Goal: Task Accomplishment & Management: Use online tool/utility

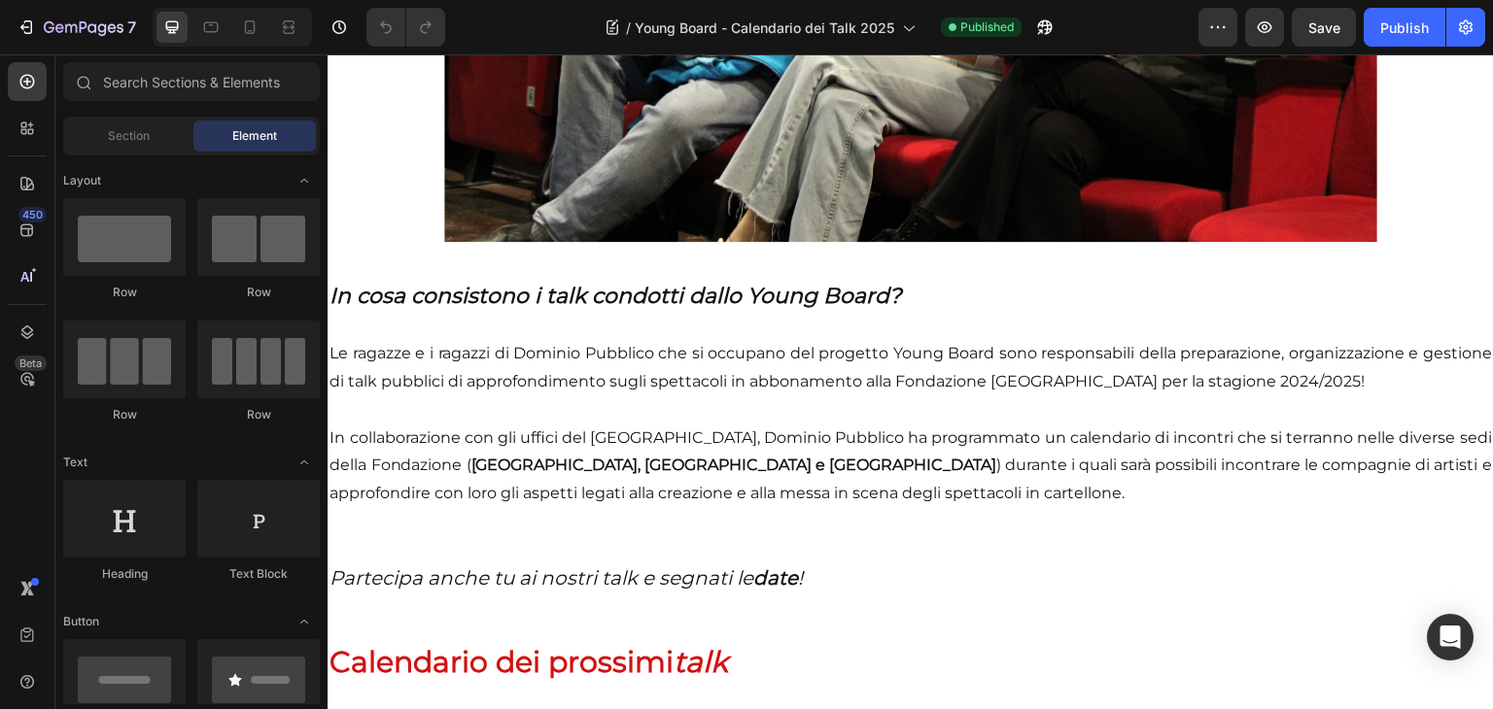
scroll to position [668, 0]
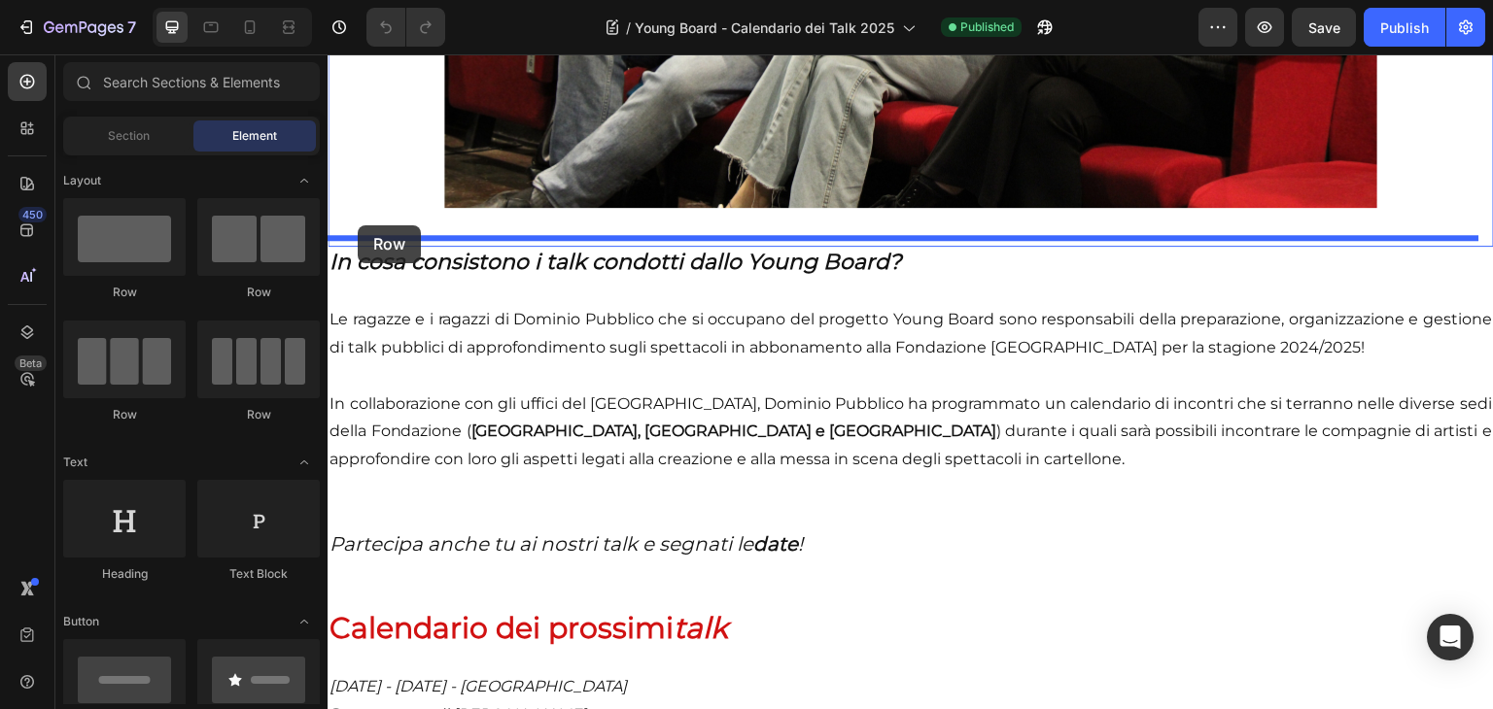
drag, startPoint x: 506, startPoint y: 293, endPoint x: 361, endPoint y: 225, distance: 160.5
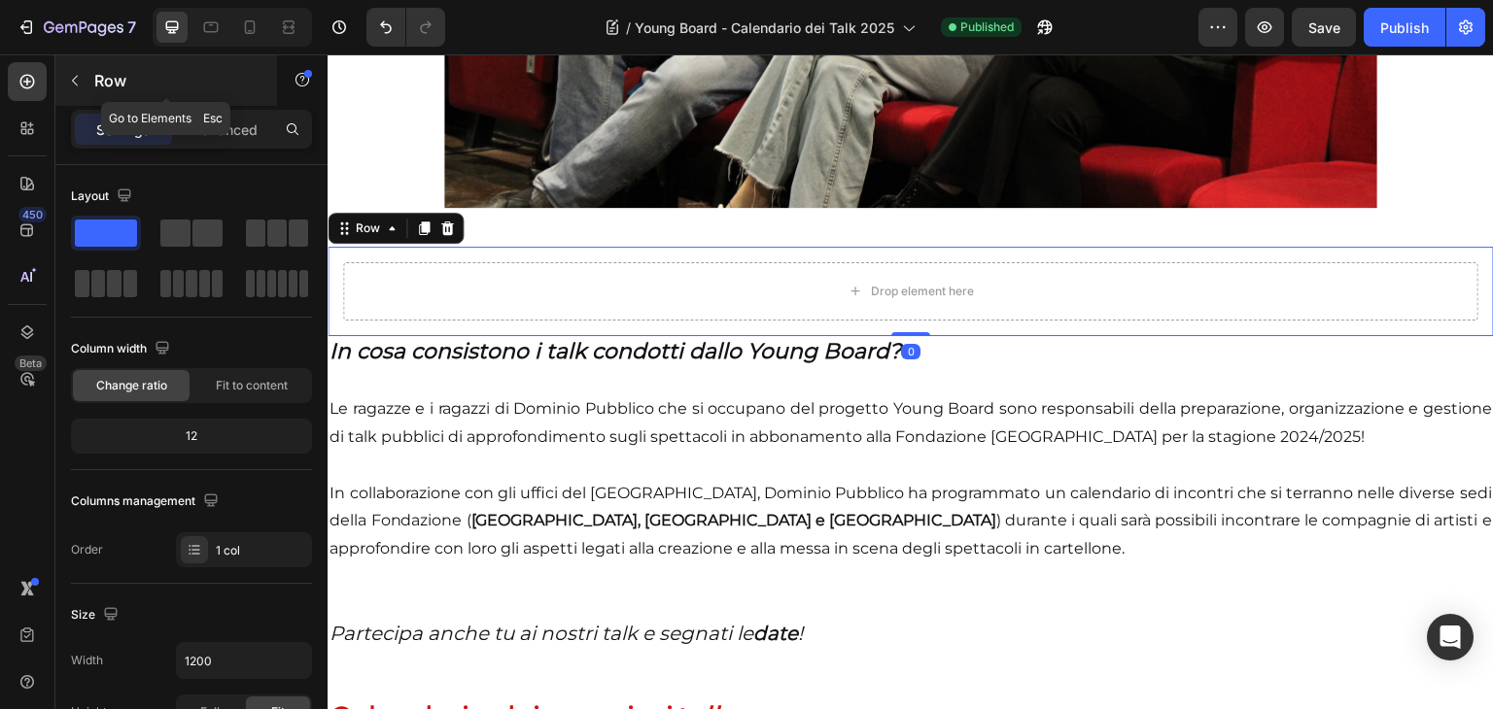
click at [112, 89] on p "Row" at bounding box center [176, 80] width 165 height 23
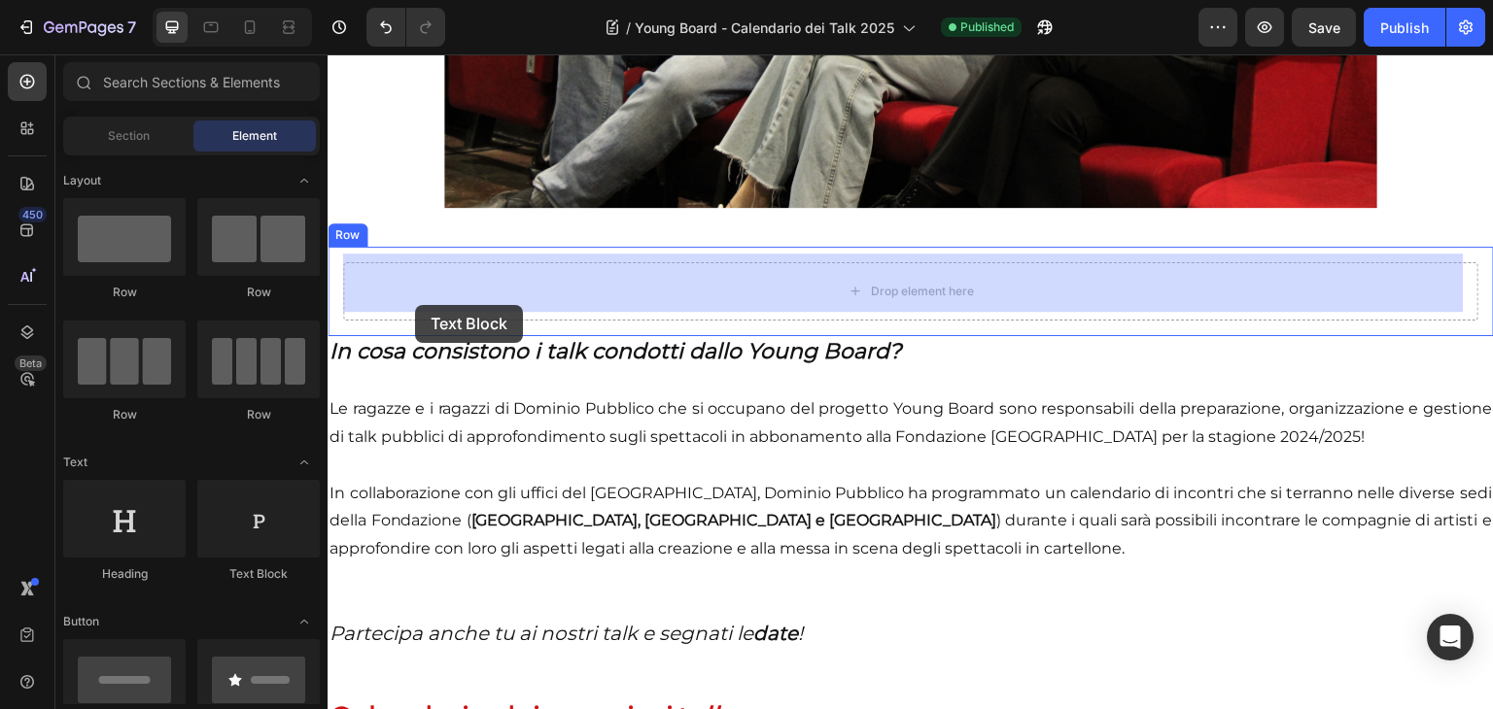
drag, startPoint x: 554, startPoint y: 601, endPoint x: 416, endPoint y: 303, distance: 327.8
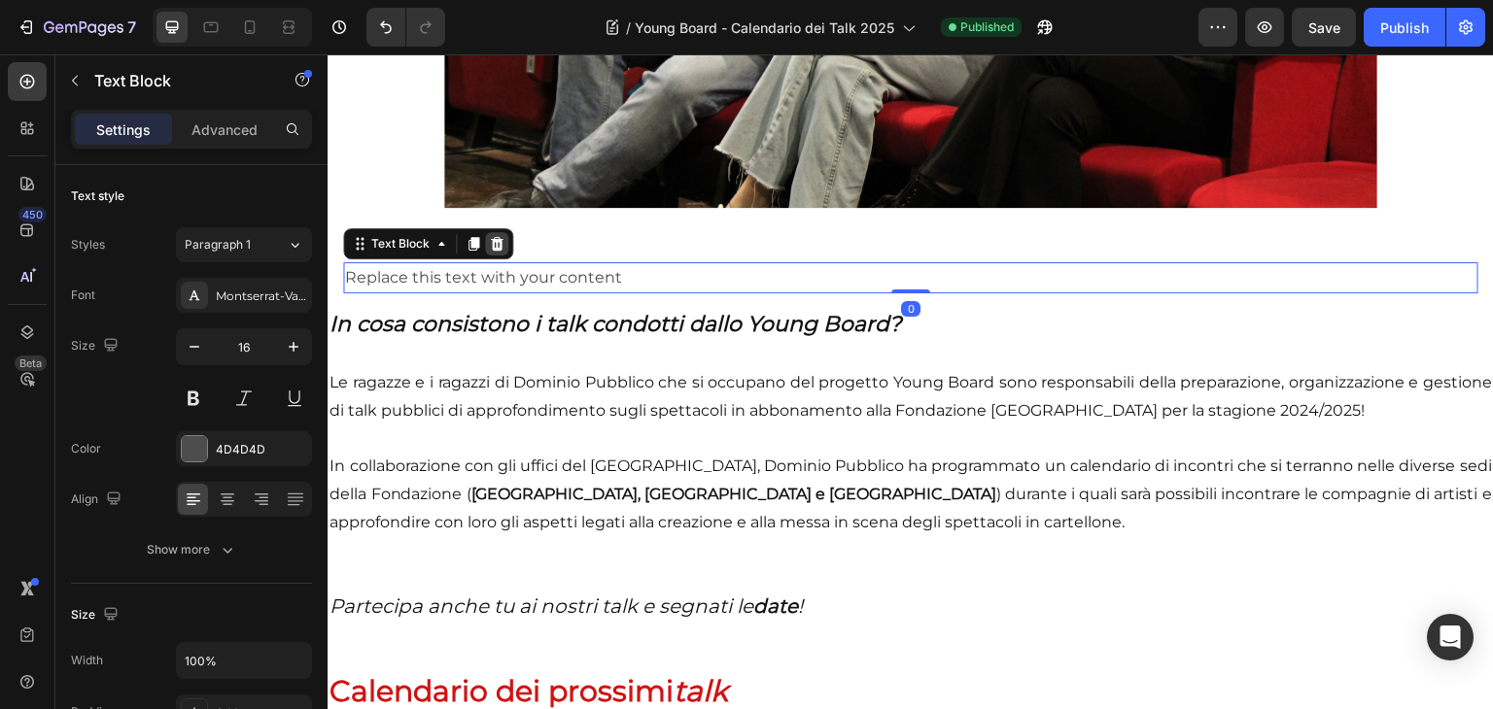
click at [490, 236] on icon at bounding box center [497, 244] width 16 height 16
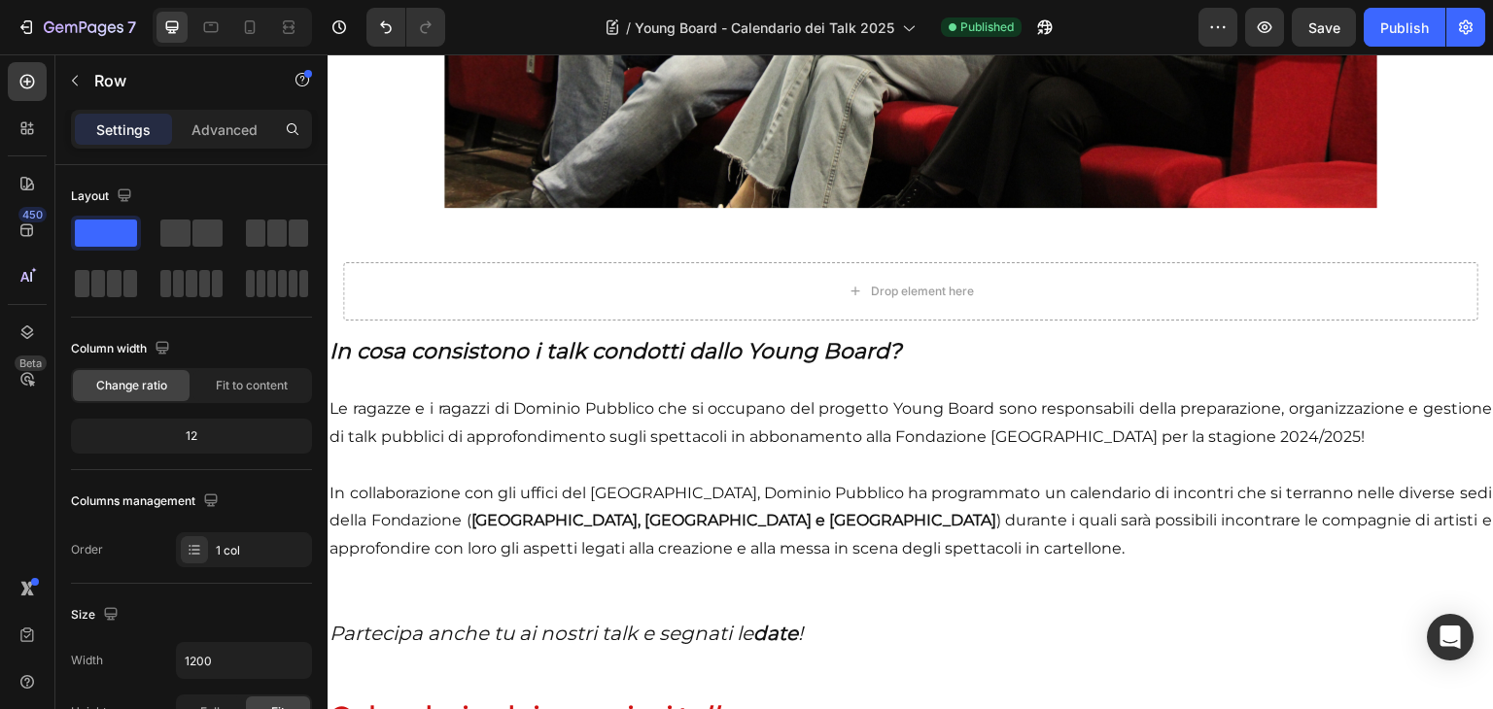
click at [486, 262] on div "Drop element here" at bounding box center [910, 291] width 1135 height 58
click at [452, 221] on icon at bounding box center [447, 229] width 16 height 16
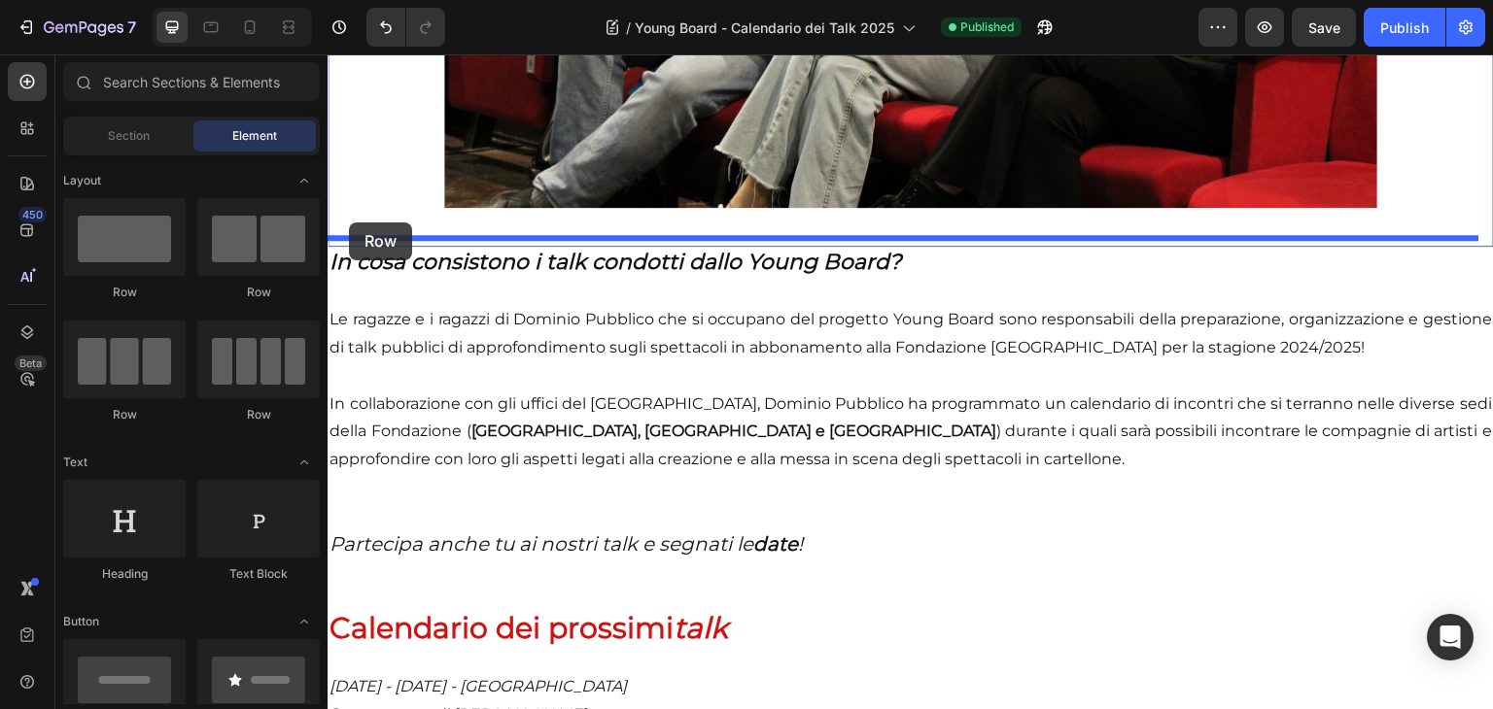
drag, startPoint x: 466, startPoint y: 303, endPoint x: 349, endPoint y: 223, distance: 141.8
drag, startPoint x: 553, startPoint y: 277, endPoint x: 536, endPoint y: 188, distance: 90.9
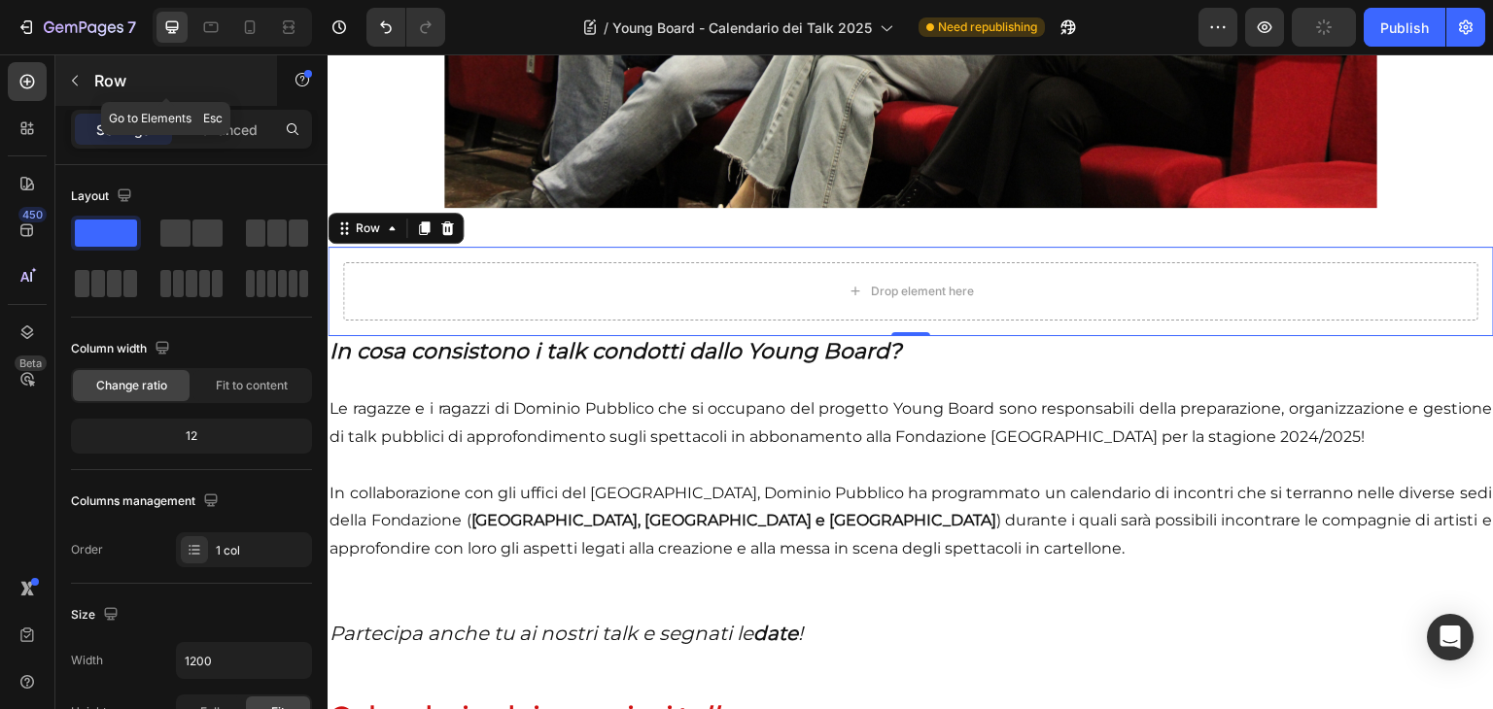
click at [98, 86] on p "Row" at bounding box center [176, 80] width 165 height 23
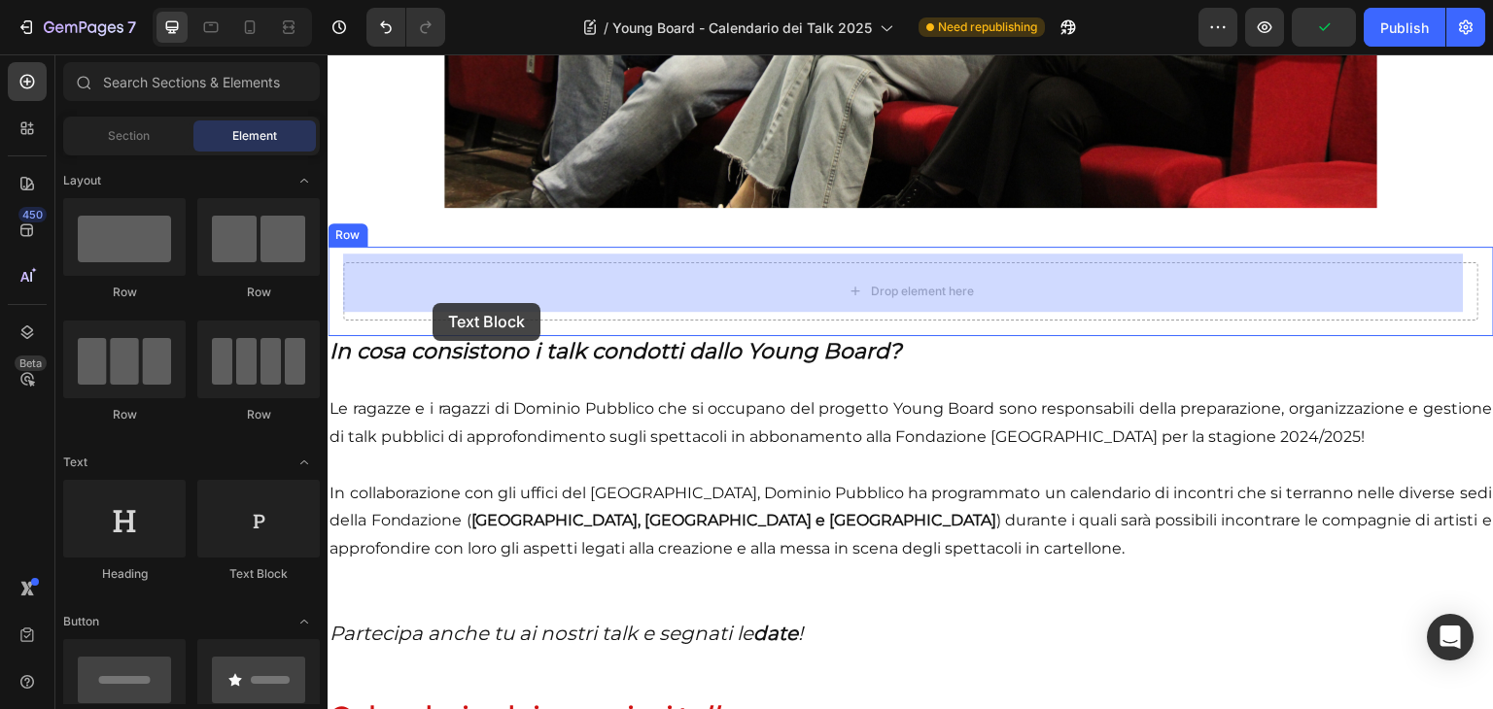
drag, startPoint x: 596, startPoint y: 604, endPoint x: 433, endPoint y: 301, distance: 343.9
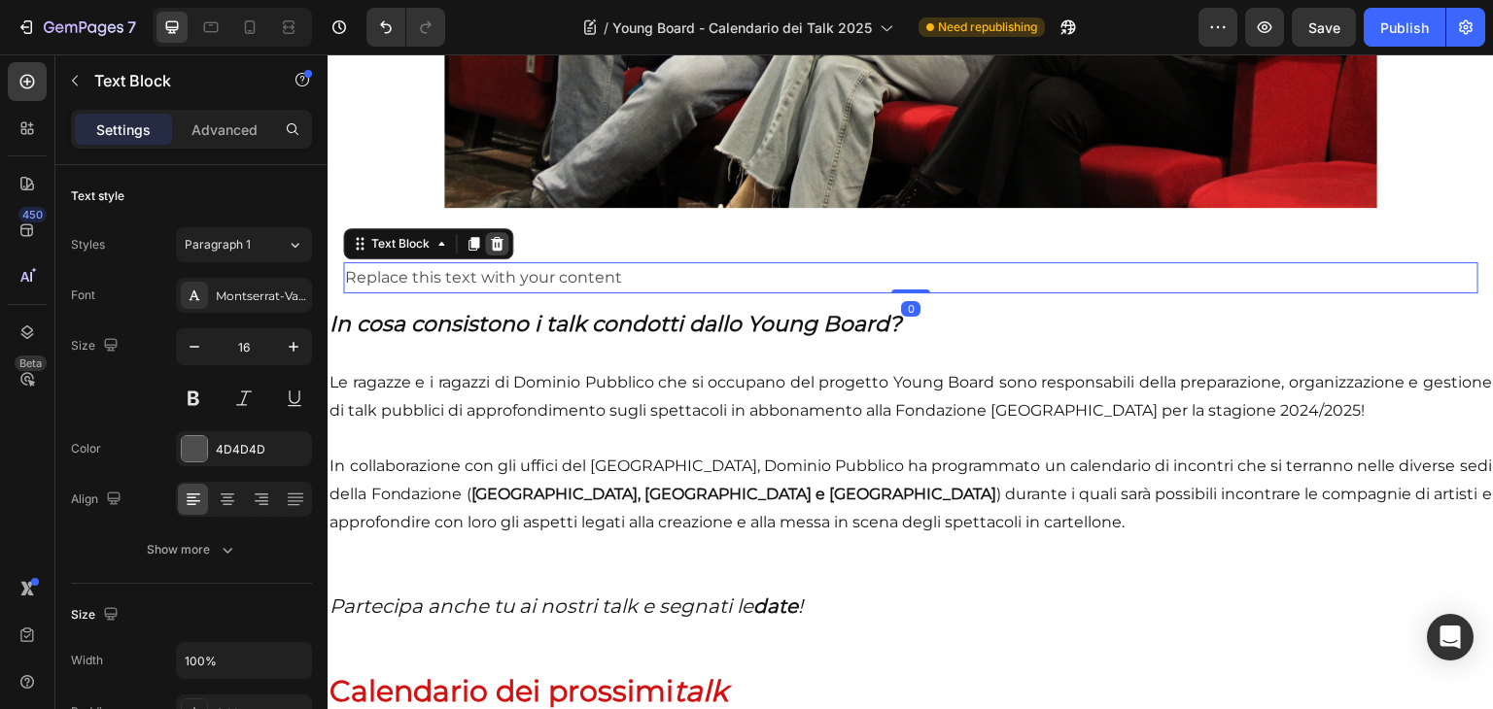
click at [498, 236] on icon at bounding box center [497, 243] width 13 height 14
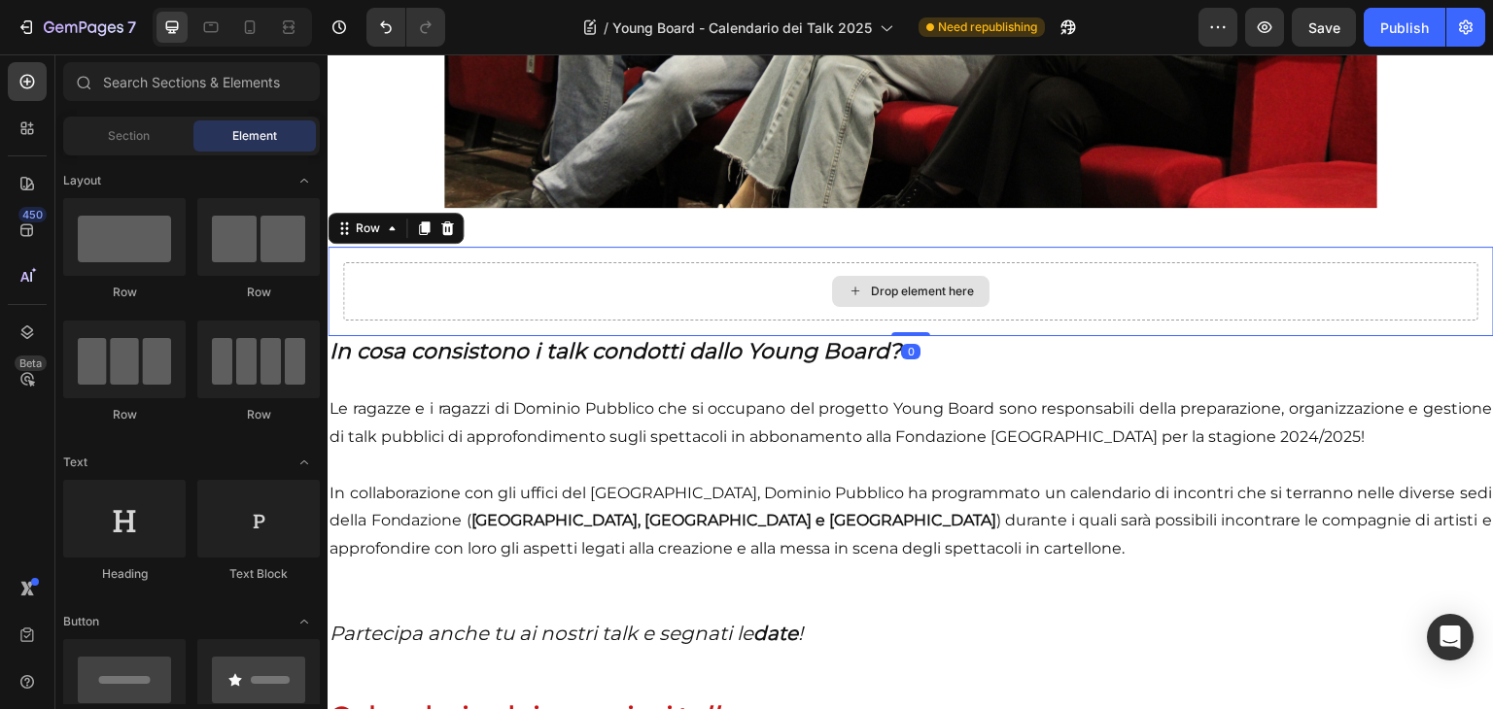
click at [485, 293] on div "Drop element here" at bounding box center [910, 291] width 1135 height 58
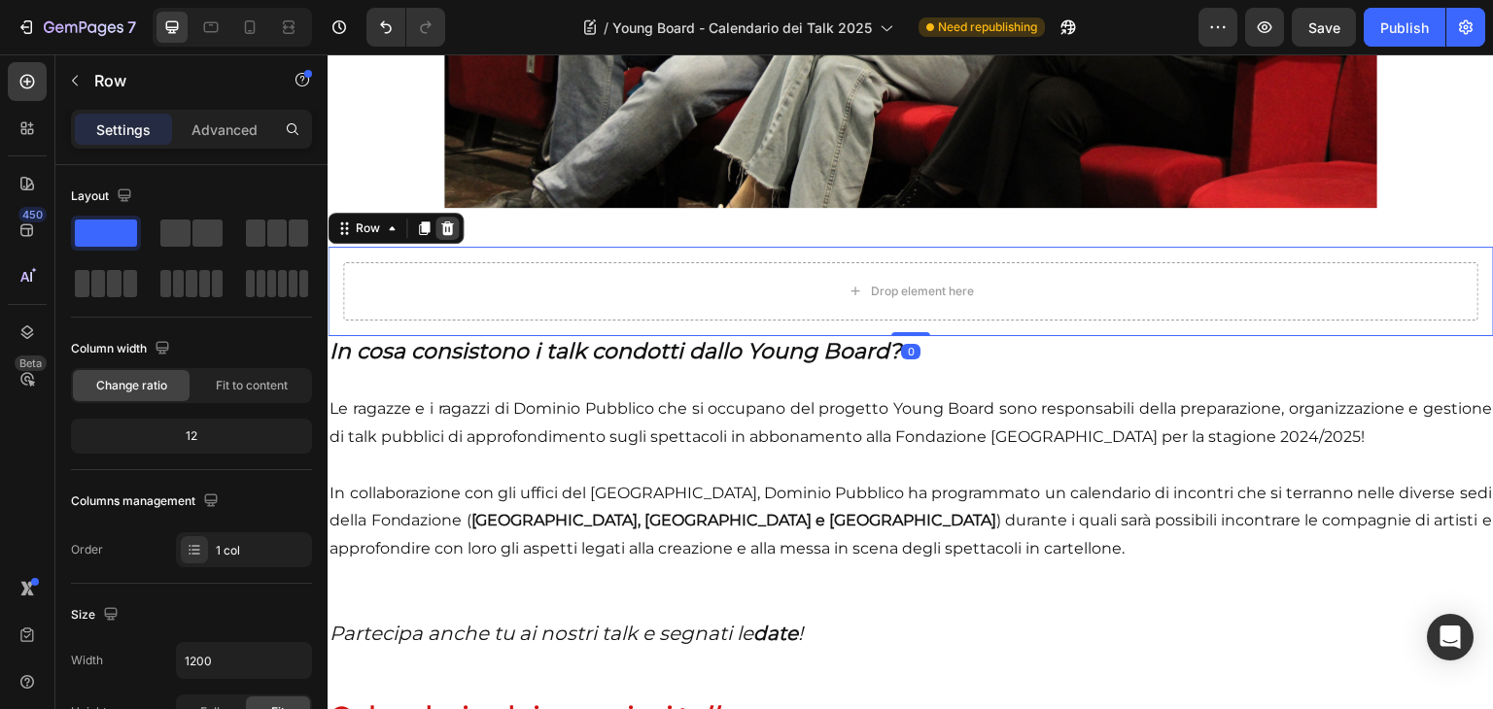
click at [451, 223] on icon at bounding box center [447, 229] width 16 height 16
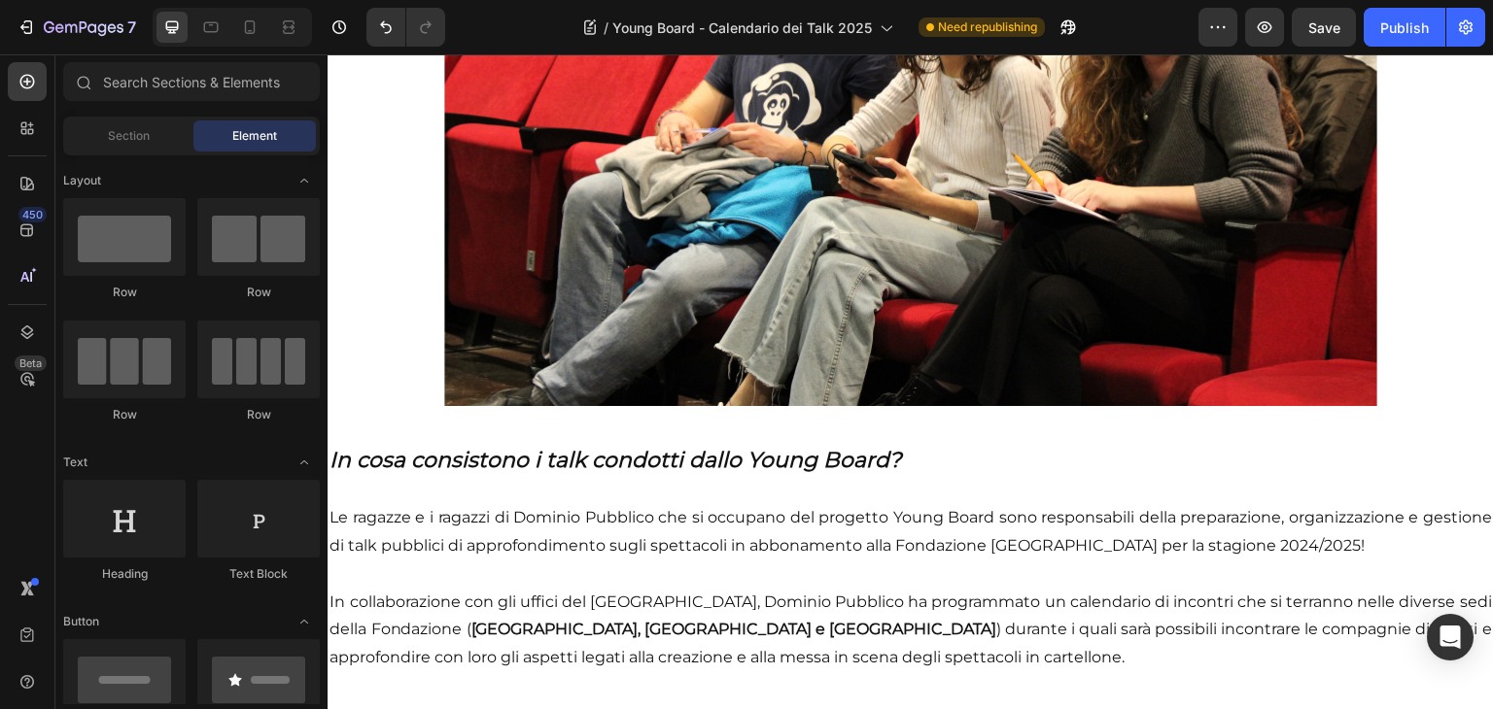
scroll to position [435, 0]
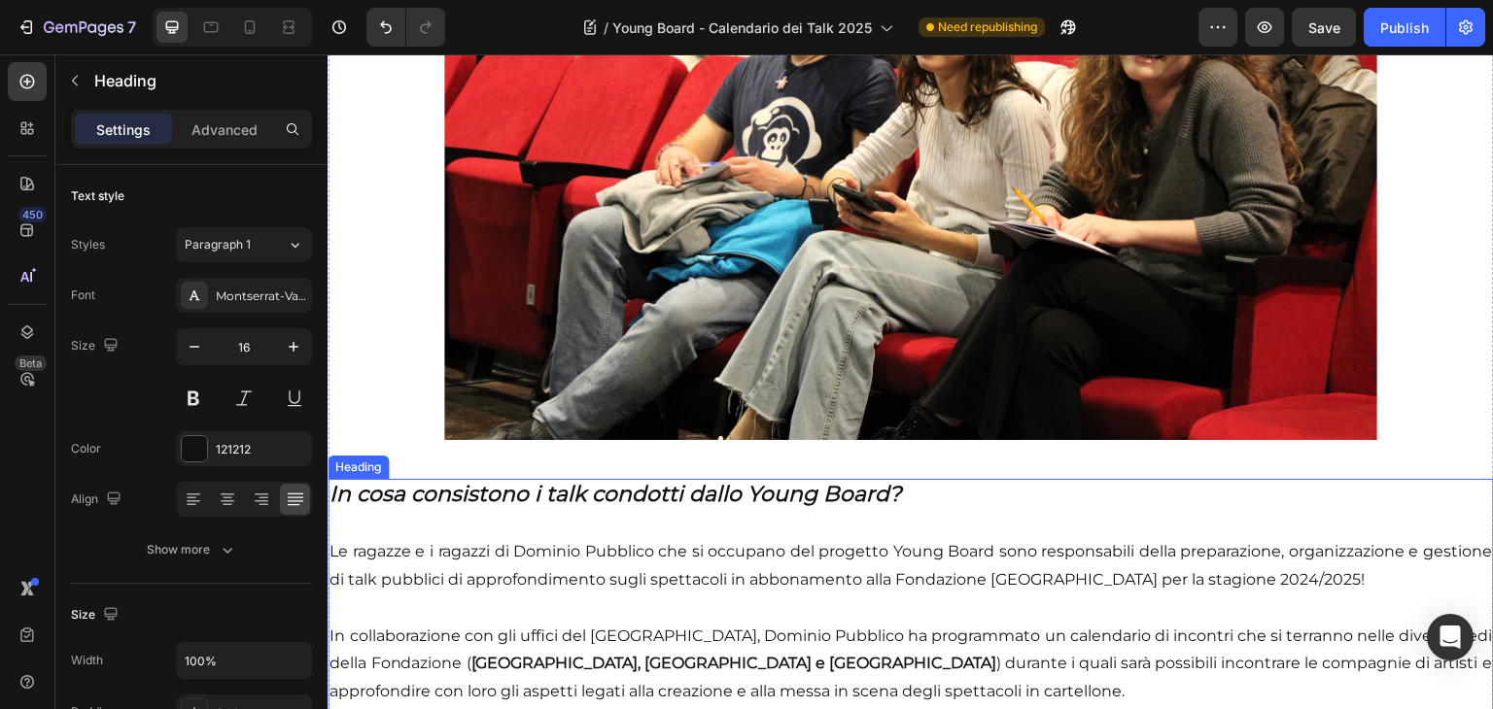
click at [410, 614] on h2 "In cosa consistono i talk condotti dallo Young Board? Le ragazze e i ragazzi di…" at bounding box center [911, 637] width 1166 height 316
click at [233, 139] on div "Advanced" at bounding box center [224, 129] width 97 height 31
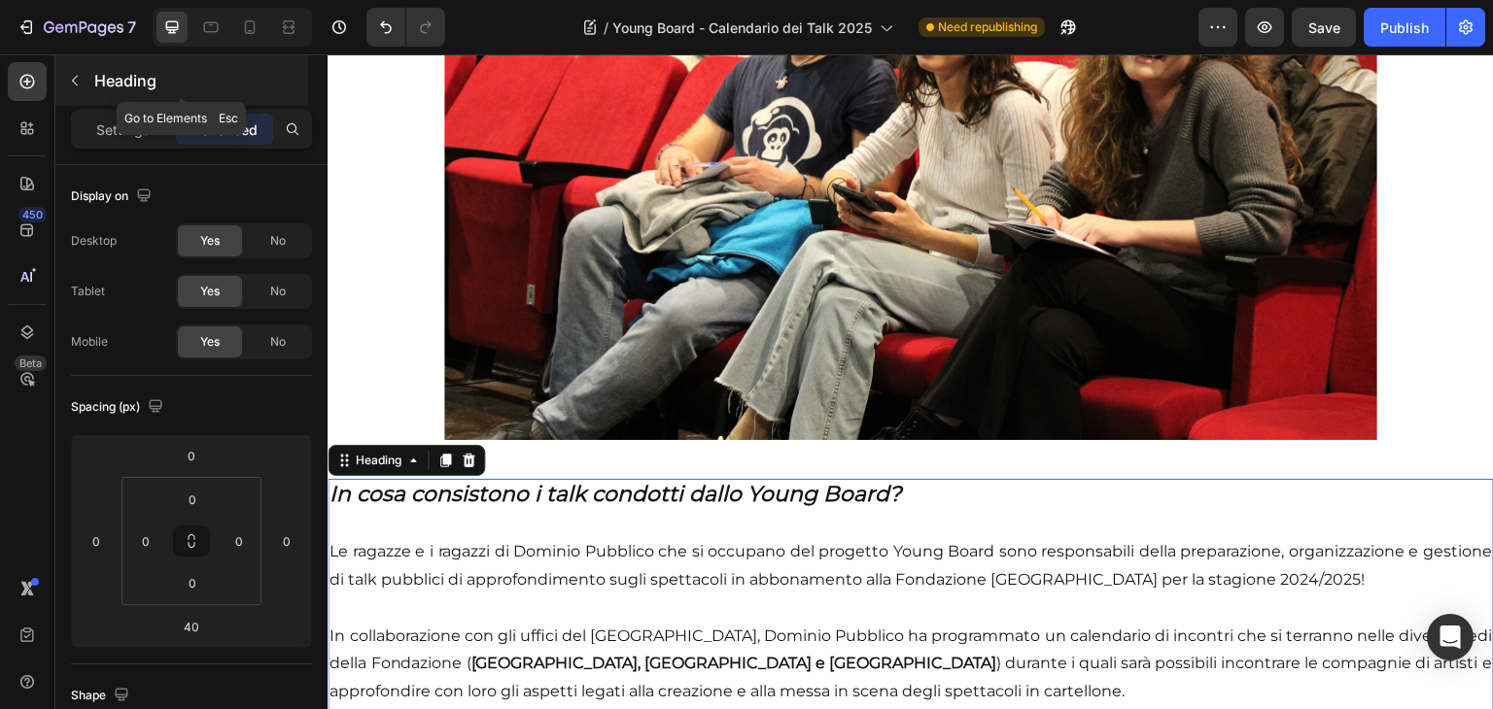
click at [94, 75] on p "Heading" at bounding box center [199, 80] width 210 height 23
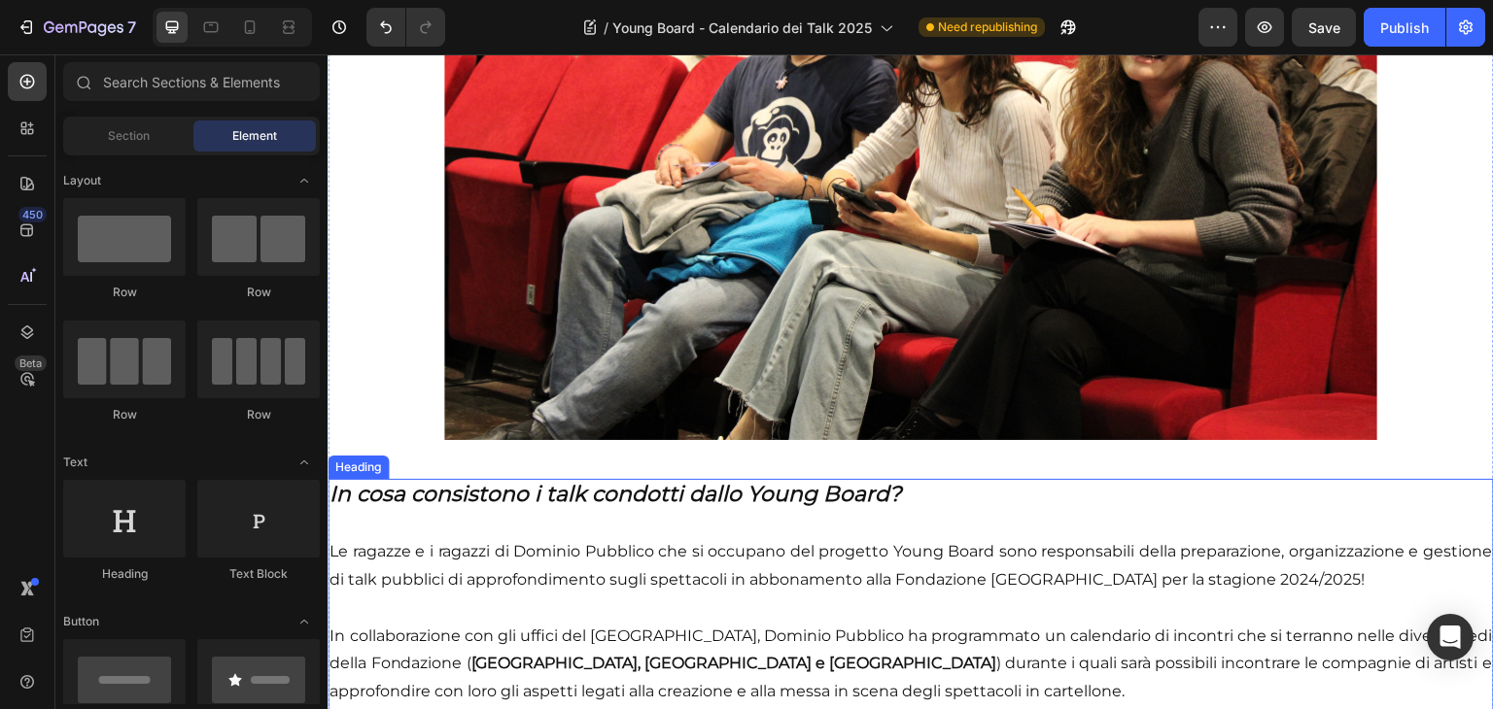
click at [424, 560] on h2 "In cosa consistono i talk condotti dallo Young Board? Le ragazze e i ragazzi di…" at bounding box center [911, 637] width 1166 height 316
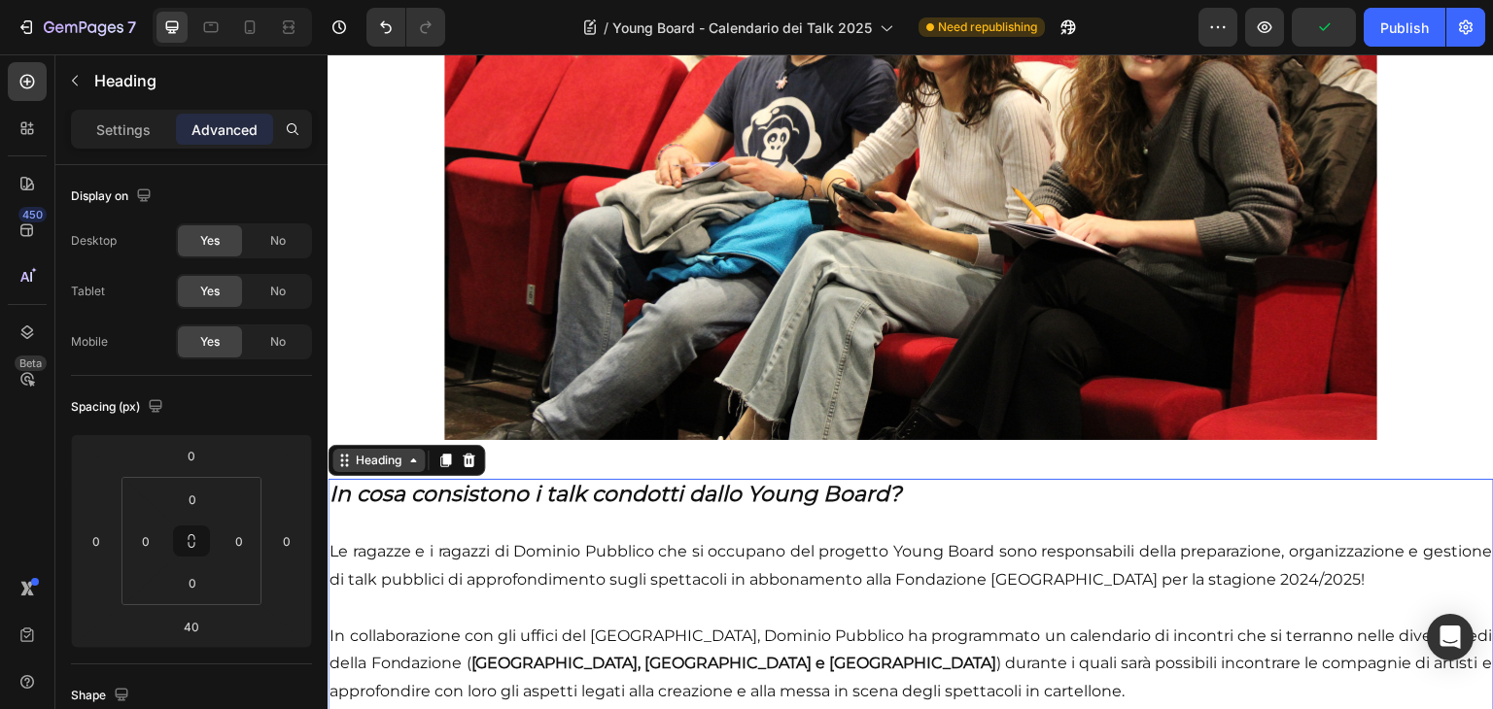
click at [394, 457] on div "Heading" at bounding box center [378, 460] width 53 height 17
click at [450, 463] on div "Heading Row 1 col Section" at bounding box center [406, 460] width 157 height 31
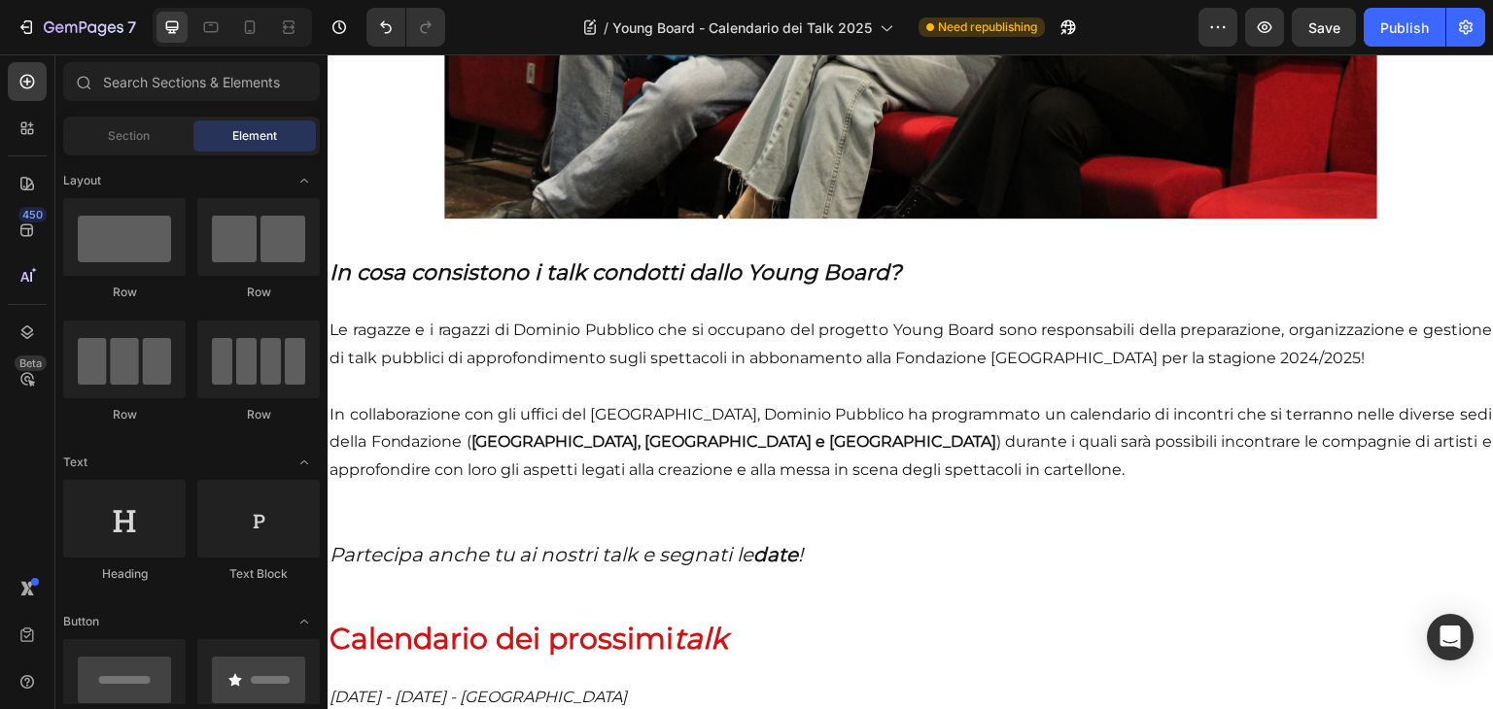
scroll to position [630, 0]
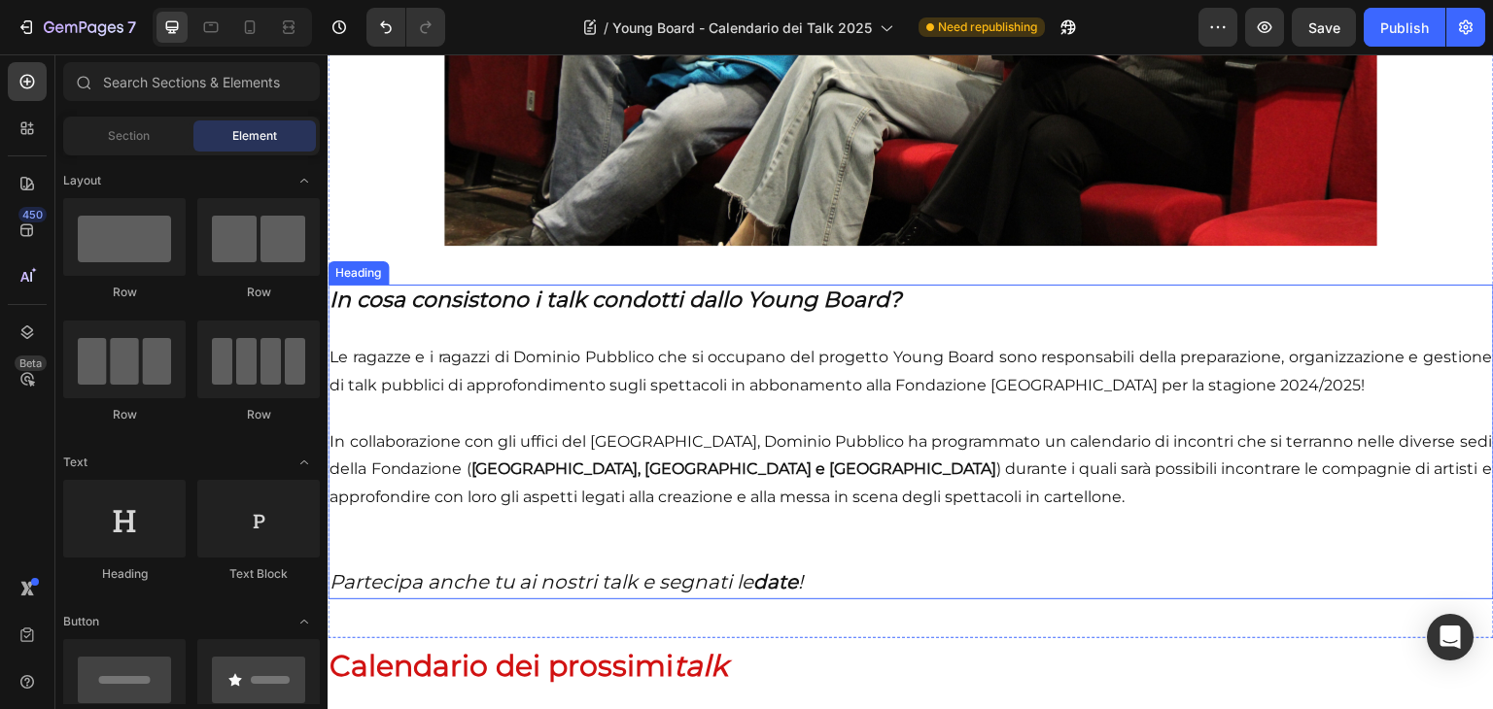
click at [680, 450] on h2 "In cosa consistono i talk condotti dallo Young Board? Le ragazze e i ragazzi di…" at bounding box center [911, 443] width 1166 height 316
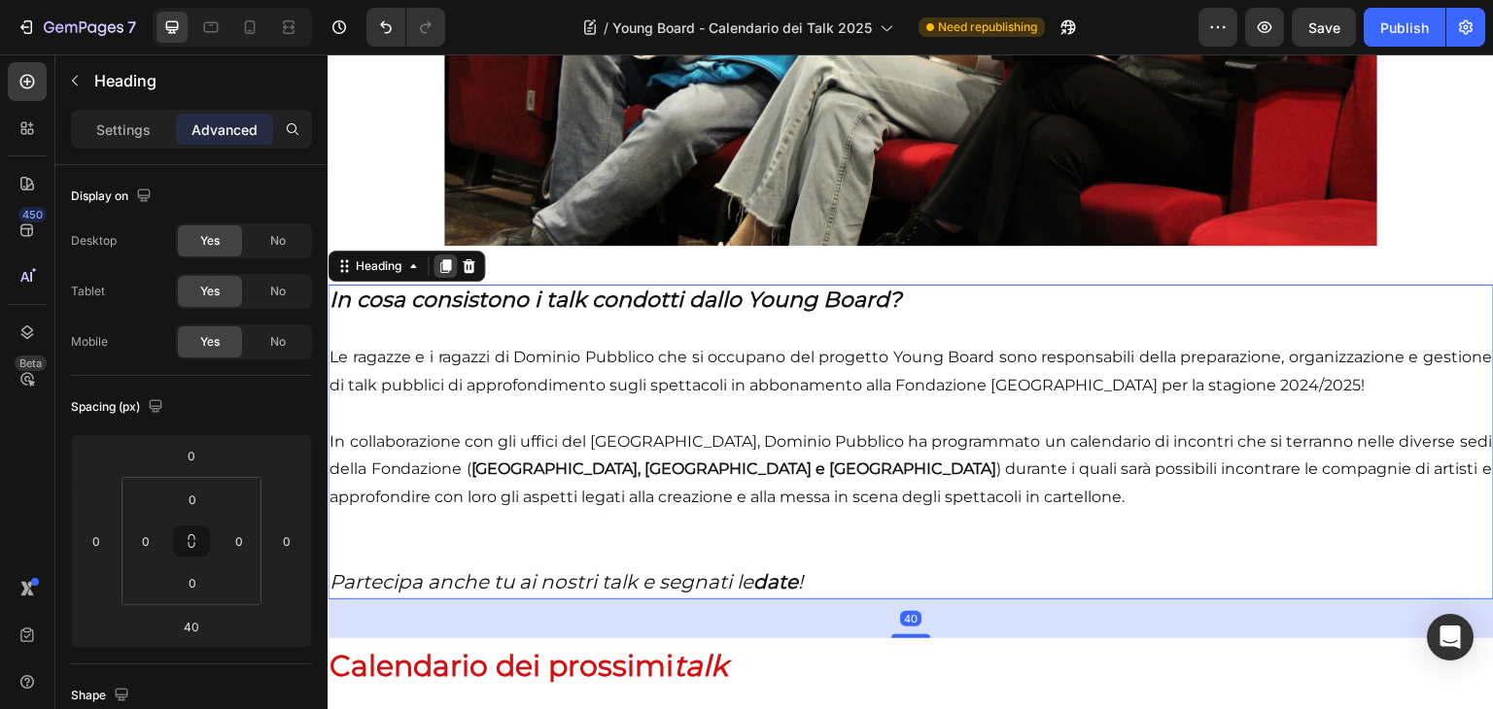
click at [446, 264] on icon at bounding box center [445, 267] width 16 height 16
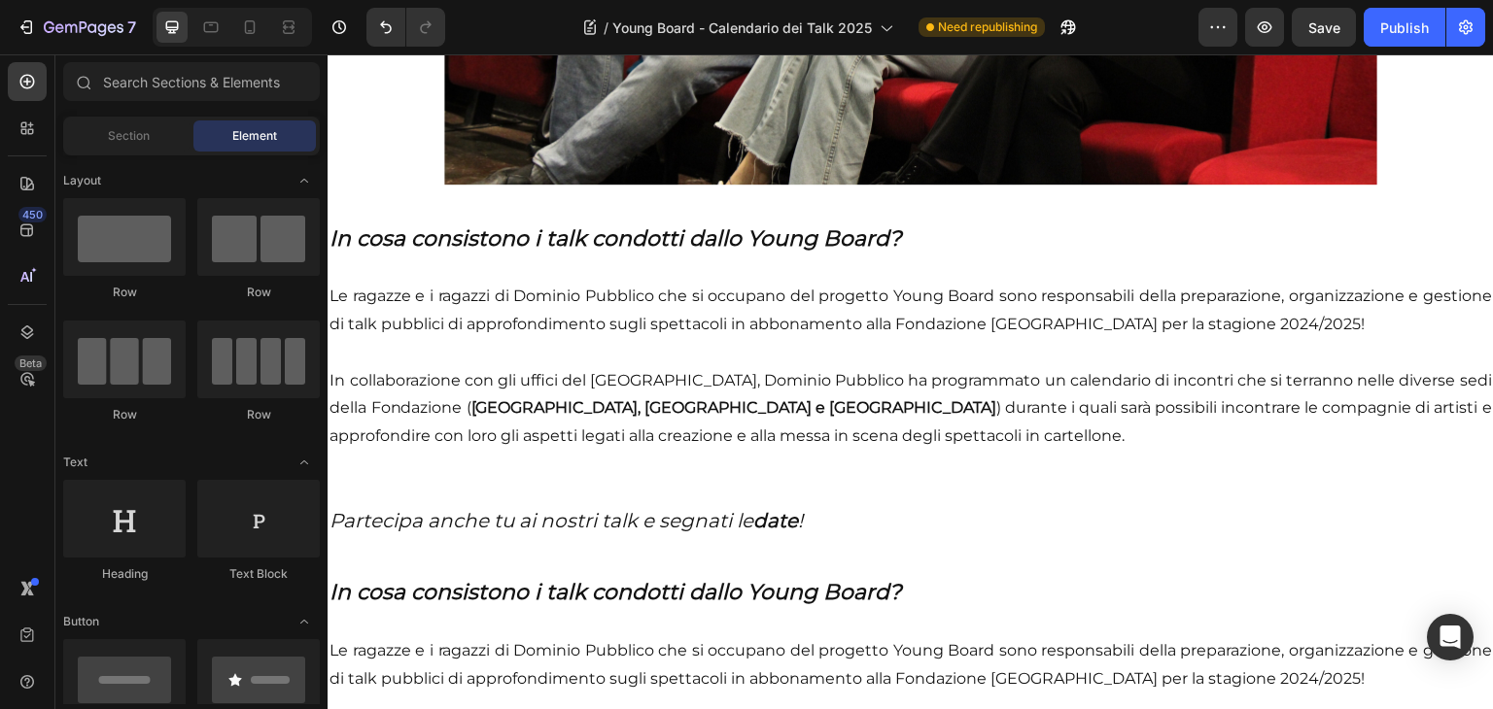
scroll to position [659, 0]
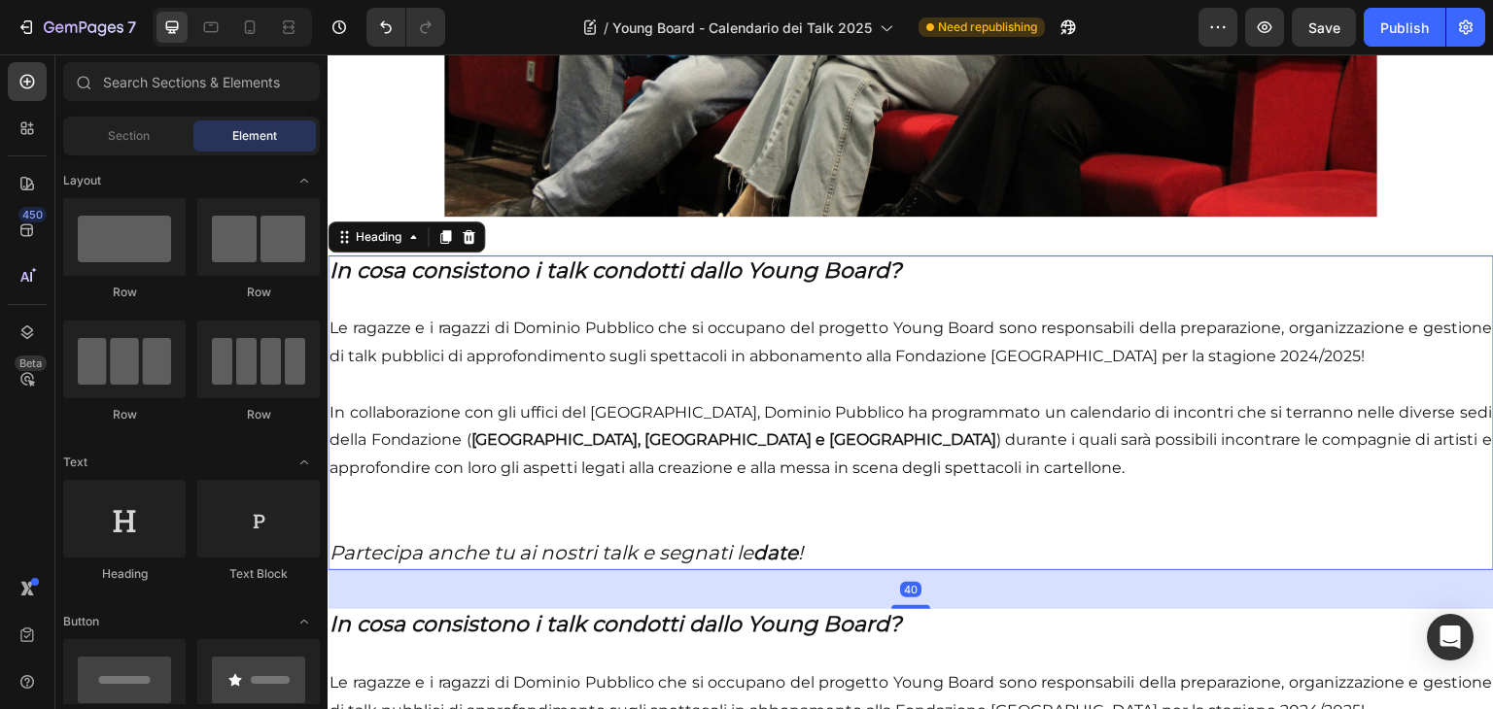
click at [966, 414] on h2 "In cosa consistono i talk condotti dallo Young Board? Le ragazze e i ragazzi di…" at bounding box center [911, 414] width 1166 height 316
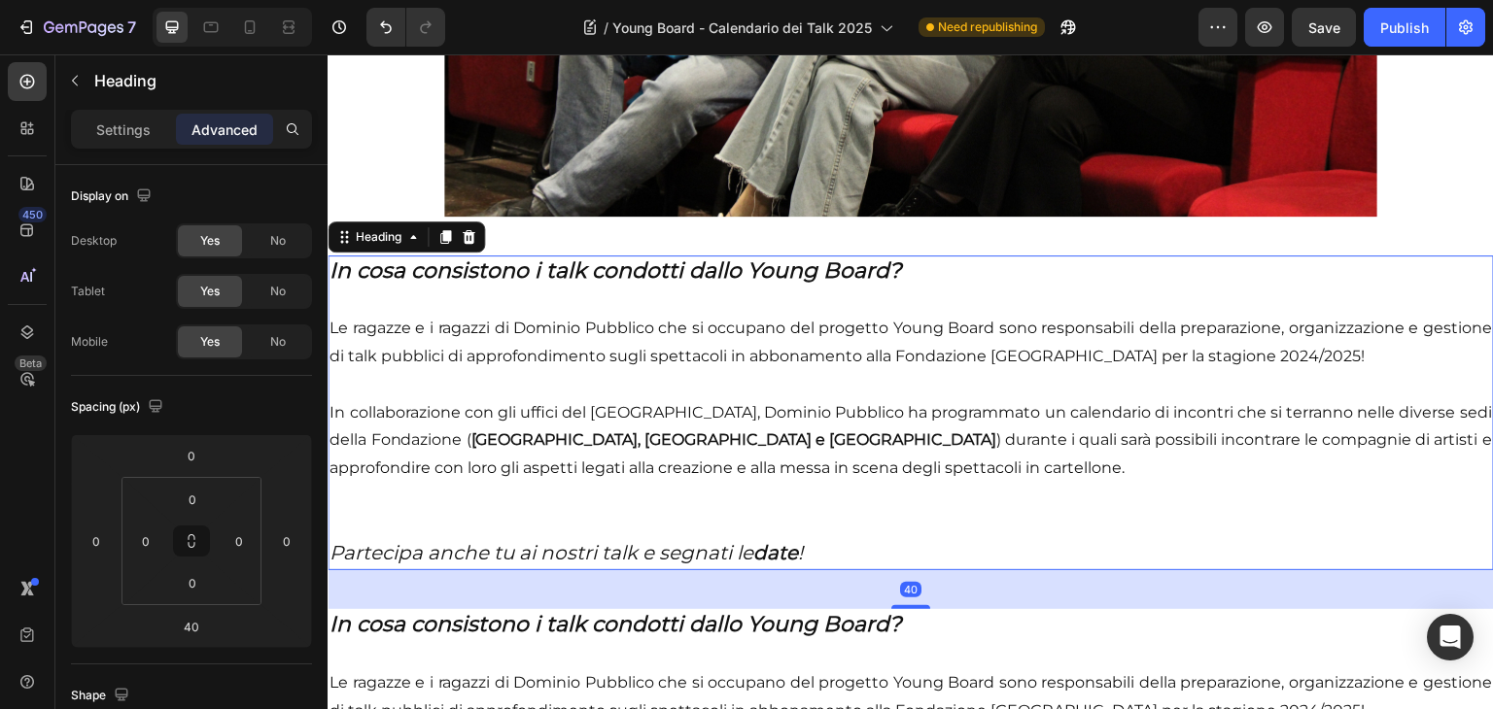
click at [845, 540] on h2 "In cosa consistono i talk condotti dallo Young Board? Le ragazze e i ragazzi di…" at bounding box center [911, 414] width 1166 height 316
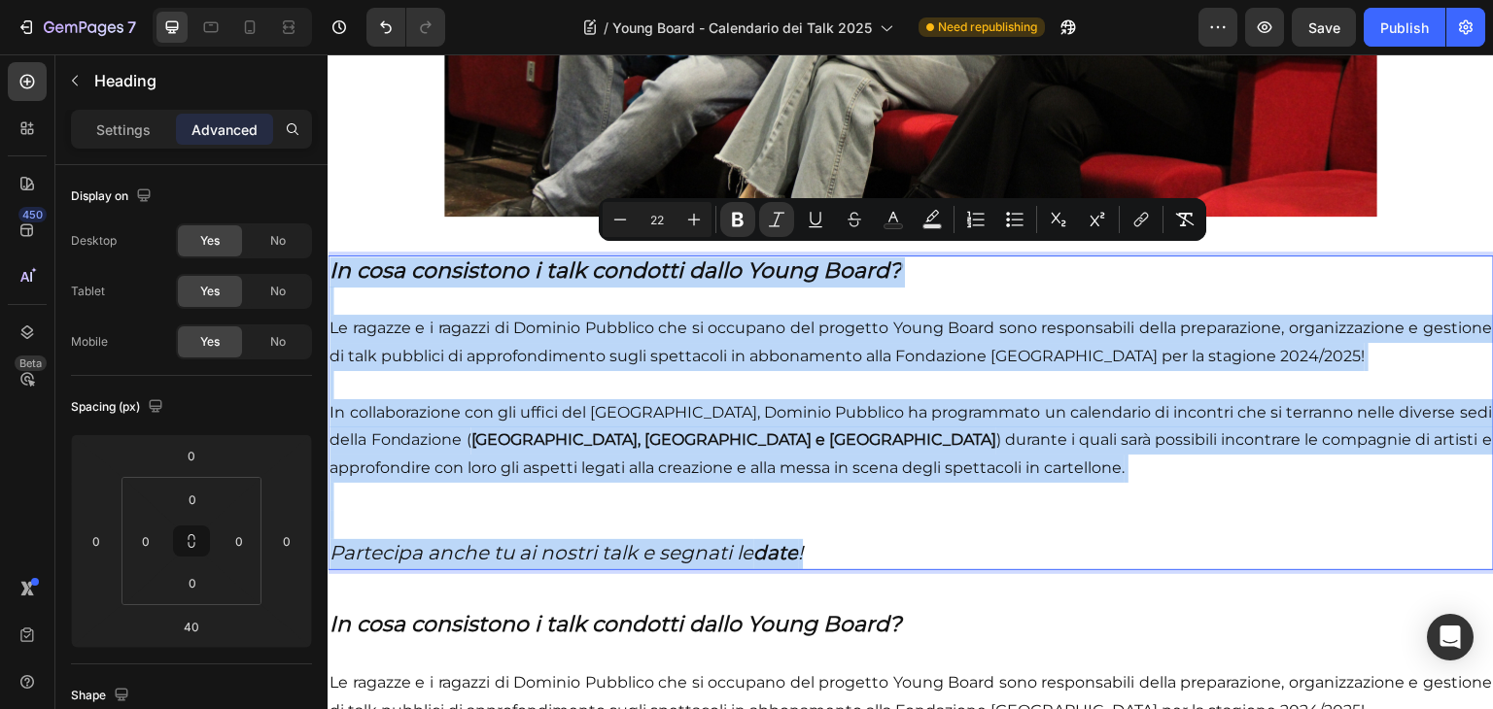
drag, startPoint x: 814, startPoint y: 551, endPoint x: 330, endPoint y: 259, distance: 565.0
click at [330, 259] on p "In cosa consistono i talk condotti dallo Young Board? Le ragazze e i ragazzi di…" at bounding box center [910, 414] width 1162 height 312
type input "10"
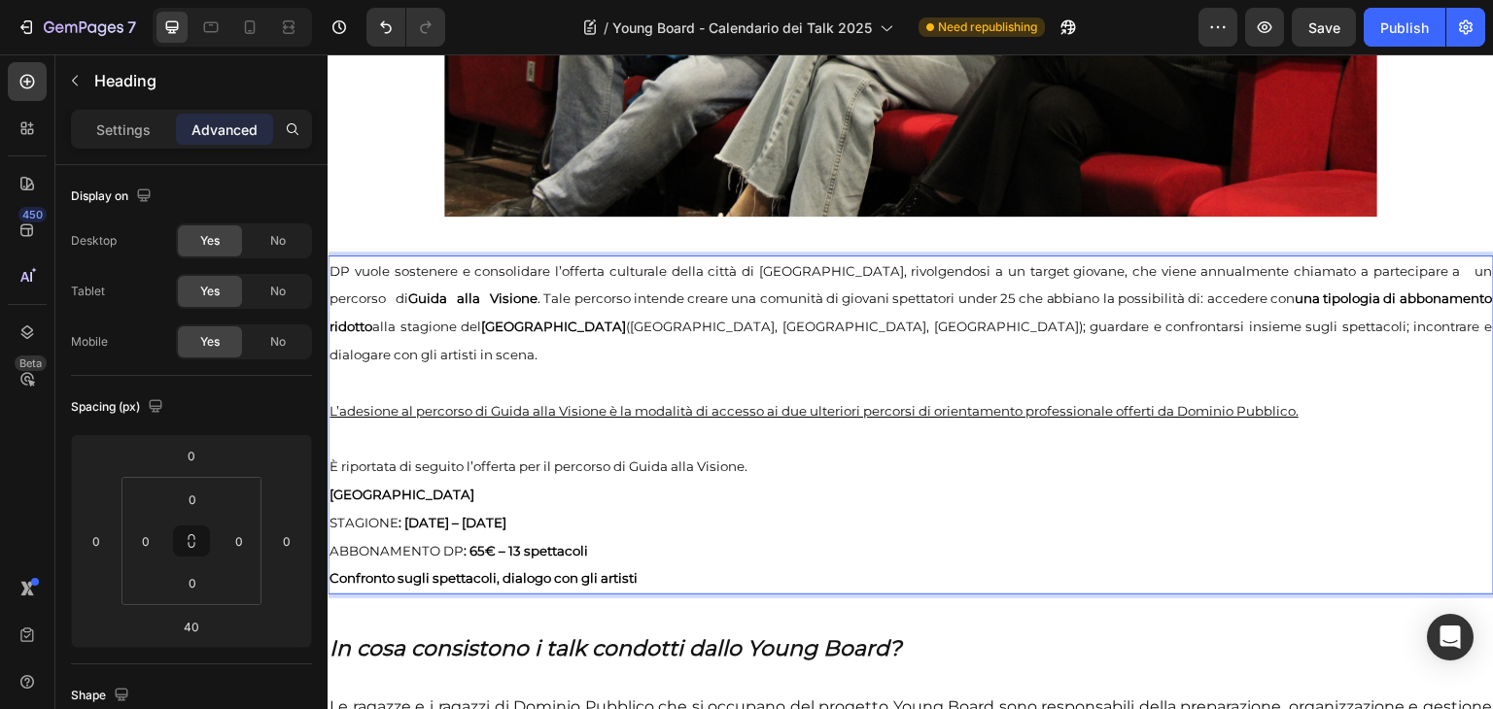
click at [662, 572] on p "Confronto sugli spettacoli, dialogo con gli artisti" at bounding box center [910, 579] width 1162 height 28
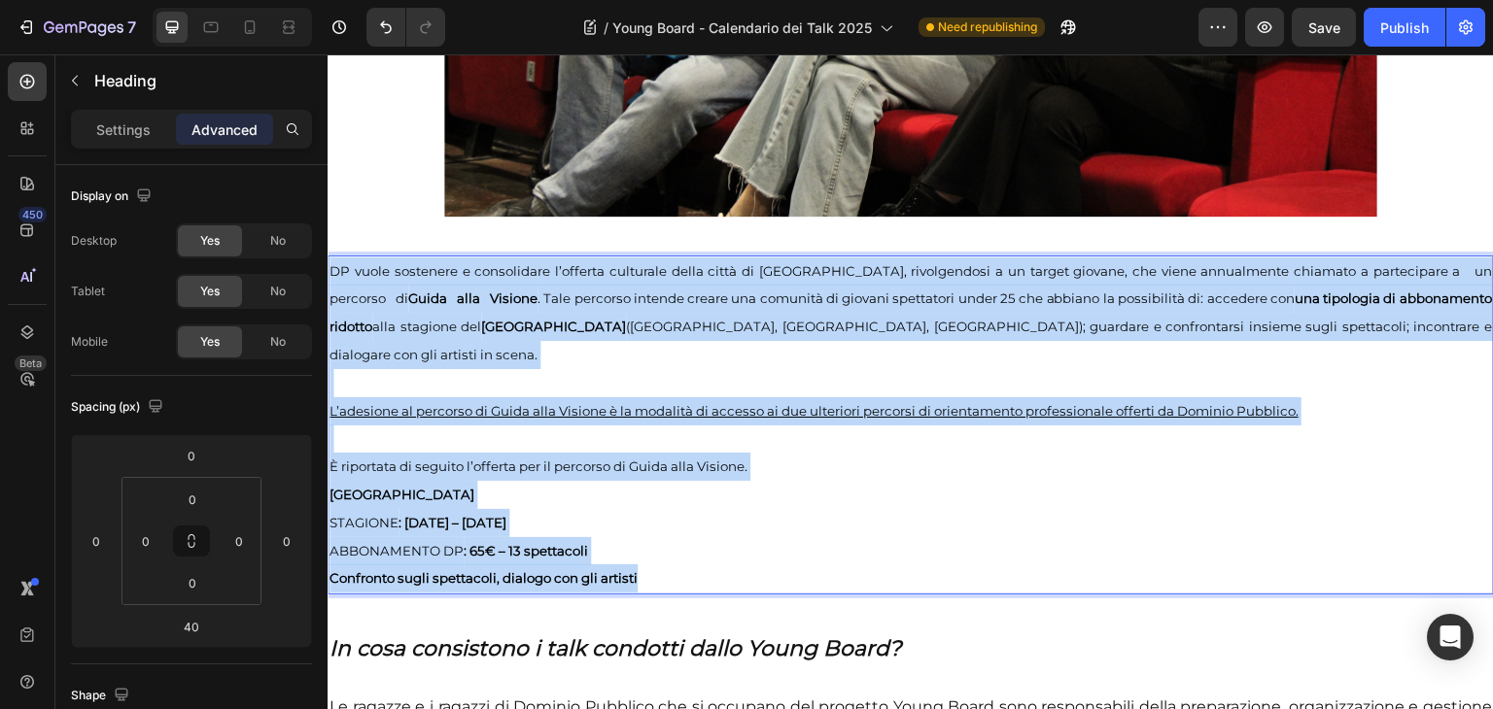
drag, startPoint x: 661, startPoint y: 572, endPoint x: 328, endPoint y: 263, distance: 454.6
click at [328, 263] on h2 "DP vuole sostenere e consolidare l’offerta culturale della città di [GEOGRAPHIC…" at bounding box center [911, 426] width 1166 height 340
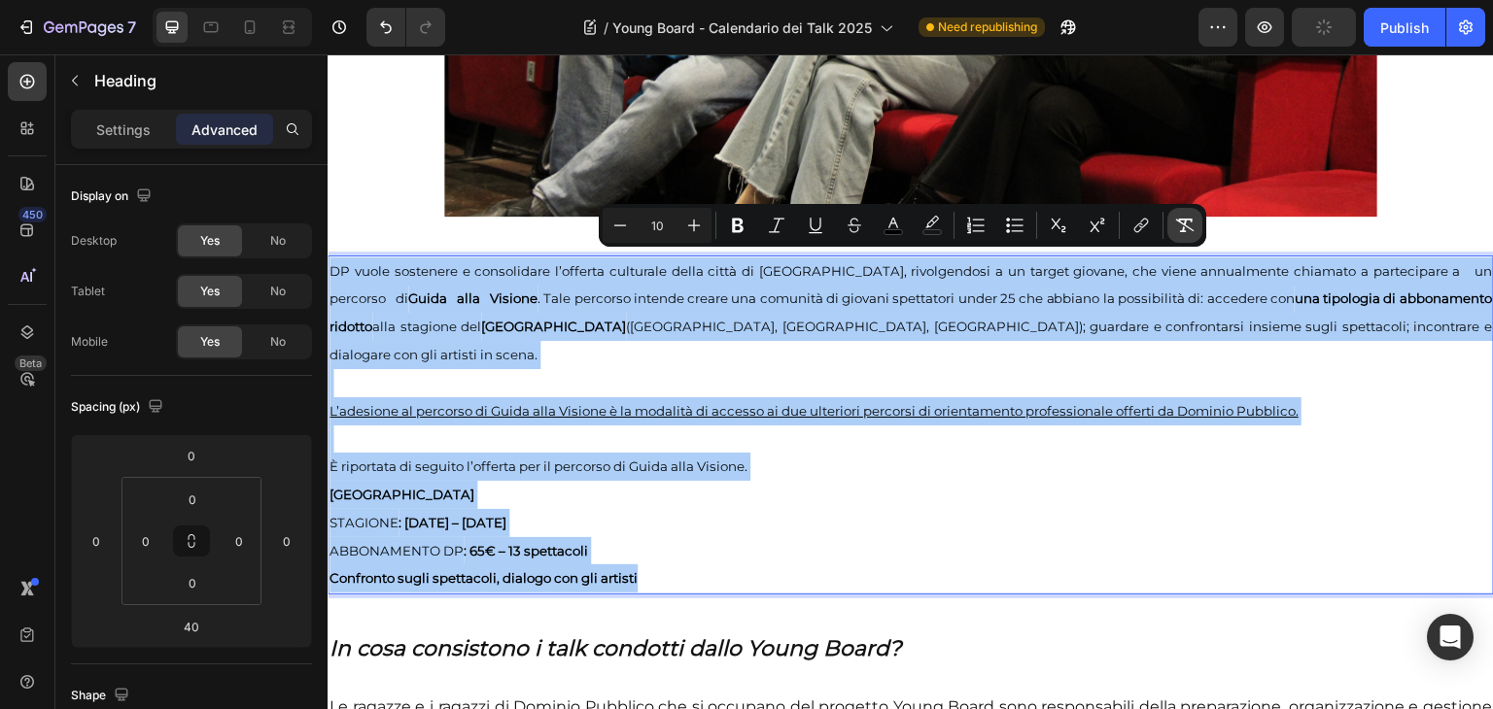
click at [1174, 230] on button "Remove Format" at bounding box center [1184, 225] width 35 height 35
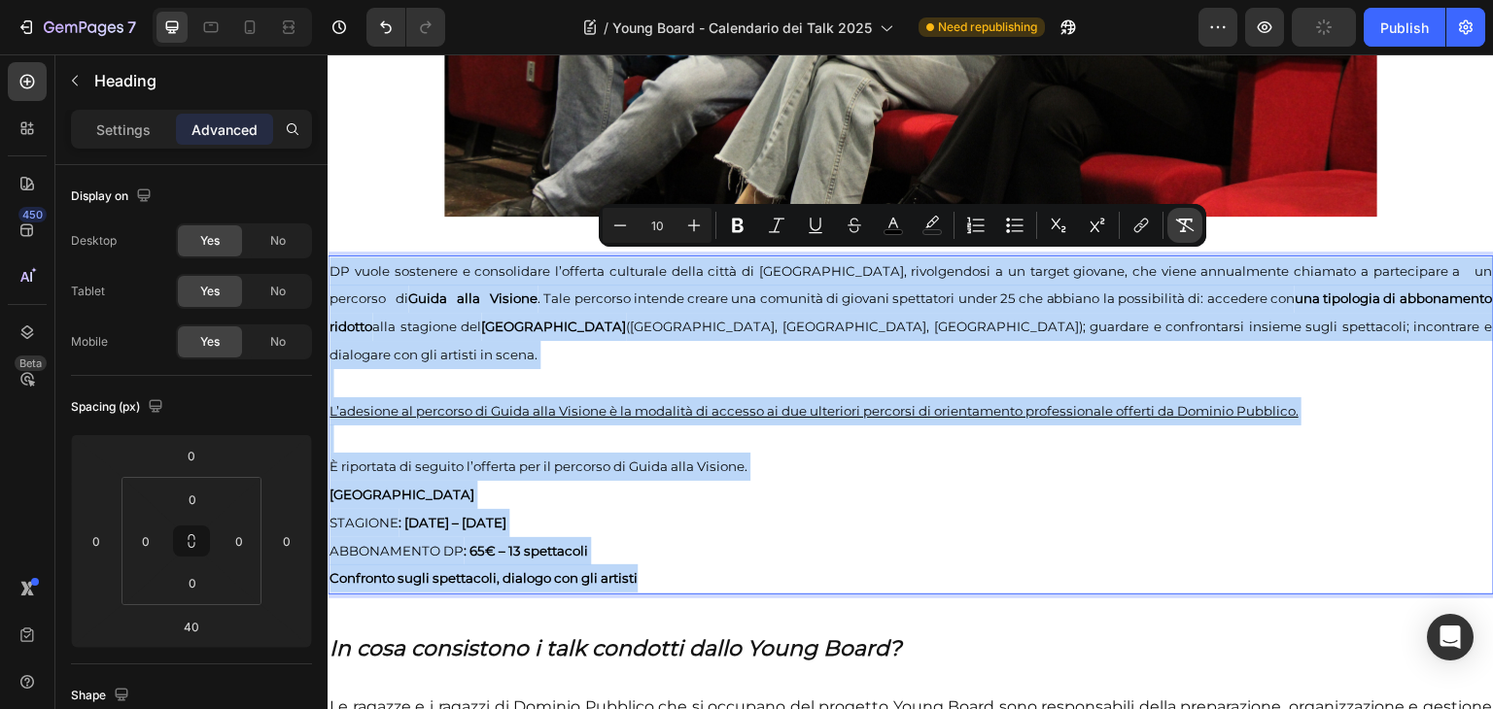
type input "16"
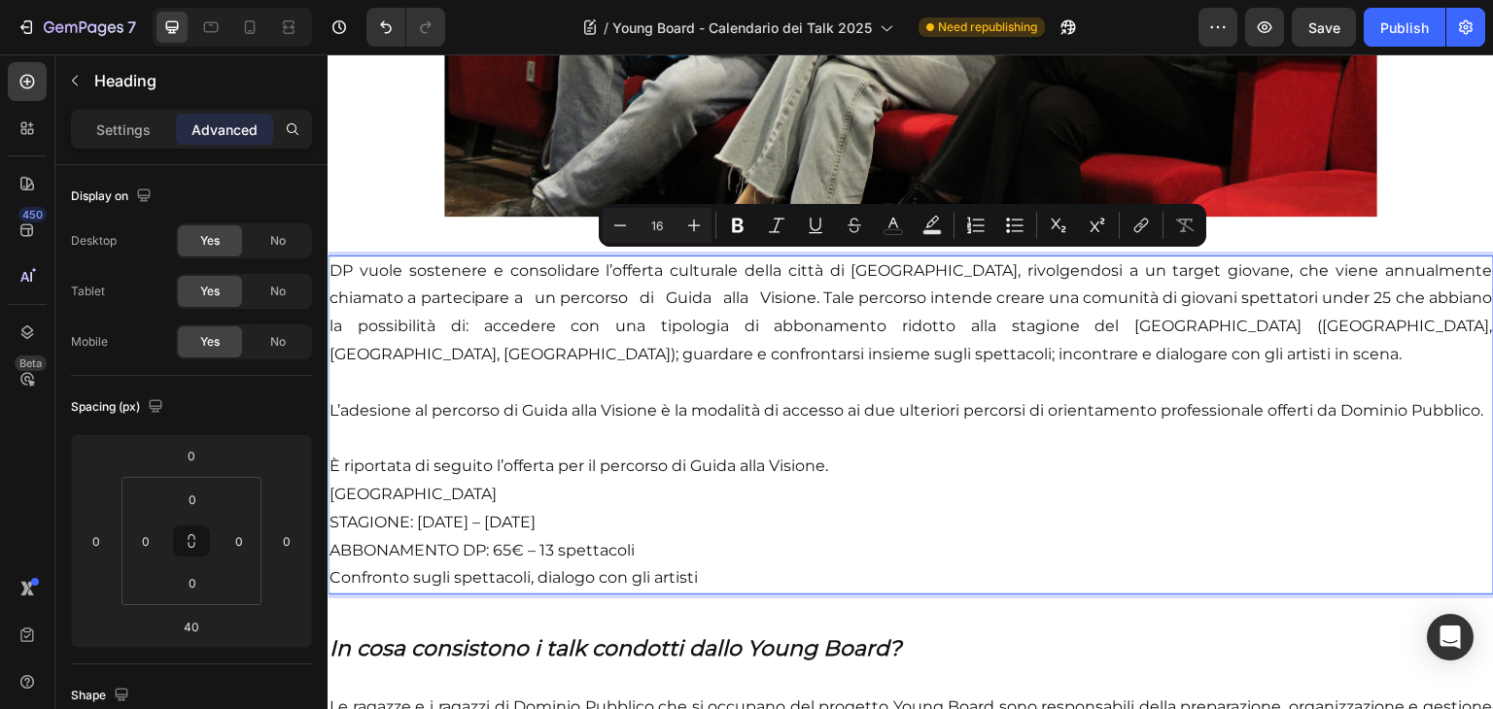
click at [1012, 537] on p "STAGIONE: [DATE] – [DATE]" at bounding box center [910, 523] width 1162 height 28
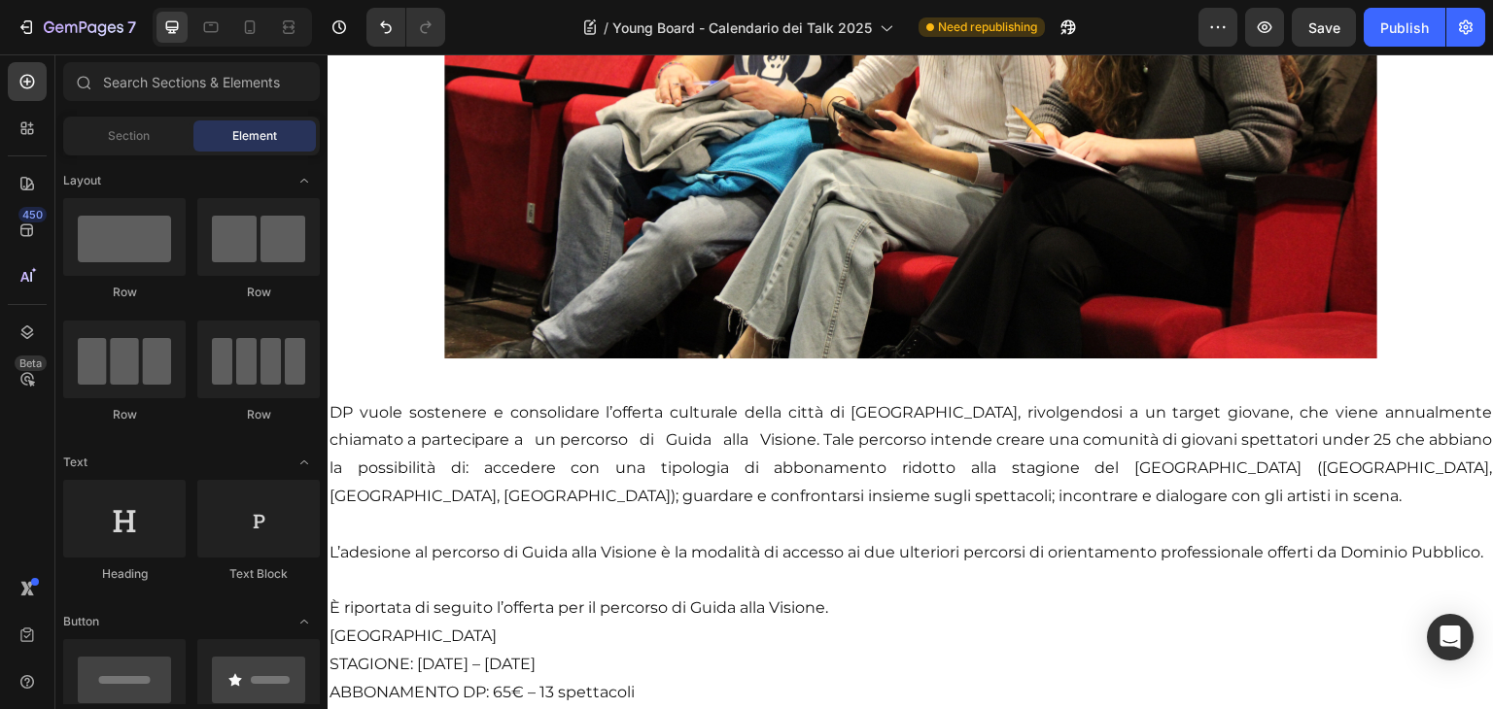
scroll to position [520, 0]
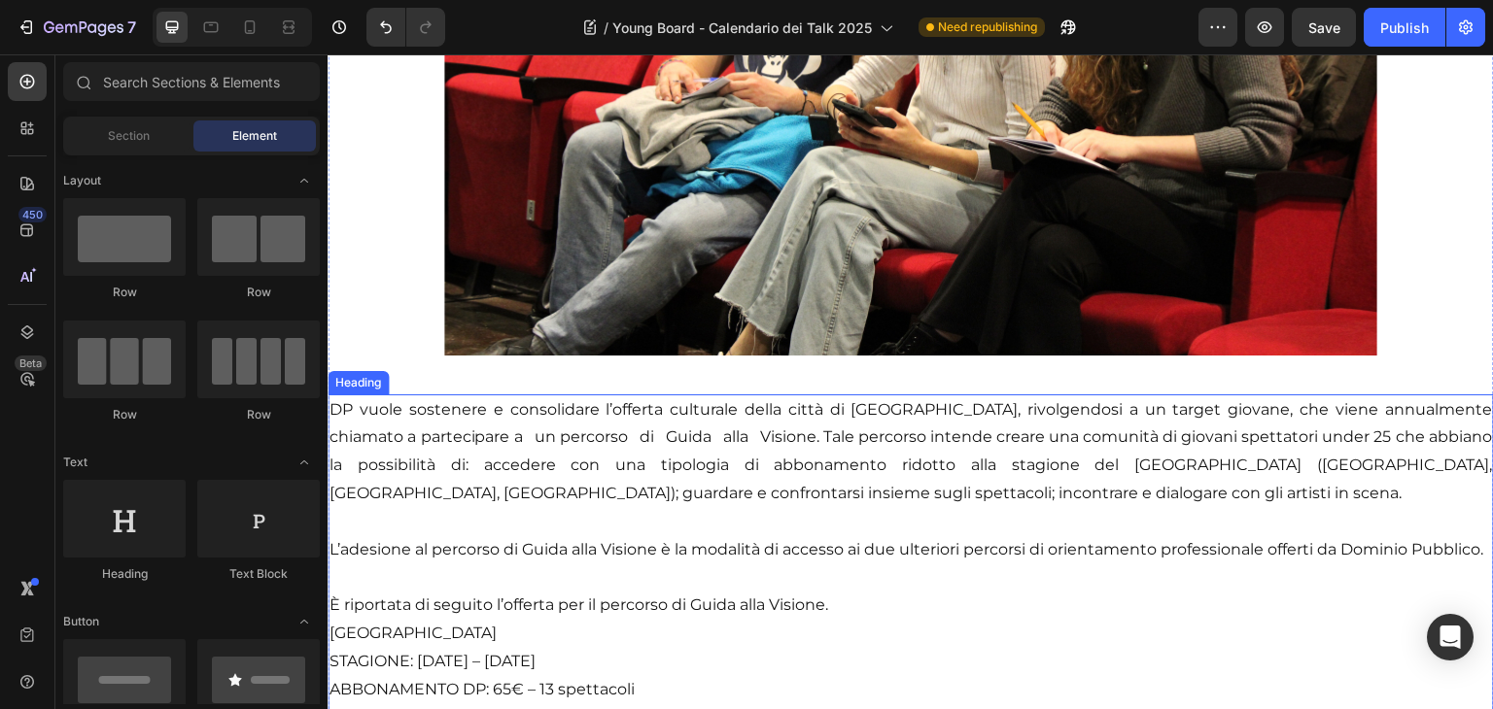
click at [967, 402] on p "DP vuole sostenere e consolidare l’offerta culturale della città di [GEOGRAPHIC…" at bounding box center [910, 565] width 1162 height 336
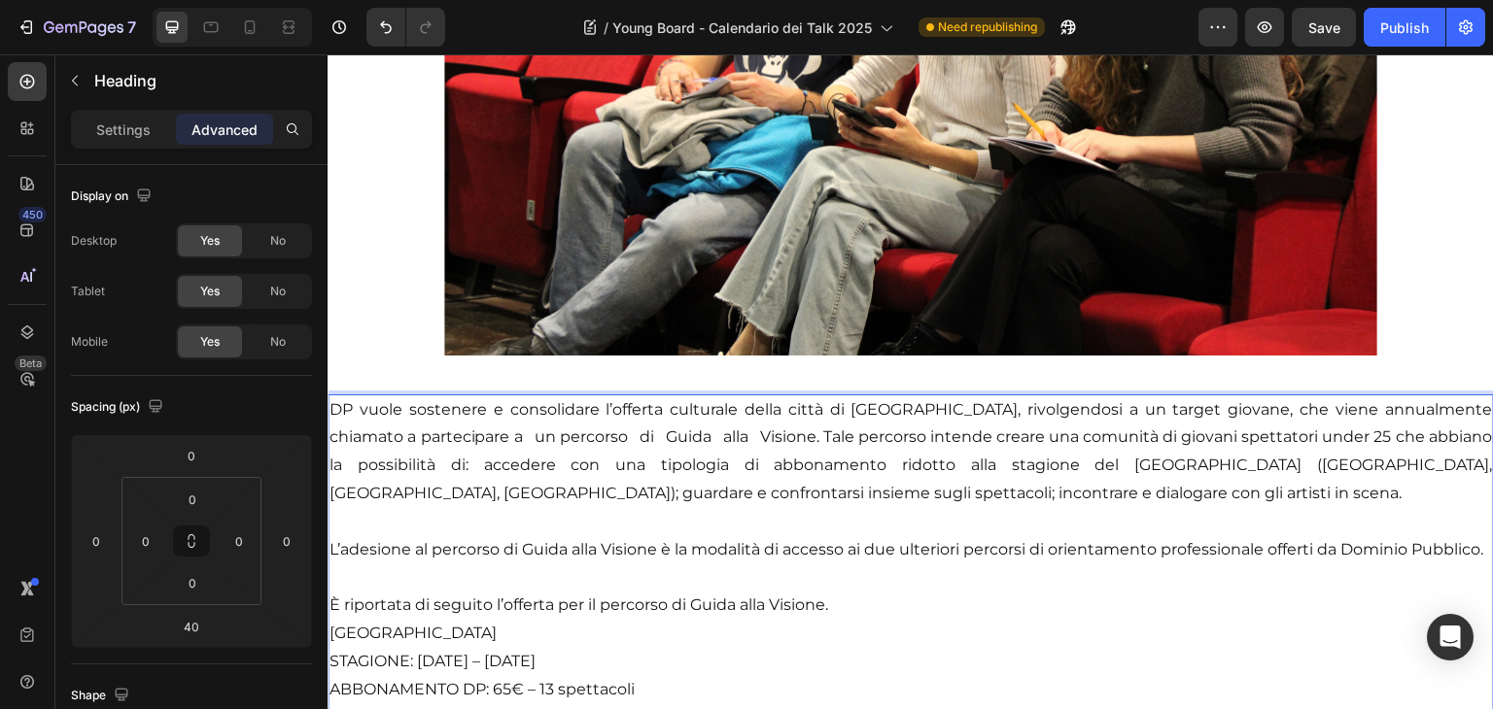
click at [914, 397] on p "DP vuole sostenere e consolidare l’offerta culturale della città di [GEOGRAPHIC…" at bounding box center [910, 565] width 1162 height 336
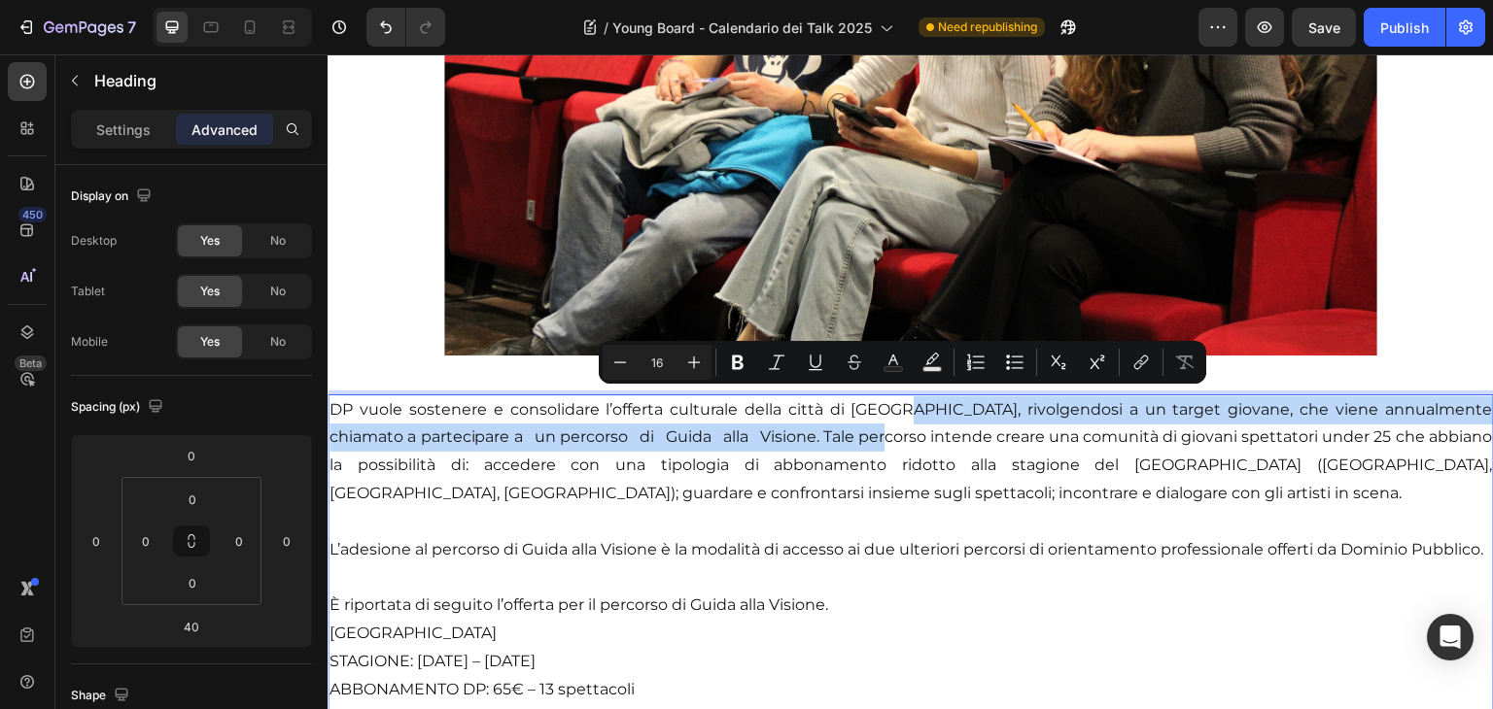
drag, startPoint x: 914, startPoint y: 395, endPoint x: 935, endPoint y: 427, distance: 38.0
click at [935, 427] on p "DP vuole sostenere e consolidare l’offerta culturale della città di [GEOGRAPHIC…" at bounding box center [910, 565] width 1162 height 336
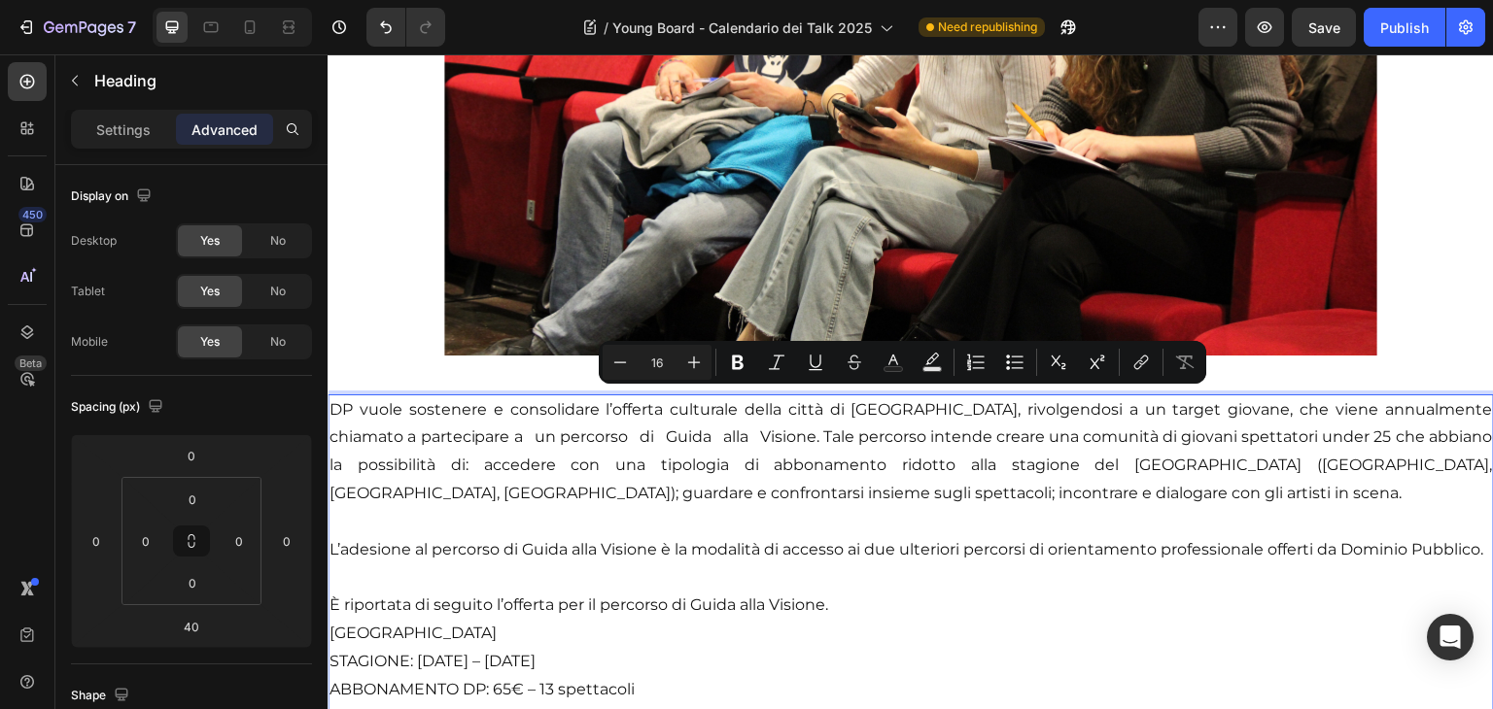
scroll to position [492, 0]
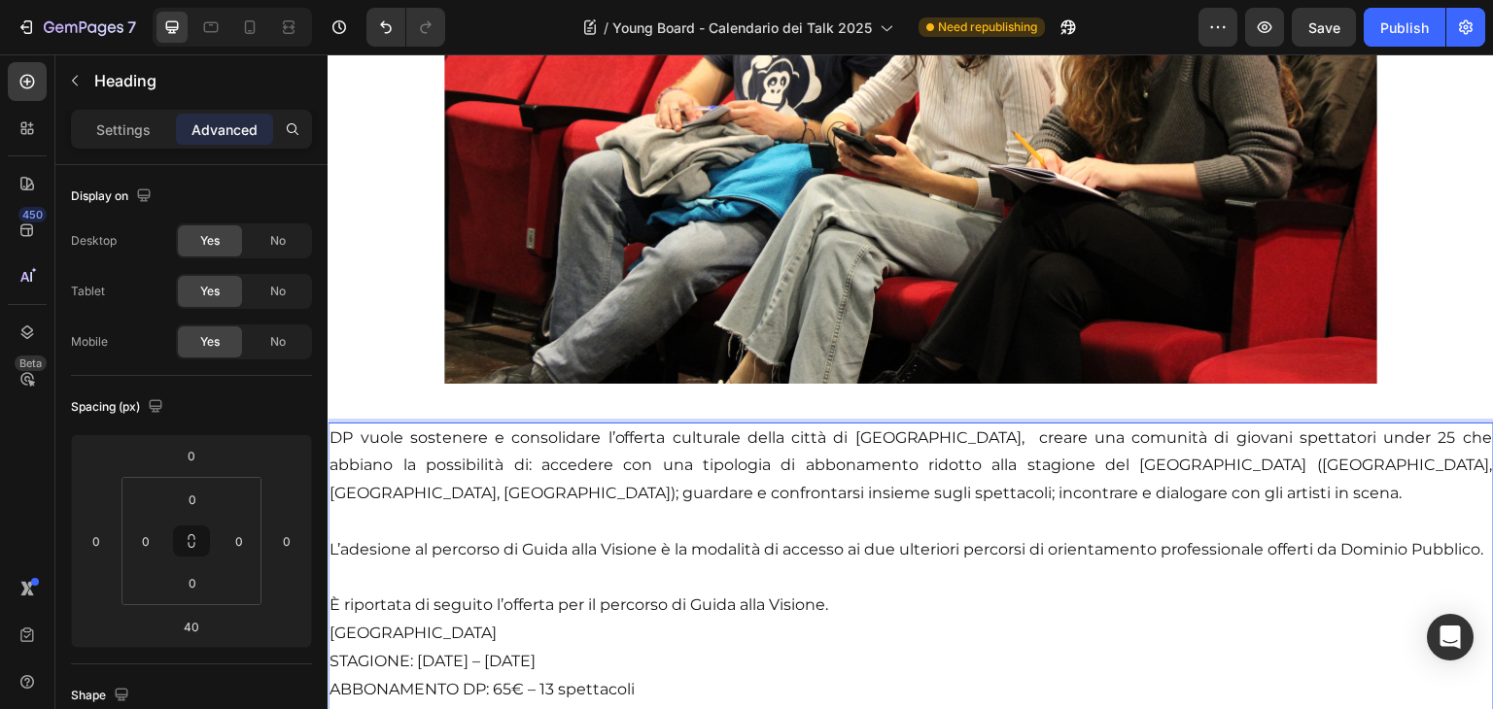
click at [935, 427] on p "DP vuole sostenere e consolidare l’offerta culturale della città di [GEOGRAPHIC…" at bounding box center [910, 579] width 1162 height 308
click at [432, 451] on p "DP vuole sostenere e consolidare l’offerta culturale della città di [GEOGRAPHIC…" at bounding box center [910, 579] width 1162 height 308
click at [334, 433] on p "DP vuole sostenere e consolidare l’offerta culturale della città di [GEOGRAPHIC…" at bounding box center [910, 579] width 1162 height 308
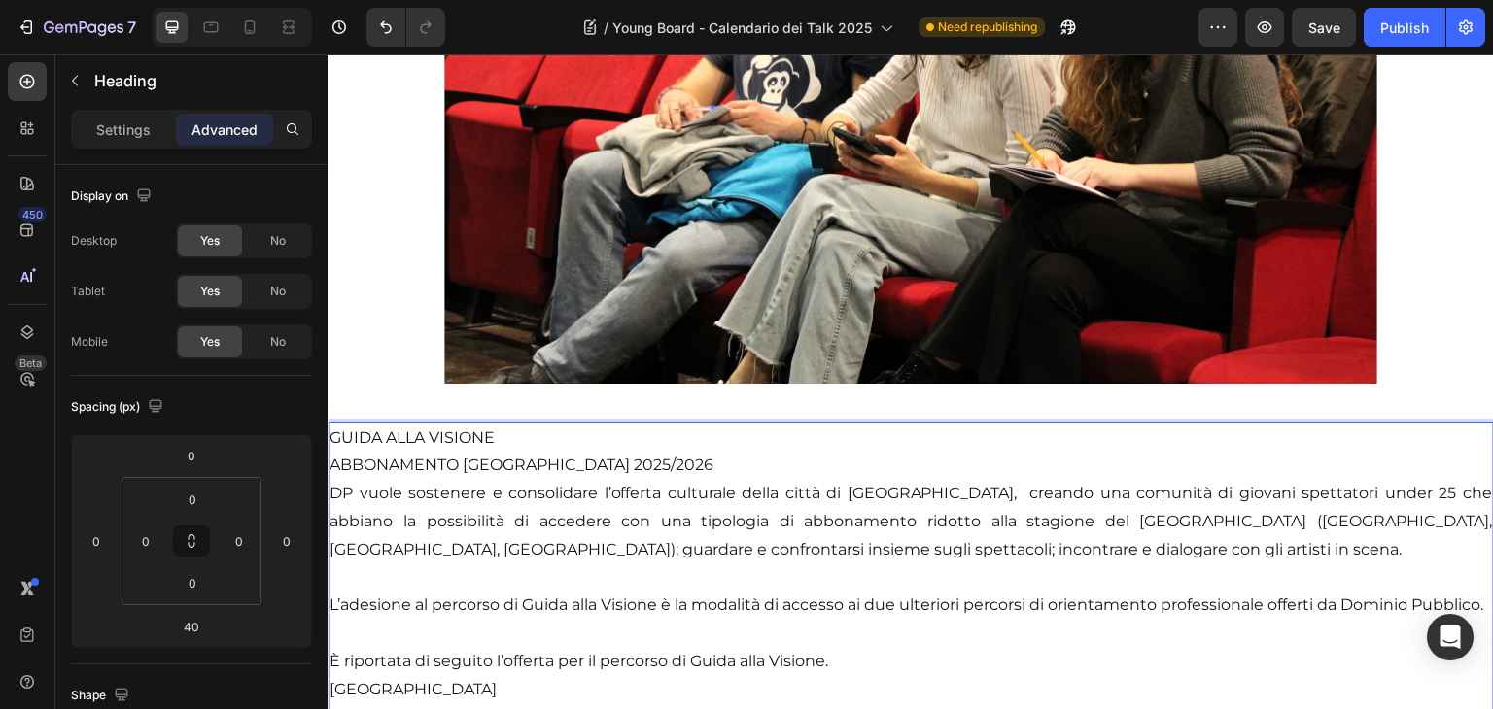
click at [697, 465] on p "GUIDA ALLA VISIONE ABBONAMENTO TEATRO DI [GEOGRAPHIC_DATA] 2025/2026 DP vuole s…" at bounding box center [910, 606] width 1162 height 363
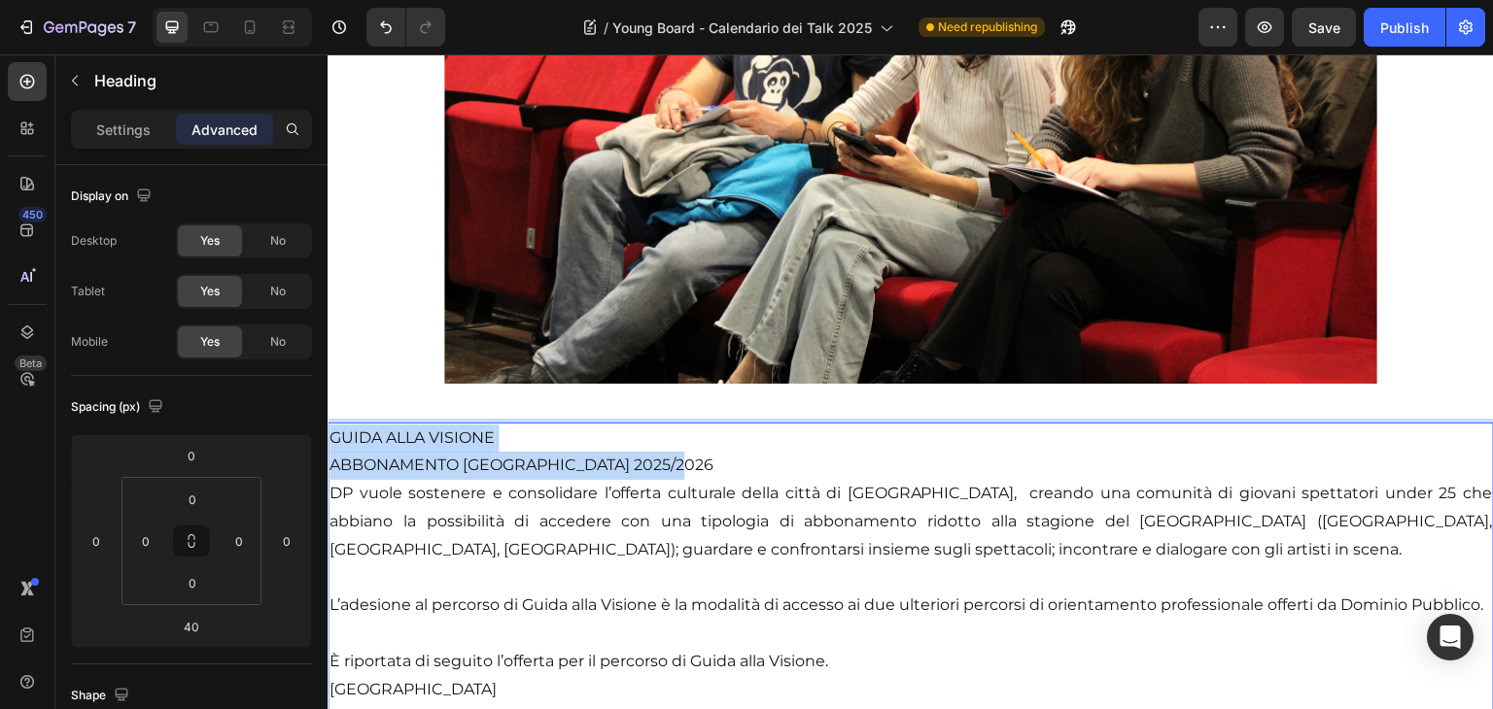
drag, startPoint x: 697, startPoint y: 461, endPoint x: 324, endPoint y: 421, distance: 375.3
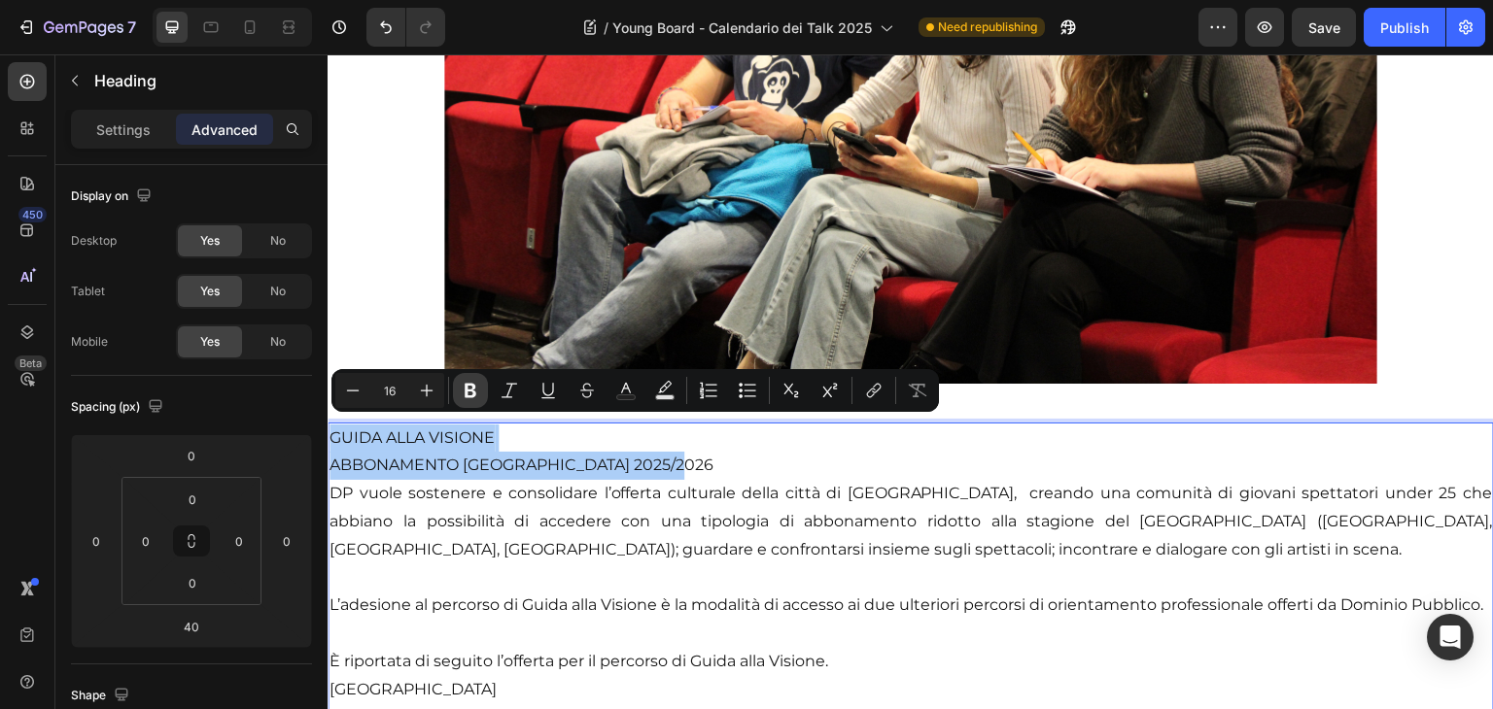
click at [476, 390] on icon "Editor contextual toolbar" at bounding box center [470, 390] width 19 height 19
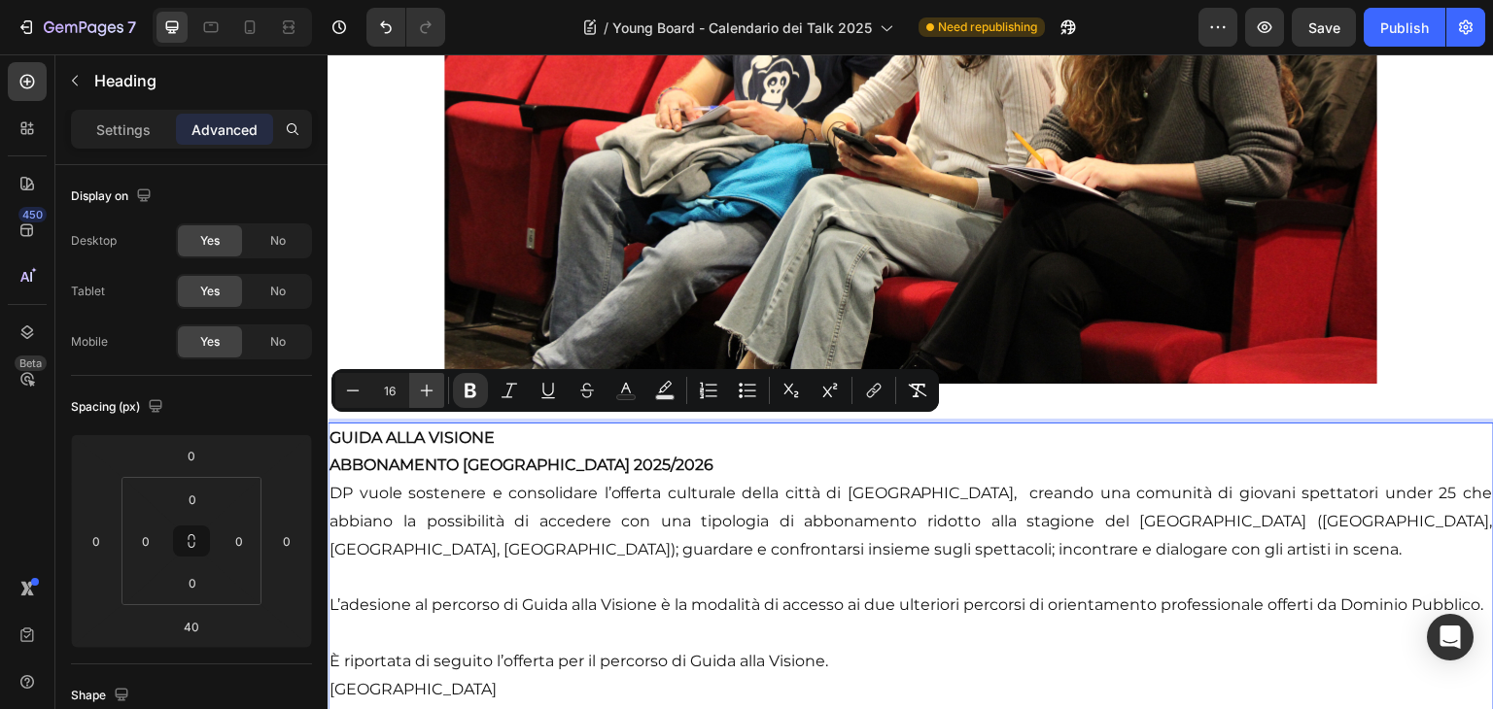
click at [420, 386] on icon "Editor contextual toolbar" at bounding box center [426, 390] width 19 height 19
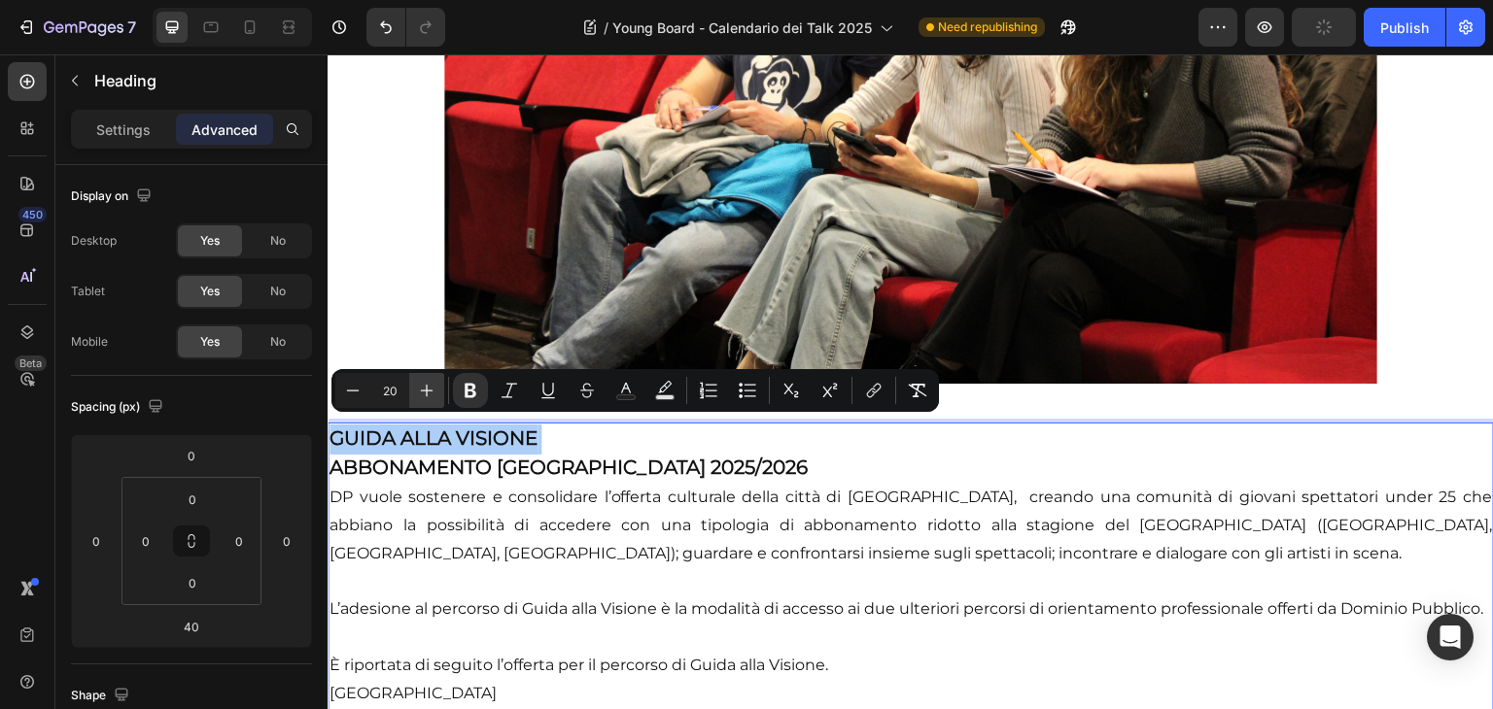
click at [420, 386] on icon "Editor contextual toolbar" at bounding box center [426, 390] width 19 height 19
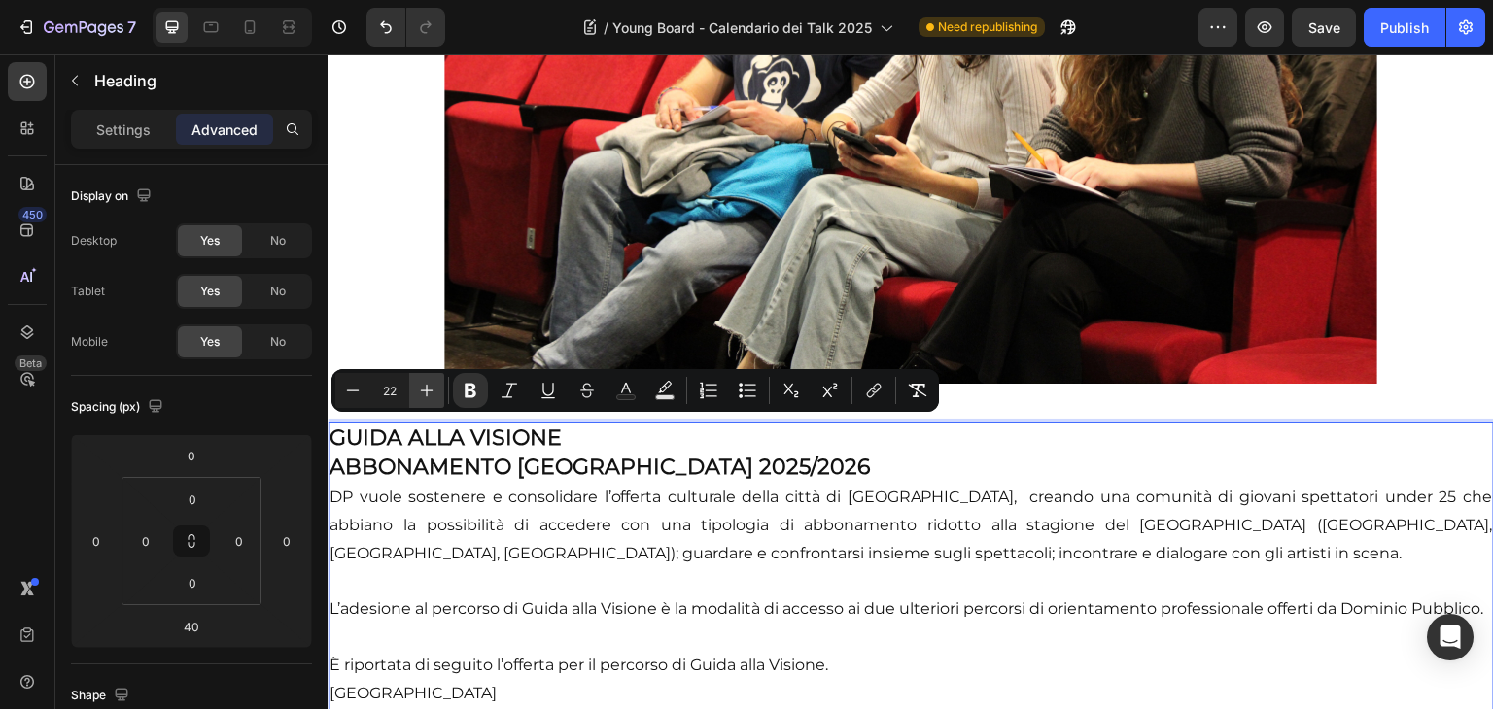
click at [420, 386] on icon "Editor contextual toolbar" at bounding box center [426, 390] width 19 height 19
type input "24"
click at [440, 519] on p "GUIDA ALLA VISIONE ABBONAMENTO TEATRO DI [GEOGRAPHIC_DATA] 2025/2026 DP vuole s…" at bounding box center [910, 609] width 1162 height 369
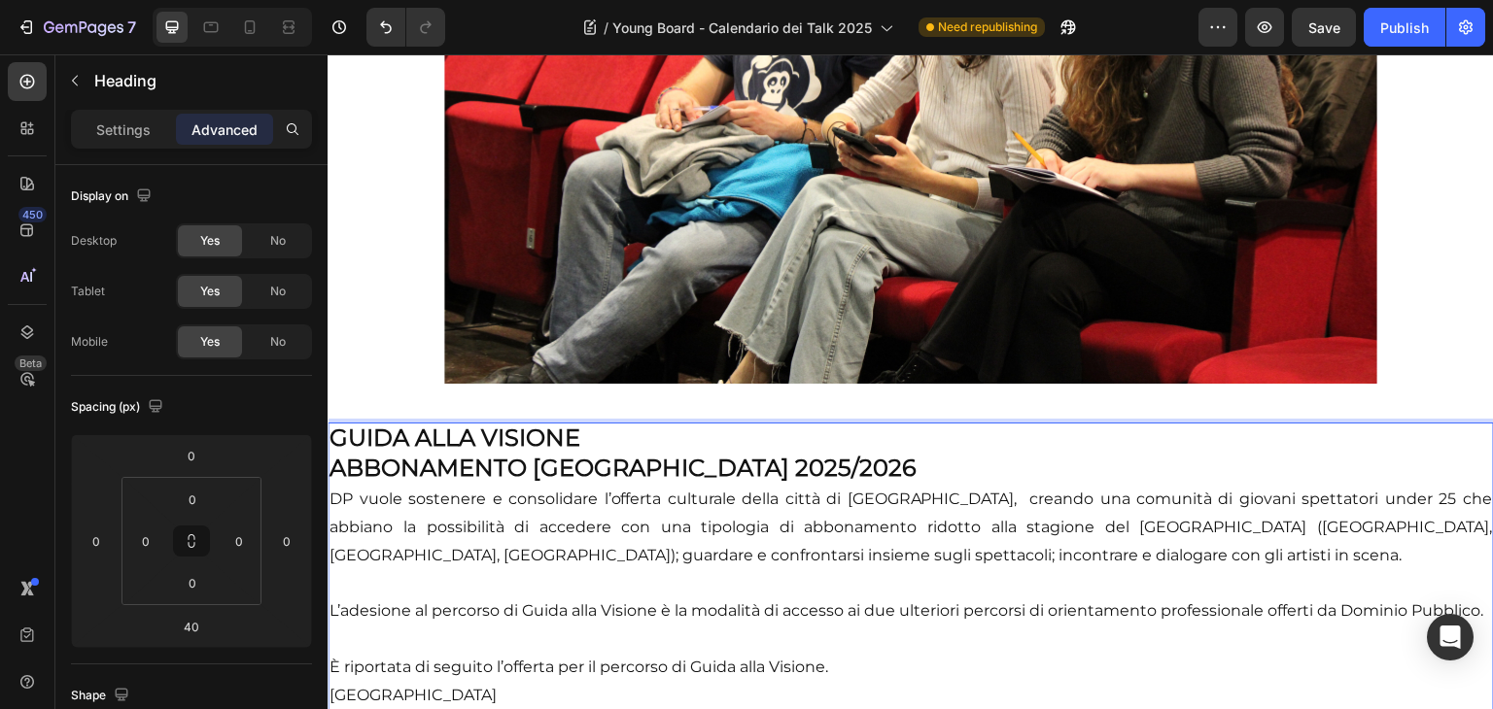
click at [333, 492] on p "GUIDA ALLA VISIONE ABBONAMENTO TEATRO DI [GEOGRAPHIC_DATA] 2025/2026 DP vuole s…" at bounding box center [910, 609] width 1162 height 369
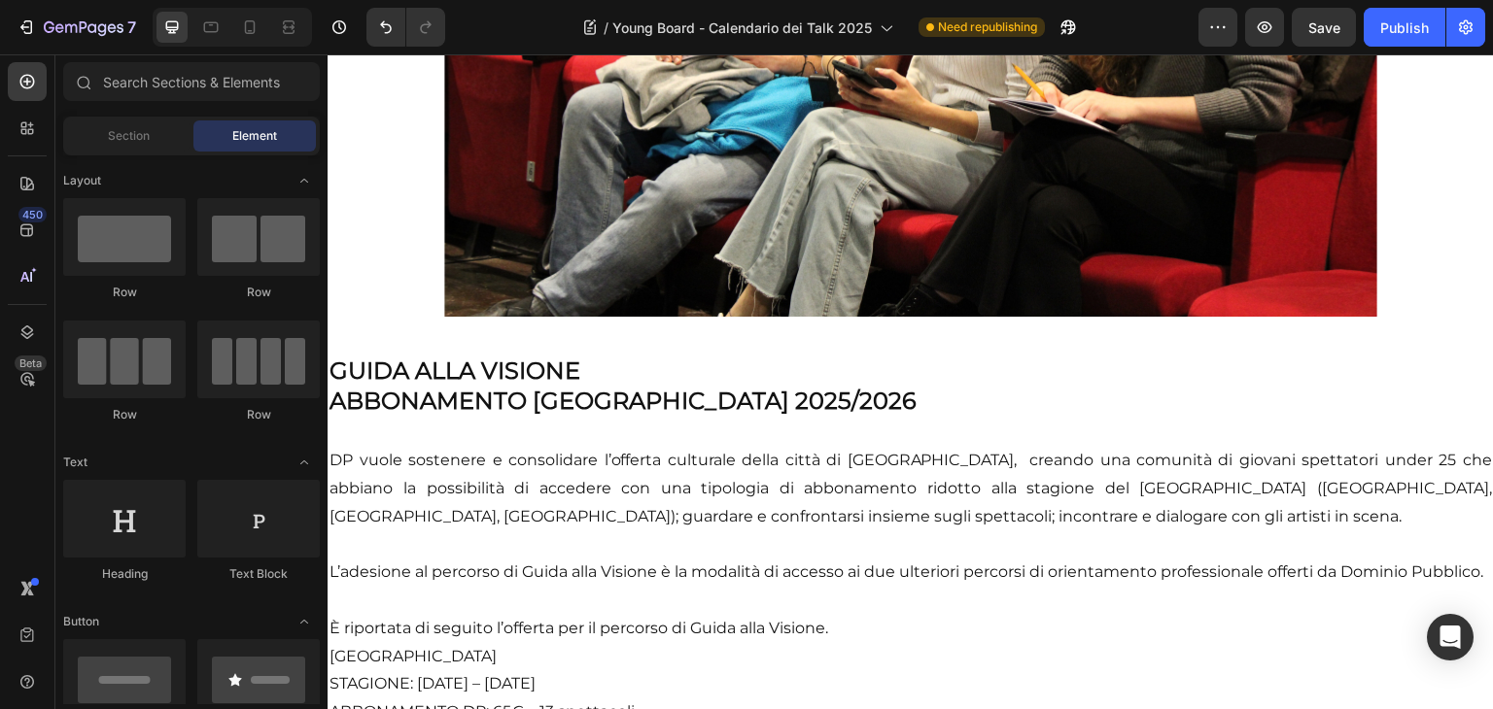
scroll to position [563, 0]
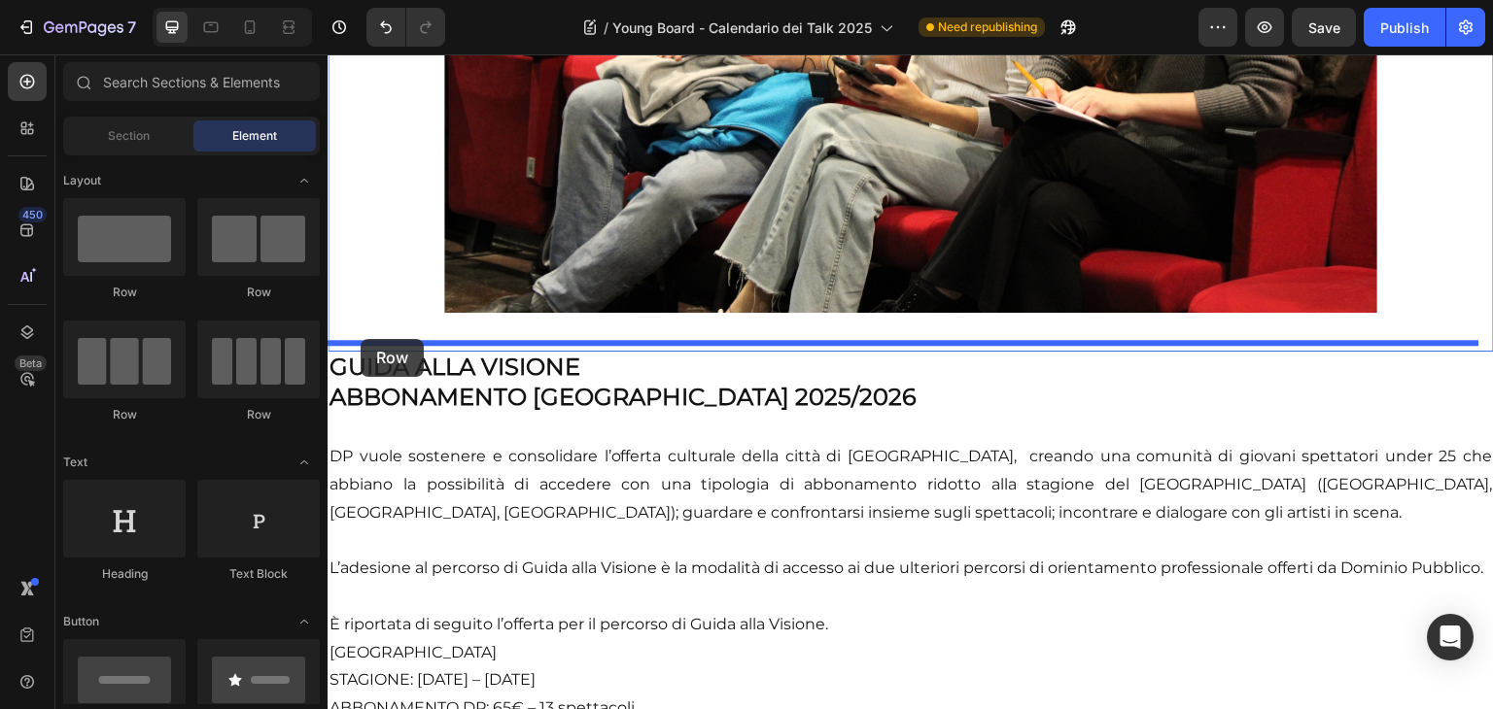
drag, startPoint x: 466, startPoint y: 310, endPoint x: 361, endPoint y: 339, distance: 108.9
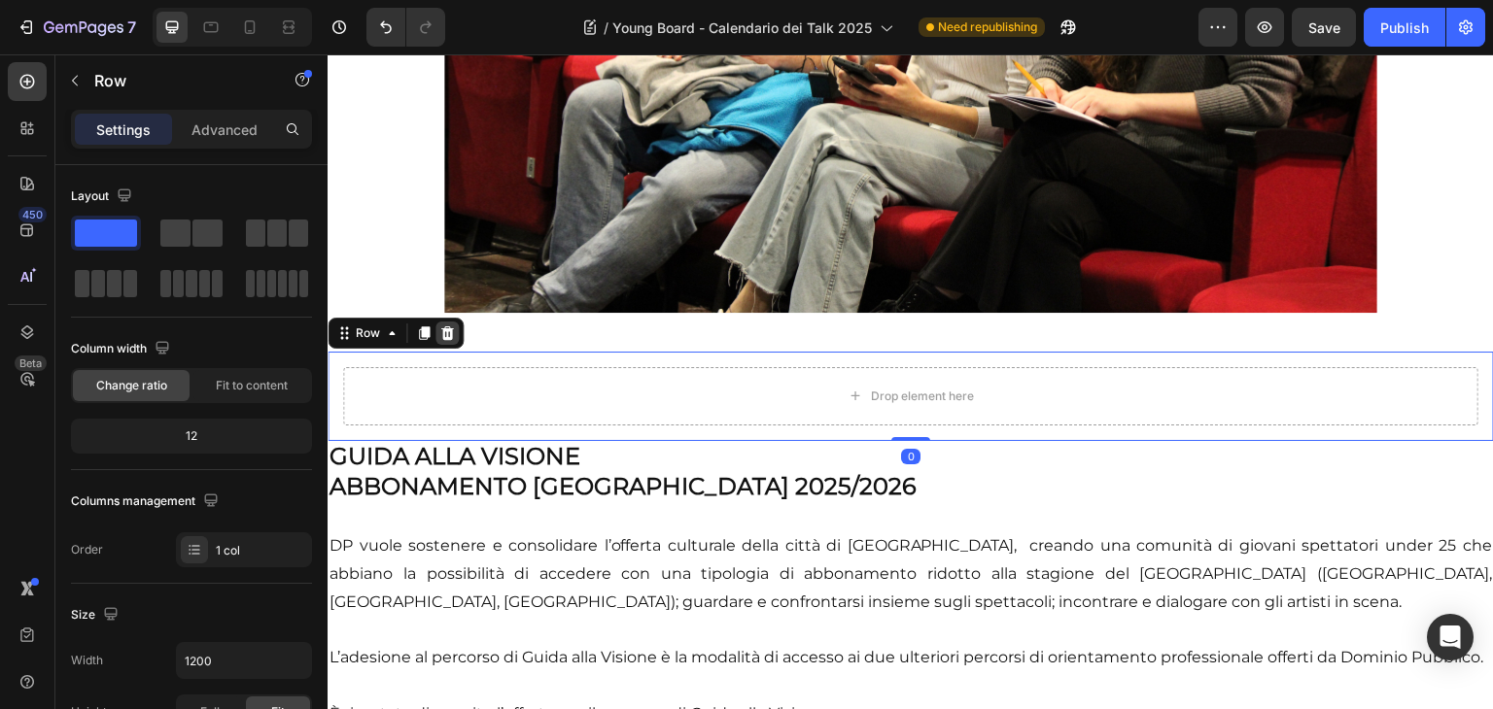
click at [444, 329] on icon at bounding box center [447, 333] width 13 height 14
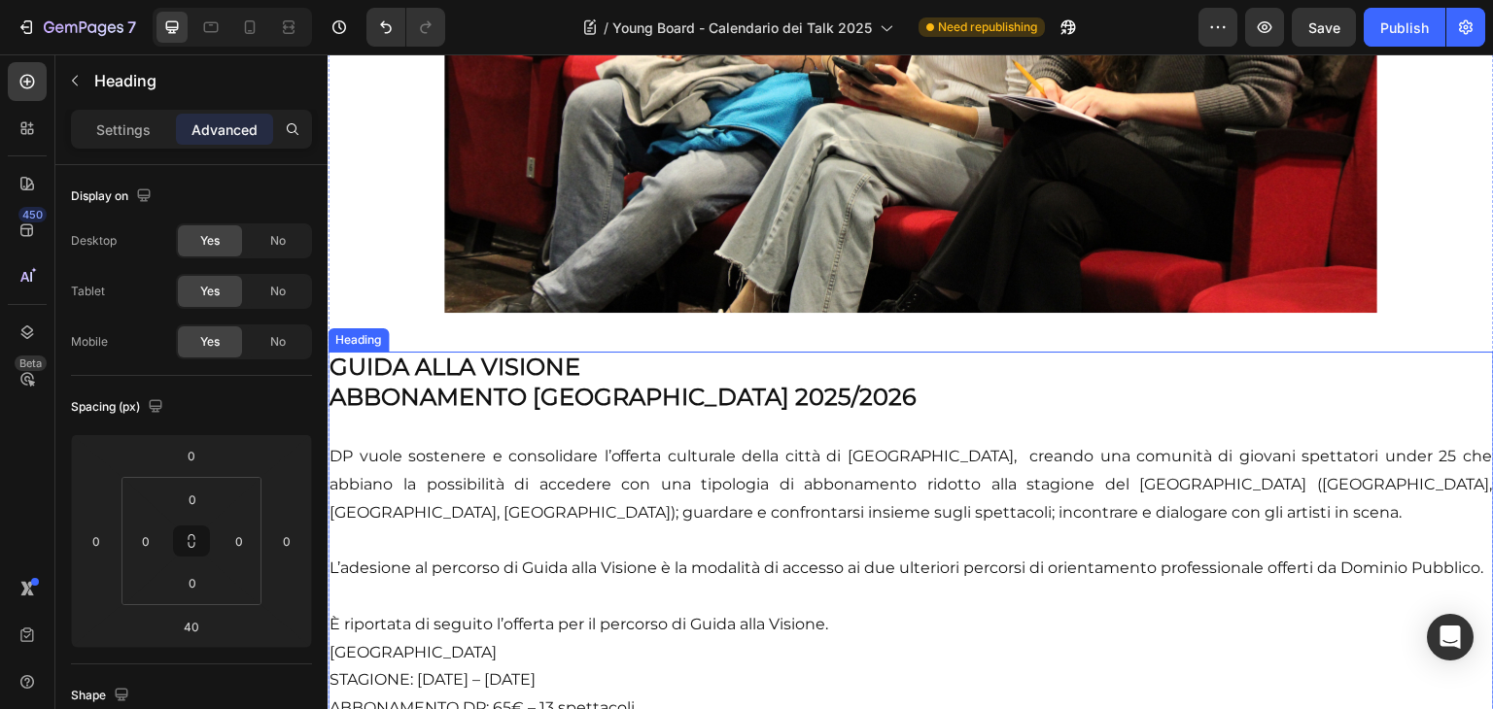
click at [417, 425] on p "⁠⁠⁠⁠⁠⁠⁠ GUIDA ALLA VISIONE ABBONAMENTO [GEOGRAPHIC_DATA] 2025/2026 DP vuole sos…" at bounding box center [910, 552] width 1162 height 397
click at [441, 328] on icon at bounding box center [445, 334] width 11 height 14
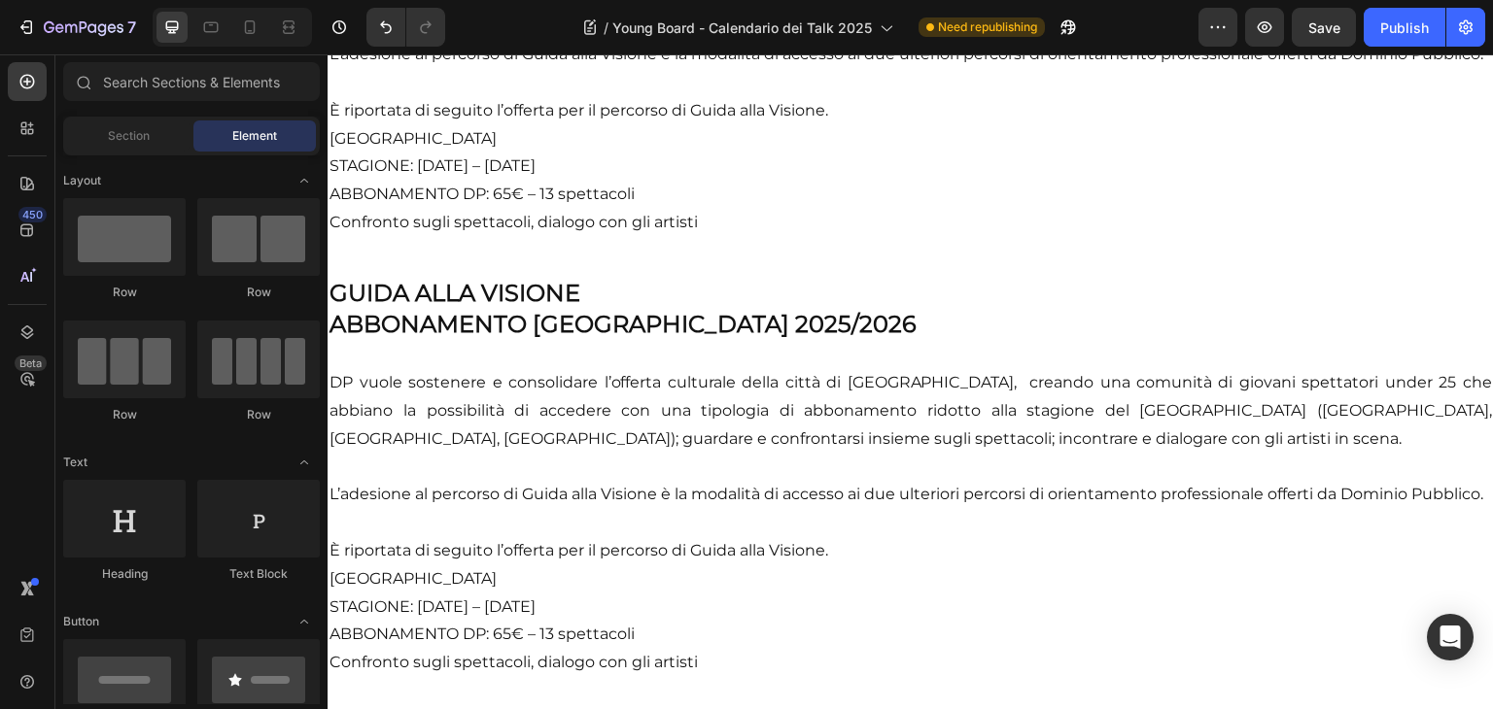
scroll to position [1069, 0]
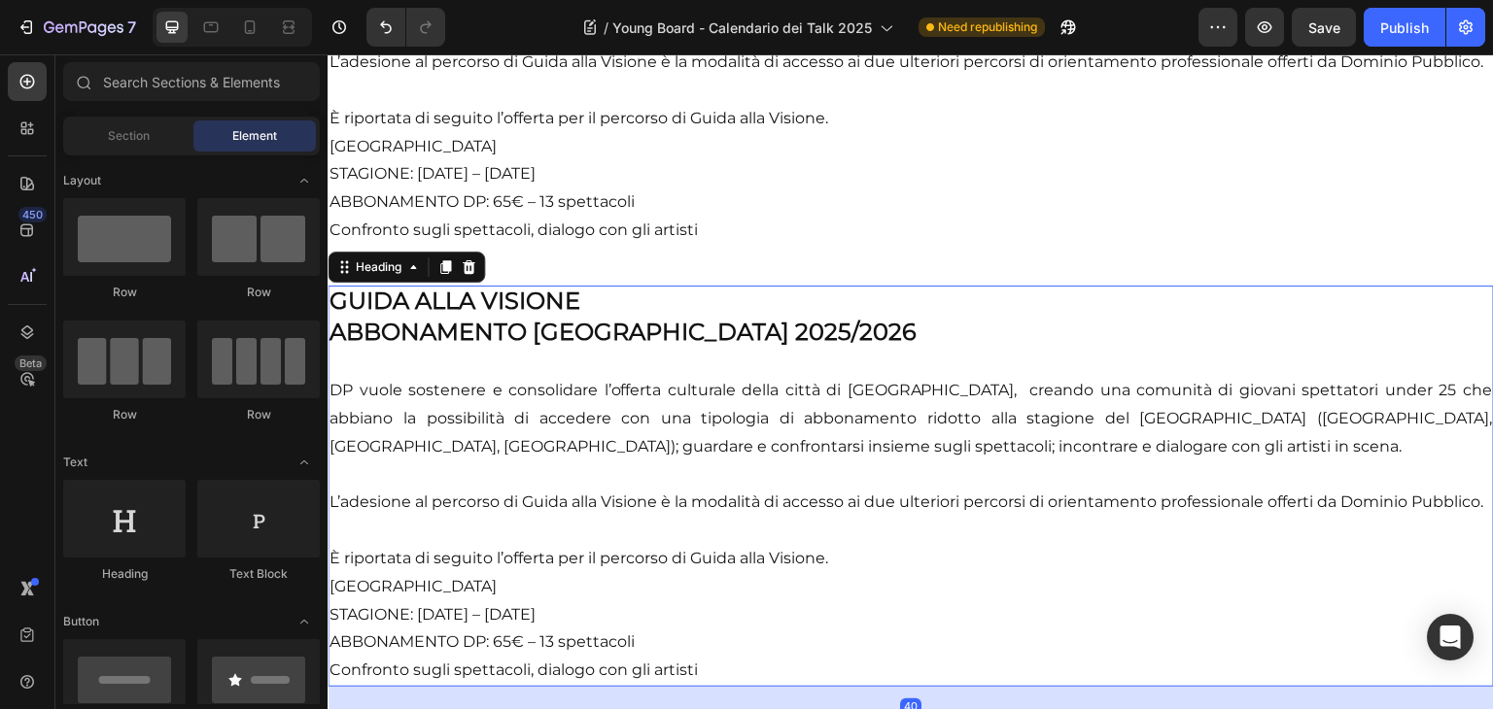
click at [889, 369] on h2 "GUIDA ALLA VISIONE ABBONAMENTO TEATRO DI [GEOGRAPHIC_DATA] 2025/2026 DP vuole s…" at bounding box center [911, 486] width 1166 height 401
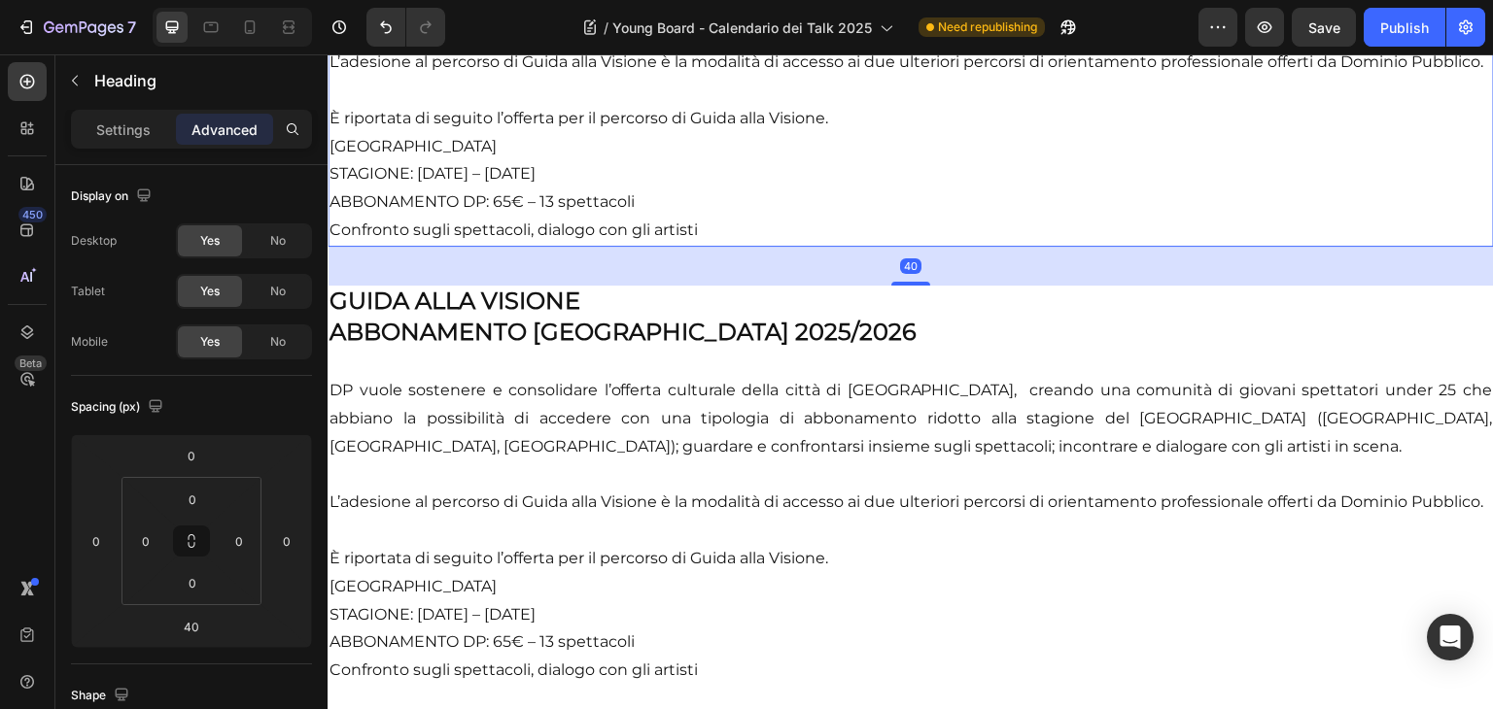
click at [724, 240] on p "⁠⁠⁠⁠⁠⁠⁠ GUIDA ALLA VISIONE ABBONAMENTO [GEOGRAPHIC_DATA] 2025/2026 DP vuole sos…" at bounding box center [910, 45] width 1162 height 397
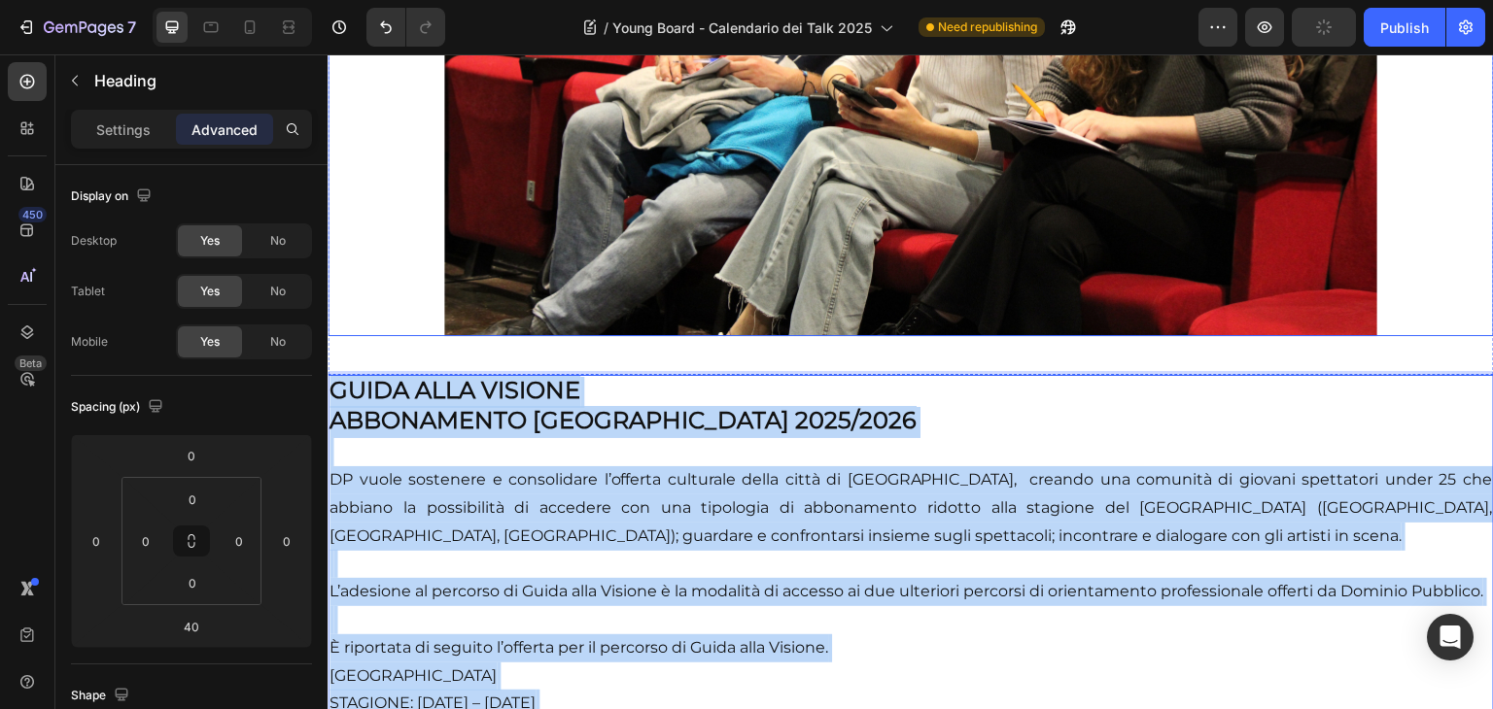
scroll to position [530, 0]
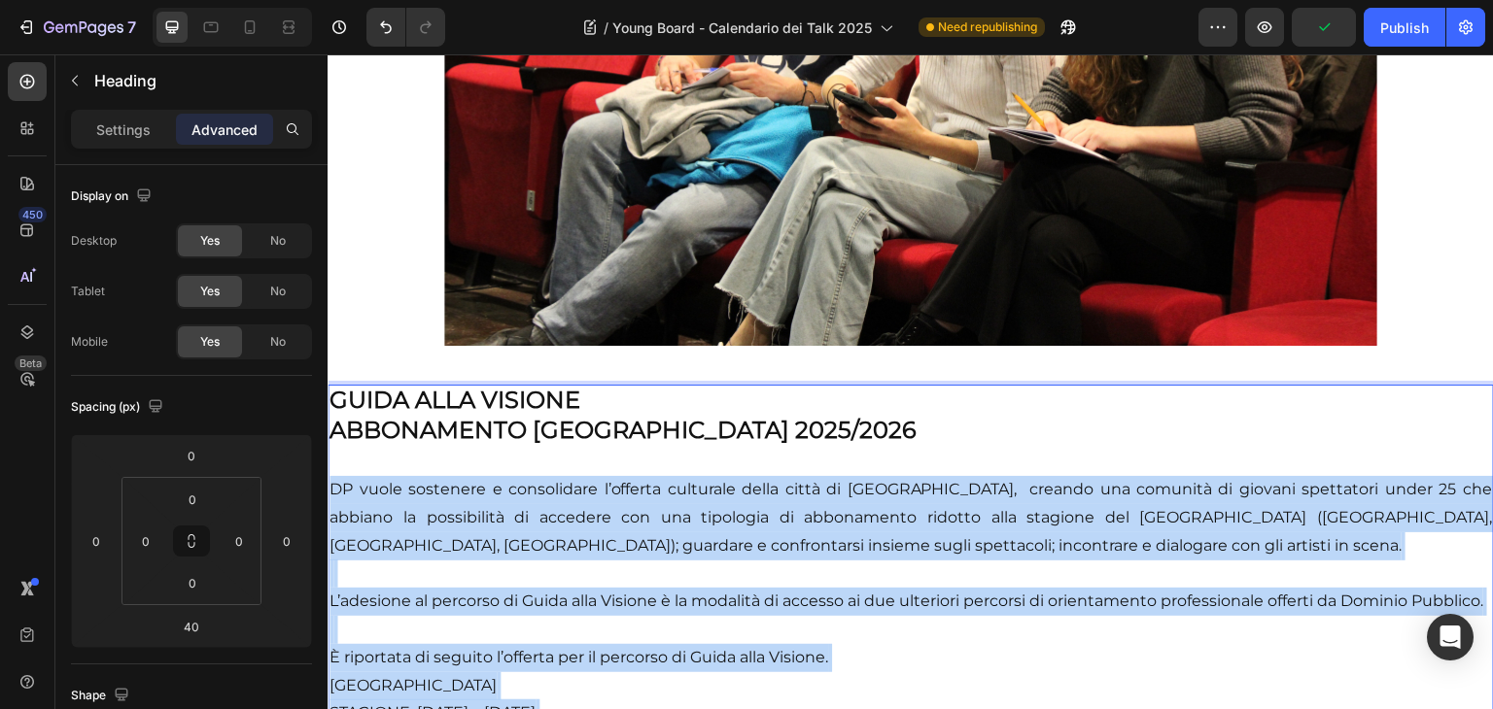
drag, startPoint x: 713, startPoint y: 250, endPoint x: 332, endPoint y: 469, distance: 439.7
click at [332, 469] on p "GUIDA ALLA VISIONE ABBONAMENTO TEATRO DI [GEOGRAPHIC_DATA] 2025/2026 DP vuole s…" at bounding box center [910, 585] width 1162 height 397
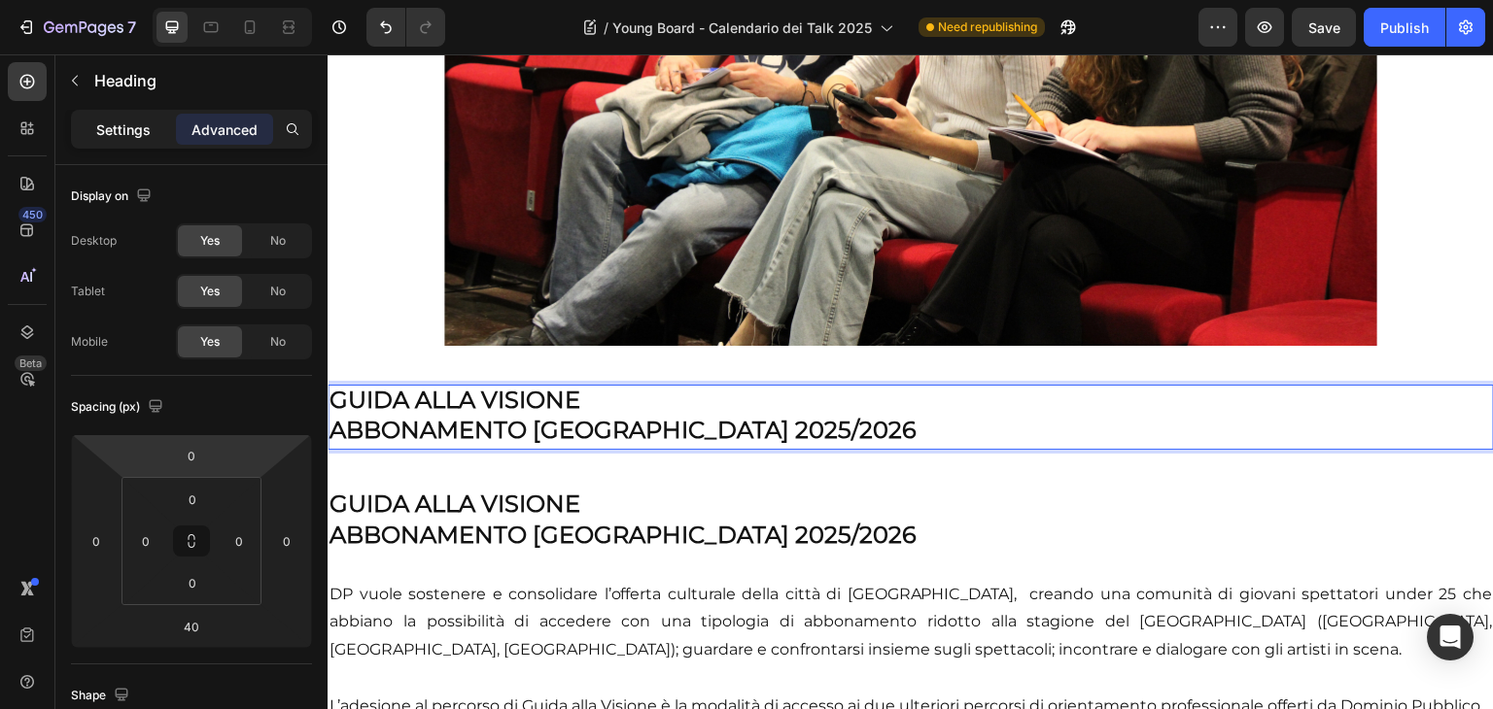
click at [115, 121] on p "Settings" at bounding box center [123, 130] width 54 height 20
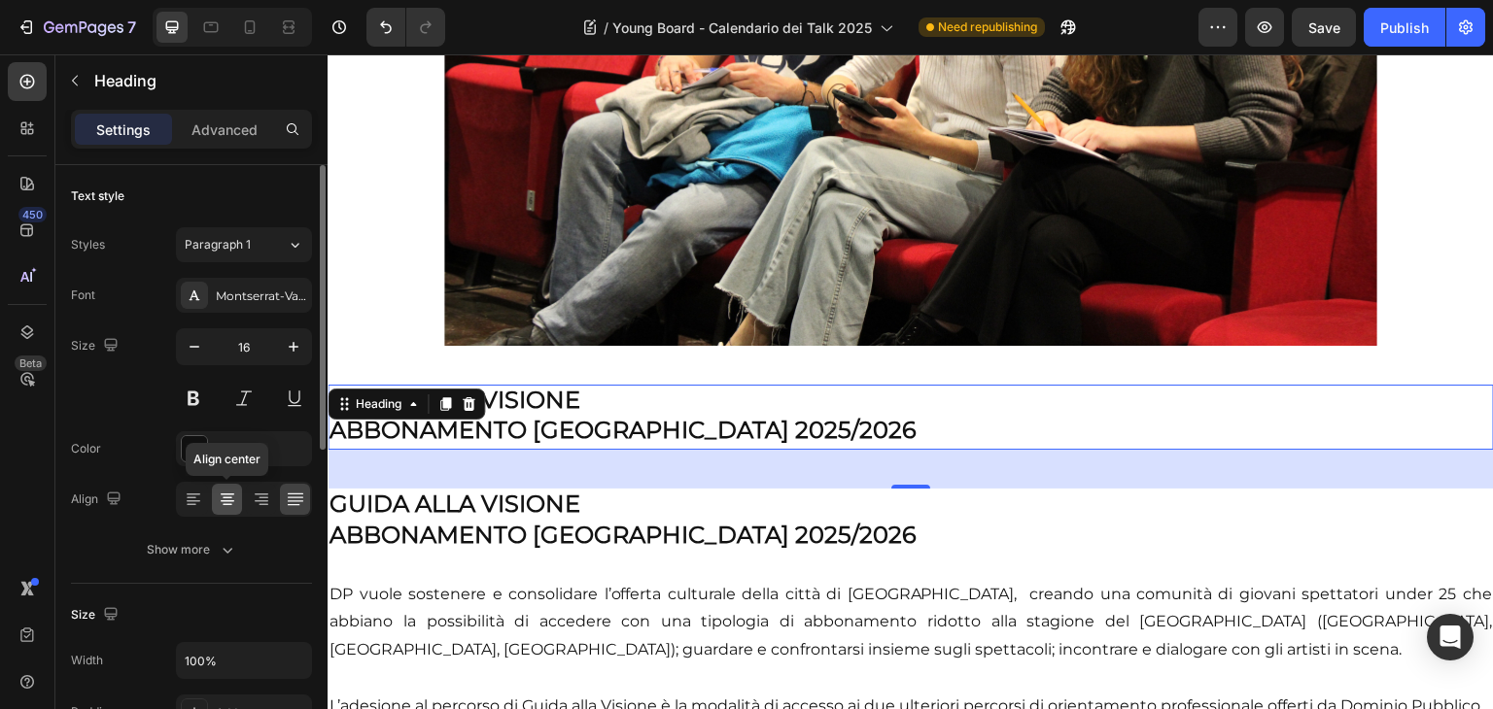
click at [231, 496] on icon at bounding box center [227, 499] width 19 height 19
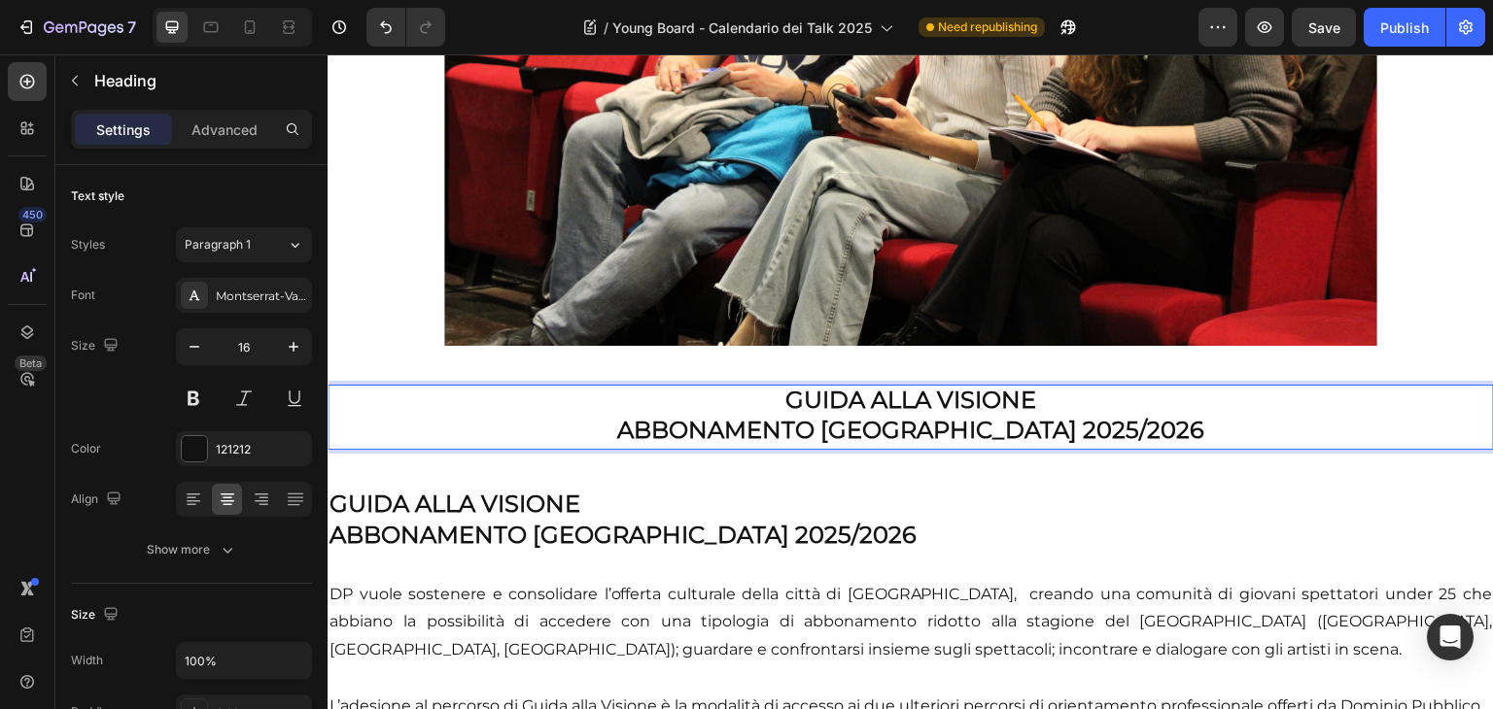
click at [1168, 416] on strong "ABBONAMENTO [GEOGRAPHIC_DATA] 2025/2026" at bounding box center [910, 430] width 587 height 28
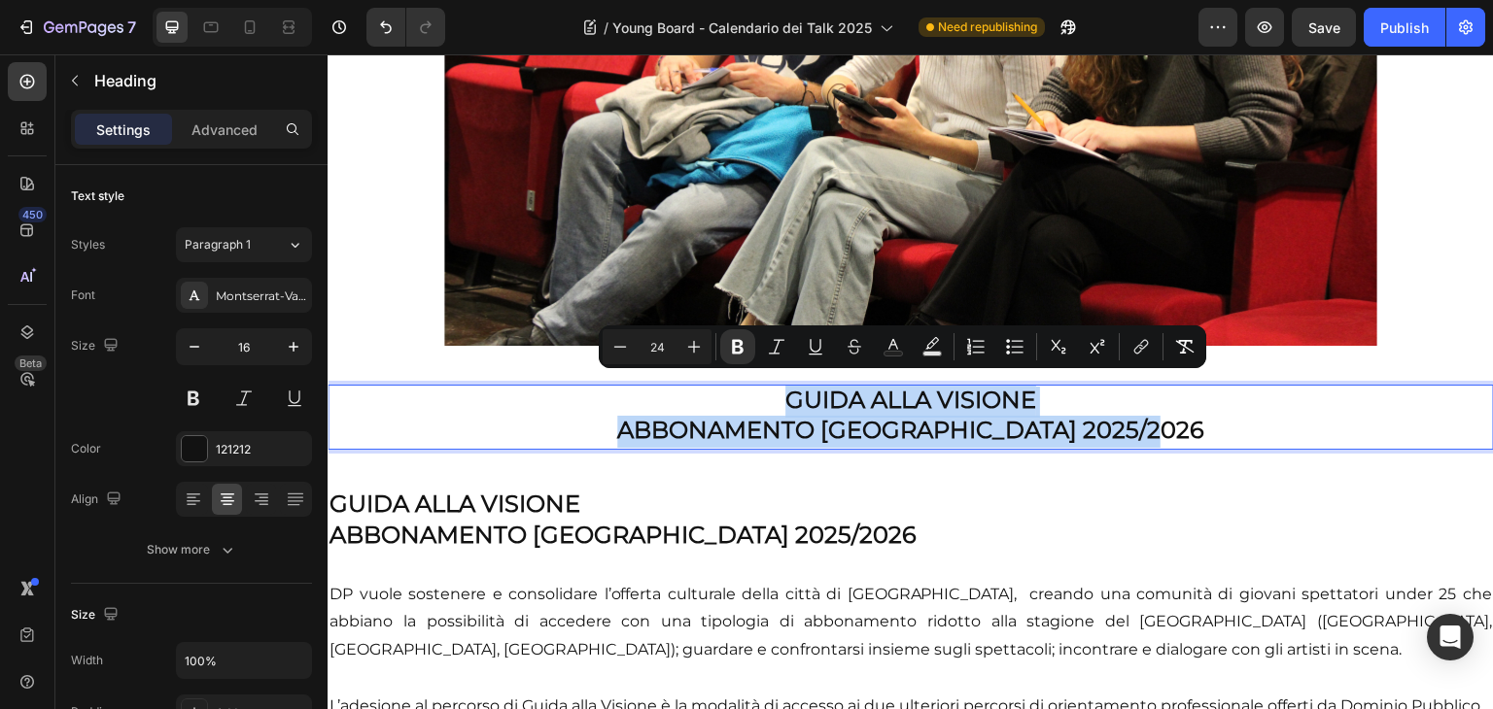
drag, startPoint x: 1185, startPoint y: 417, endPoint x: 764, endPoint y: 395, distance: 421.4
click at [764, 395] on p "GUIDA ALLA VISIONE ABBONAMENTO [GEOGRAPHIC_DATA] 2025/2026" at bounding box center [910, 418] width 1162 height 62
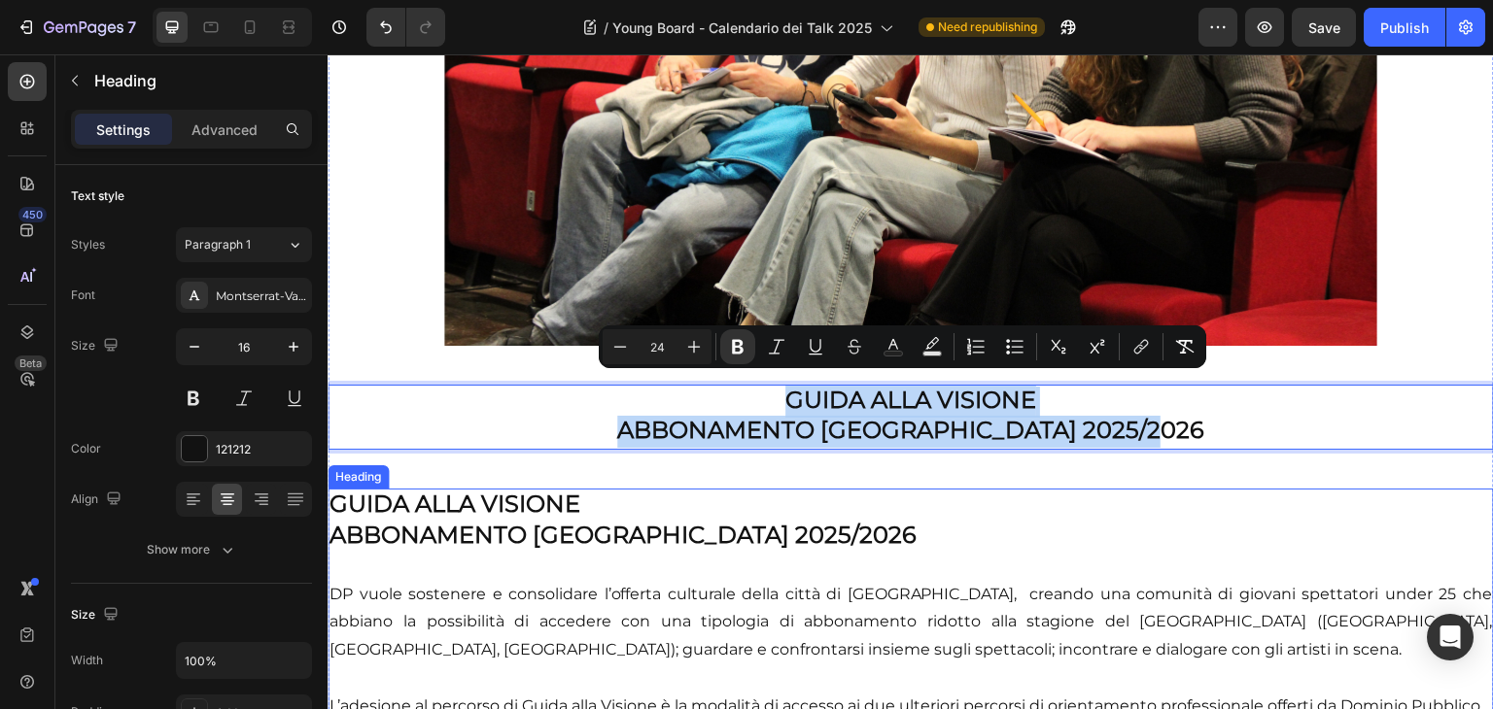
click at [749, 544] on h2 "GUIDA ALLA VISIONE ABBONAMENTO TEATRO DI [GEOGRAPHIC_DATA] 2025/2026 DP vuole s…" at bounding box center [911, 689] width 1166 height 401
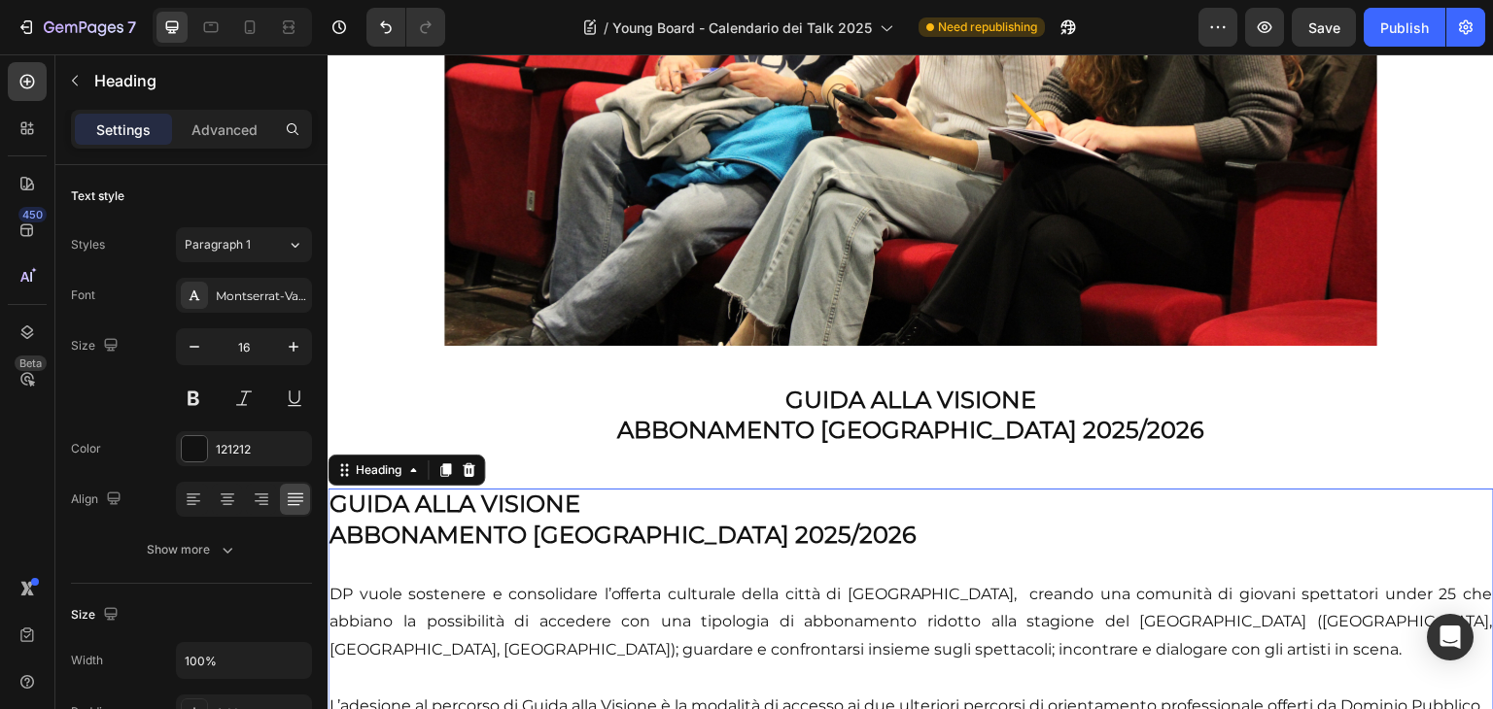
click at [882, 527] on h2 "GUIDA ALLA VISIONE ABBONAMENTO TEATRO DI [GEOGRAPHIC_DATA] 2025/2026 DP vuole s…" at bounding box center [911, 689] width 1166 height 401
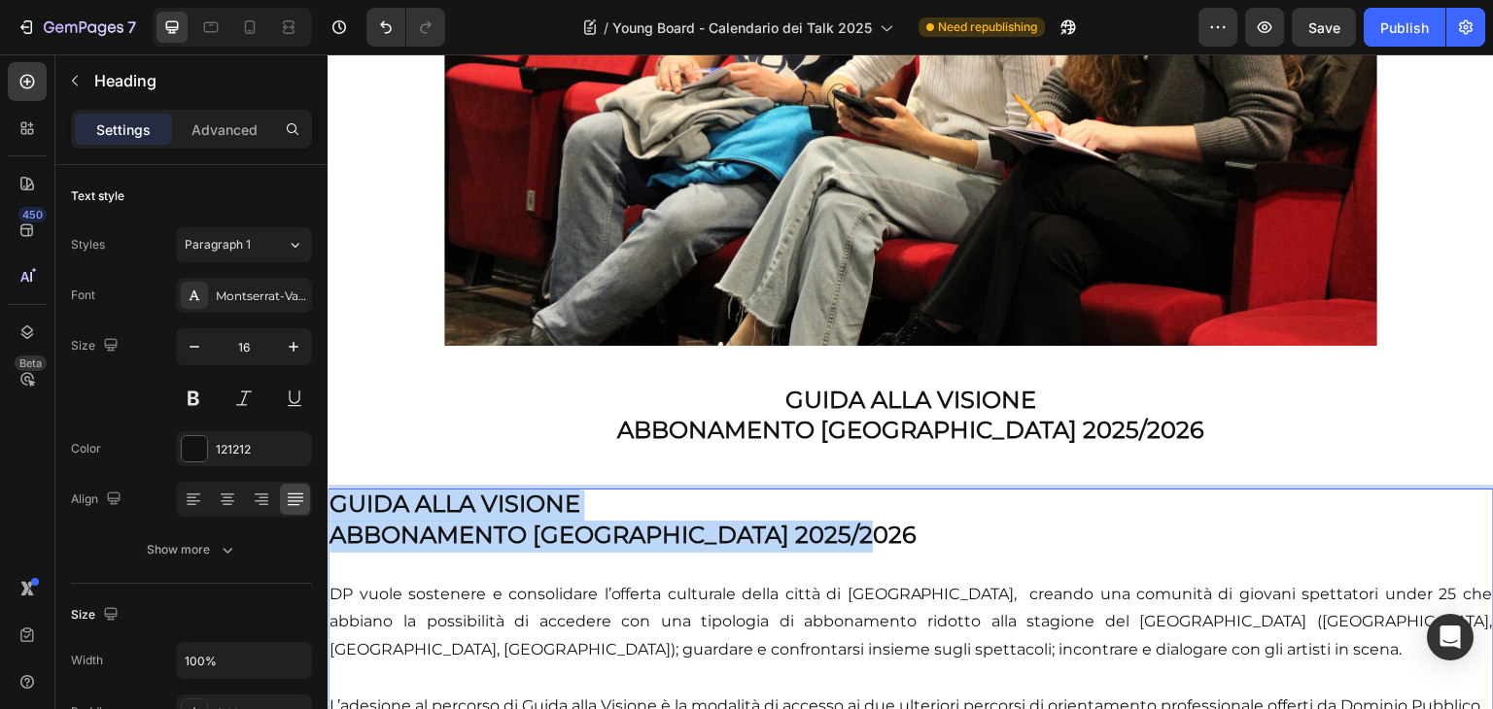
drag, startPoint x: 856, startPoint y: 523, endPoint x: 320, endPoint y: 496, distance: 537.1
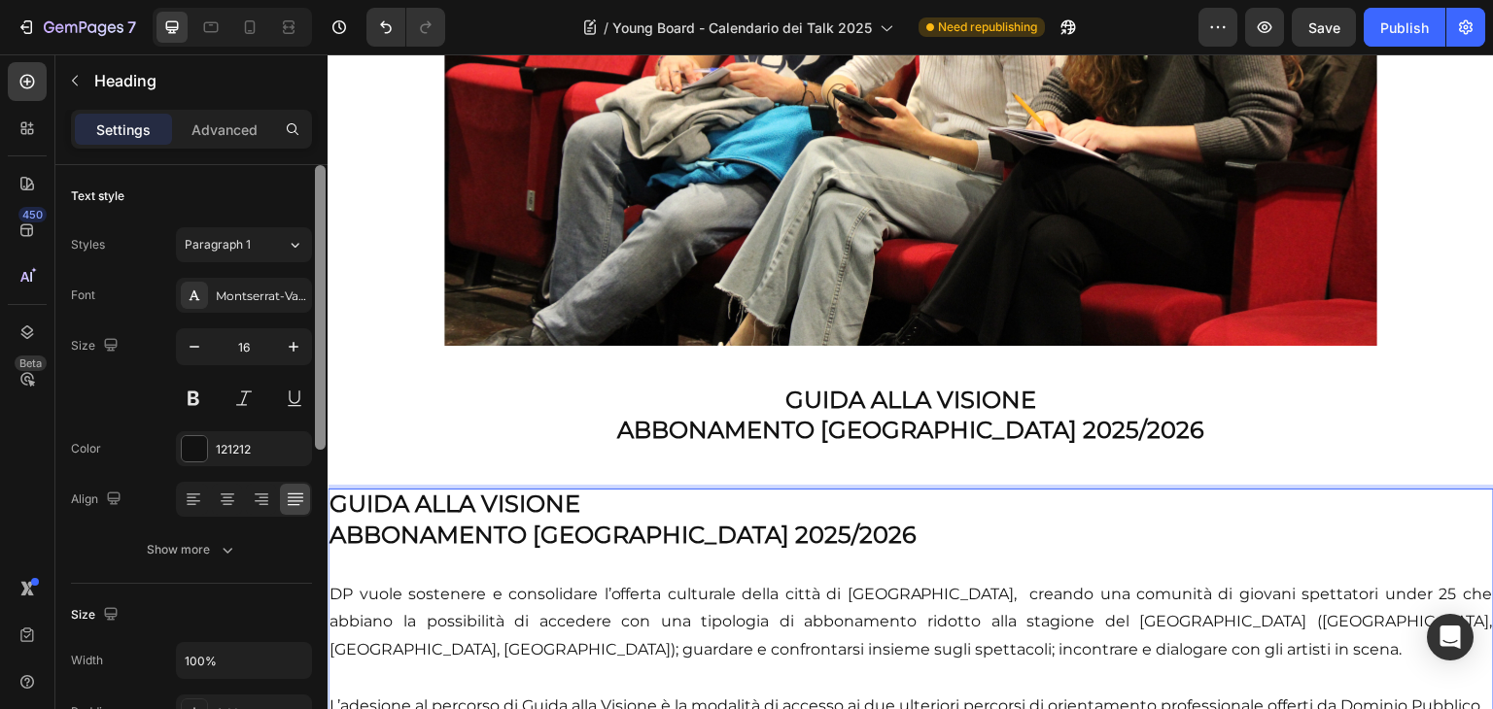
scroll to position [498, 0]
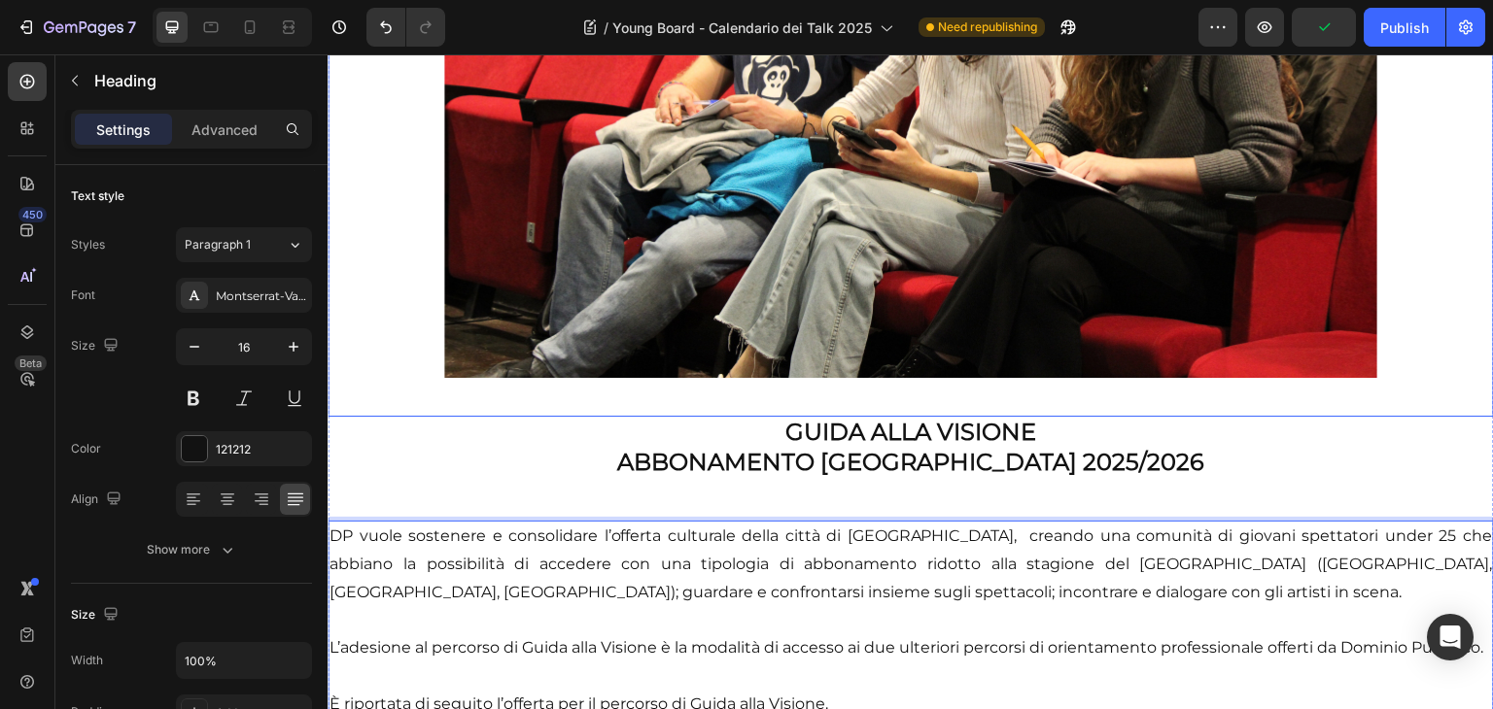
click at [1033, 397] on div "Partecipa ai talk degli spettacoli in abbonamento al [GEOGRAPHIC_DATA] ! Headin…" at bounding box center [911, 22] width 1166 height 789
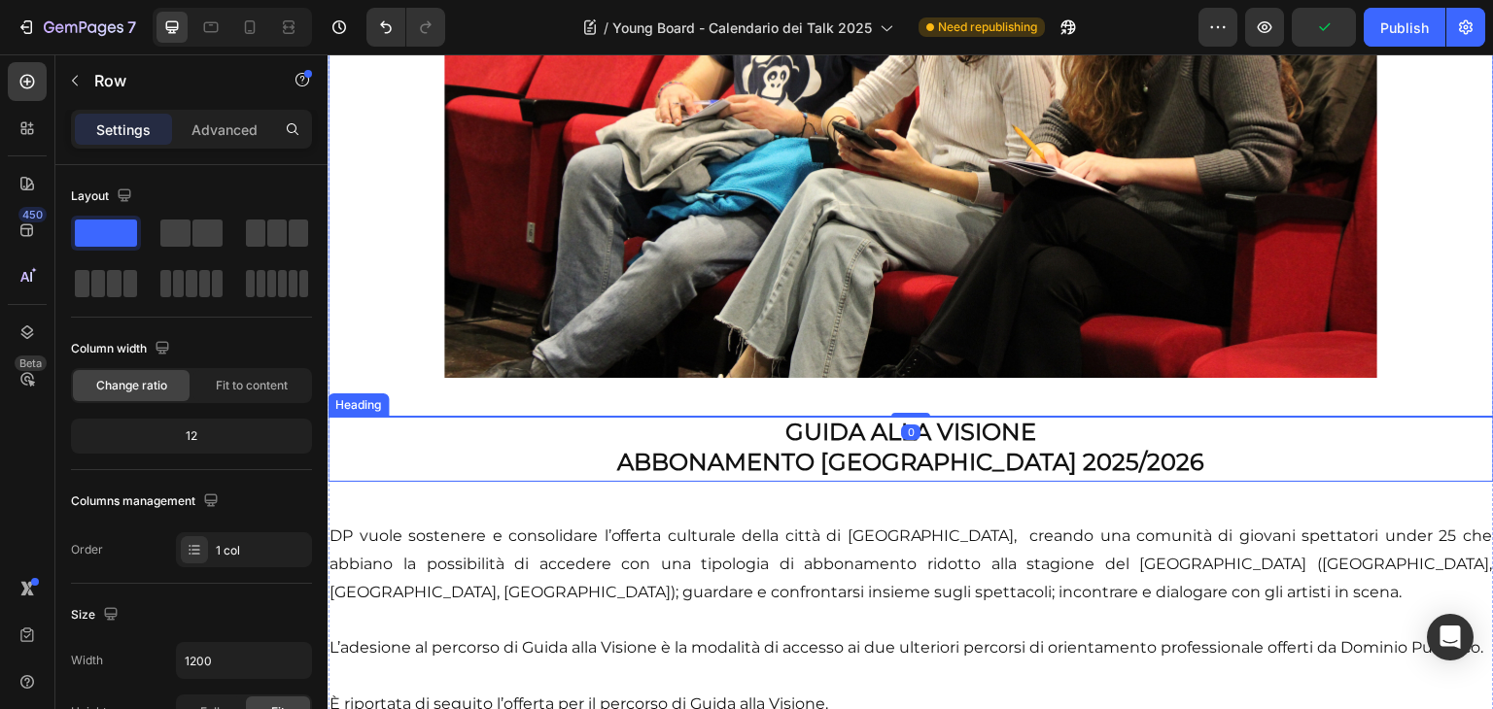
click at [1184, 454] on p "⁠⁠⁠⁠⁠⁠⁠ GUIDA ALLA VISIONE ABBONAMENTO [GEOGRAPHIC_DATA] 2025/2026" at bounding box center [910, 450] width 1162 height 62
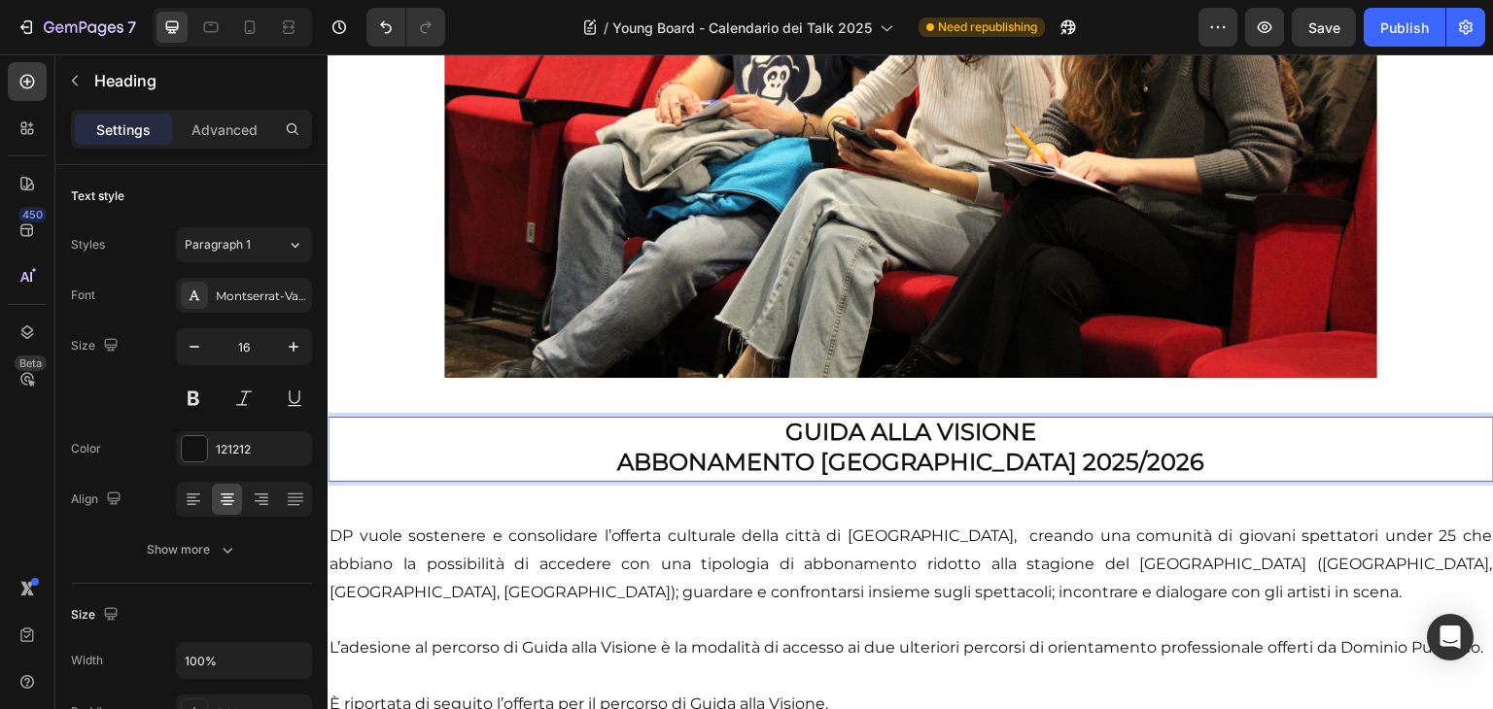
click at [1145, 426] on p "GUIDA ALLA VISIONE ABBONAMENTO [GEOGRAPHIC_DATA] 2025/2026" at bounding box center [910, 450] width 1162 height 62
click at [1170, 448] on strong "ABBONAMENTO [GEOGRAPHIC_DATA] 2025/2026" at bounding box center [910, 462] width 587 height 28
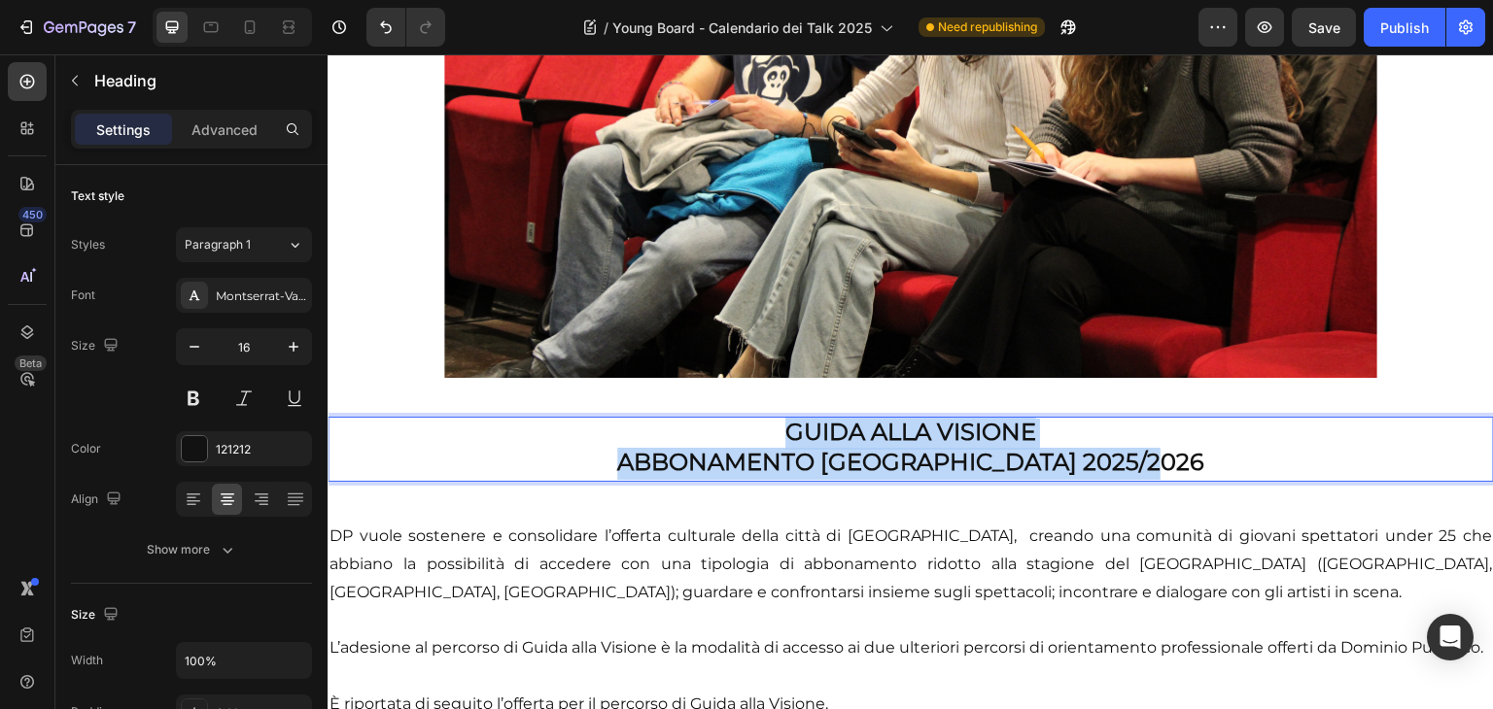
drag, startPoint x: 1173, startPoint y: 440, endPoint x: 747, endPoint y: 415, distance: 426.4
click at [747, 419] on p "GUIDA ALLA VISIONE ABBONAMENTO [GEOGRAPHIC_DATA] 2025/2026" at bounding box center [910, 450] width 1162 height 62
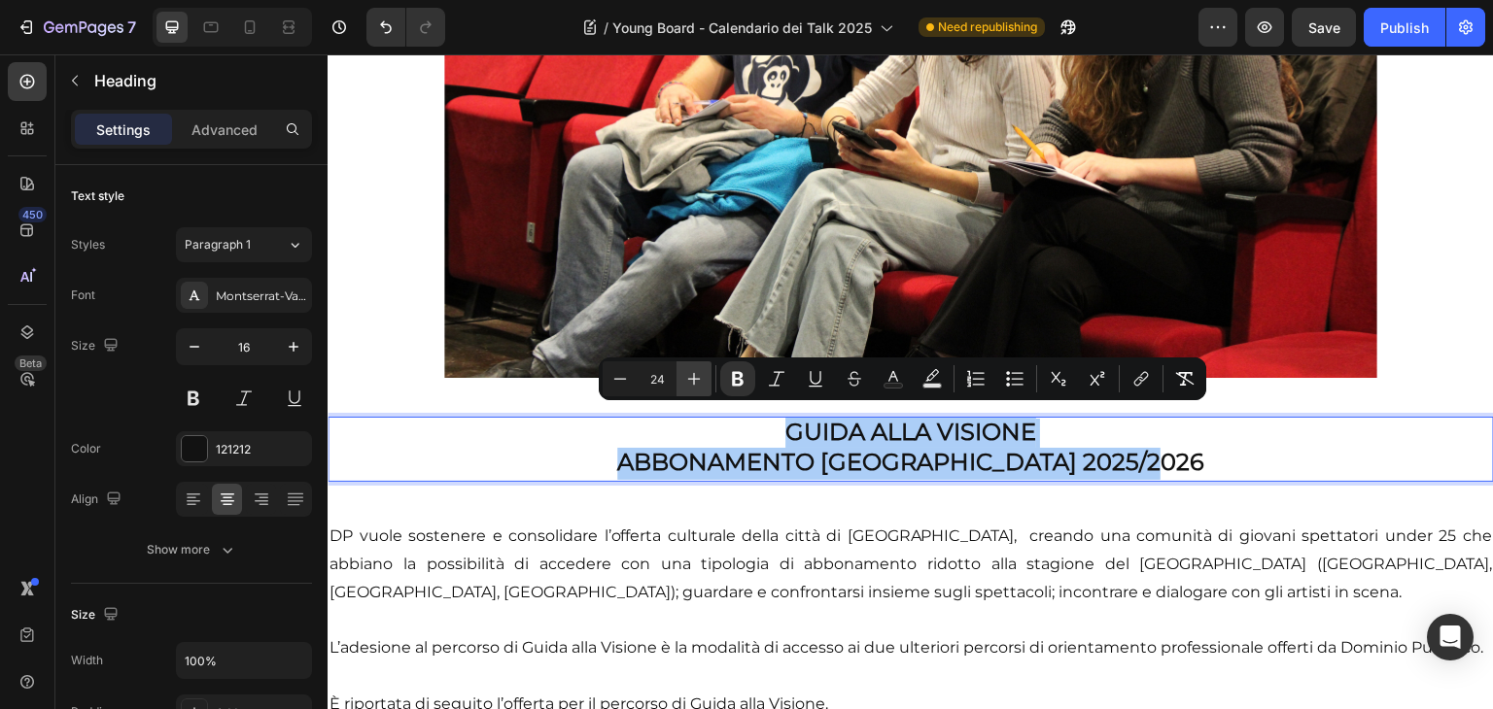
click at [693, 386] on icon "Editor contextual toolbar" at bounding box center [693, 378] width 19 height 19
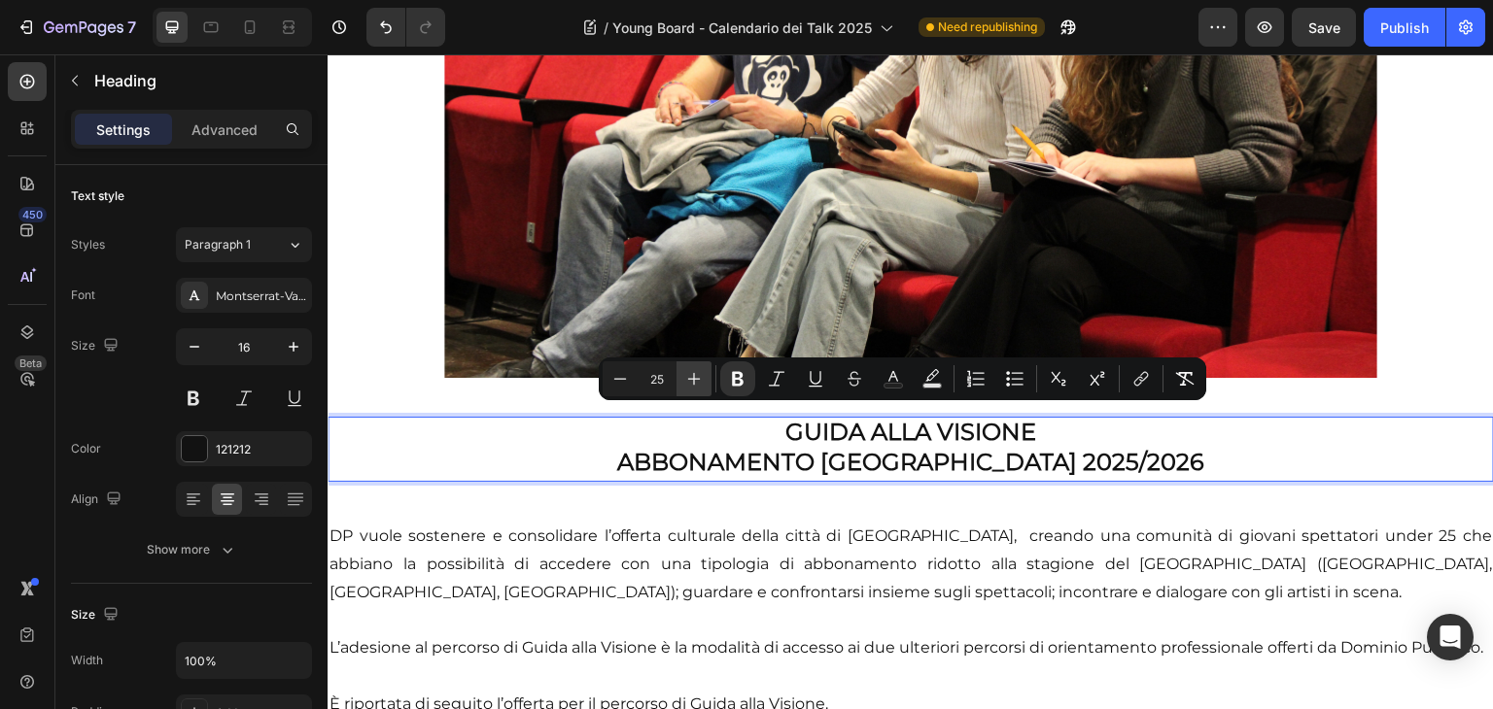
click at [693, 386] on icon "Editor contextual toolbar" at bounding box center [693, 378] width 19 height 19
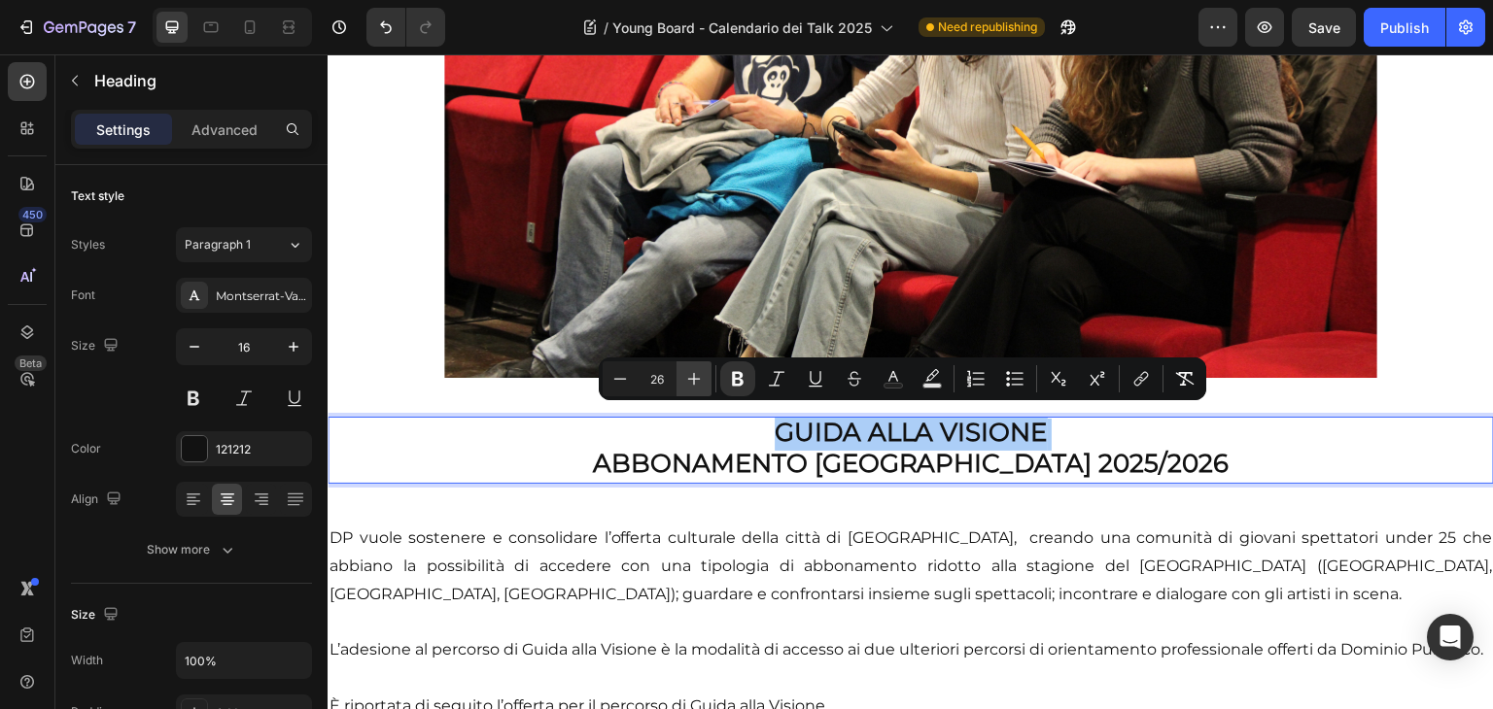
click at [693, 386] on icon "Editor contextual toolbar" at bounding box center [693, 378] width 19 height 19
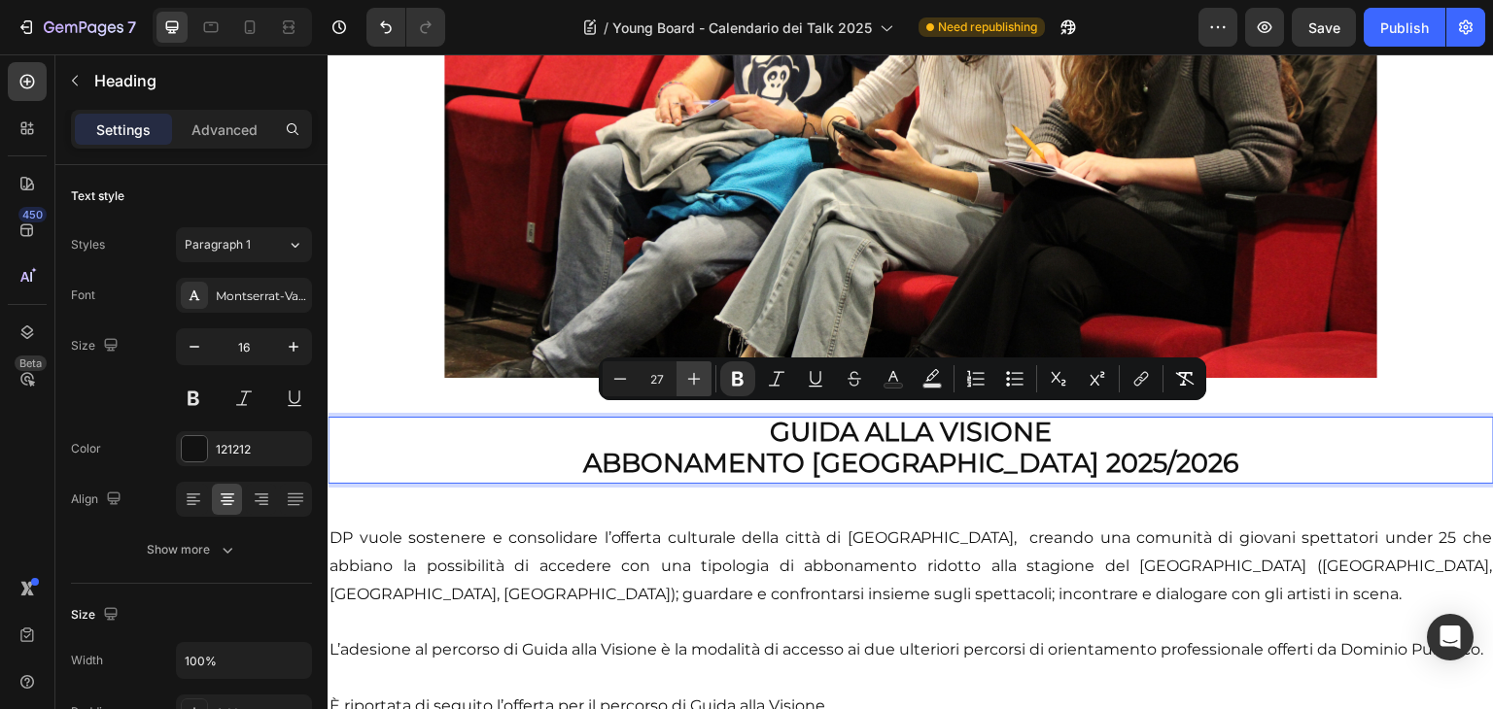
click at [693, 386] on icon "Editor contextual toolbar" at bounding box center [693, 378] width 19 height 19
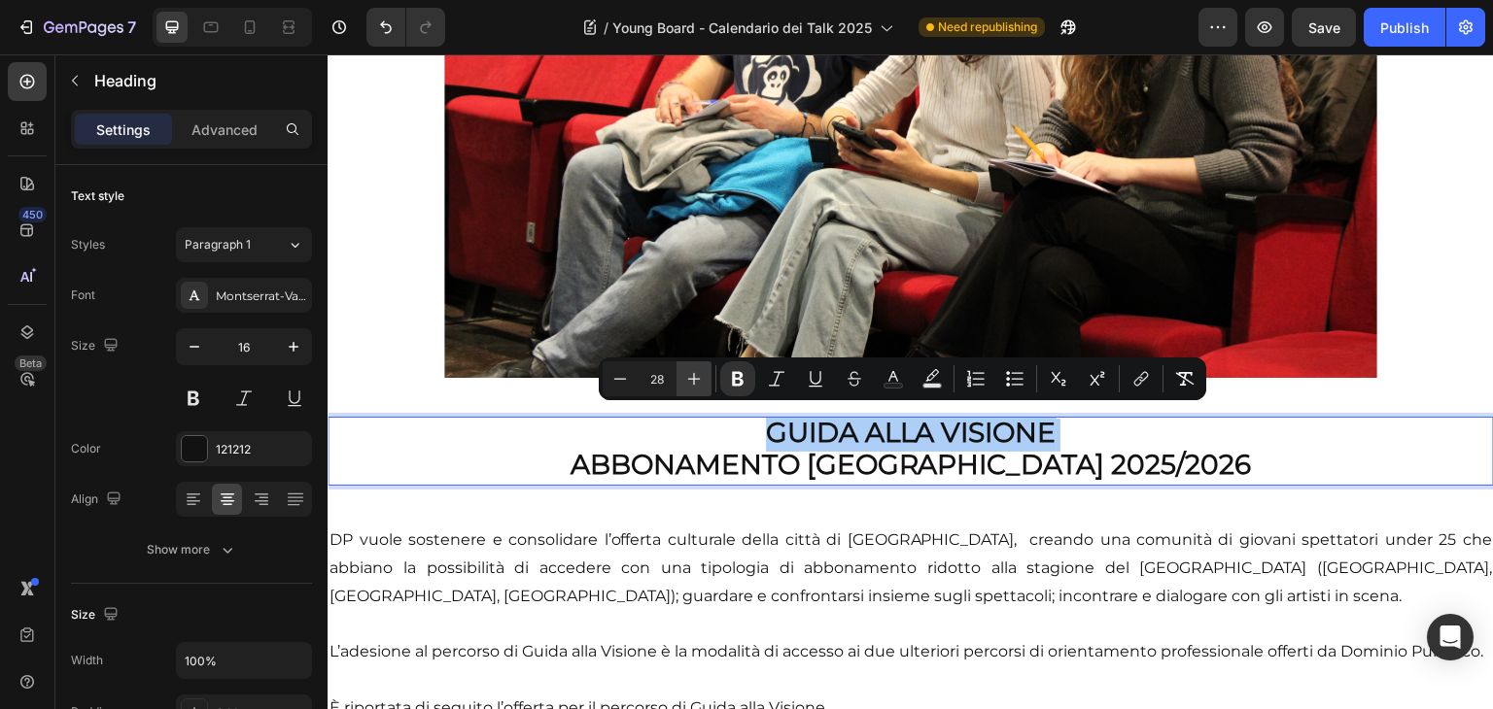
click at [693, 386] on icon "Editor contextual toolbar" at bounding box center [693, 378] width 19 height 19
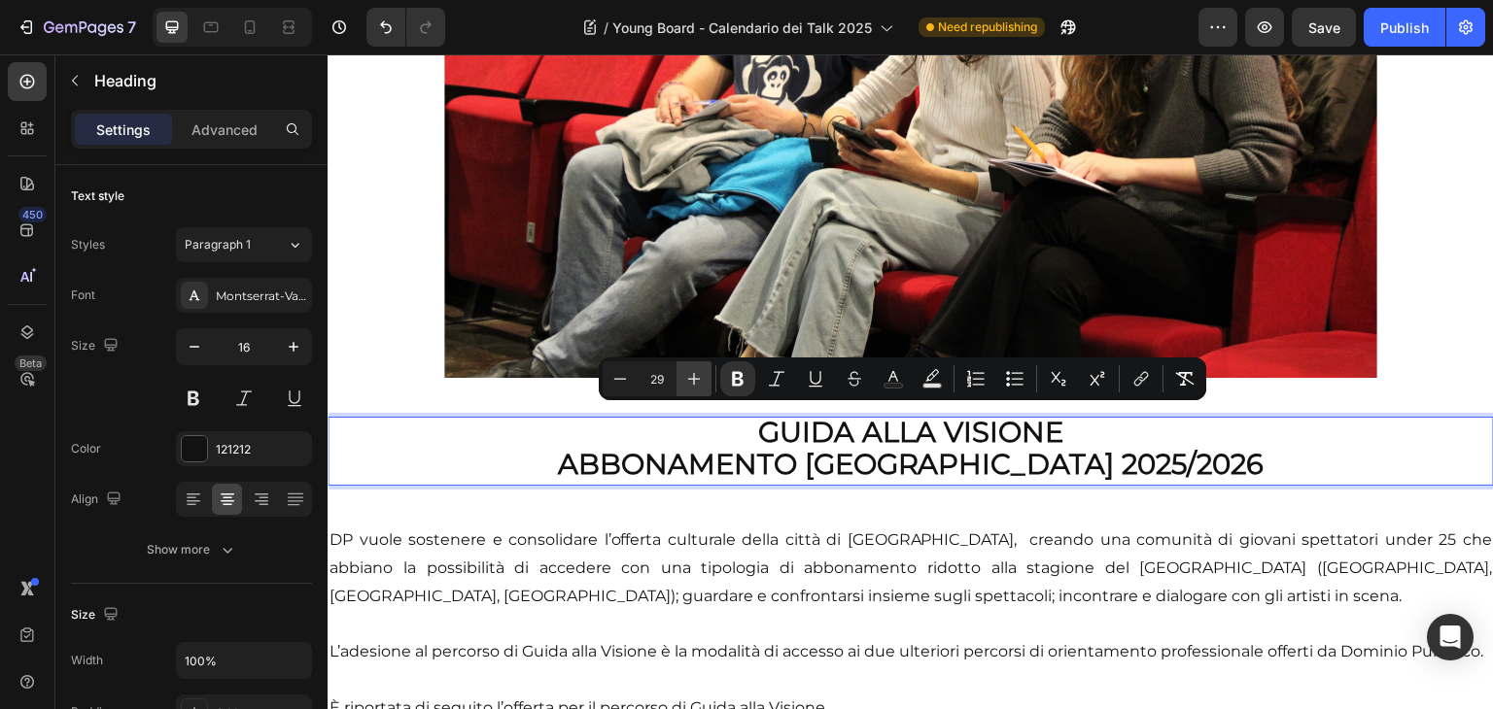
click at [693, 386] on icon "Editor contextual toolbar" at bounding box center [693, 378] width 19 height 19
type input "30"
click at [893, 375] on icon "Editor contextual toolbar" at bounding box center [892, 378] width 19 height 19
type input "121212"
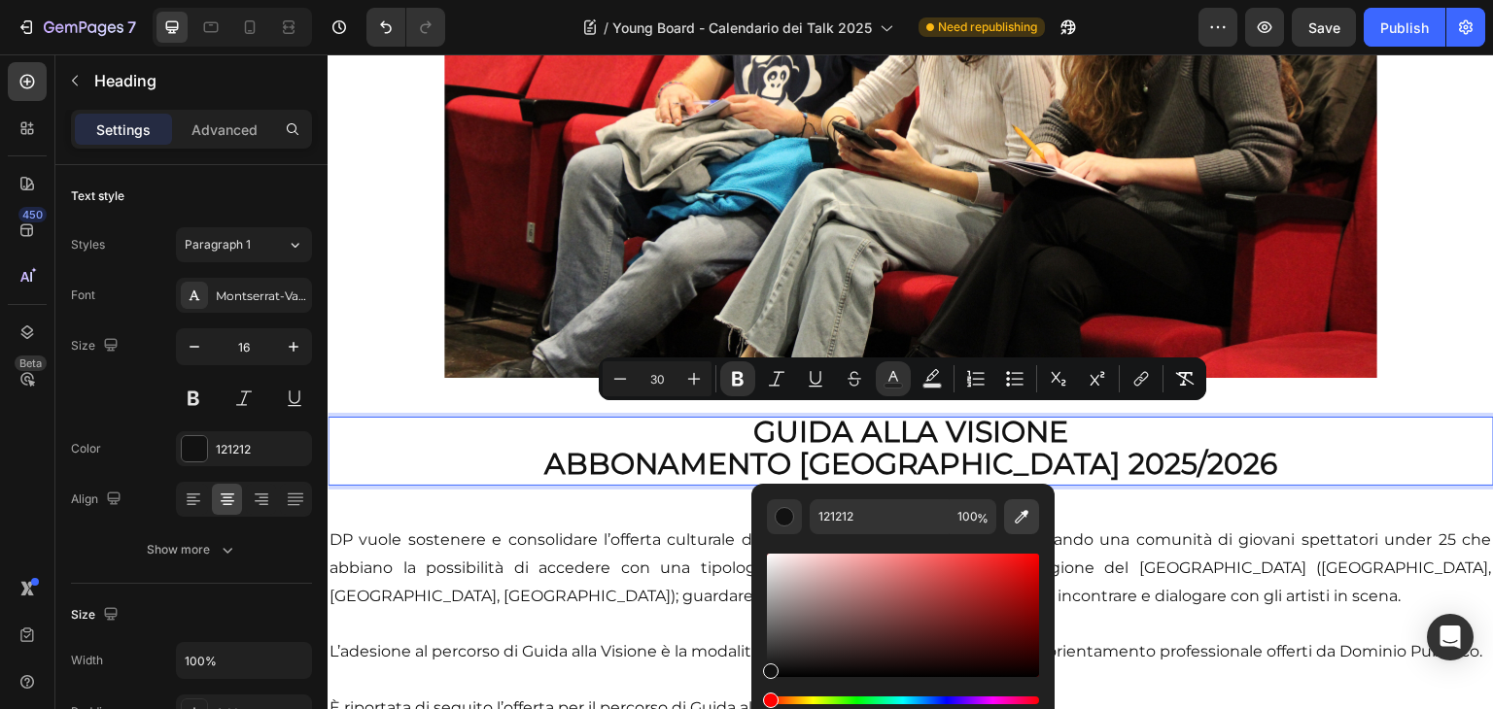
click at [1032, 508] on button "Editor contextual toolbar" at bounding box center [1021, 517] width 35 height 35
type input "CC2928"
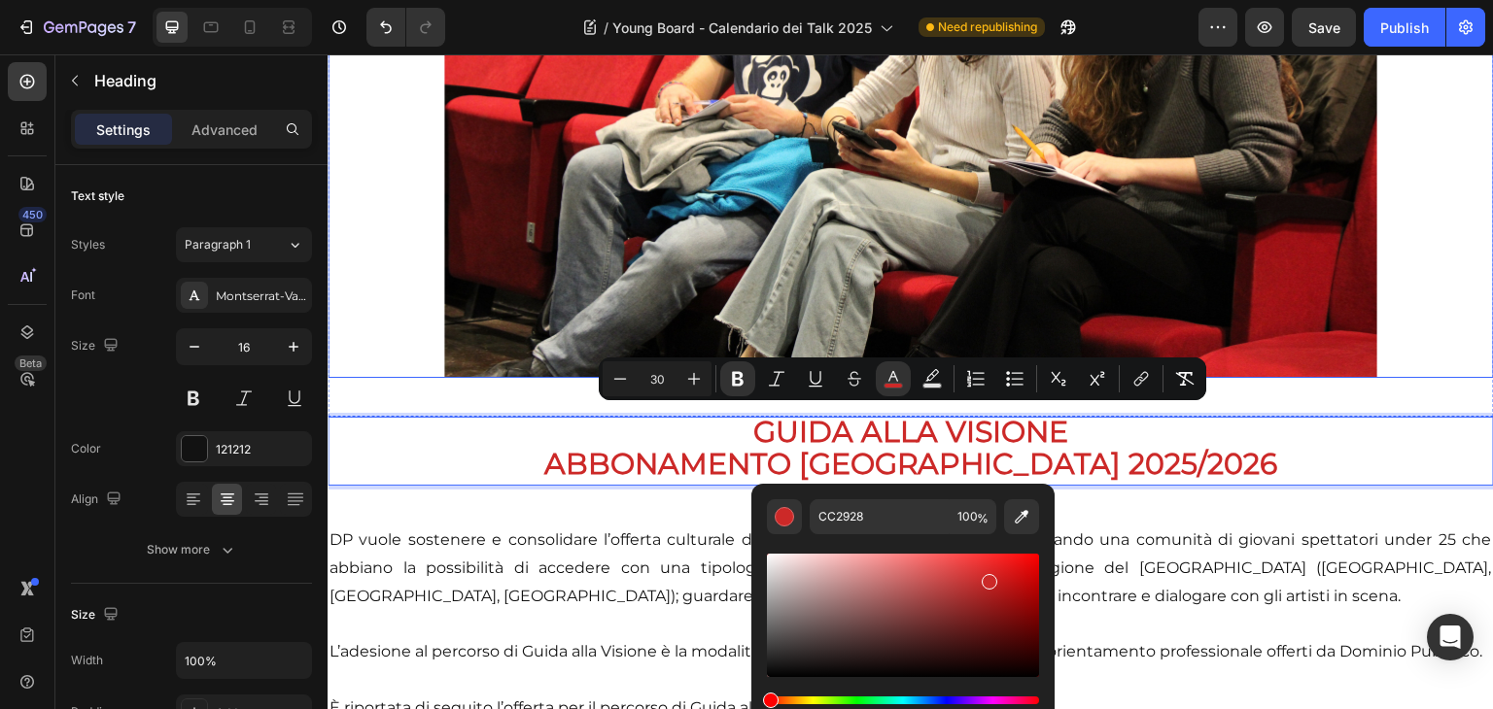
click at [1420, 343] on link at bounding box center [911, 67] width 1166 height 622
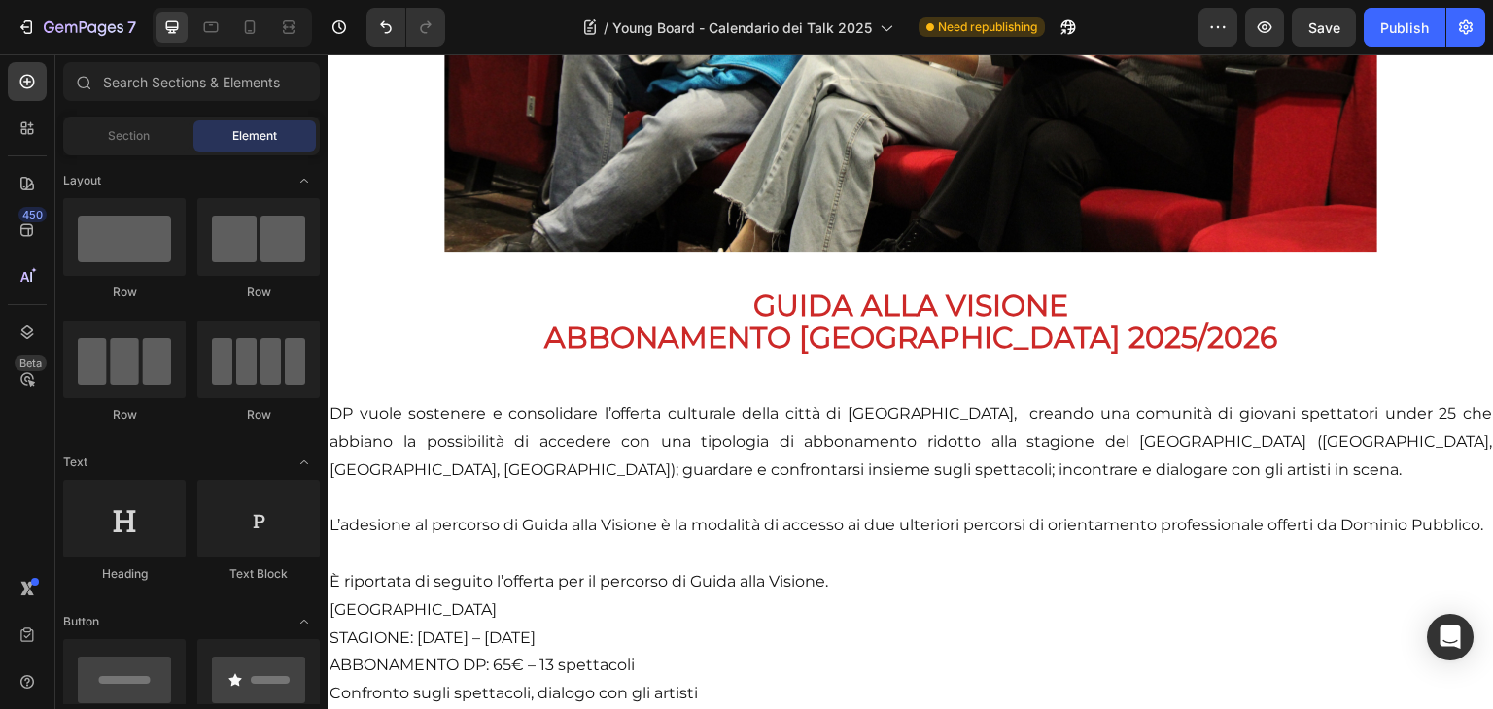
scroll to position [631, 0]
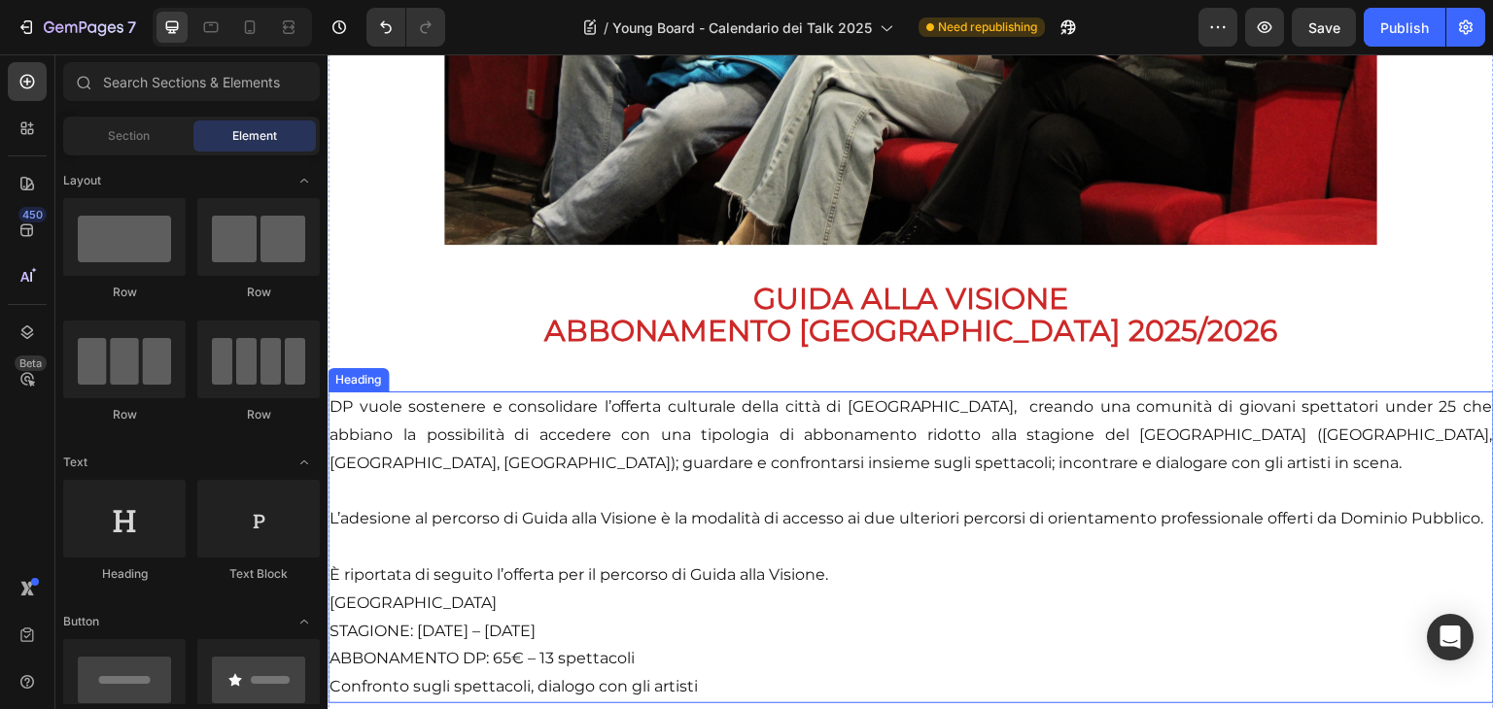
click at [369, 394] on p "DP vuole sostenere e consolidare l’offerta culturale della città di [GEOGRAPHIC…" at bounding box center [910, 548] width 1162 height 308
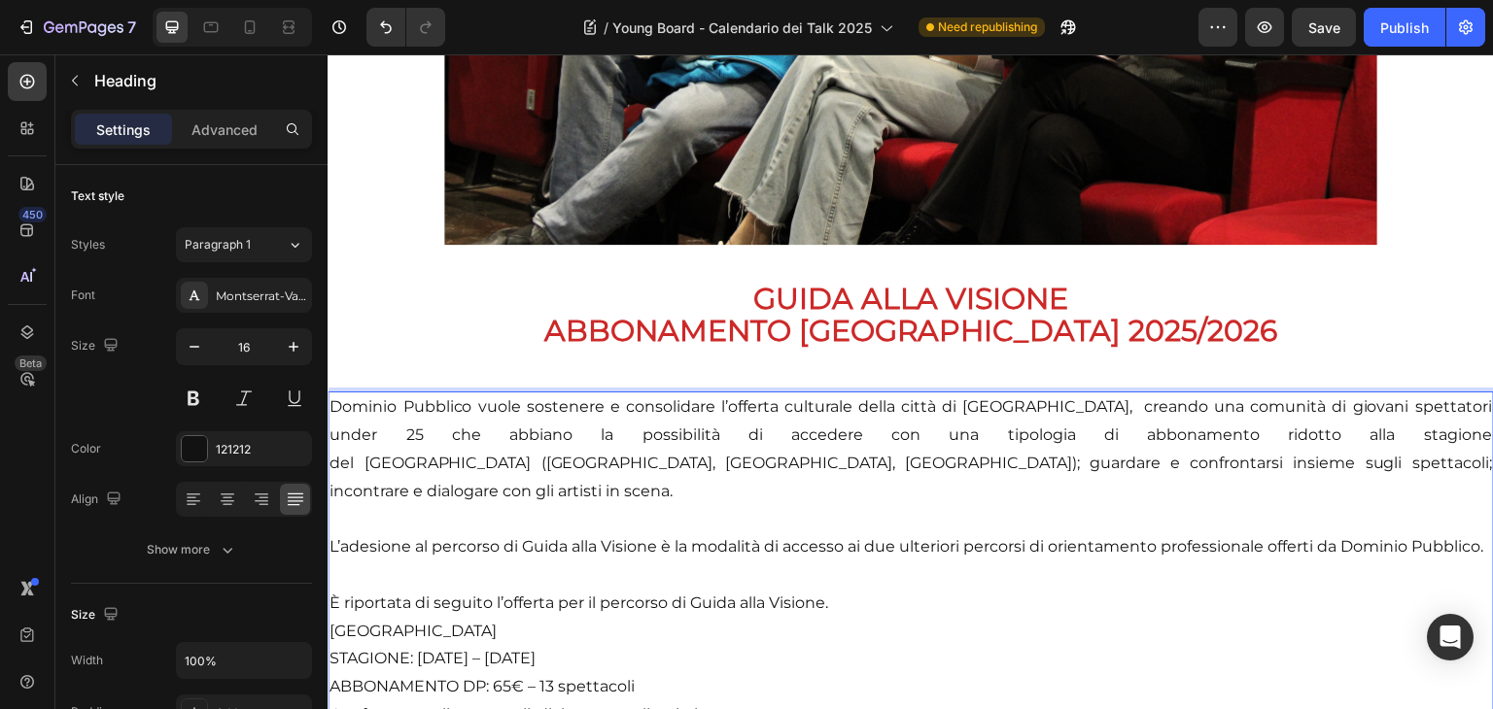
click at [1020, 402] on p "Dominio Pubblico vuole sostenere e consolidare l’offerta culturale della città …" at bounding box center [910, 562] width 1162 height 336
click at [1059, 430] on p "Dominio Pubblico vuole sostenere e consolidare l’offerta culturale della città …" at bounding box center [910, 562] width 1162 height 336
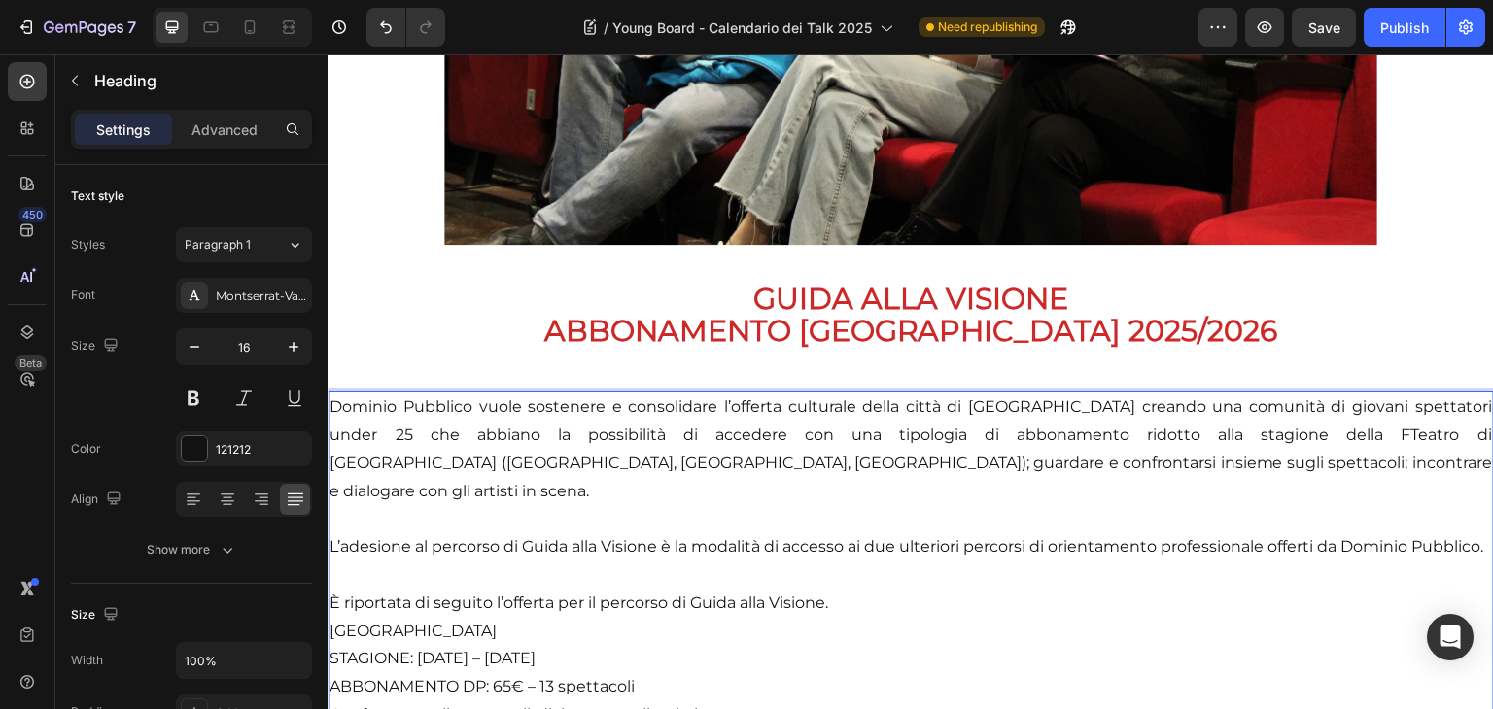
click at [1049, 425] on p "Dominio Pubblico vuole sostenere e consolidare l’offerta culturale della città …" at bounding box center [910, 562] width 1162 height 336
click at [1162, 420] on p "Dominio Pubblico vuole sostenere e consolidare l’offerta culturale della città …" at bounding box center [910, 562] width 1162 height 336
click at [1160, 424] on p "Dominio Pubblico vuole sostenere e consolidare l’offerta culturale della città …" at bounding box center [910, 562] width 1162 height 336
click at [642, 457] on p "Dominio Pubblico vuole sostenere e consolidare l’offerta culturale della città …" at bounding box center [910, 562] width 1162 height 336
click at [749, 461] on p "Dominio Pubblico vuole sostenere e consolidare l’offerta culturale della città …" at bounding box center [910, 562] width 1162 height 336
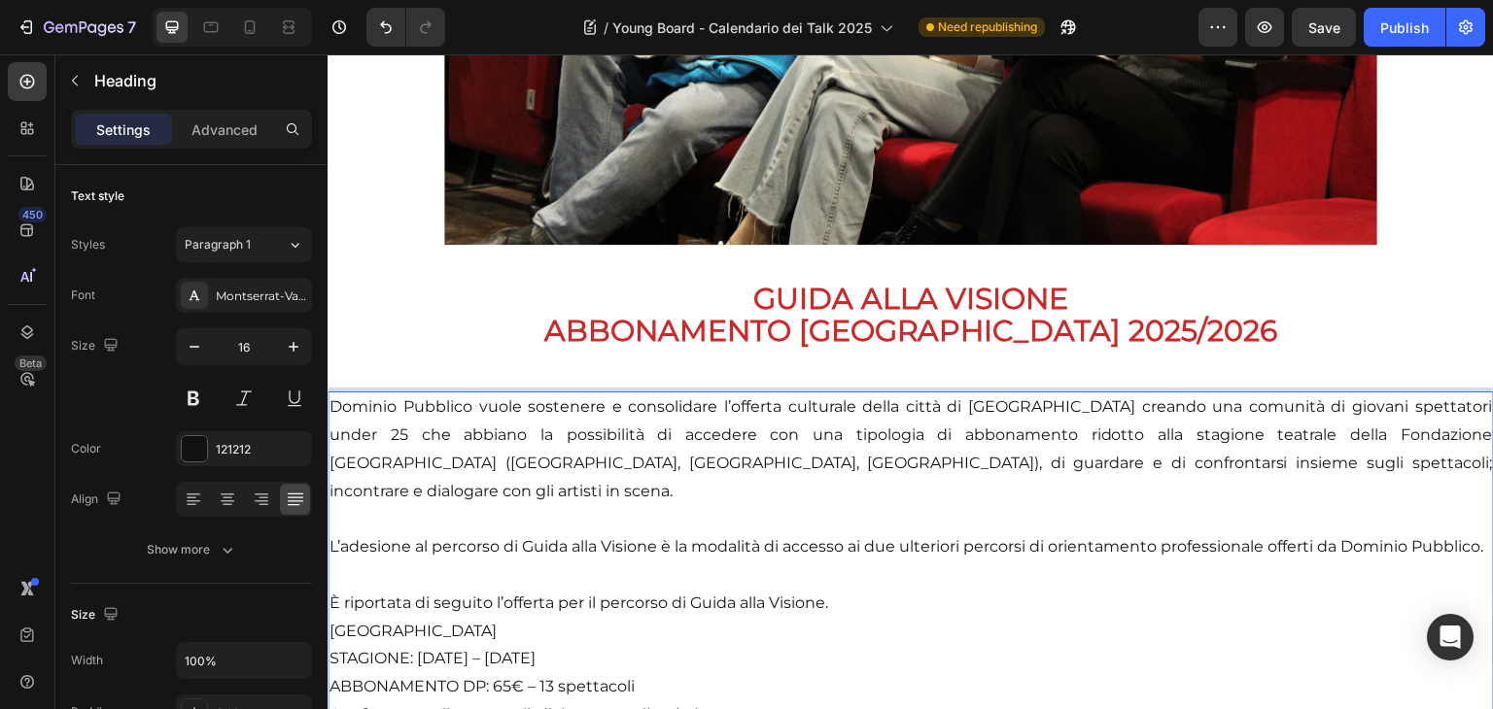
click at [1056, 455] on p "Dominio Pubblico vuole sostenere e consolidare l’offerta culturale della città …" at bounding box center [910, 562] width 1162 height 336
click at [1160, 460] on p "Dominio Pubblico vuole sostenere e consolidare l’offerta culturale della città …" at bounding box center [910, 562] width 1162 height 336
click at [424, 535] on p "Dominio Pubblico vuole sostenere e consolidare l’offerta culturale della città …" at bounding box center [910, 562] width 1162 height 336
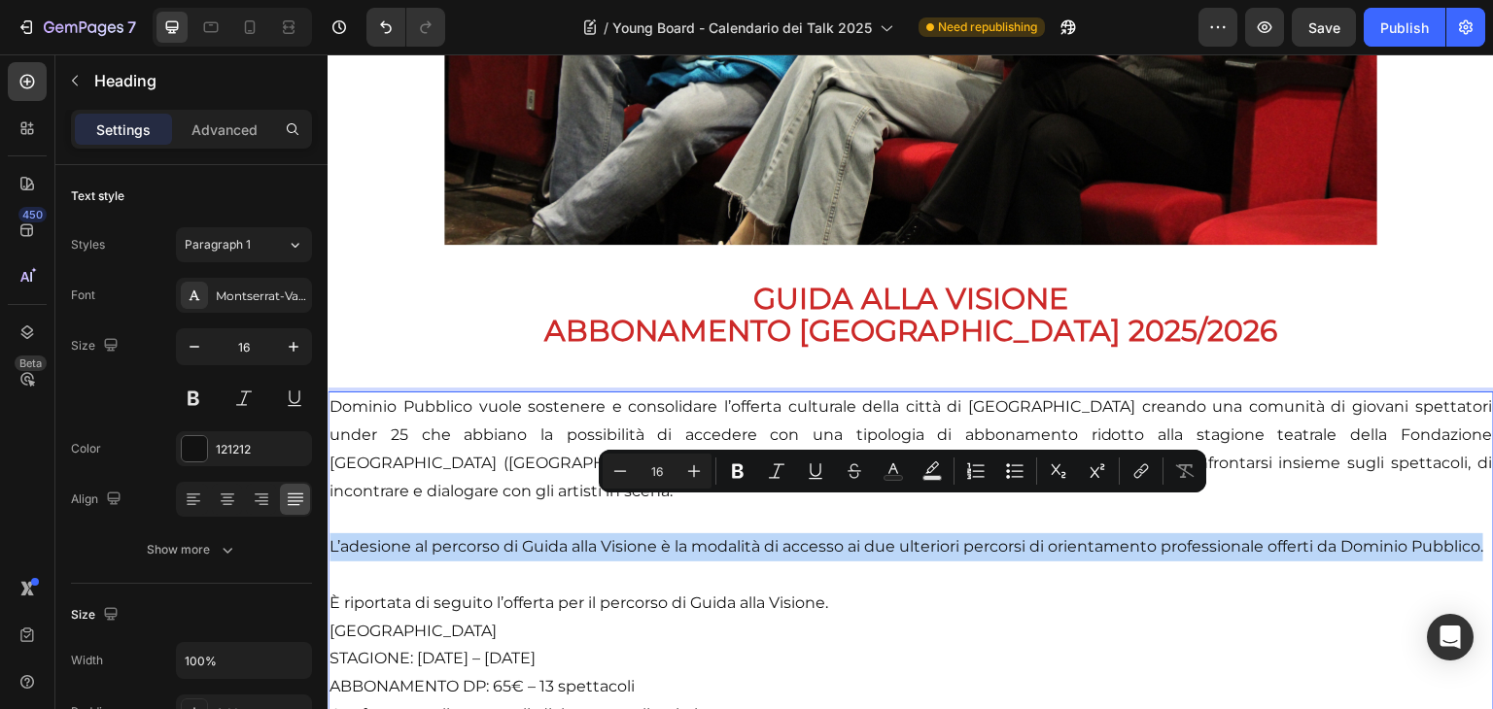
drag, startPoint x: 411, startPoint y: 549, endPoint x: 324, endPoint y: 509, distance: 96.1
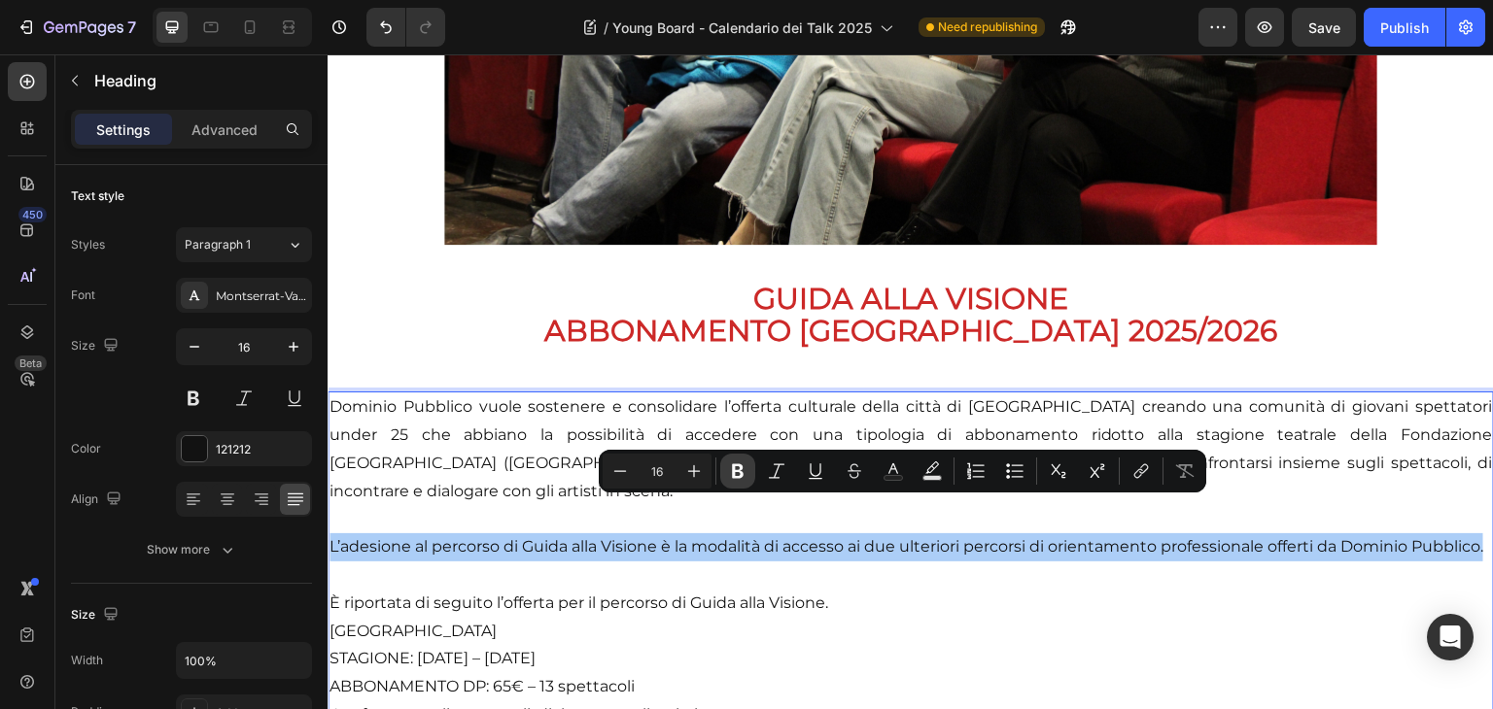
click at [739, 476] on icon "Editor contextual toolbar" at bounding box center [738, 472] width 12 height 15
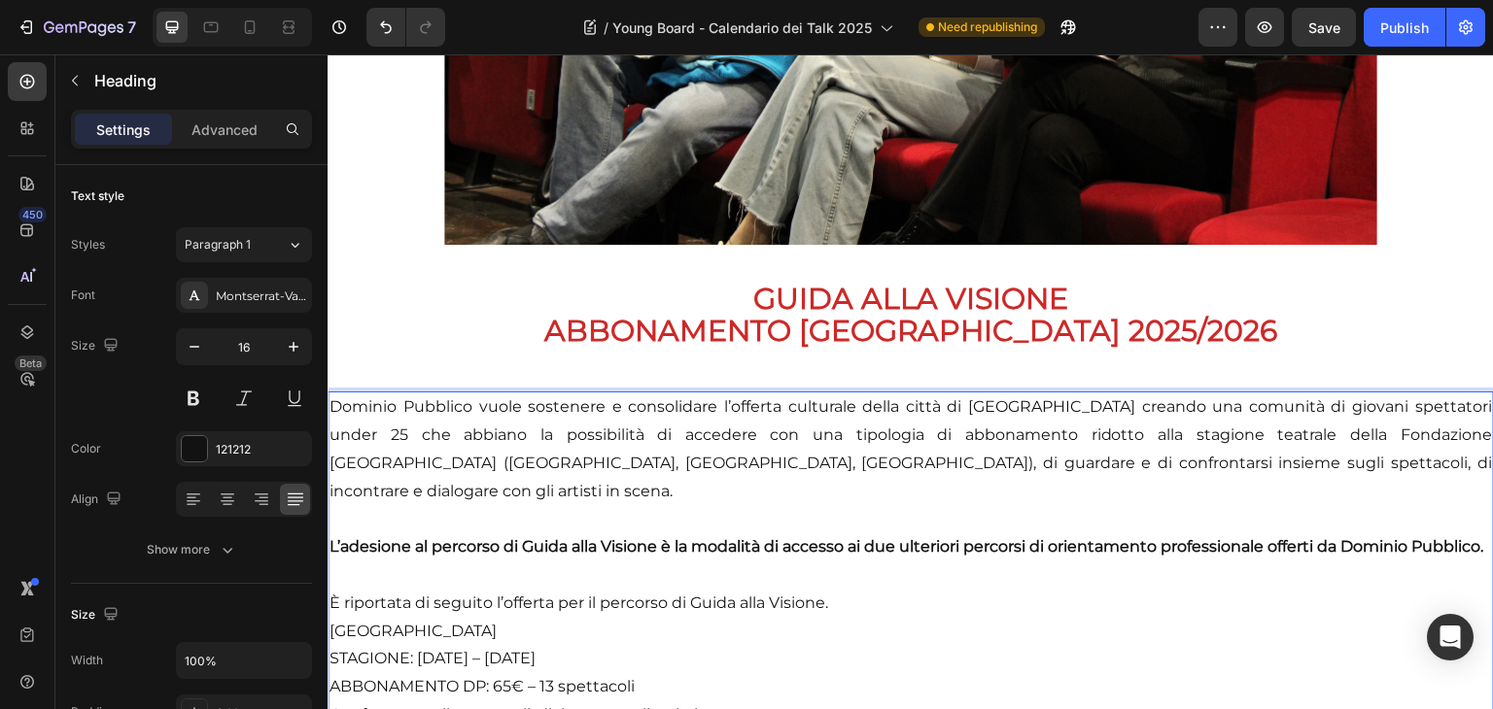
click at [429, 543] on p "Dominio Pubblico vuole sostenere e consolidare l’offerta culturale della città …" at bounding box center [910, 562] width 1162 height 336
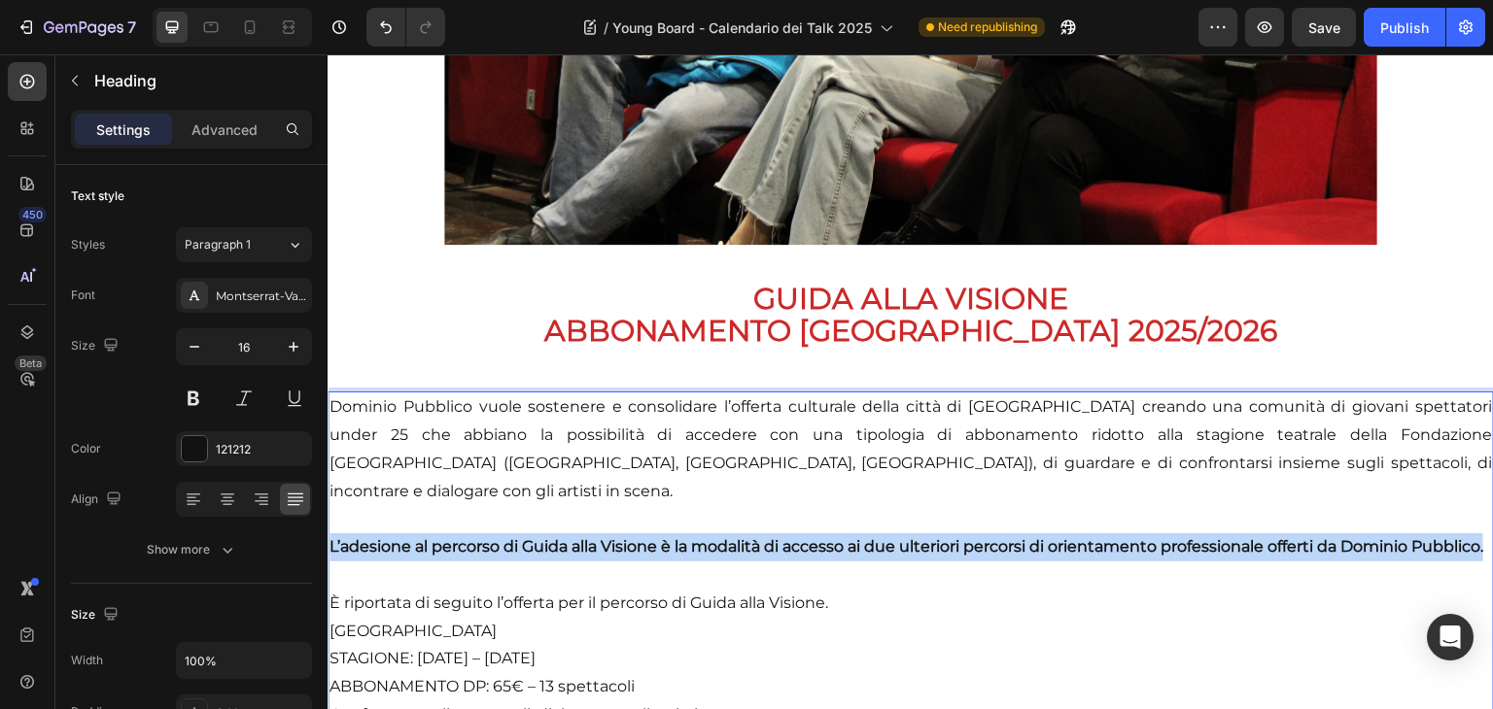
drag, startPoint x: 416, startPoint y: 542, endPoint x: 326, endPoint y: 507, distance: 96.9
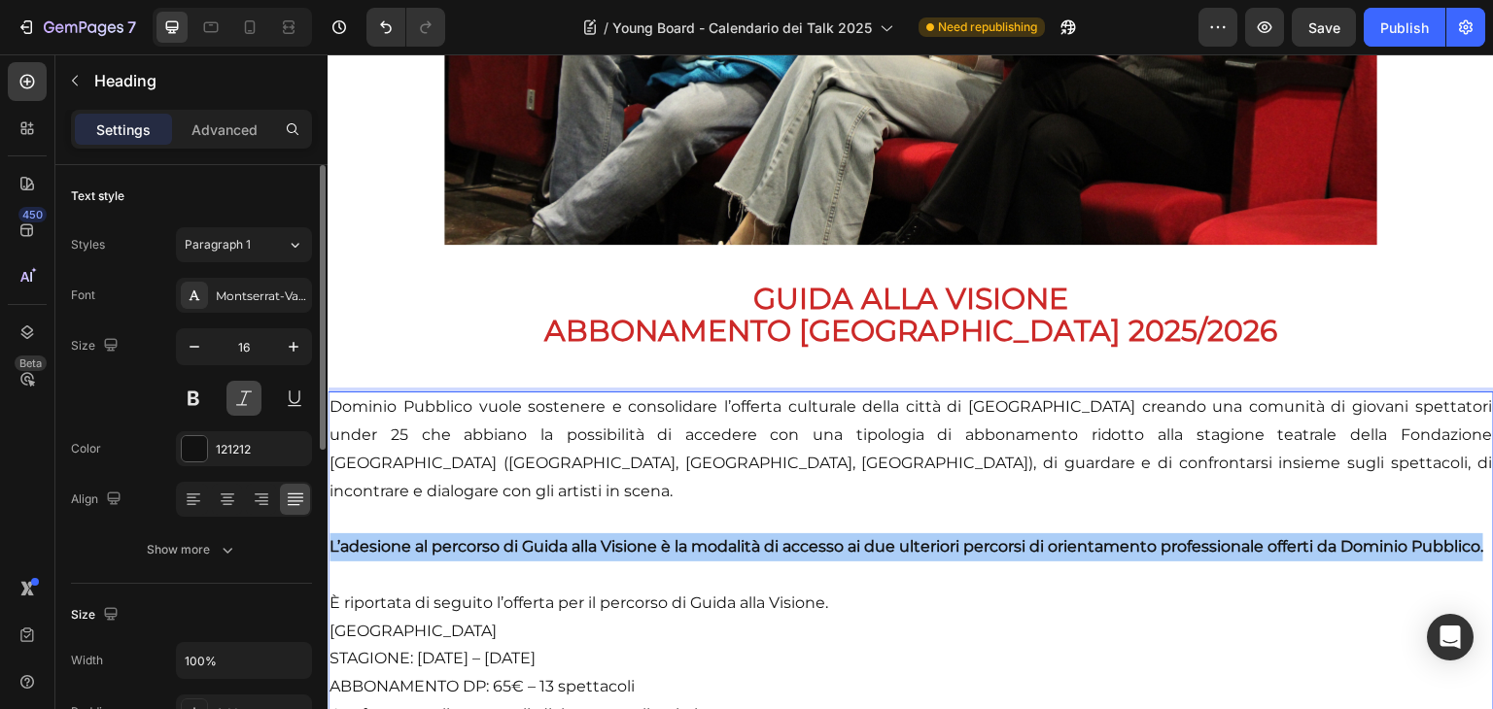
click at [237, 398] on button at bounding box center [243, 398] width 35 height 35
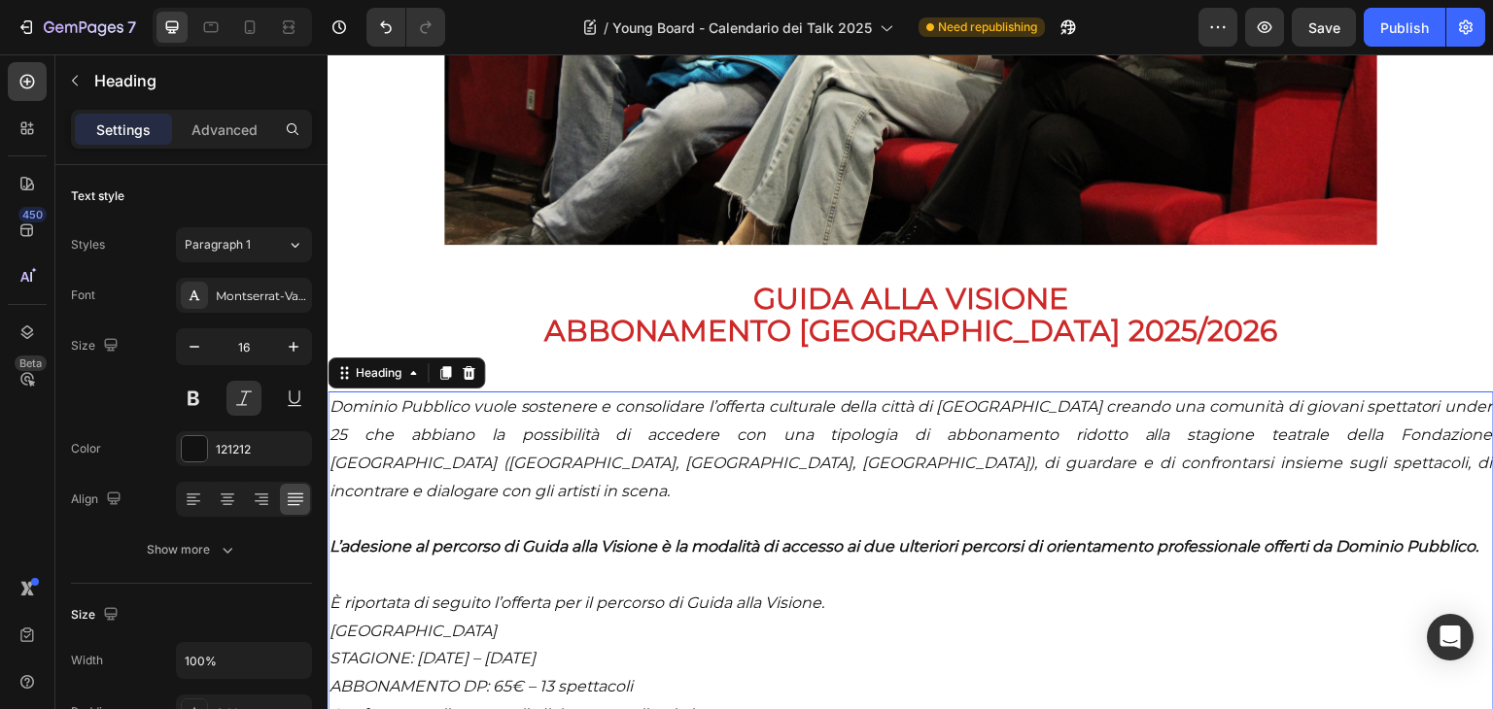
click at [418, 535] on p "Dominio Pubblico vuole sostenere e consolidare l’offerta culturale della città …" at bounding box center [910, 562] width 1162 height 336
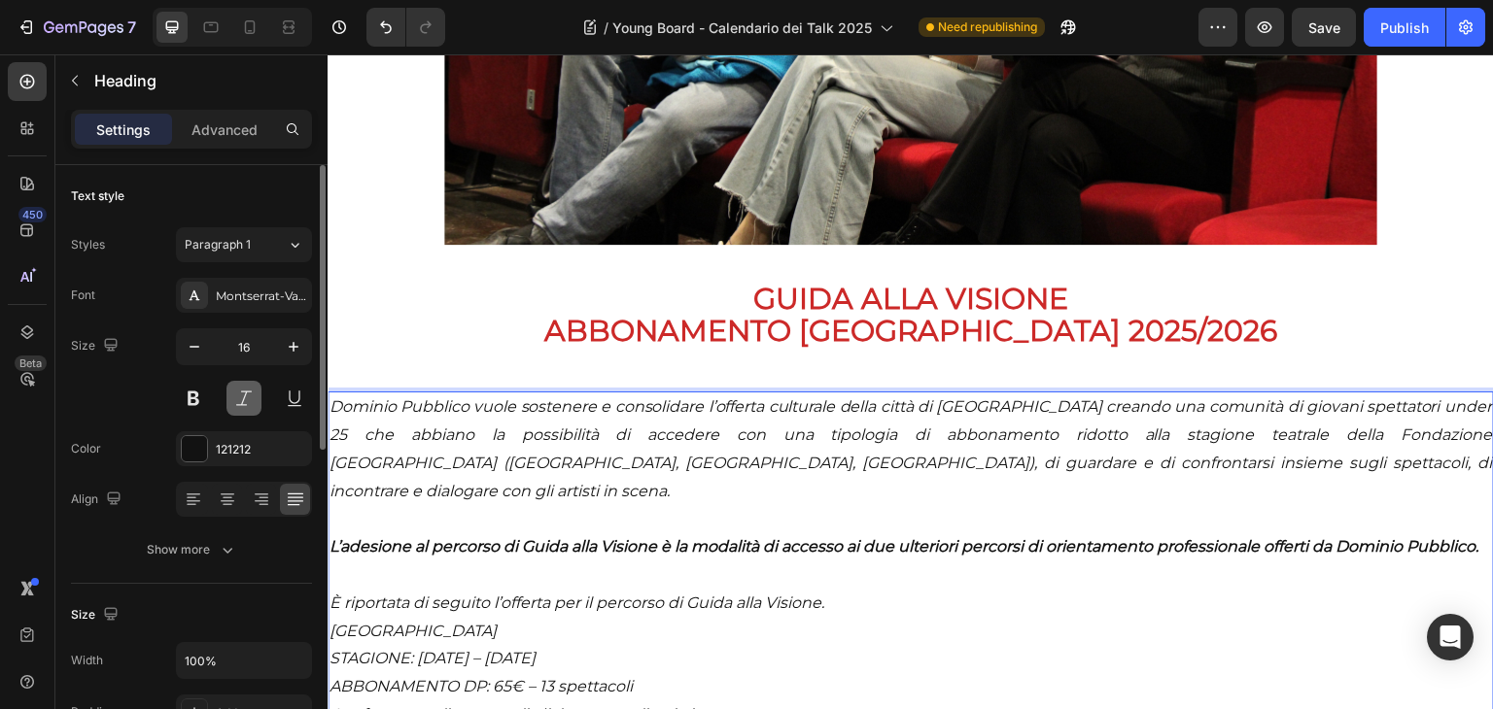
click at [233, 389] on button at bounding box center [243, 398] width 35 height 35
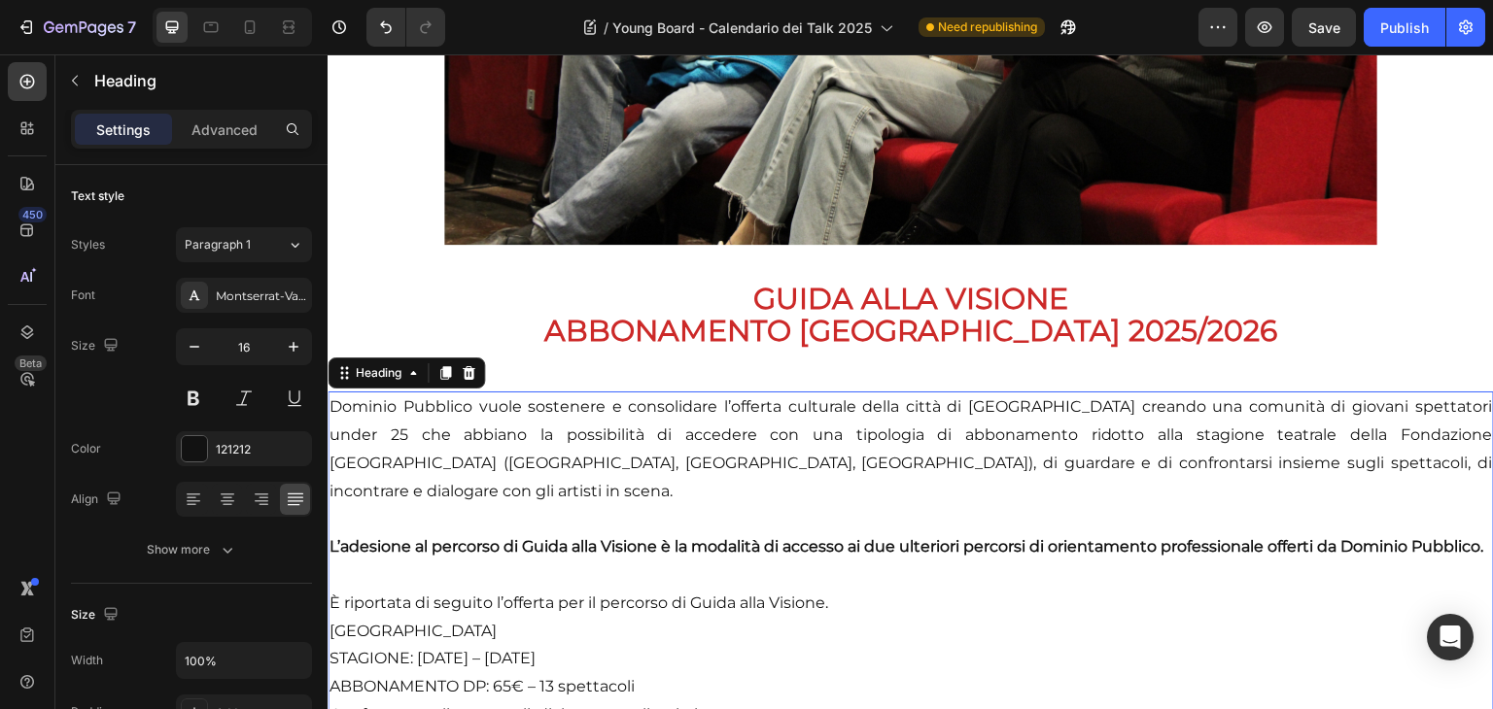
click at [406, 534] on p "Dominio Pubblico vuole sostenere e consolidare l’offerta culturale della città …" at bounding box center [910, 562] width 1162 height 336
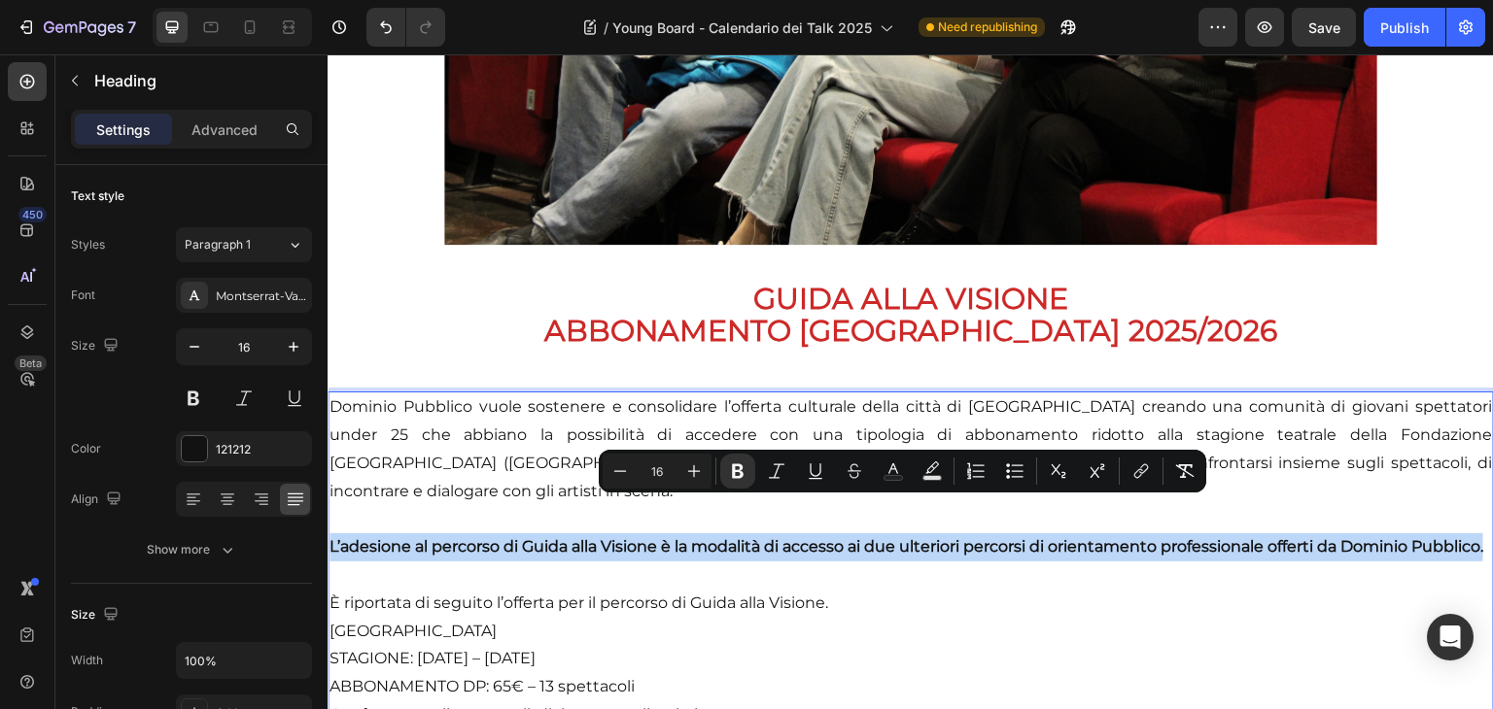
drag, startPoint x: 409, startPoint y: 536, endPoint x: 322, endPoint y: 500, distance: 94.9
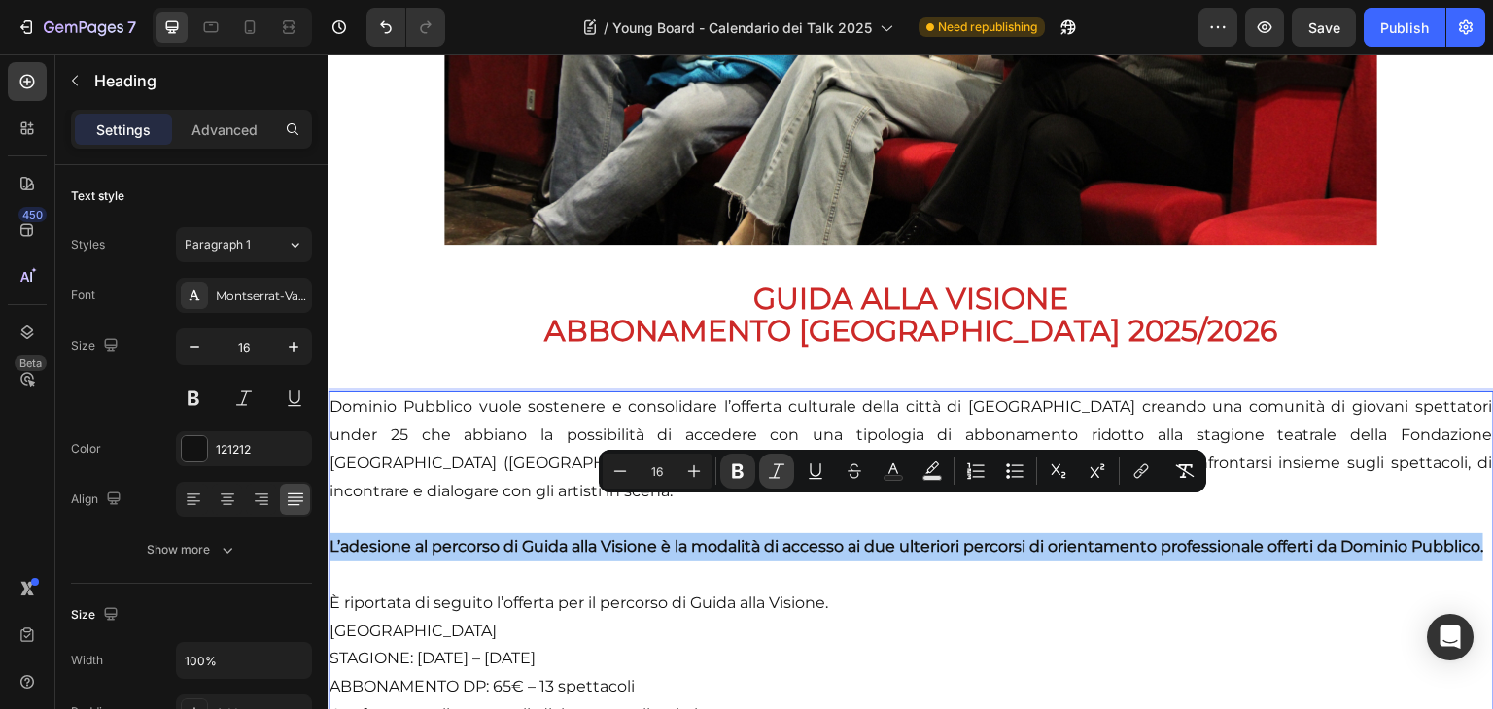
click at [770, 471] on icon "Editor contextual toolbar" at bounding box center [776, 471] width 19 height 19
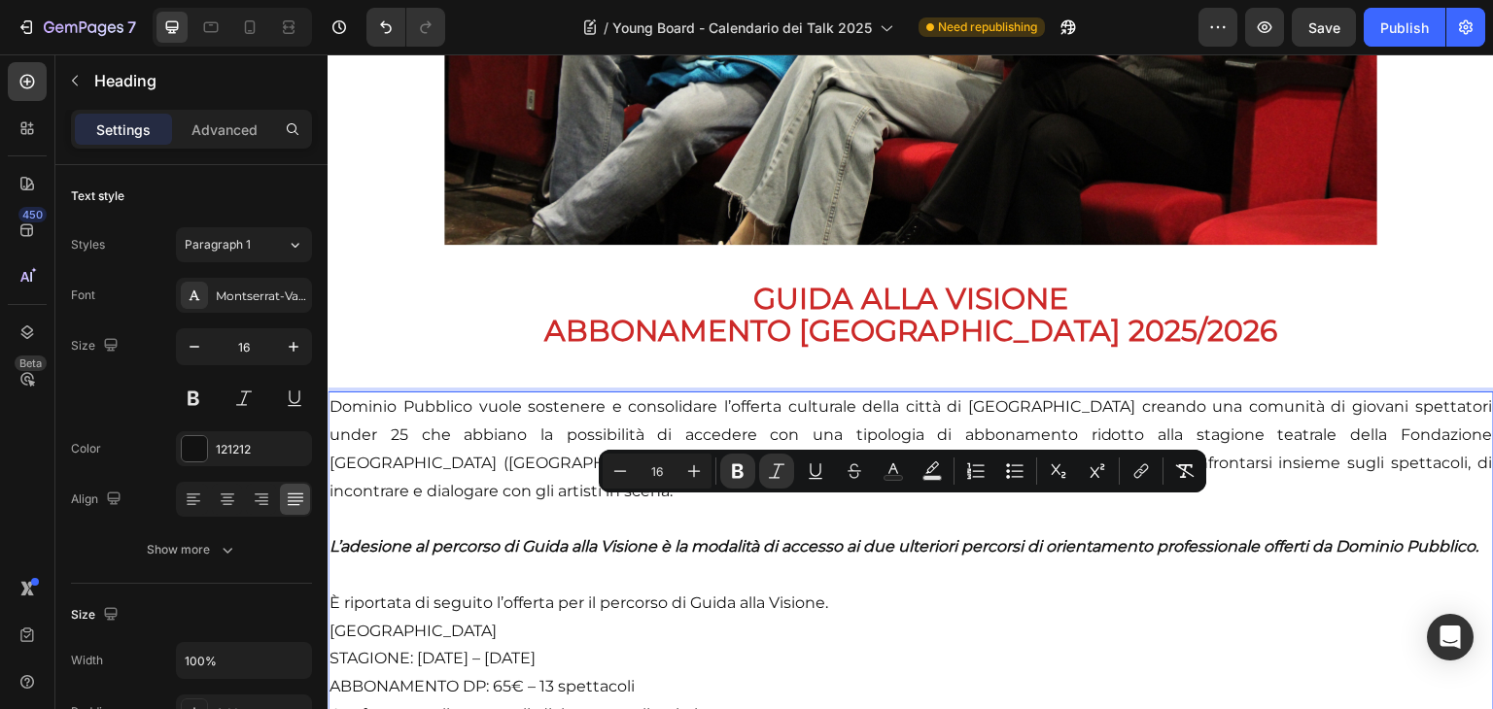
click at [765, 567] on p "Dominio Pubblico vuole sostenere e consolidare l’offerta culturale della città …" at bounding box center [910, 562] width 1162 height 336
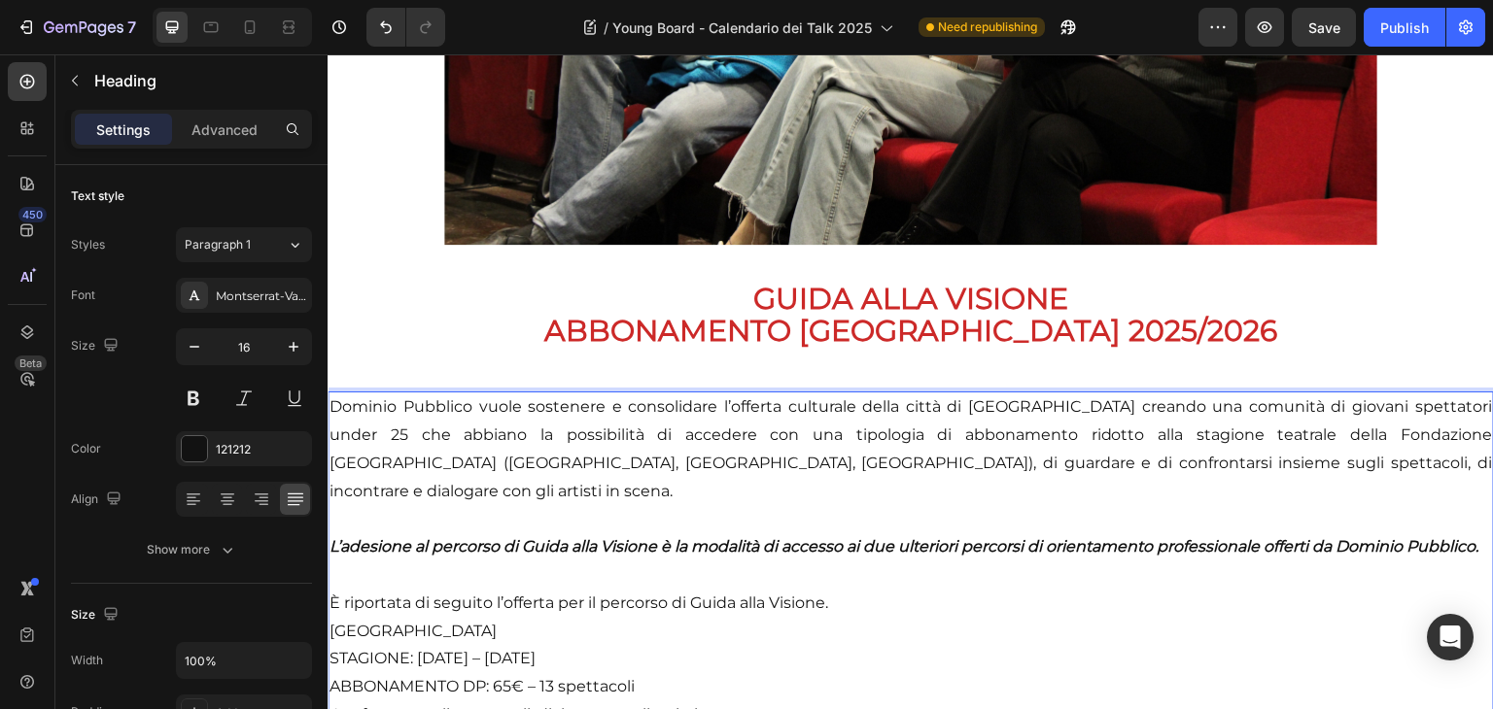
click at [847, 599] on p "Dominio Pubblico vuole sostenere e consolidare l’offerta culturale della città …" at bounding box center [910, 562] width 1162 height 336
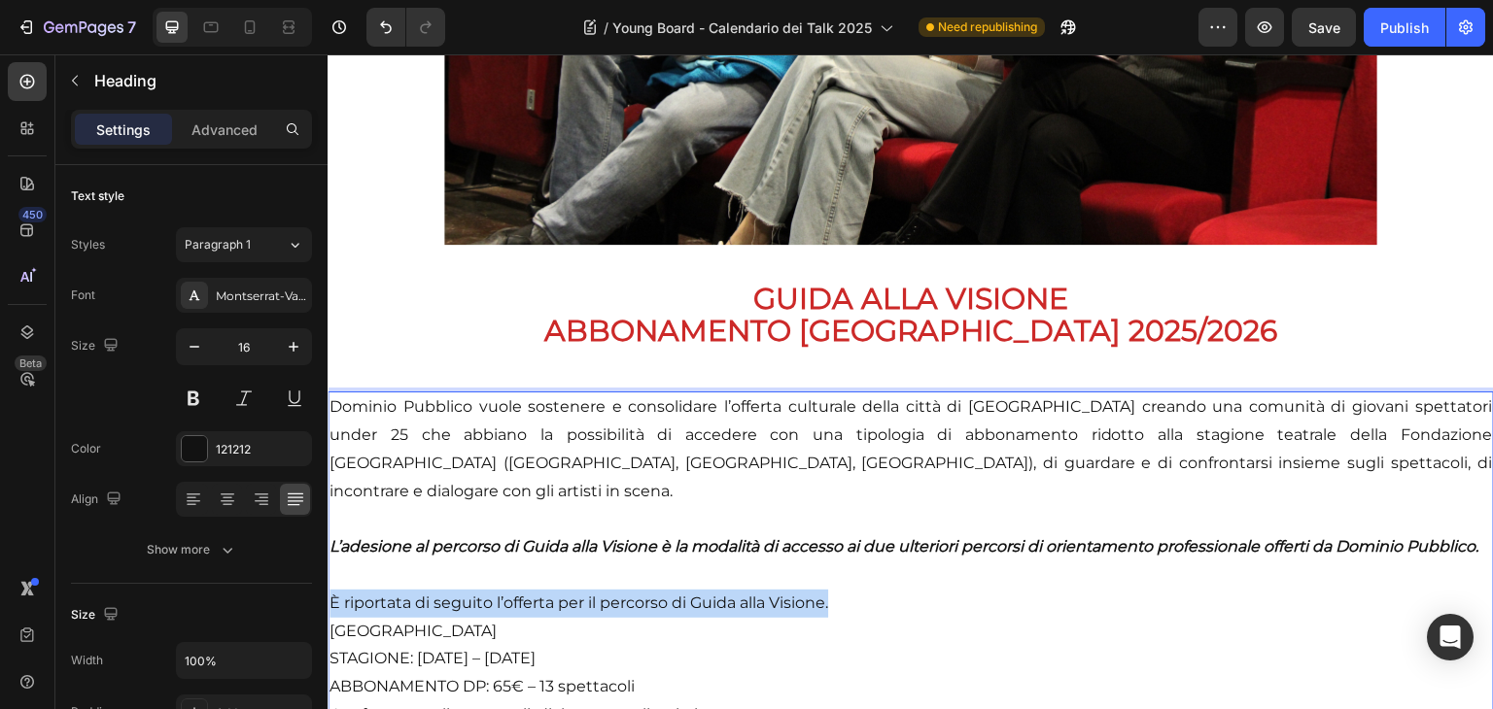
drag, startPoint x: 845, startPoint y: 599, endPoint x: 328, endPoint y: 594, distance: 518.0
click at [328, 594] on h2 "Dominio Pubblico vuole sostenere e consolidare l’offerta culturale della città …" at bounding box center [911, 562] width 1166 height 340
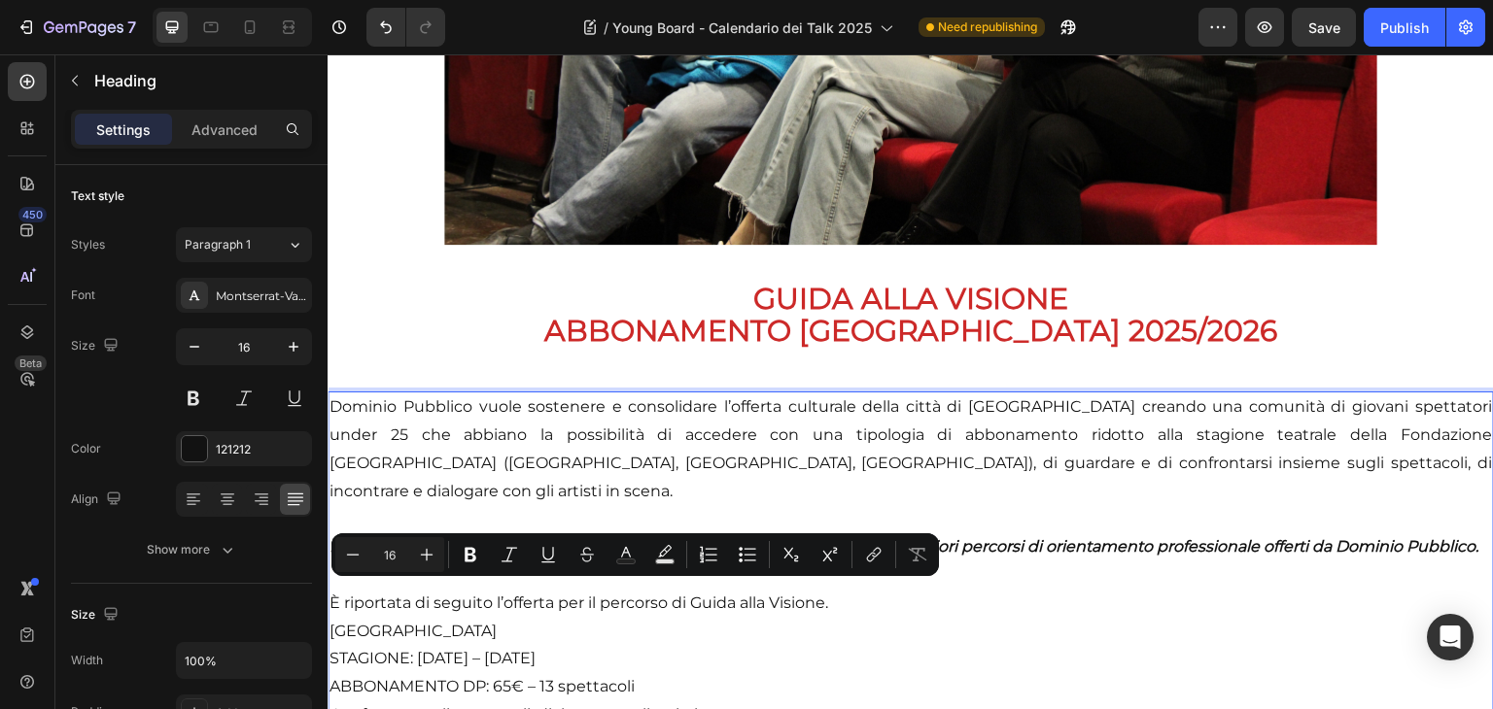
click at [793, 620] on p "Dominio Pubblico vuole sostenere e consolidare l’offerta culturale della città …" at bounding box center [910, 562] width 1162 height 336
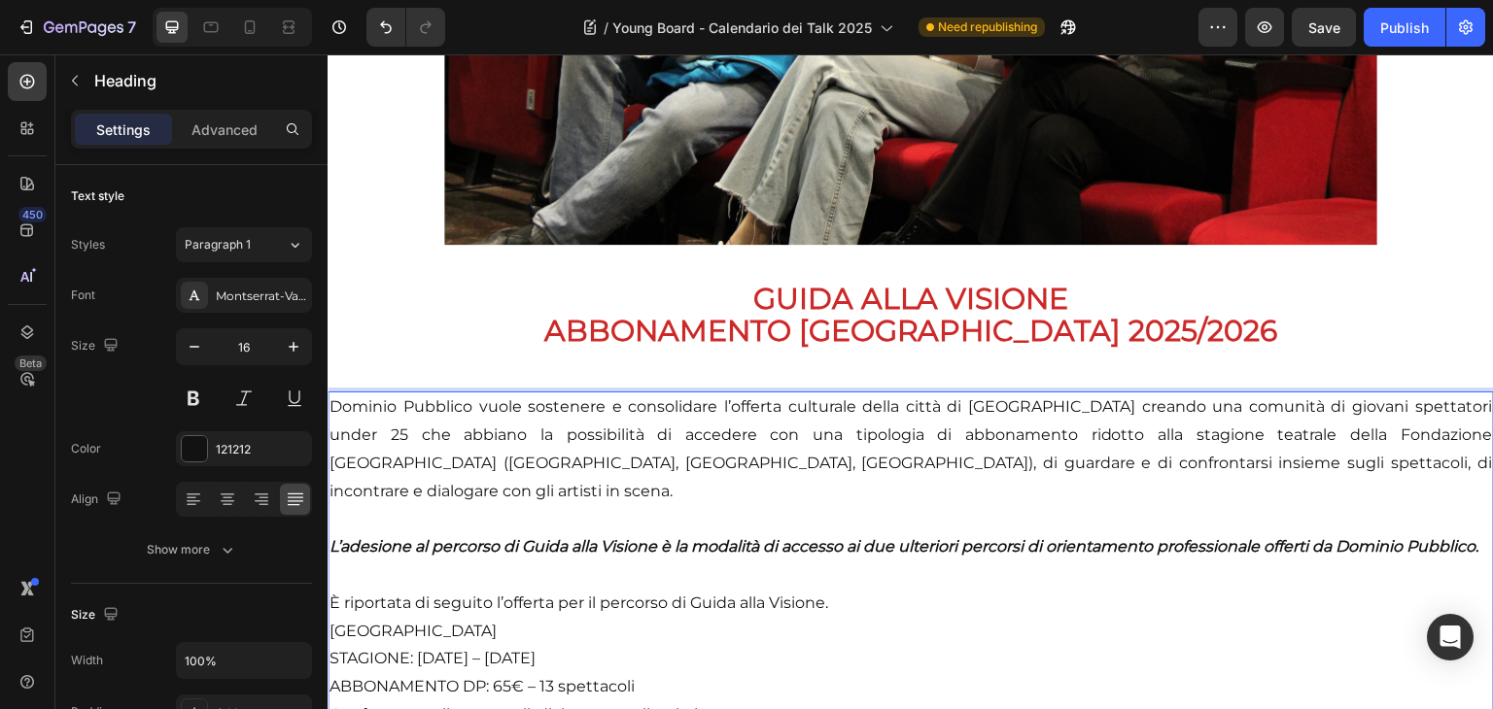
click at [845, 603] on p "Dominio Pubblico vuole sostenere e consolidare l’offerta culturale della città …" at bounding box center [910, 562] width 1162 height 336
click at [597, 590] on p "Dominio Pubblico vuole sostenere e consolidare l’offerta culturale della città …" at bounding box center [910, 562] width 1162 height 336
click at [910, 604] on p "Dominio Pubblico vuole sostenere e consolidare l’offerta culturale della città …" at bounding box center [910, 562] width 1162 height 336
click at [659, 460] on p "Dominio Pubblico vuole sostenere e consolidare l’offerta culturale della città …" at bounding box center [910, 562] width 1162 height 336
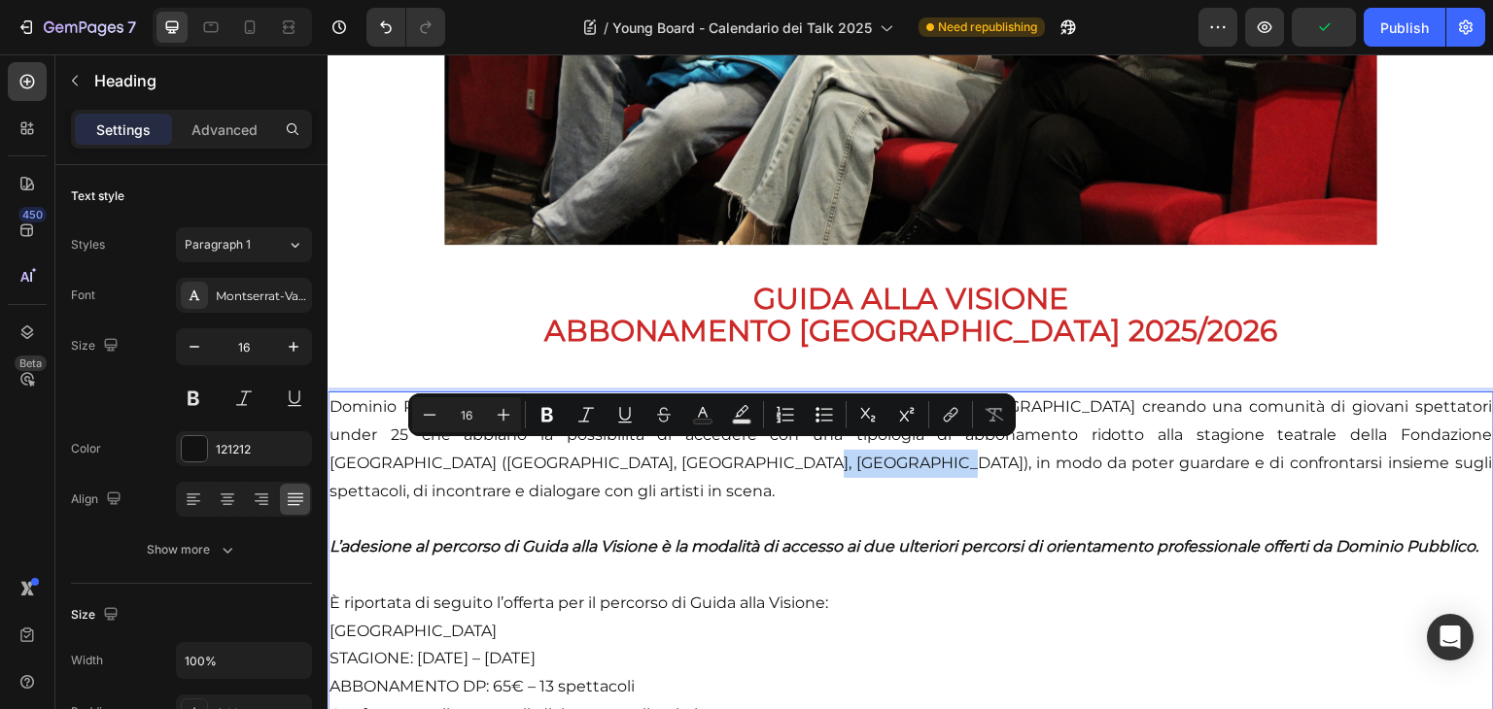
drag, startPoint x: 778, startPoint y: 454, endPoint x: 645, endPoint y: 459, distance: 133.2
click at [645, 459] on p "Dominio Pubblico vuole sostenere e consolidare l’offerta culturale della città …" at bounding box center [910, 562] width 1162 height 336
click at [770, 480] on p "Dominio Pubblico vuole sostenere e consolidare l’offerta culturale della città …" at bounding box center [910, 562] width 1162 height 336
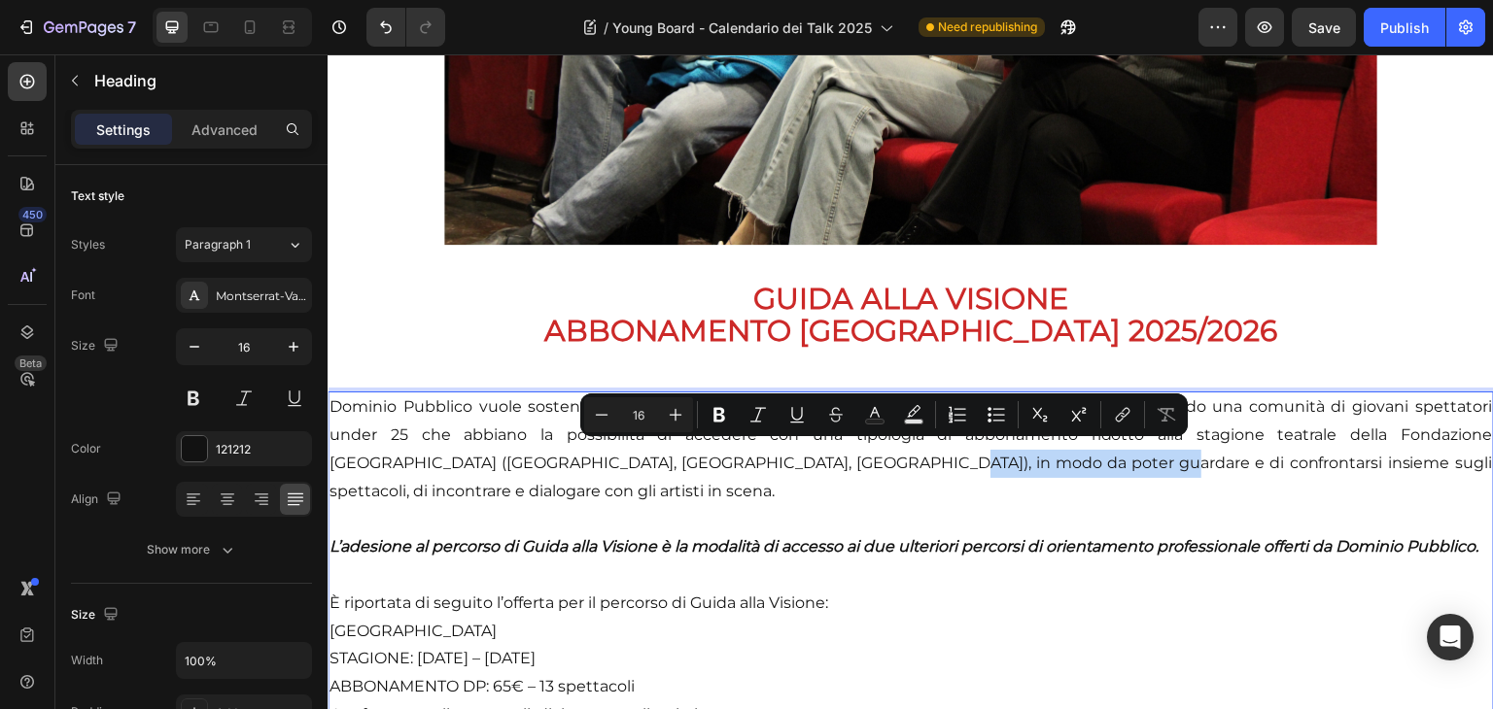
drag, startPoint x: 986, startPoint y: 457, endPoint x: 783, endPoint y: 453, distance: 203.2
click at [783, 453] on p "Dominio Pubblico vuole sostenere e consolidare l’offerta culturale della città …" at bounding box center [910, 562] width 1162 height 336
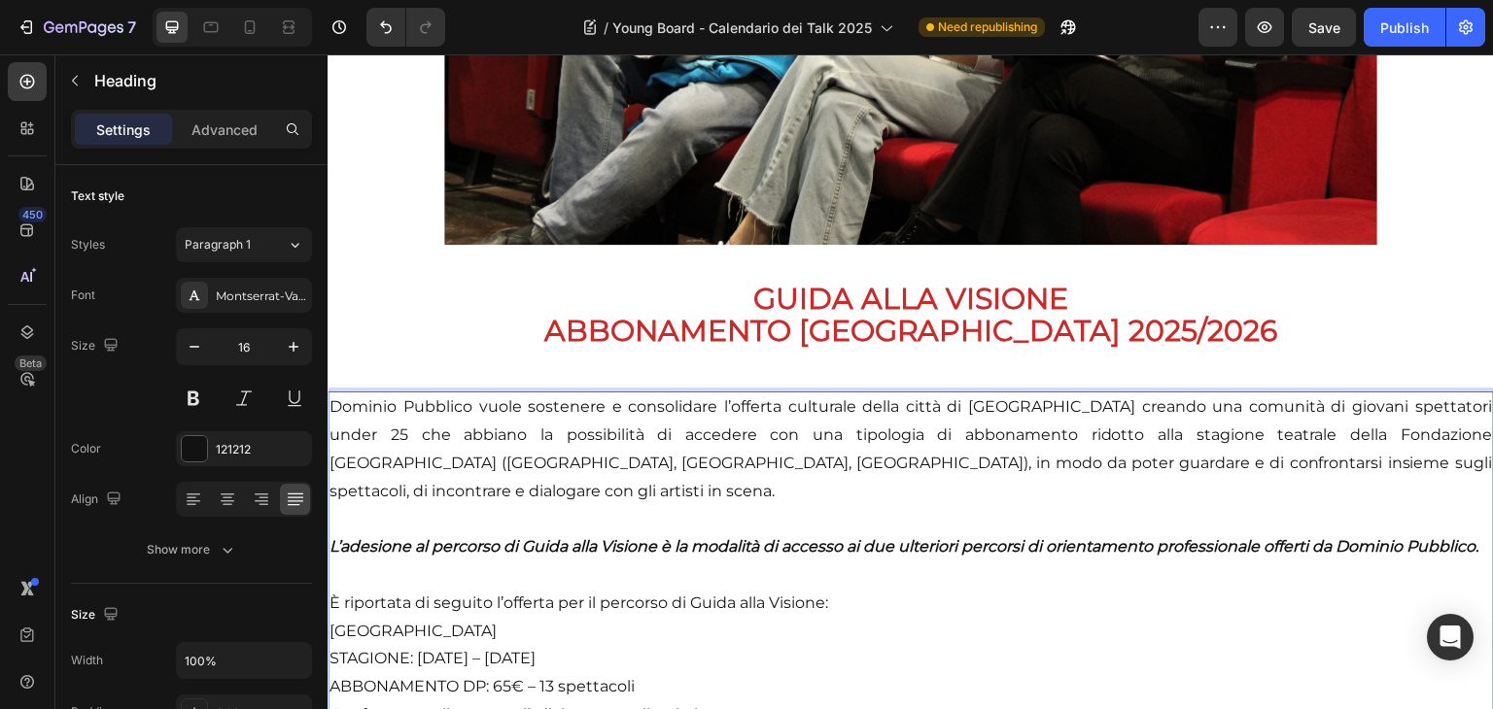
click at [707, 454] on p "Dominio Pubblico vuole sostenere e consolidare l’offerta culturale della città …" at bounding box center [910, 562] width 1162 height 336
drag, startPoint x: 869, startPoint y: 455, endPoint x: 642, endPoint y: 453, distance: 226.4
click at [642, 453] on p "Dominio Pubblico vuole sostenere e consolidare l’offerta culturale della città …" at bounding box center [910, 562] width 1162 height 336
click at [1001, 455] on p "Dominio Pubblico vuole sostenere e consolidare l’offerta culturale della città …" at bounding box center [910, 562] width 1162 height 336
click at [1011, 465] on p "Dominio Pubblico vuole sostenere e consolidare l’offerta culturale della città …" at bounding box center [910, 562] width 1162 height 336
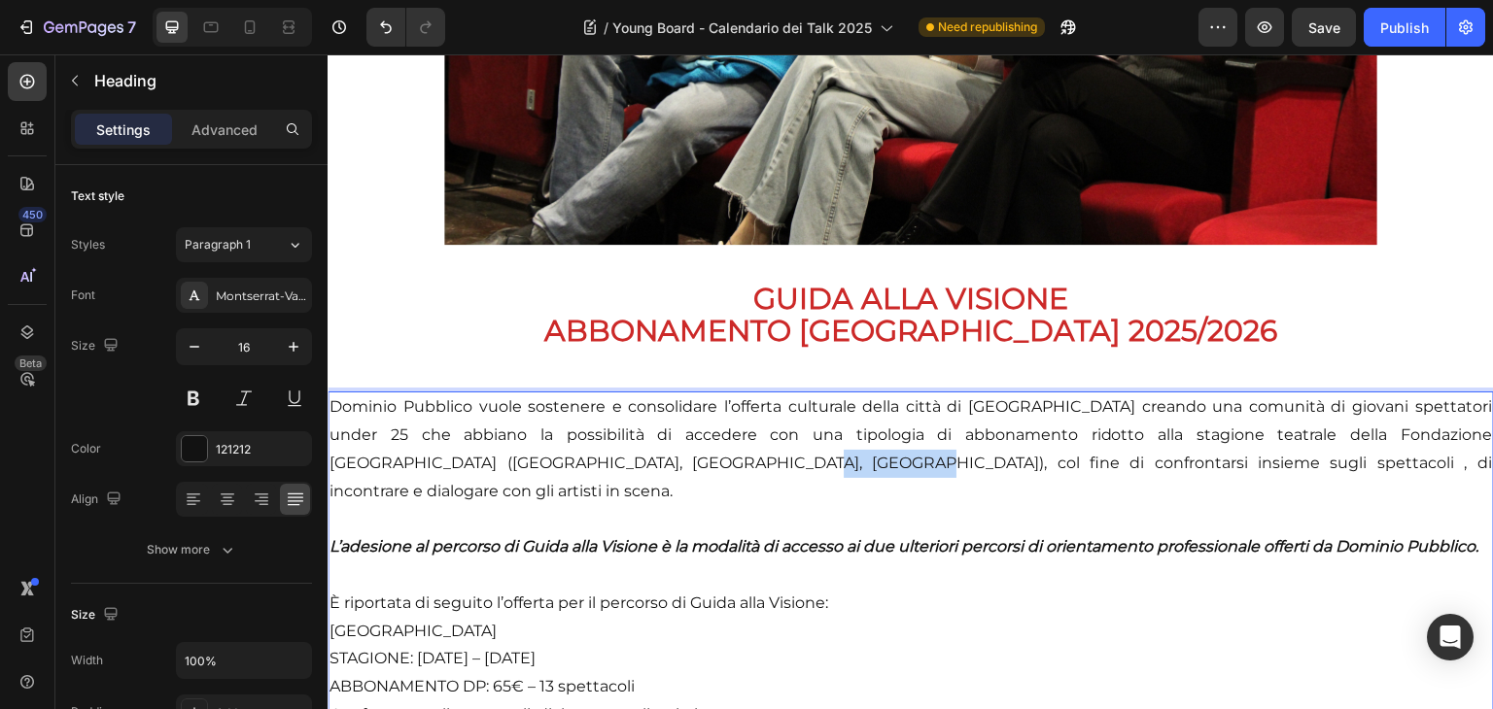
drag, startPoint x: 717, startPoint y: 457, endPoint x: 638, endPoint y: 452, distance: 78.9
click at [638, 452] on p "Dominio Pubblico vuole sostenere e consolidare l’offerta culturale della città …" at bounding box center [910, 562] width 1162 height 336
click at [847, 456] on p "Dominio Pubblico vuole sostenere e consolidare l’offerta culturale della città …" at bounding box center [910, 562] width 1162 height 336
click at [876, 453] on p "Dominio Pubblico vuole sostenere e consolidare l’offerta culturale della città …" at bounding box center [910, 562] width 1162 height 336
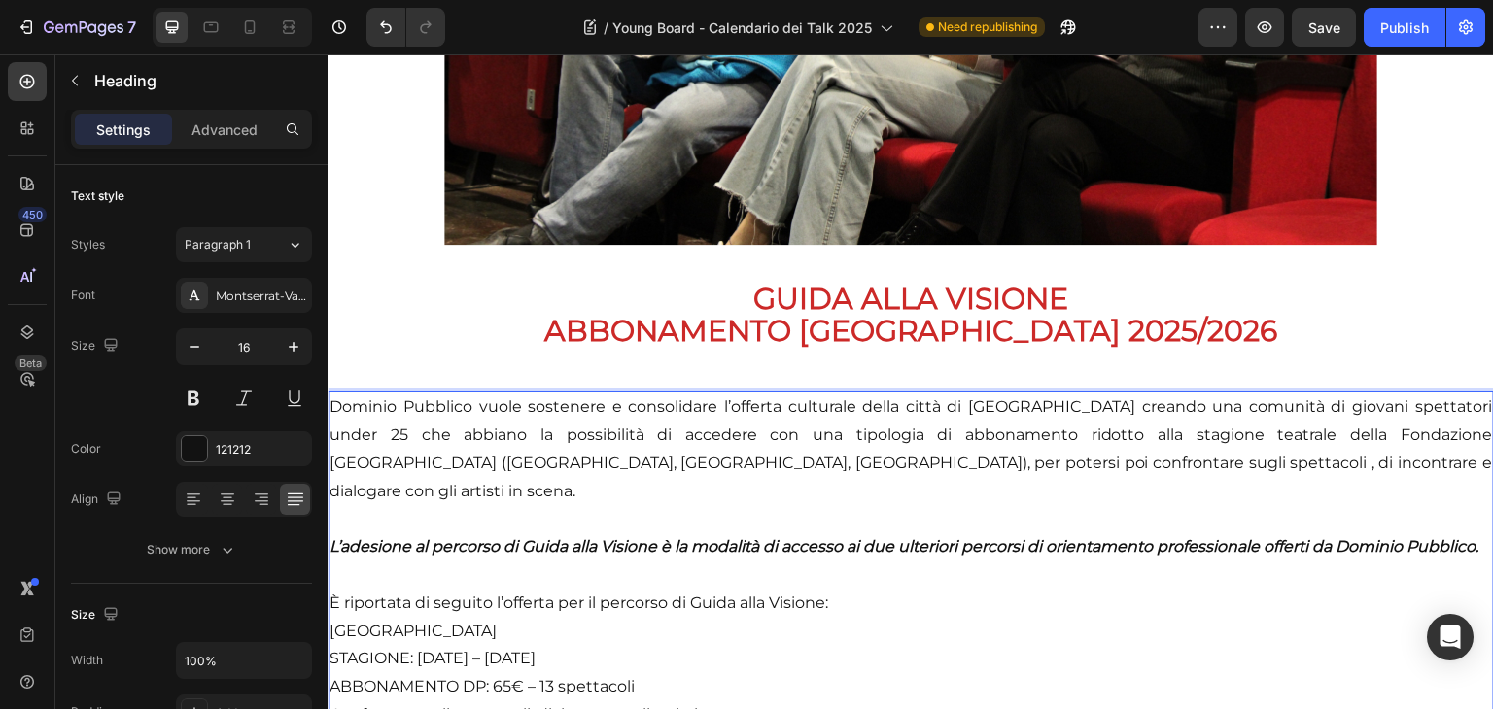
click at [981, 457] on p "Dominio Pubblico vuole sostenere e consolidare l’offerta culturale della città …" at bounding box center [910, 562] width 1162 height 336
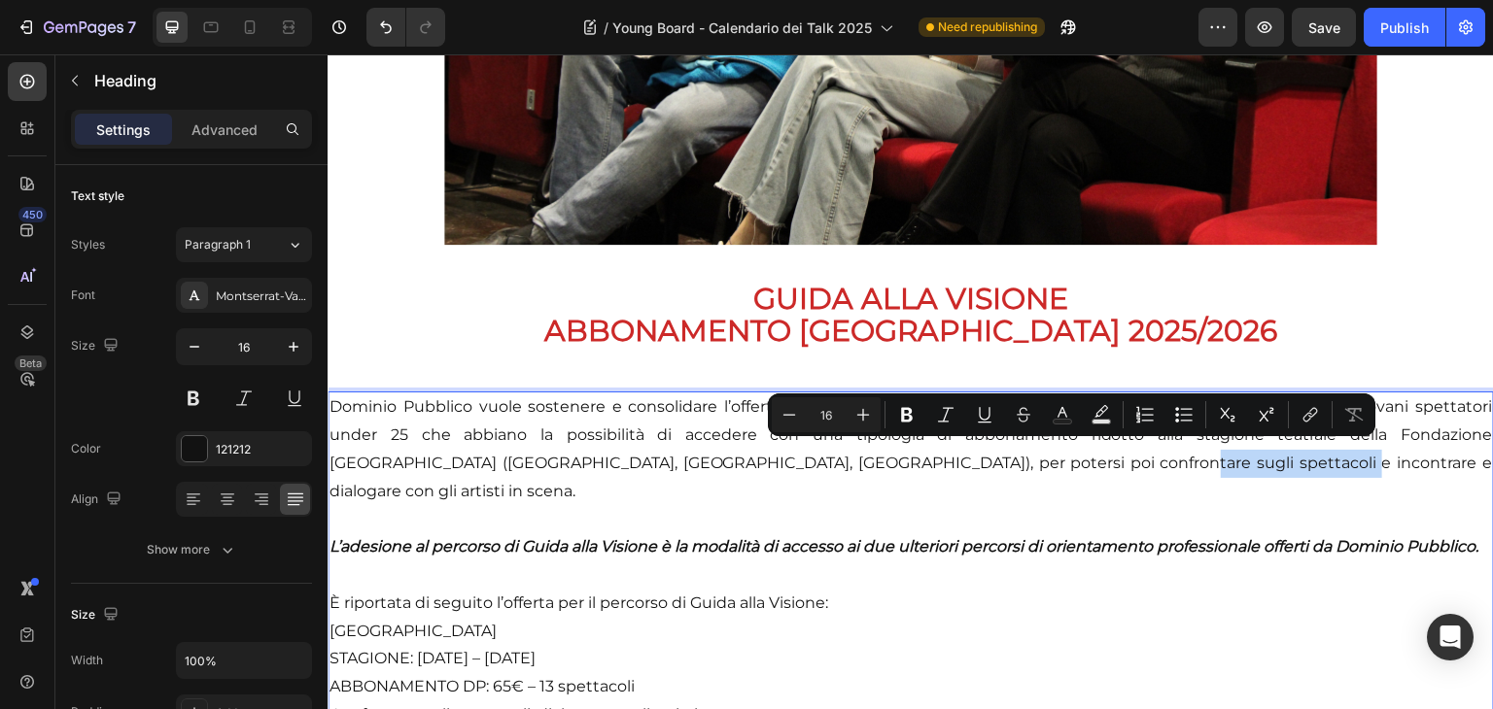
drag, startPoint x: 1158, startPoint y: 455, endPoint x: 988, endPoint y: 460, distance: 170.1
click at [988, 460] on p "Dominio Pubblico vuole sostenere e consolidare l’offerta culturale della città …" at bounding box center [910, 562] width 1162 height 336
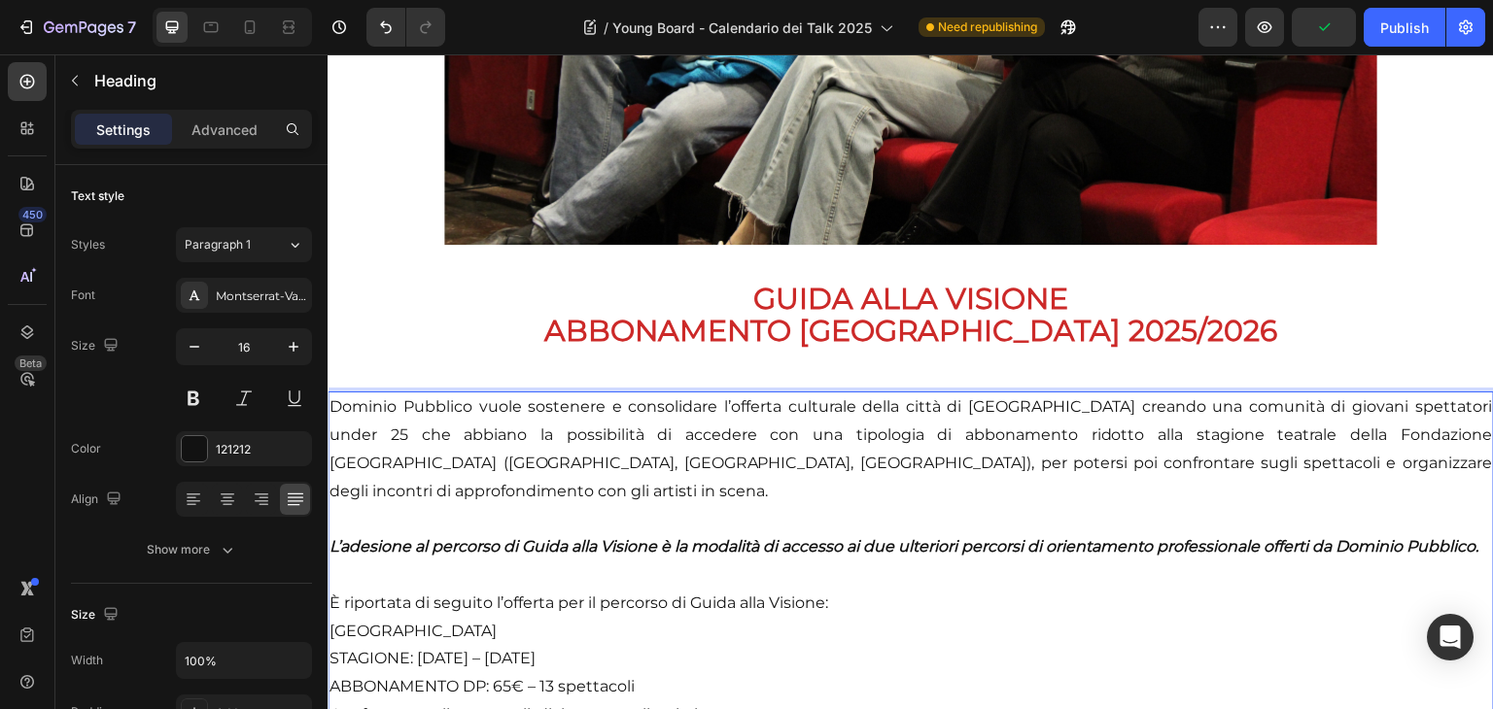
click at [1462, 455] on p "Dominio Pubblico vuole sostenere e consolidare l’offerta culturale della città …" at bounding box center [910, 562] width 1162 height 336
drag, startPoint x: 1393, startPoint y: 453, endPoint x: 1421, endPoint y: 465, distance: 30.5
click at [1421, 465] on p "Dominio Pubblico vuole sostenere e consolidare l’offerta culturale della città …" at bounding box center [910, 562] width 1162 height 336
click at [1442, 467] on p "Dominio Pubblico vuole sostenere e consolidare l’offerta culturale della città …" at bounding box center [910, 562] width 1162 height 336
click at [1468, 460] on p "Dominio Pubblico vuole sostenere e consolidare l’offerta culturale della città …" at bounding box center [910, 562] width 1162 height 336
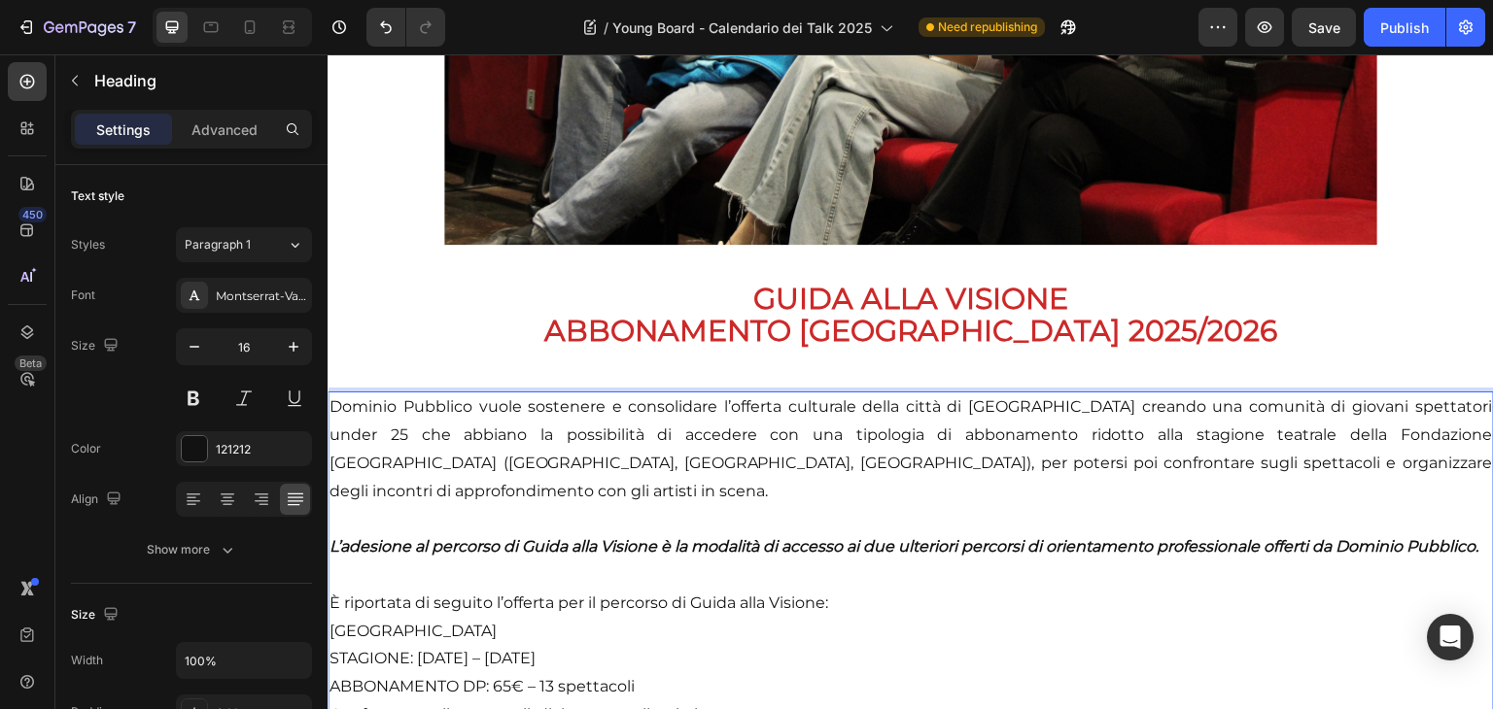
click at [1461, 453] on p "Dominio Pubblico vuole sostenere e consolidare l’offerta culturale della città …" at bounding box center [910, 562] width 1162 height 336
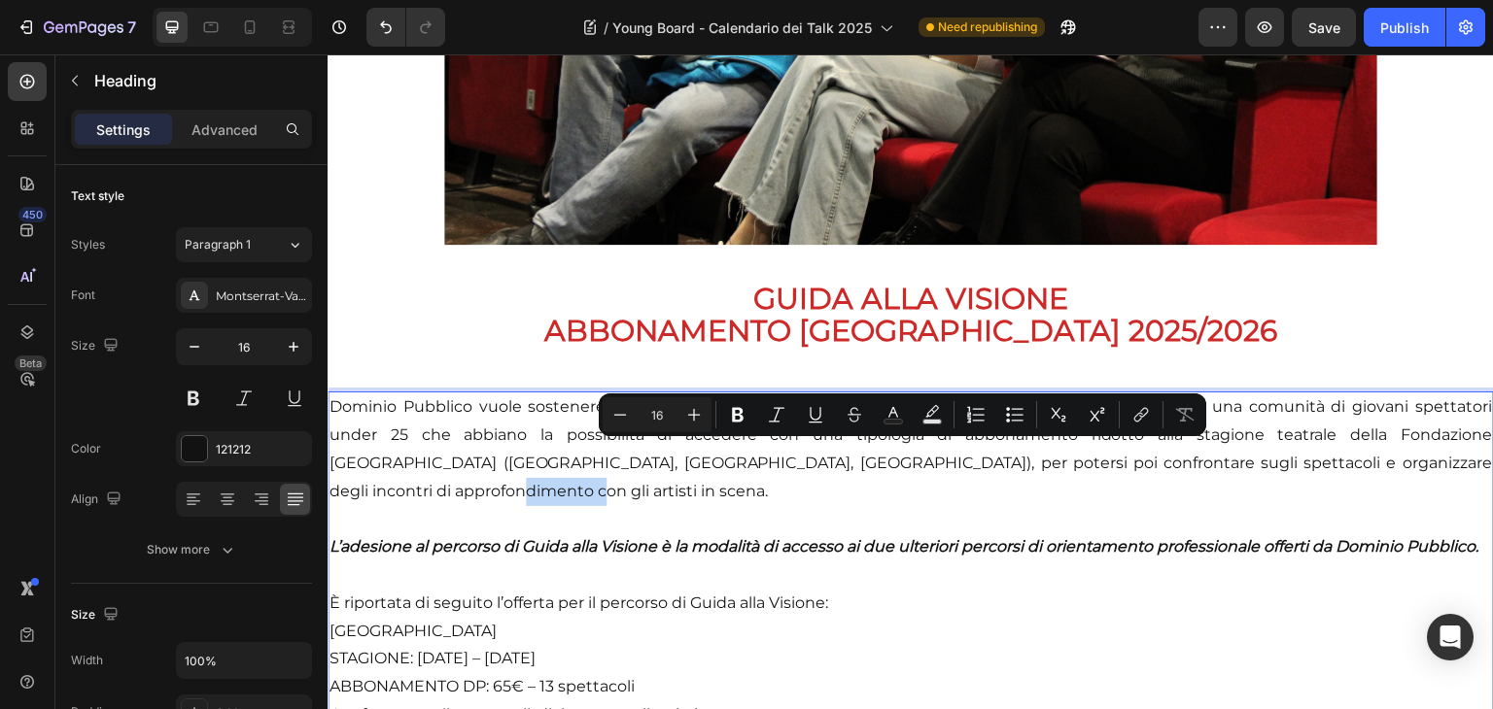
drag, startPoint x: 1461, startPoint y: 453, endPoint x: 1472, endPoint y: 470, distance: 21.0
click at [1472, 470] on p "Dominio Pubblico vuole sostenere e consolidare l’offerta culturale della città …" at bounding box center [910, 562] width 1162 height 336
click at [1462, 459] on p "Dominio Pubblico vuole sostenere e consolidare l’offerta culturale della città …" at bounding box center [910, 562] width 1162 height 336
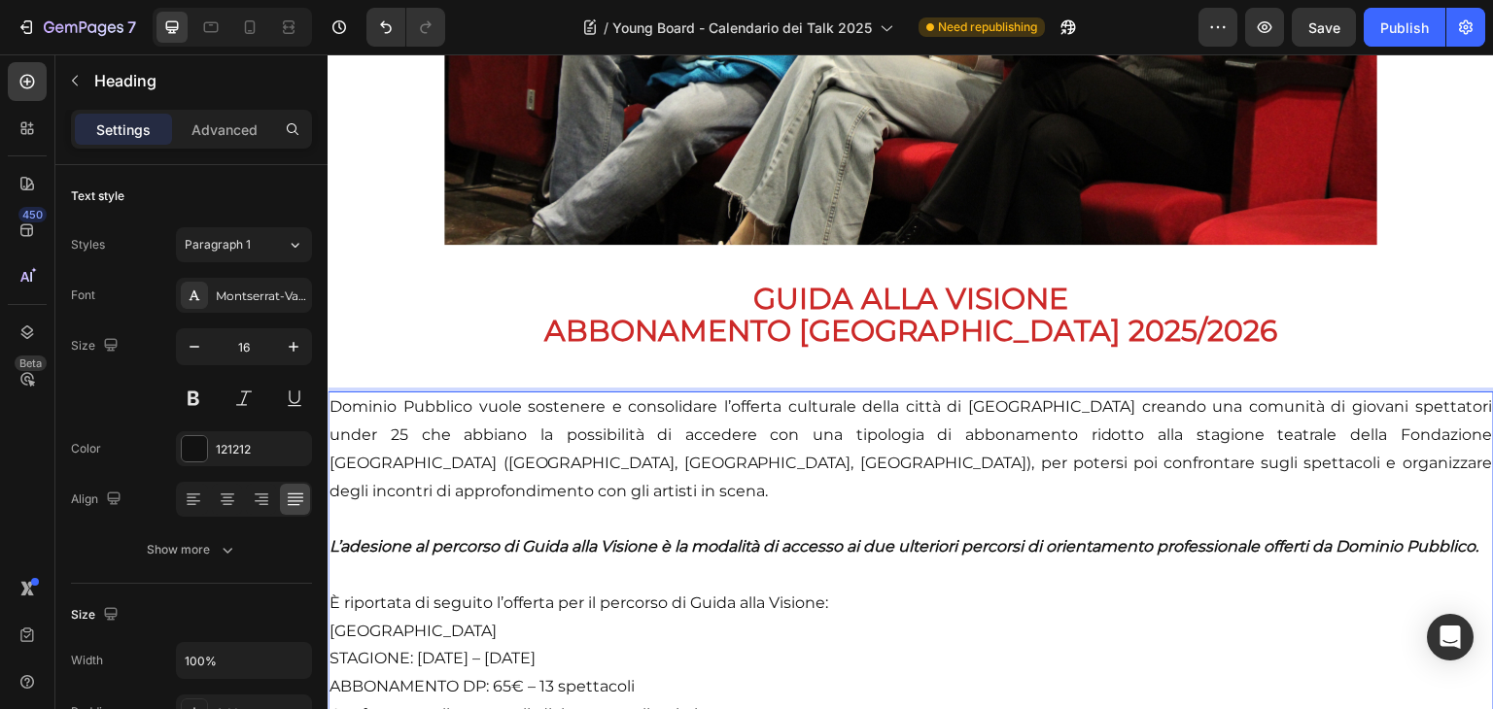
click at [974, 457] on p "Dominio Pubblico vuole sostenere e consolidare l’offerta culturale della città …" at bounding box center [910, 562] width 1162 height 336
click at [723, 452] on p "Dominio Pubblico vuole sostenere e consolidare l’offerta culturale della città …" at bounding box center [910, 562] width 1162 height 336
click at [727, 453] on p "Dominio Pubblico vuole sostenere e consolidare l’offerta culturale della città …" at bounding box center [910, 562] width 1162 height 336
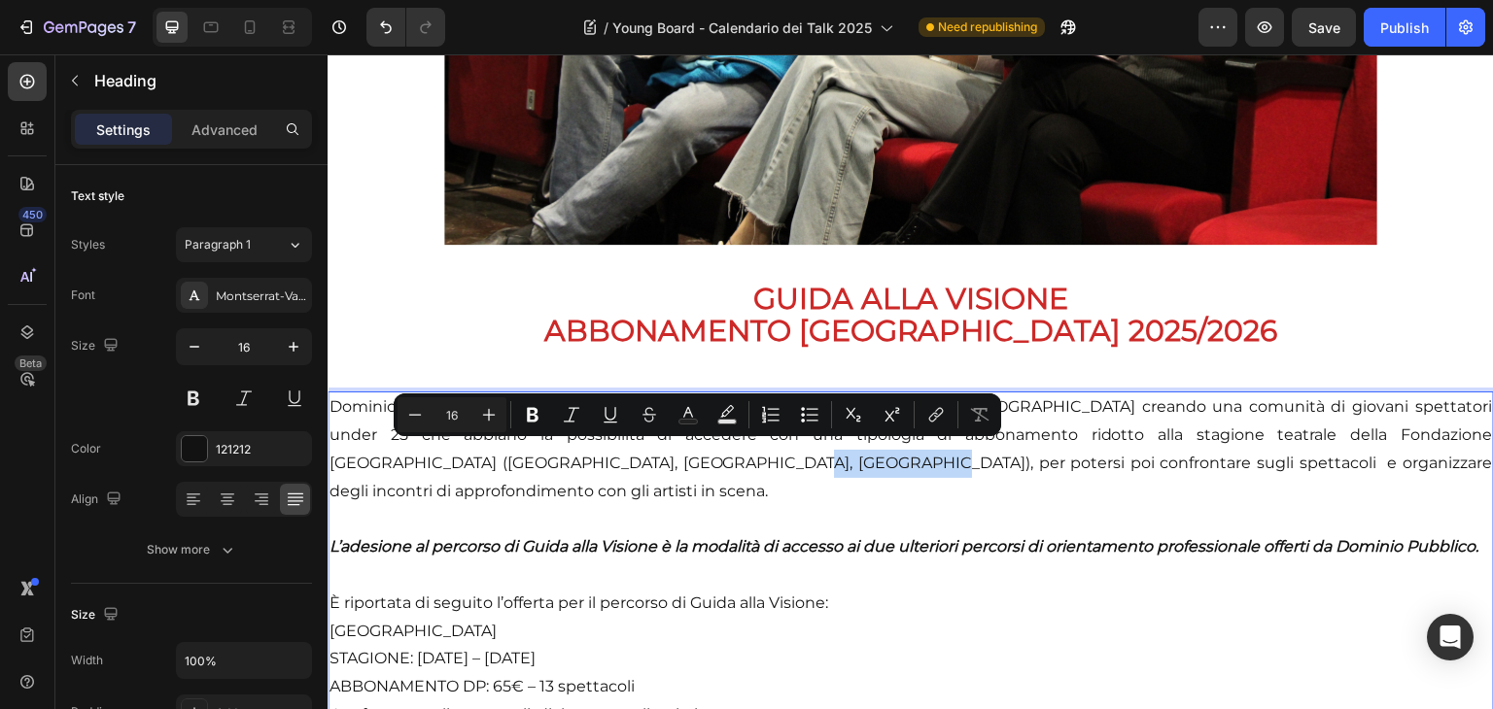
drag, startPoint x: 755, startPoint y: 456, endPoint x: 643, endPoint y: 455, distance: 111.8
click at [643, 455] on p "Dominio Pubblico vuole sostenere e consolidare l’offerta culturale della città …" at bounding box center [910, 562] width 1162 height 336
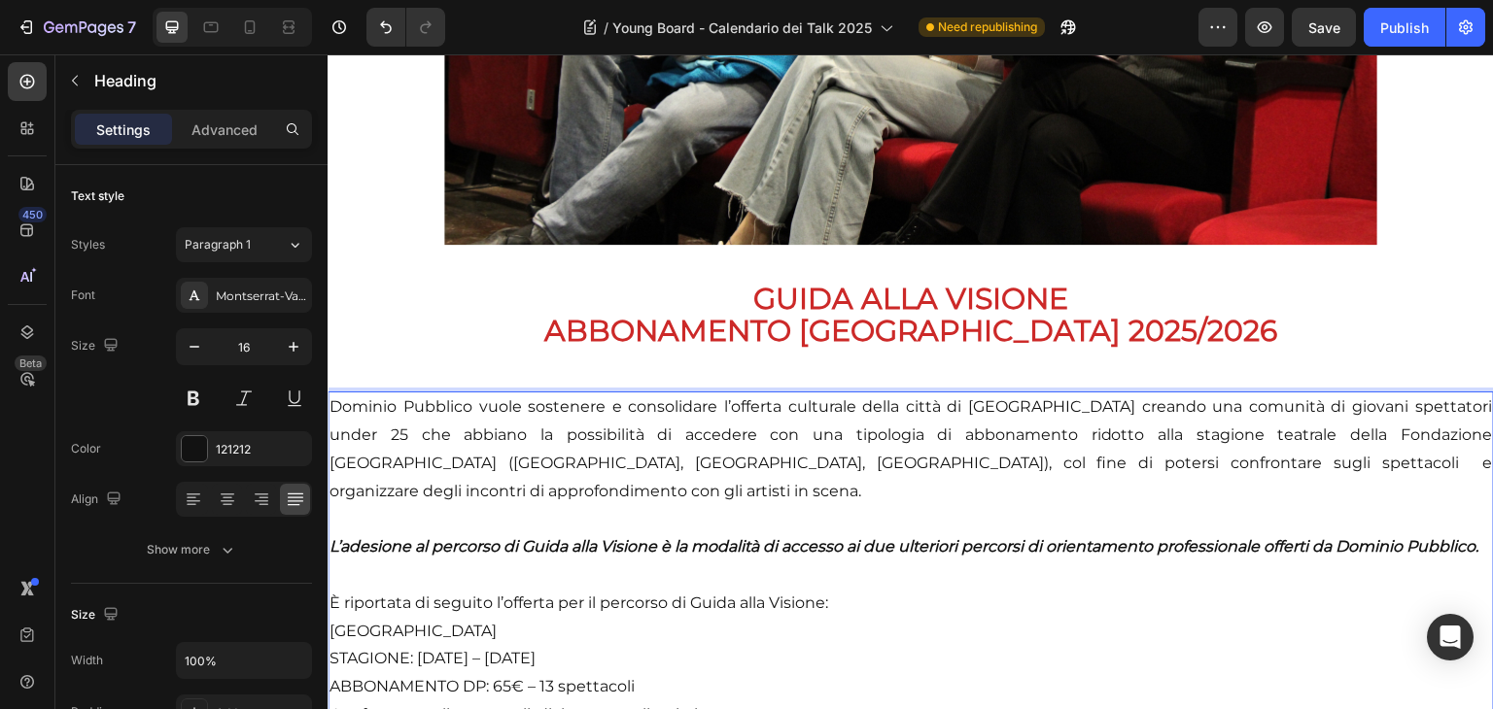
click at [993, 456] on p "Dominio Pubblico vuole sostenere e consolidare l’offerta culturale della città …" at bounding box center [910, 562] width 1162 height 336
click at [1127, 453] on p "Dominio Pubblico vuole sostenere e consolidare l’offerta culturale della città …" at bounding box center [910, 562] width 1162 height 336
click at [1007, 452] on p "Dominio Pubblico vuole sostenere e consolidare l’offerta culturale della città …" at bounding box center [910, 562] width 1162 height 336
click at [1017, 459] on p "Dominio Pubblico vuole sostenere e consolidare l’offerta culturale della città …" at bounding box center [910, 562] width 1162 height 336
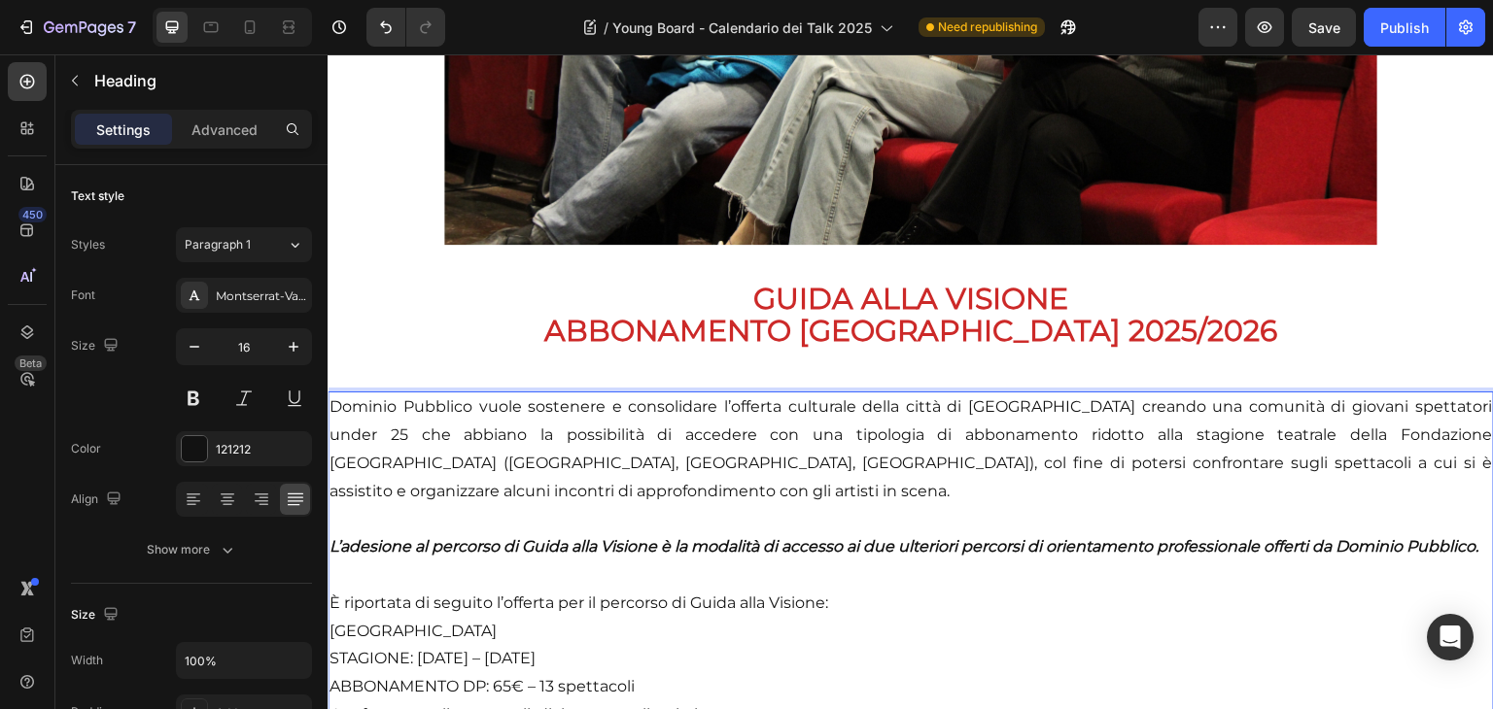
click at [1225, 458] on p "Dominio Pubblico vuole sostenere e consolidare l’offerta culturale della città …" at bounding box center [910, 562] width 1162 height 336
click at [649, 633] on p "Dominio Pubblico vuole sostenere e consolidare l’offerta culturale della città …" at bounding box center [910, 562] width 1162 height 336
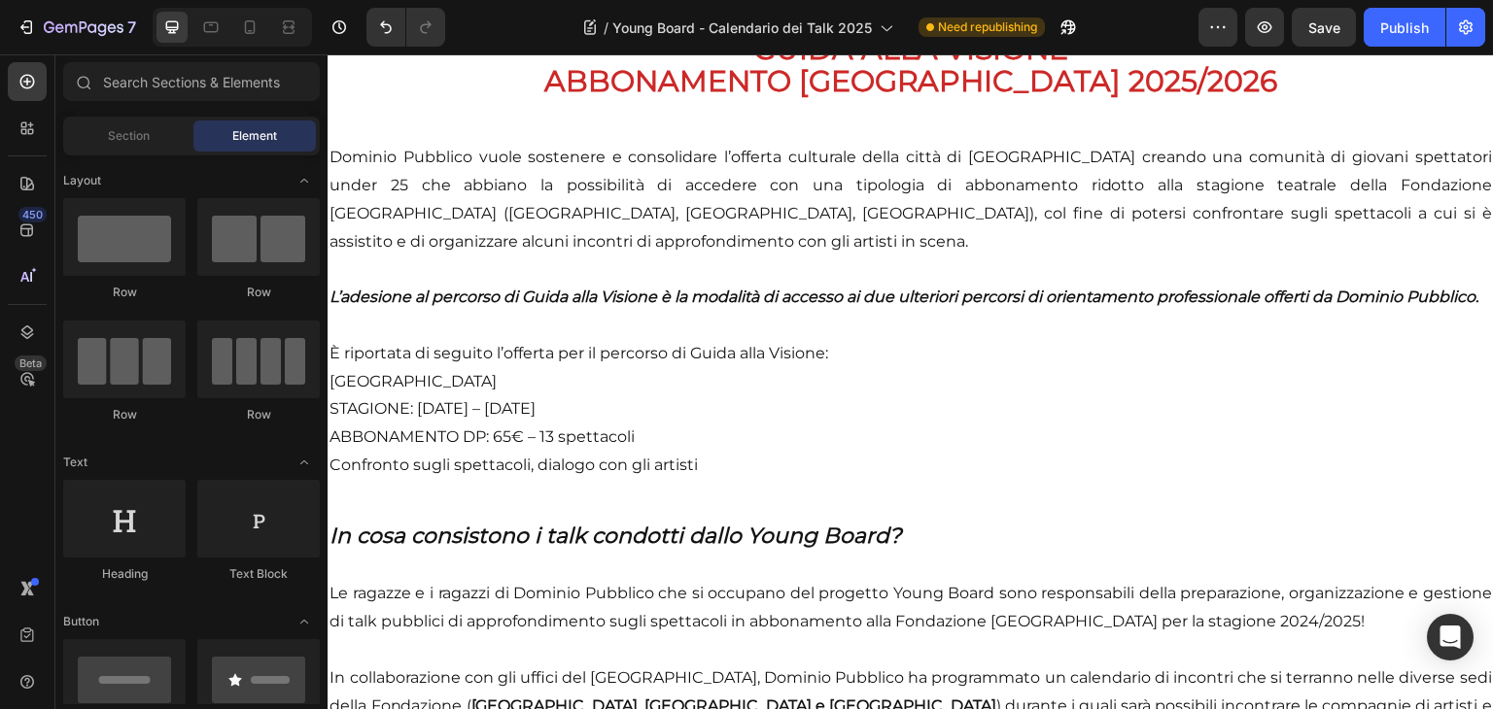
scroll to position [888, 0]
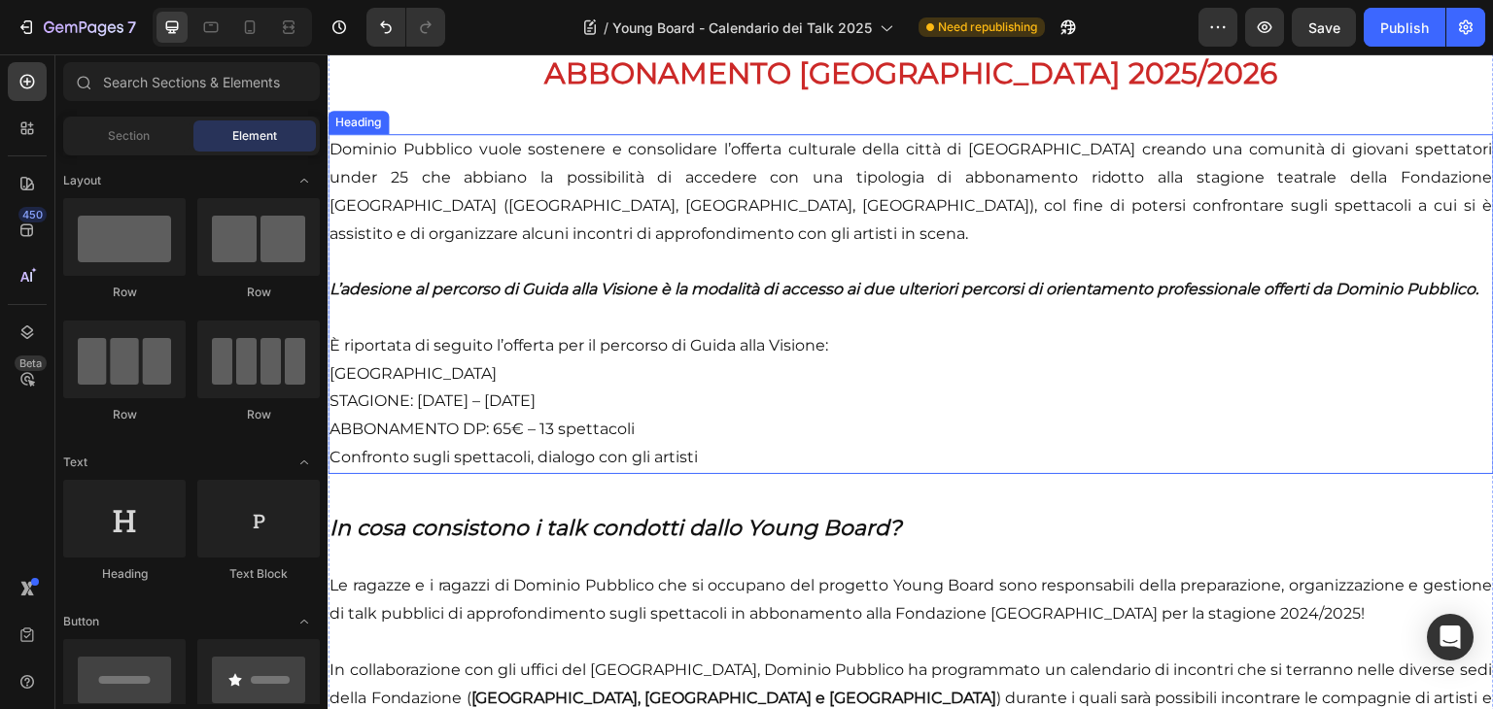
click at [712, 360] on p "Dominio Pubblico vuole sostenere e consolidare l’offerta culturale della città …" at bounding box center [910, 304] width 1162 height 336
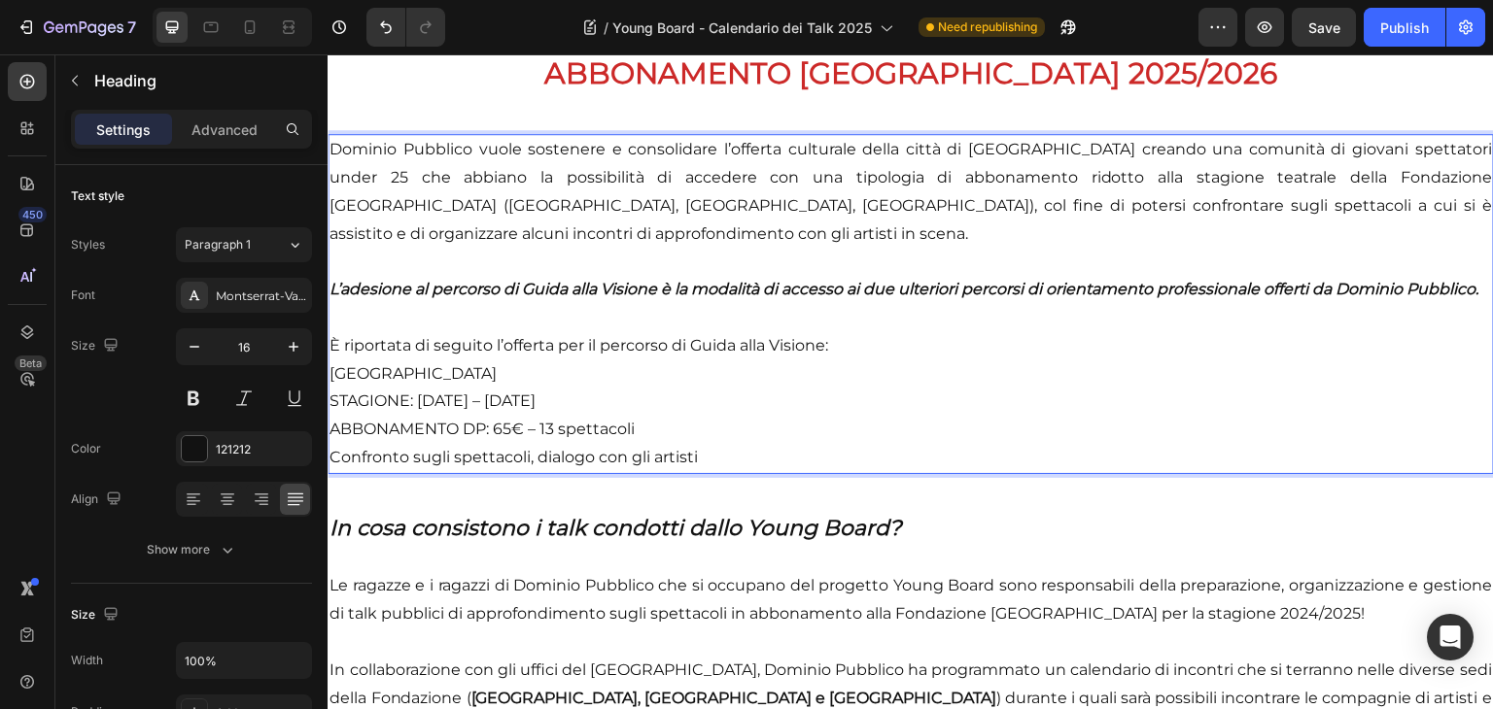
click at [701, 472] on p "Dominio Pubblico vuole sostenere e consolidare l’offerta culturale della città …" at bounding box center [910, 304] width 1162 height 336
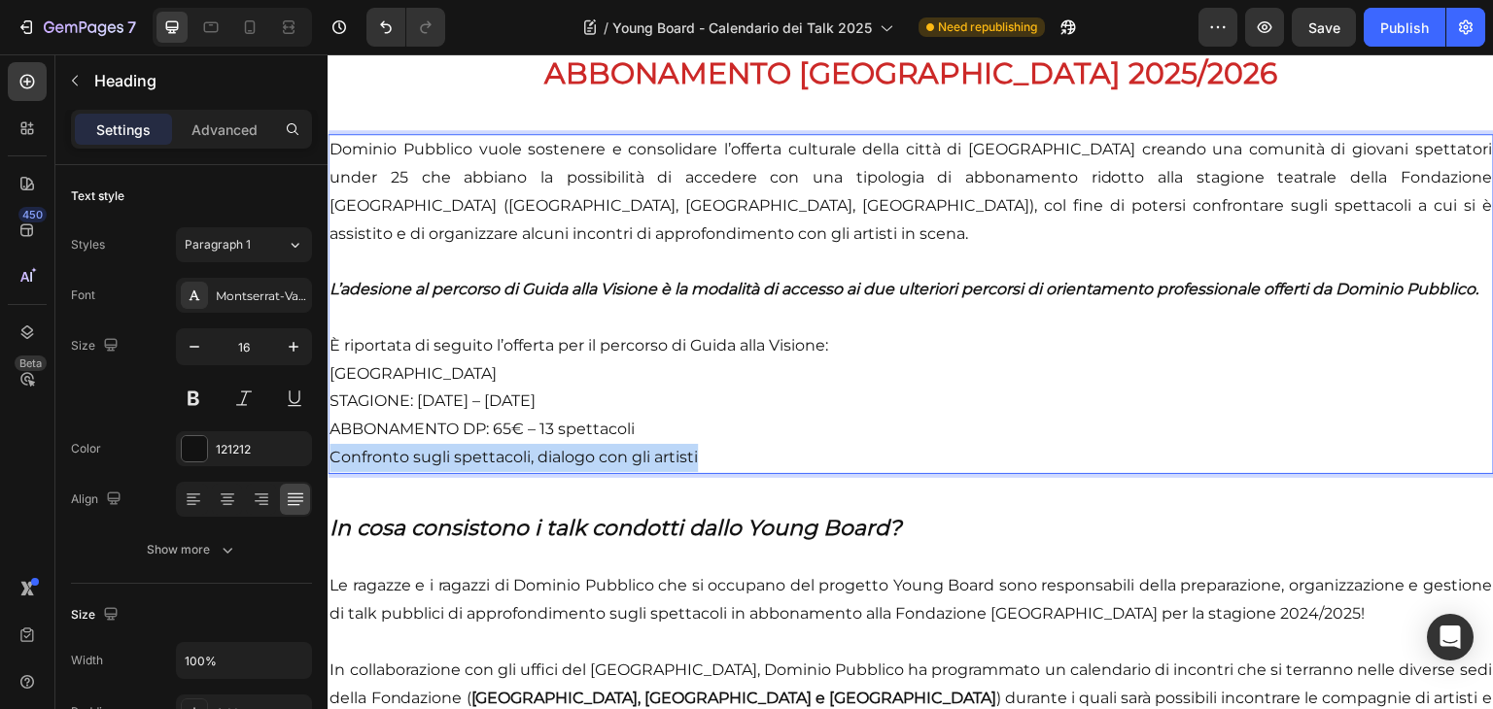
drag, startPoint x: 713, startPoint y: 480, endPoint x: 334, endPoint y: 480, distance: 379.0
click at [334, 472] on p "Dominio Pubblico vuole sostenere e consolidare l’offerta culturale della città …" at bounding box center [910, 304] width 1162 height 336
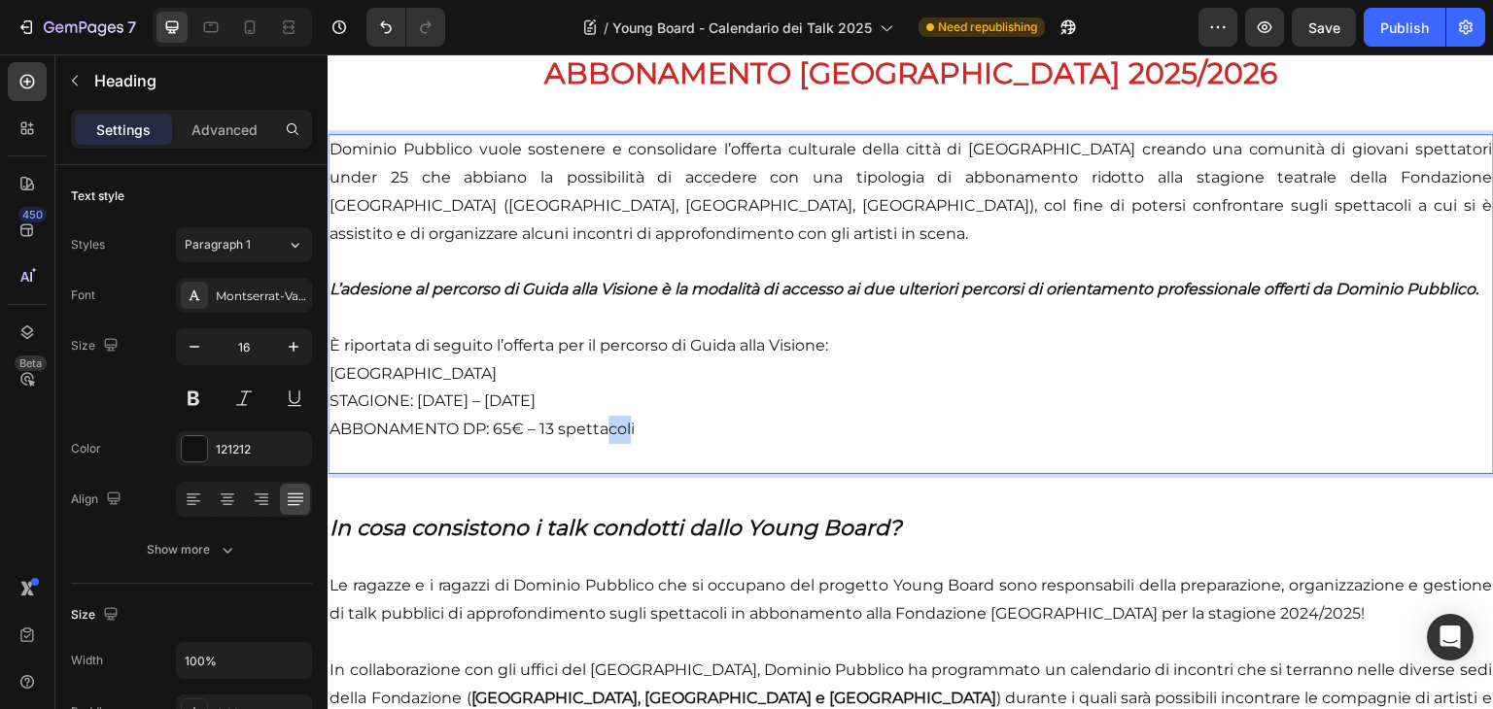
drag, startPoint x: 633, startPoint y: 453, endPoint x: 607, endPoint y: 450, distance: 25.4
click at [607, 450] on p "Dominio Pubblico vuole sostenere e consolidare l’offerta culturale della città …" at bounding box center [910, 304] width 1162 height 336
click at [547, 449] on p "Dominio Pubblico vuole sostenere e consolidare l’offerta culturale della città …" at bounding box center [910, 304] width 1162 height 336
click at [540, 448] on p "Dominio Pubblico vuole sostenere e consolidare l’offerta culturale della città …" at bounding box center [910, 304] width 1162 height 336
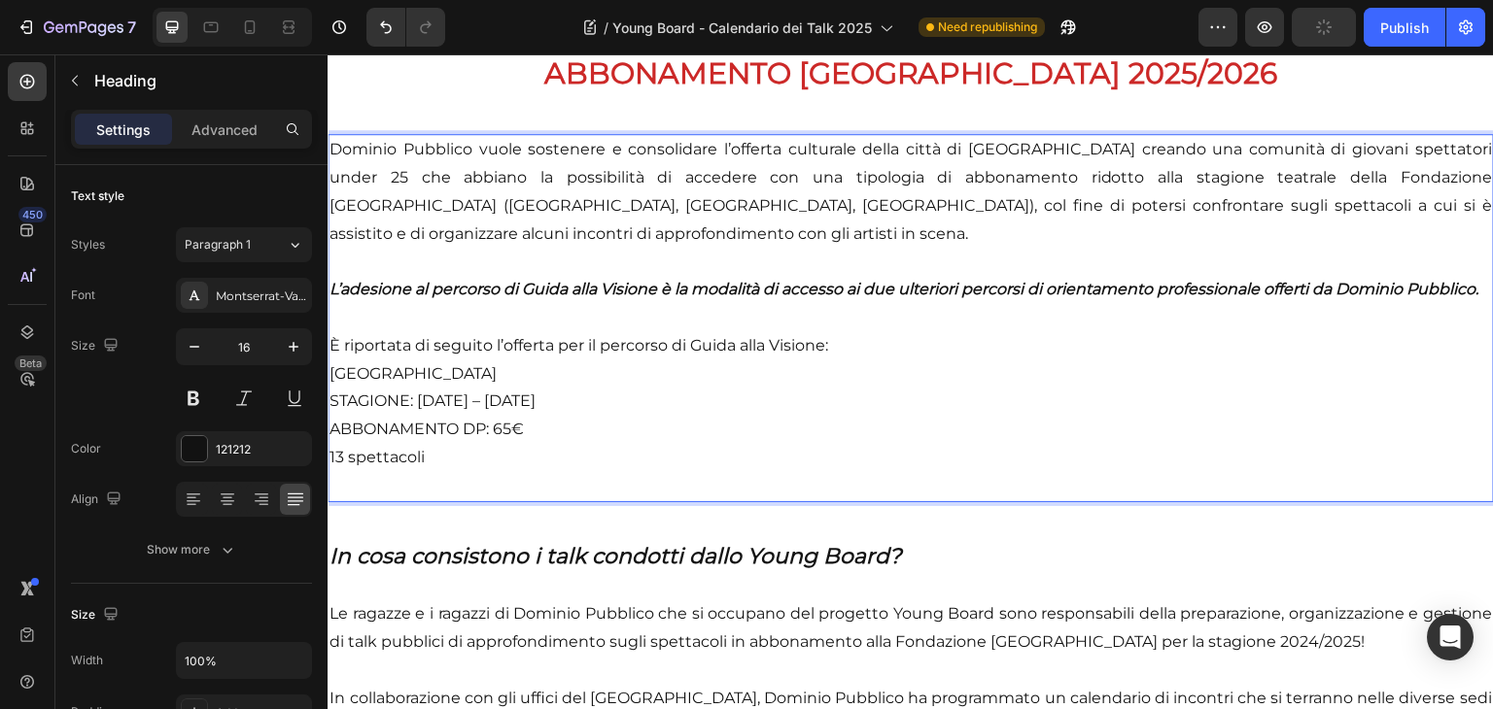
click at [427, 480] on p "Dominio Pubblico vuole sostenere e consolidare l’offerta culturale della città …" at bounding box center [910, 317] width 1162 height 363
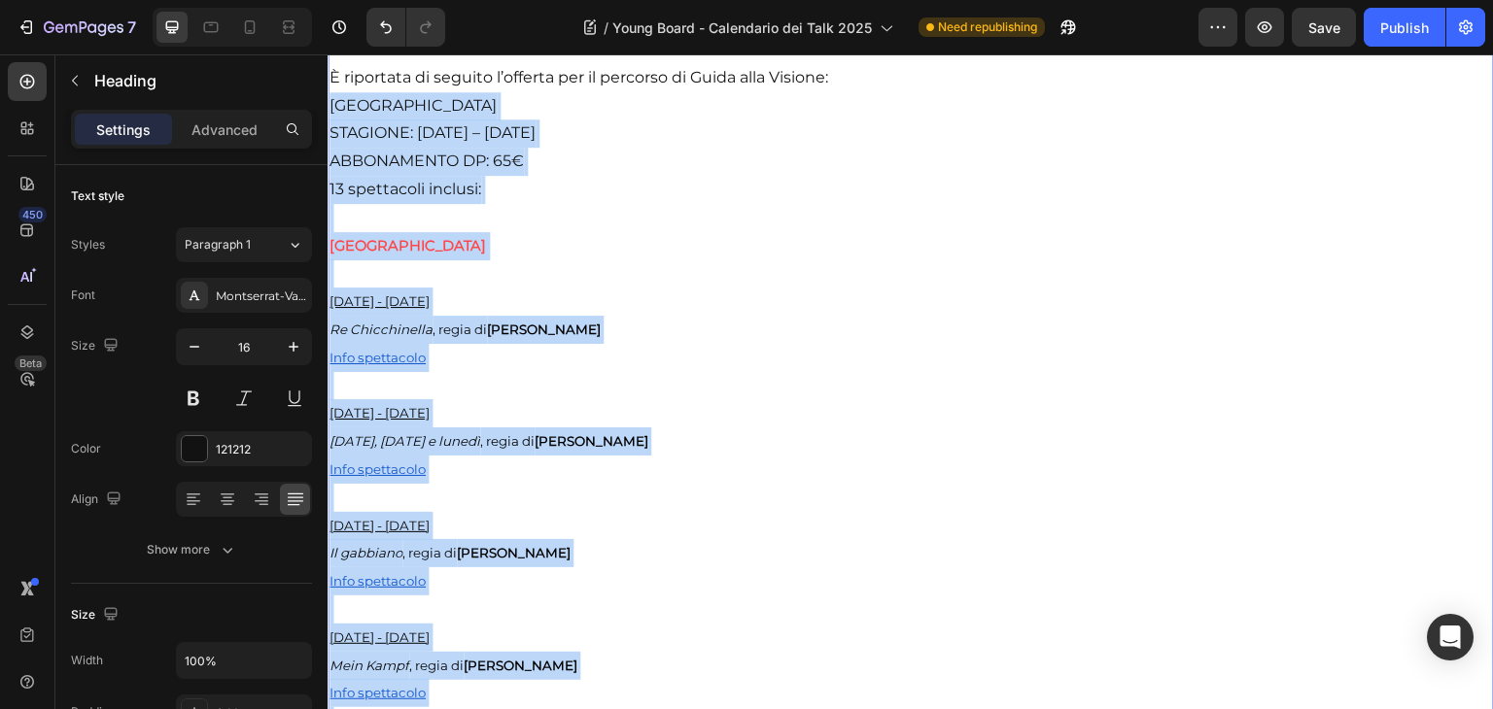
scroll to position [1138, 0]
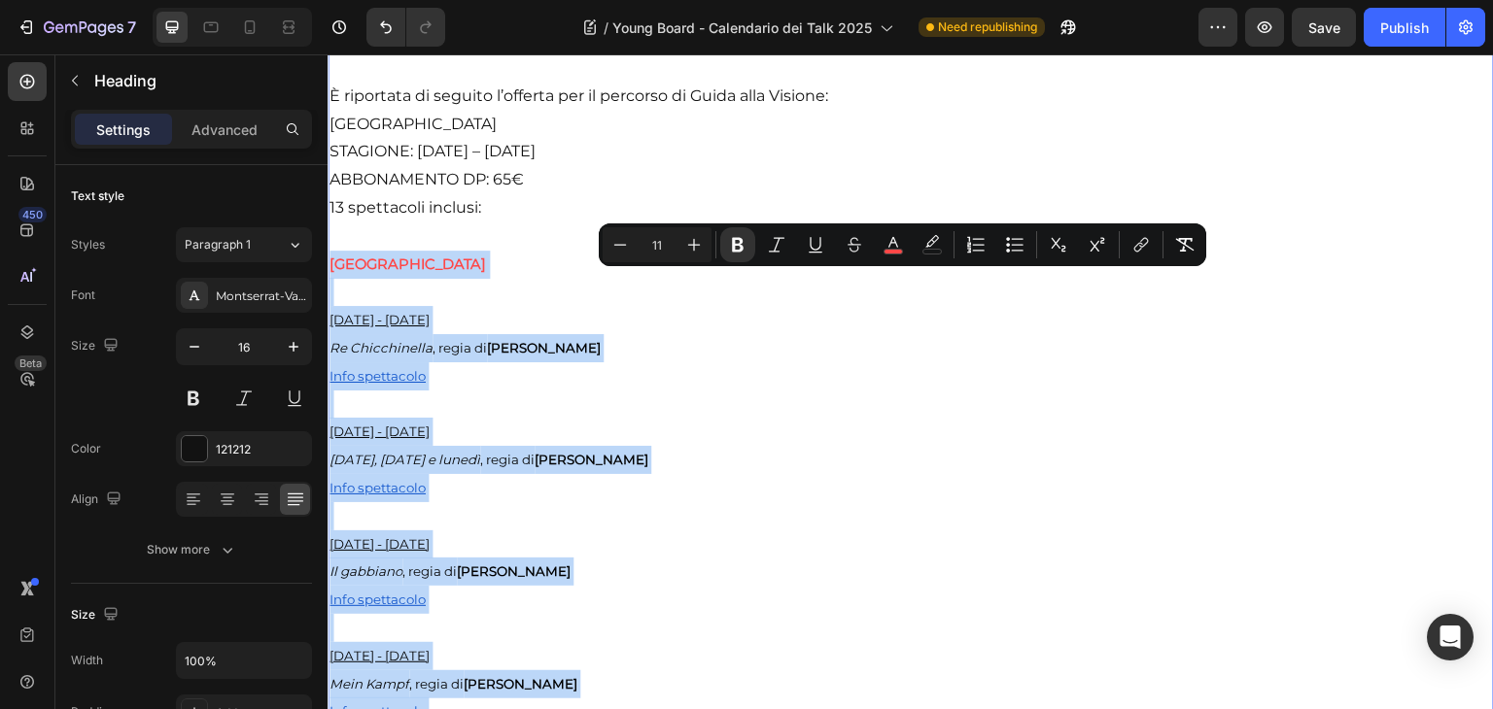
drag, startPoint x: 577, startPoint y: 684, endPoint x: 653, endPoint y: 337, distance: 355.1
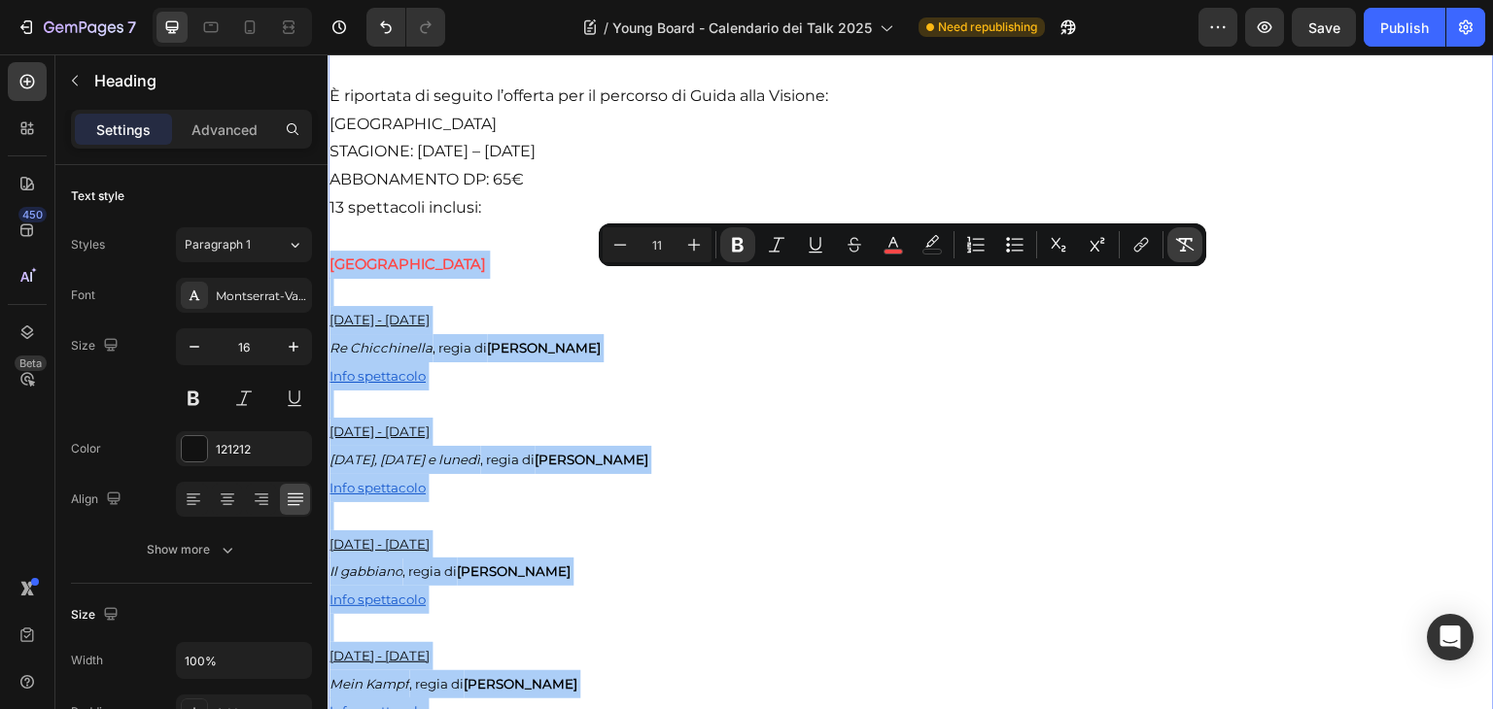
click at [1175, 241] on icon "Editor contextual toolbar" at bounding box center [1184, 244] width 19 height 19
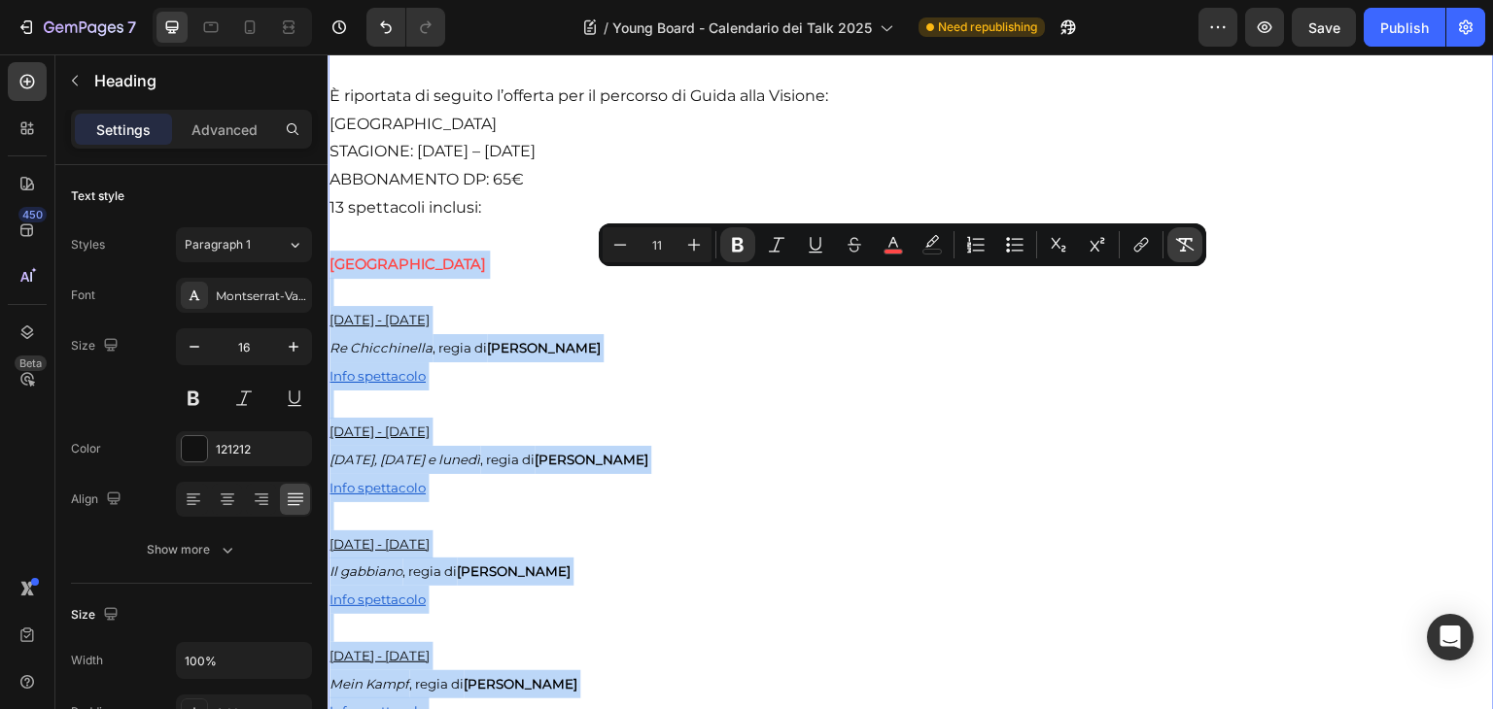
type input "16"
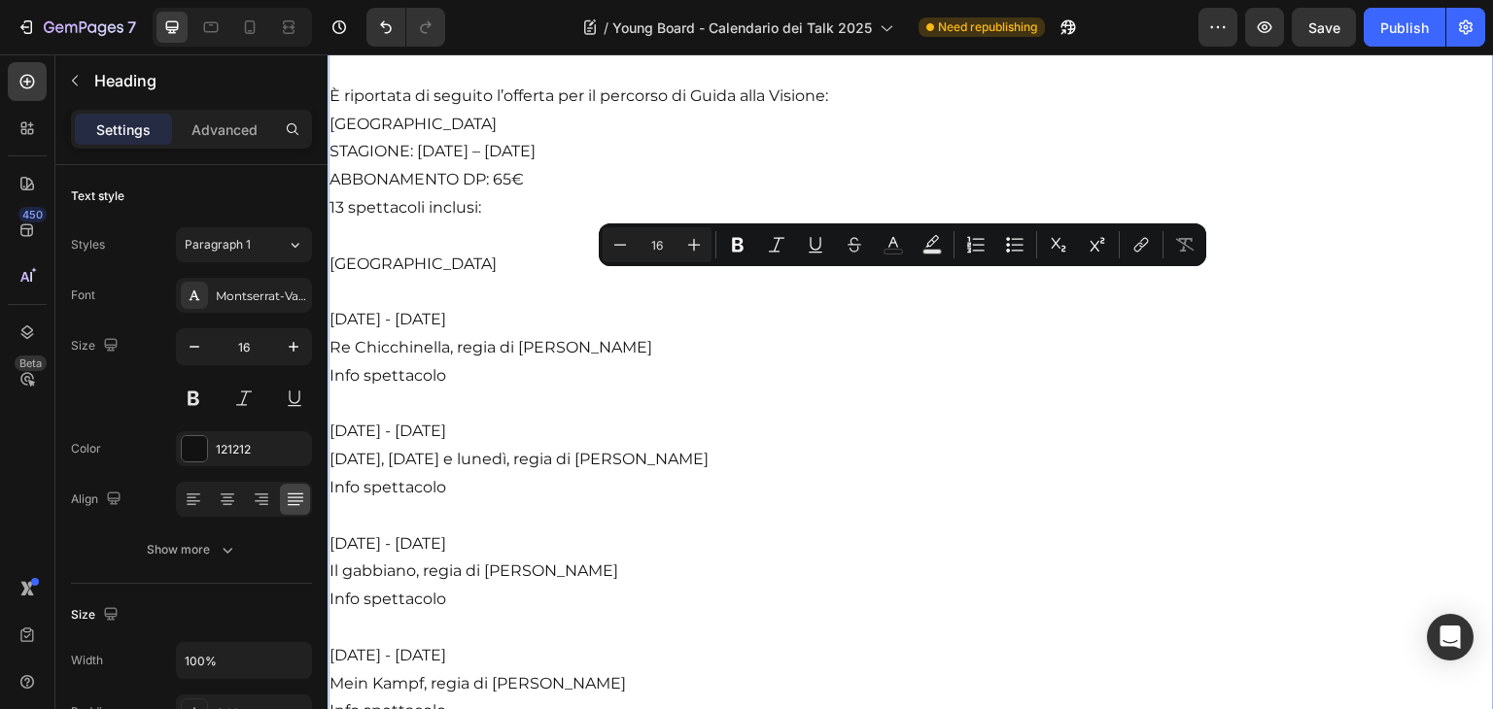
click at [1089, 419] on p "Rich Text Editor. Editing area: main" at bounding box center [910, 405] width 1162 height 28
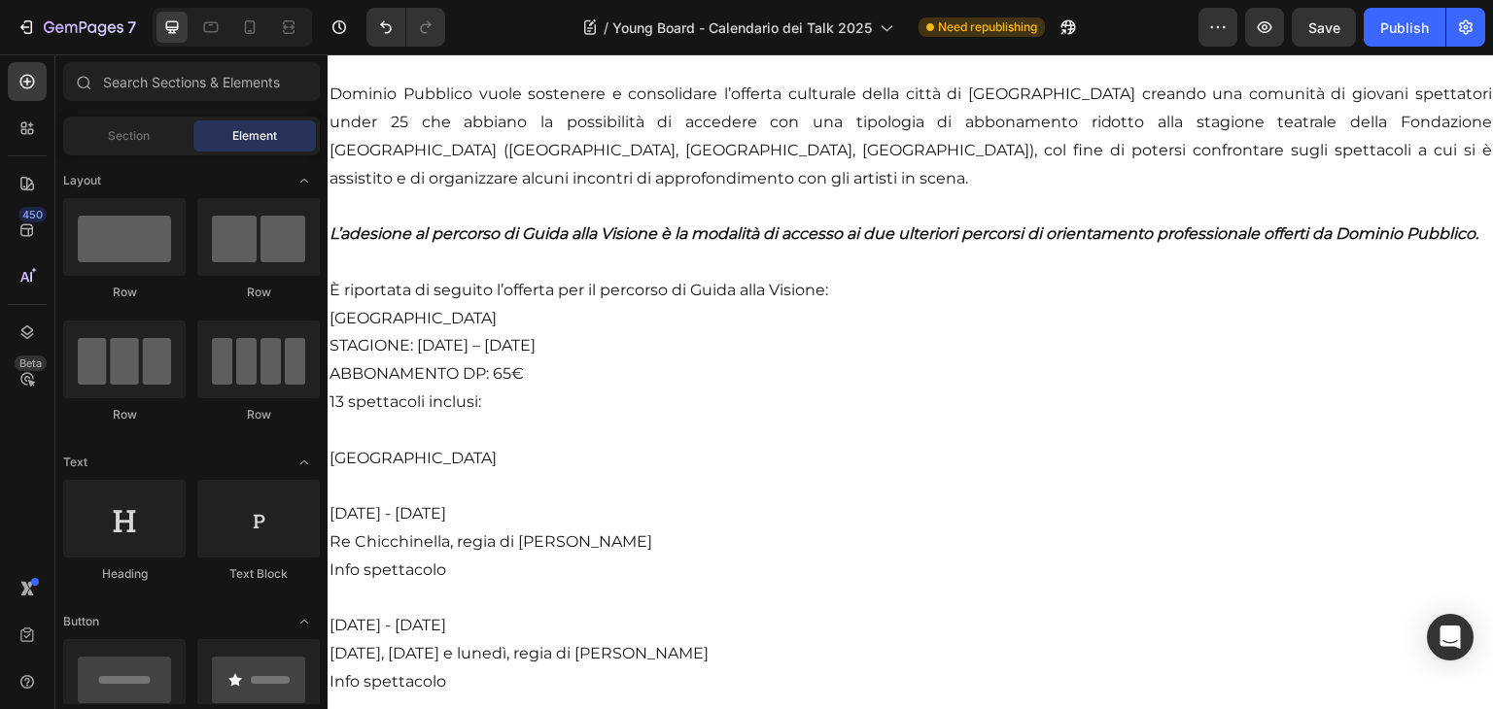
scroll to position [938, 0]
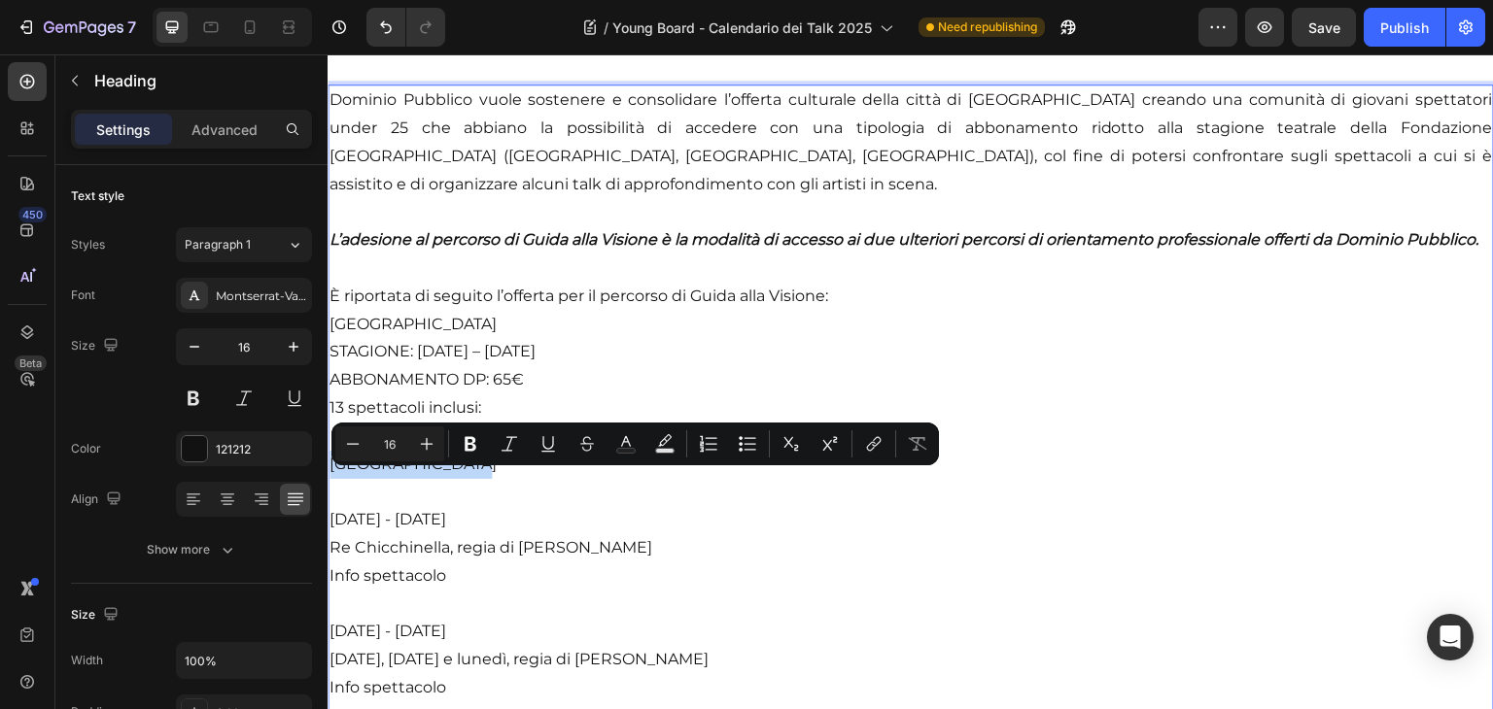
drag, startPoint x: 501, startPoint y: 484, endPoint x: 315, endPoint y: 481, distance: 186.6
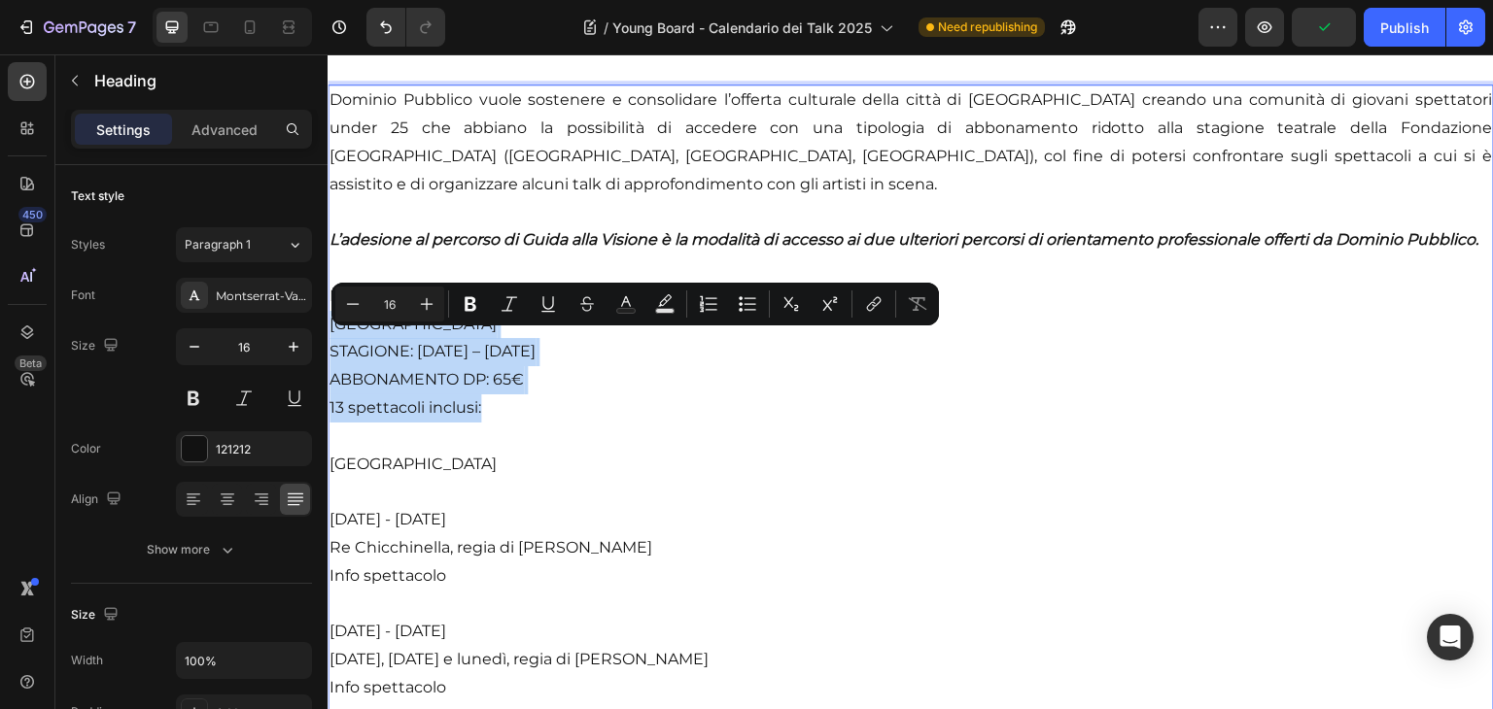
drag, startPoint x: 330, startPoint y: 336, endPoint x: 480, endPoint y: 428, distance: 175.3
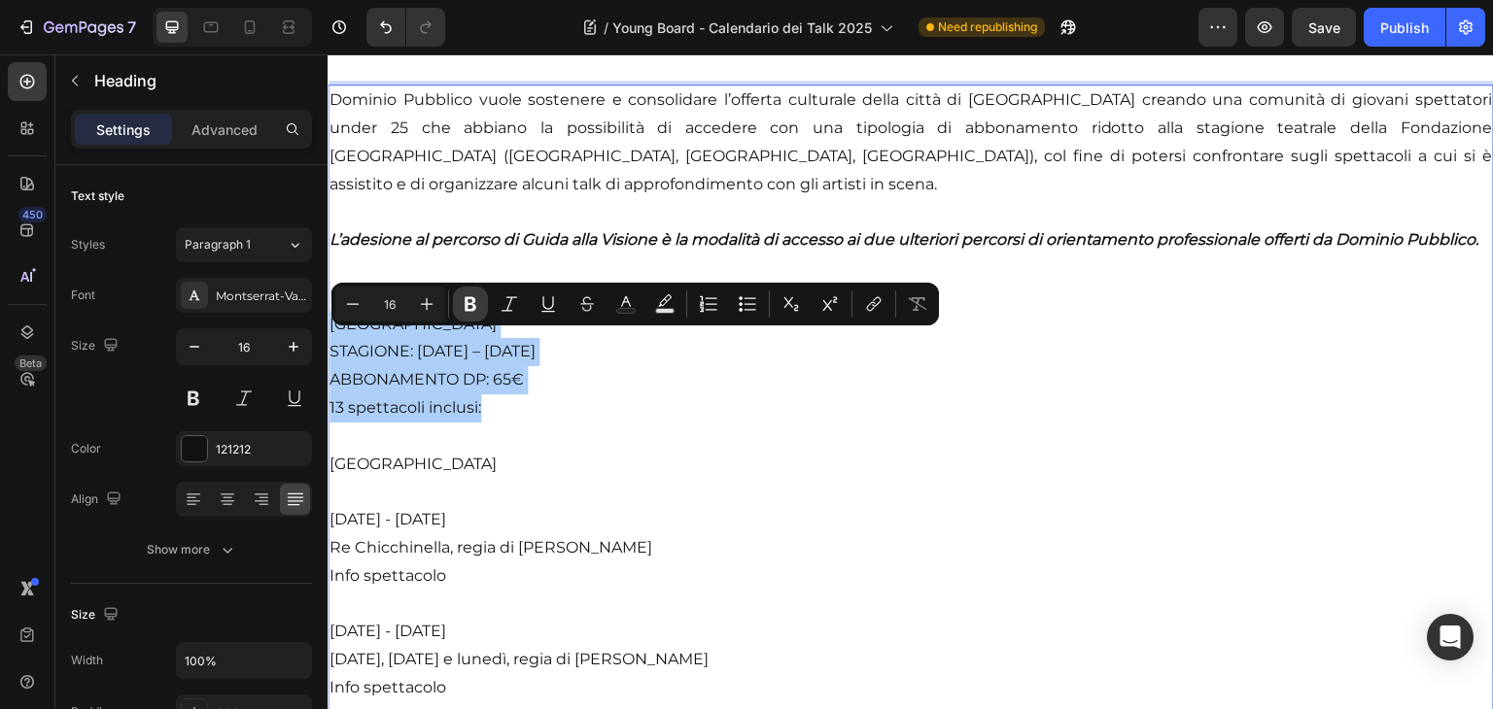
click at [479, 299] on icon "Editor contextual toolbar" at bounding box center [470, 303] width 19 height 19
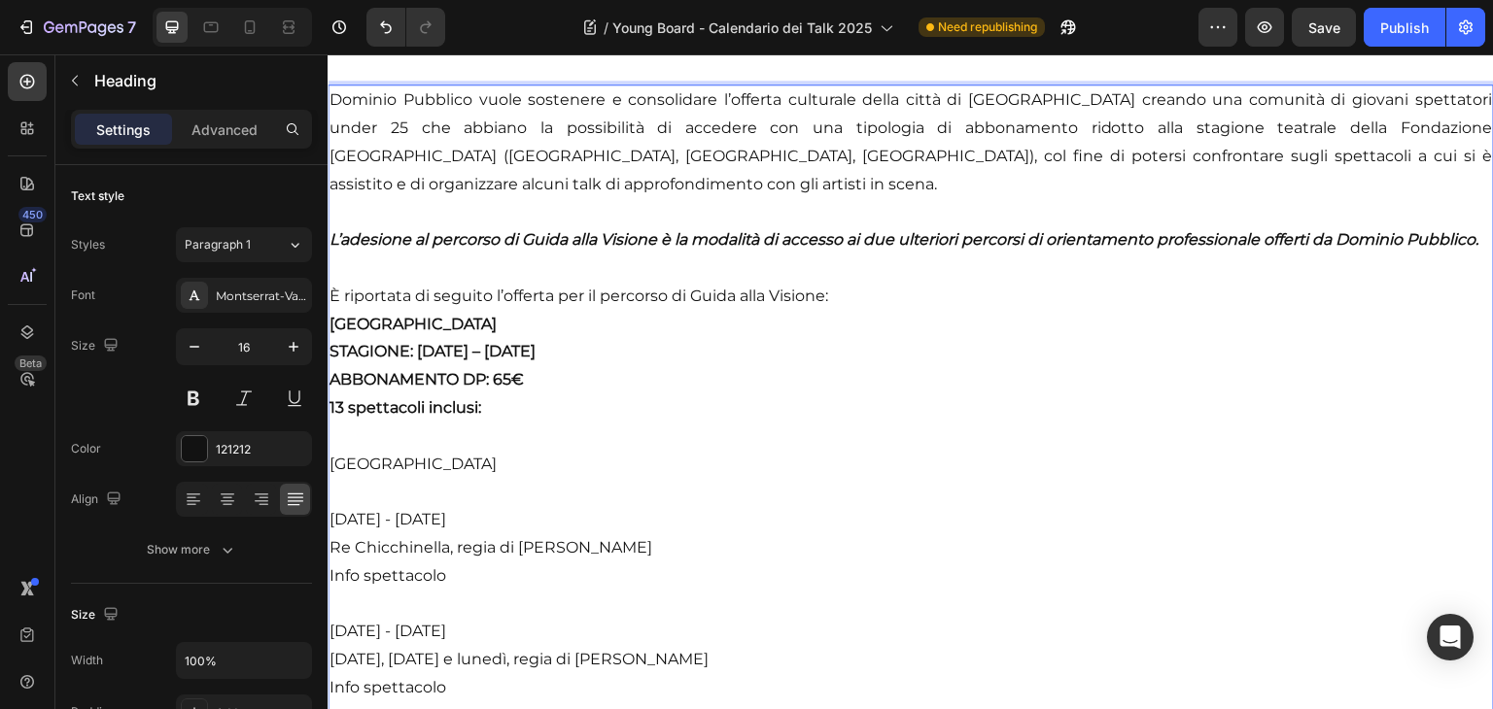
drag, startPoint x: 498, startPoint y: 487, endPoint x: 326, endPoint y: 480, distance: 172.1
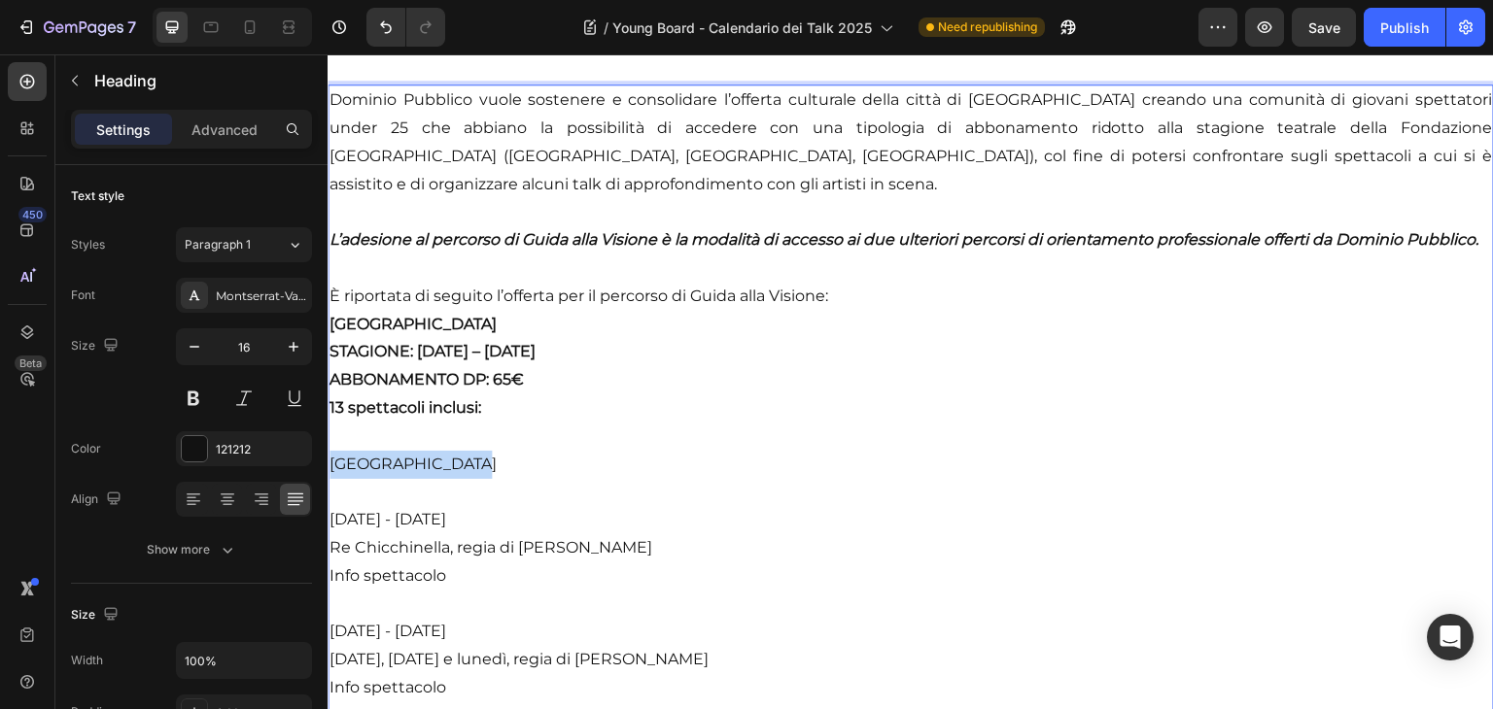
drag, startPoint x: 498, startPoint y: 481, endPoint x: 323, endPoint y: 468, distance: 175.4
drag, startPoint x: 361, startPoint y: 480, endPoint x: 404, endPoint y: 484, distance: 43.9
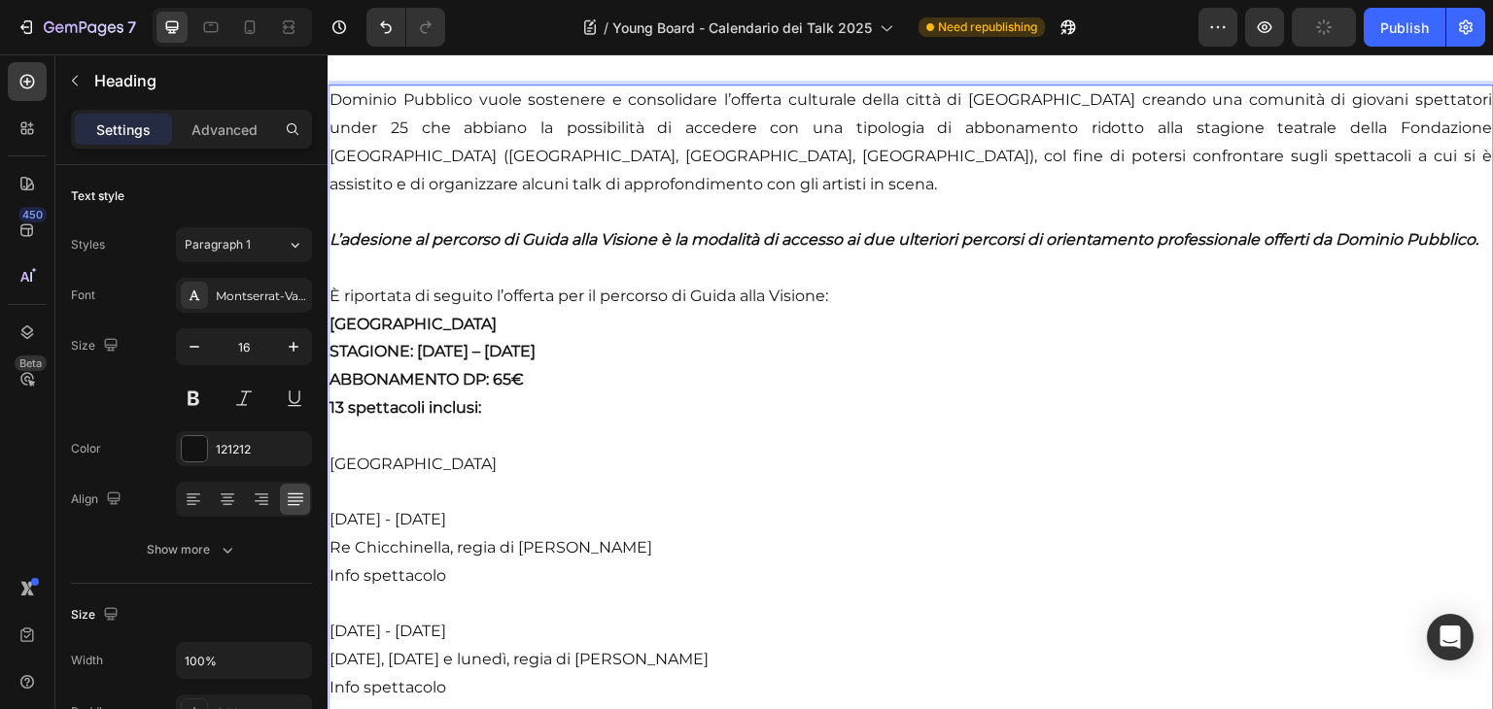
drag, startPoint x: 510, startPoint y: 485, endPoint x: 338, endPoint y: 467, distance: 172.9
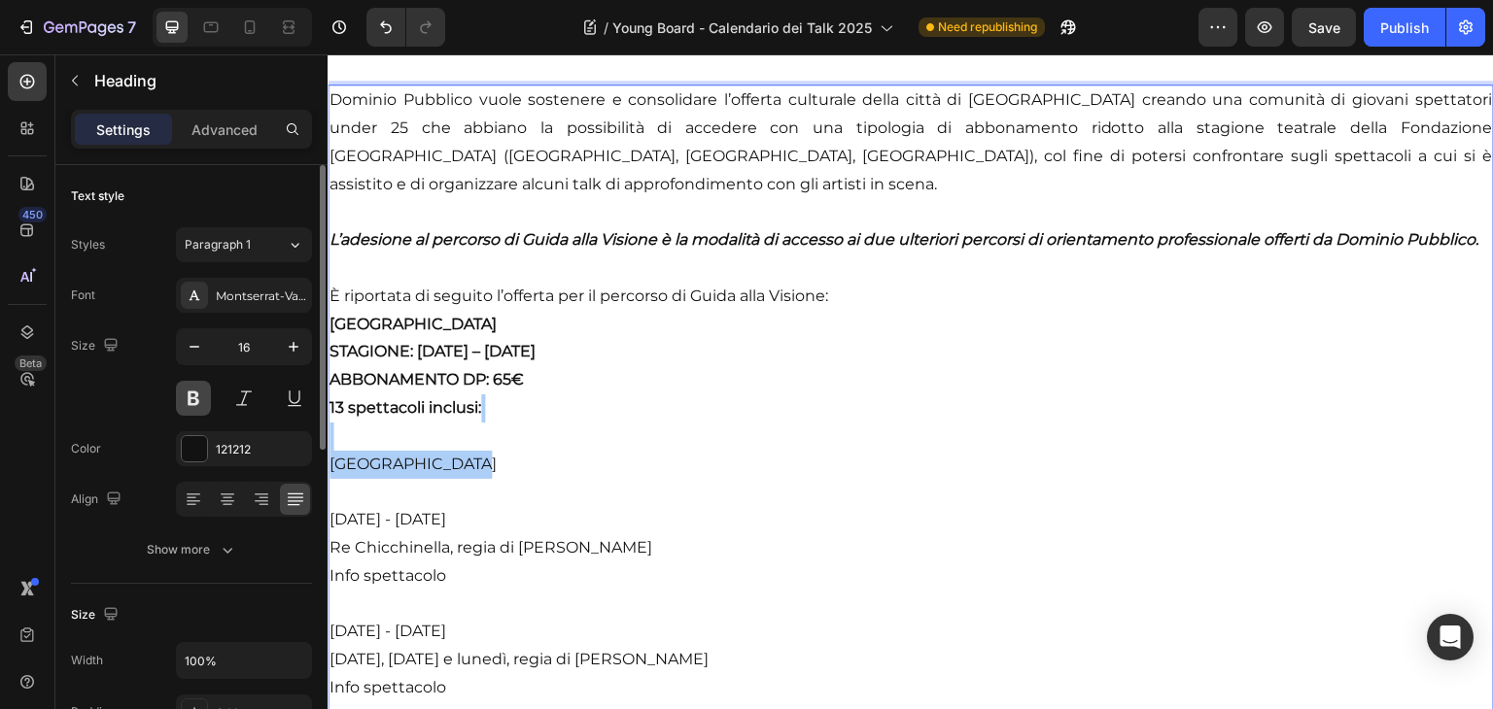
click at [198, 397] on button at bounding box center [193, 398] width 35 height 35
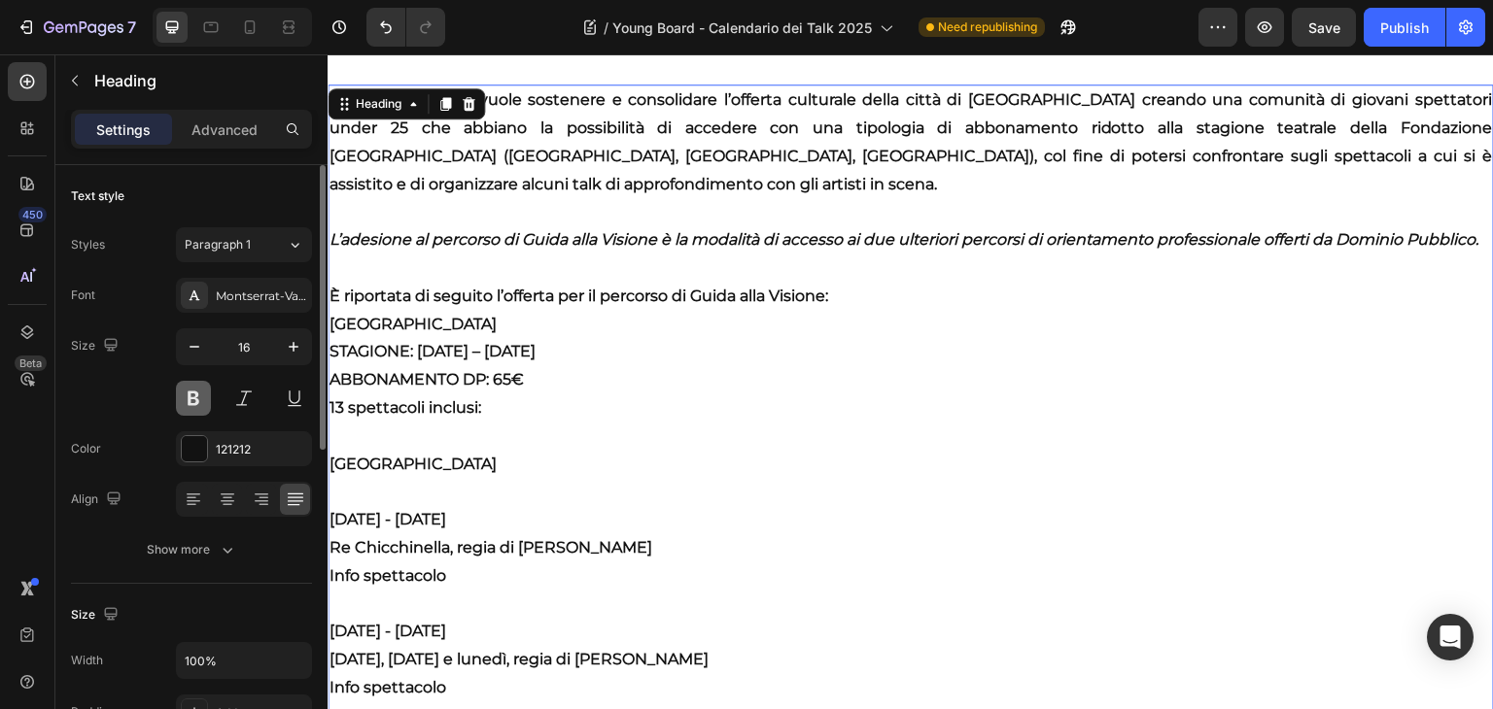
click at [198, 397] on button at bounding box center [193, 398] width 35 height 35
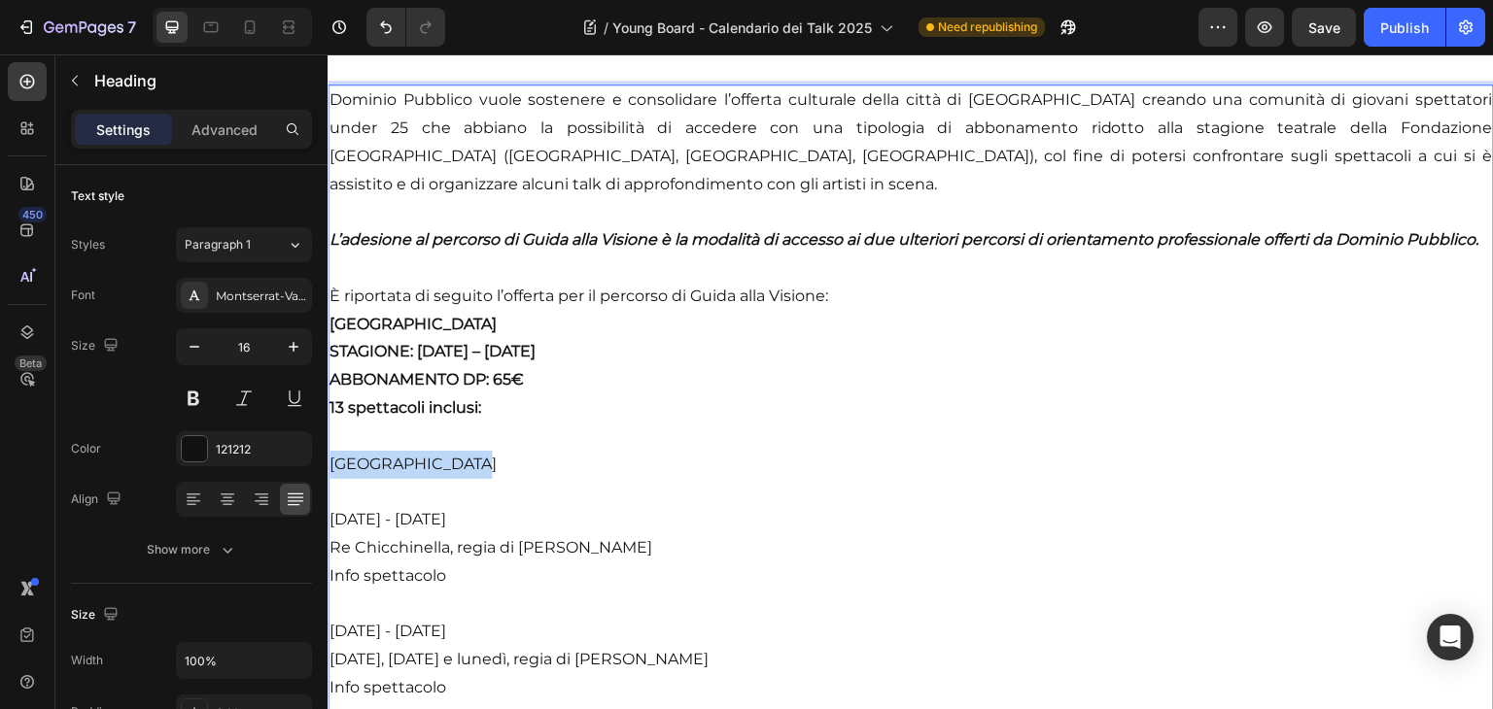
drag, startPoint x: 513, startPoint y: 480, endPoint x: 328, endPoint y: 479, distance: 185.6
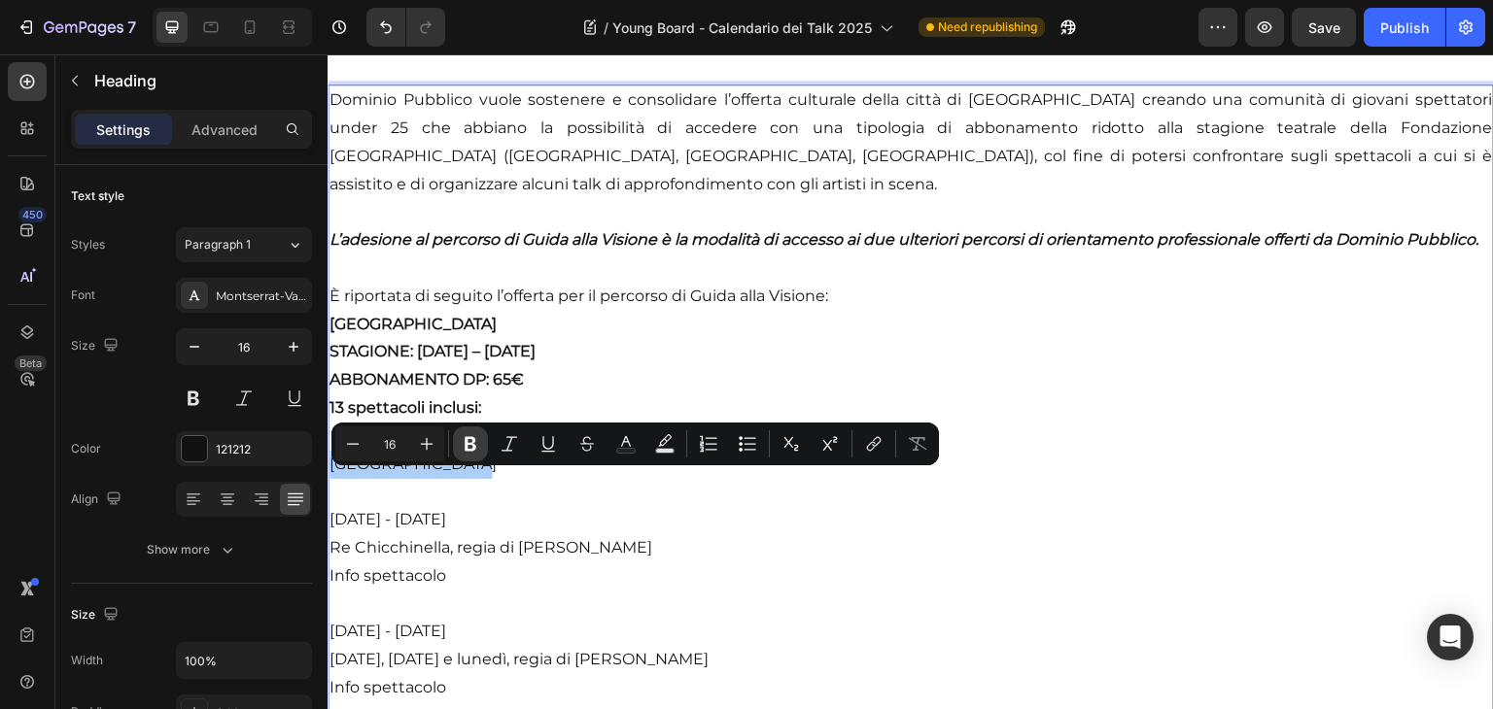
click at [466, 454] on button "Bold" at bounding box center [470, 444] width 35 height 35
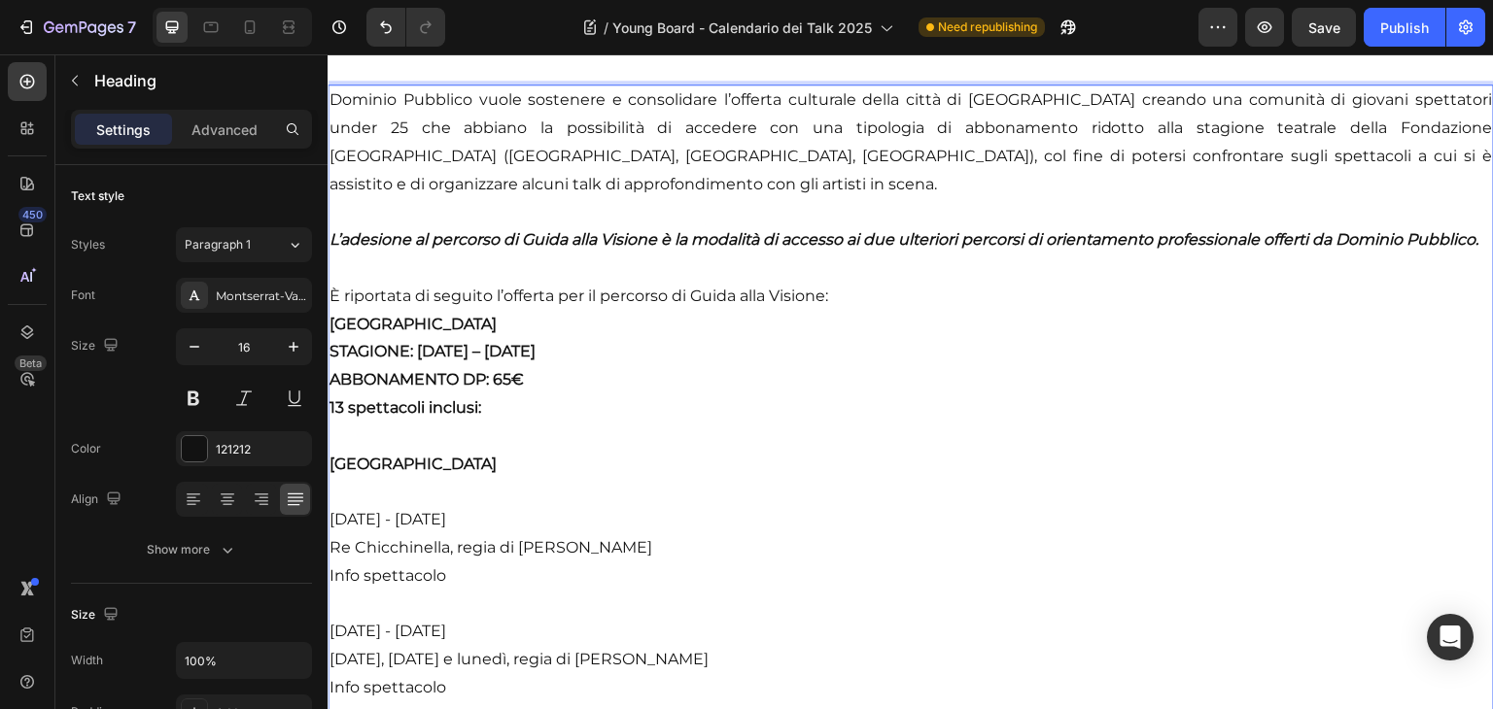
drag, startPoint x: 498, startPoint y: 485, endPoint x: 338, endPoint y: 482, distance: 159.4
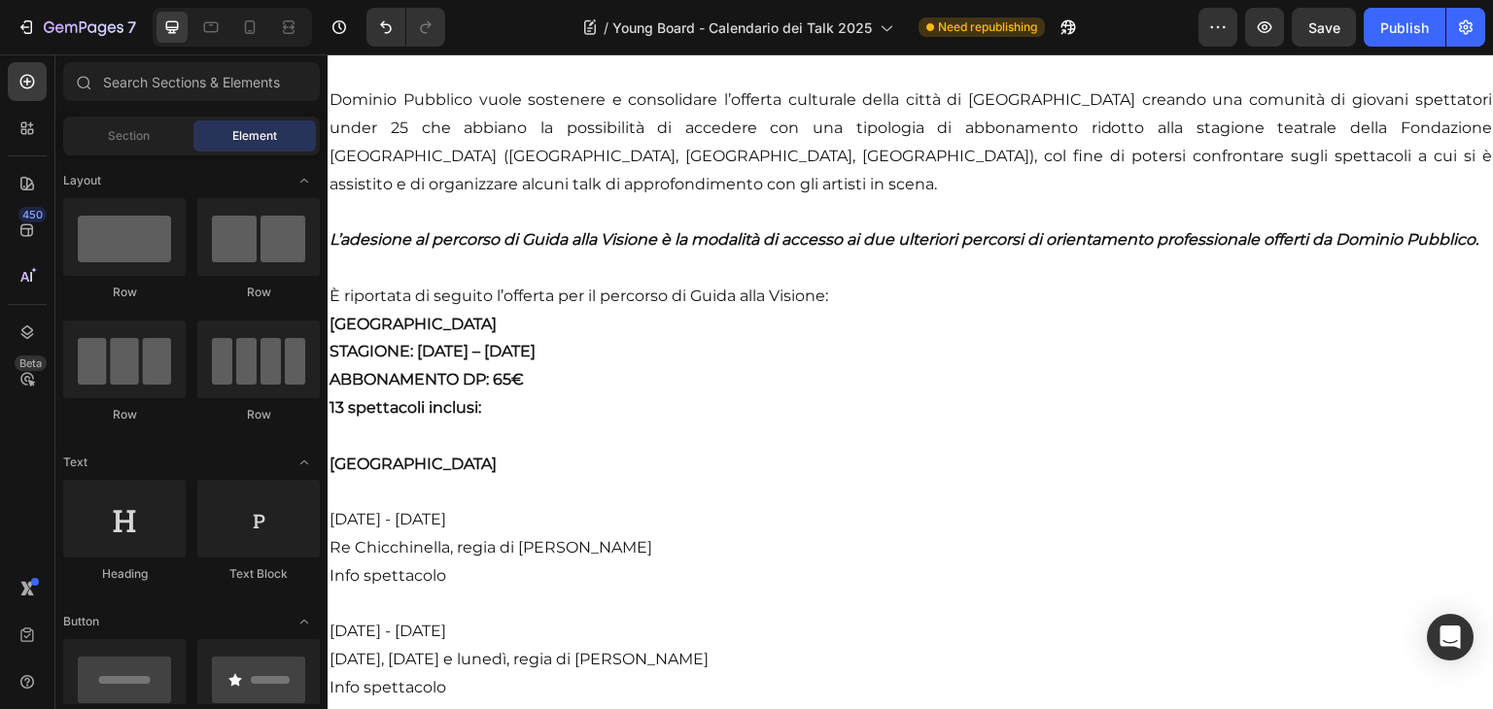
scroll to position [601, 0]
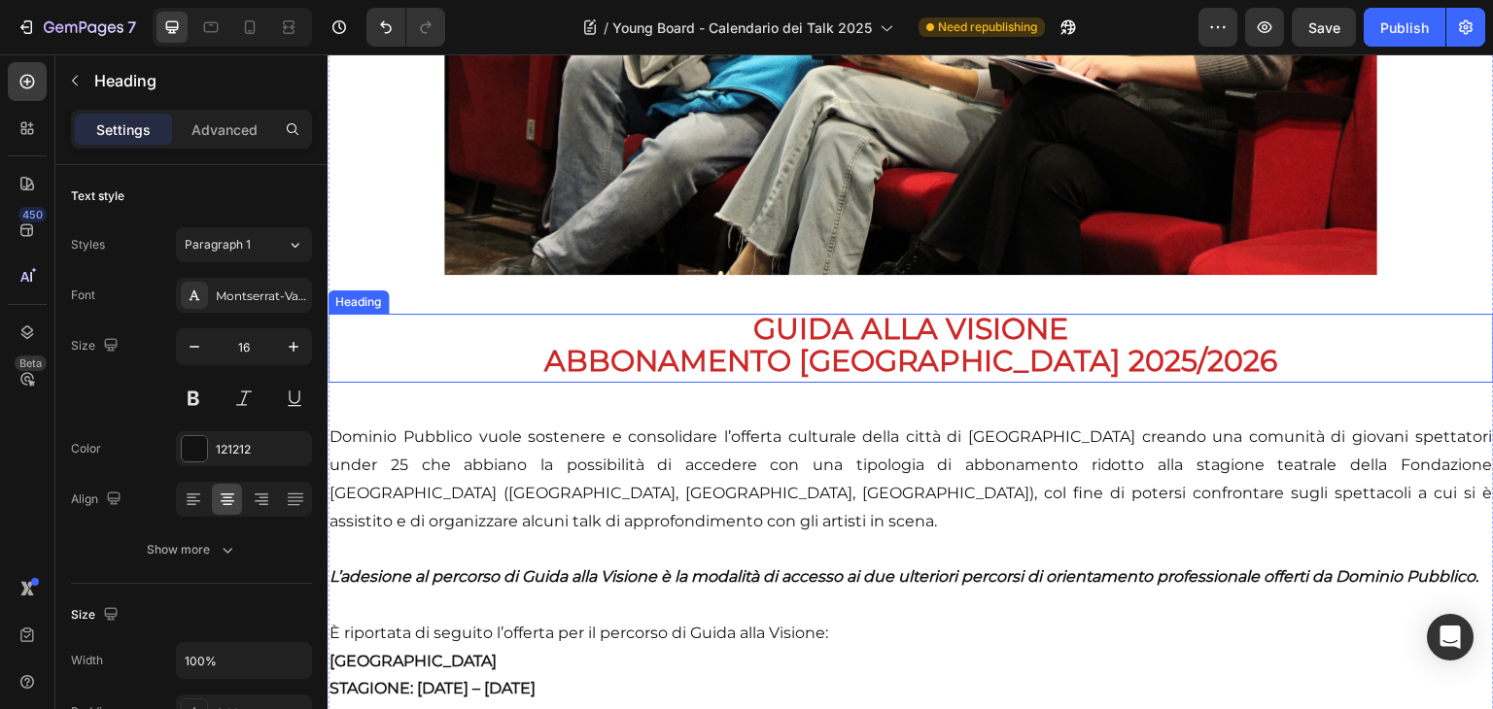
click at [1127, 346] on strong "ABBONAMENTO [GEOGRAPHIC_DATA] 2025/2026" at bounding box center [911, 361] width 734 height 36
drag, startPoint x: 1251, startPoint y: 352, endPoint x: 1130, endPoint y: 347, distance: 120.6
click at [1130, 347] on p "GUIDA ALLA VISIONE ABBONAMENTO [GEOGRAPHIC_DATA] 2025/2026" at bounding box center [910, 349] width 1162 height 66
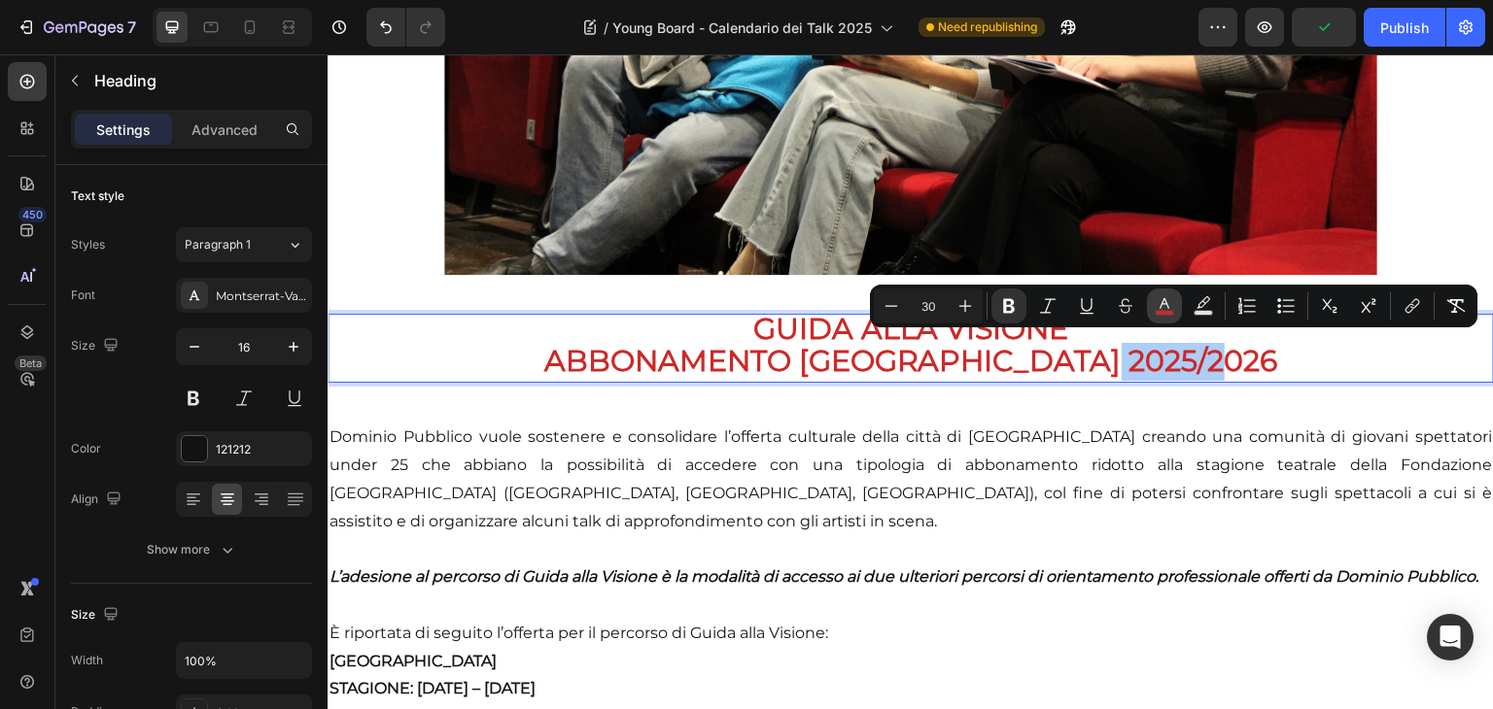
click at [1154, 300] on button "color" at bounding box center [1164, 306] width 35 height 35
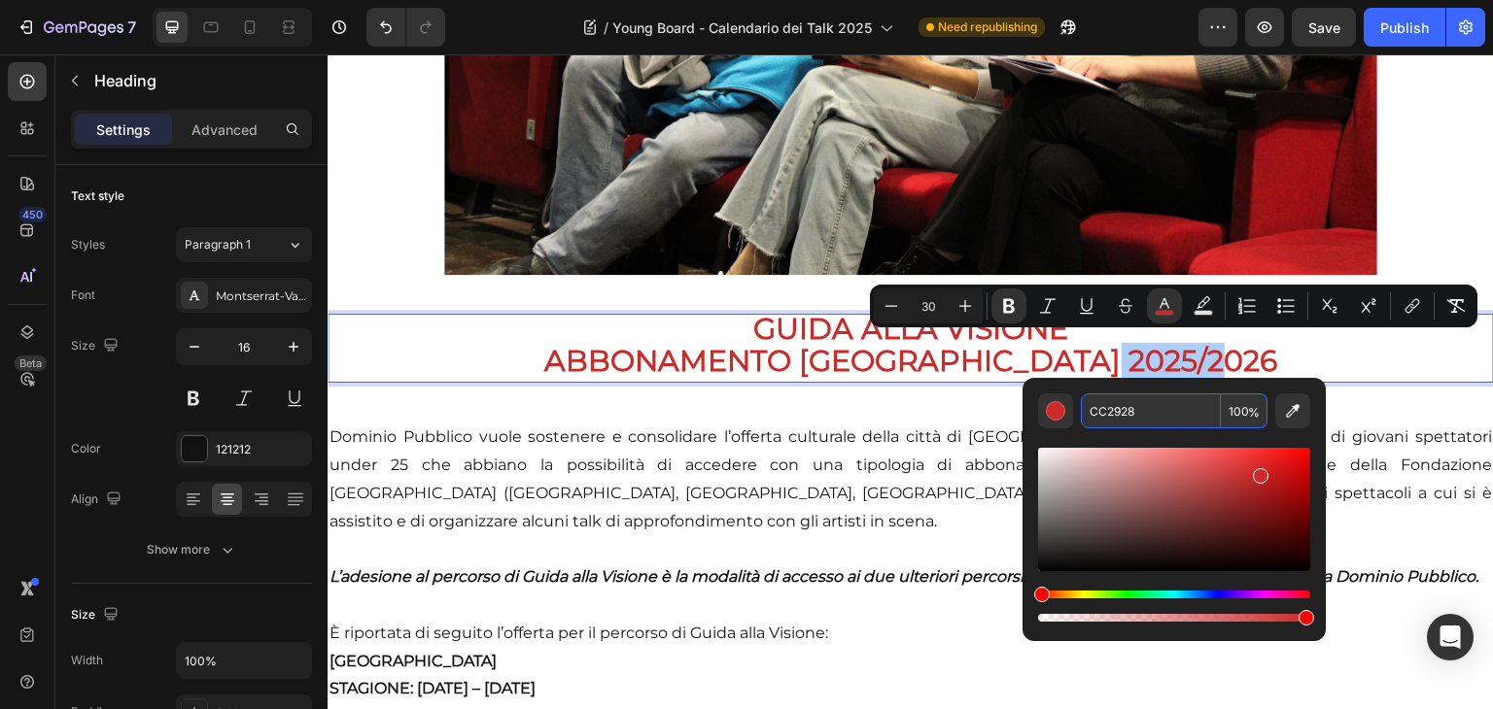
click at [1112, 409] on input "CC2928" at bounding box center [1151, 411] width 140 height 35
copy strong "25/2026"
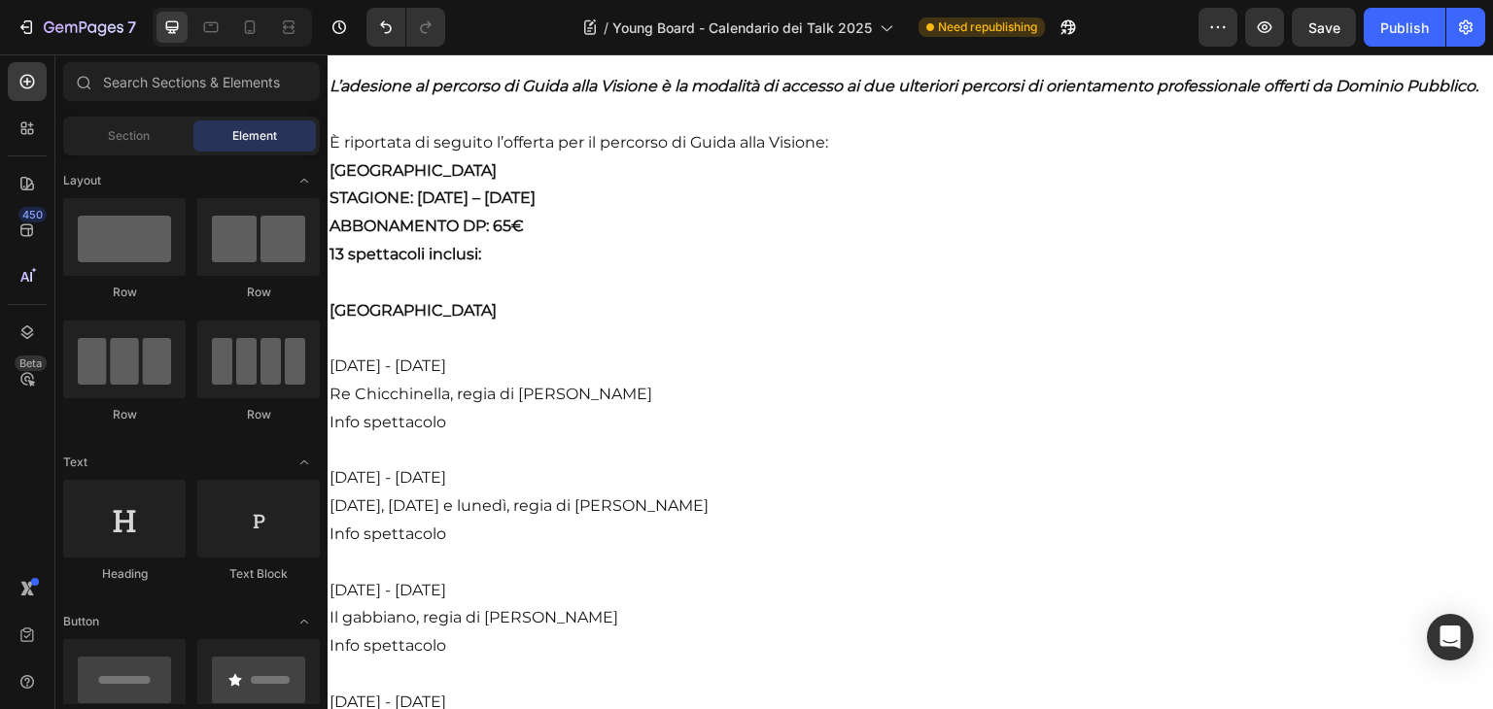
scroll to position [1150, 0]
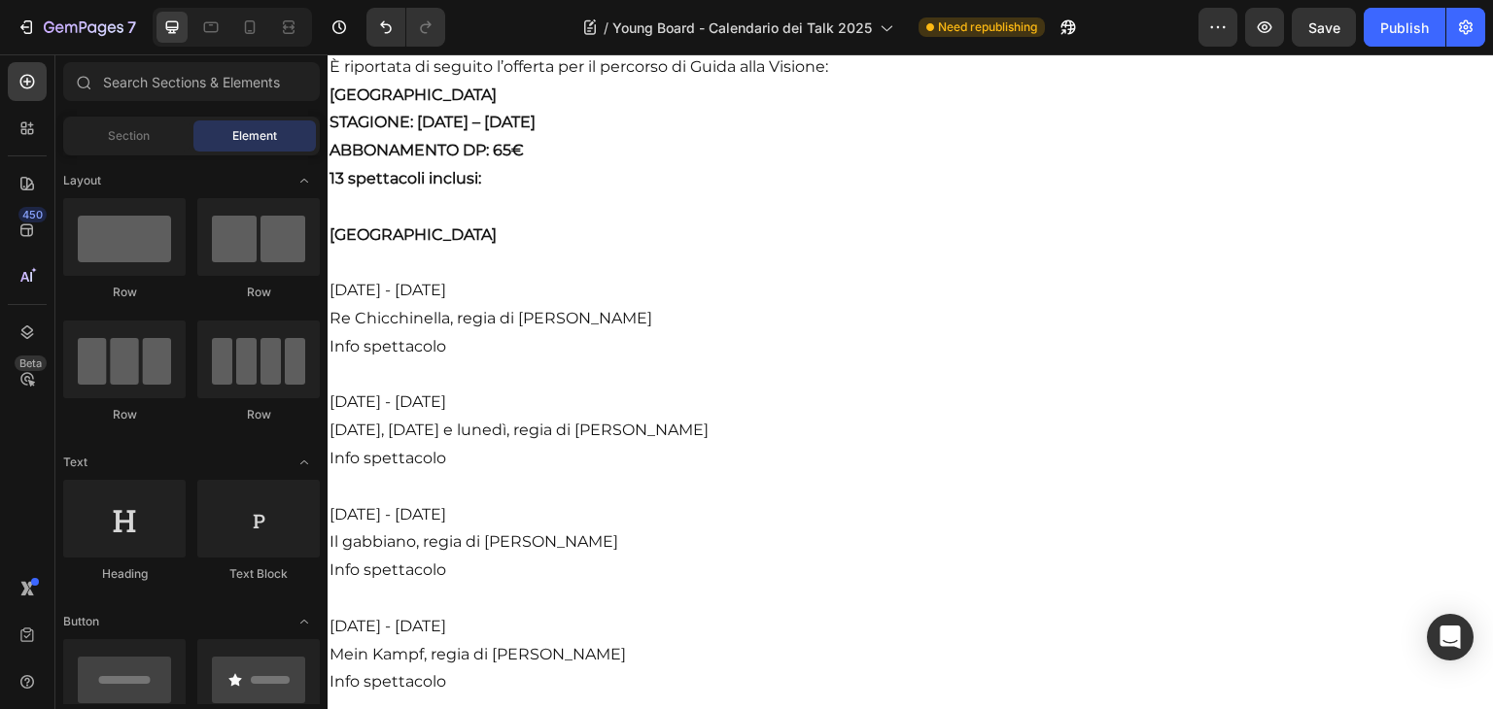
scroll to position [1173, 0]
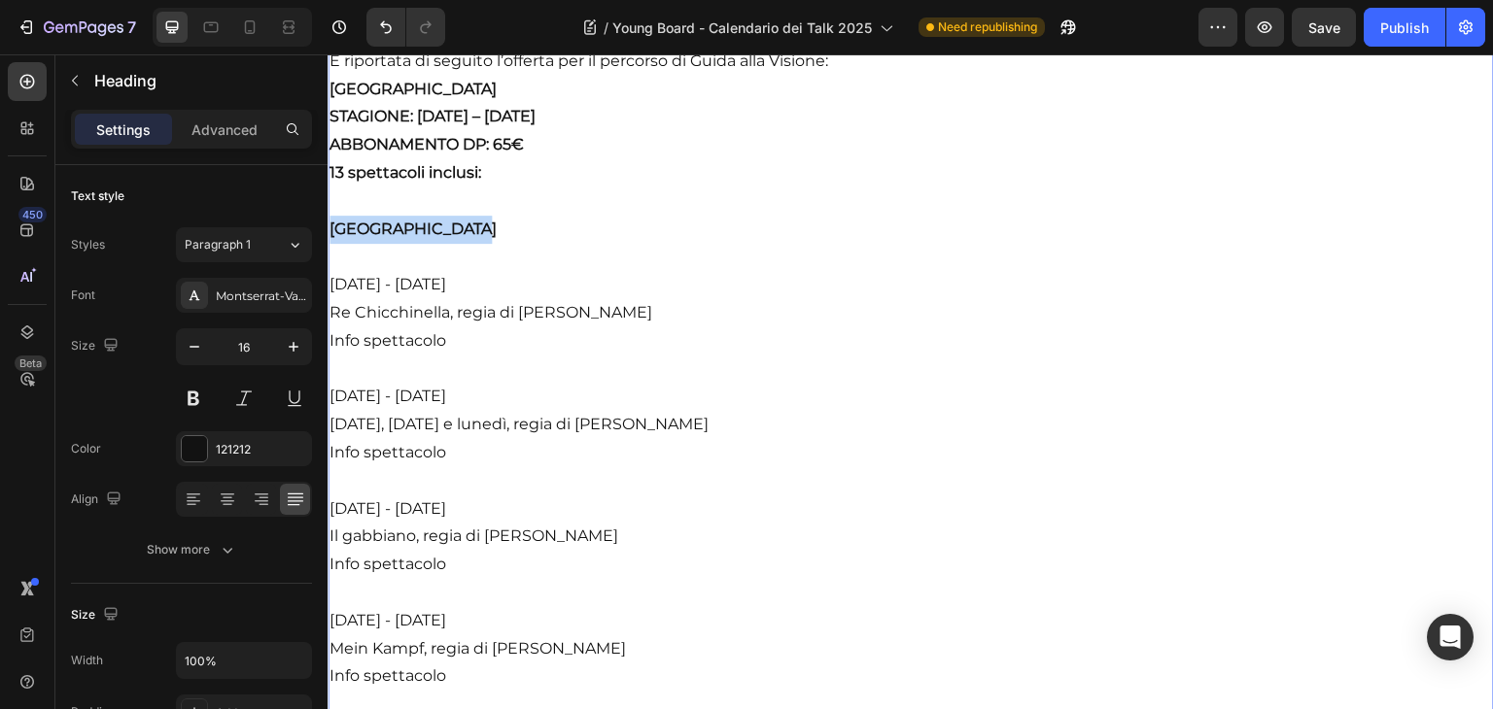
drag, startPoint x: 505, startPoint y: 252, endPoint x: 323, endPoint y: 251, distance: 182.7
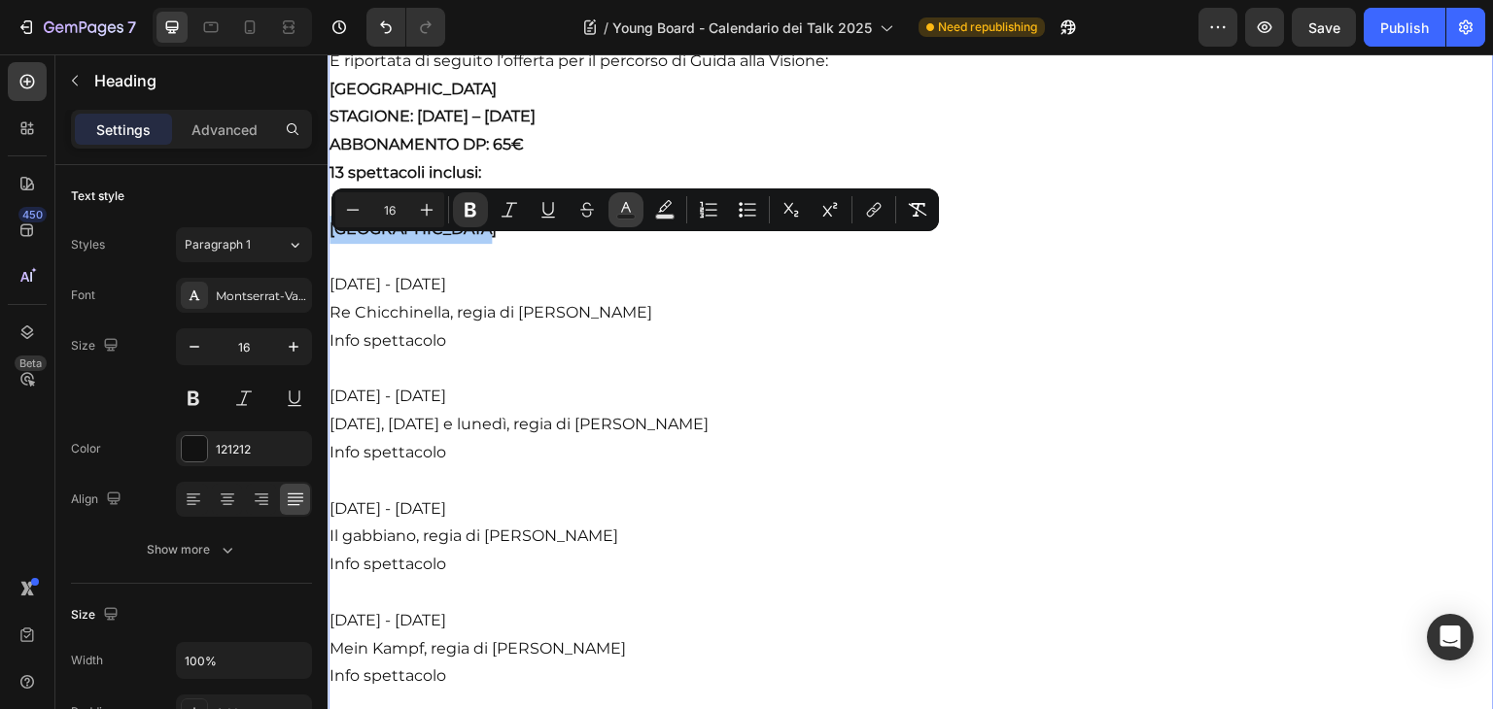
click at [617, 210] on icon "Editor contextual toolbar" at bounding box center [625, 209] width 19 height 19
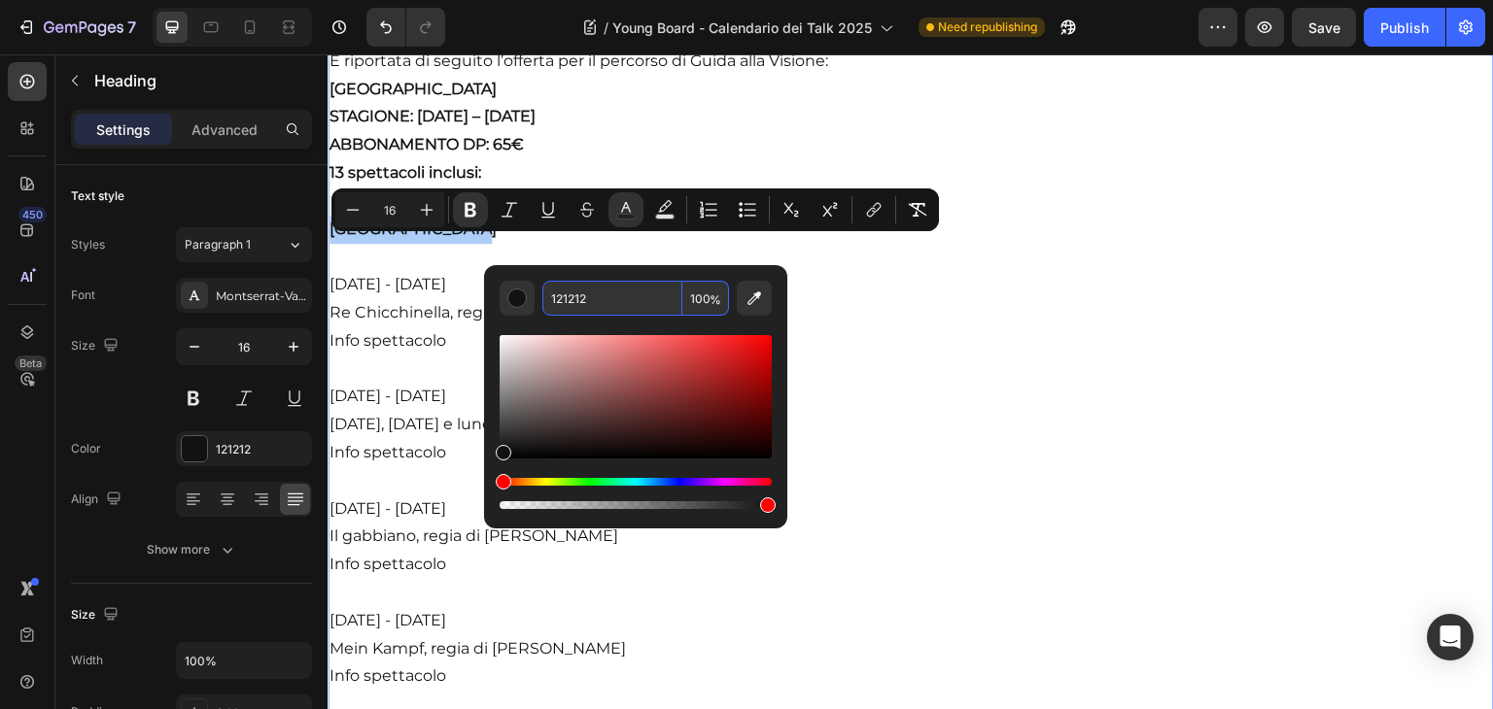
click at [641, 300] on input "121212" at bounding box center [612, 298] width 140 height 35
paste input "CC2928"
type input "CC2928"
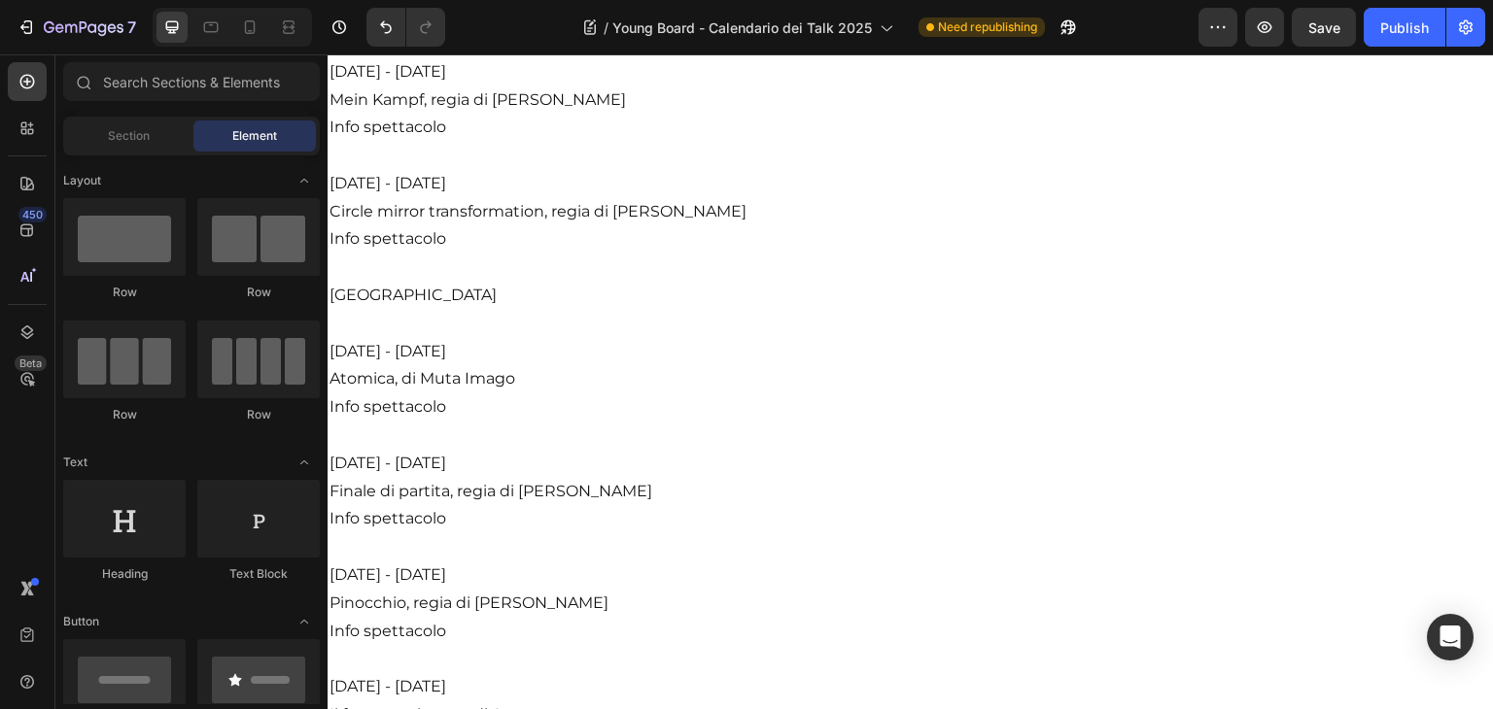
scroll to position [1727, 0]
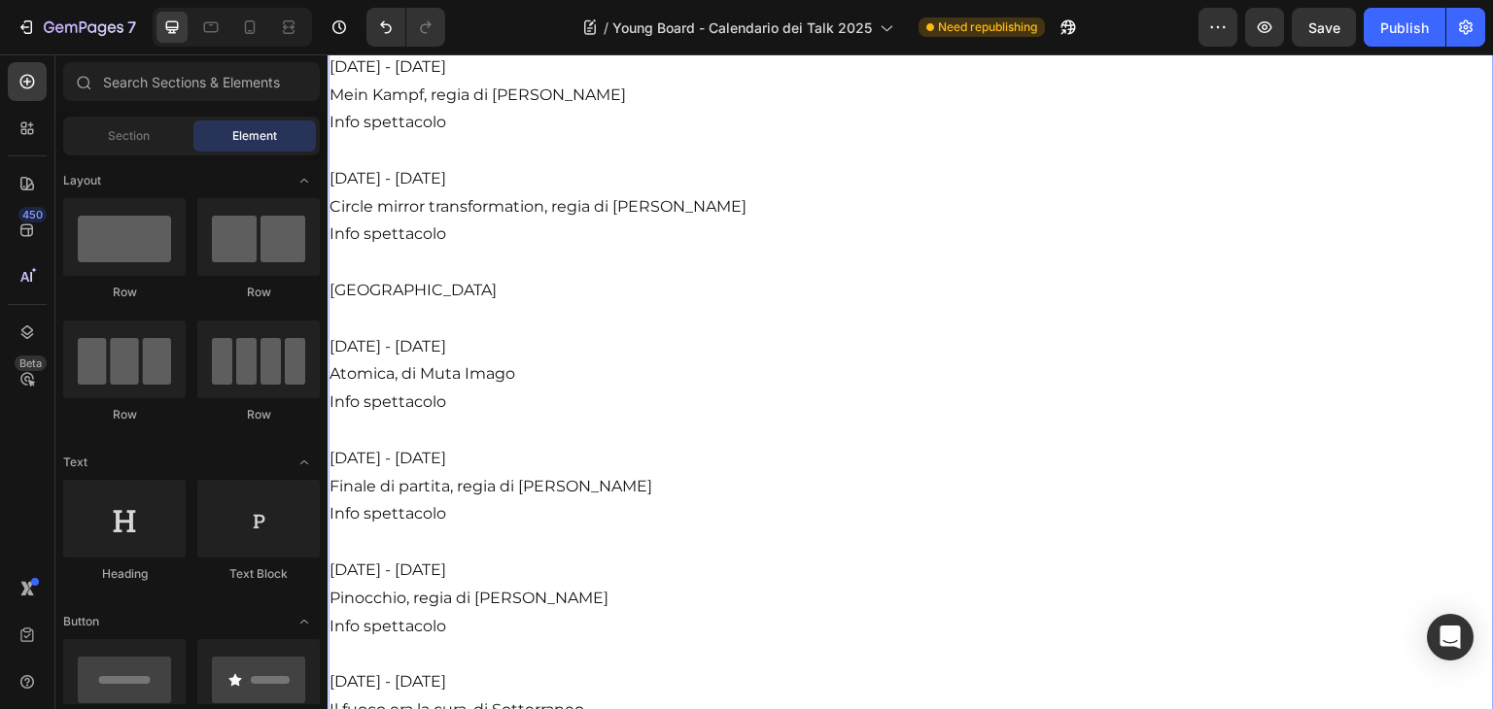
click at [416, 309] on p "Dominio Pubblico vuole sostenere e consolidare l’offerta culturale della città …" at bounding box center [910, 304] width 1162 height 2015
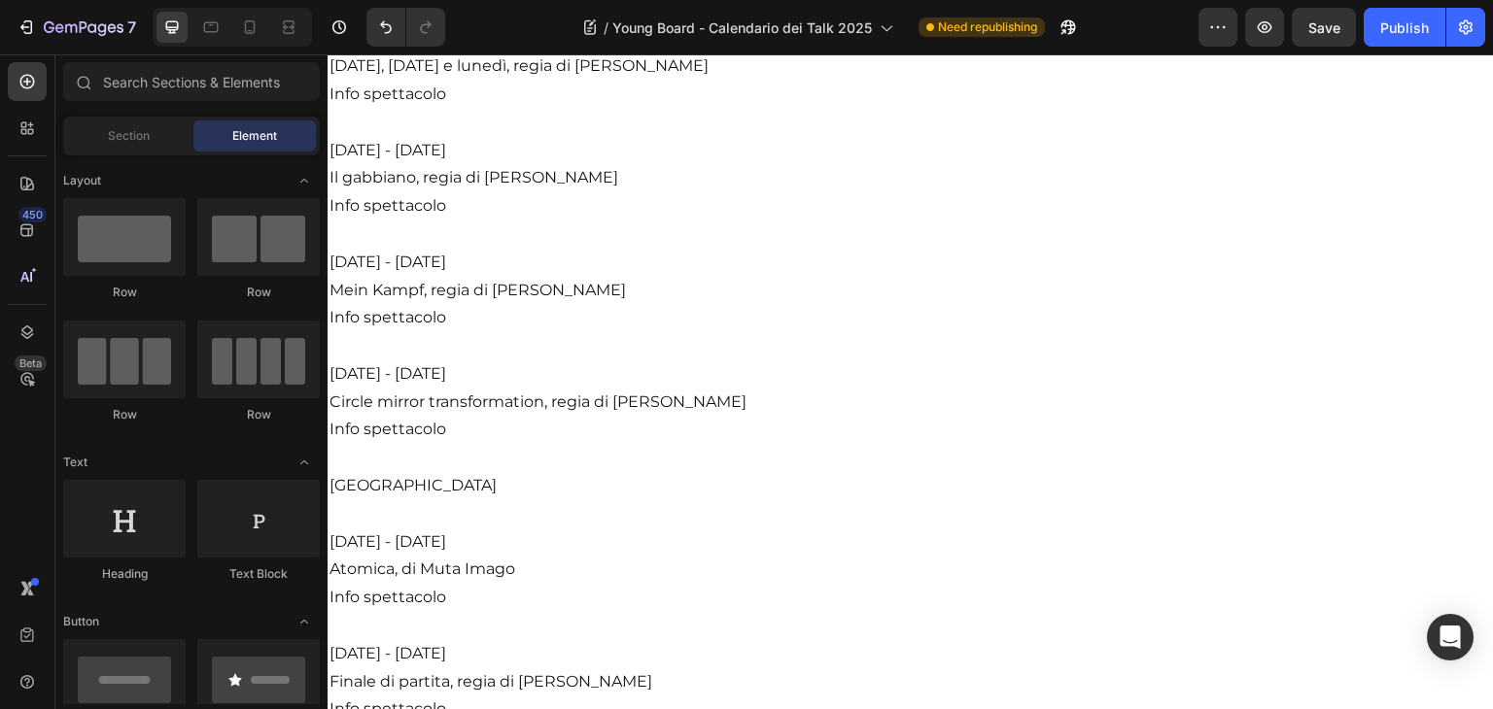
scroll to position [1543, 0]
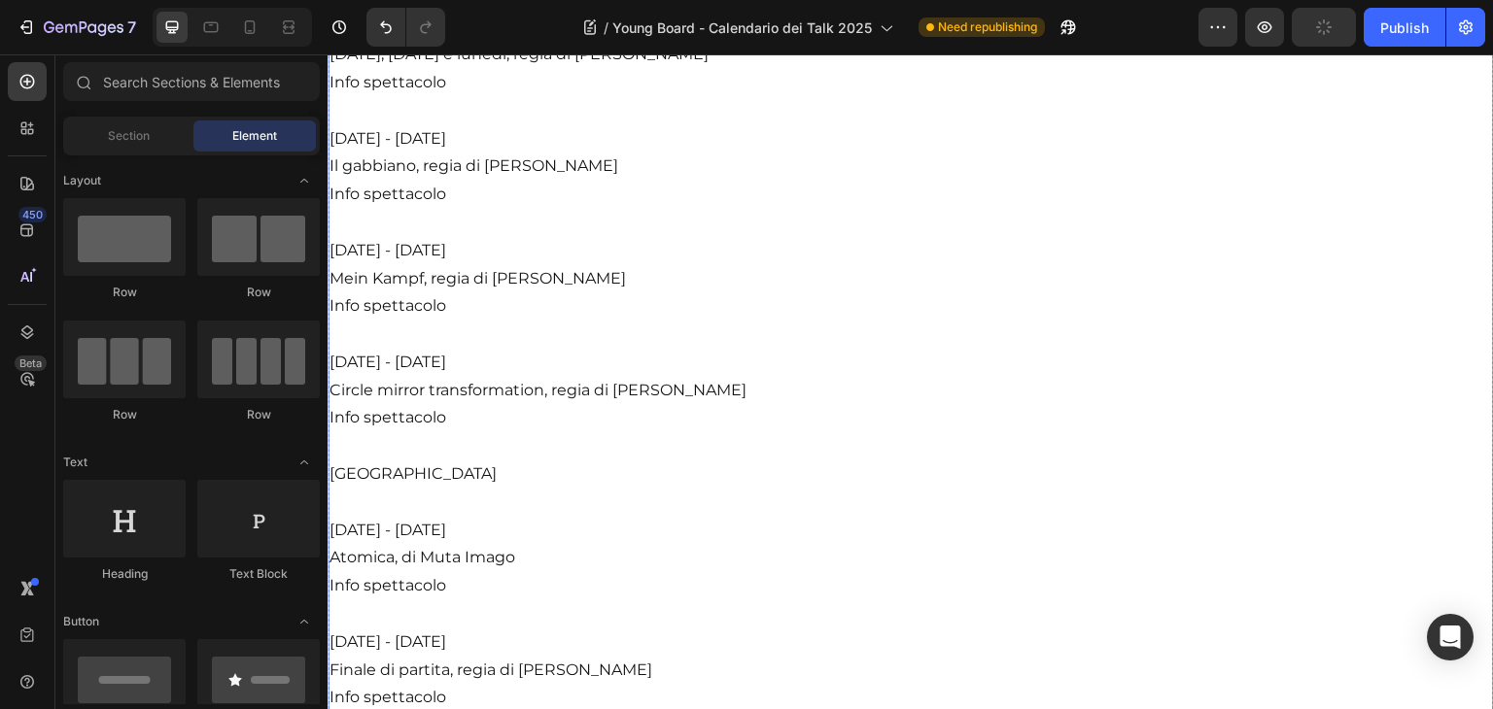
click at [458, 511] on p "Dominio Pubblico vuole sostenere e consolidare l’offerta culturale della città …" at bounding box center [910, 488] width 1162 height 2015
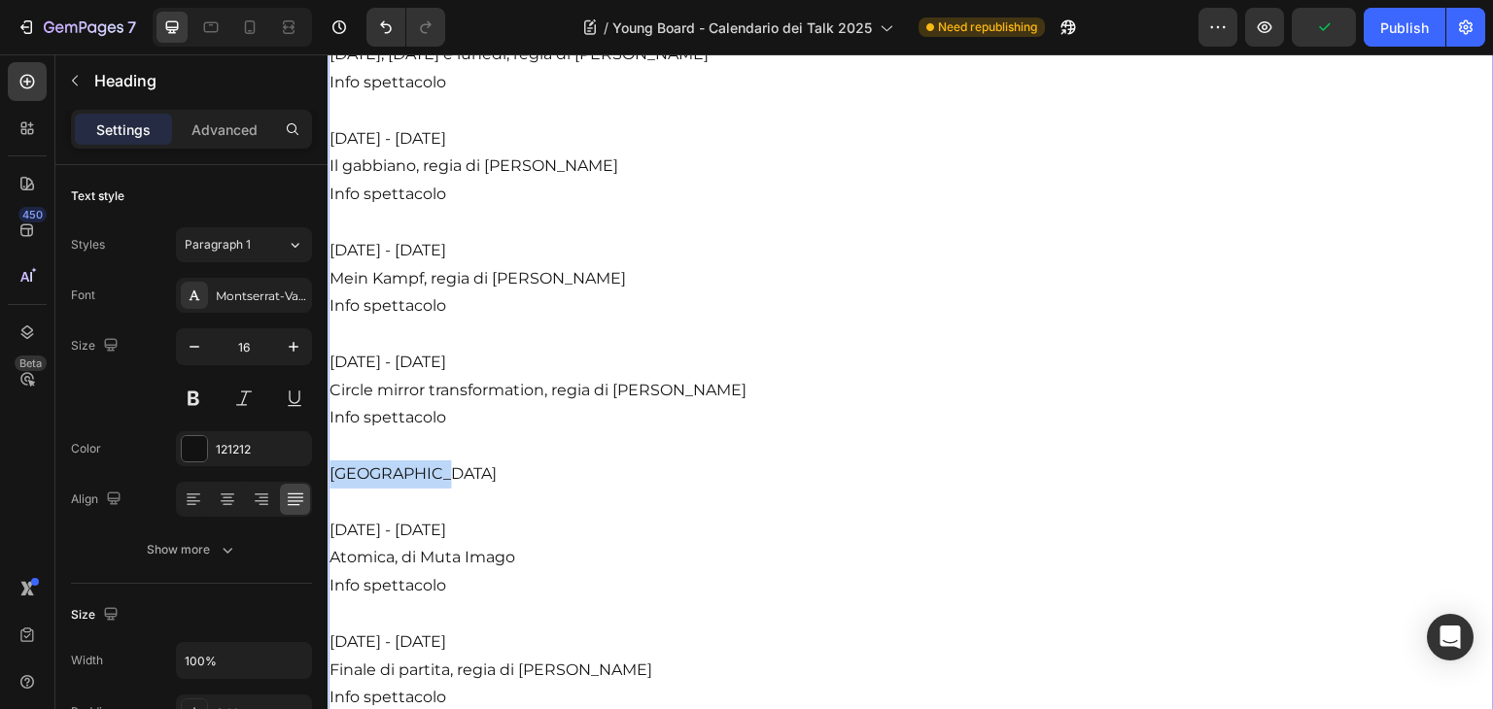
drag, startPoint x: 466, startPoint y: 496, endPoint x: 322, endPoint y: 496, distance: 143.8
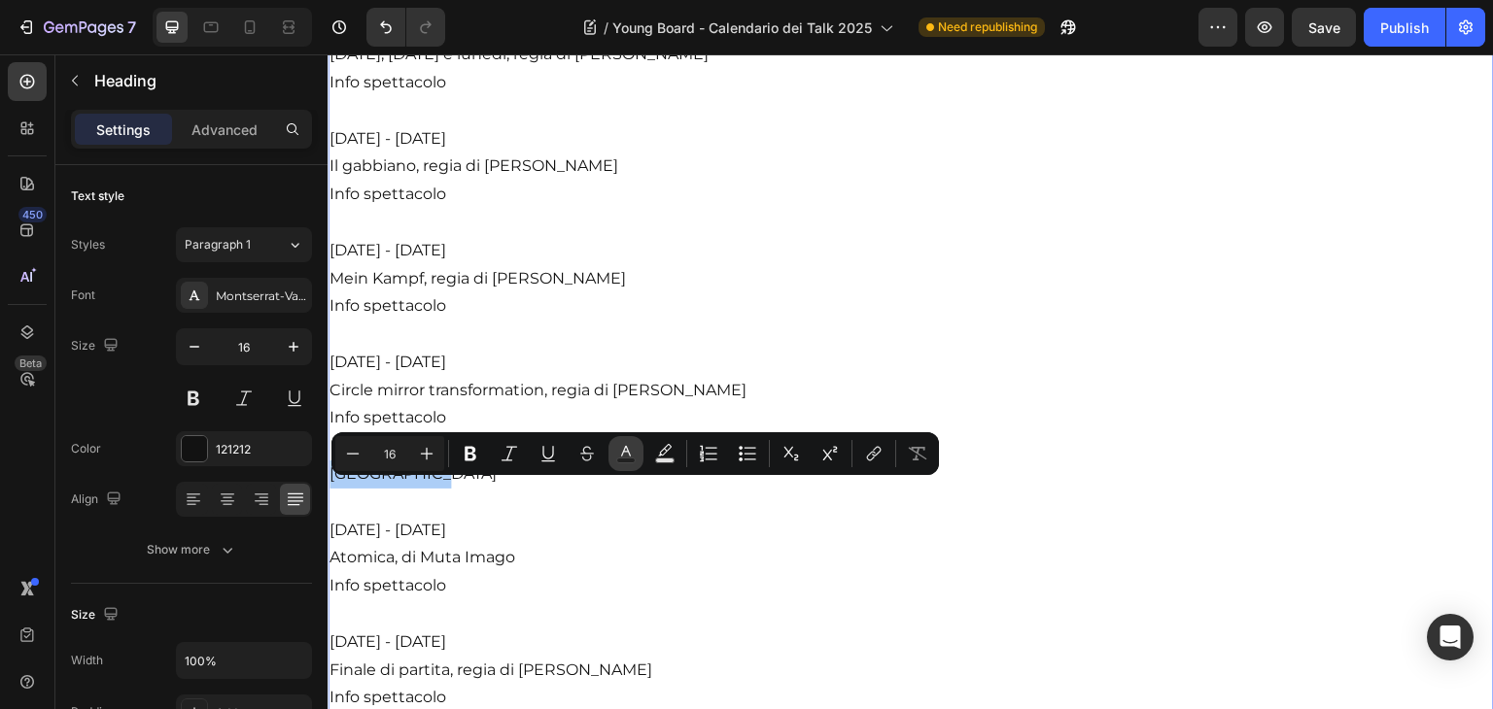
click at [620, 456] on icon "Editor contextual toolbar" at bounding box center [625, 453] width 19 height 19
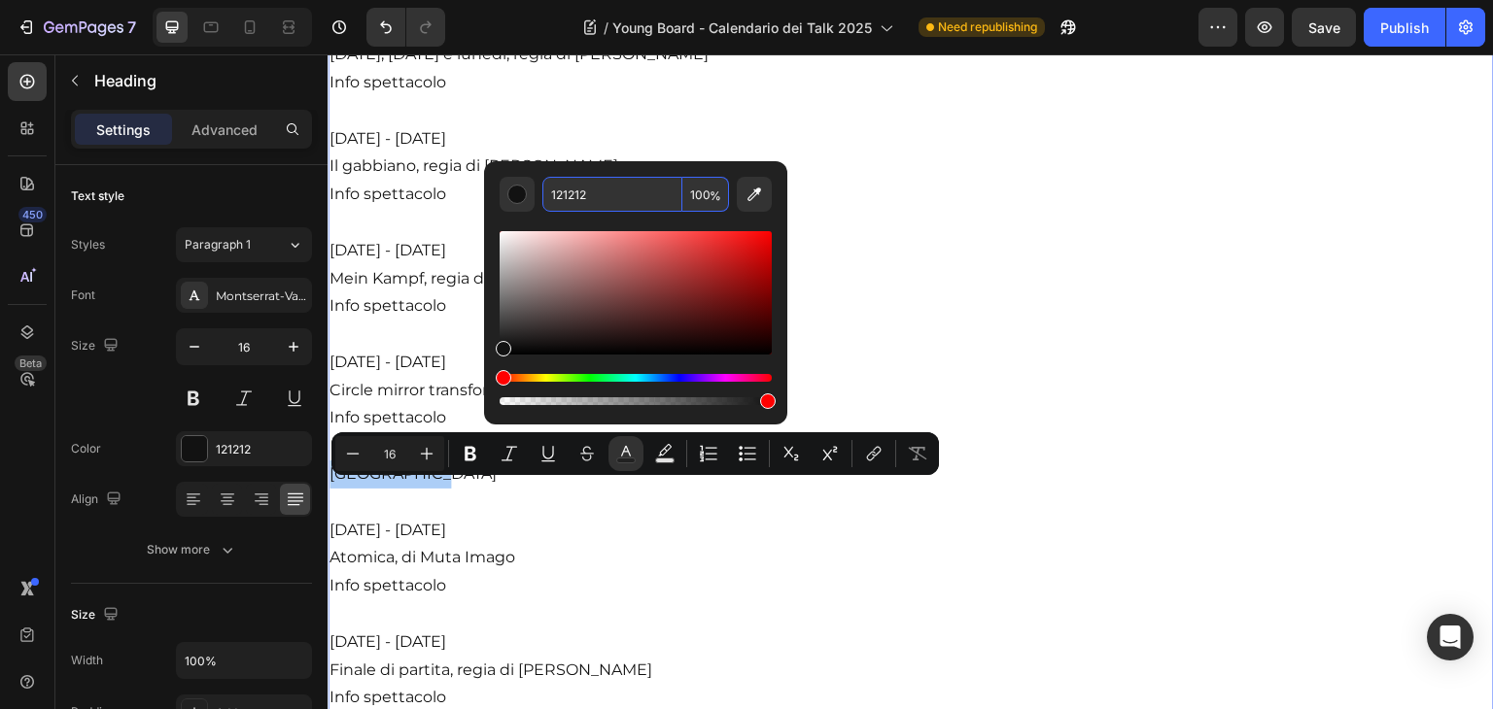
click at [596, 205] on input "121212" at bounding box center [612, 194] width 140 height 35
paste input "CC2928"
type input "CC2928"
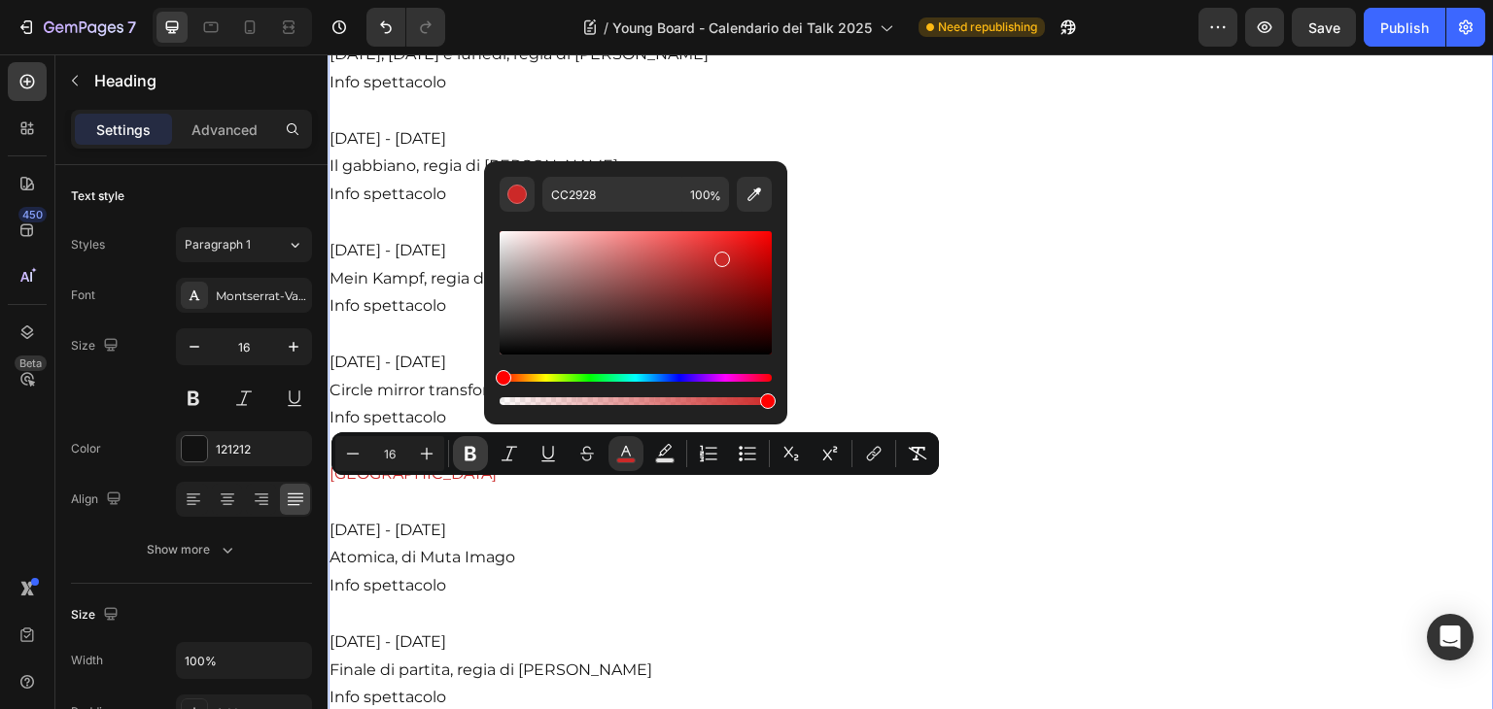
click at [469, 454] on icon "Editor contextual toolbar" at bounding box center [471, 454] width 12 height 15
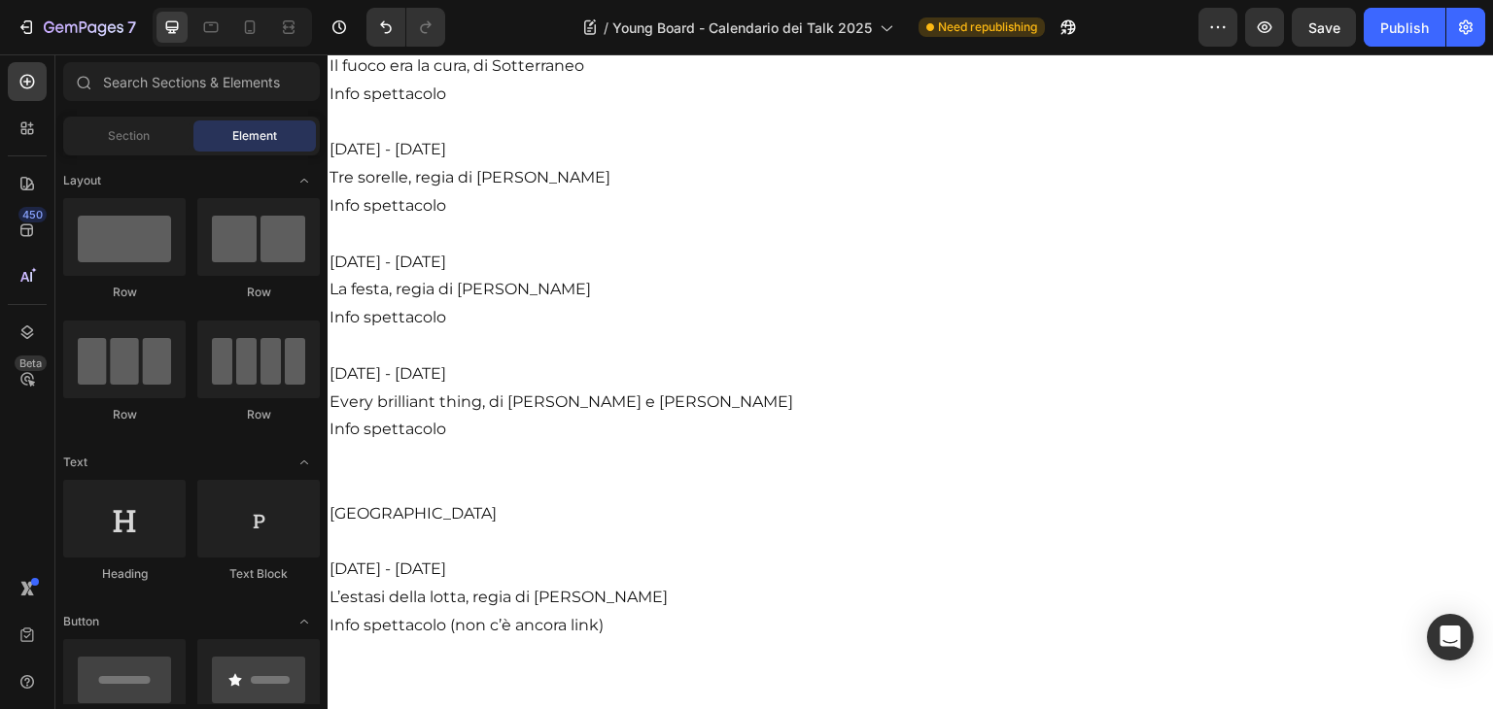
scroll to position [2429, 0]
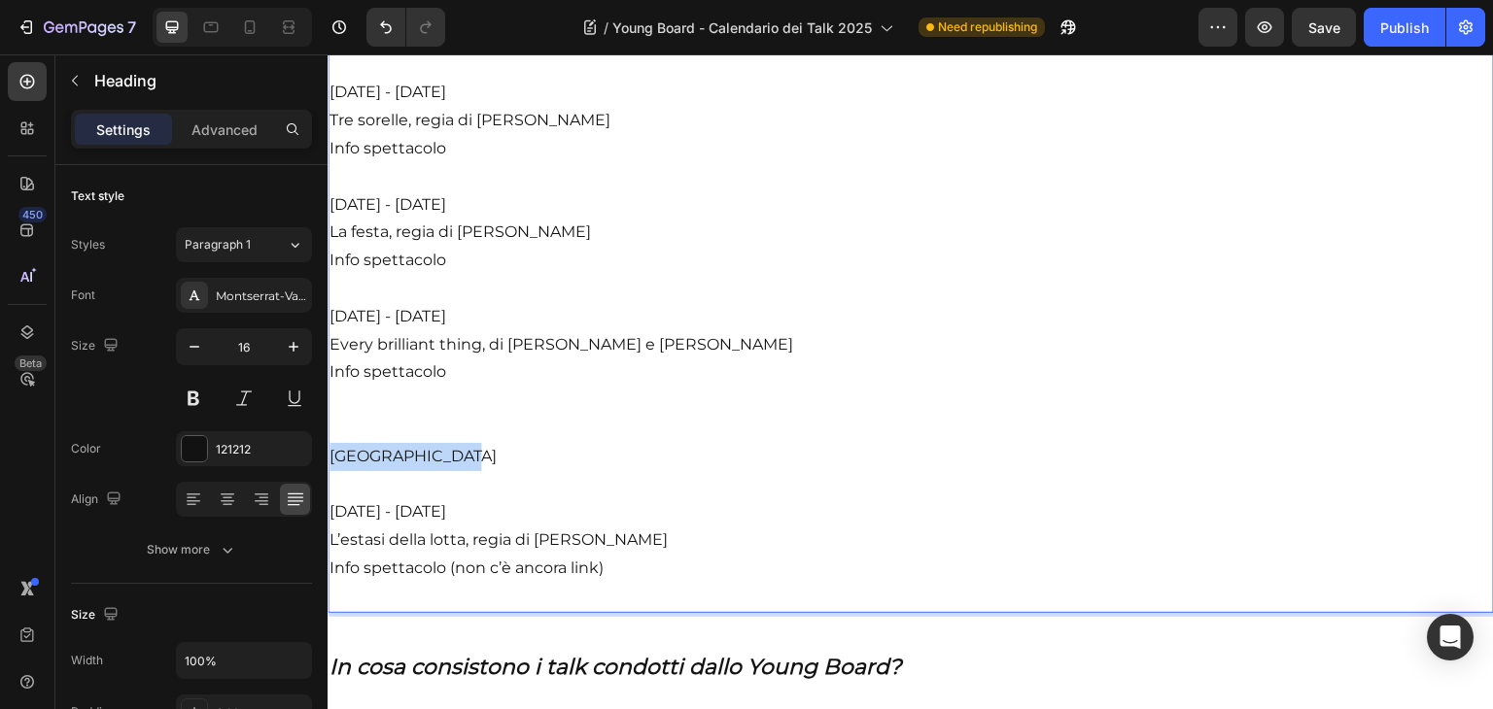
drag, startPoint x: 500, startPoint y: 480, endPoint x: 318, endPoint y: 471, distance: 181.9
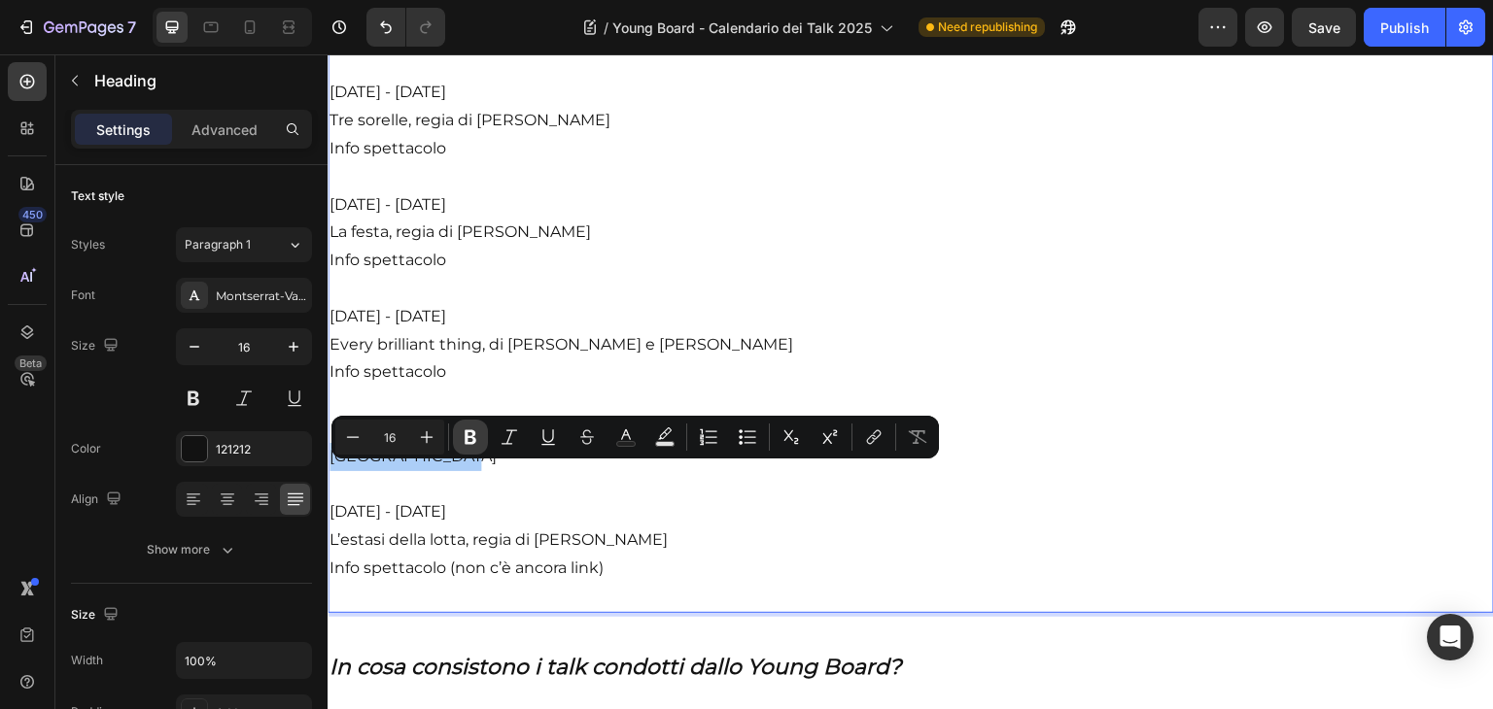
click at [459, 436] on button "Bold" at bounding box center [470, 437] width 35 height 35
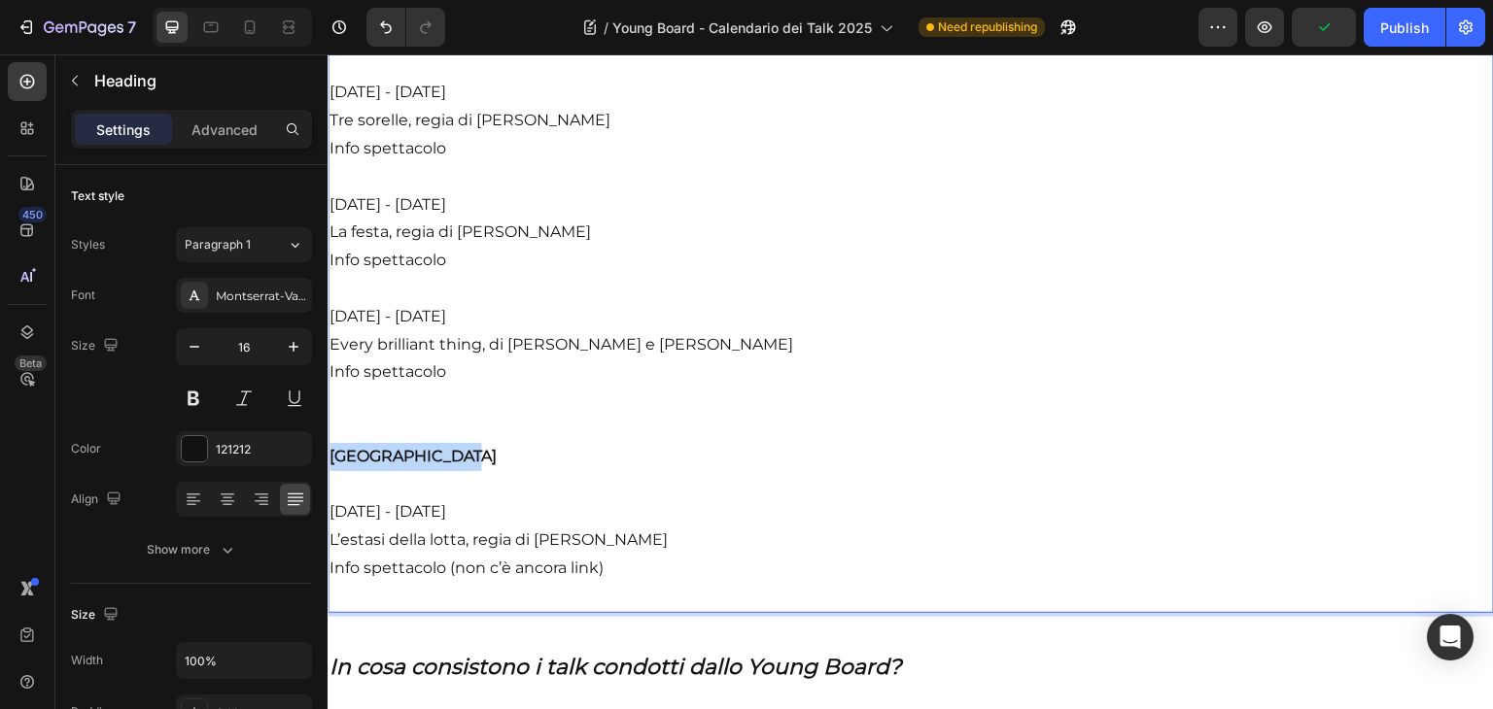
drag, startPoint x: 508, startPoint y: 468, endPoint x: 317, endPoint y: 470, distance: 191.5
drag, startPoint x: 498, startPoint y: 476, endPoint x: 325, endPoint y: 477, distance: 173.0
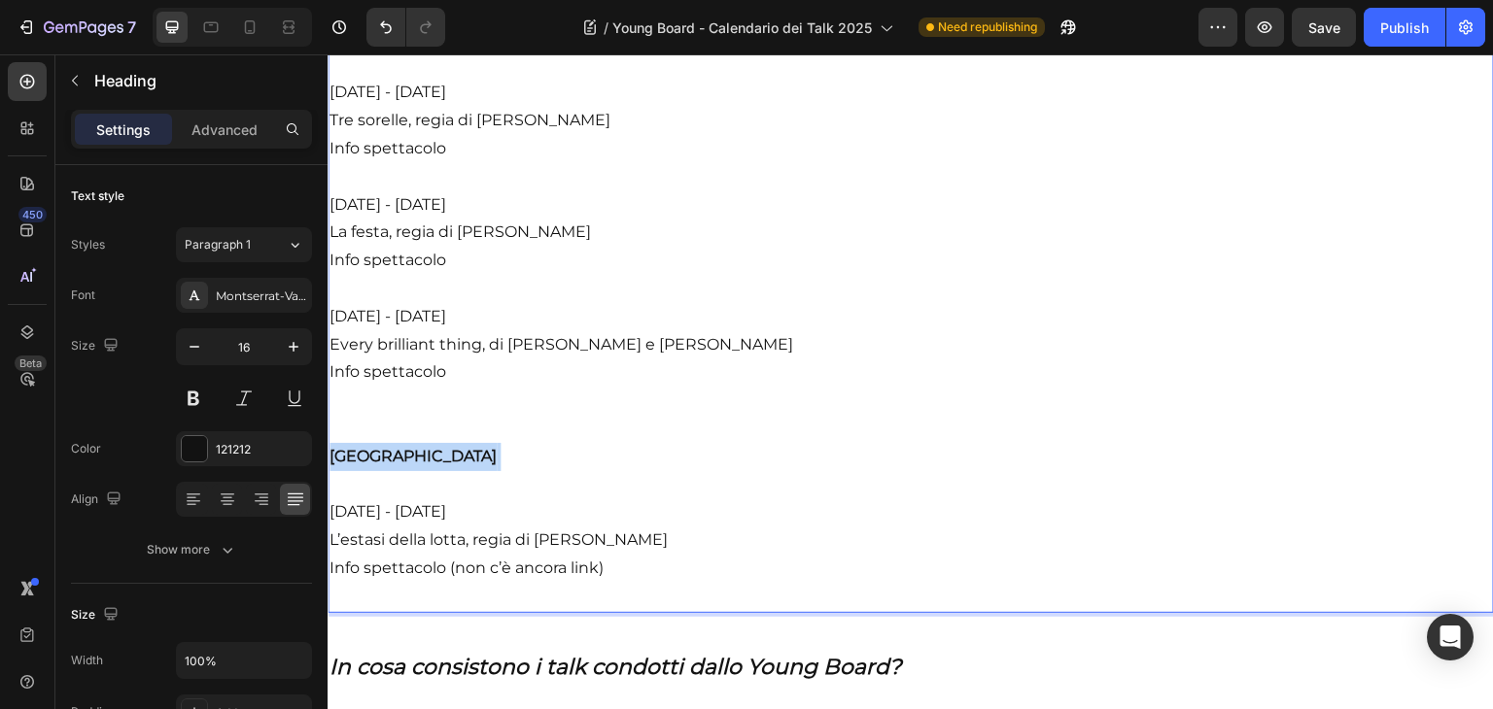
click at [390, 466] on strong "[GEOGRAPHIC_DATA]" at bounding box center [412, 456] width 167 height 18
click at [472, 466] on strong "[GEOGRAPHIC_DATA]" at bounding box center [412, 456] width 167 height 18
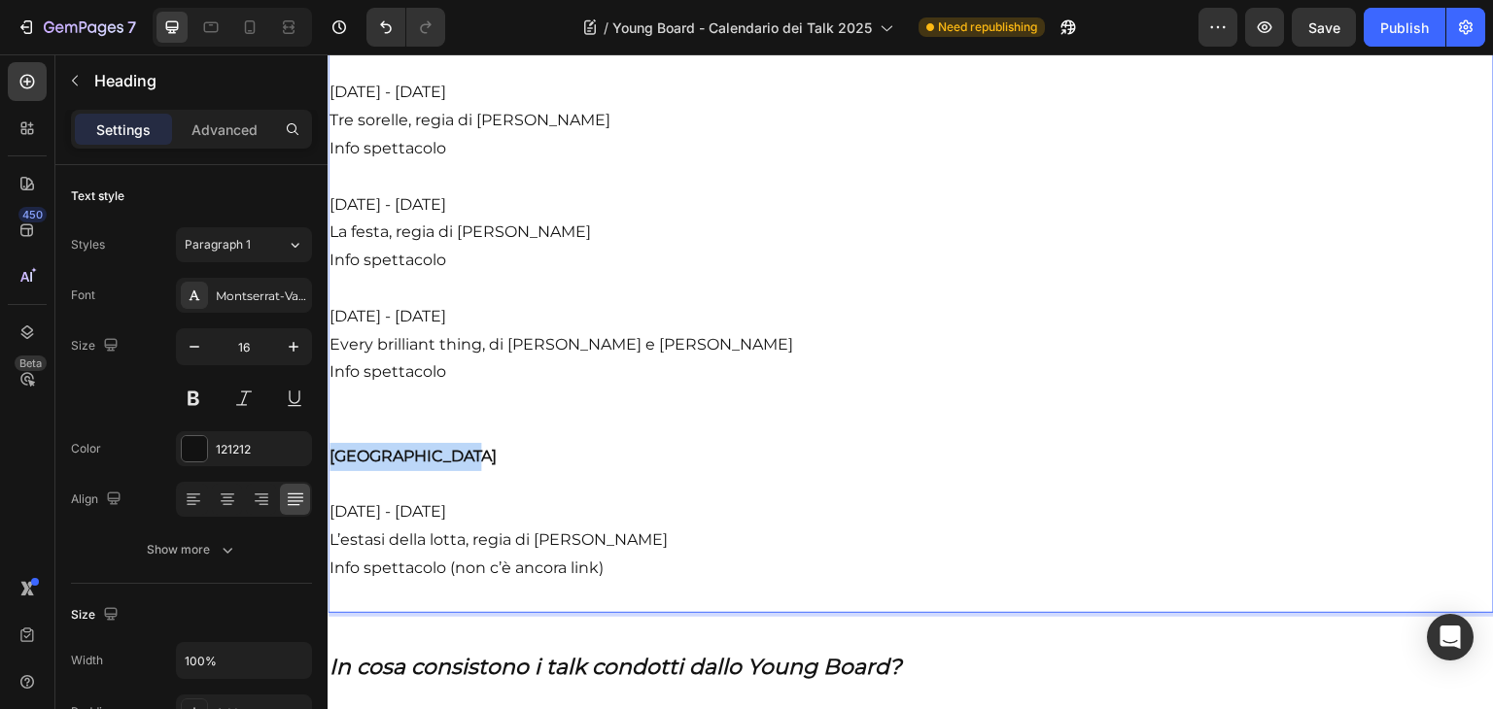
drag, startPoint x: 492, startPoint y: 475, endPoint x: 651, endPoint y: 529, distance: 168.1
click at [381, 466] on strong "[GEOGRAPHIC_DATA]" at bounding box center [412, 456] width 167 height 18
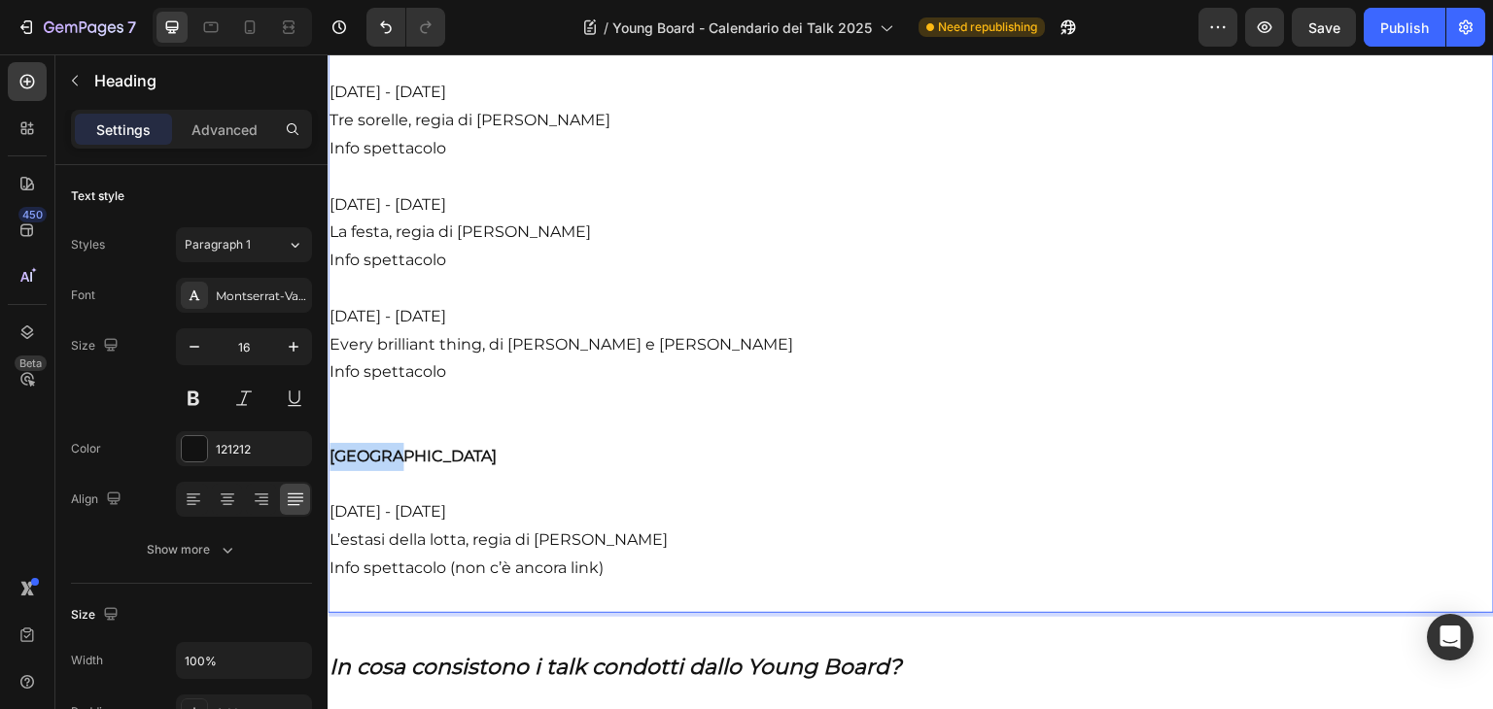
click at [381, 466] on strong "[GEOGRAPHIC_DATA]" at bounding box center [412, 456] width 167 height 18
click at [479, 466] on strong "[GEOGRAPHIC_DATA]" at bounding box center [412, 456] width 167 height 18
drag, startPoint x: 491, startPoint y: 486, endPoint x: 324, endPoint y: 472, distance: 167.7
click at [191, 396] on button at bounding box center [193, 398] width 35 height 35
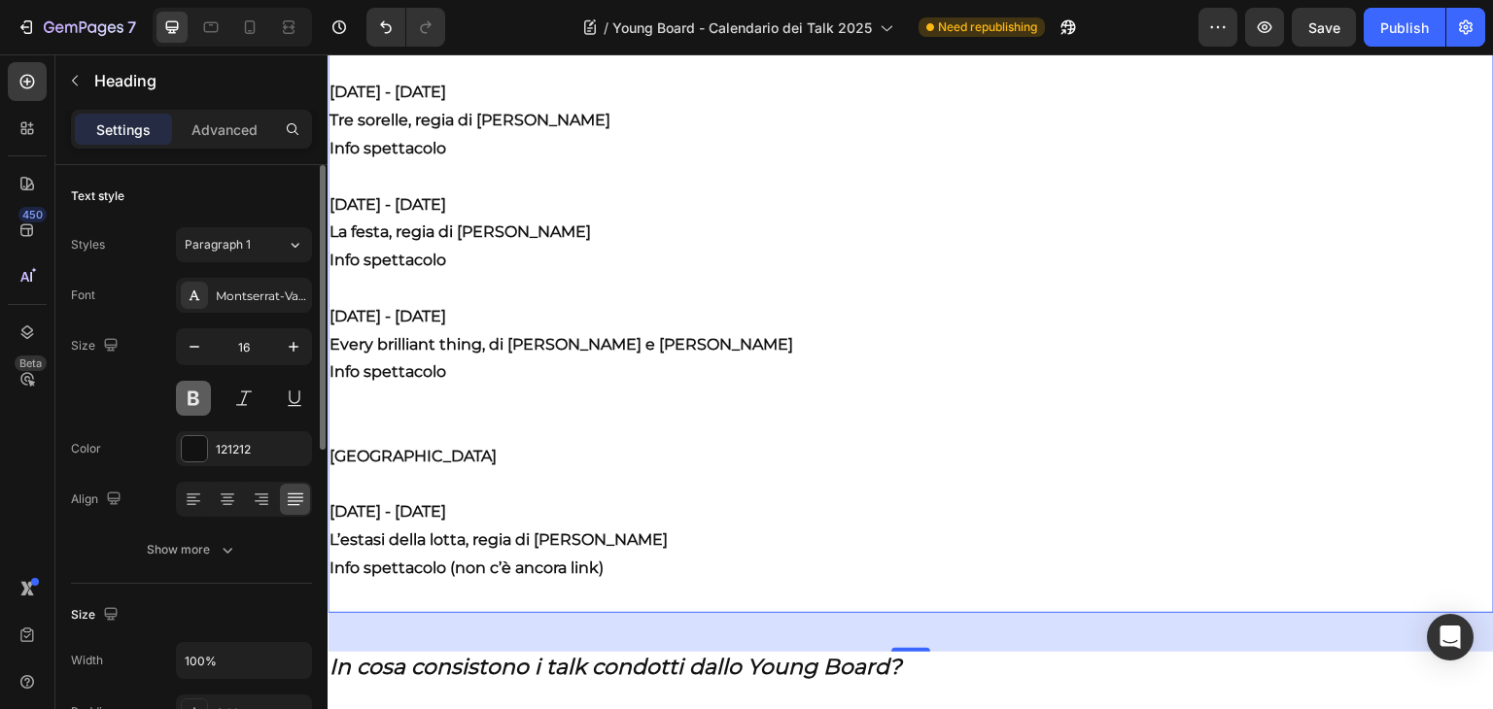
click at [191, 396] on button at bounding box center [193, 398] width 35 height 35
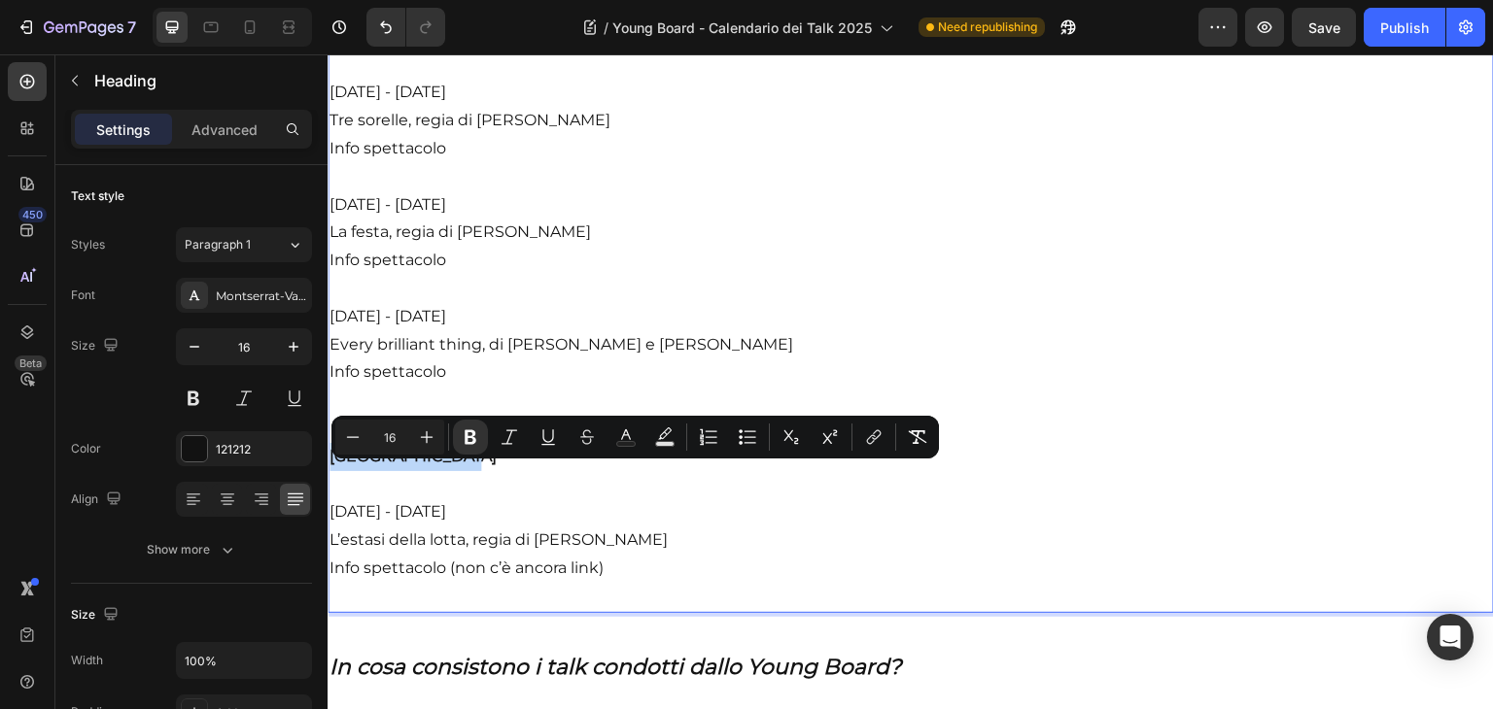
drag, startPoint x: 491, startPoint y: 484, endPoint x: 326, endPoint y: 471, distance: 165.7
click at [617, 433] on icon "Editor contextual toolbar" at bounding box center [625, 437] width 19 height 19
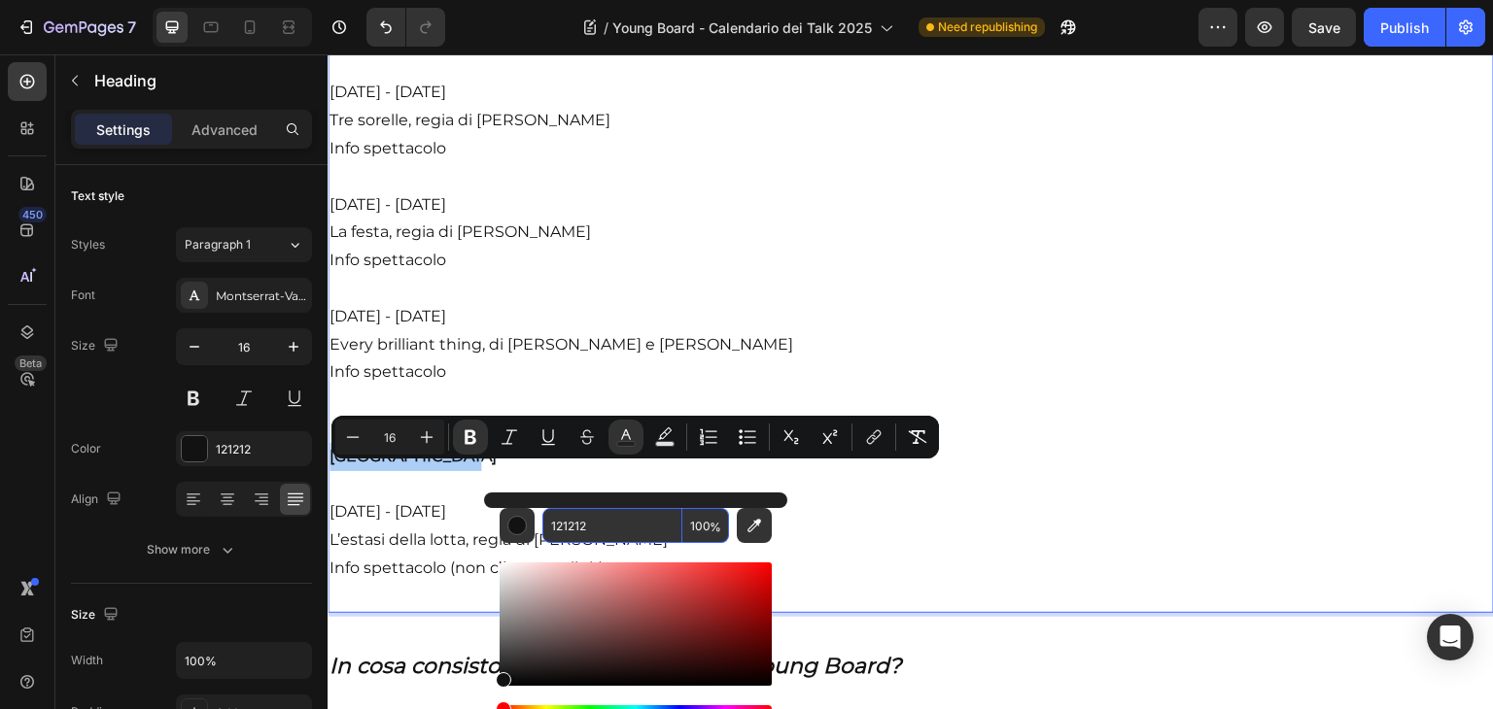
click at [645, 522] on input "121212" at bounding box center [612, 525] width 140 height 35
paste input "CC2928"
type input "CC2928"
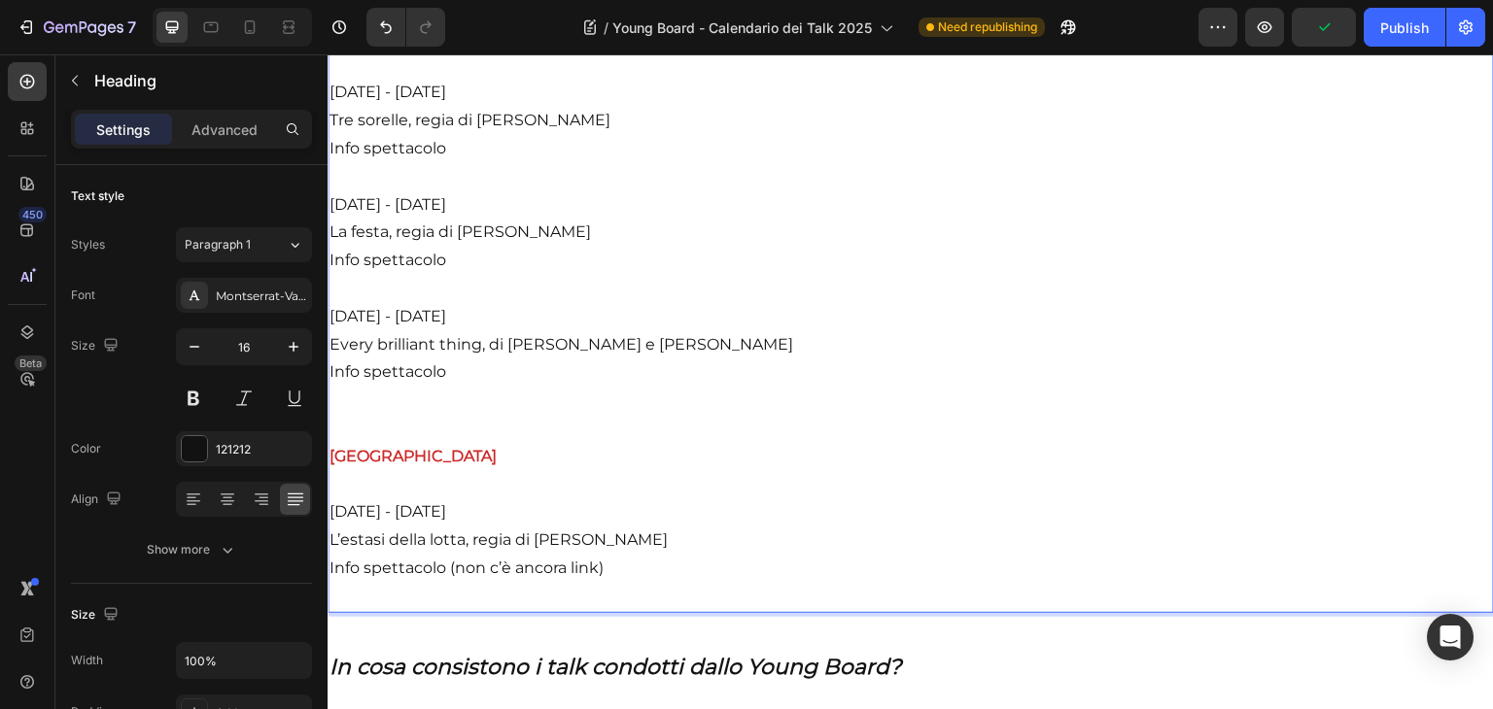
click at [381, 381] on link "Info spettacolo" at bounding box center [387, 371] width 117 height 18
drag, startPoint x: 452, startPoint y: 393, endPoint x: 325, endPoint y: 397, distance: 127.4
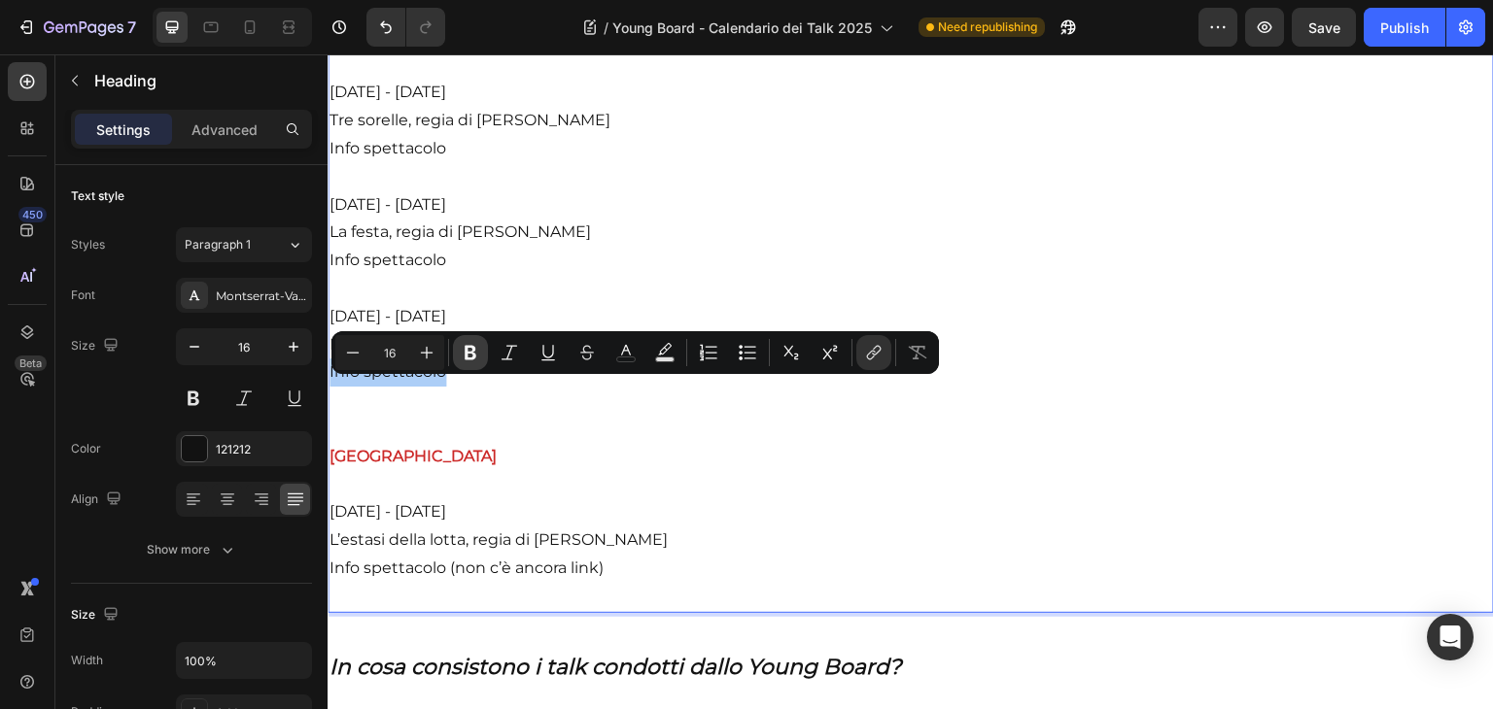
click at [462, 359] on icon "Editor contextual toolbar" at bounding box center [470, 352] width 19 height 19
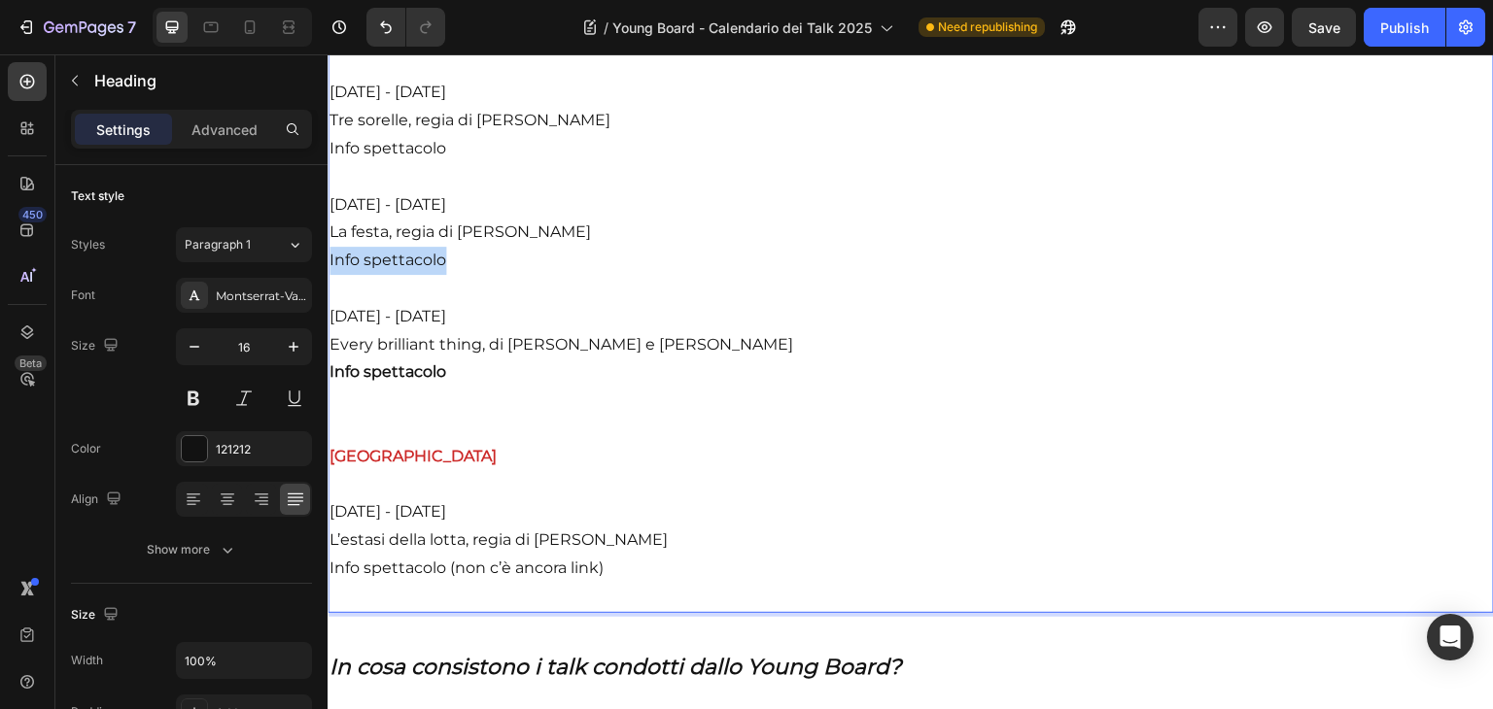
drag, startPoint x: 453, startPoint y: 285, endPoint x: 328, endPoint y: 282, distance: 125.4
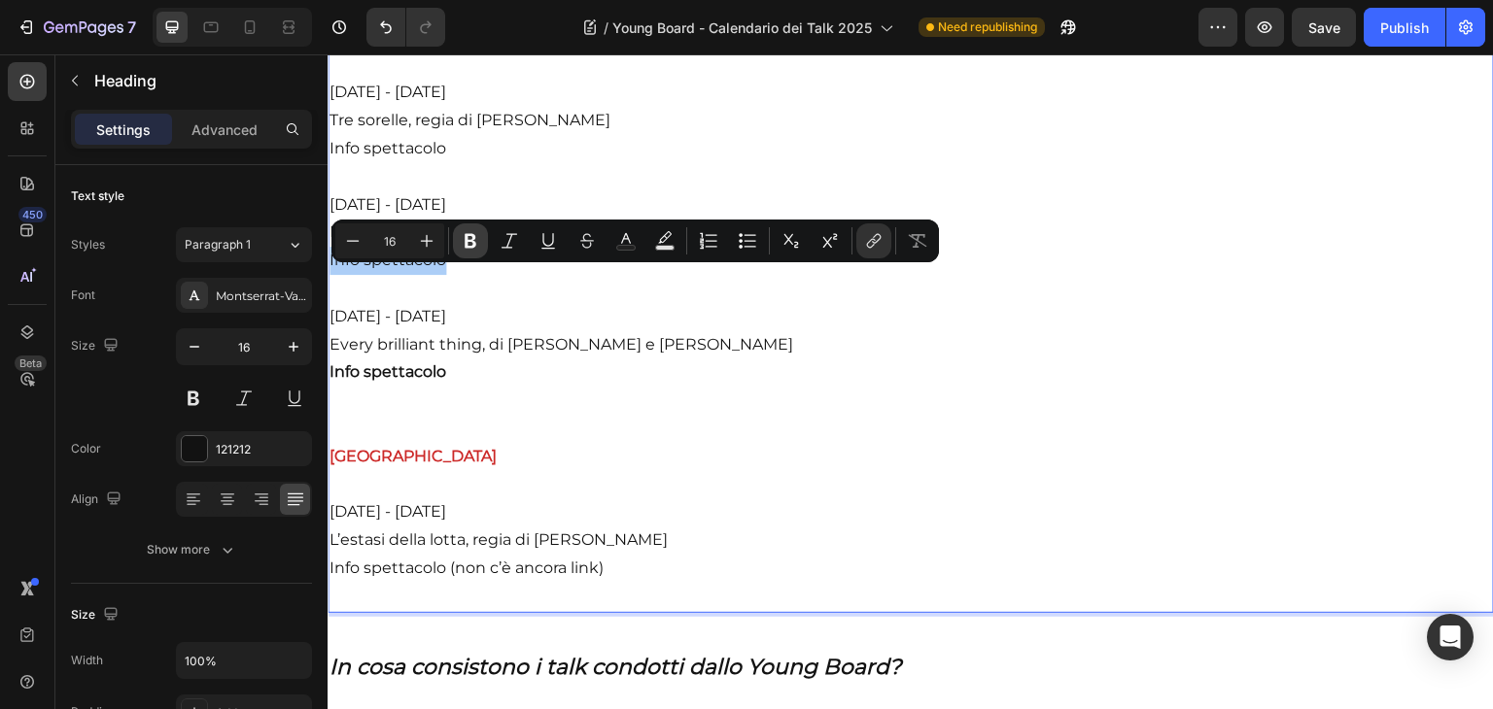
click at [472, 246] on icon "Editor contextual toolbar" at bounding box center [471, 241] width 12 height 15
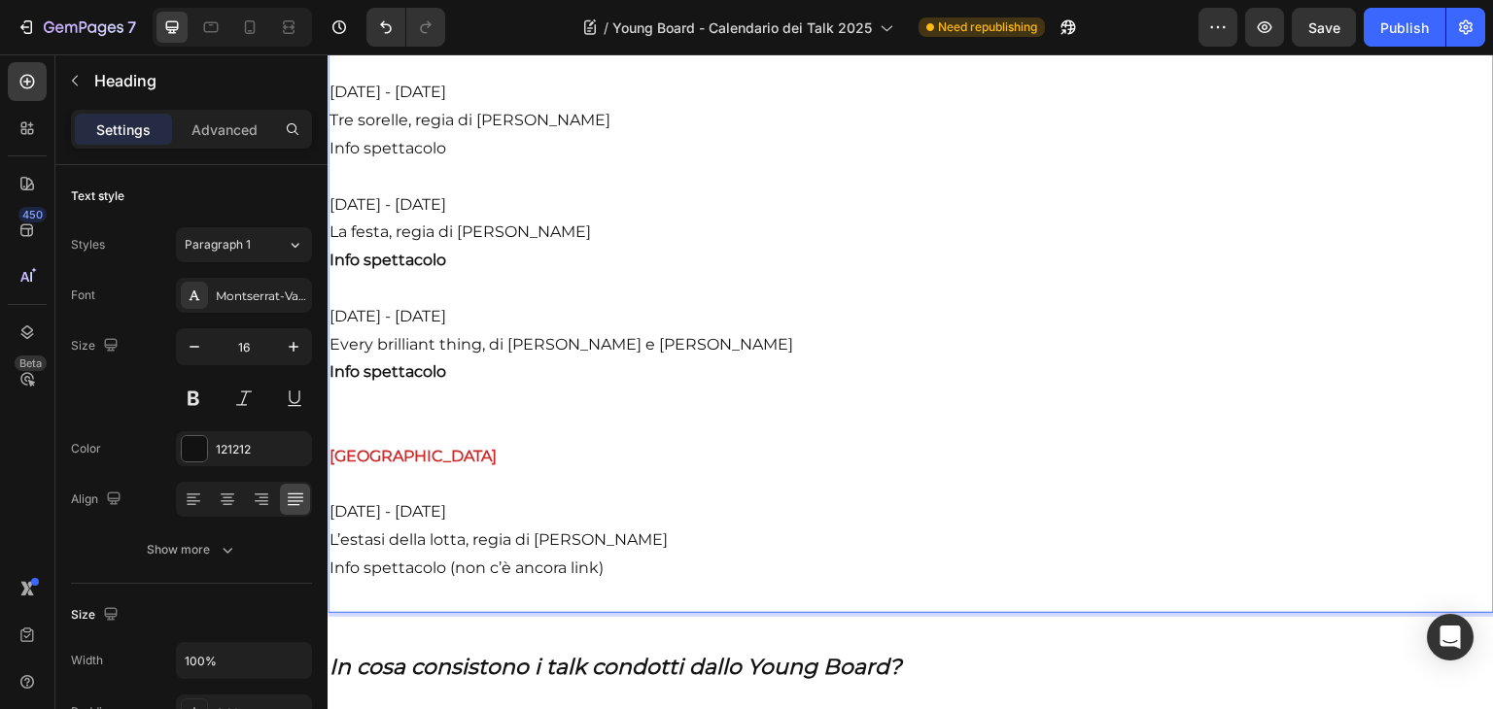
click at [444, 269] on strong "Info spettacolo" at bounding box center [387, 260] width 117 height 18
click at [434, 269] on strong "Info spettacolo" at bounding box center [387, 260] width 117 height 18
click at [408, 269] on strong "Info spettacolo" at bounding box center [387, 260] width 117 height 18
drag, startPoint x: 475, startPoint y: 172, endPoint x: 328, endPoint y: 156, distance: 148.5
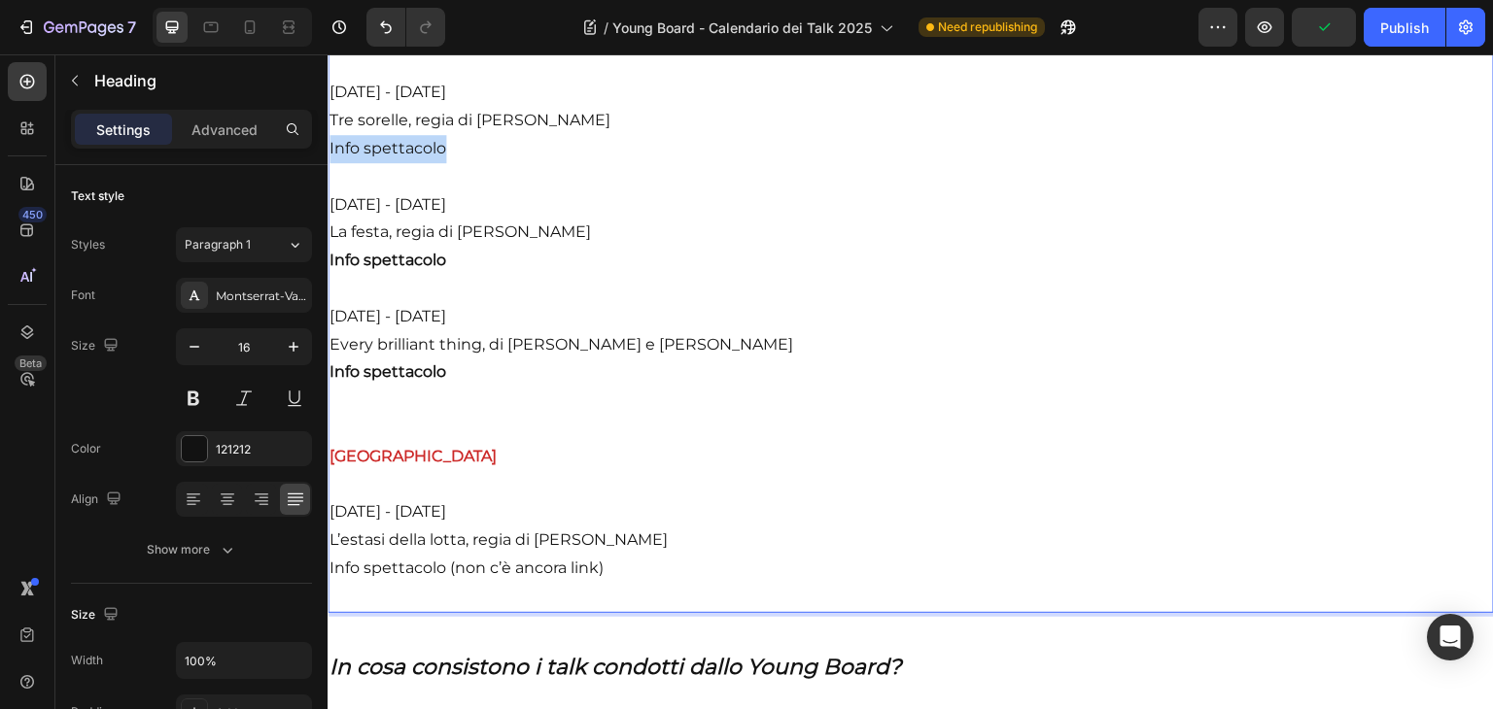
click at [433, 157] on link "Info spettacolo" at bounding box center [387, 148] width 117 height 18
drag, startPoint x: 433, startPoint y: 172, endPoint x: 419, endPoint y: 168, distance: 15.1
click at [419, 157] on link "Info spettacolo" at bounding box center [387, 148] width 117 height 18
drag, startPoint x: 466, startPoint y: 168, endPoint x: 326, endPoint y: 174, distance: 141.0
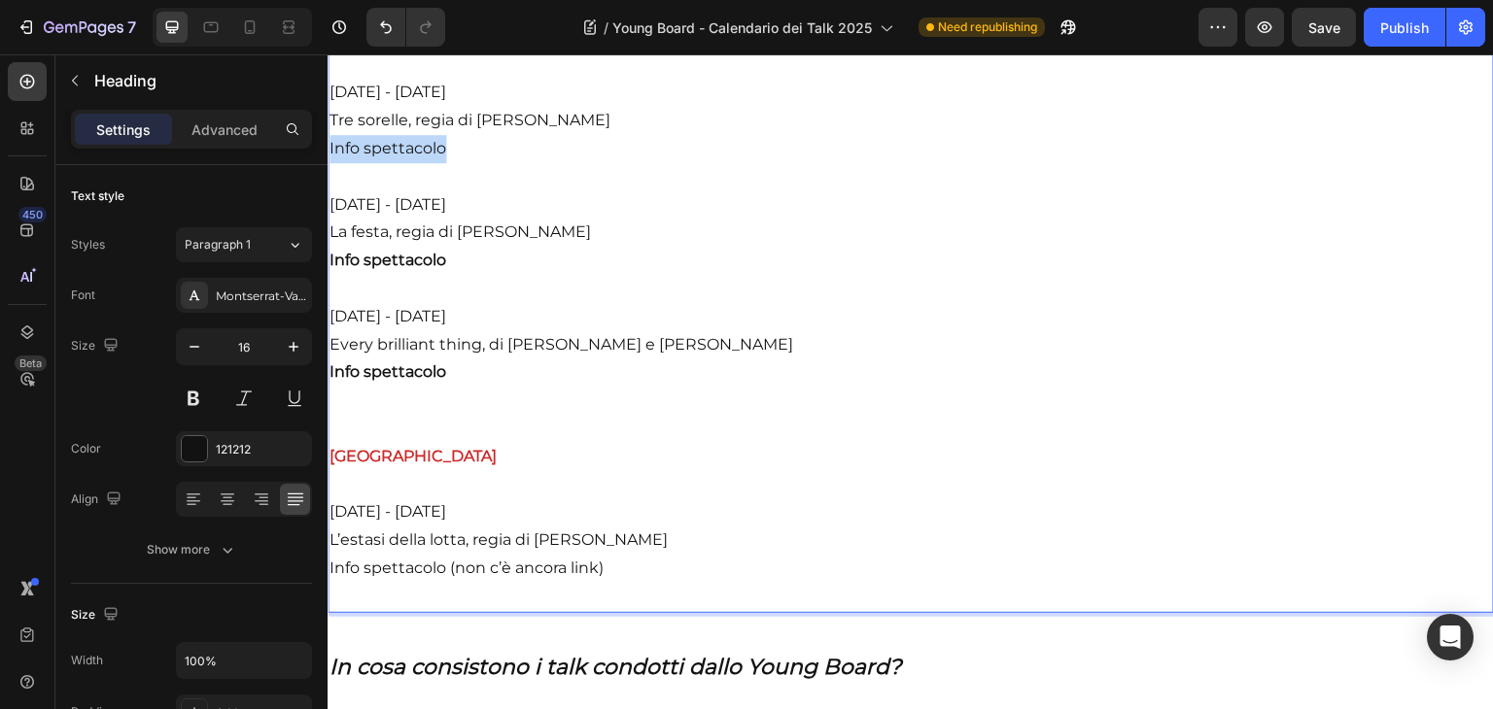
click at [339, 157] on link "Info spettacolo" at bounding box center [387, 148] width 117 height 18
click at [442, 269] on strong "Info spettacolo" at bounding box center [387, 260] width 117 height 18
drag, startPoint x: 451, startPoint y: 169, endPoint x: 310, endPoint y: 145, distance: 143.0
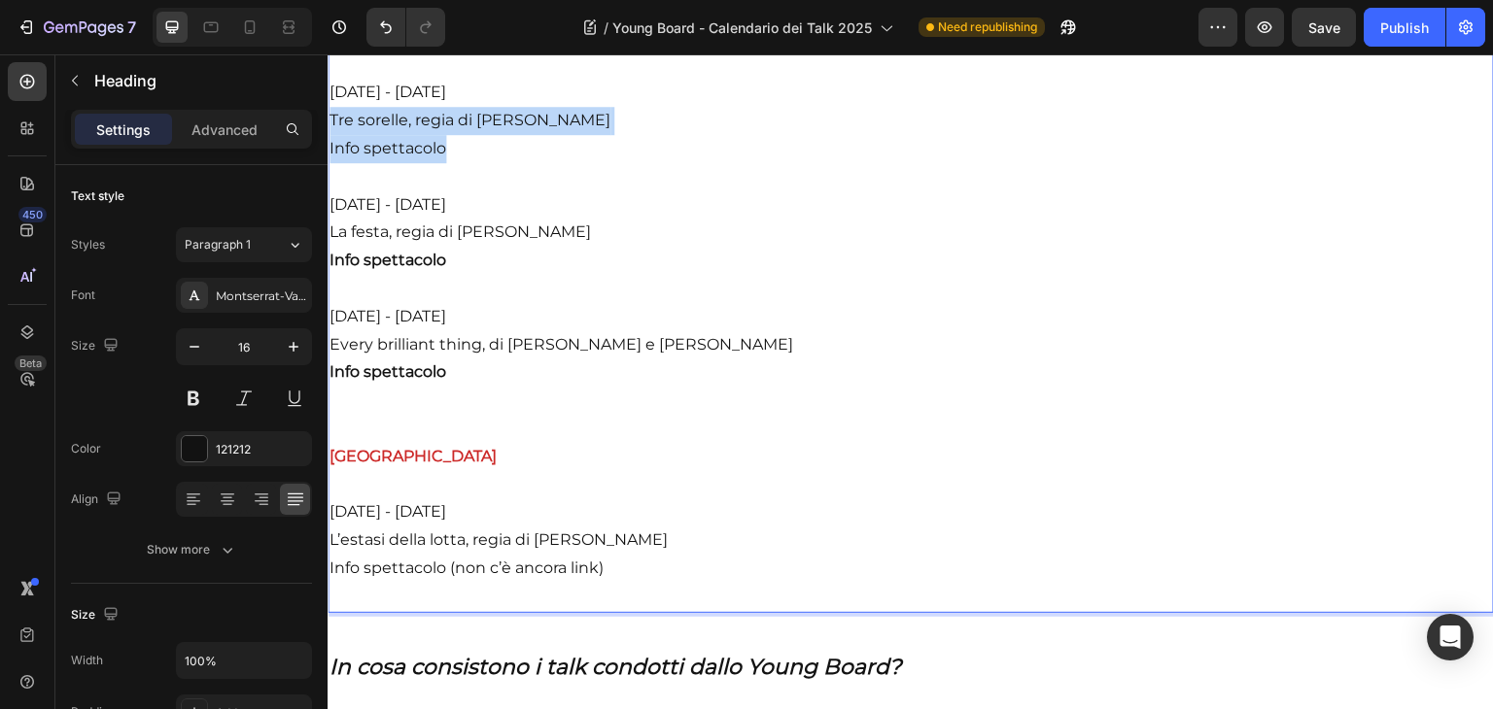
click at [393, 157] on link "Info spettacolo" at bounding box center [387, 148] width 117 height 18
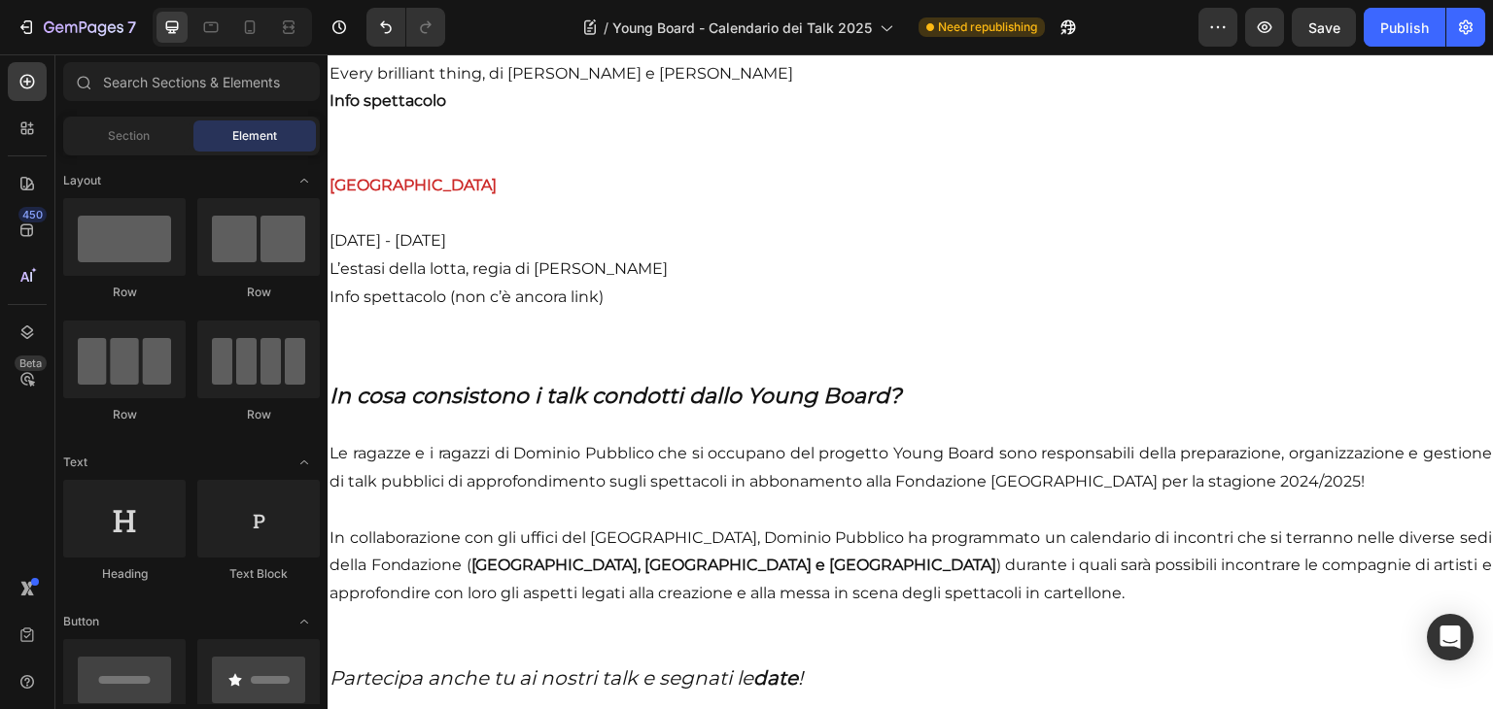
scroll to position [2734, 0]
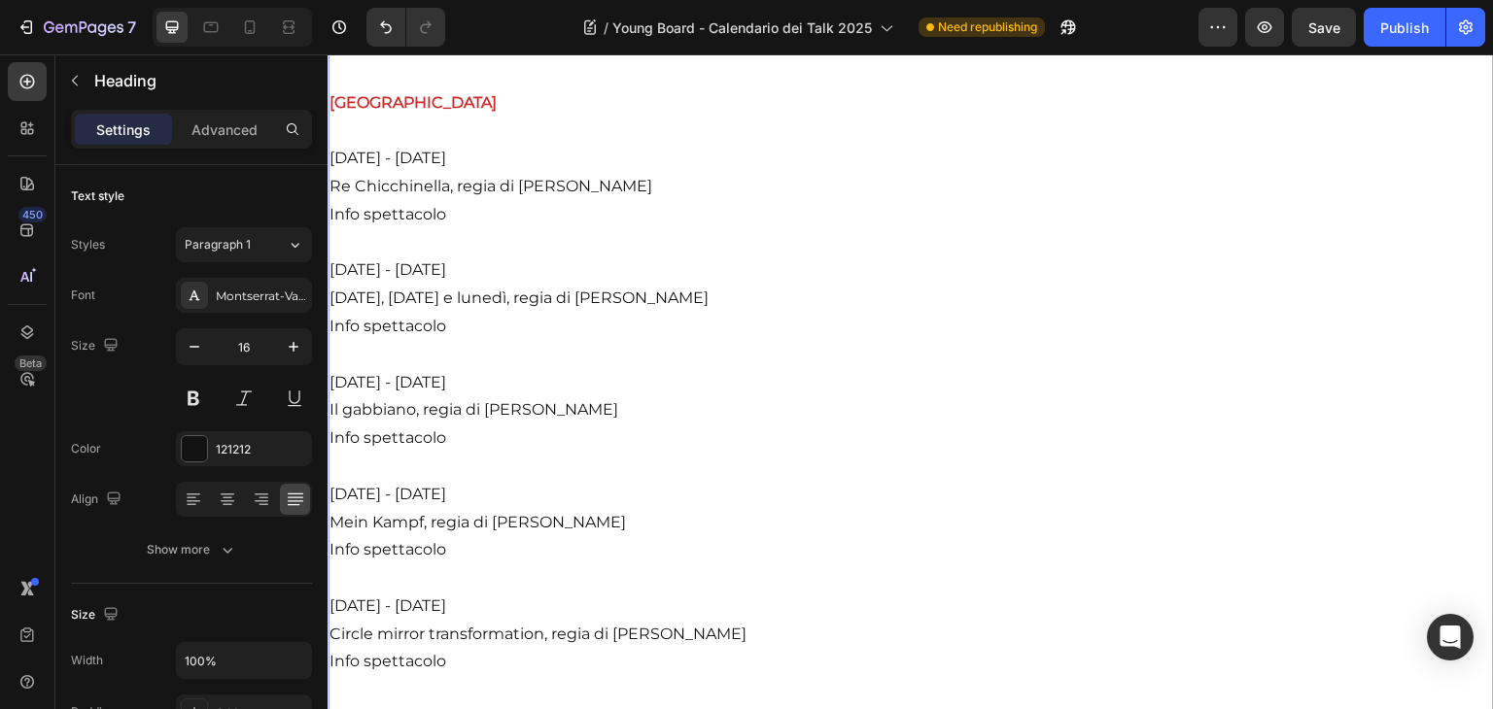
scroll to position [942, 0]
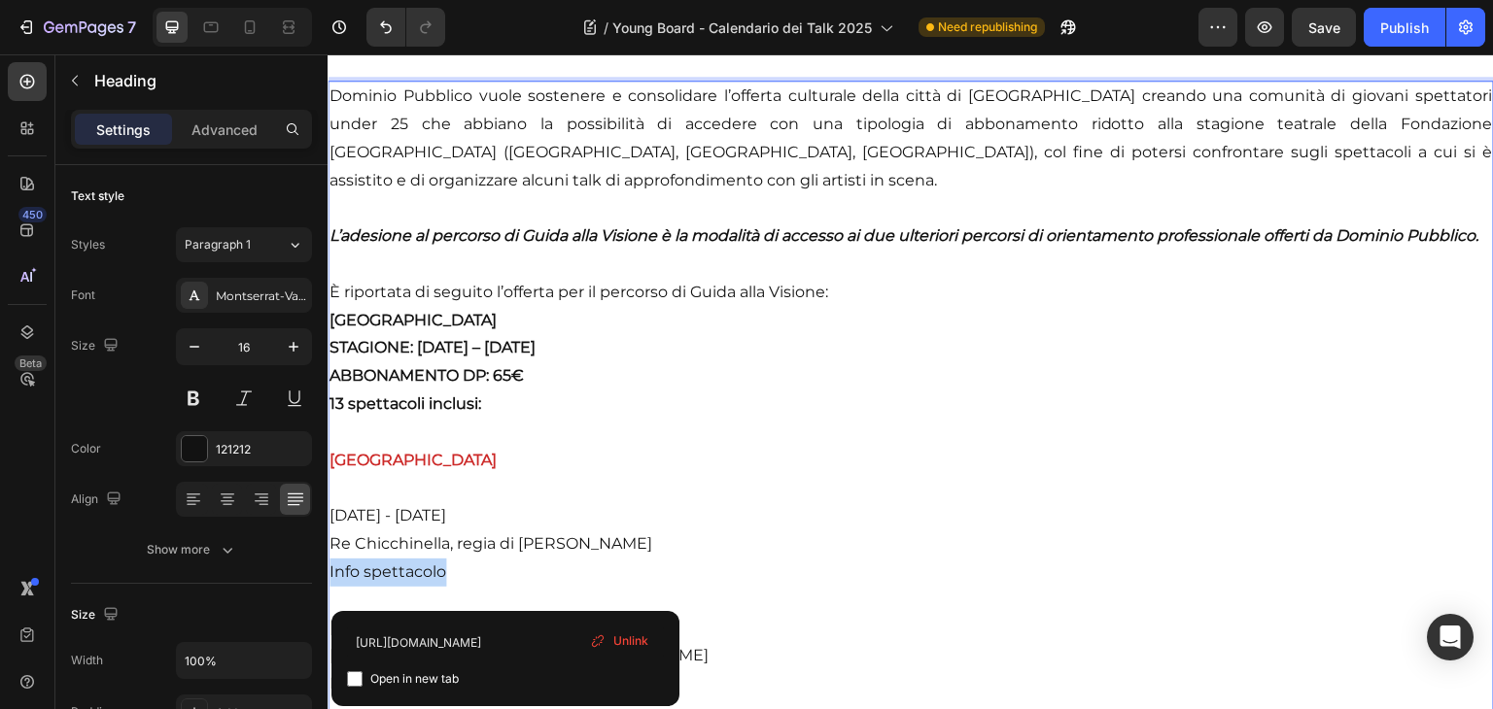
drag, startPoint x: 456, startPoint y: 596, endPoint x: 325, endPoint y: 590, distance: 131.3
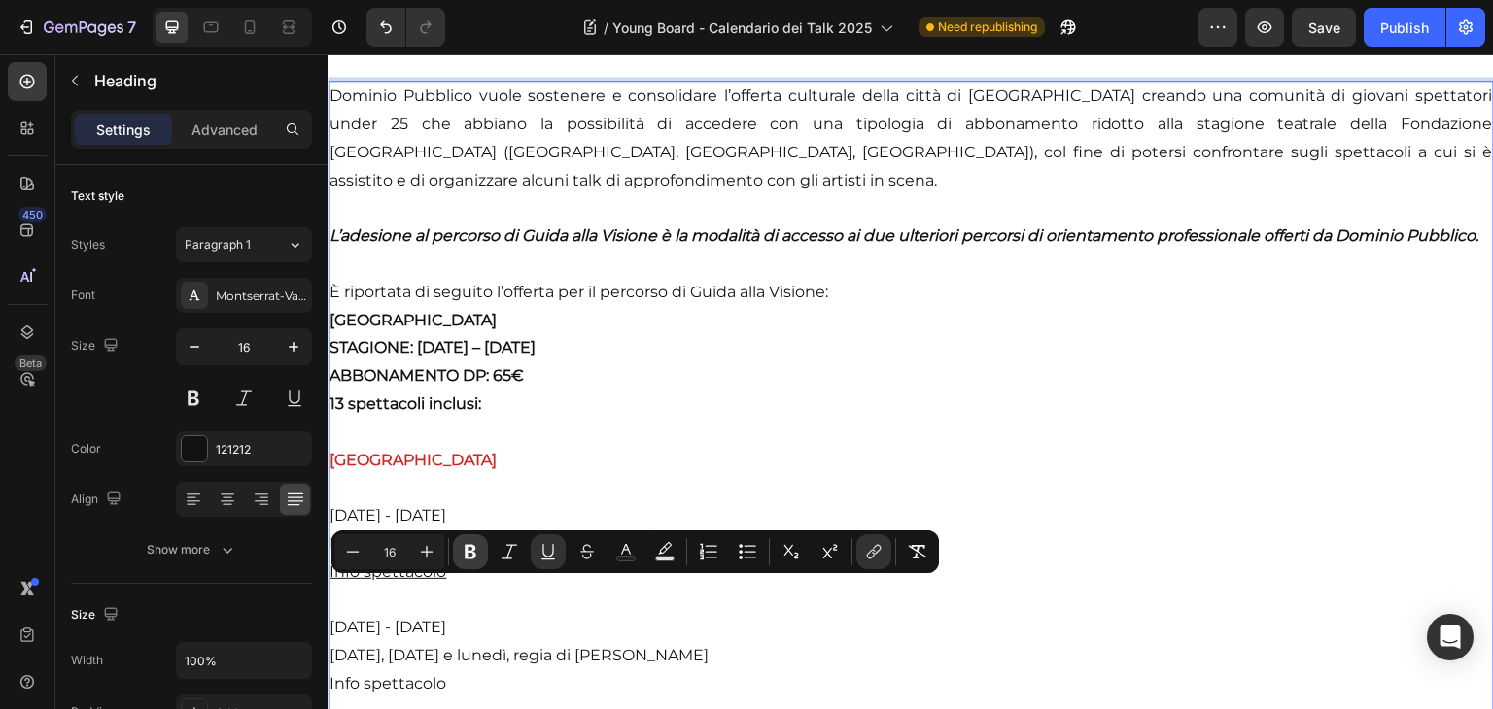
click at [476, 553] on icon "Editor contextual toolbar" at bounding box center [470, 551] width 19 height 19
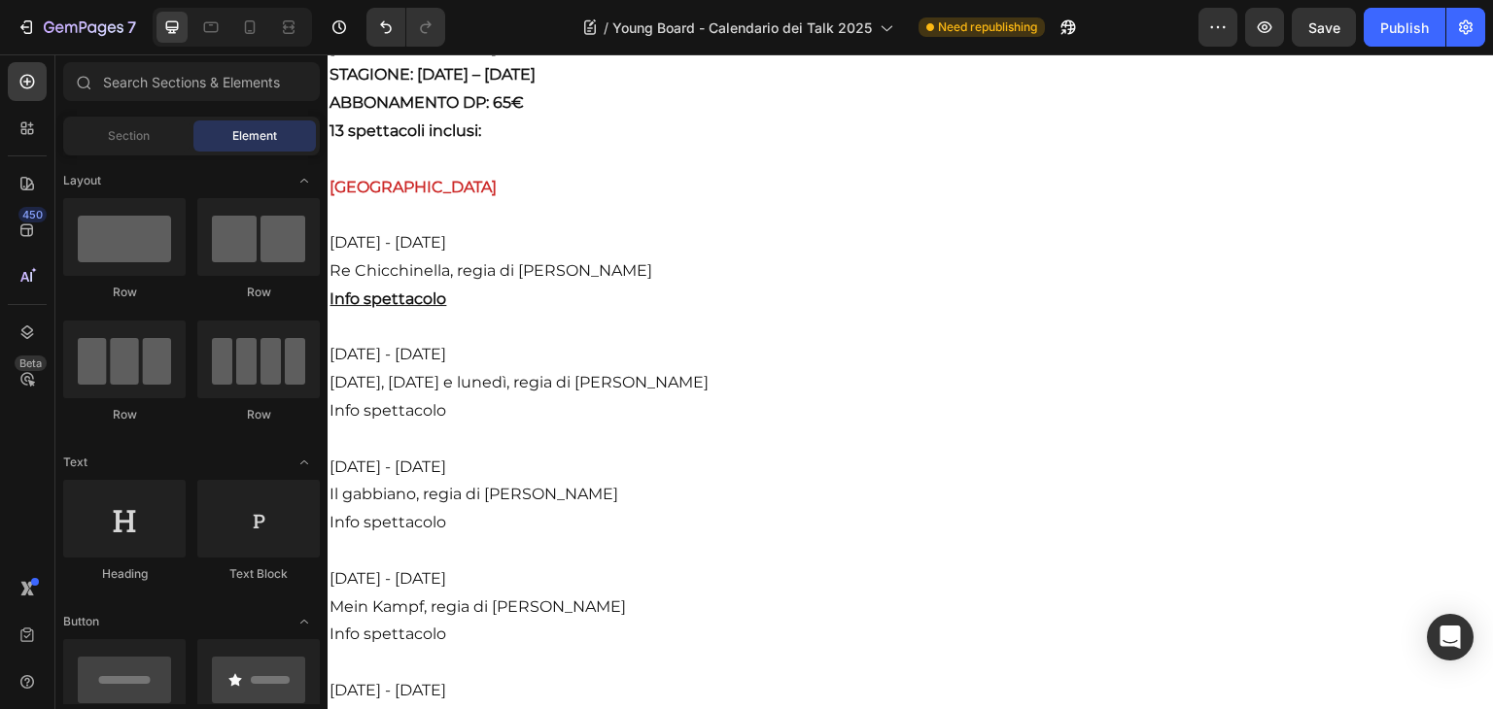
scroll to position [1226, 0]
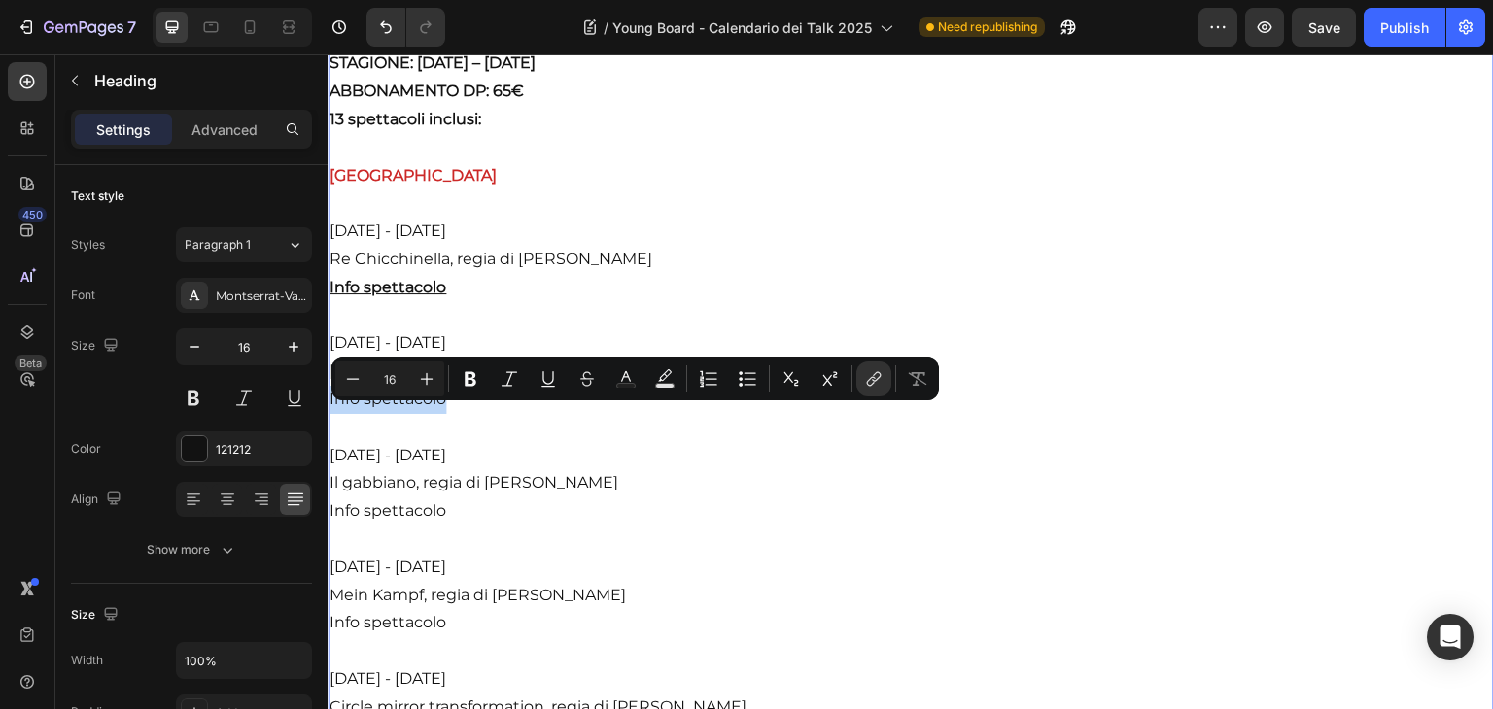
drag, startPoint x: 470, startPoint y: 422, endPoint x: 324, endPoint y: 419, distance: 146.8
click at [459, 386] on button "Bold" at bounding box center [470, 379] width 35 height 35
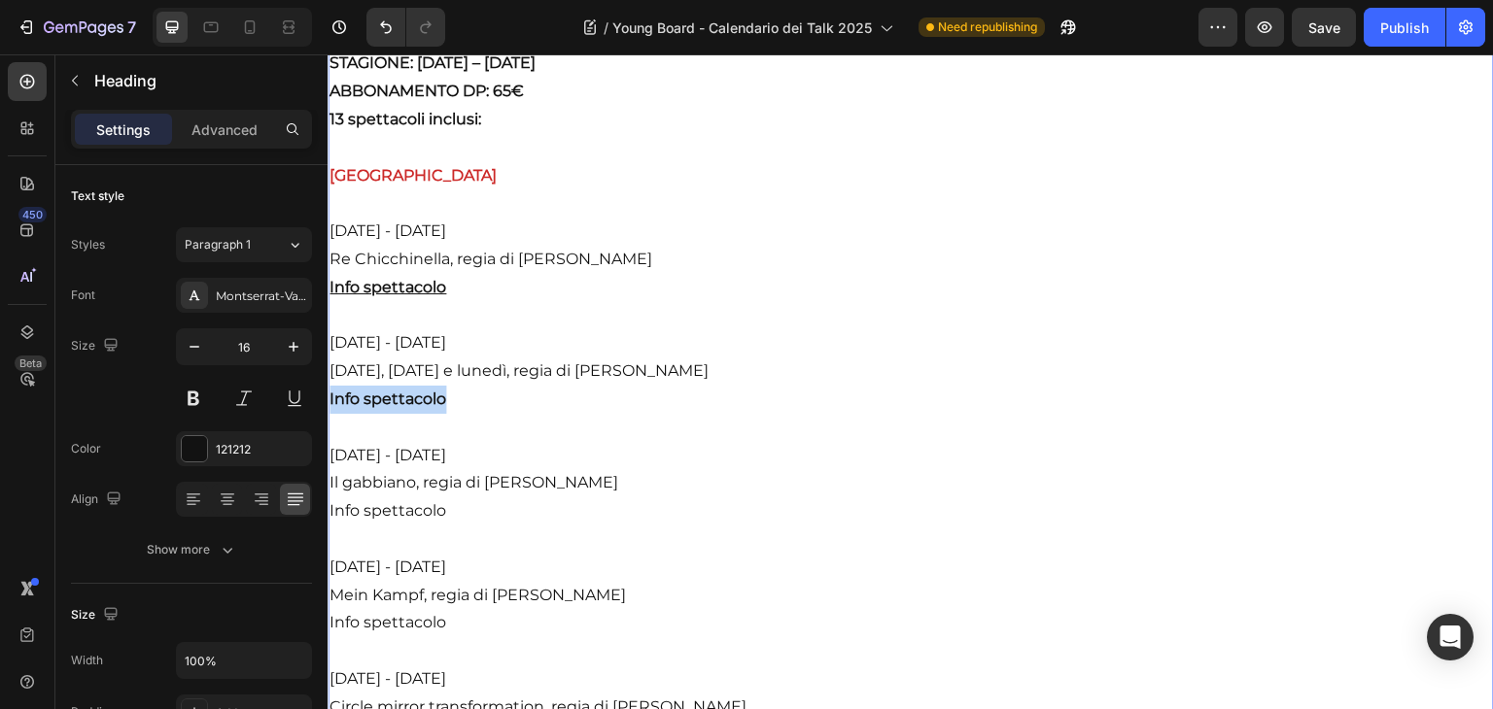
drag, startPoint x: 443, startPoint y: 425, endPoint x: 310, endPoint y: 426, distance: 133.1
drag, startPoint x: 466, startPoint y: 529, endPoint x: 317, endPoint y: 524, distance: 149.7
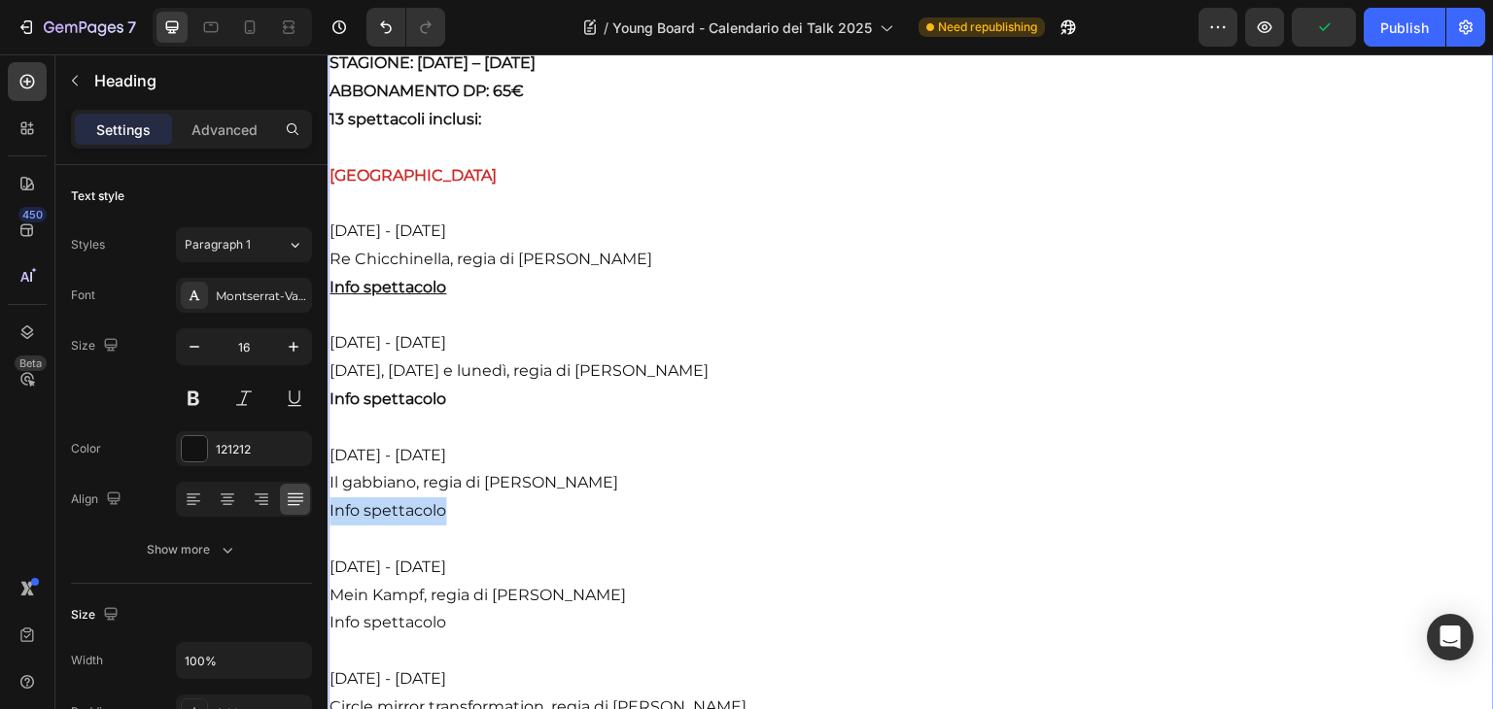
click at [411, 520] on link "Info spettacolo" at bounding box center [387, 510] width 117 height 18
click at [407, 408] on strong "Info spettacolo" at bounding box center [387, 399] width 117 height 18
click at [434, 408] on strong "Info spettacolo" at bounding box center [387, 399] width 117 height 18
drag, startPoint x: 439, startPoint y: 418, endPoint x: 321, endPoint y: 418, distance: 118.6
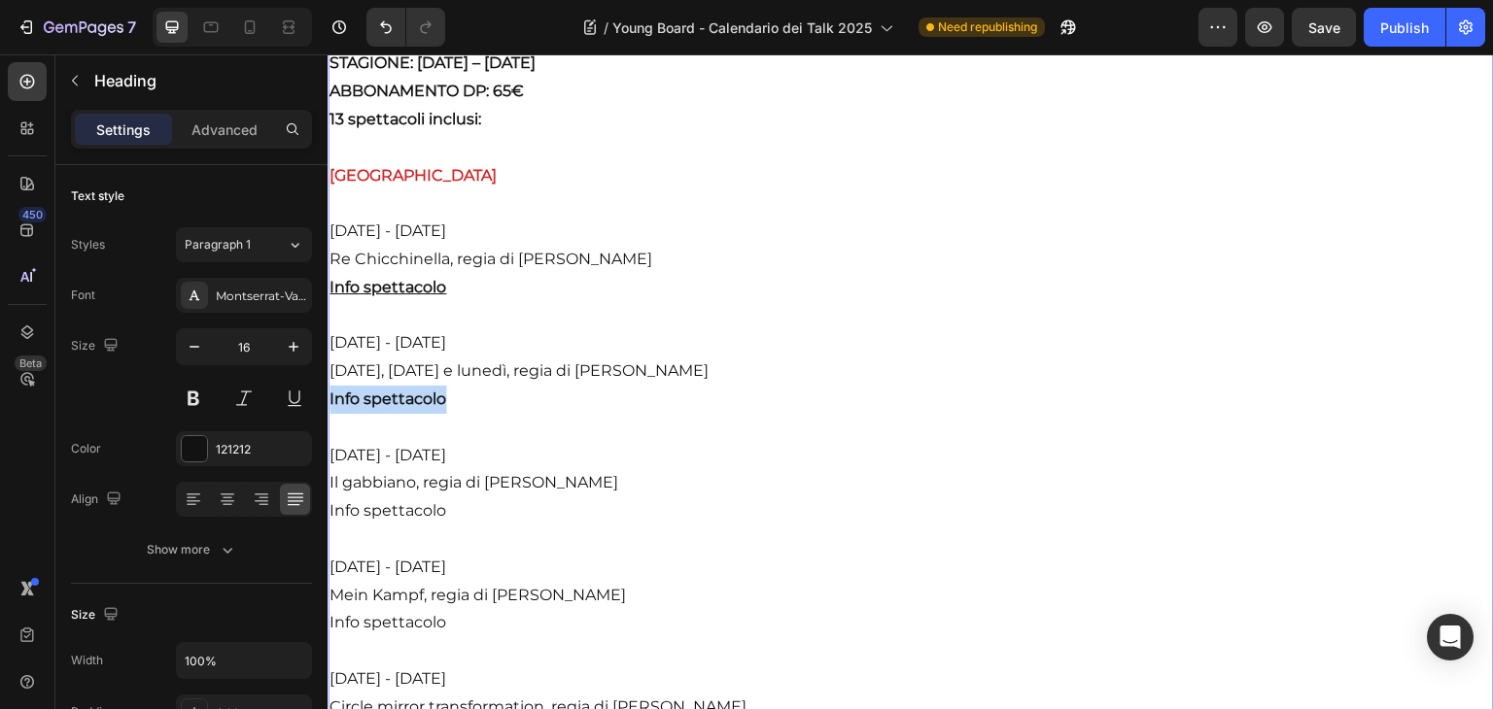
drag, startPoint x: 448, startPoint y: 533, endPoint x: 319, endPoint y: 525, distance: 129.5
click at [407, 520] on link "Info spettacolo" at bounding box center [387, 510] width 117 height 18
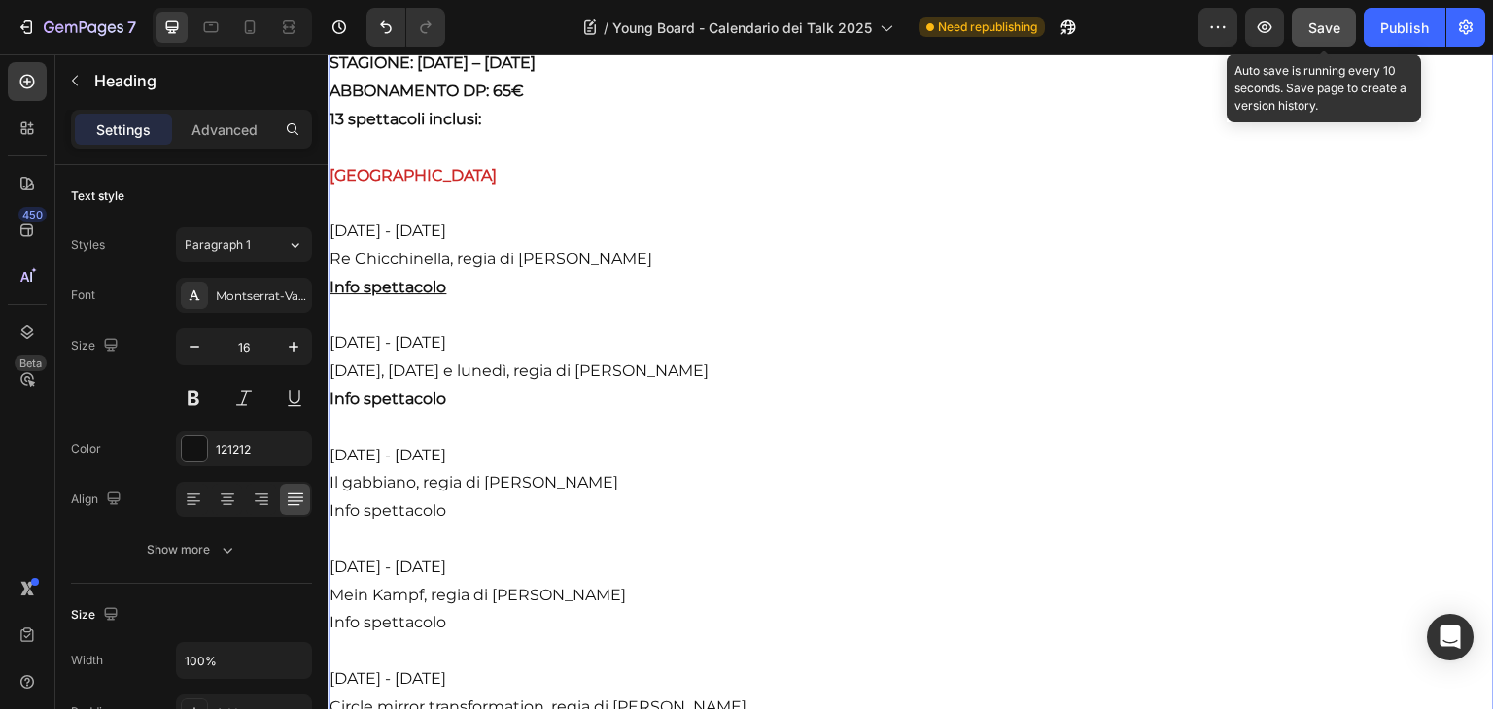
click at [1318, 26] on span "Save" at bounding box center [1324, 27] width 32 height 17
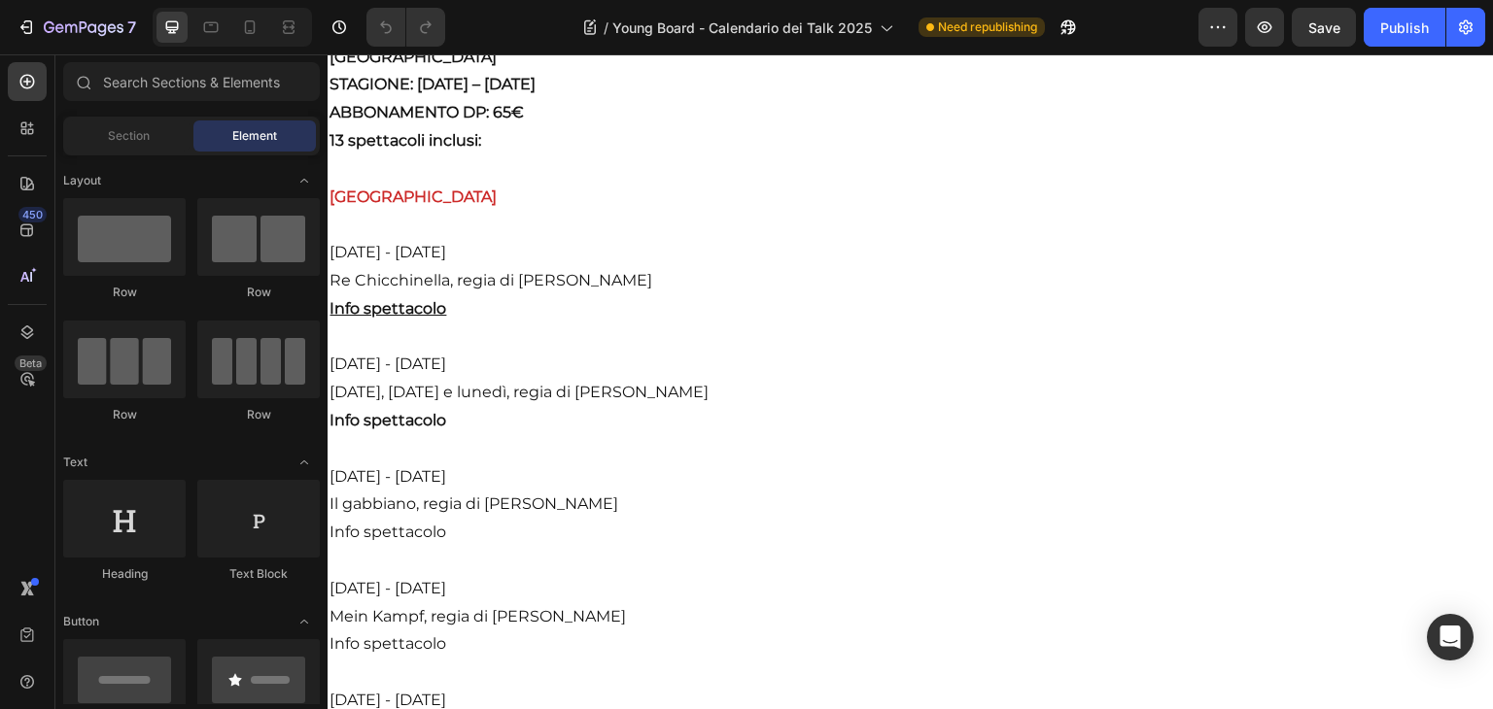
scroll to position [1322, 0]
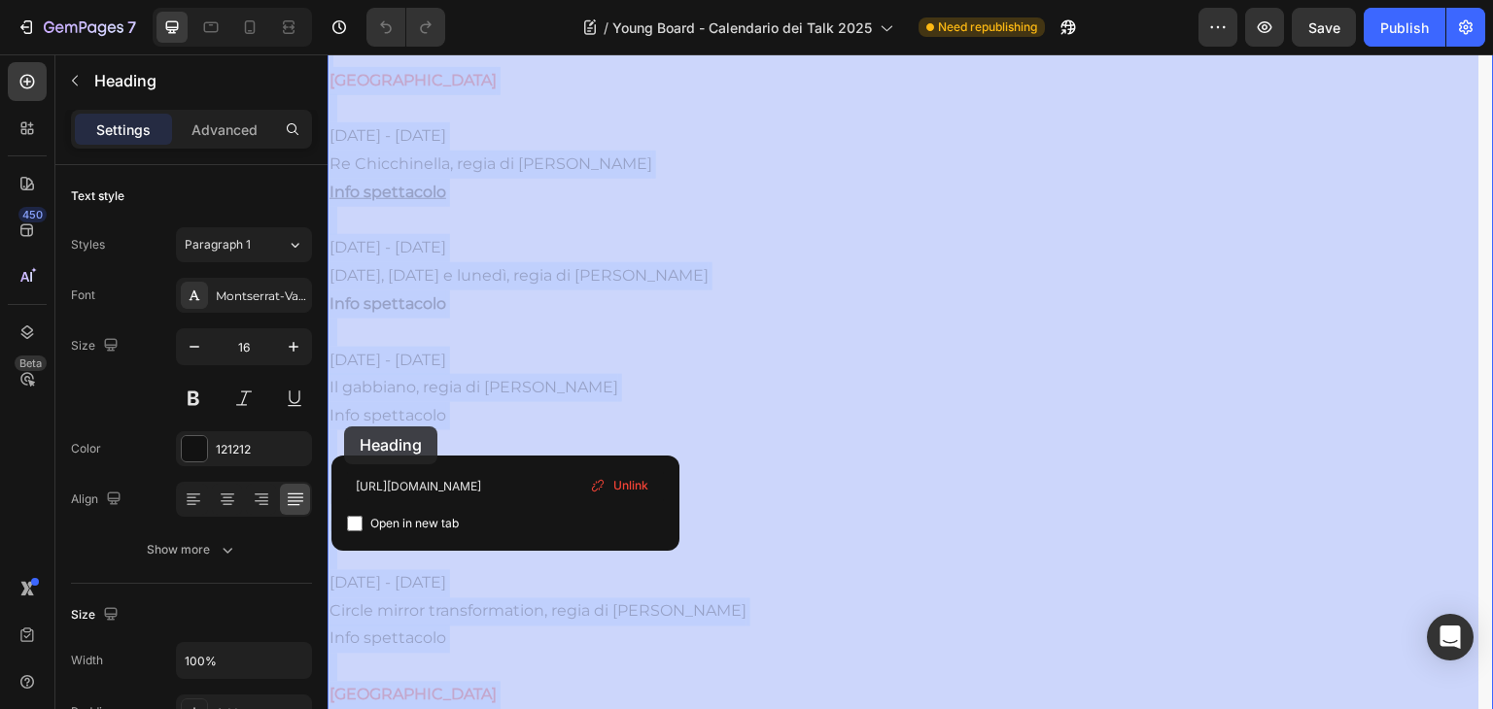
drag, startPoint x: 479, startPoint y: 431, endPoint x: 341, endPoint y: 428, distance: 138.0
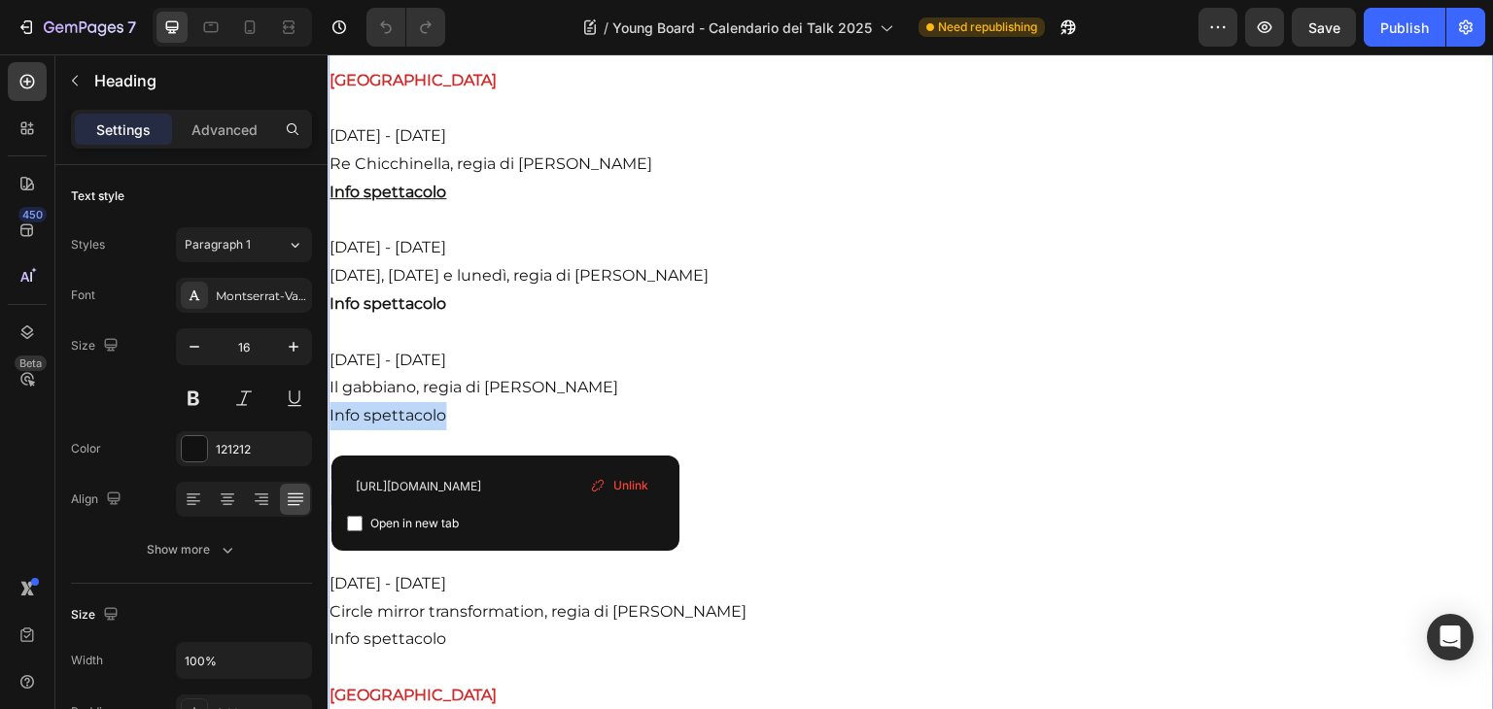
drag, startPoint x: 464, startPoint y: 442, endPoint x: 654, endPoint y: 480, distance: 194.2
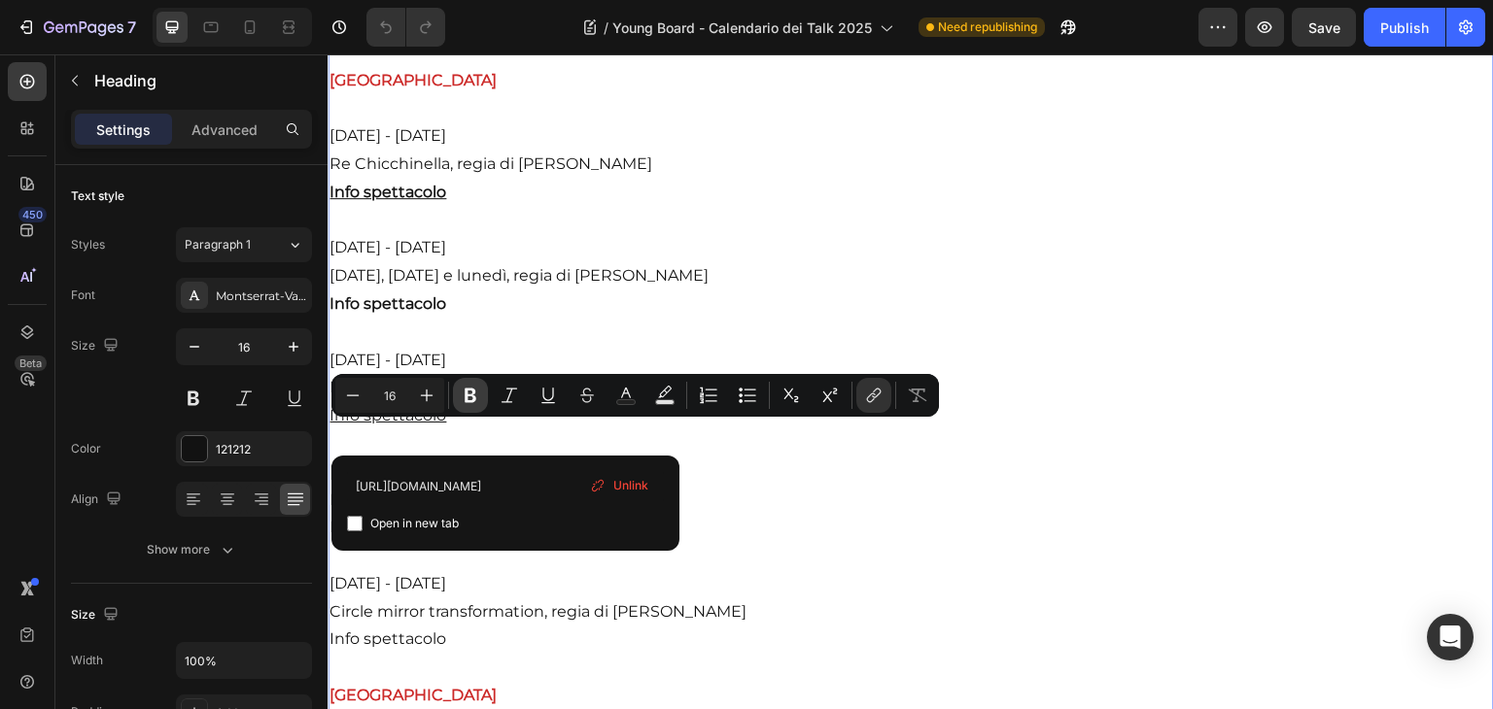
click at [469, 402] on icon "Editor contextual toolbar" at bounding box center [470, 395] width 19 height 19
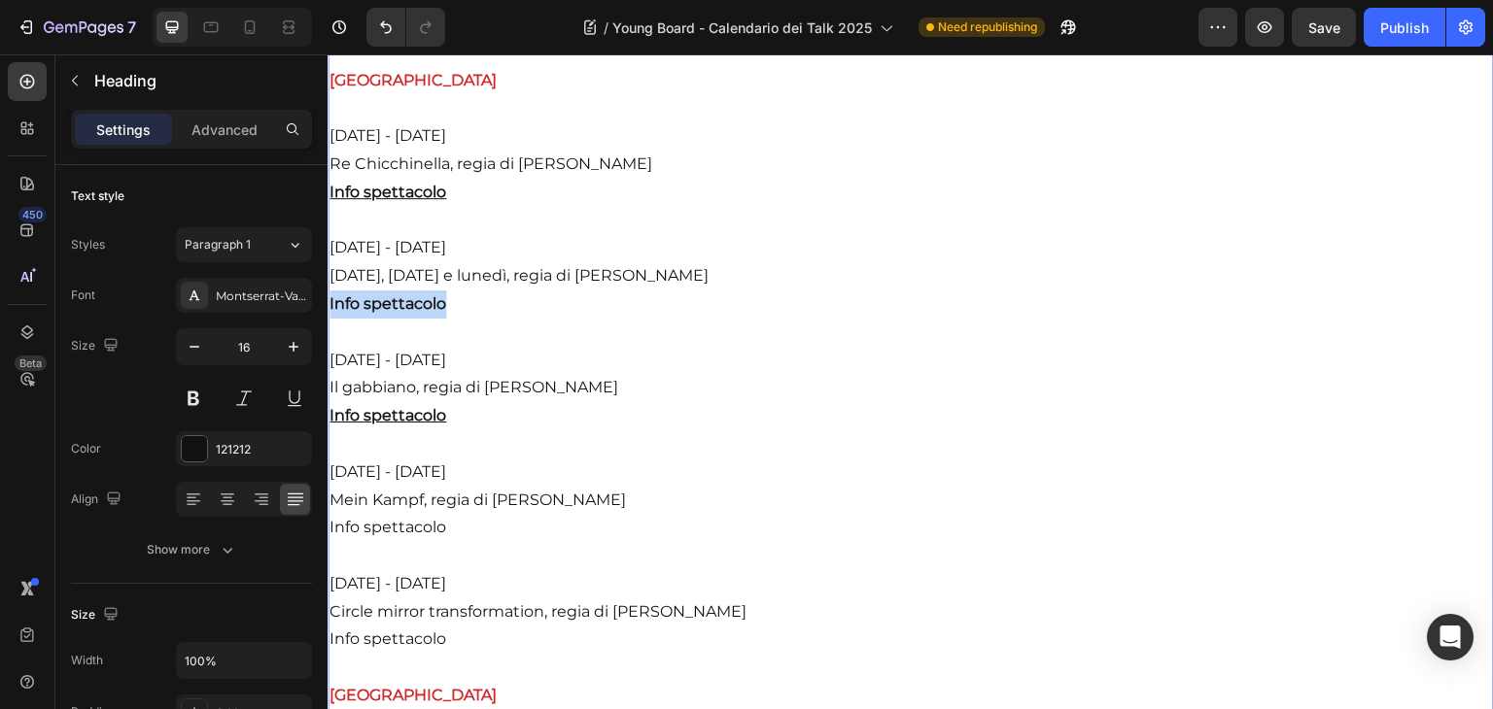
drag, startPoint x: 459, startPoint y: 325, endPoint x: 325, endPoint y: 316, distance: 134.4
click at [358, 313] on strong "Info spettacolo" at bounding box center [387, 303] width 117 height 18
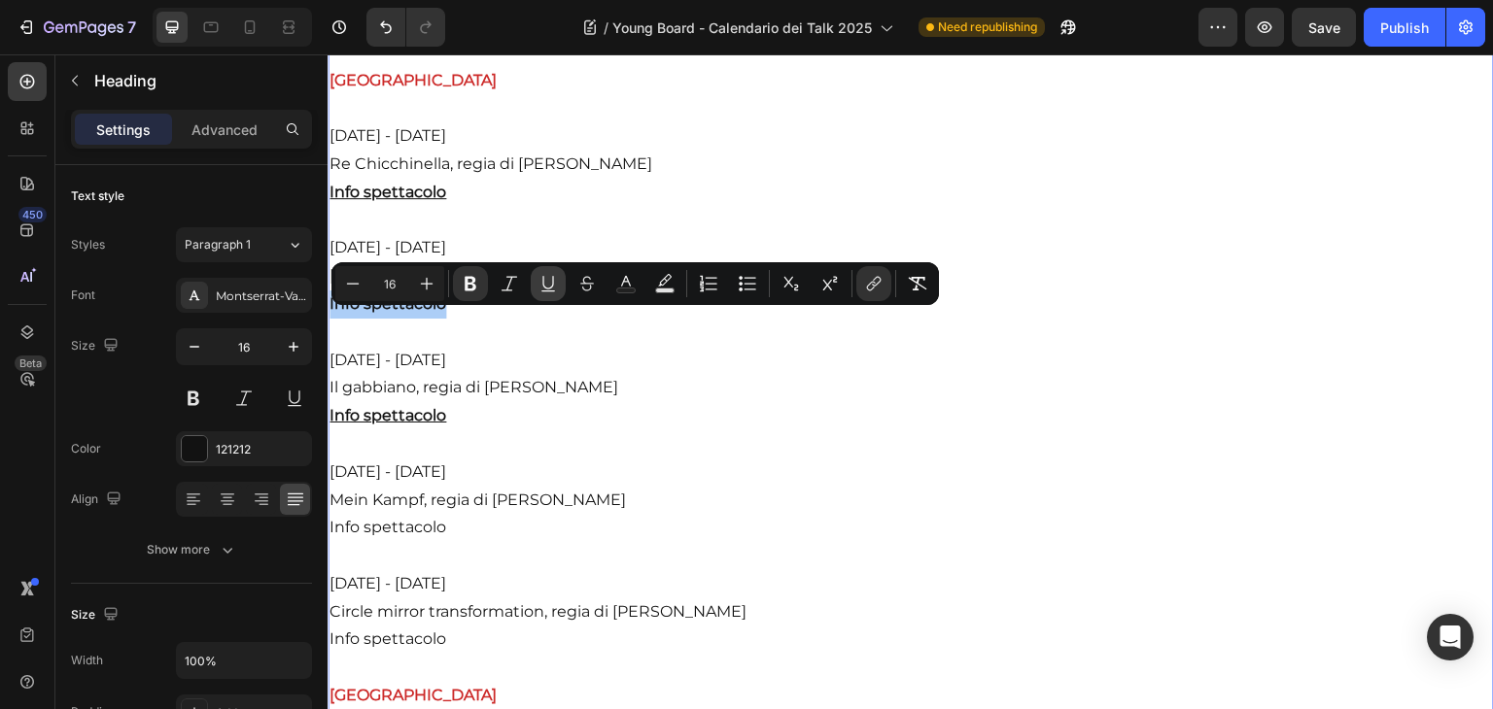
click at [539, 284] on icon "Editor contextual toolbar" at bounding box center [547, 283] width 19 height 19
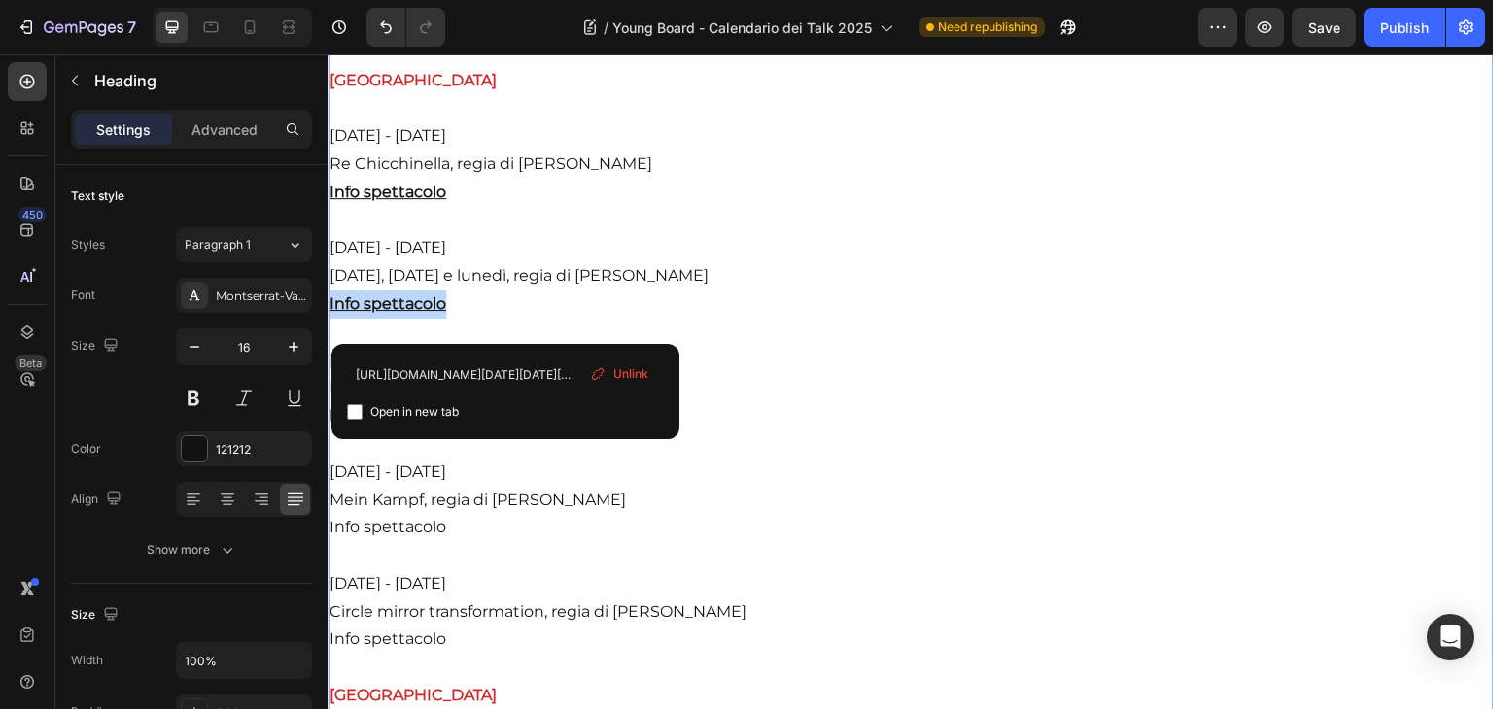
drag, startPoint x: 459, startPoint y: 327, endPoint x: 320, endPoint y: 321, distance: 139.1
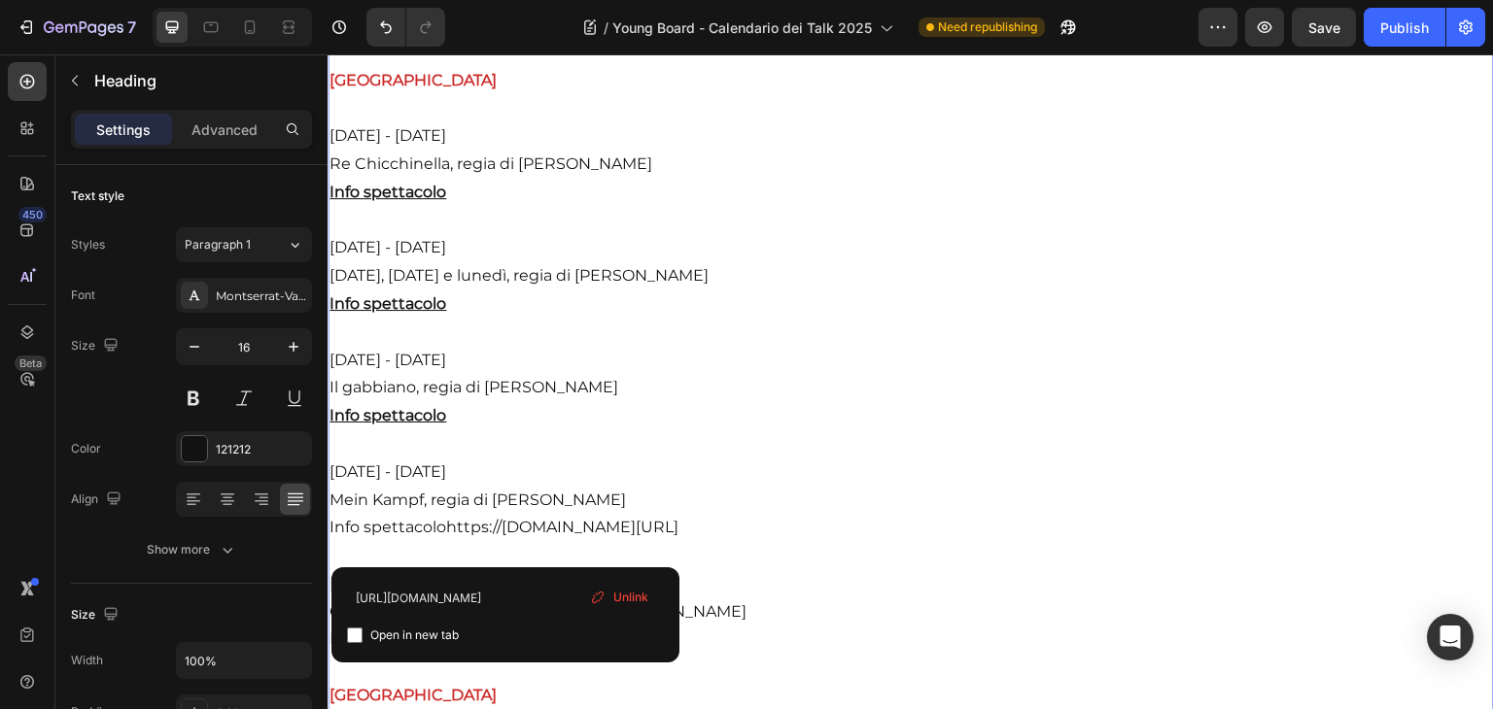
drag, startPoint x: 464, startPoint y: 539, endPoint x: 329, endPoint y: 523, distance: 135.1
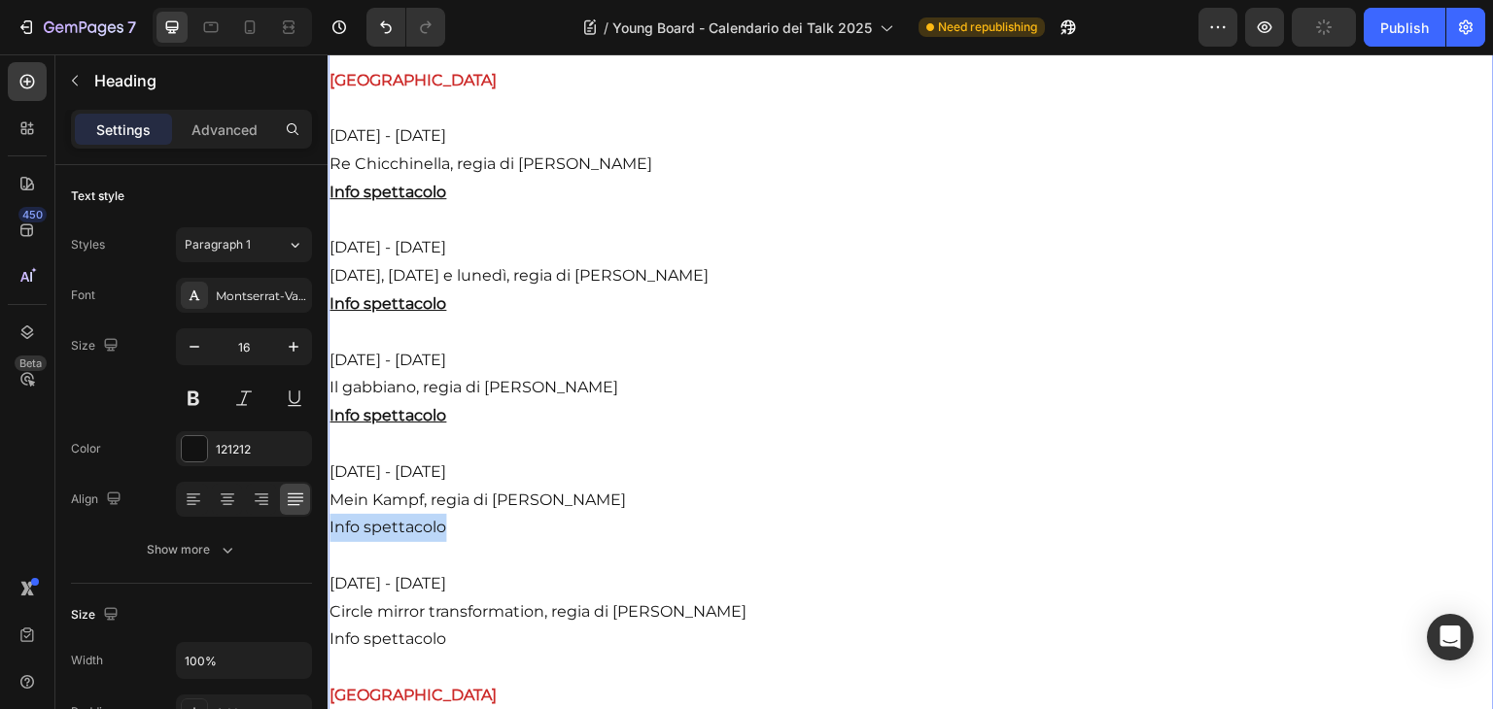
drag, startPoint x: 446, startPoint y: 552, endPoint x: 328, endPoint y: 546, distance: 117.7
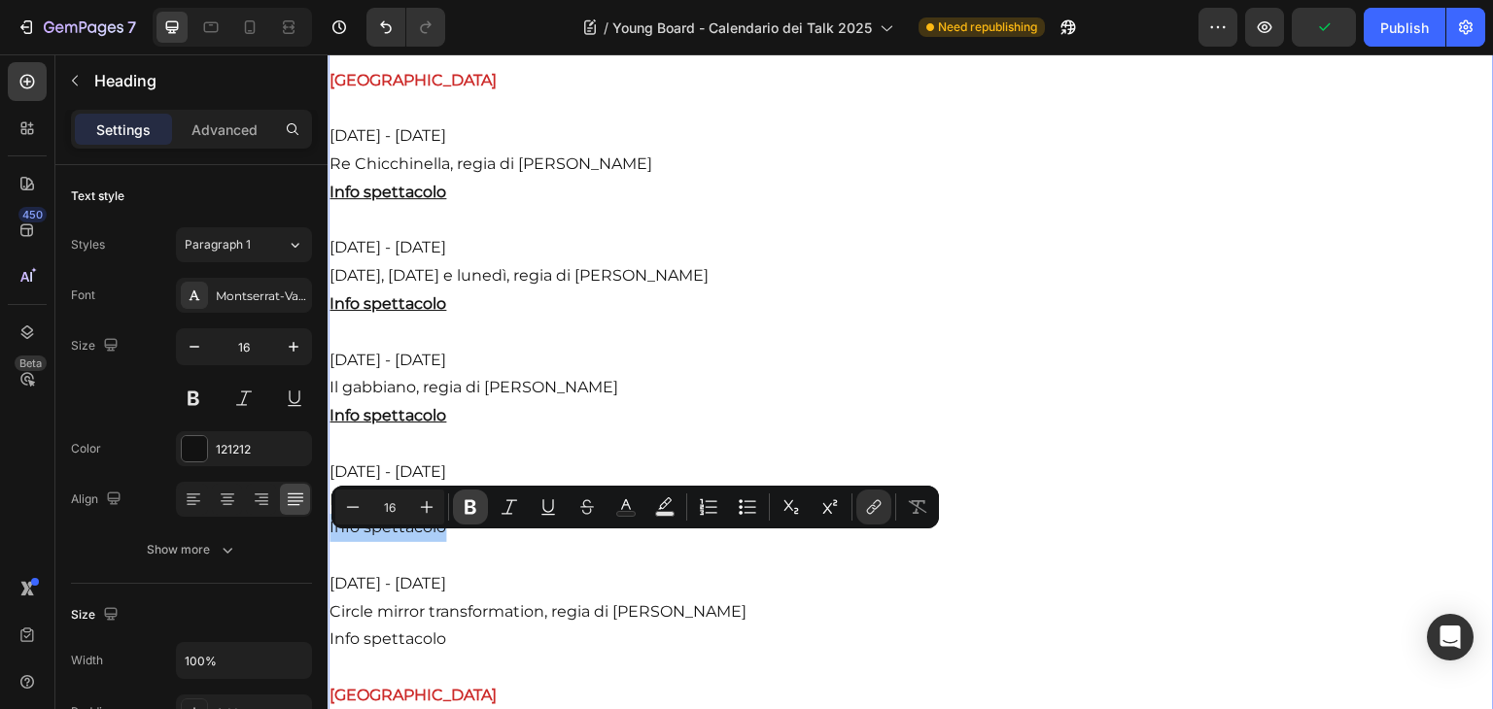
click at [463, 511] on icon "Editor contextual toolbar" at bounding box center [470, 507] width 19 height 19
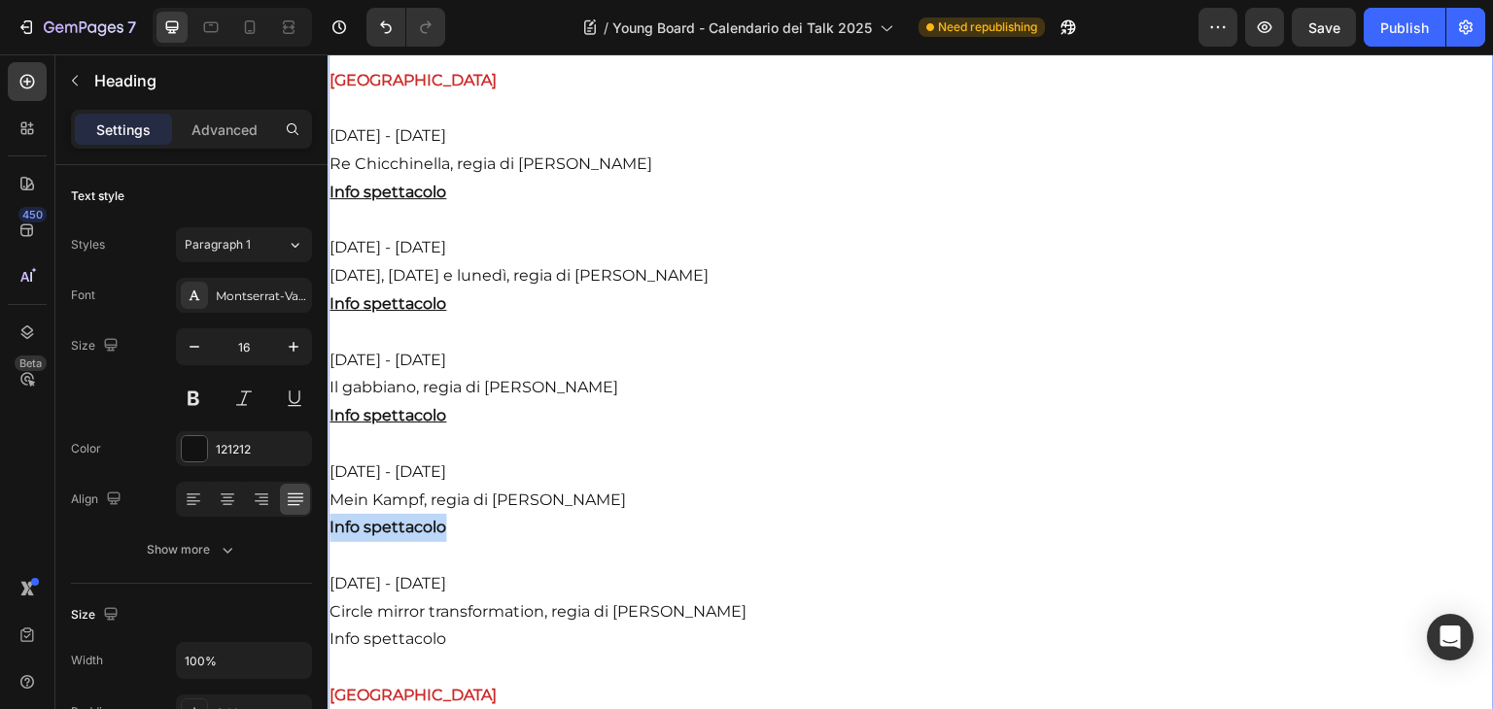
drag, startPoint x: 469, startPoint y: 543, endPoint x: 314, endPoint y: 543, distance: 155.5
click at [368, 536] on strong "Info spettacolo" at bounding box center [387, 527] width 117 height 18
drag, startPoint x: 465, startPoint y: 664, endPoint x: 323, endPoint y: 661, distance: 141.9
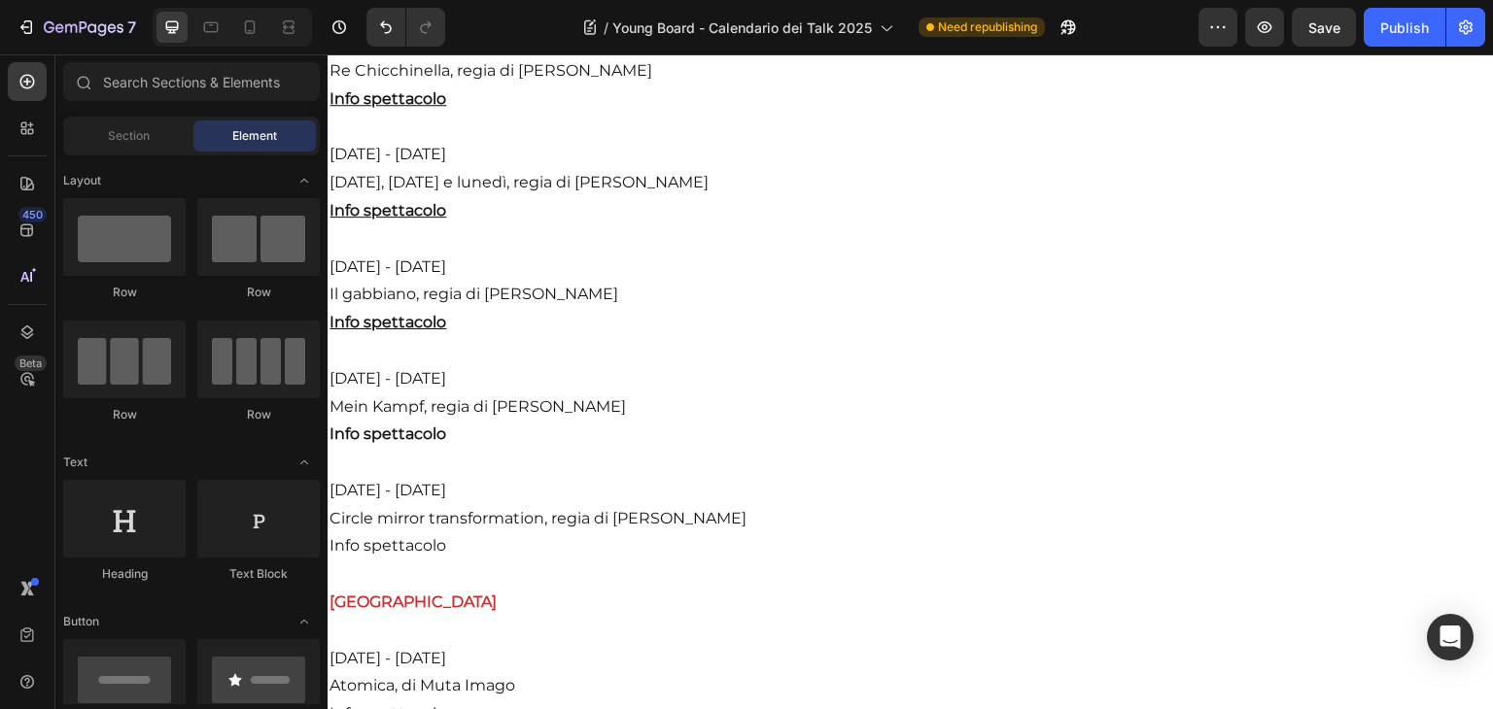
scroll to position [1420, 0]
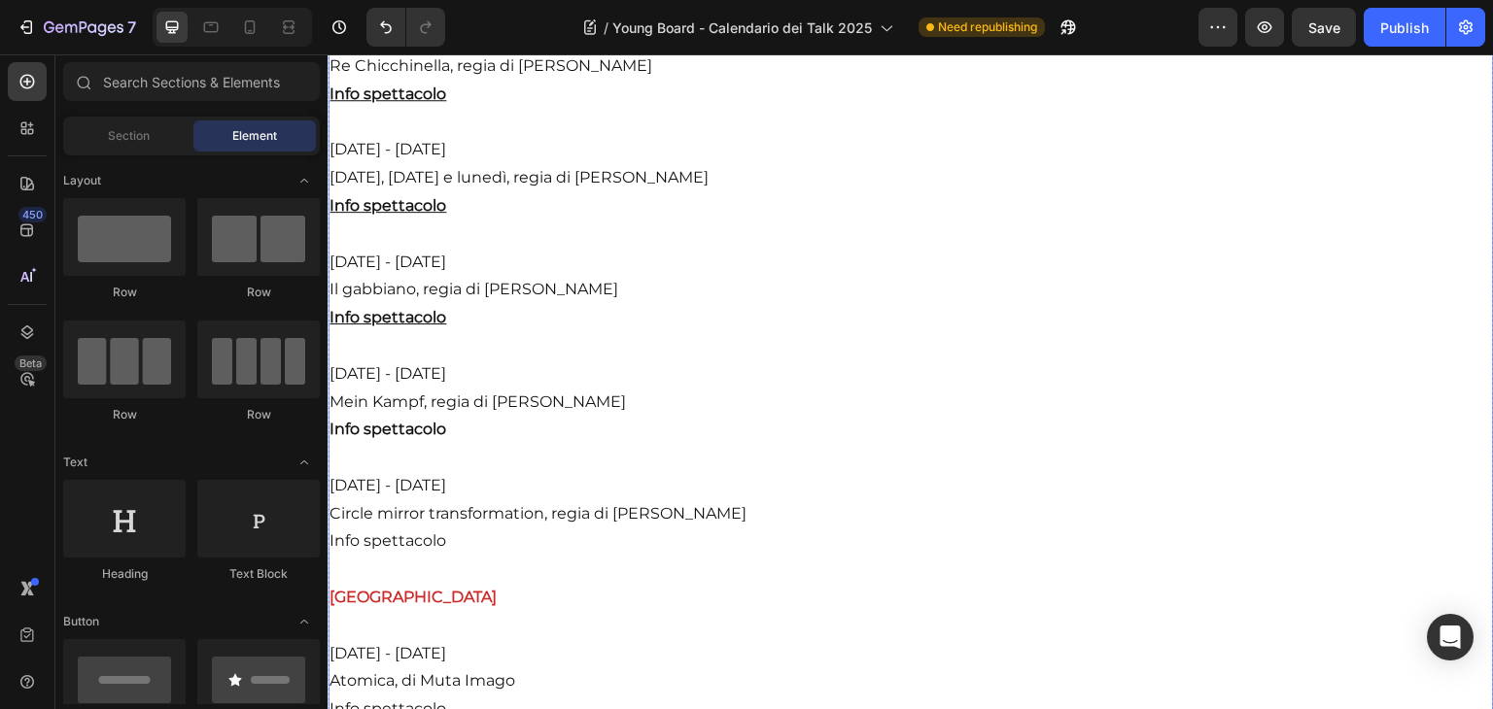
click at [745, 414] on p "Dominio Pubblico vuole sostenere e consolidare l’offerta culturale della città …" at bounding box center [910, 625] width 1162 height 2043
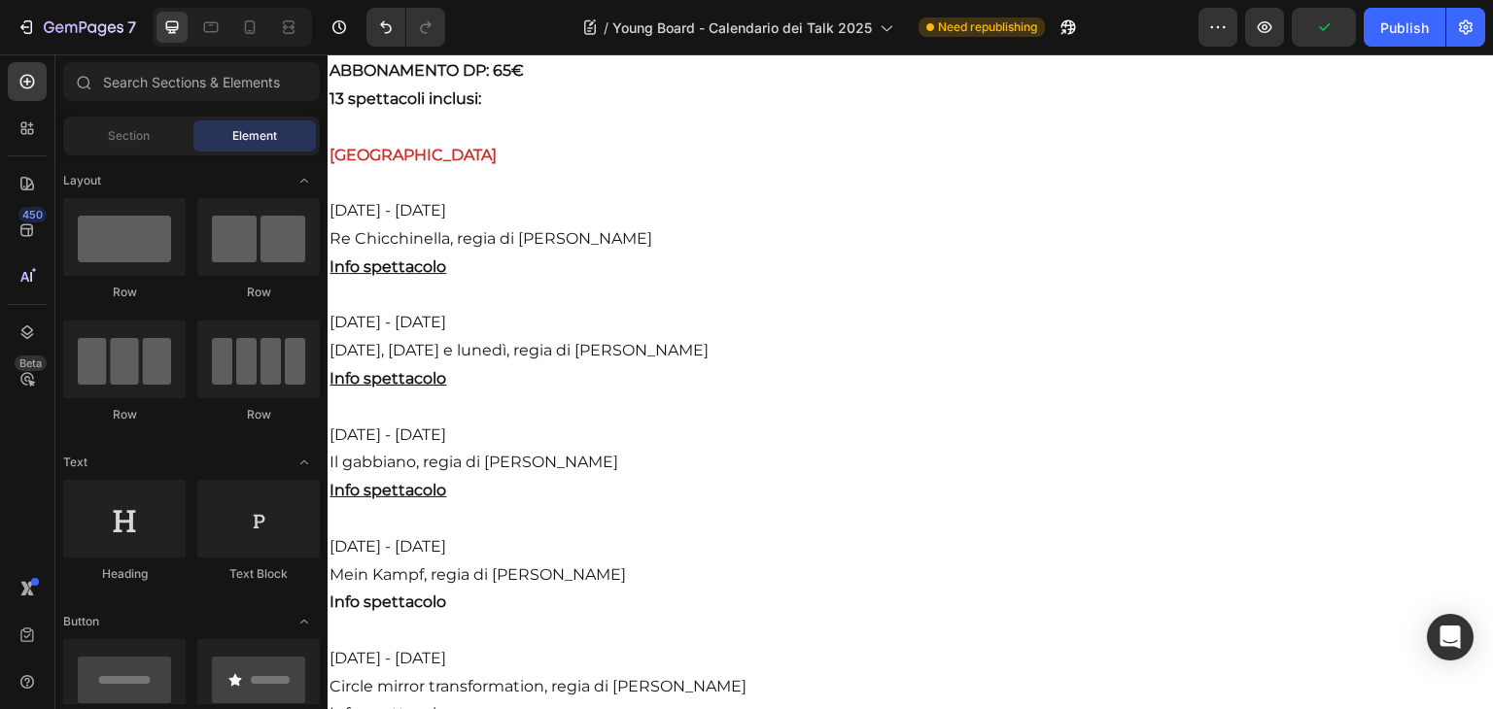
scroll to position [1259, 0]
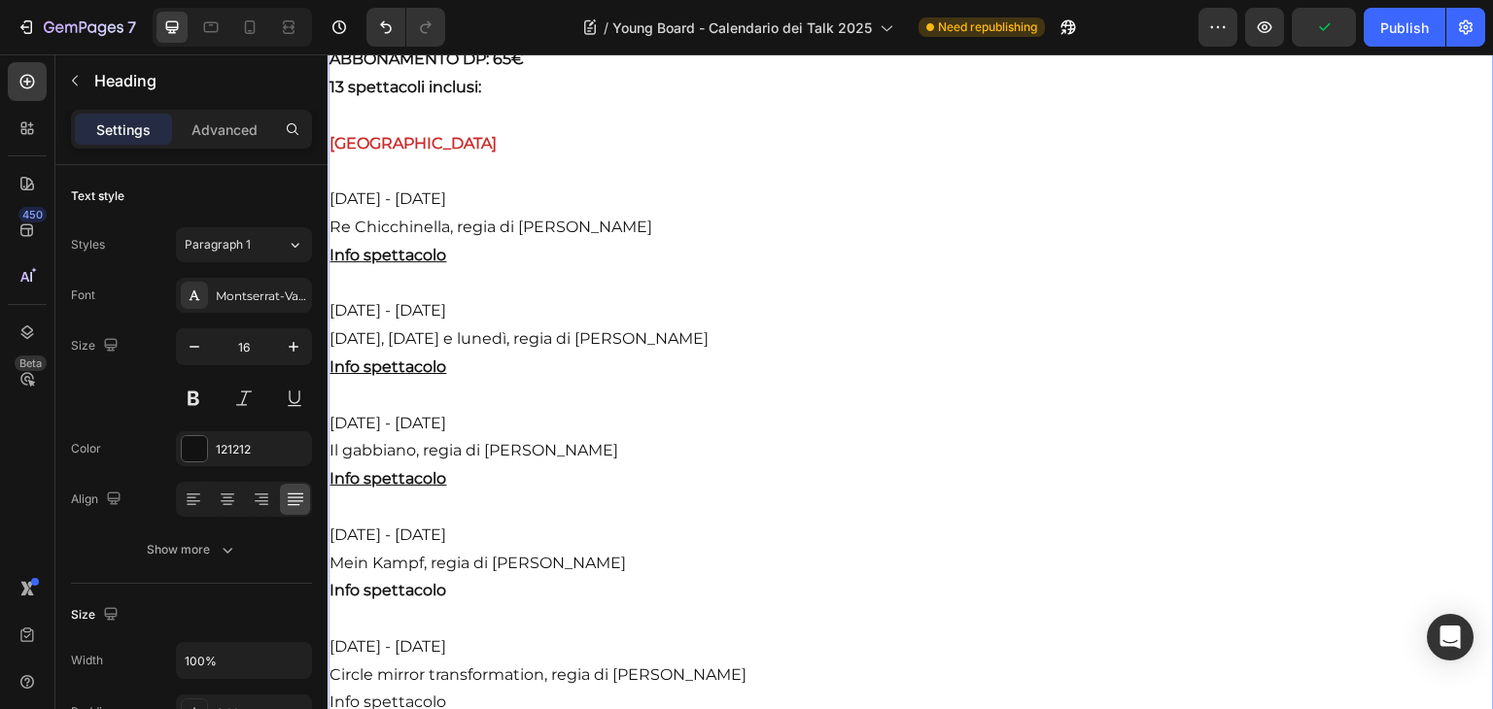
click at [440, 600] on strong "Info spettacolo" at bounding box center [387, 590] width 117 height 18
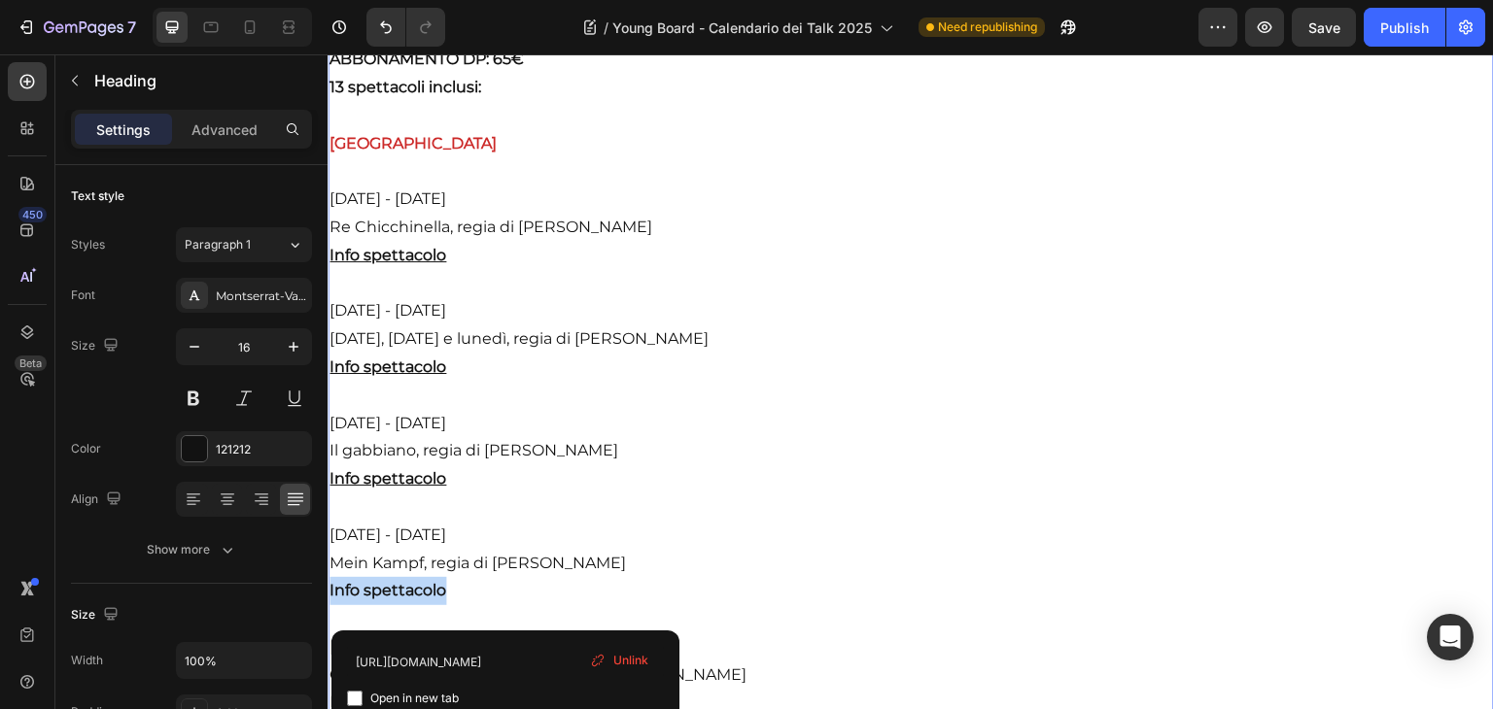
drag, startPoint x: 455, startPoint y: 609, endPoint x: 324, endPoint y: 610, distance: 131.2
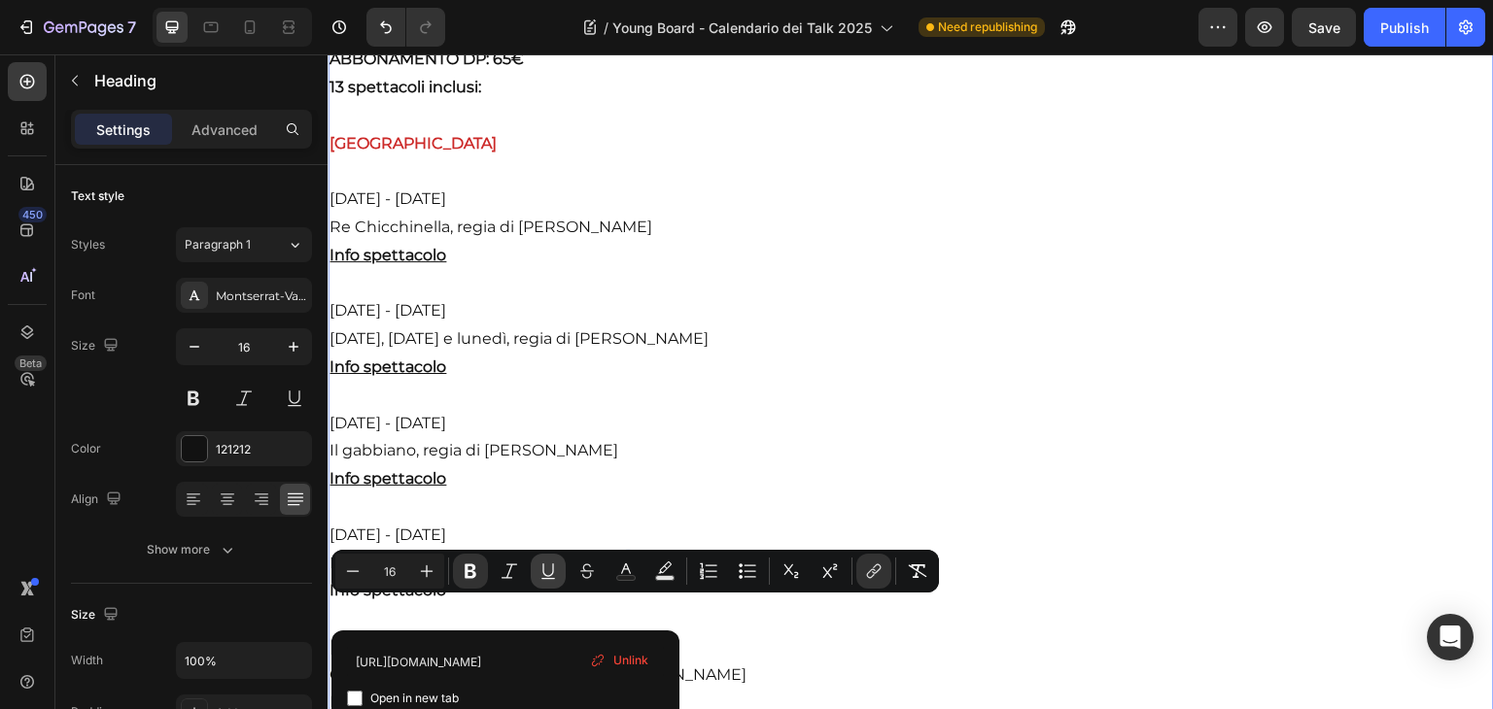
click at [538, 568] on icon "Editor contextual toolbar" at bounding box center [547, 571] width 19 height 19
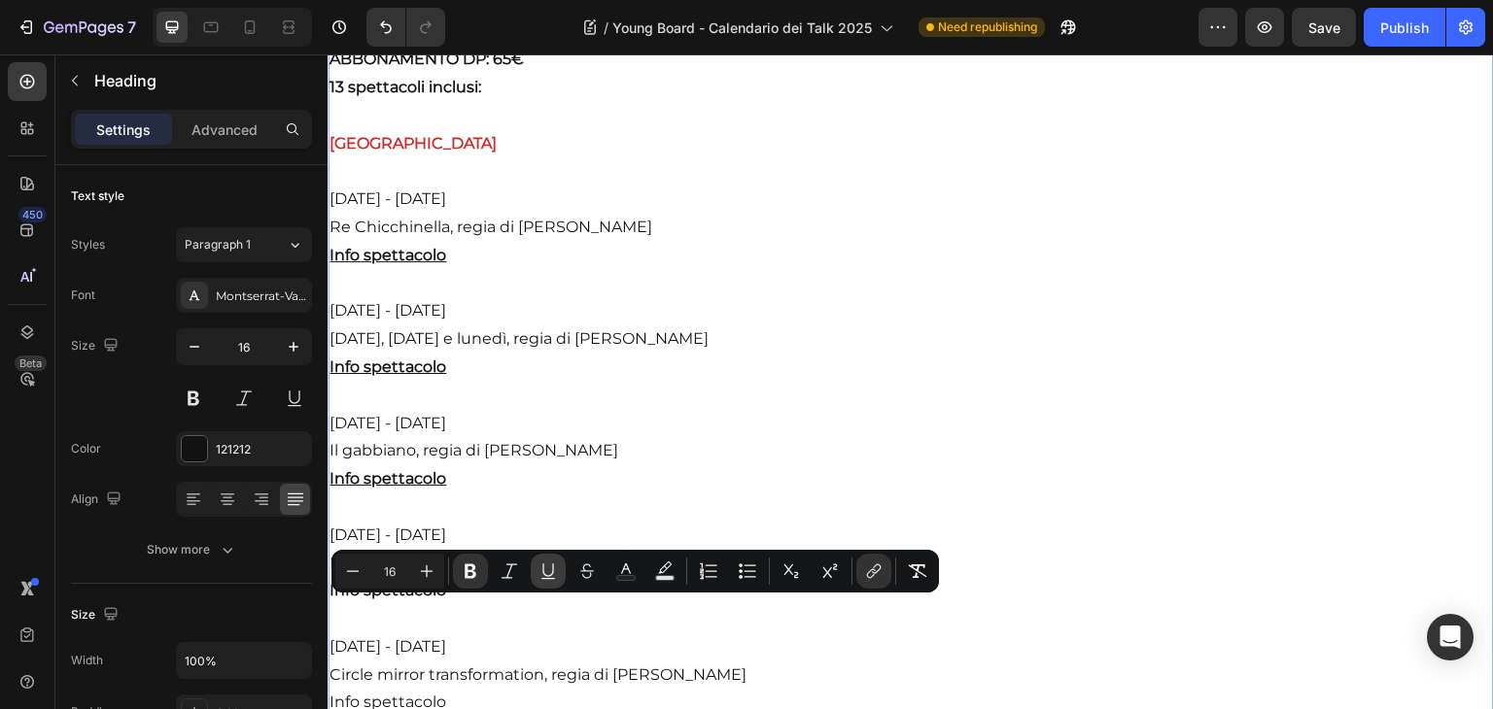
click at [538, 568] on icon "Editor contextual toolbar" at bounding box center [547, 571] width 19 height 19
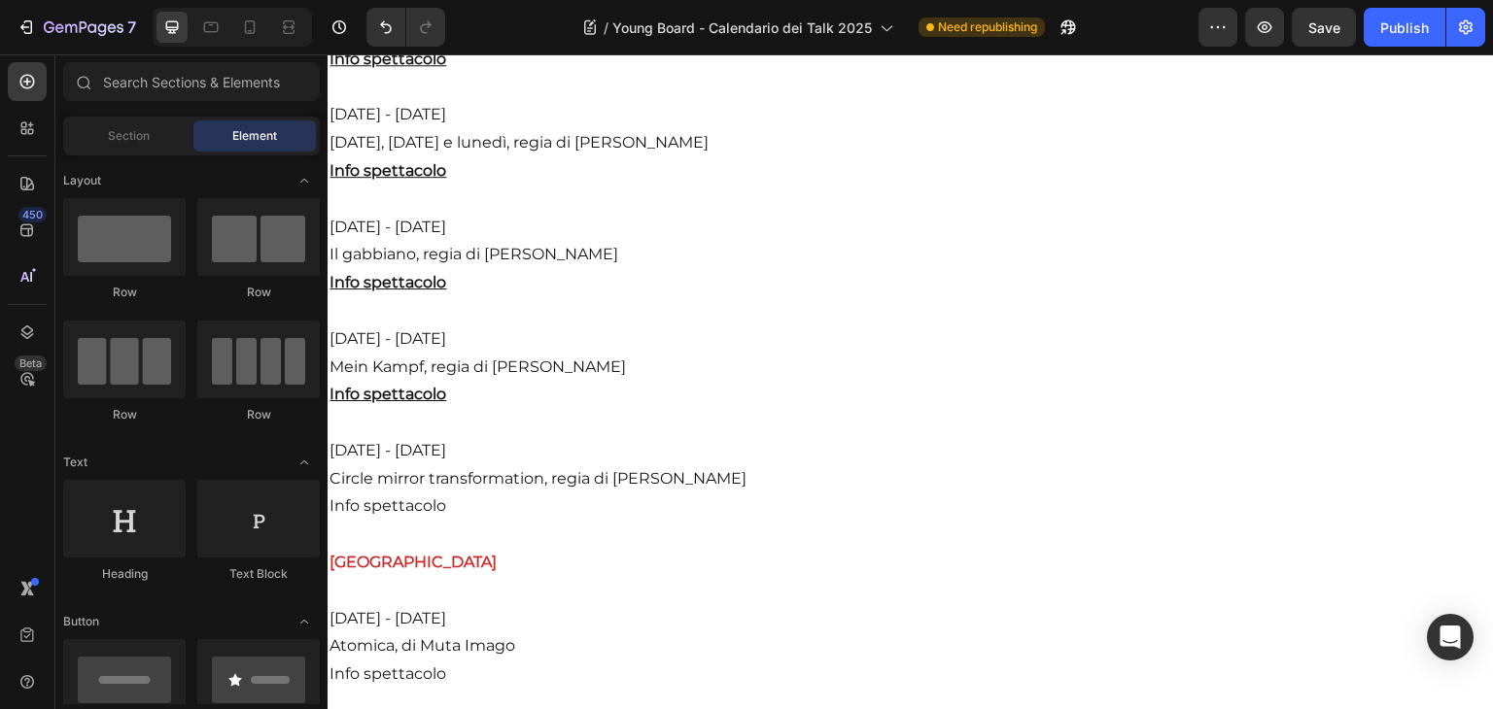
scroll to position [1543, 0]
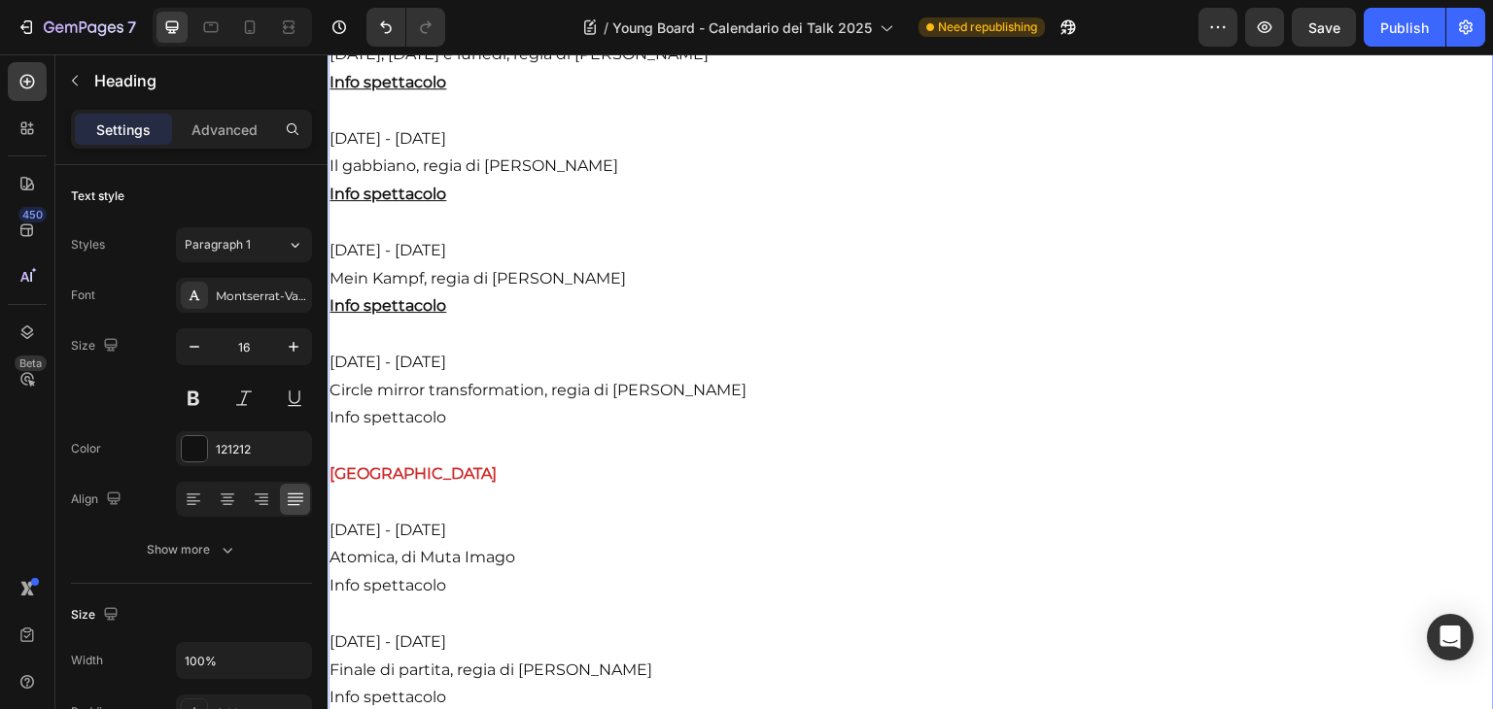
click at [430, 427] on link "Info spettacolo" at bounding box center [387, 417] width 117 height 18
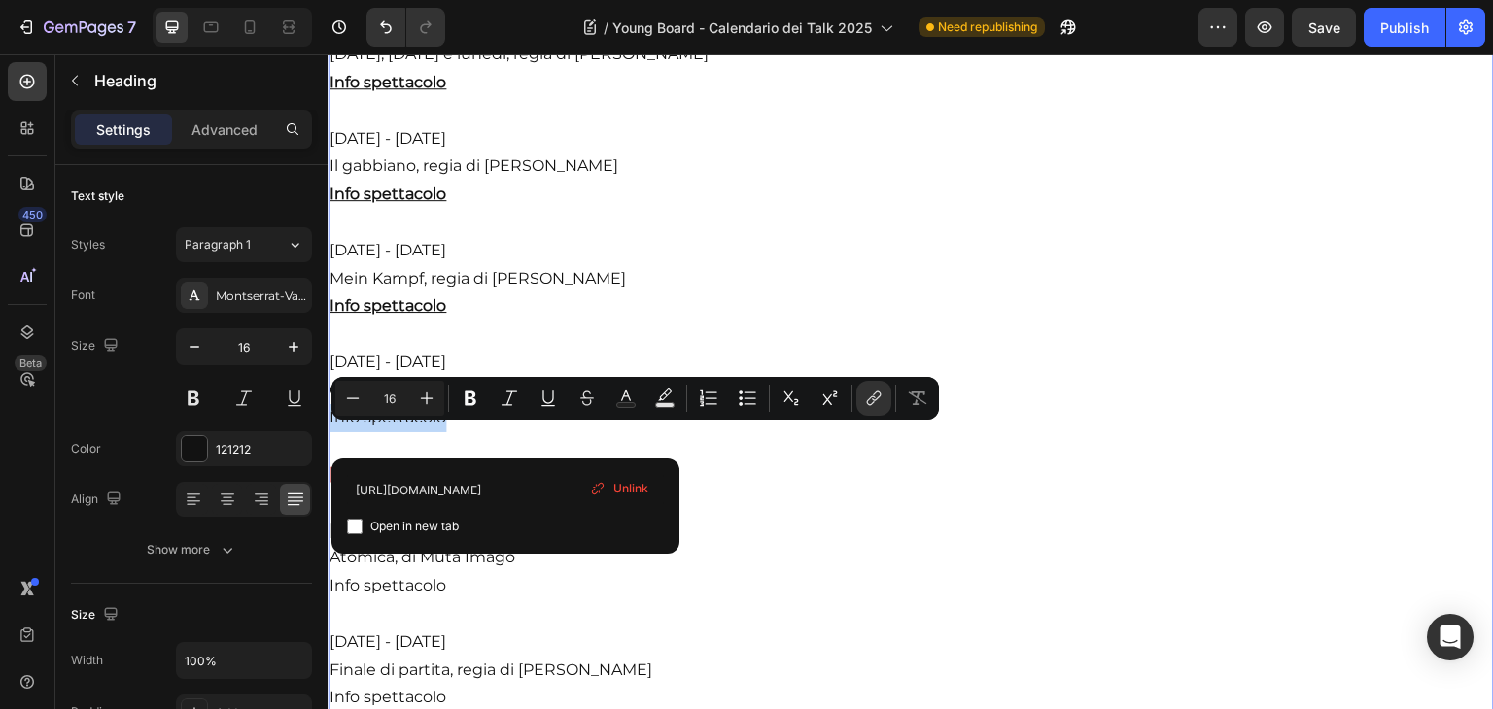
drag, startPoint x: 451, startPoint y: 437, endPoint x: 321, endPoint y: 439, distance: 130.2
click at [464, 395] on icon "Editor contextual toolbar" at bounding box center [470, 398] width 19 height 19
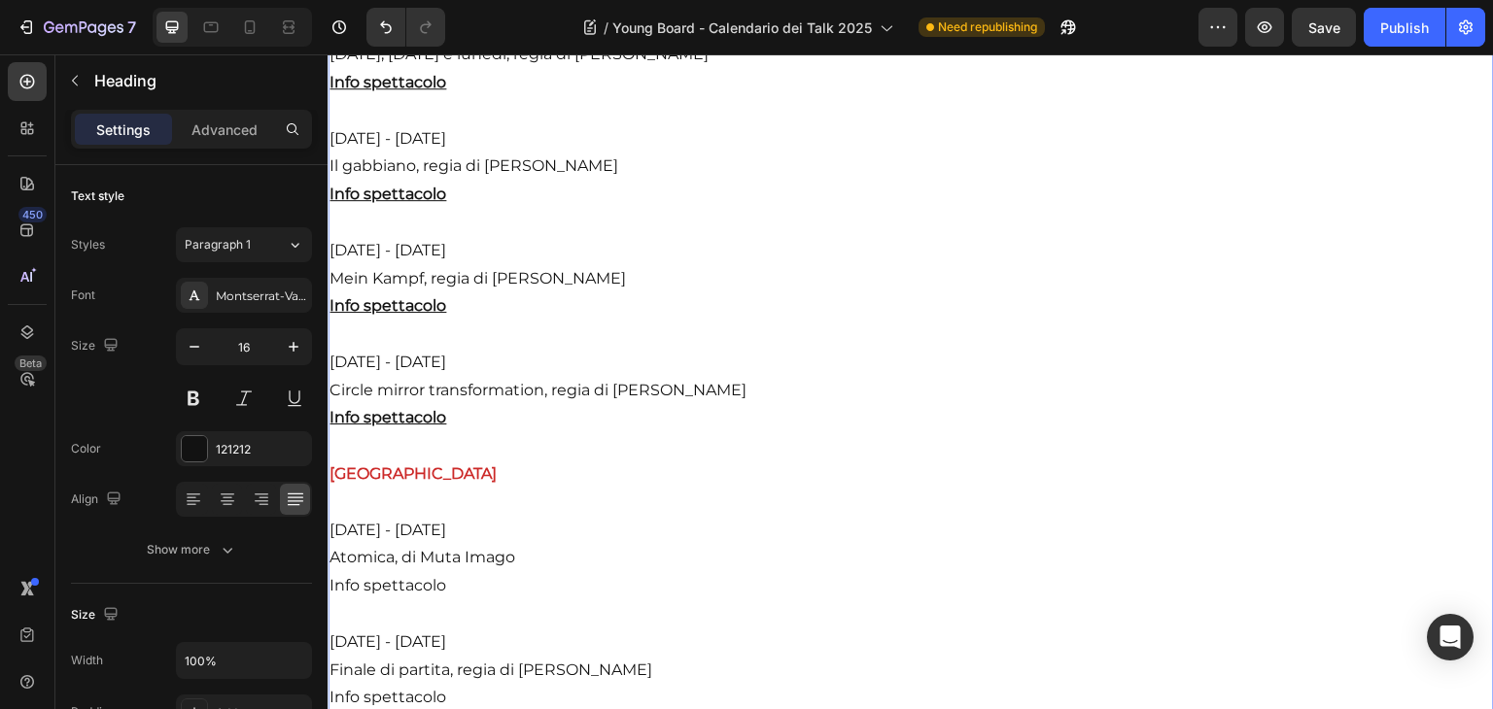
click at [455, 609] on p "Dominio Pubblico vuole sostenere e consolidare l’offerta culturale della città …" at bounding box center [910, 502] width 1162 height 2043
click at [443, 595] on link "Info spettacolo" at bounding box center [387, 585] width 117 height 18
drag, startPoint x: 455, startPoint y: 605, endPoint x: 324, endPoint y: 608, distance: 131.2
click at [341, 595] on link "Info spettacolo" at bounding box center [387, 585] width 117 height 18
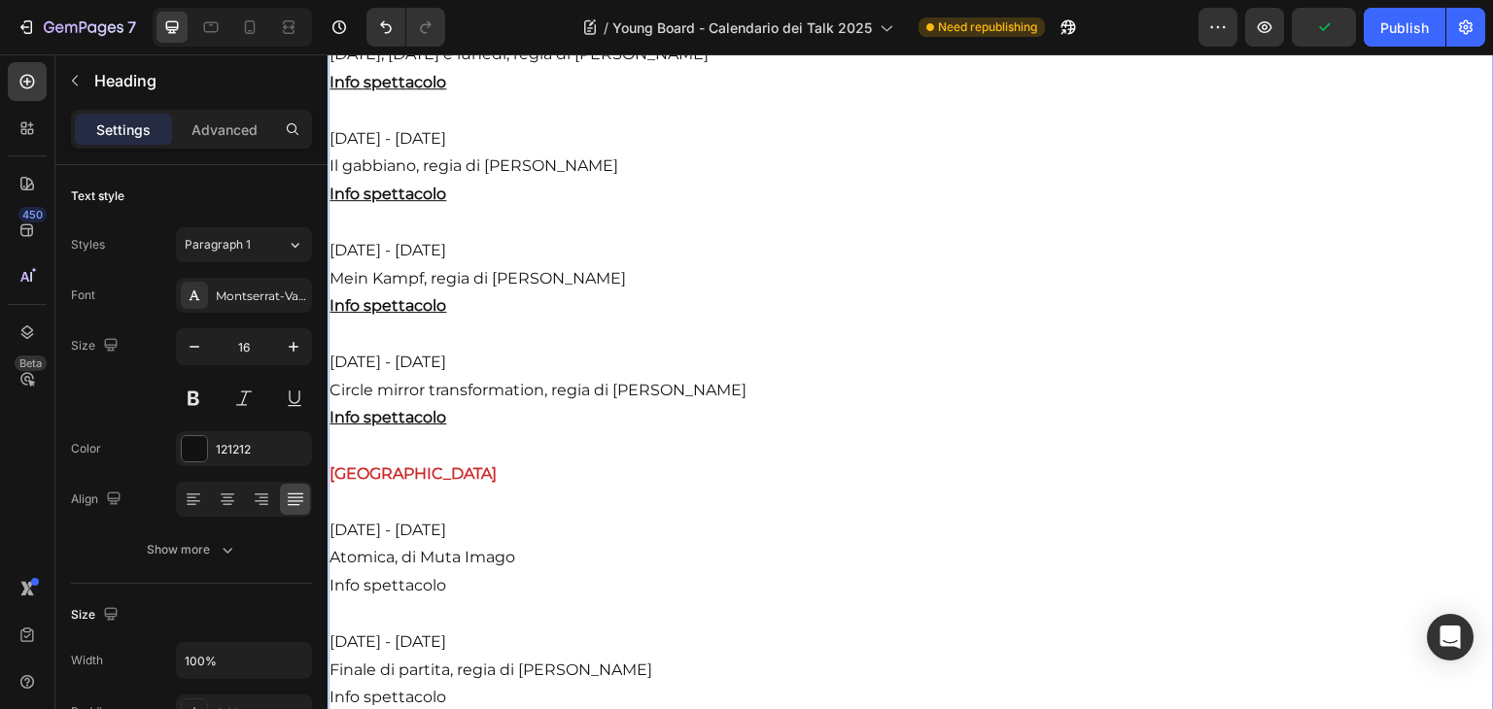
click at [961, 569] on p "Dominio Pubblico vuole sostenere e consolidare l’offerta culturale della città …" at bounding box center [910, 502] width 1162 height 2043
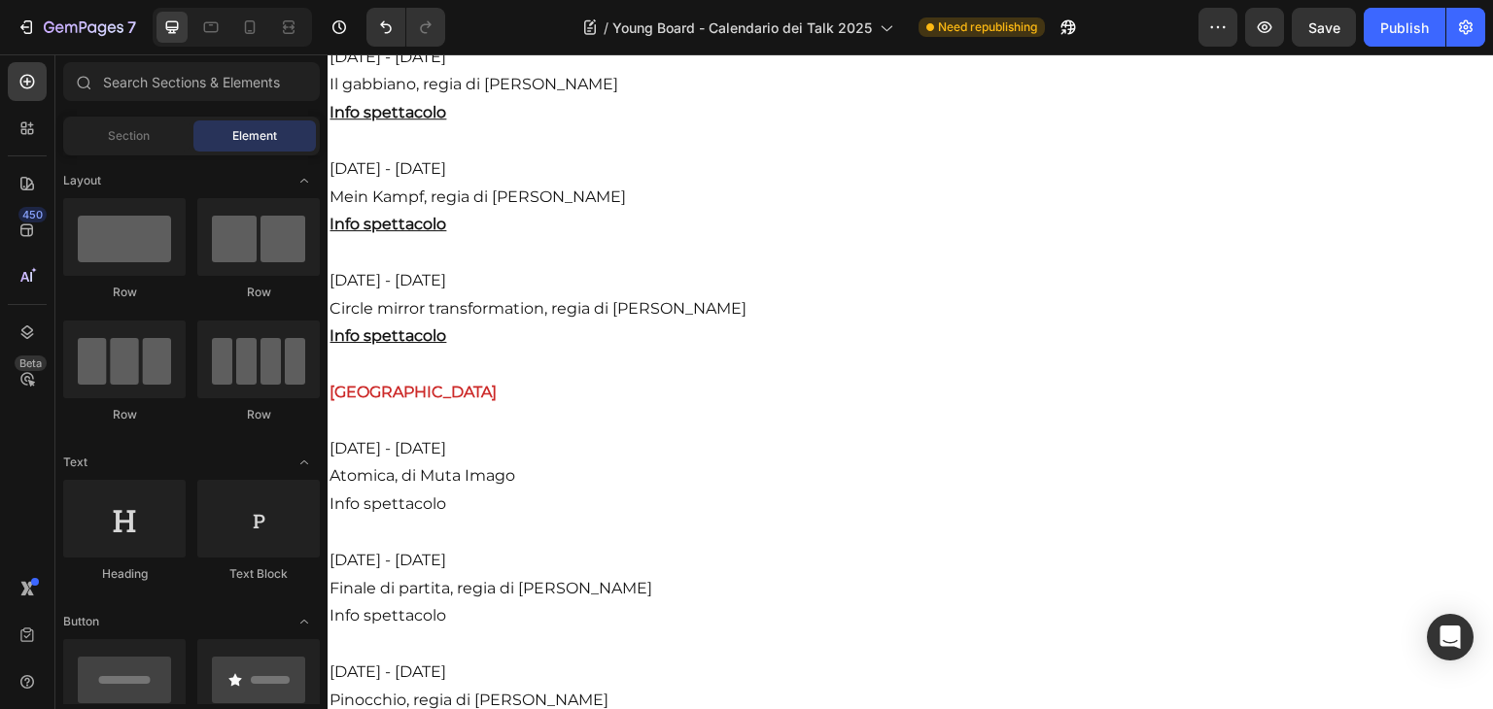
scroll to position [1718, 0]
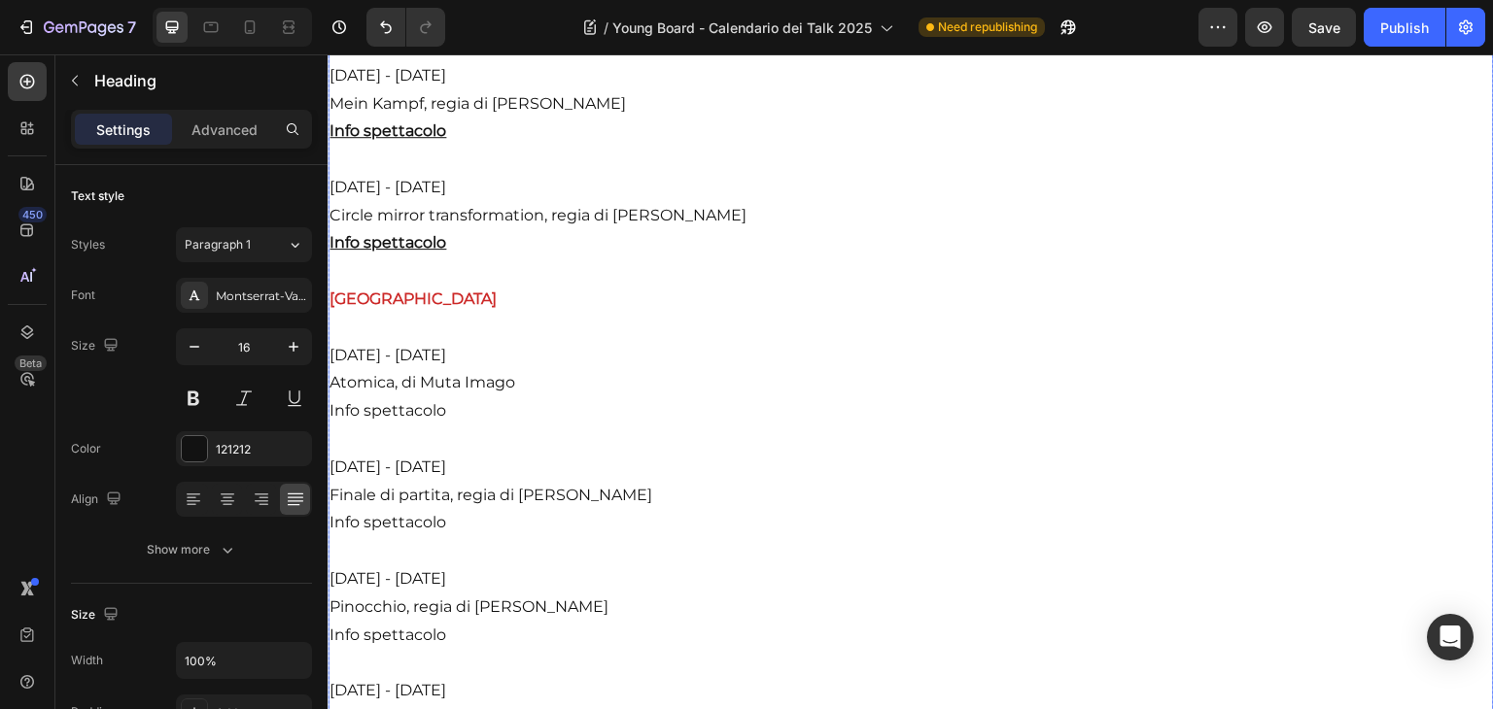
click at [452, 433] on p "Dominio Pubblico vuole sostenere e consolidare l’offerta culturale della città …" at bounding box center [910, 327] width 1162 height 2043
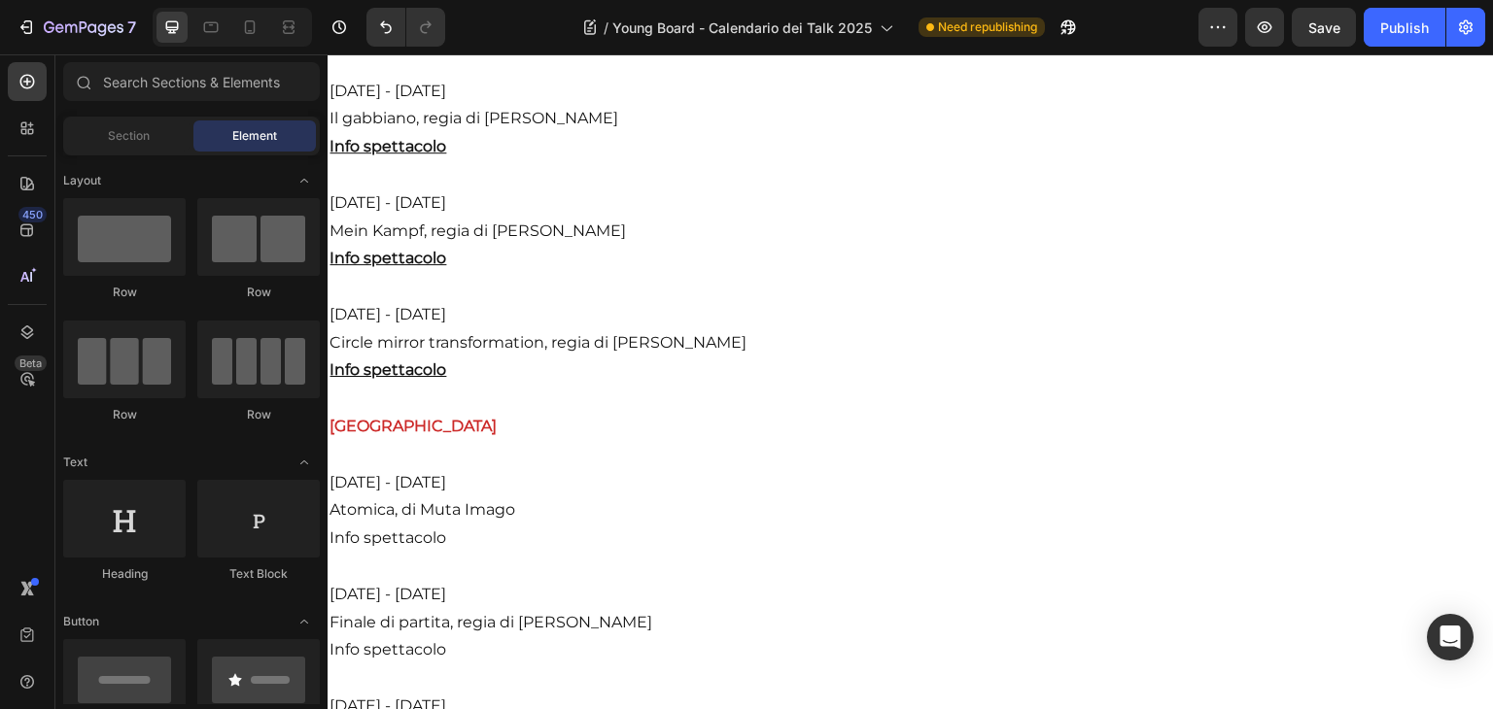
scroll to position [1585, 0]
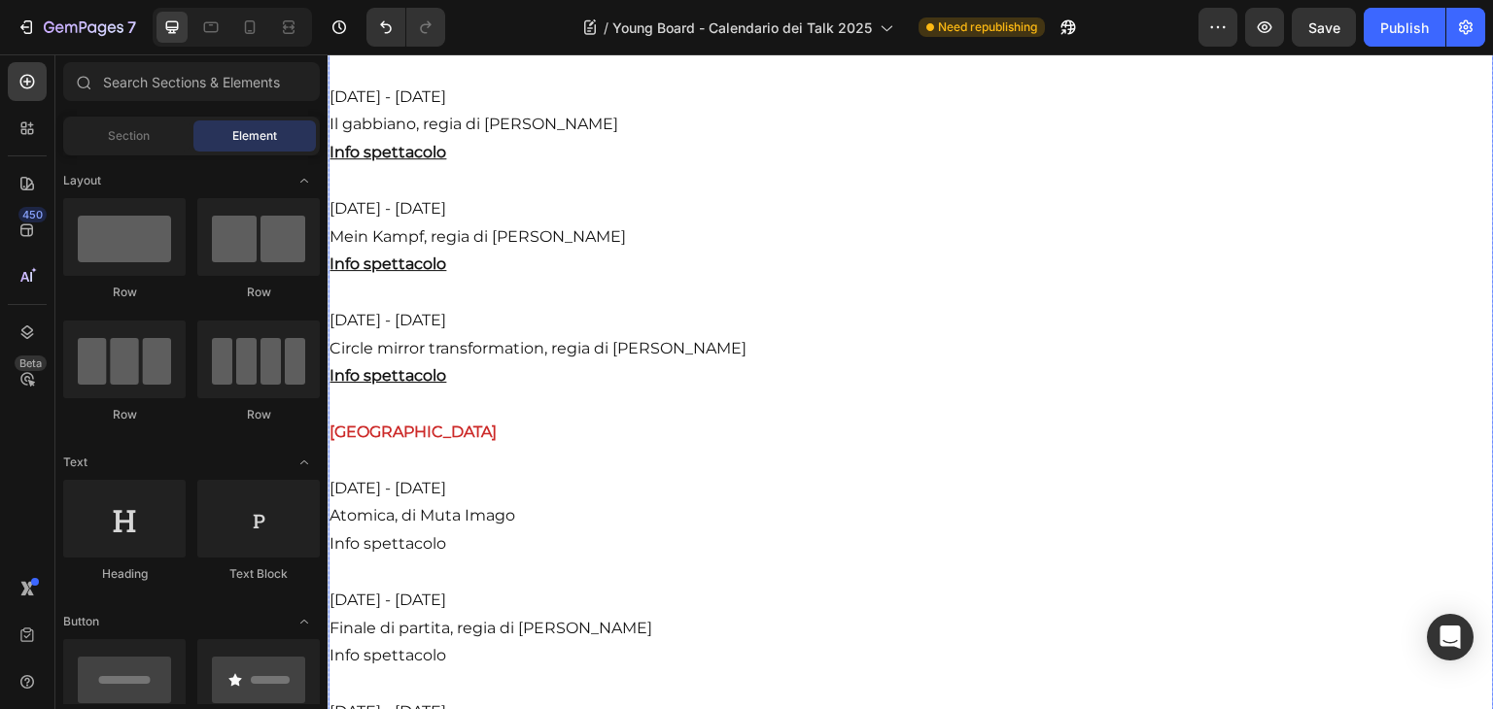
click at [485, 591] on p "Dominio Pubblico vuole sostenere e consolidare l’offerta culturale della città …" at bounding box center [910, 460] width 1162 height 2043
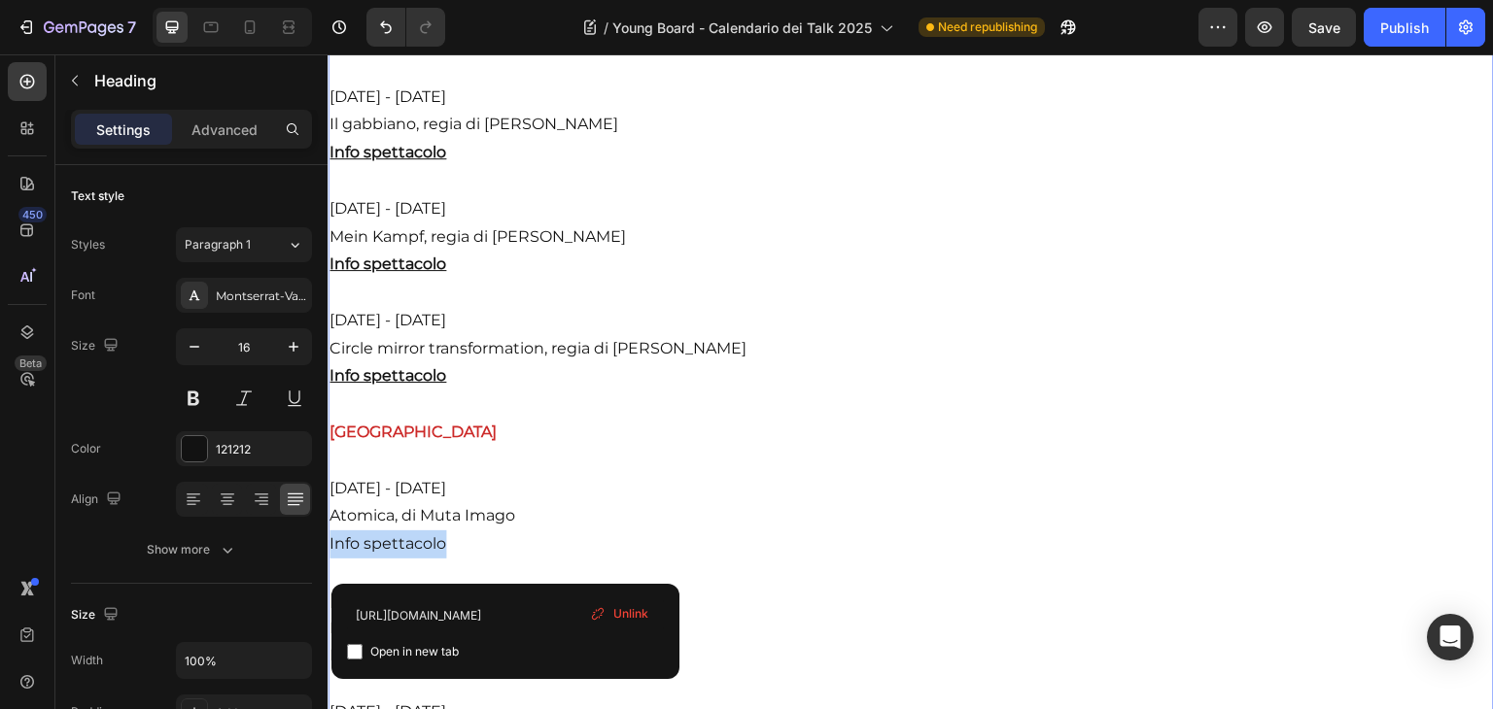
drag, startPoint x: 462, startPoint y: 567, endPoint x: 325, endPoint y: 562, distance: 137.1
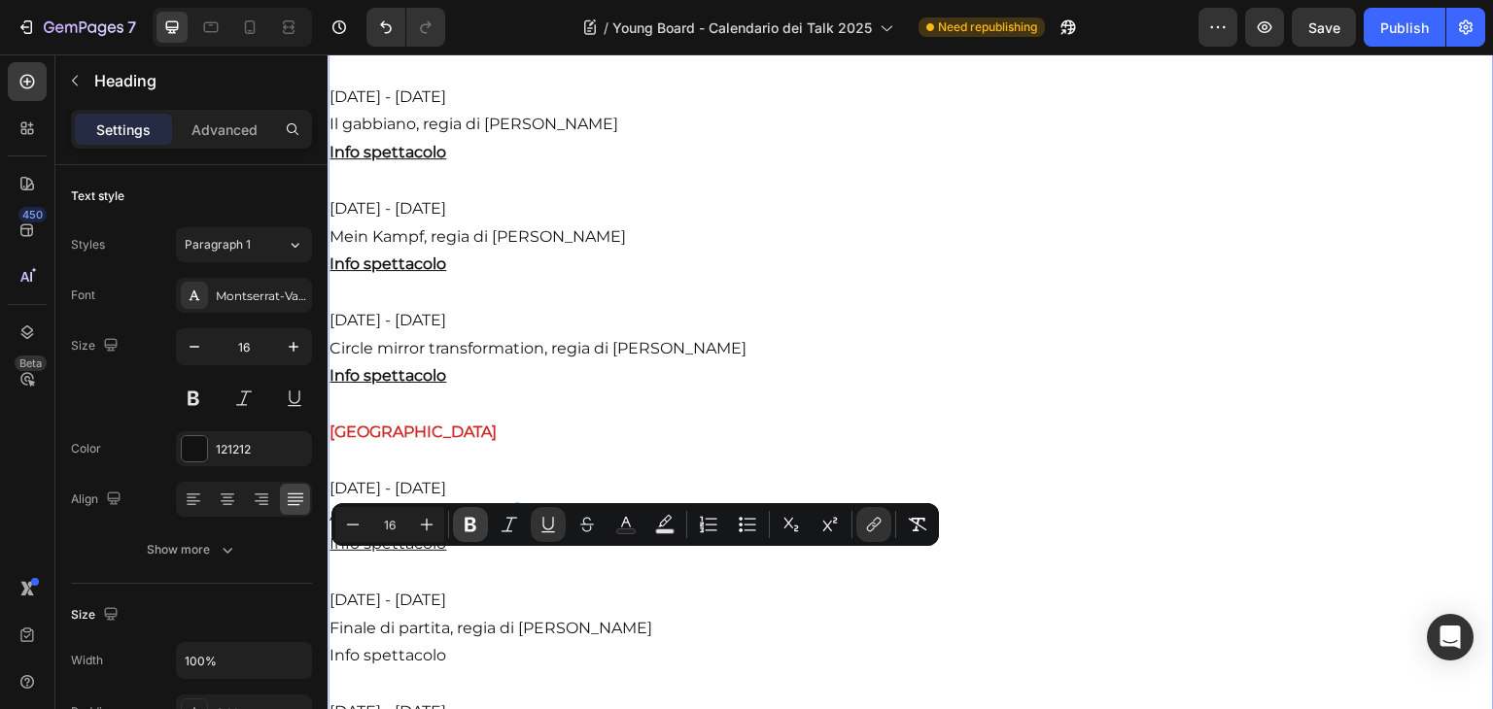
click at [483, 536] on button "Bold" at bounding box center [470, 524] width 35 height 35
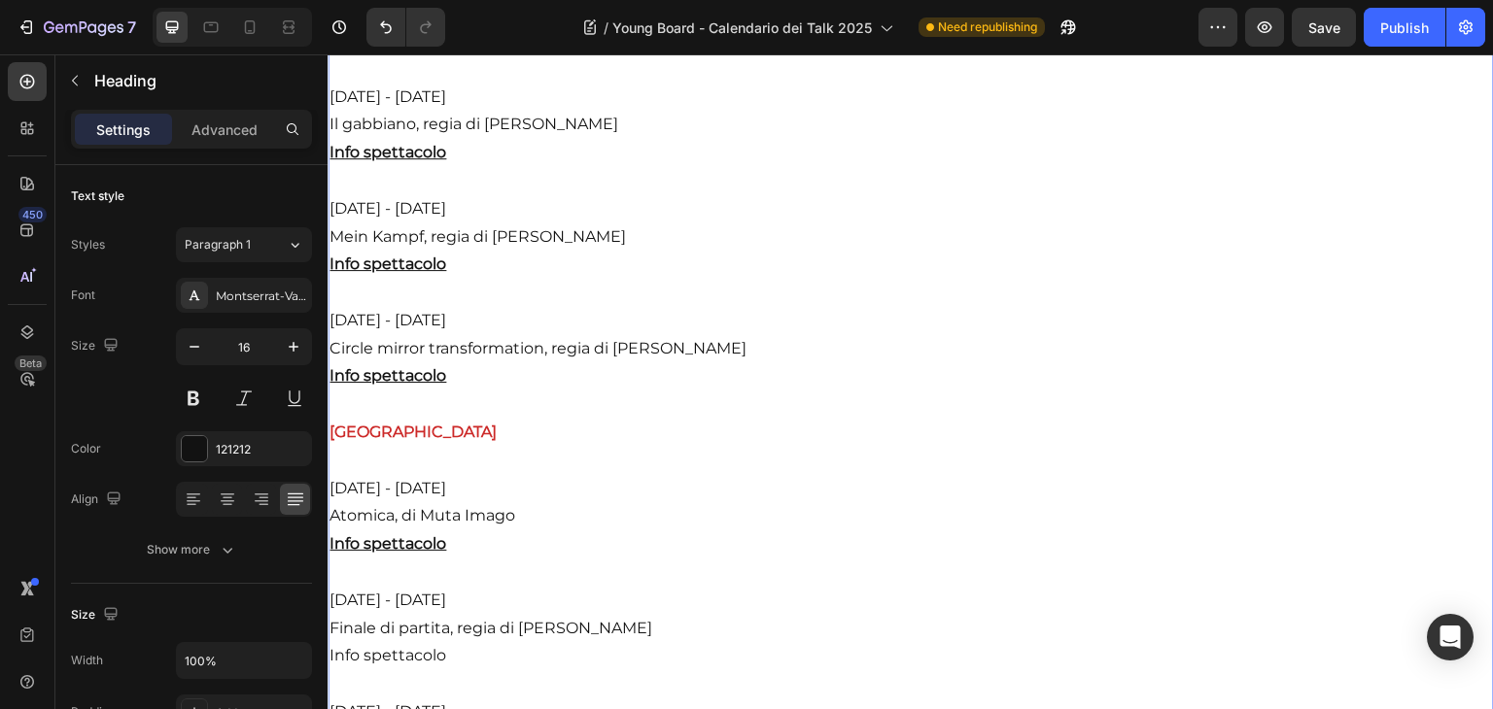
click at [455, 690] on p "Dominio Pubblico vuole sostenere e consolidare l’offerta culturale della città …" at bounding box center [910, 460] width 1162 height 2043
click at [436, 665] on link "Info spettacolo" at bounding box center [387, 655] width 117 height 18
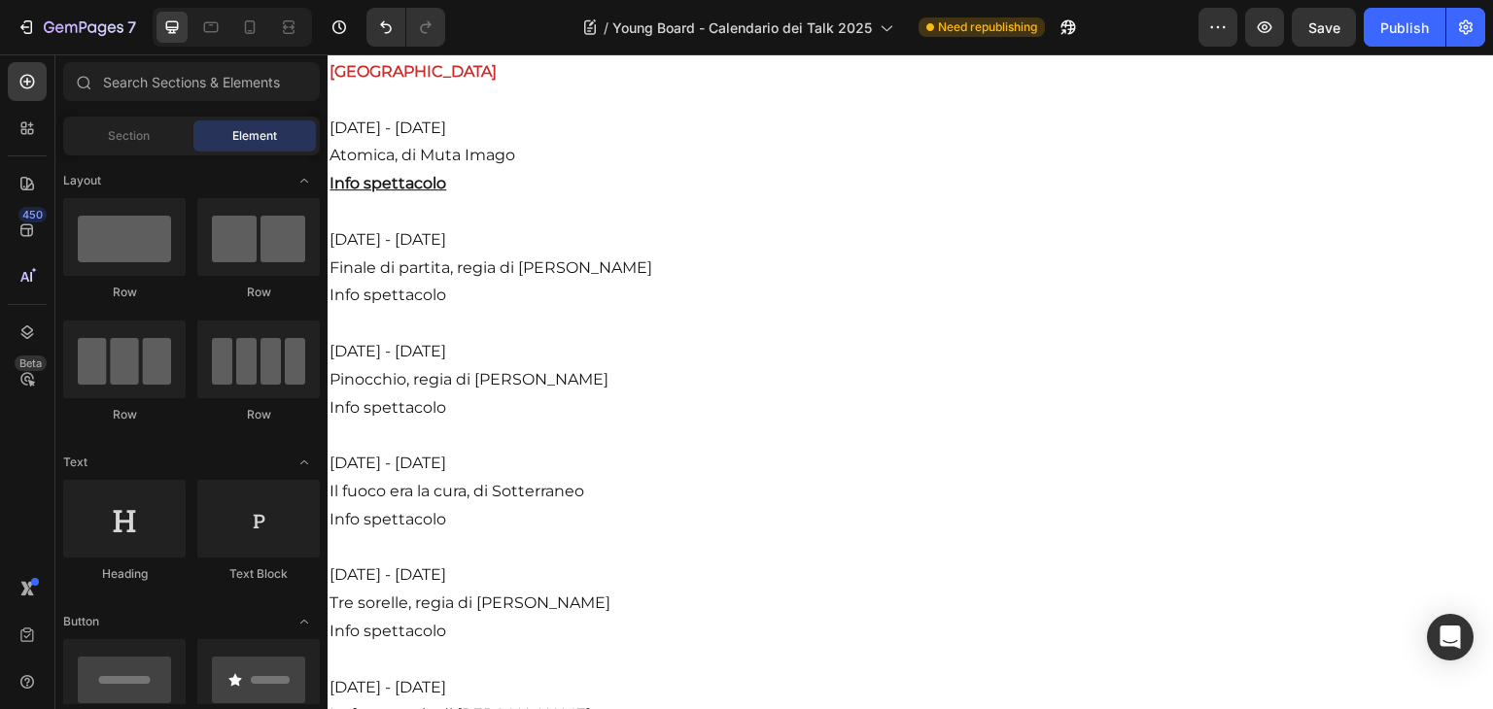
scroll to position [1963, 0]
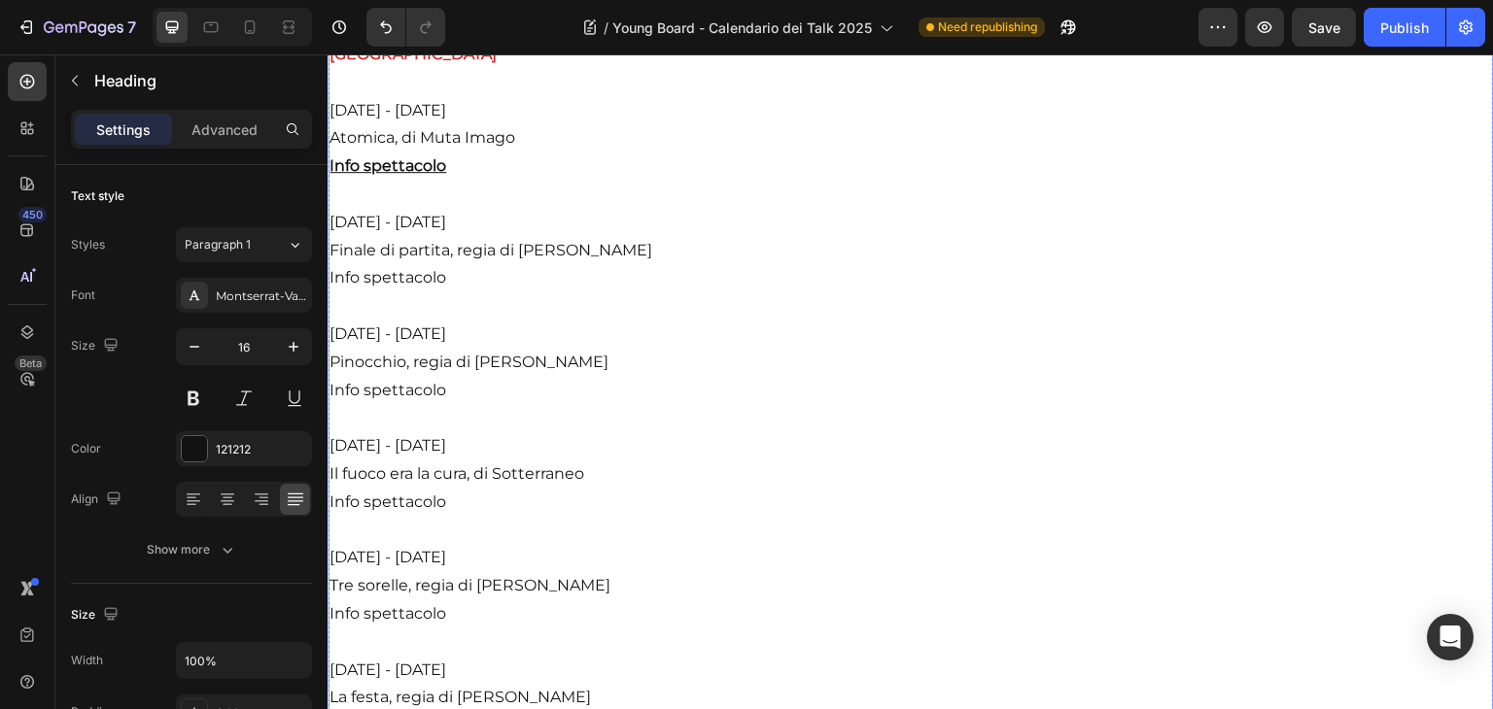
click at [426, 287] on link "Info spettacolo" at bounding box center [387, 277] width 117 height 18
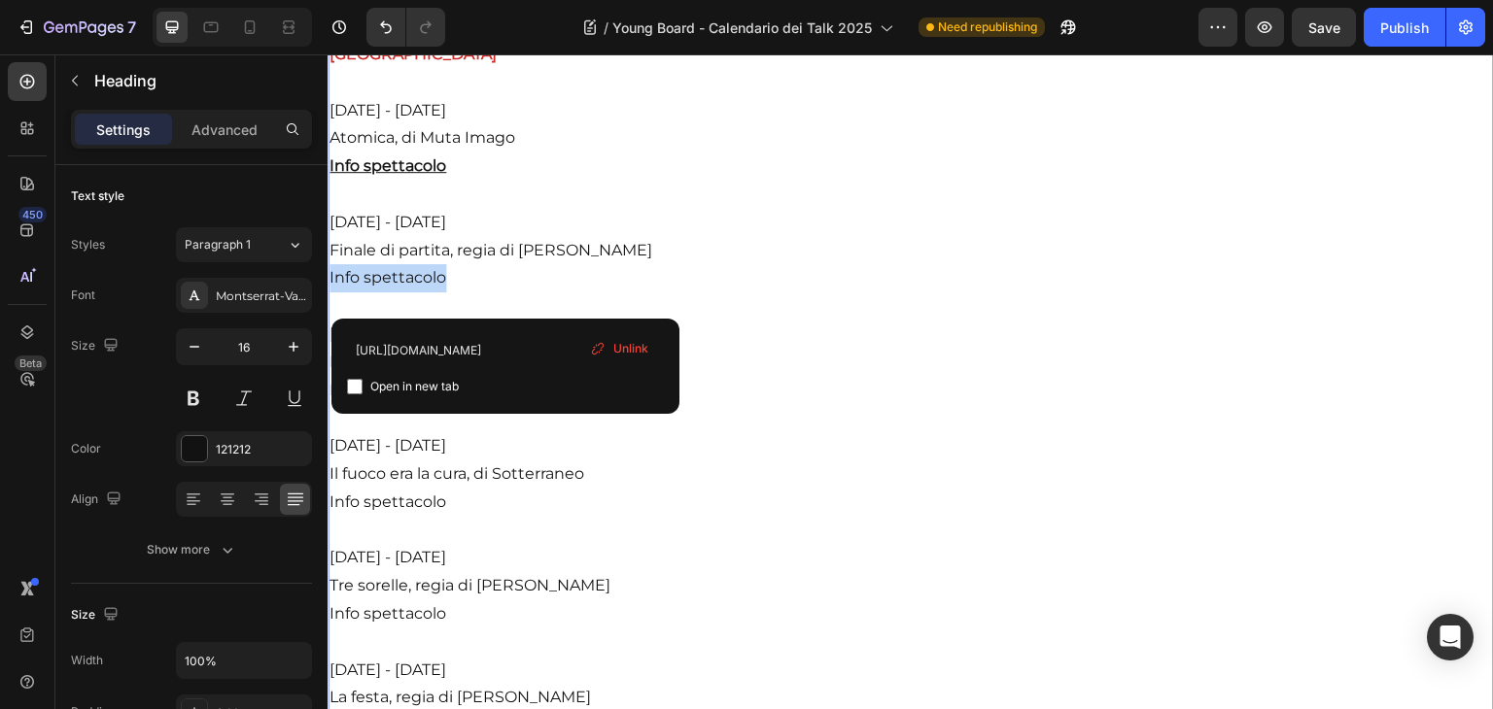
drag, startPoint x: 456, startPoint y: 301, endPoint x: 326, endPoint y: 301, distance: 130.2
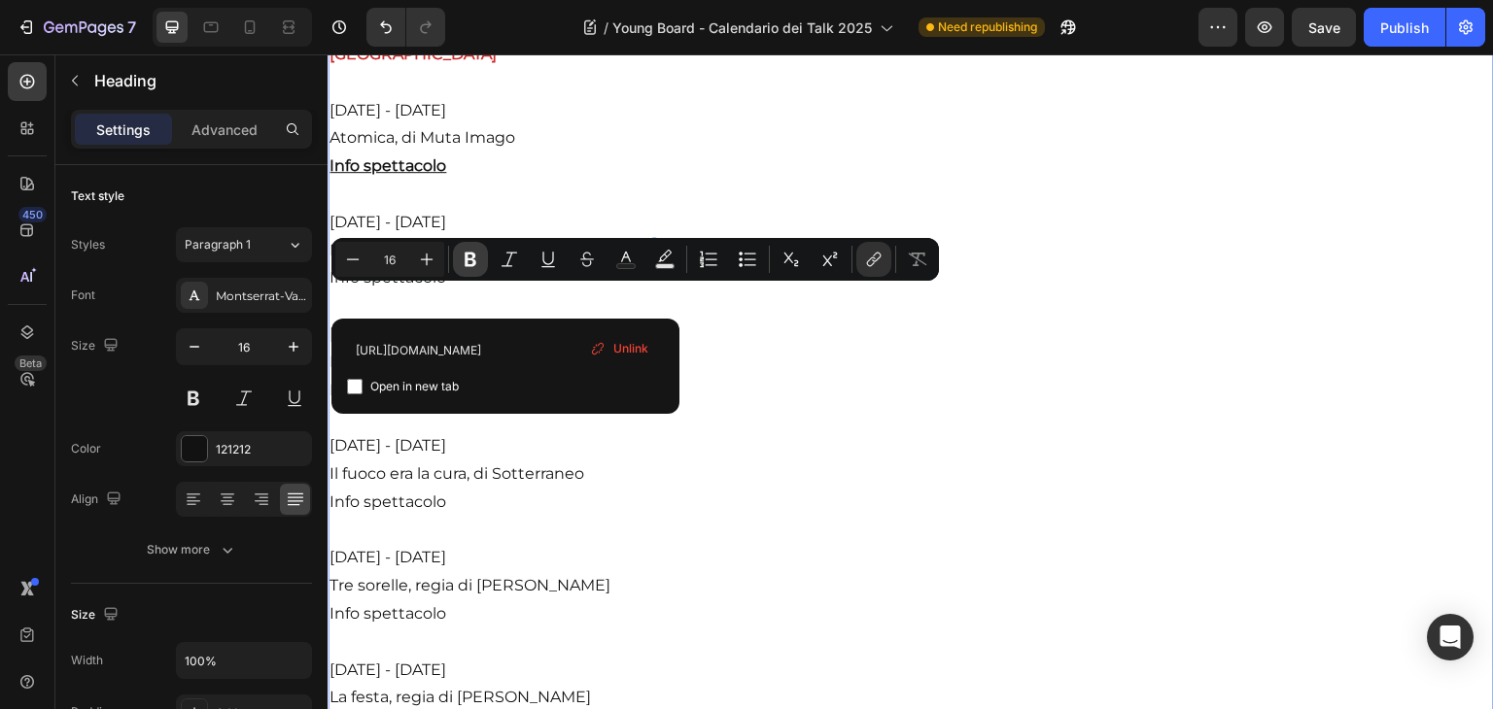
click at [458, 256] on button "Bold" at bounding box center [470, 259] width 35 height 35
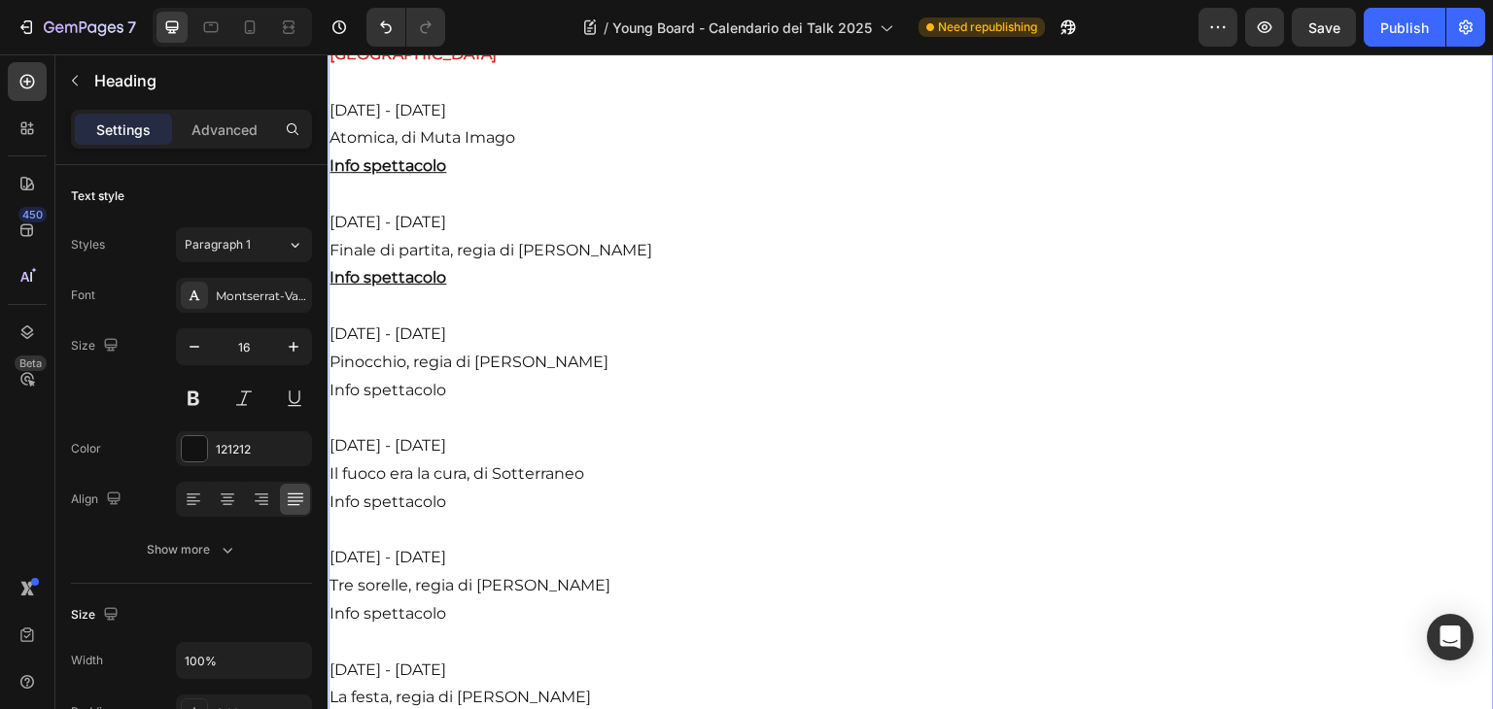
click at [449, 511] on p "Dominio Pubblico vuole sostenere e consolidare l’offerta culturale della città …" at bounding box center [910, 82] width 1162 height 2043
click at [711, 534] on p "Dominio Pubblico vuole sostenere e consolidare l’offerta culturale della città …" at bounding box center [910, 82] width 1162 height 2043
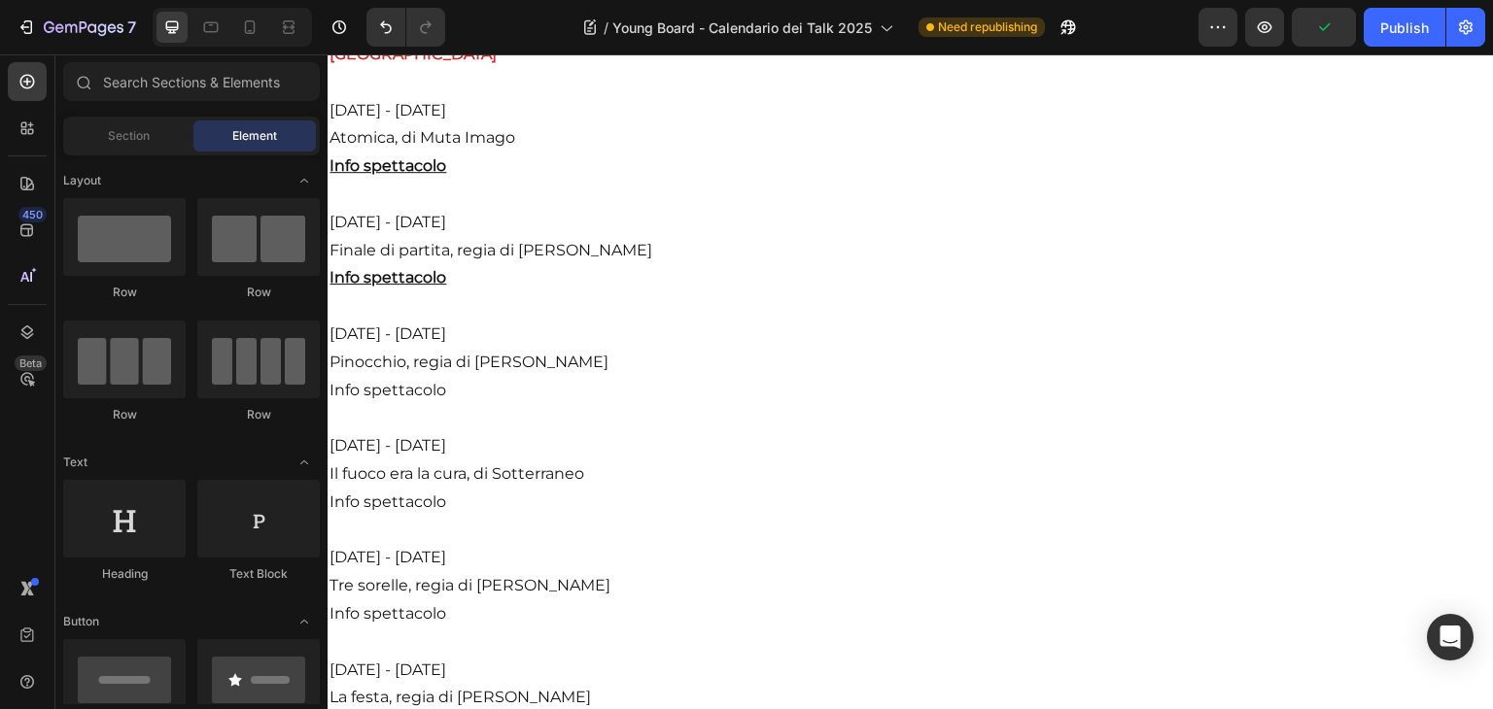
scroll to position [2060, 0]
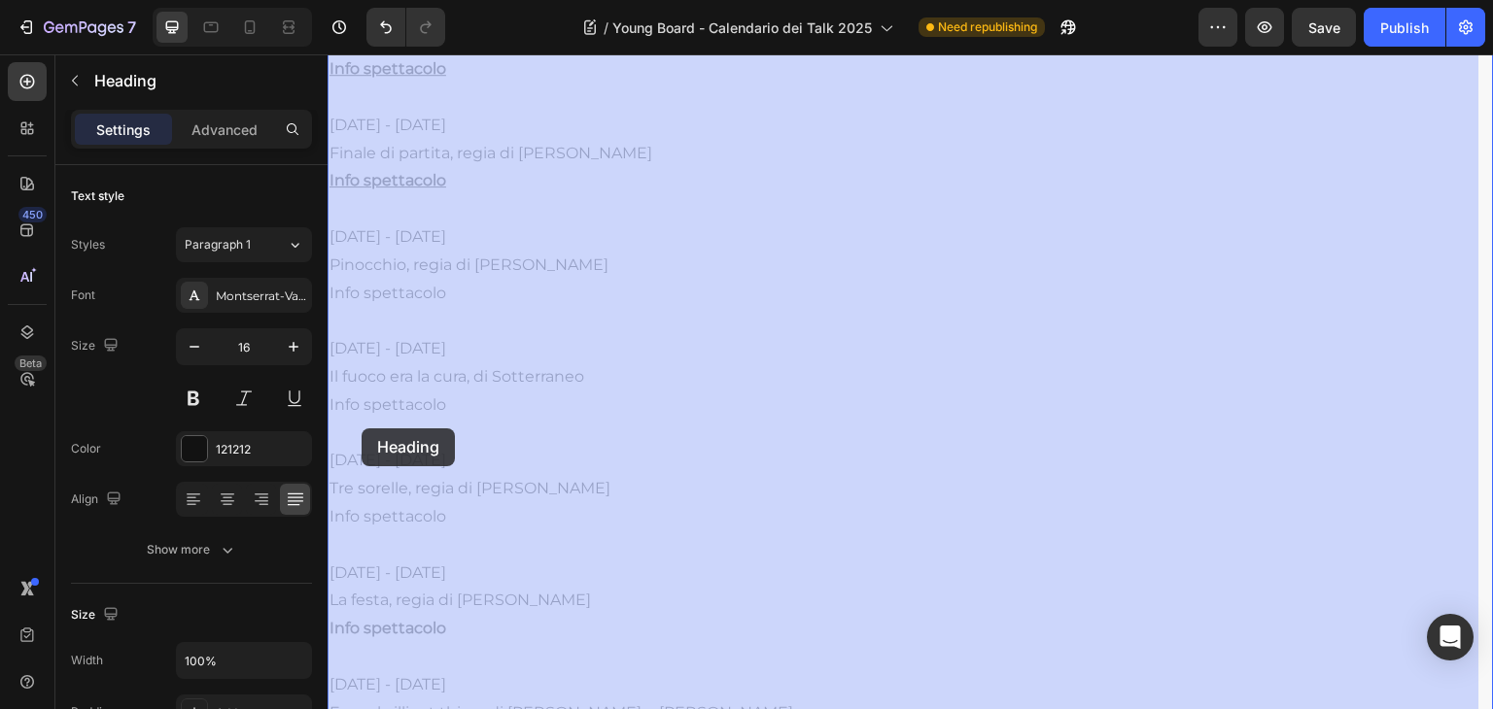
drag, startPoint x: 464, startPoint y: 426, endPoint x: 349, endPoint y: 424, distance: 114.7
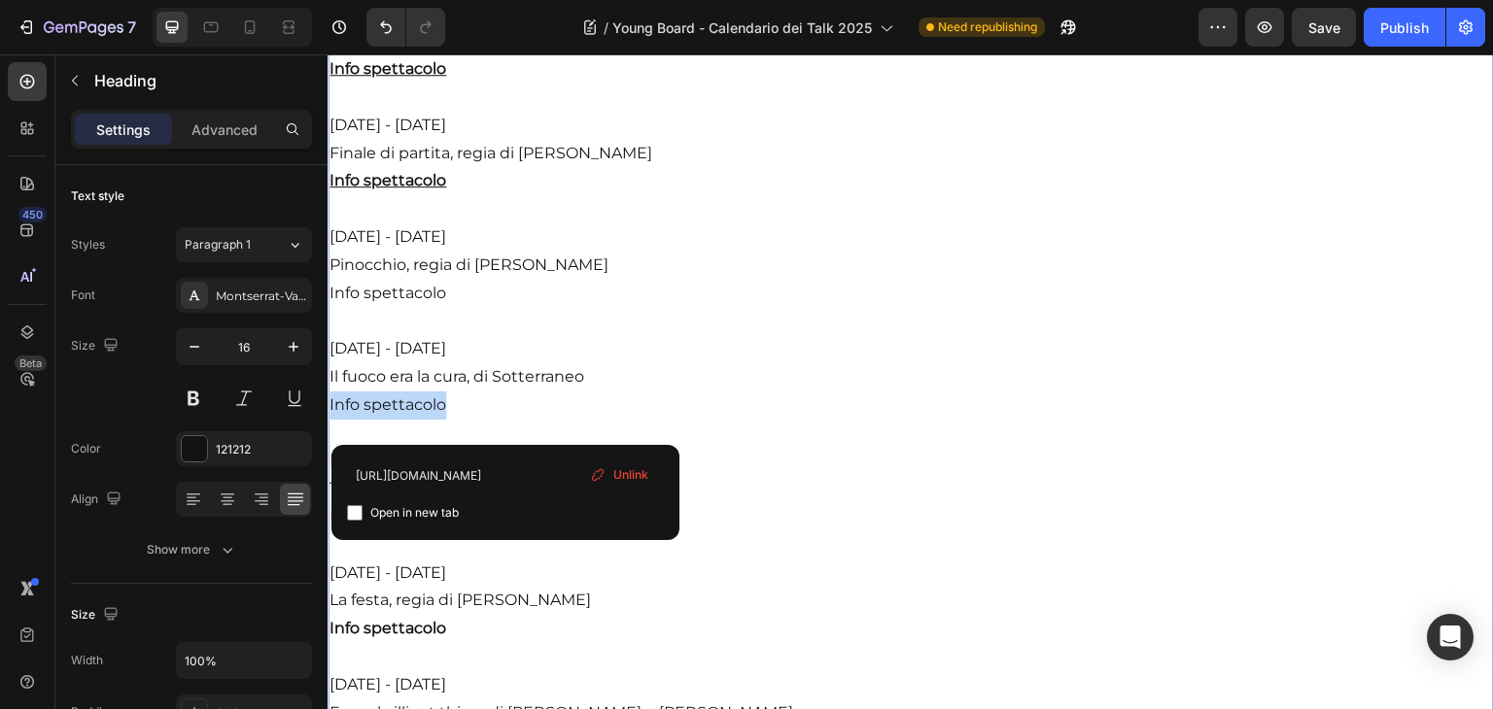
drag, startPoint x: 445, startPoint y: 429, endPoint x: 644, endPoint y: 474, distance: 204.4
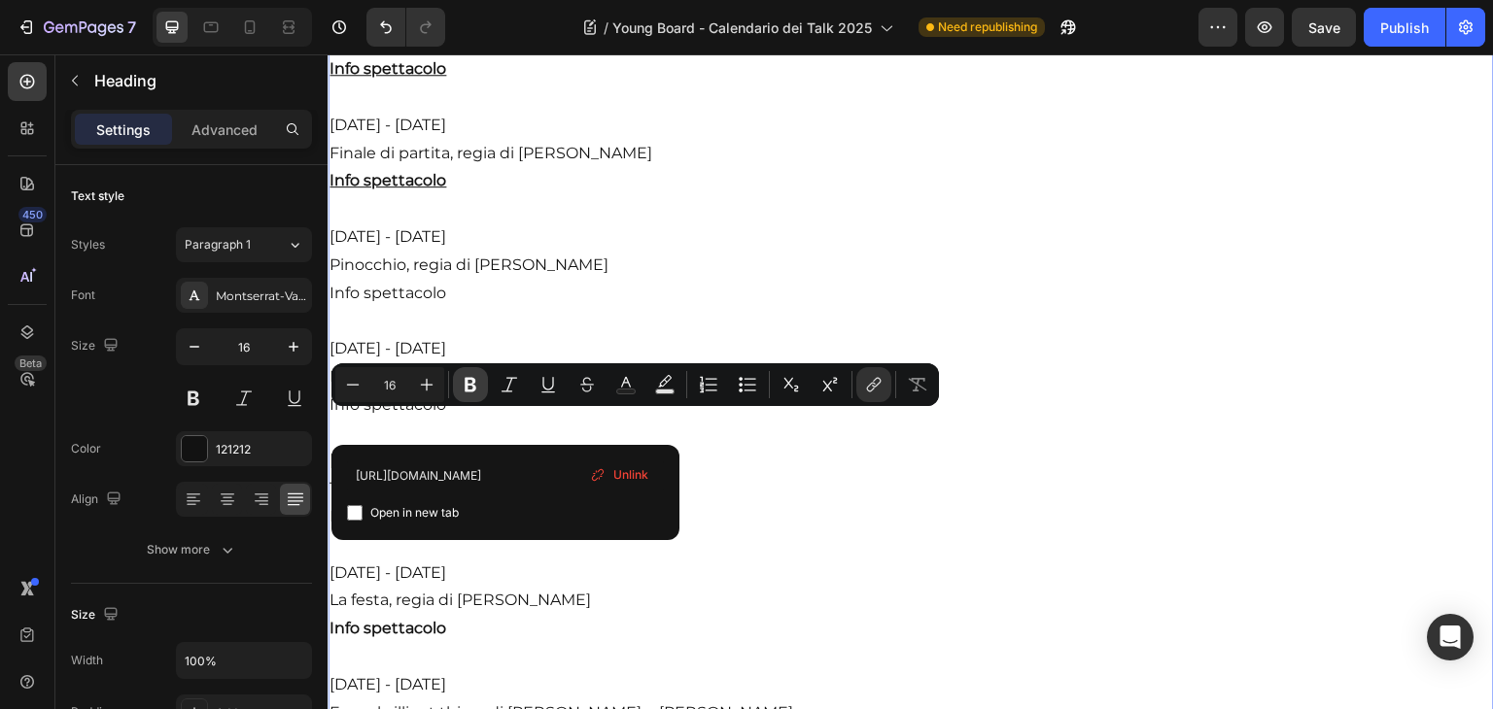
click at [481, 389] on button "Bold" at bounding box center [470, 384] width 35 height 35
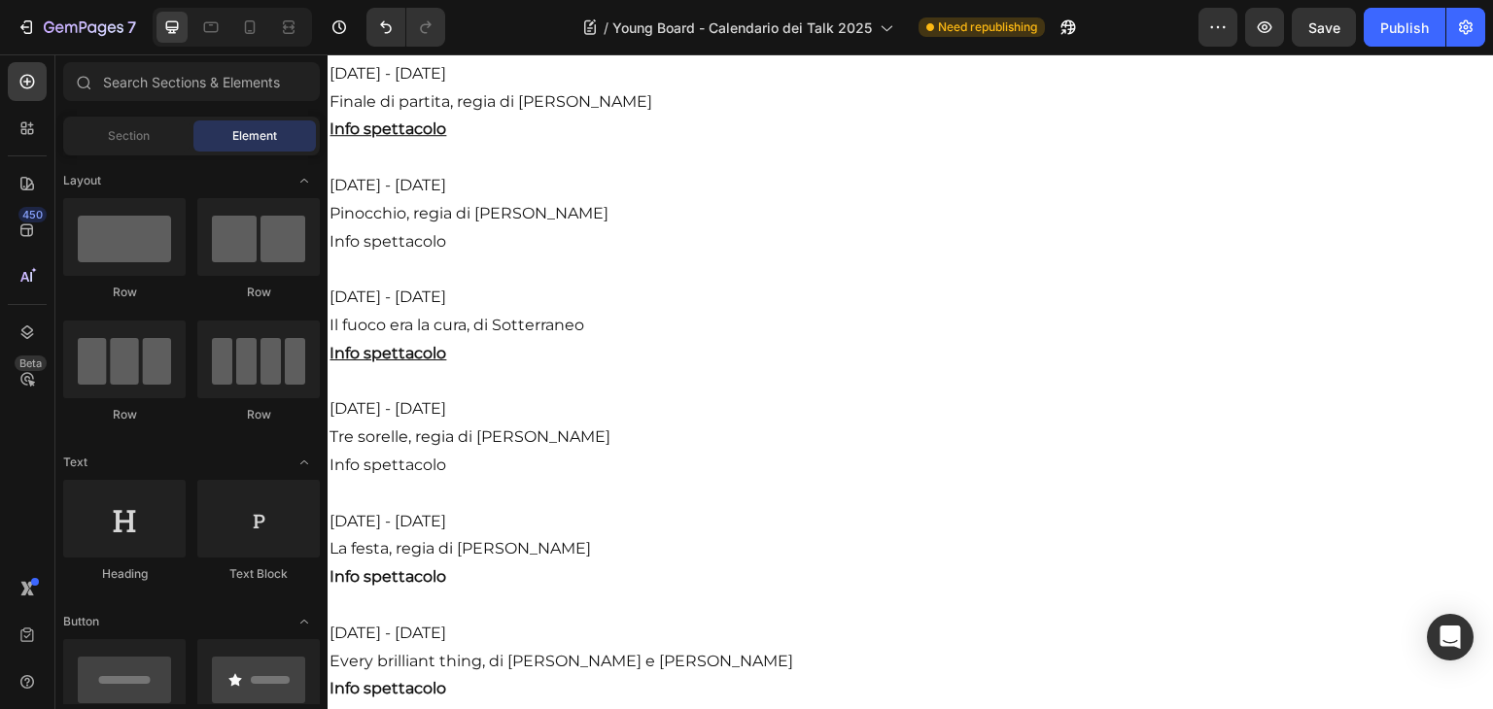
scroll to position [2147, 0]
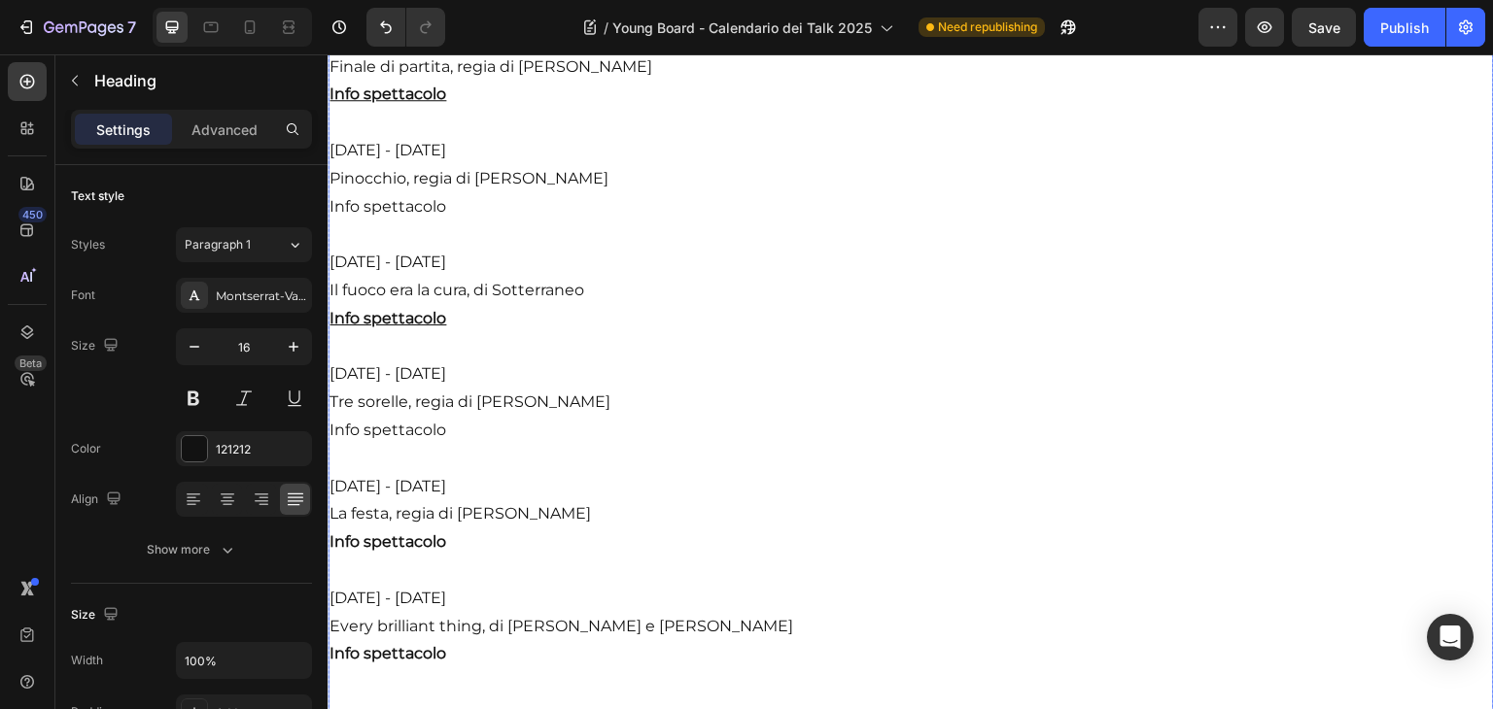
click at [441, 439] on link "Info spettacolo" at bounding box center [387, 430] width 117 height 18
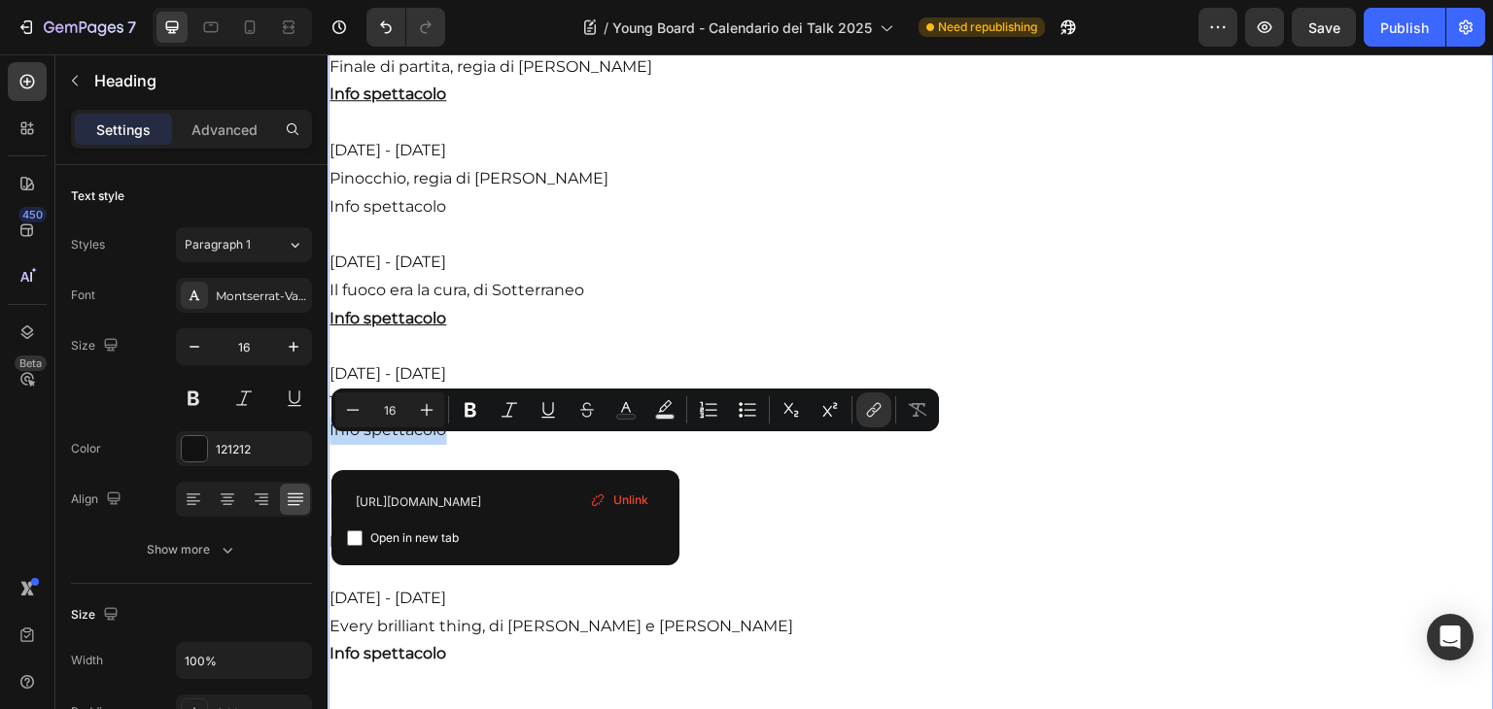
drag, startPoint x: 447, startPoint y: 450, endPoint x: 328, endPoint y: 449, distance: 118.6
click at [474, 417] on icon "Editor contextual toolbar" at bounding box center [470, 409] width 19 height 19
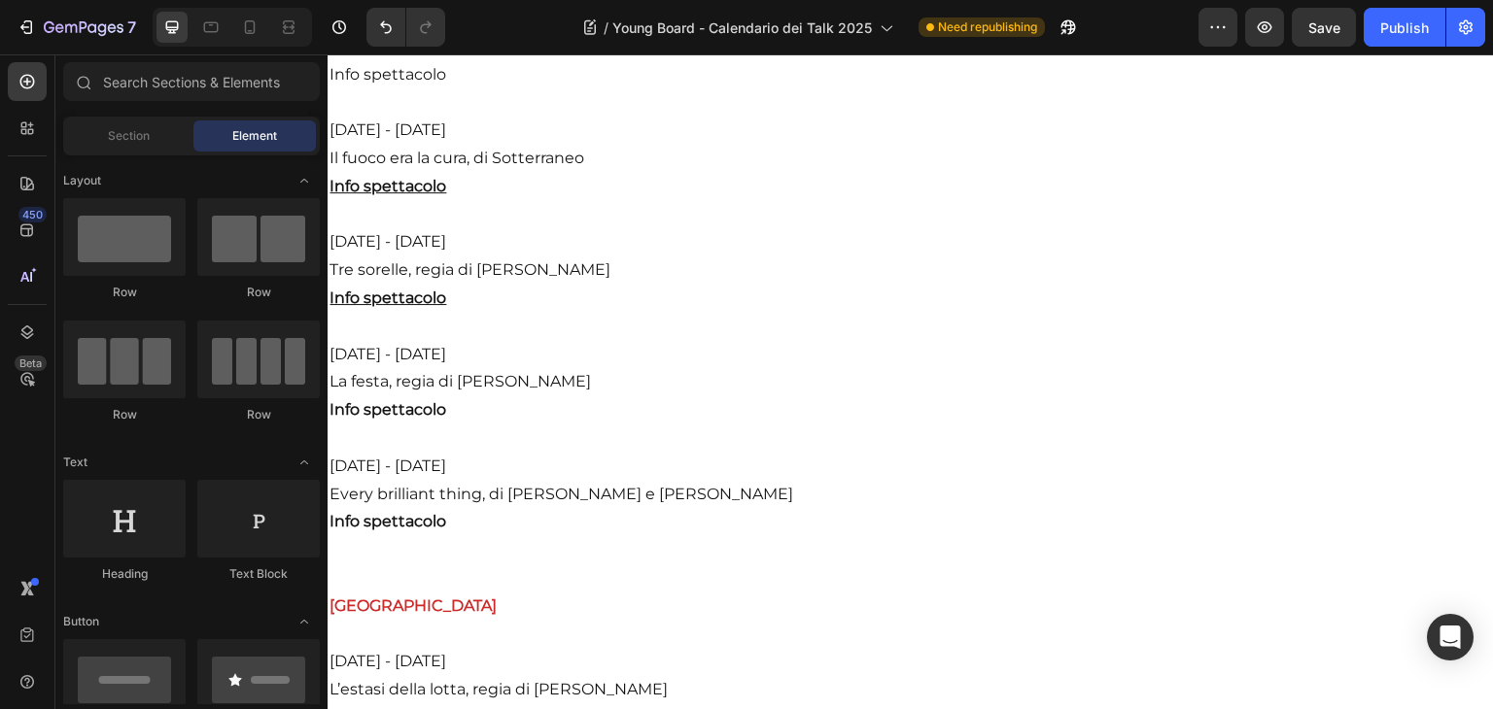
scroll to position [2291, 0]
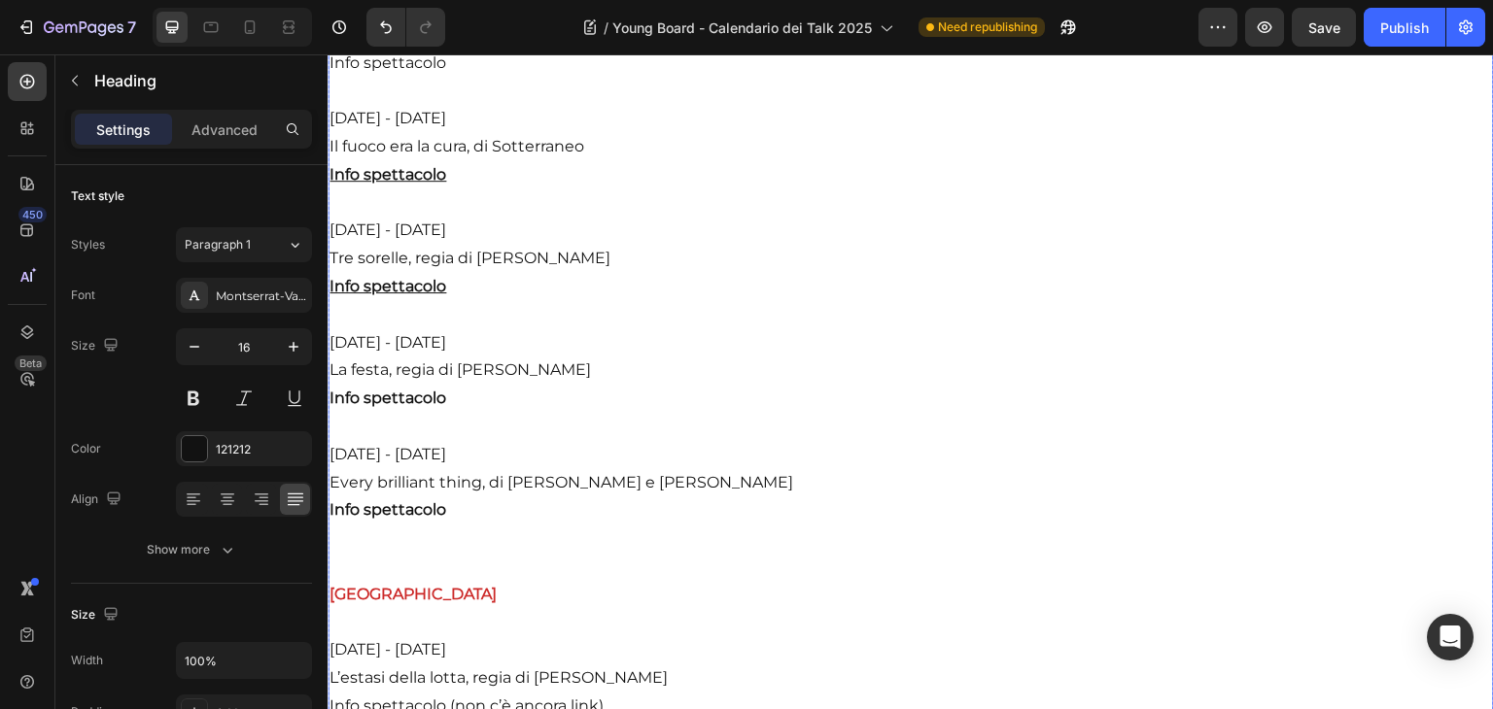
drag, startPoint x: 446, startPoint y: 418, endPoint x: 326, endPoint y: 419, distance: 120.5
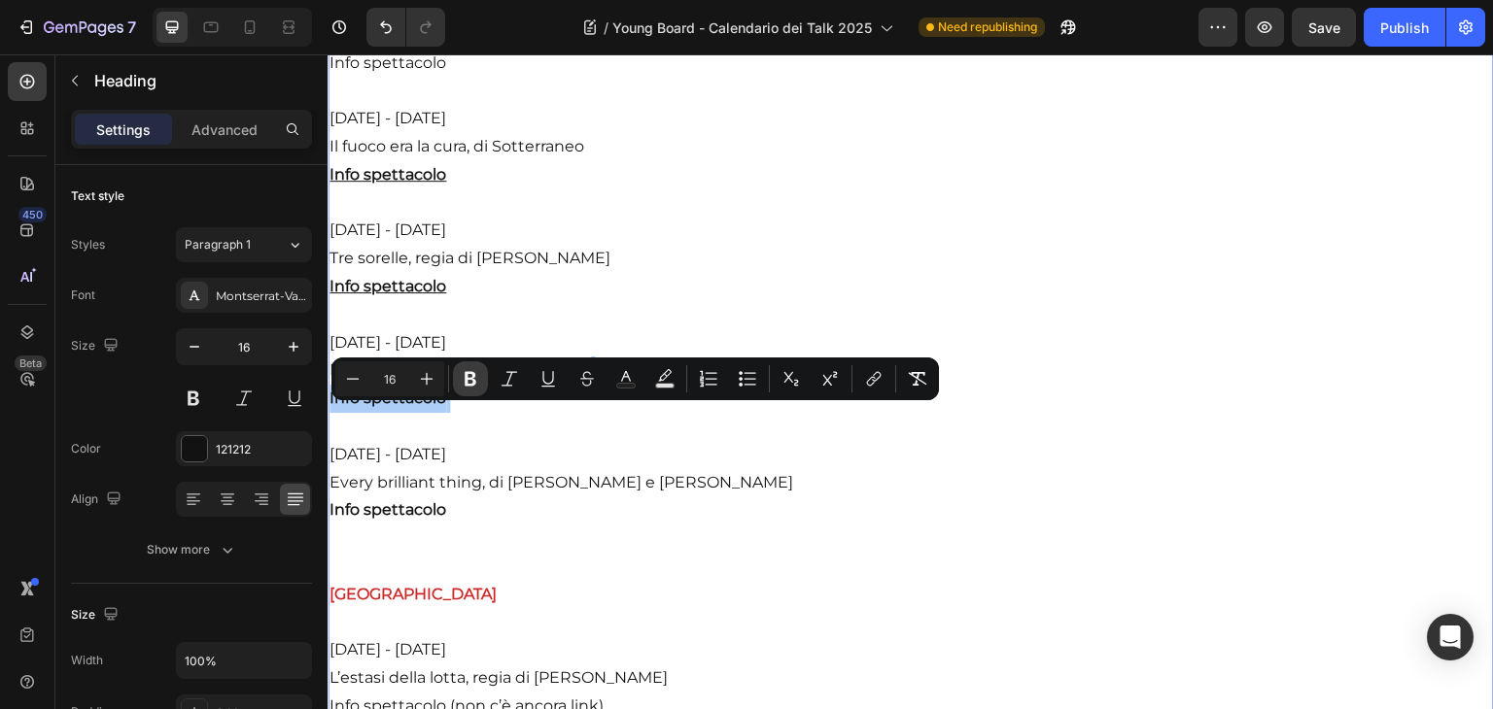
click at [457, 388] on button "Bold" at bounding box center [470, 379] width 35 height 35
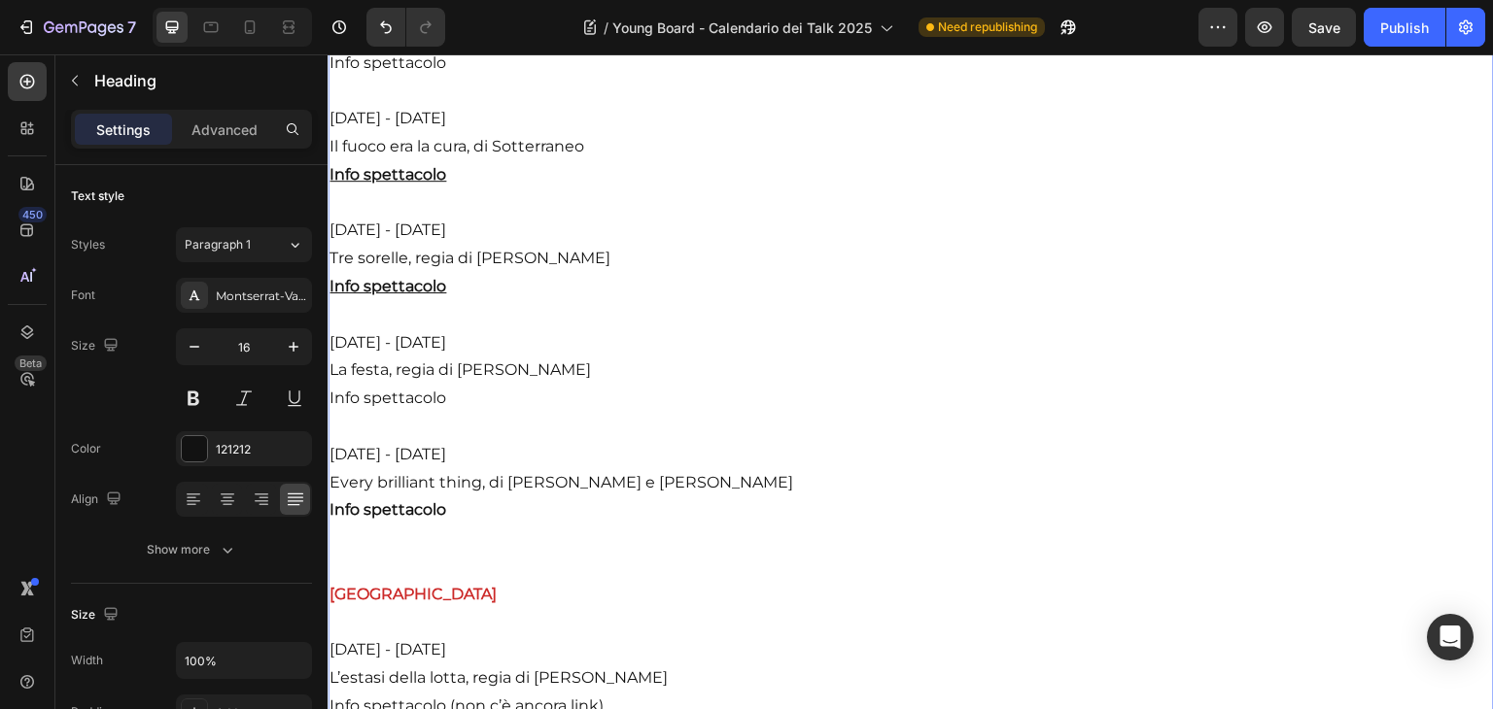
drag, startPoint x: 452, startPoint y: 421, endPoint x: 339, endPoint y: 418, distance: 112.8
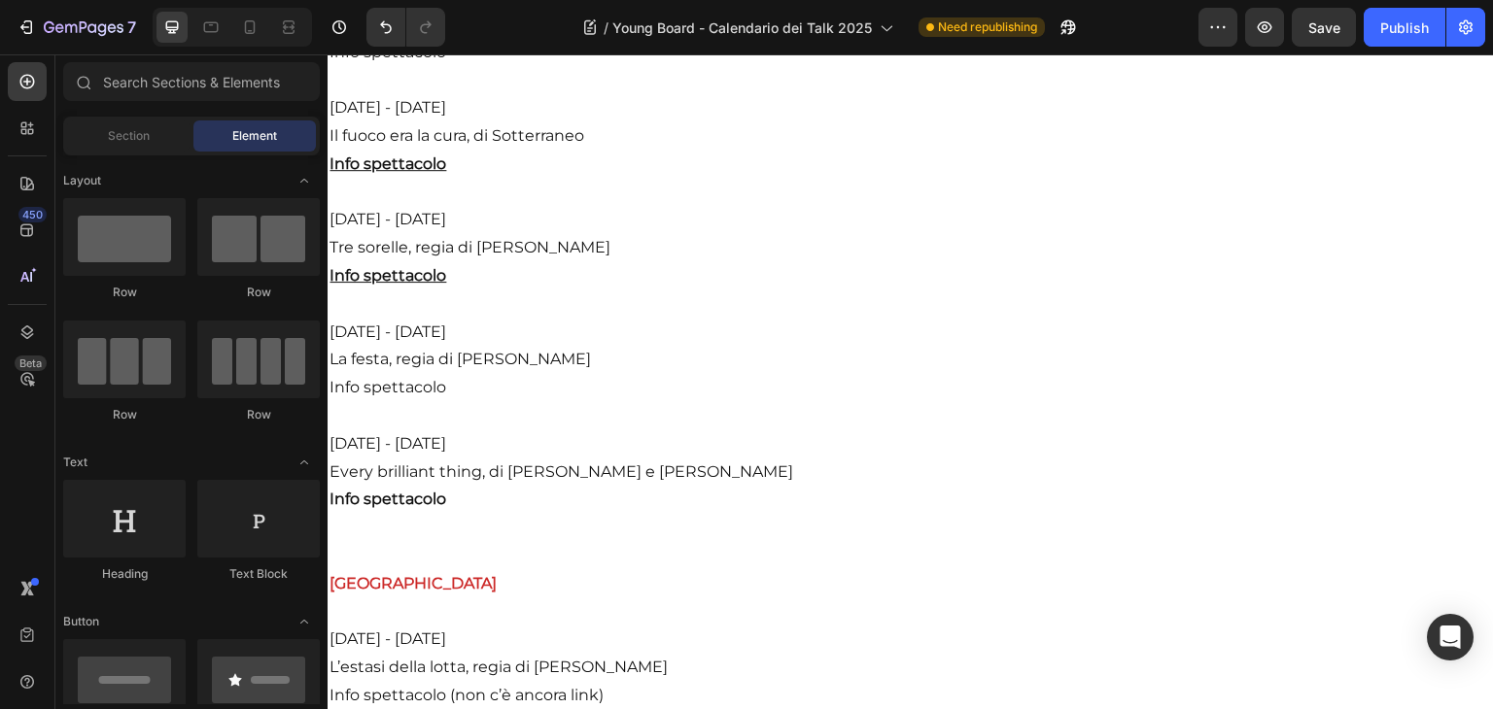
scroll to position [2336, 0]
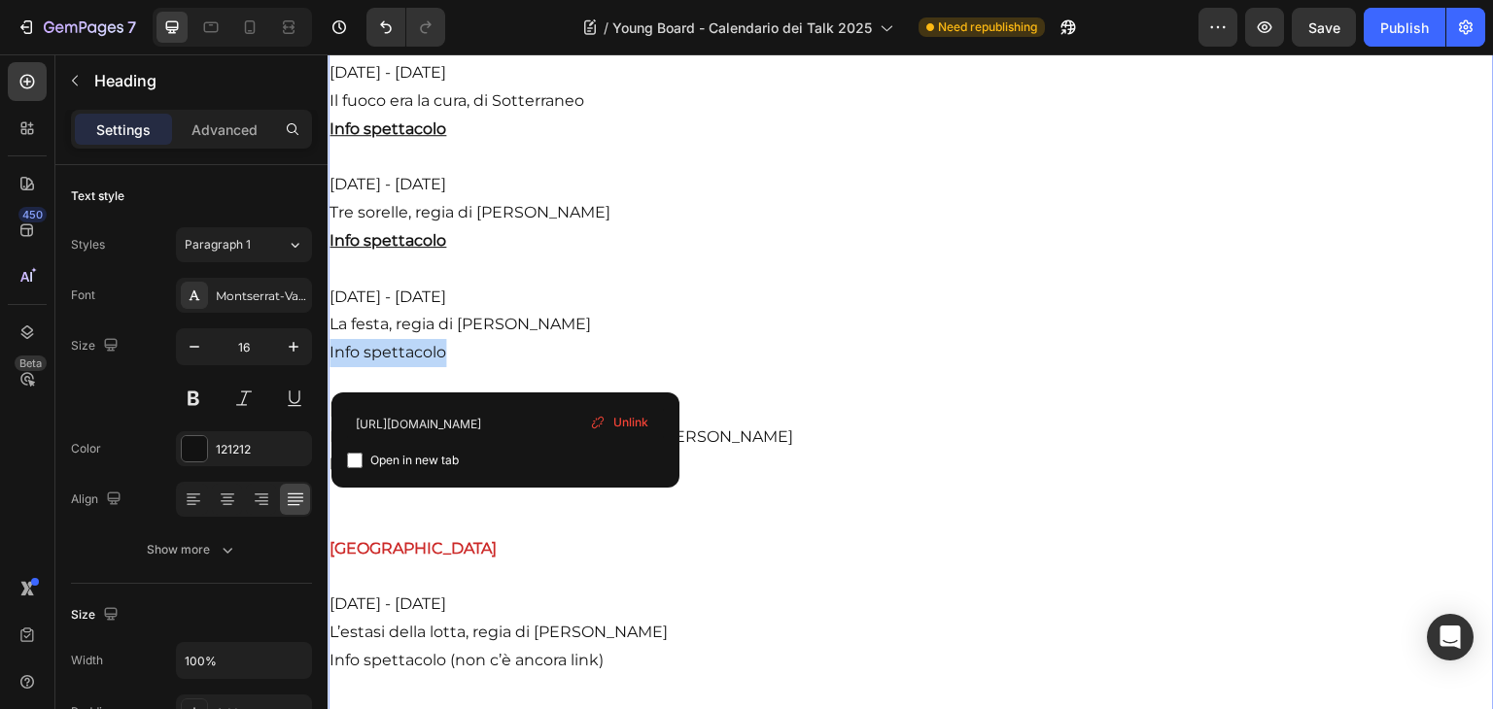
drag, startPoint x: 451, startPoint y: 376, endPoint x: 327, endPoint y: 372, distance: 124.5
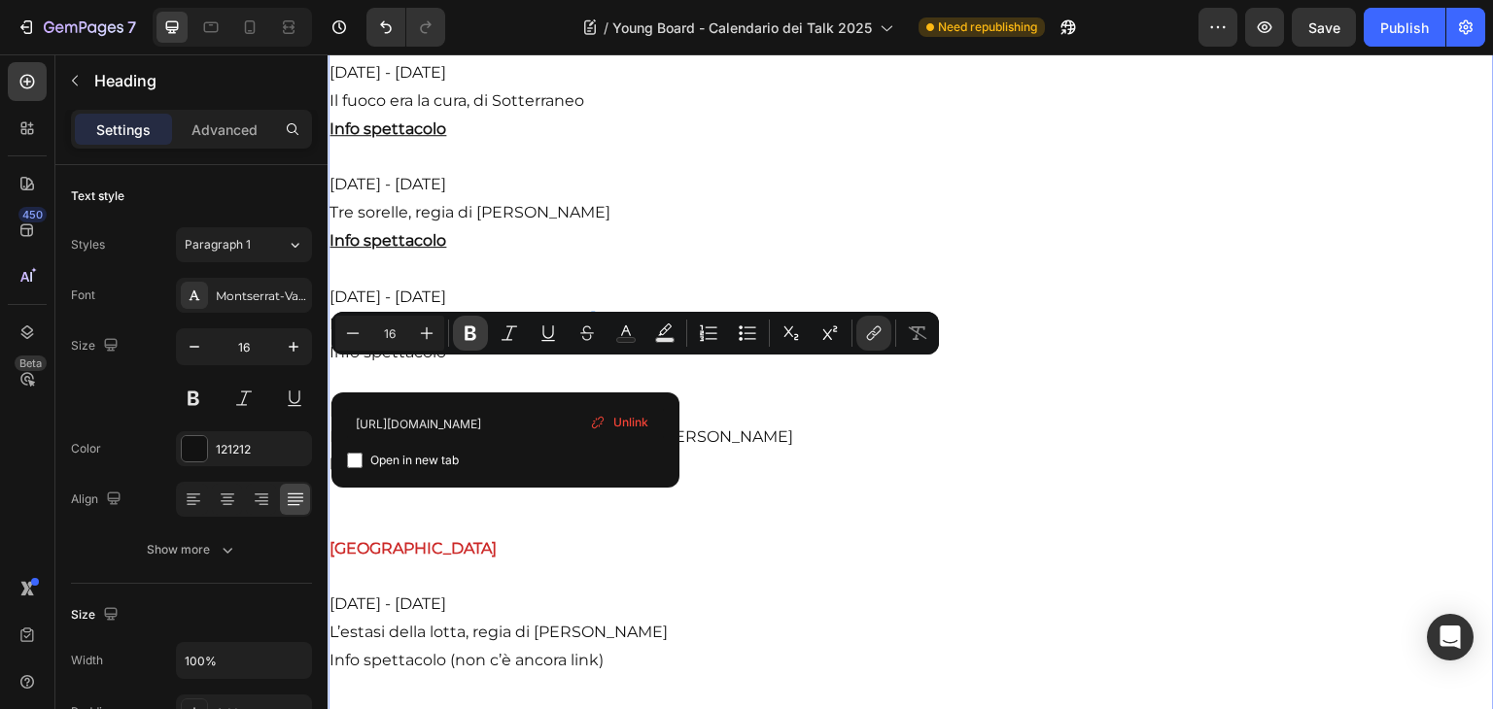
click at [462, 338] on icon "Editor contextual toolbar" at bounding box center [470, 333] width 19 height 19
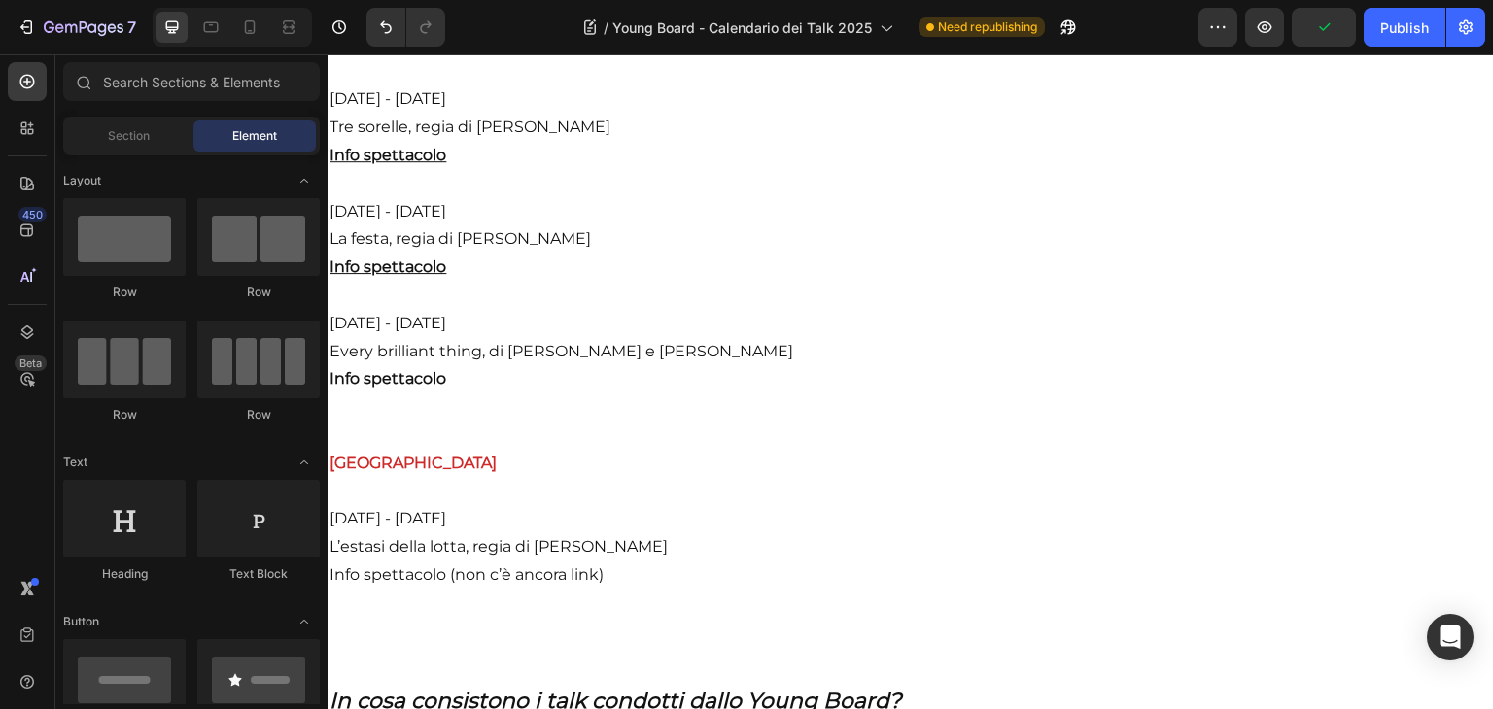
scroll to position [2440, 0]
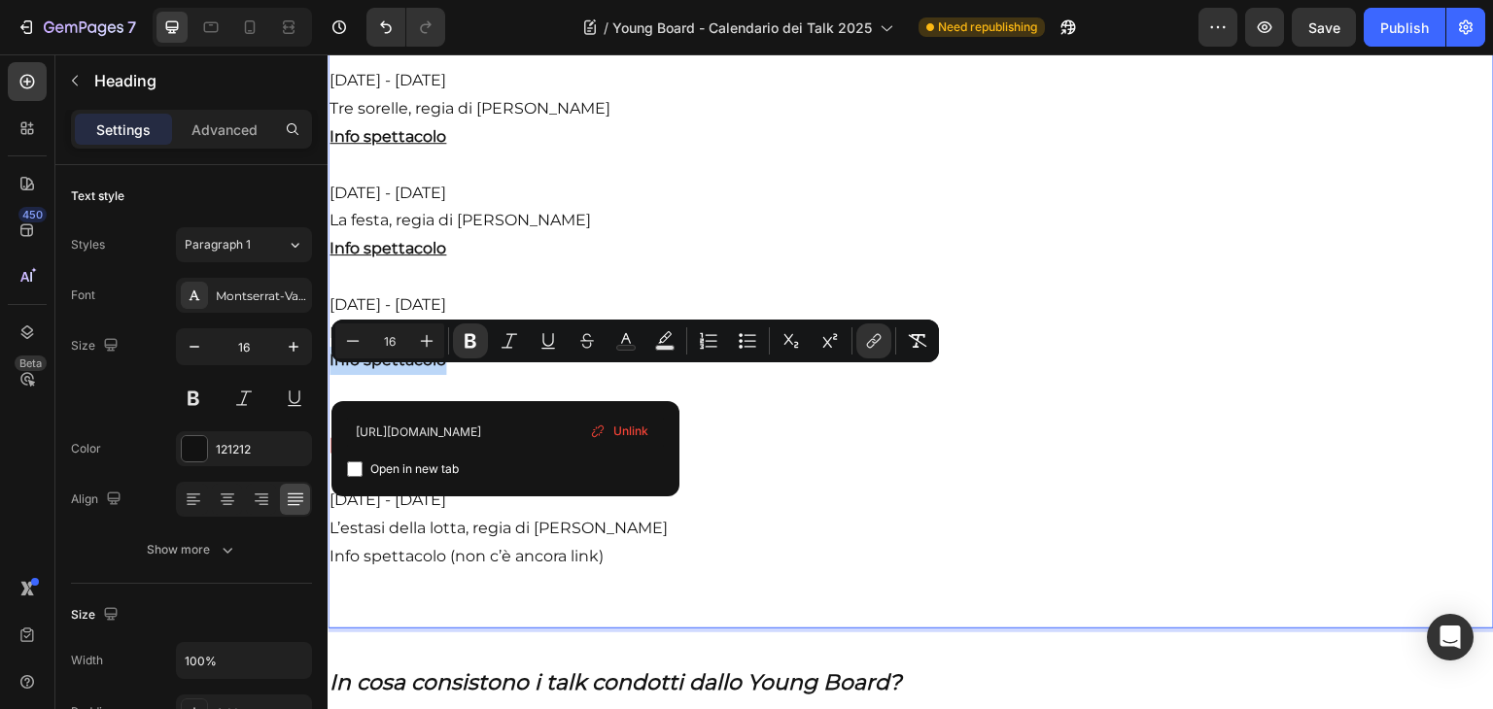
drag, startPoint x: 451, startPoint y: 382, endPoint x: 323, endPoint y: 379, distance: 128.3
click at [550, 335] on icon "Editor contextual toolbar" at bounding box center [547, 340] width 19 height 19
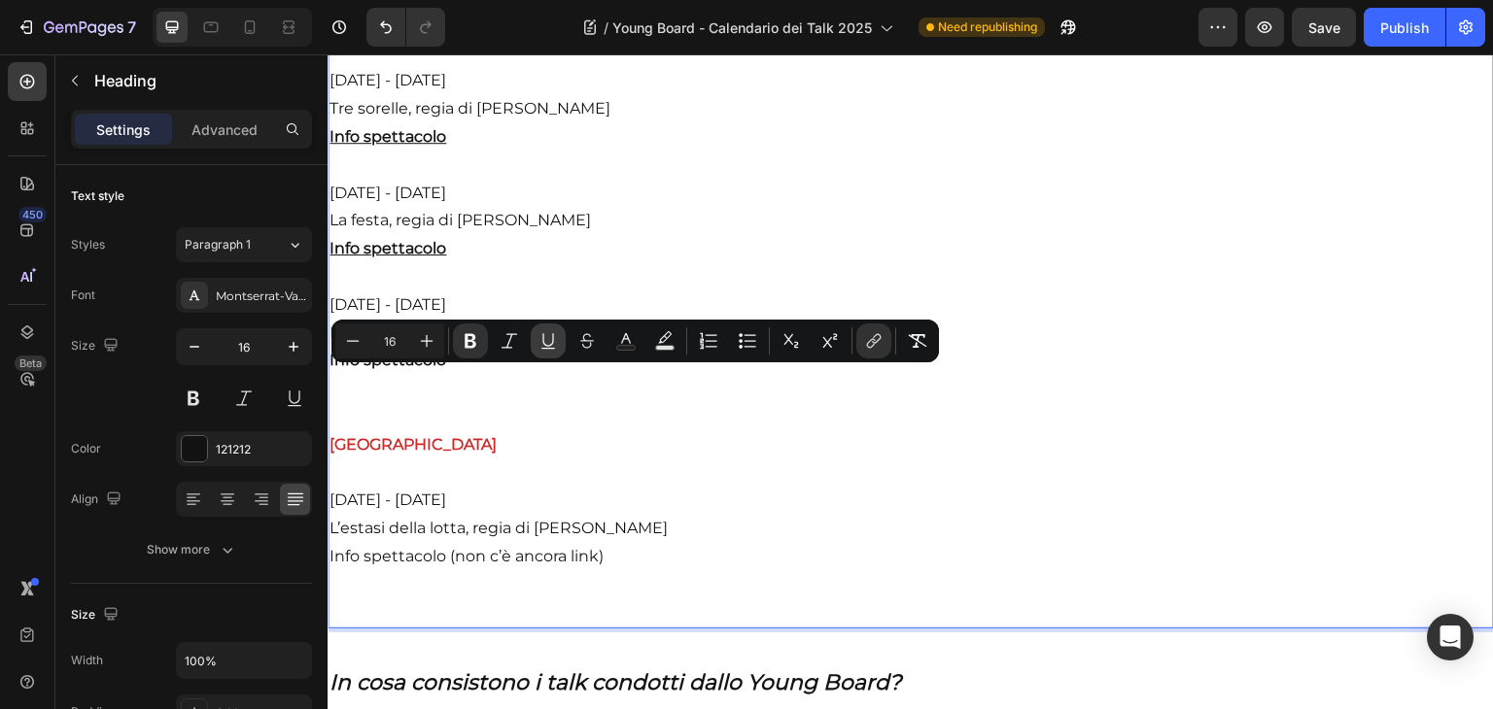
click at [550, 337] on icon "Editor contextual toolbar" at bounding box center [547, 340] width 19 height 19
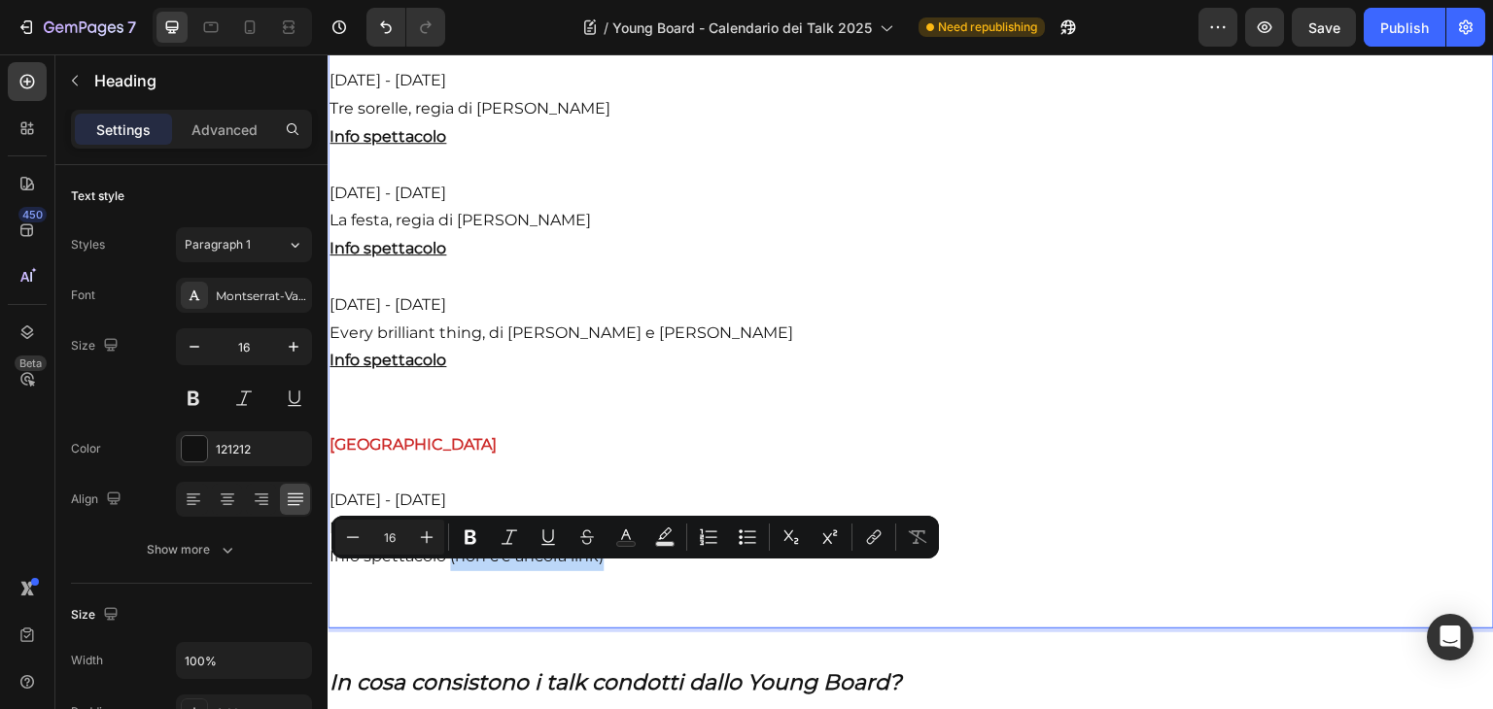
drag, startPoint x: 609, startPoint y: 579, endPoint x: 448, endPoint y: 582, distance: 161.4
drag, startPoint x: 449, startPoint y: 583, endPoint x: 328, endPoint y: 574, distance: 121.8
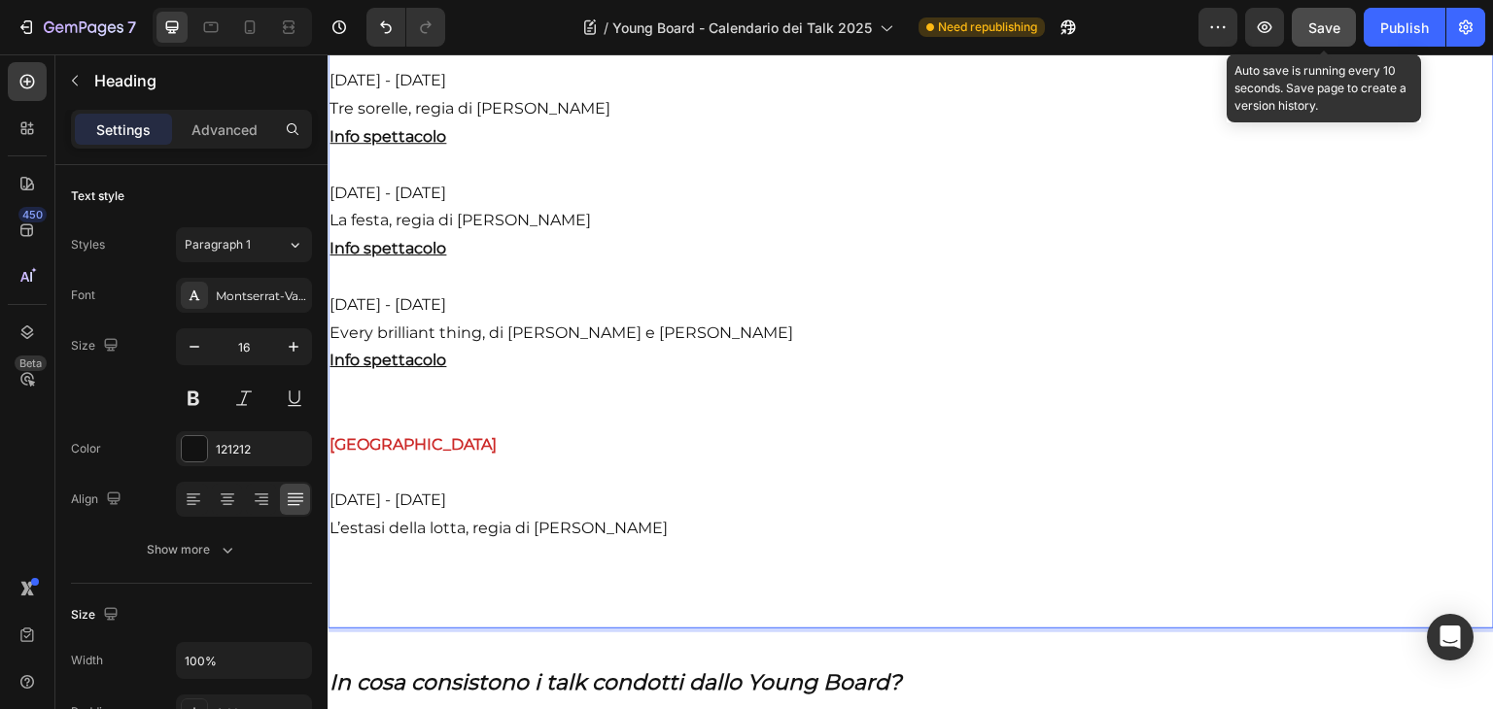
click at [1312, 28] on span "Save" at bounding box center [1324, 27] width 32 height 17
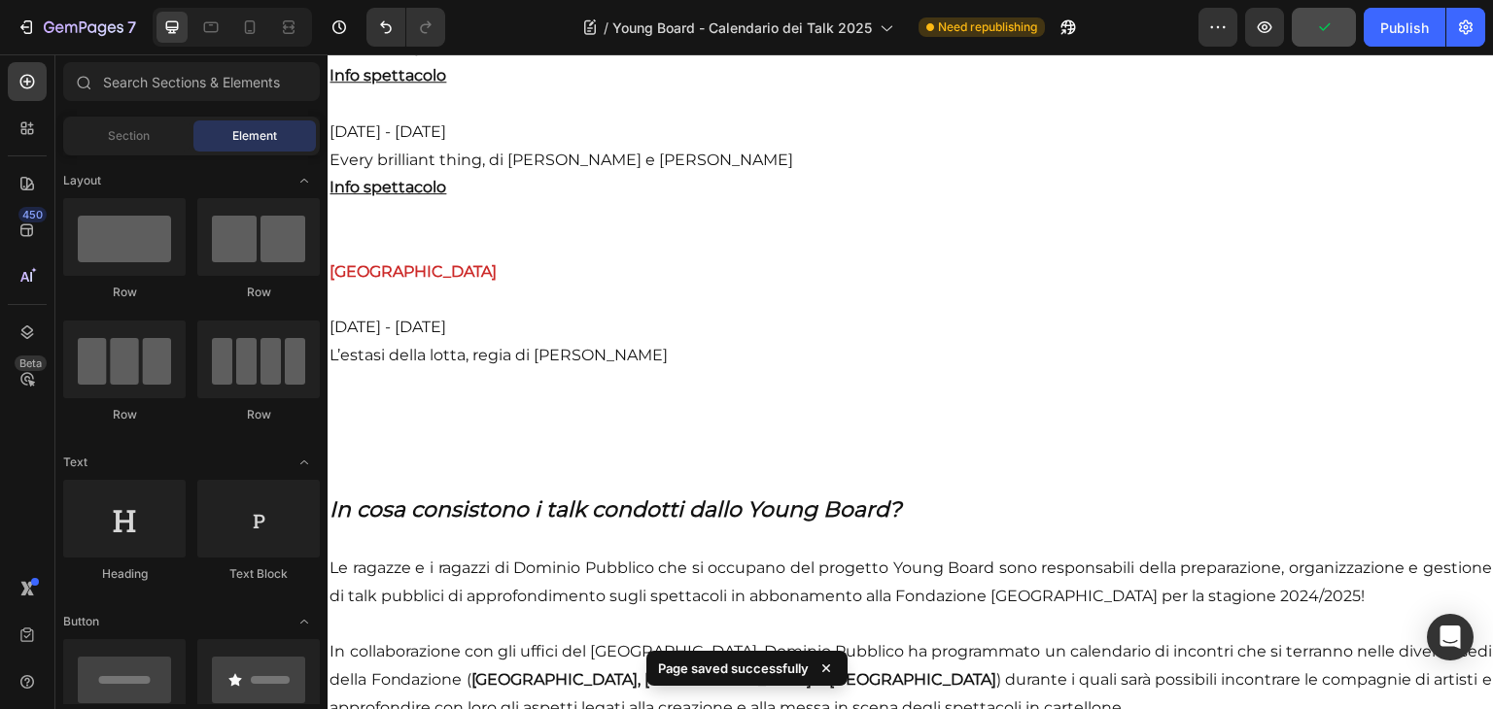
scroll to position [2631, 0]
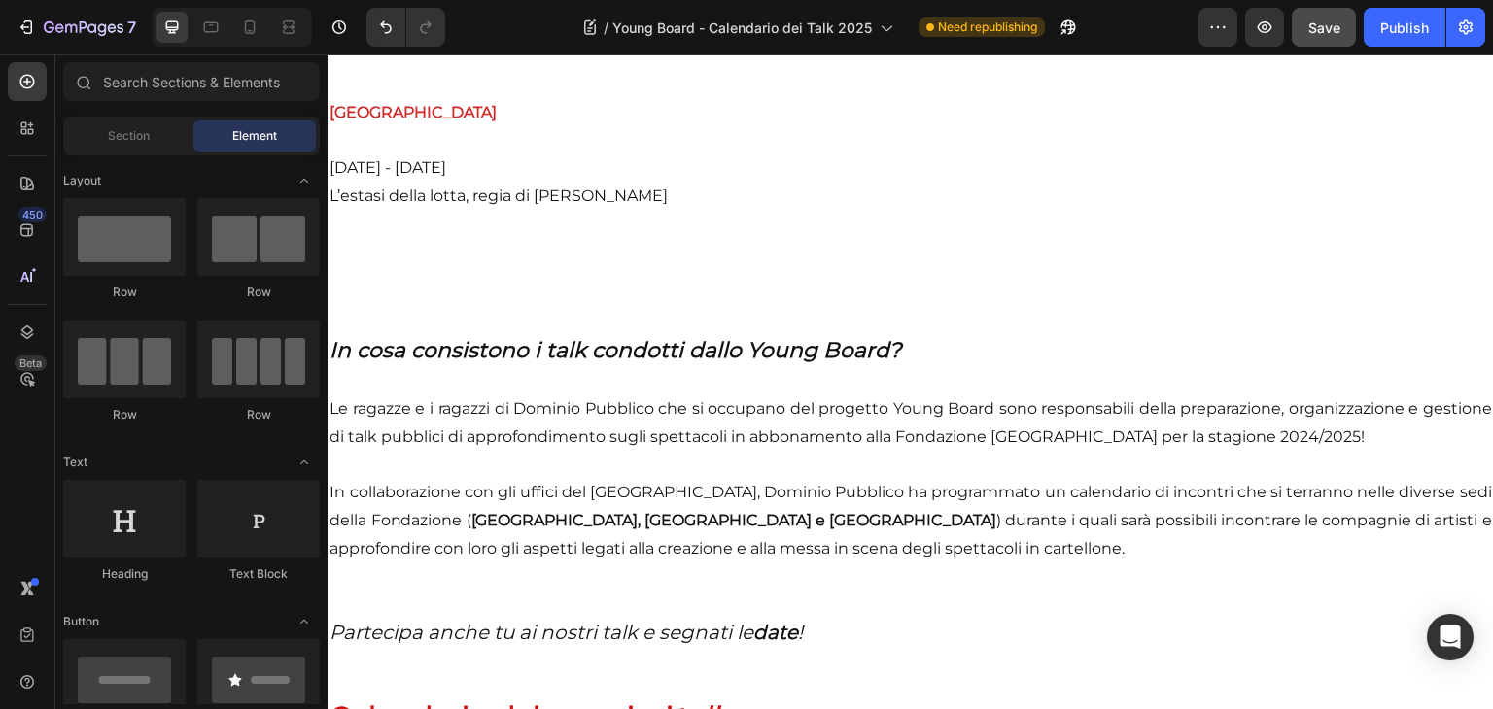
scroll to position [2738, 0]
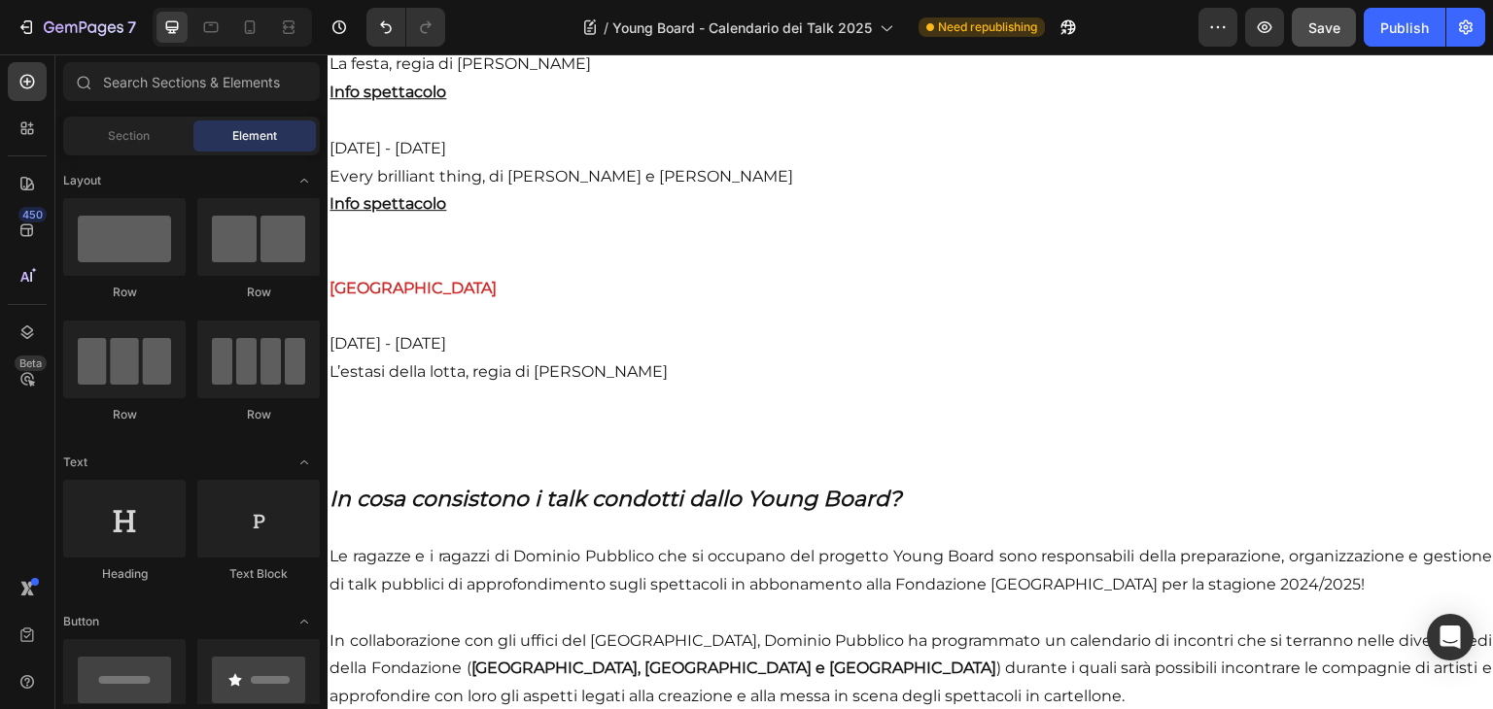
scroll to position [2591, 0]
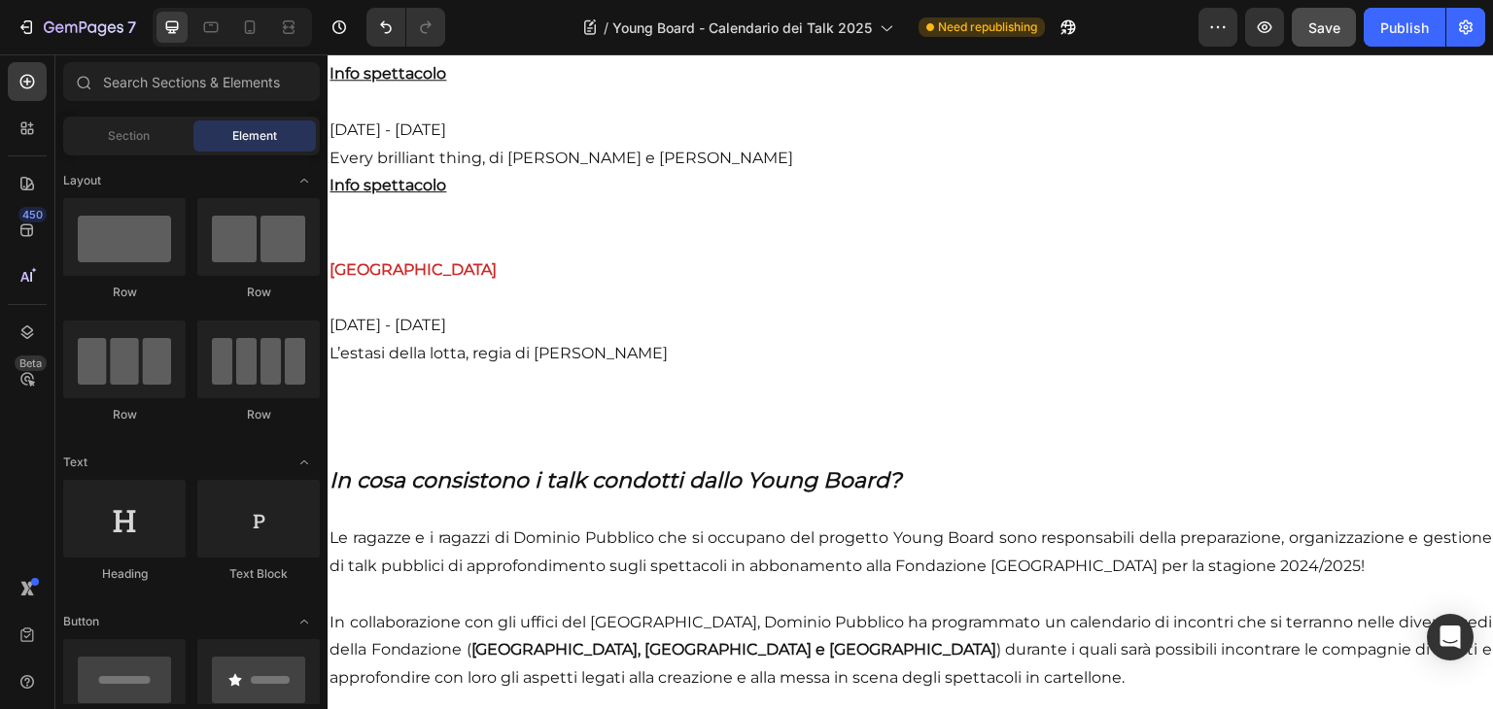
scroll to position [2608, 0]
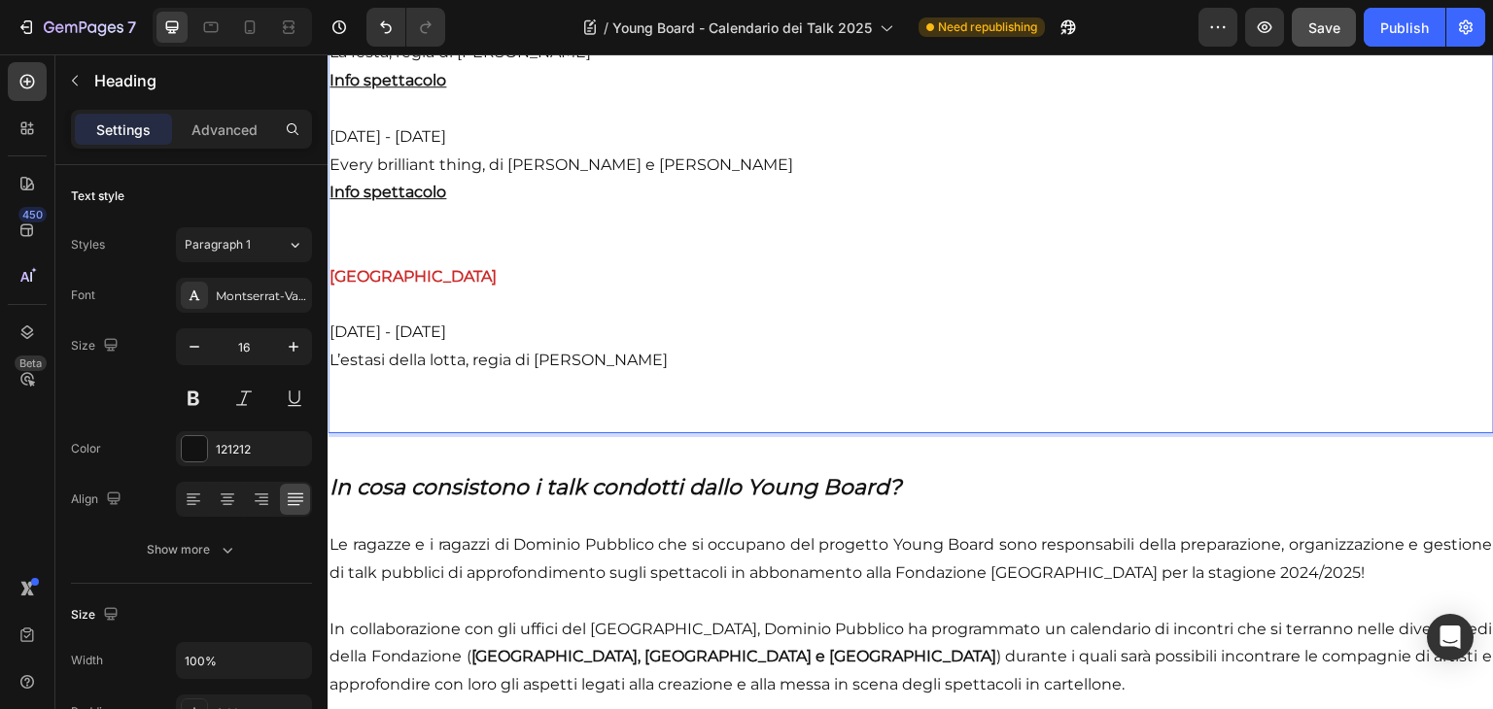
drag, startPoint x: 348, startPoint y: 426, endPoint x: 342, endPoint y: 391, distance: 35.5
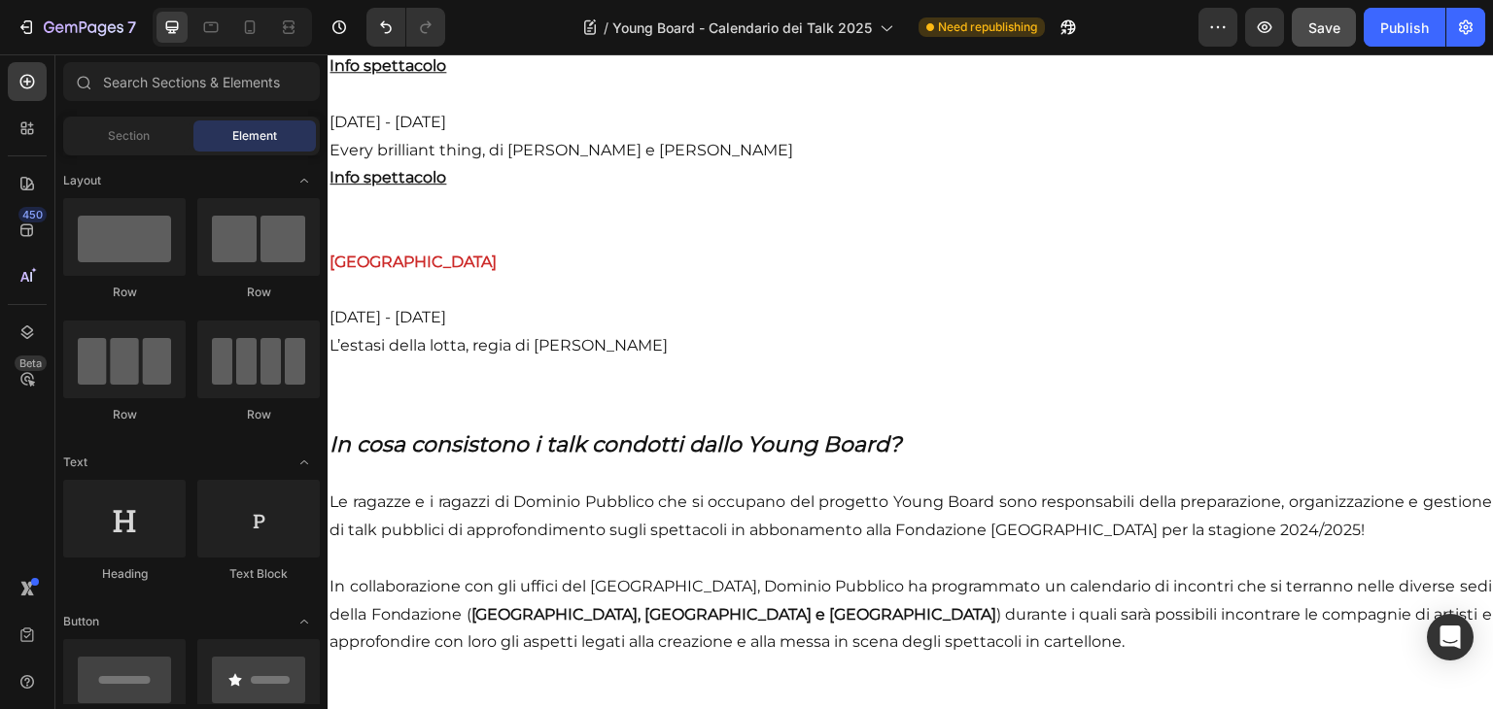
scroll to position [2634, 0]
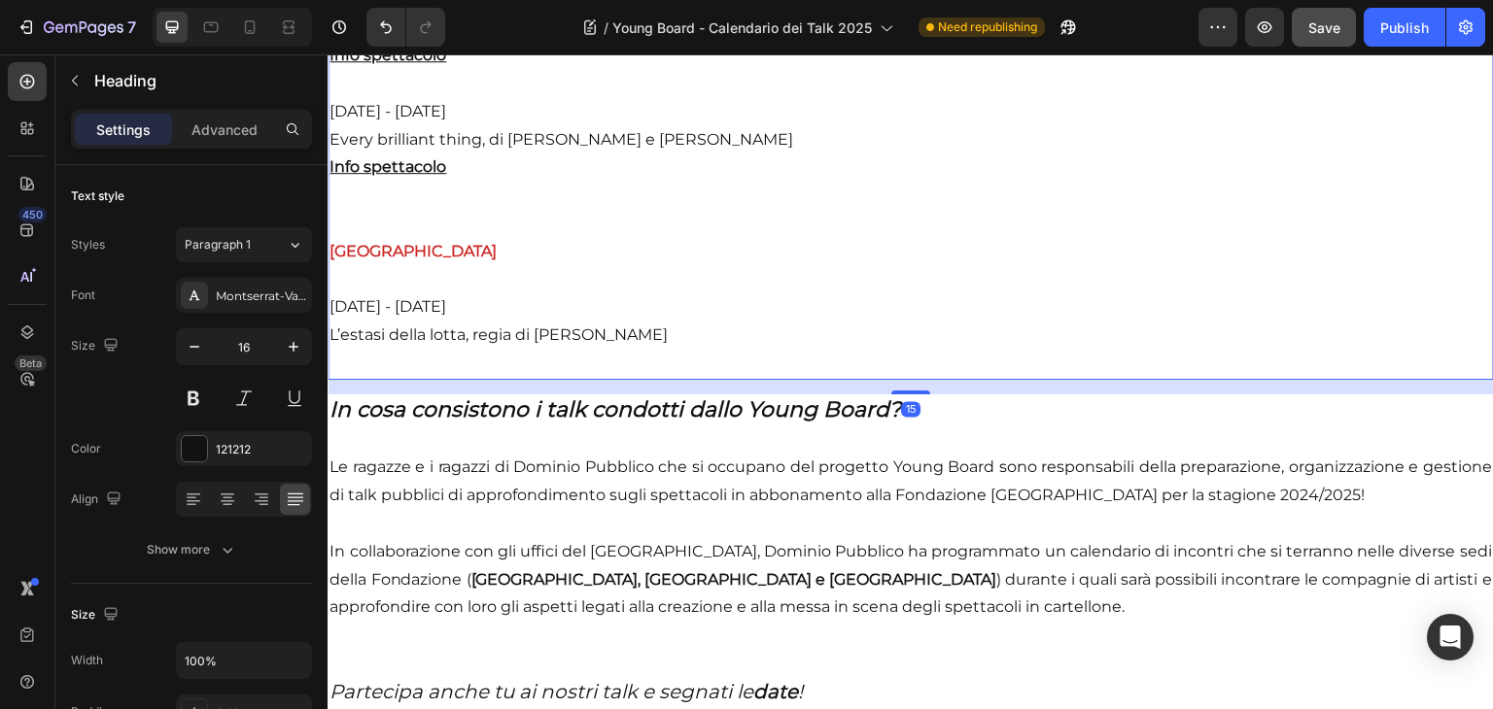
drag, startPoint x: 902, startPoint y: 437, endPoint x: 904, endPoint y: 414, distance: 23.4
click at [904, 395] on div at bounding box center [910, 393] width 39 height 4
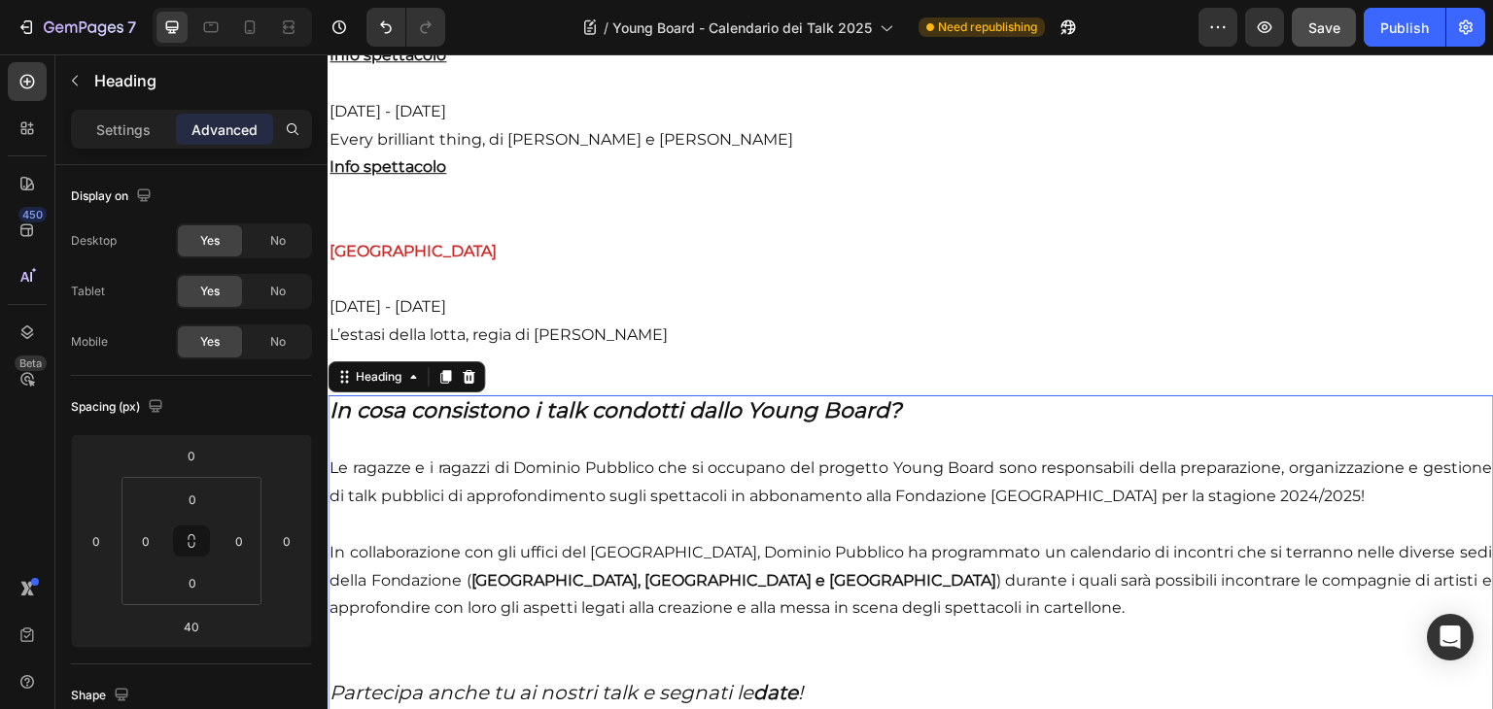
click at [1191, 555] on h2 "In cosa consistono i talk condotti dallo Young Board? Le ragazze e i ragazzi di…" at bounding box center [911, 554] width 1166 height 316
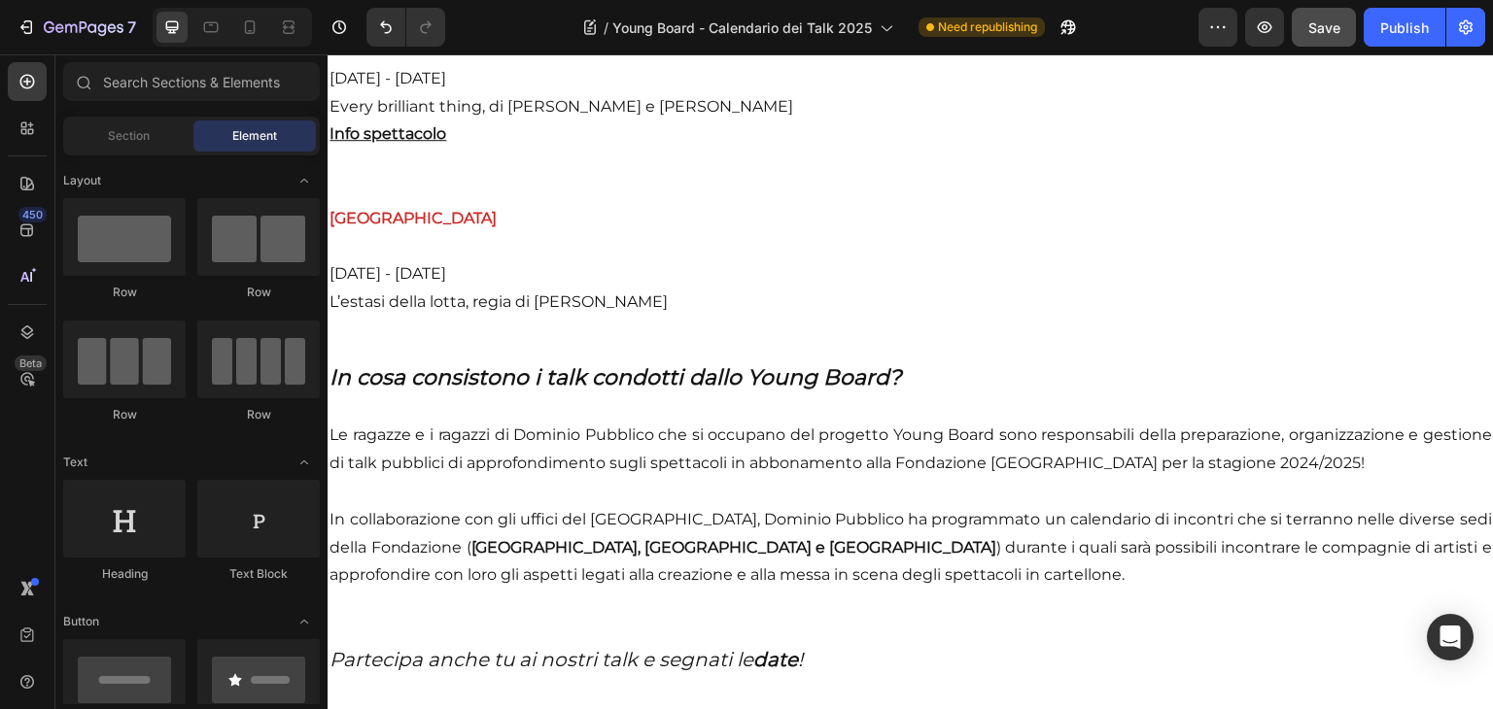
scroll to position [2793, 0]
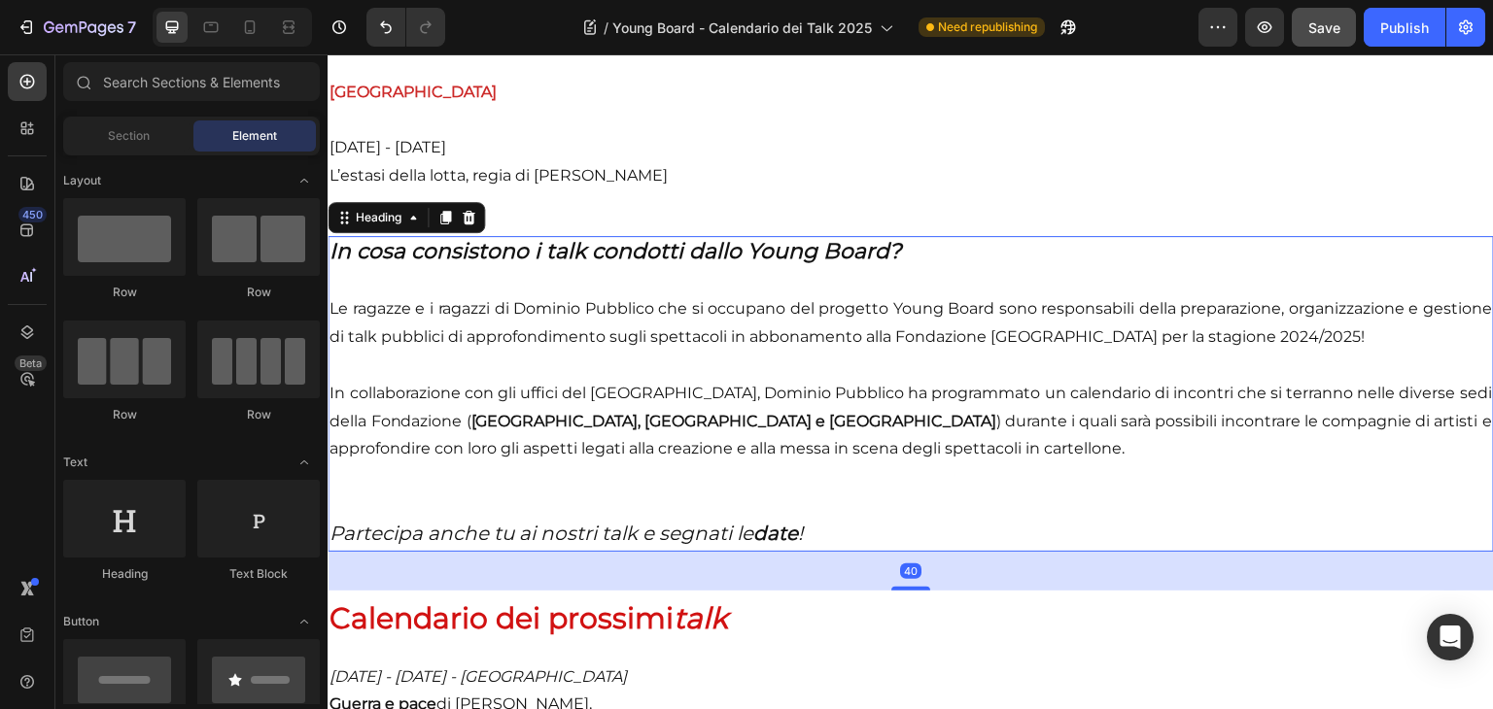
click at [810, 264] on strong "In cosa consistono i talk condotti dallo Young Board?" at bounding box center [614, 251] width 571 height 26
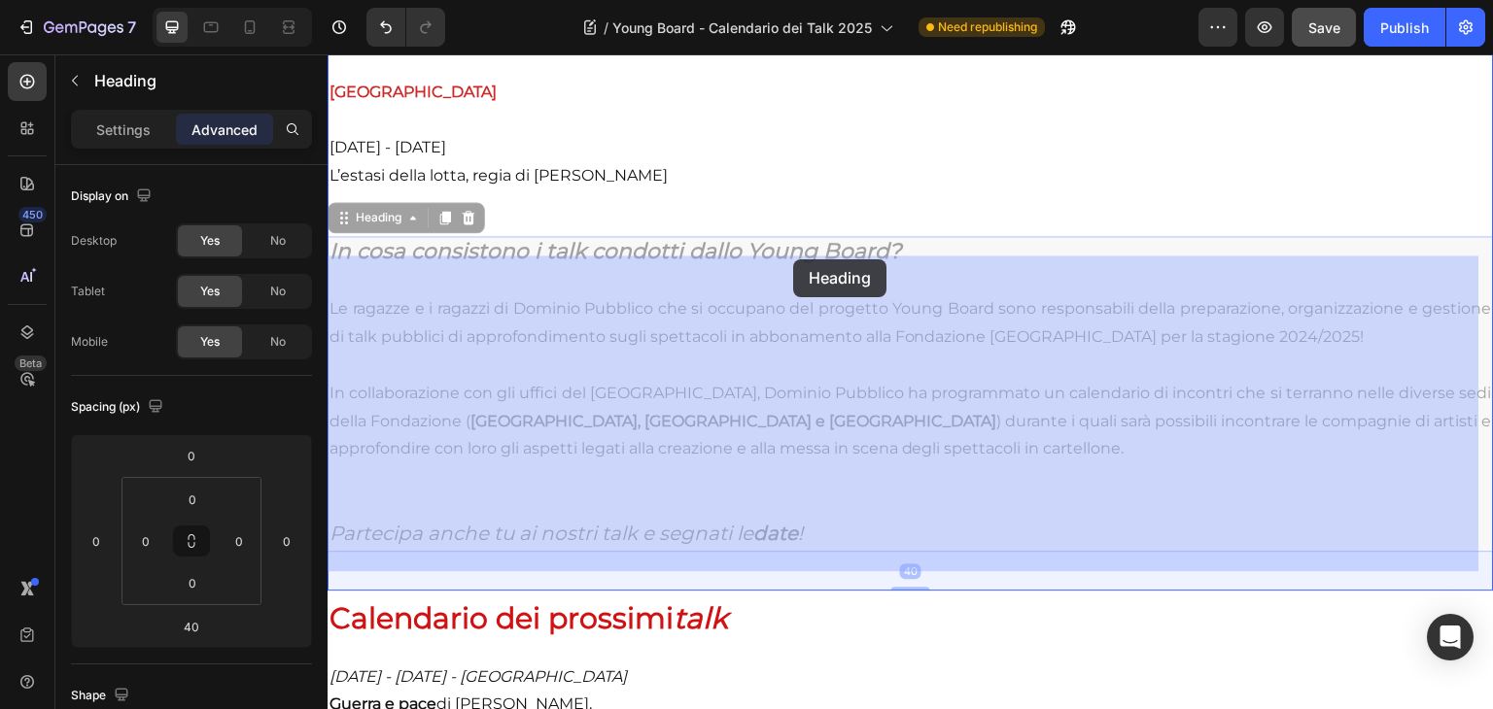
drag, startPoint x: 894, startPoint y: 285, endPoint x: 830, endPoint y: 273, distance: 65.2
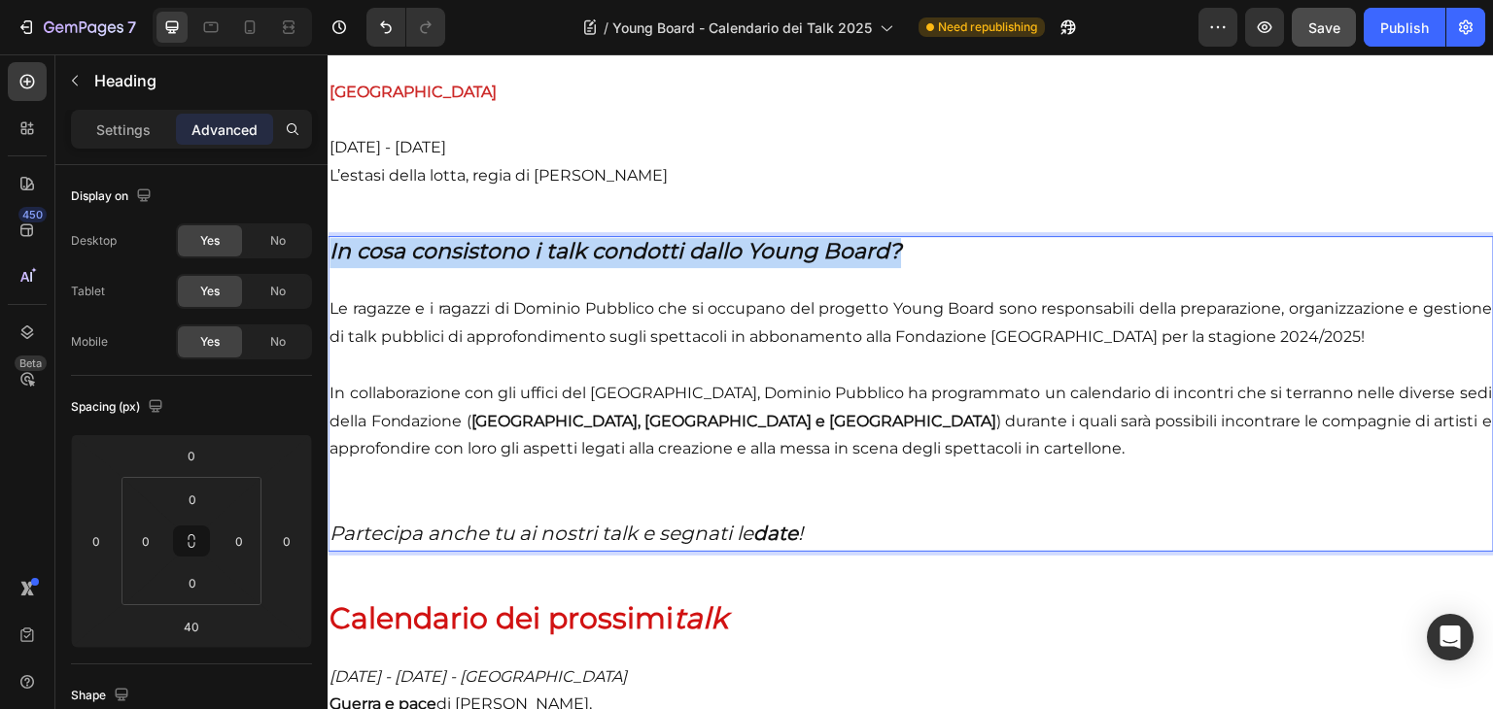
drag, startPoint x: 923, startPoint y: 274, endPoint x: 328, endPoint y: 267, distance: 595.8
click at [328, 267] on h2 "In cosa consistono i talk condotti dallo Young Board? Le ragazze e i ragazzi di…" at bounding box center [911, 394] width 1166 height 316
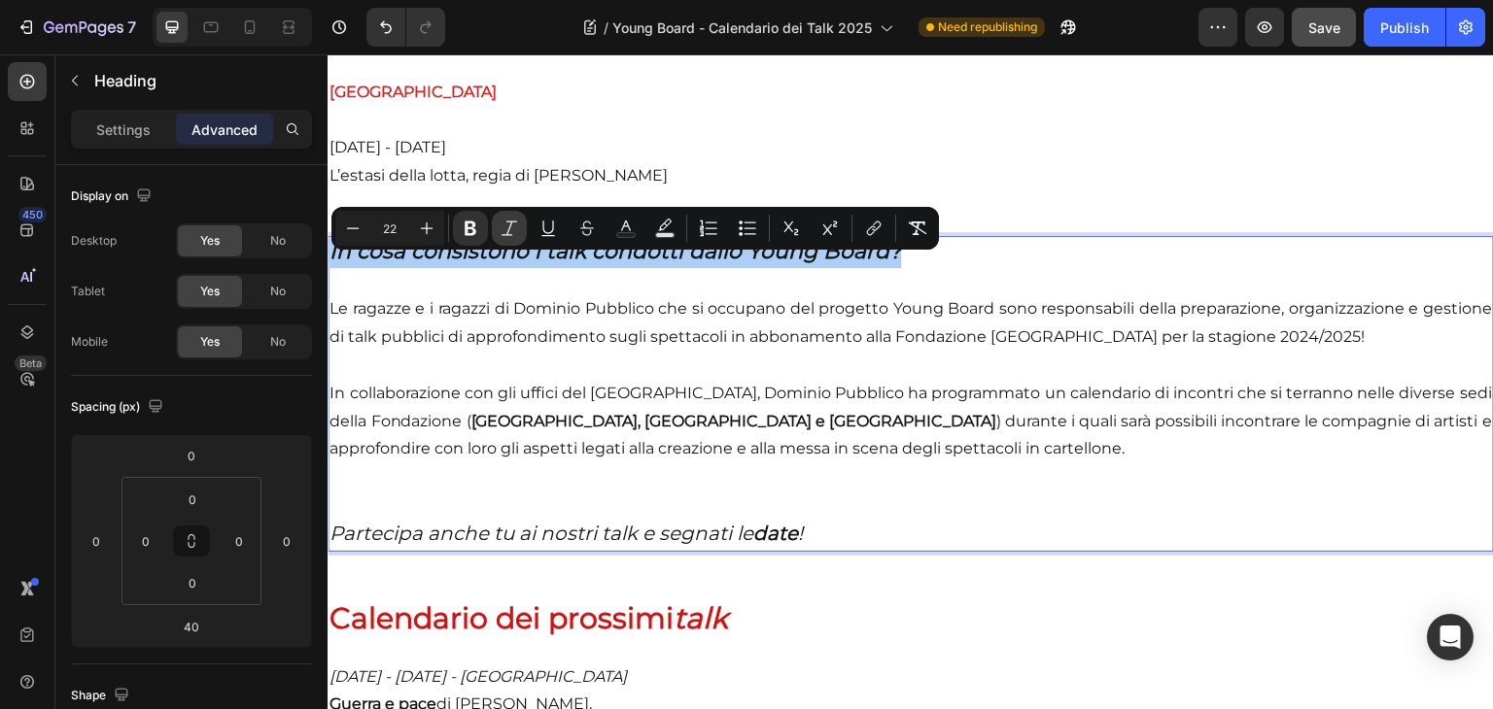
click at [502, 233] on icon "Editor contextual toolbar" at bounding box center [509, 228] width 19 height 19
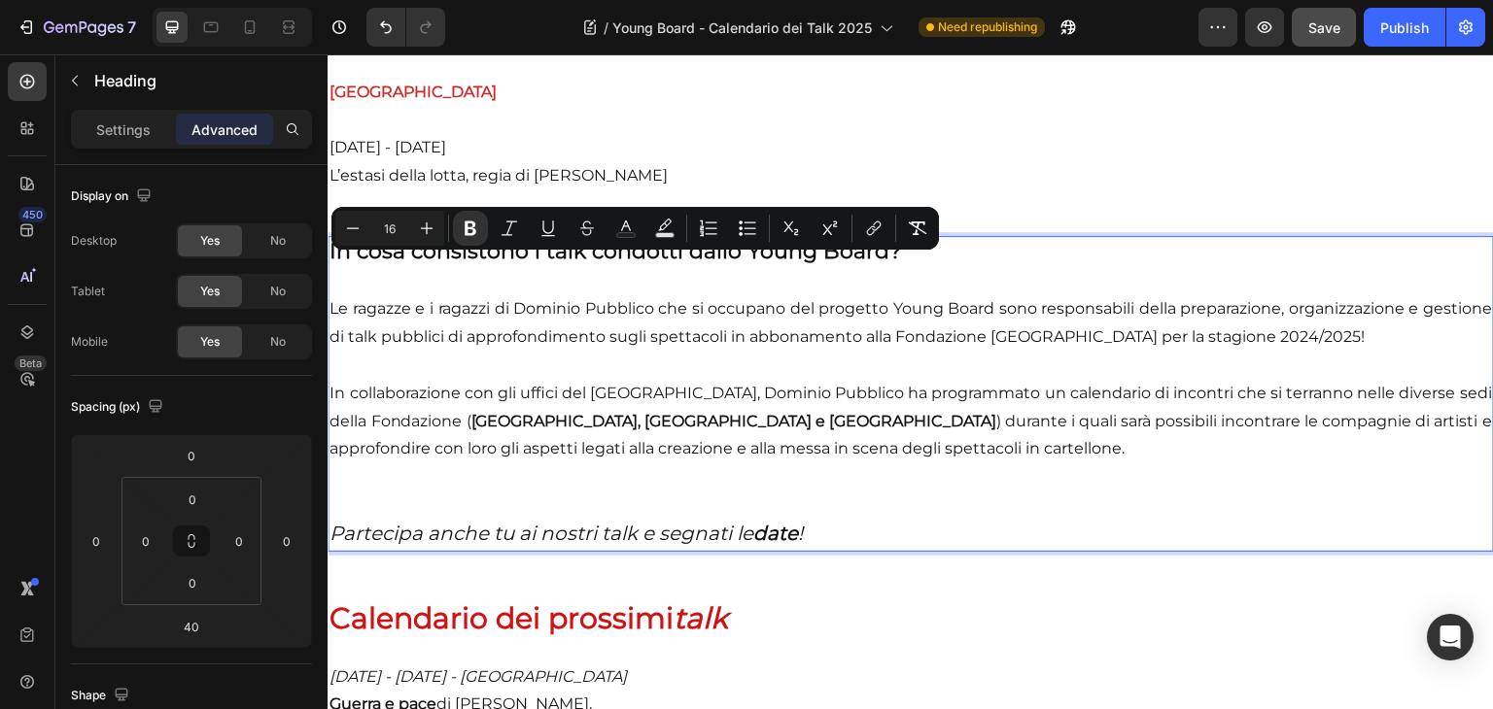
click at [527, 321] on span "Le ragazze e i ragazzi di Dominio Pubblico che si occupano del progetto Young B…" at bounding box center [910, 322] width 1162 height 47
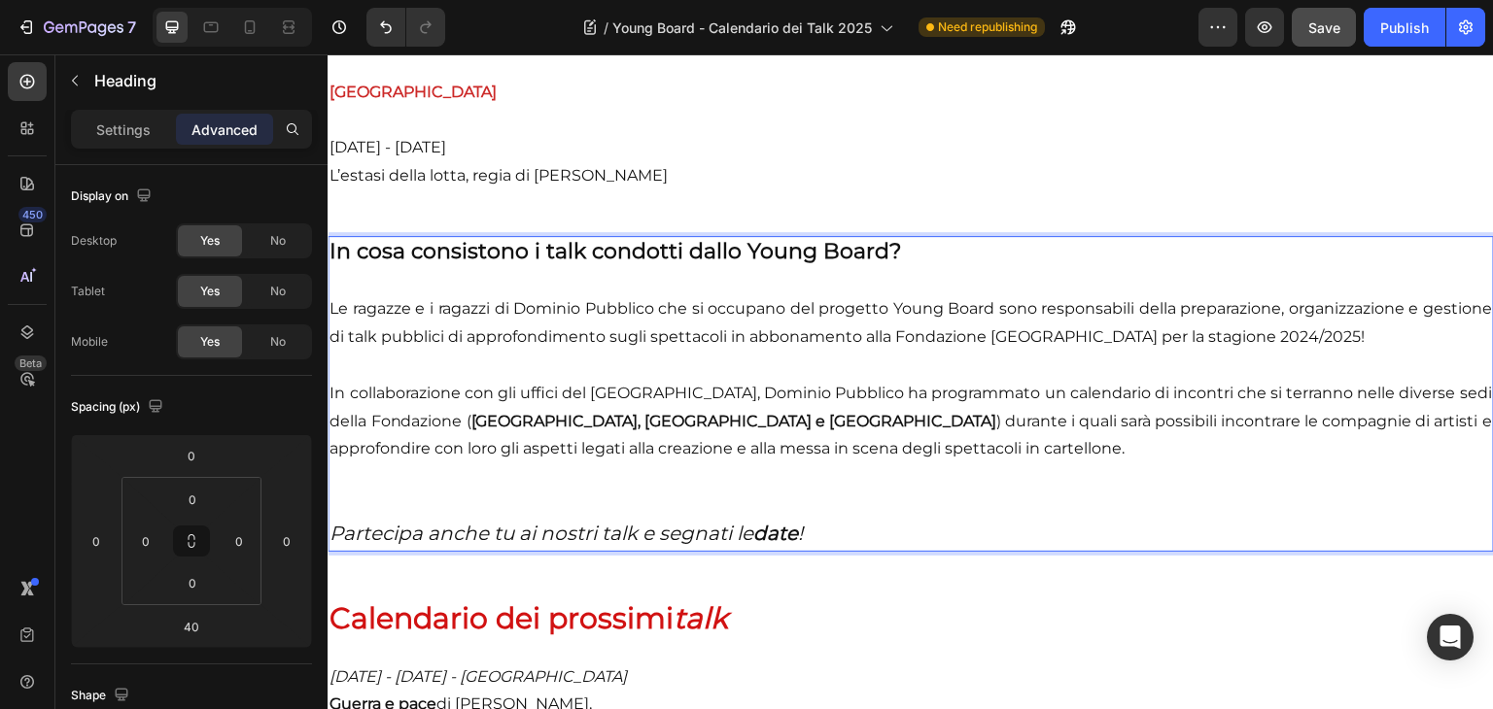
click at [336, 328] on span "Le ragazze e i ragazzi di Dominio Pubblico che si occupano del progetto Young B…" at bounding box center [910, 322] width 1162 height 47
click at [798, 545] on strong "date" at bounding box center [775, 533] width 45 height 23
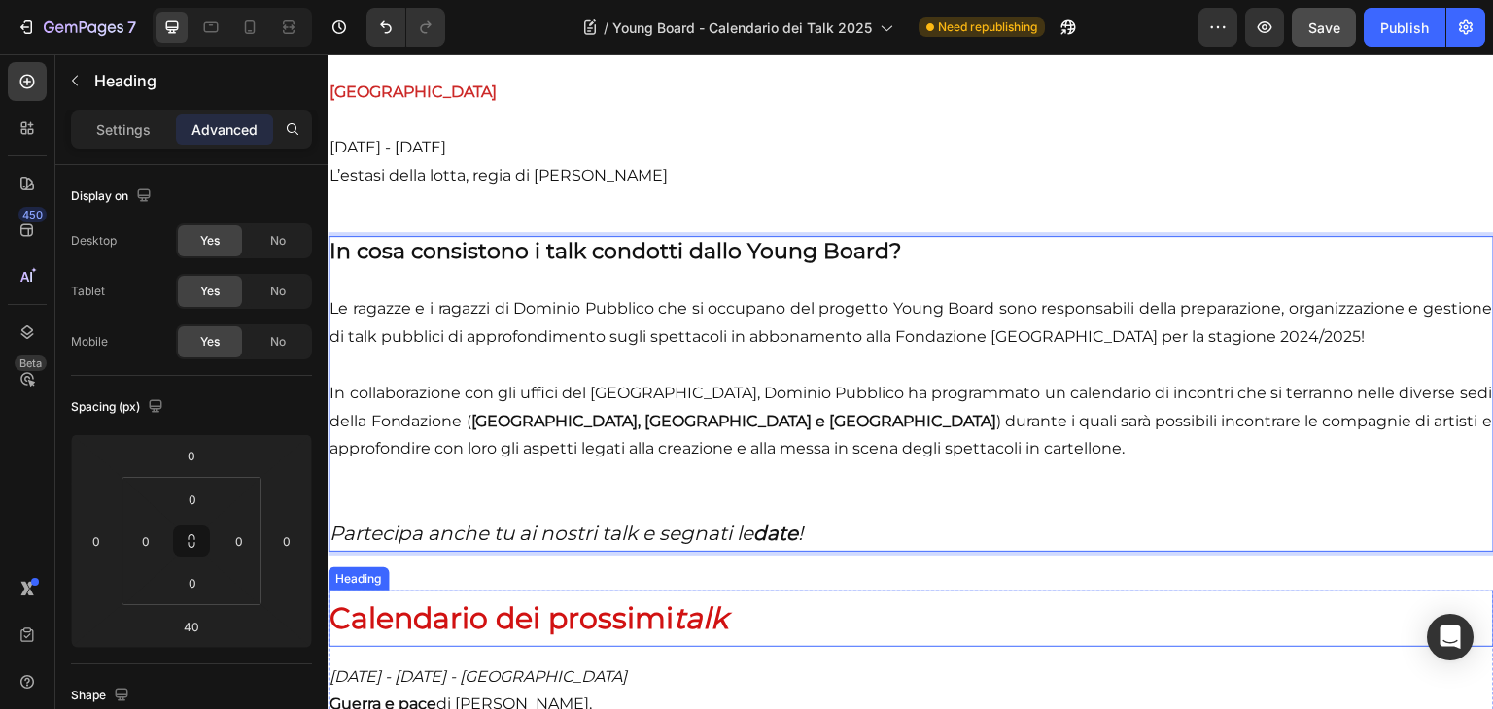
click at [755, 644] on h2 "Calendario dei prossimi talk" at bounding box center [911, 619] width 1166 height 56
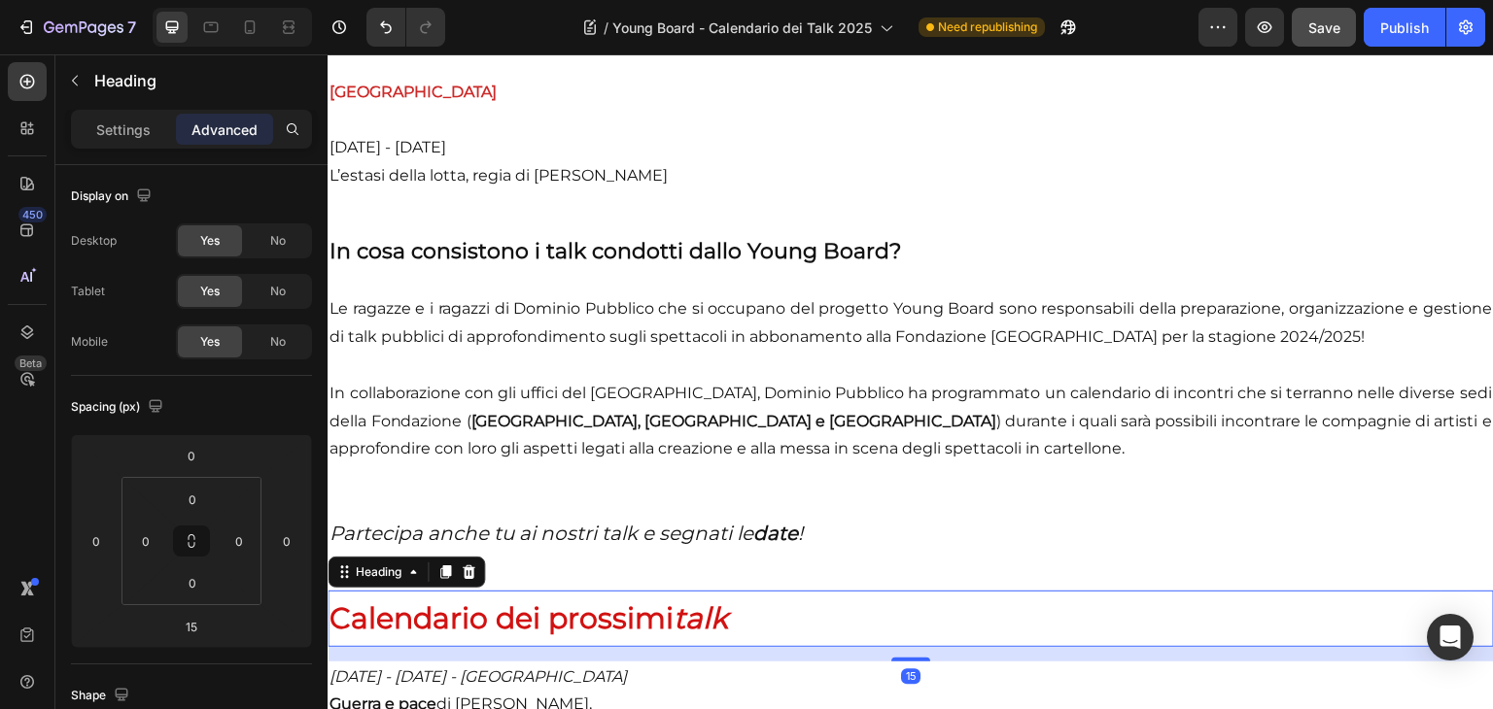
click at [742, 640] on h2 "Calendario dei prossimi talk" at bounding box center [911, 619] width 1166 height 56
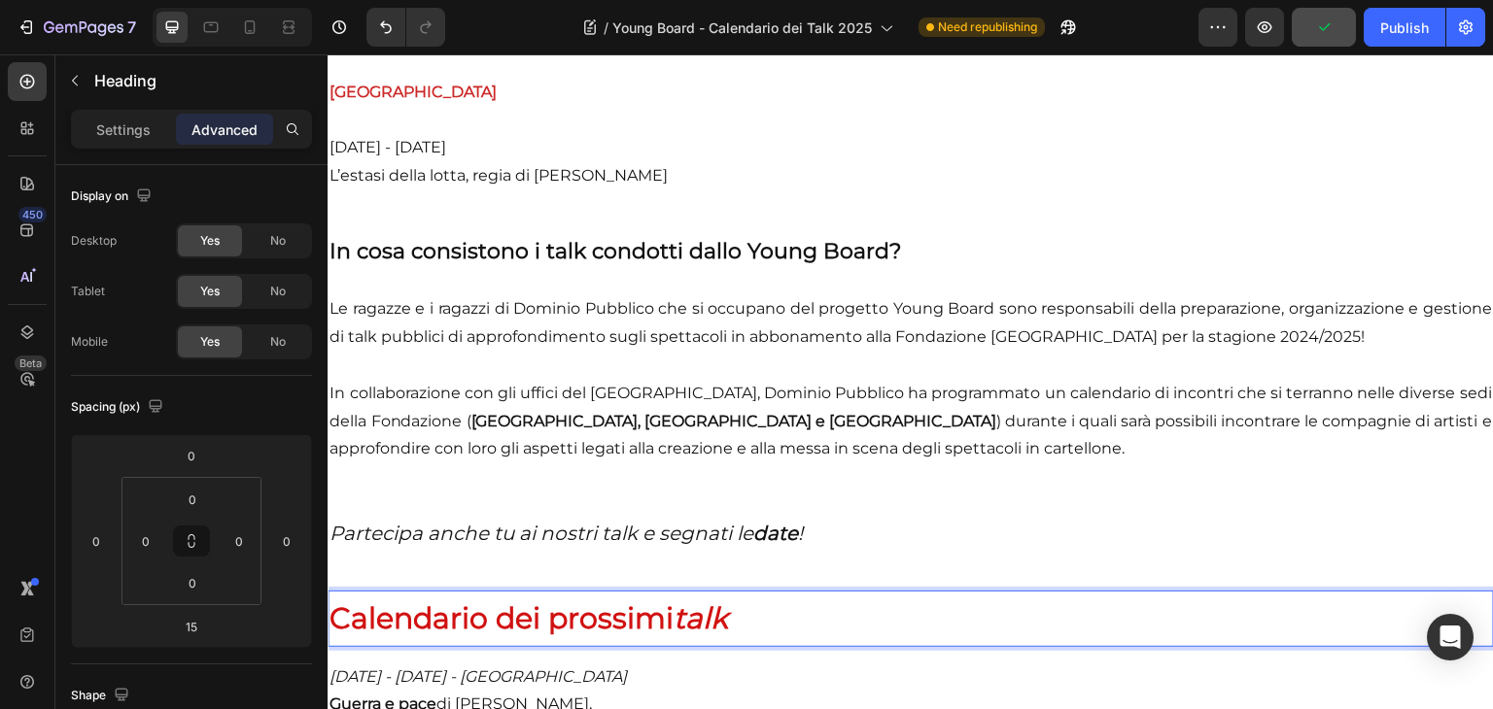
drag, startPoint x: 675, startPoint y: 637, endPoint x: 511, endPoint y: 633, distance: 164.3
click at [747, 638] on p "Calendario dei prossimi talk" at bounding box center [910, 619] width 1162 height 52
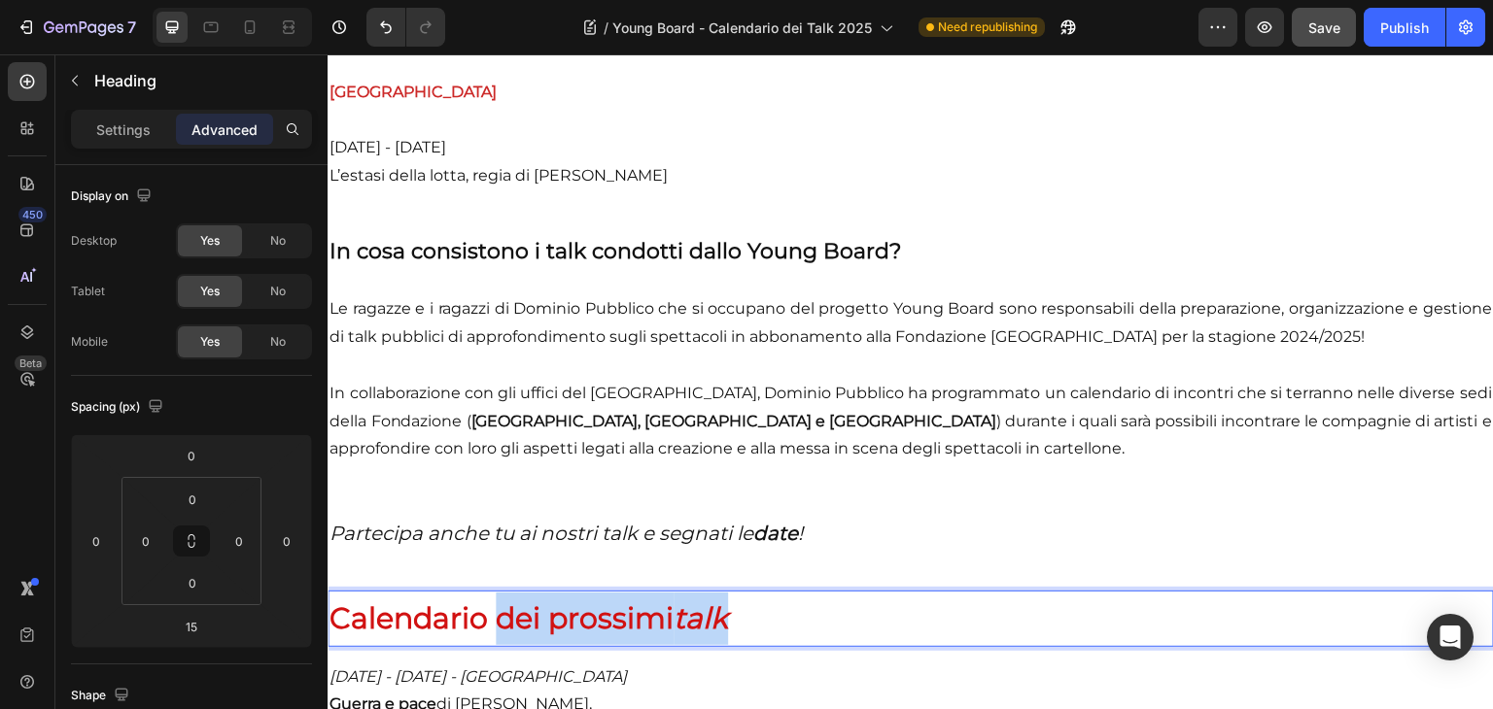
drag, startPoint x: 767, startPoint y: 638, endPoint x: 499, endPoint y: 620, distance: 268.9
click at [499, 620] on p "Calendario dei prossimi talk" at bounding box center [910, 619] width 1162 height 52
click at [506, 629] on p "Calendario t" at bounding box center [910, 619] width 1162 height 52
click at [511, 633] on span "Calendario ta" at bounding box center [426, 619] width 195 height 36
click at [515, 634] on span "Calendario ta" at bounding box center [426, 619] width 195 height 36
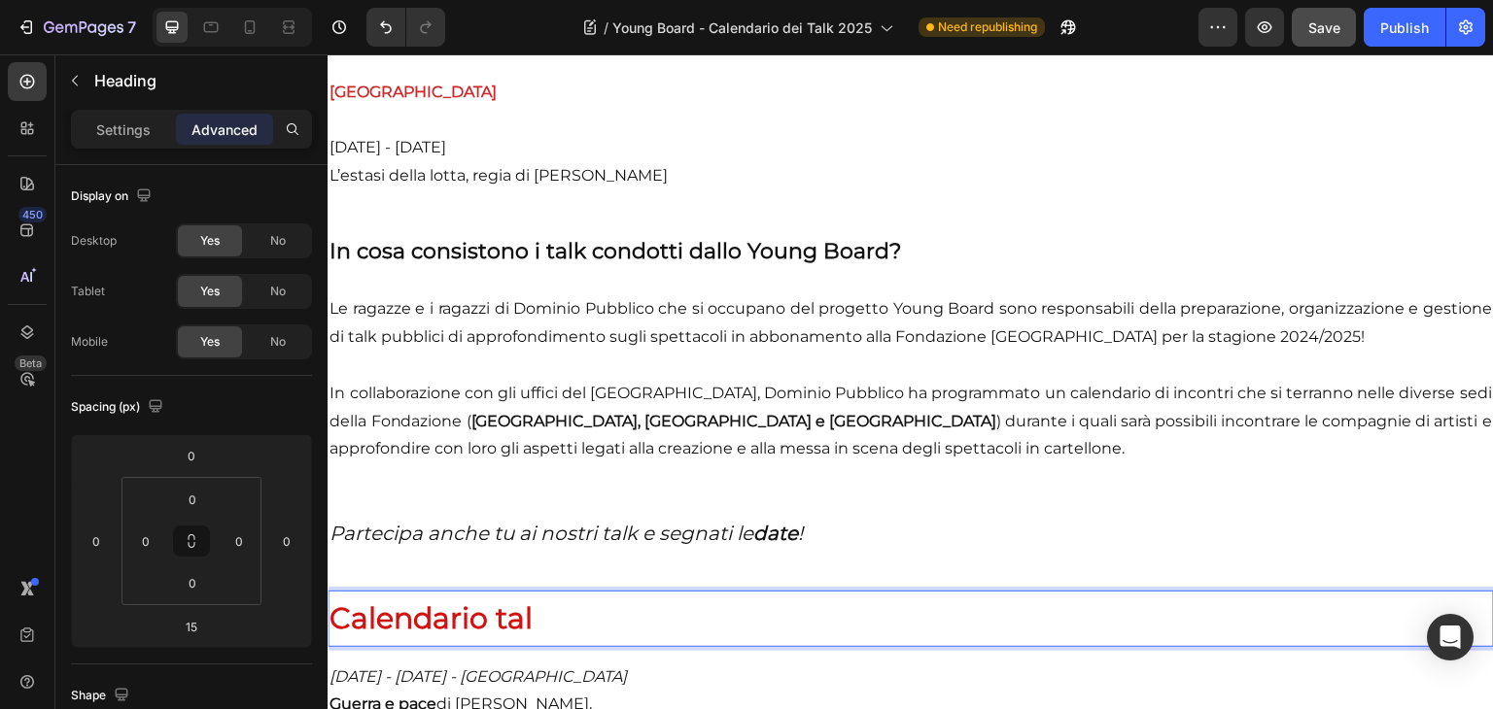
click at [536, 638] on p "Calendario tal" at bounding box center [910, 619] width 1162 height 52
click at [565, 645] on p "Calendario talk" at bounding box center [910, 619] width 1162 height 52
click at [550, 637] on span "Calendario talk" at bounding box center [439, 619] width 221 height 36
click at [342, 634] on span "2Calendario talk" at bounding box center [447, 619] width 237 height 36
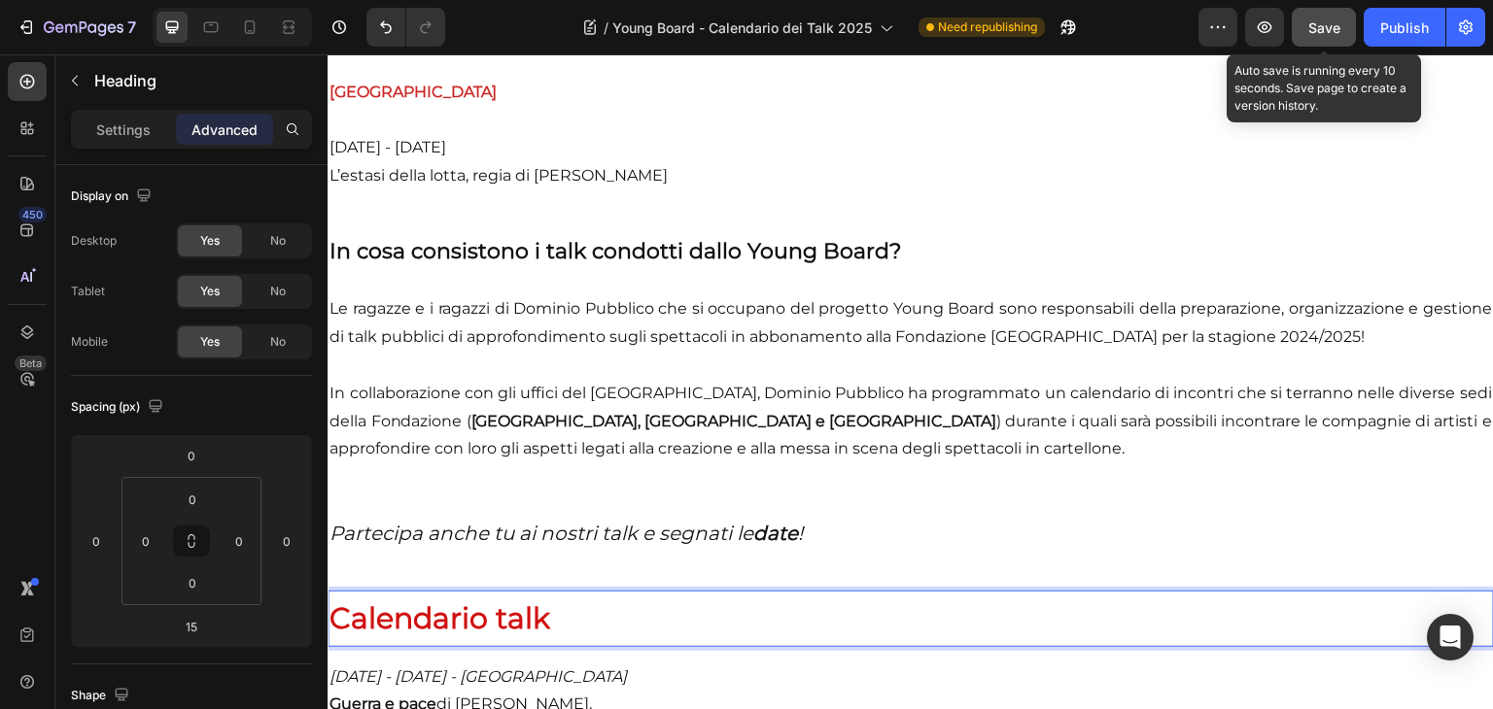
click at [1313, 36] on div "Save" at bounding box center [1324, 27] width 32 height 20
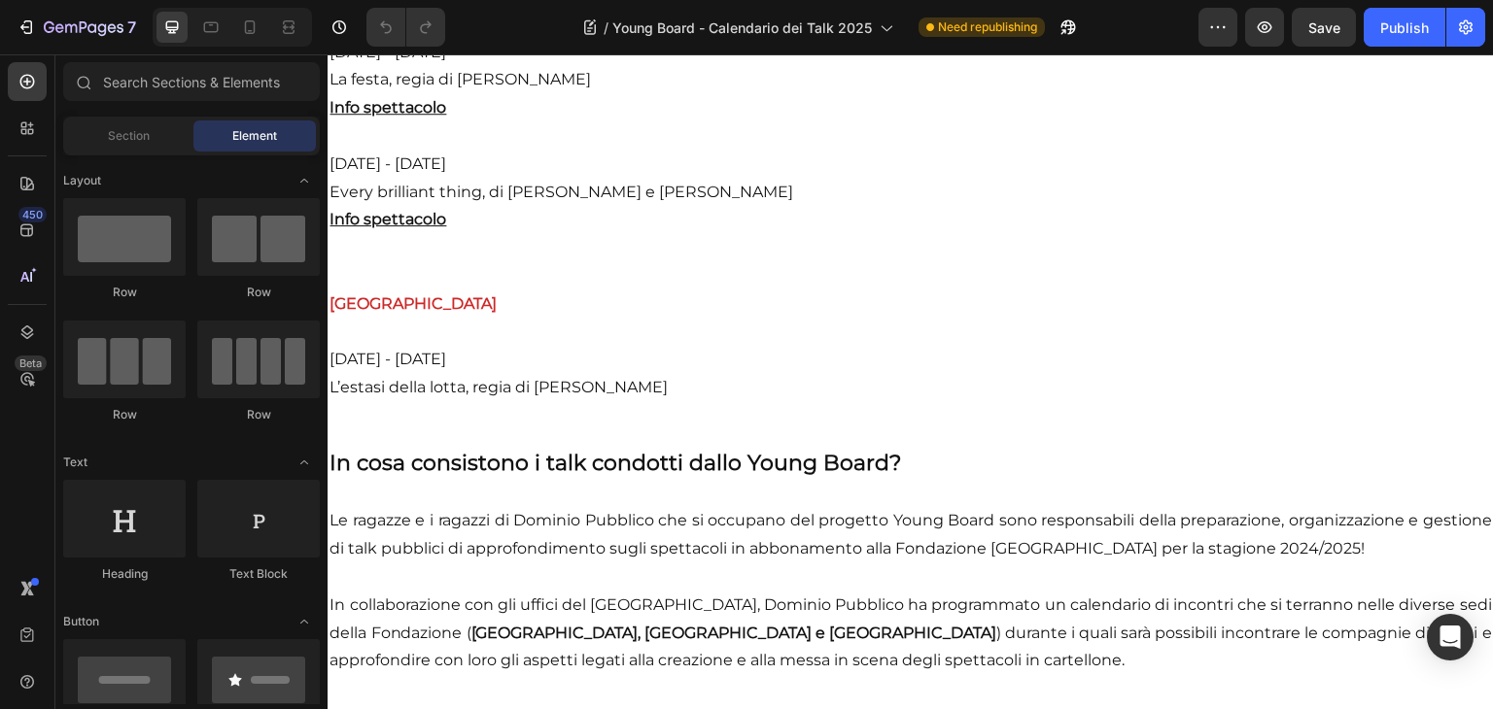
scroll to position [2804, 0]
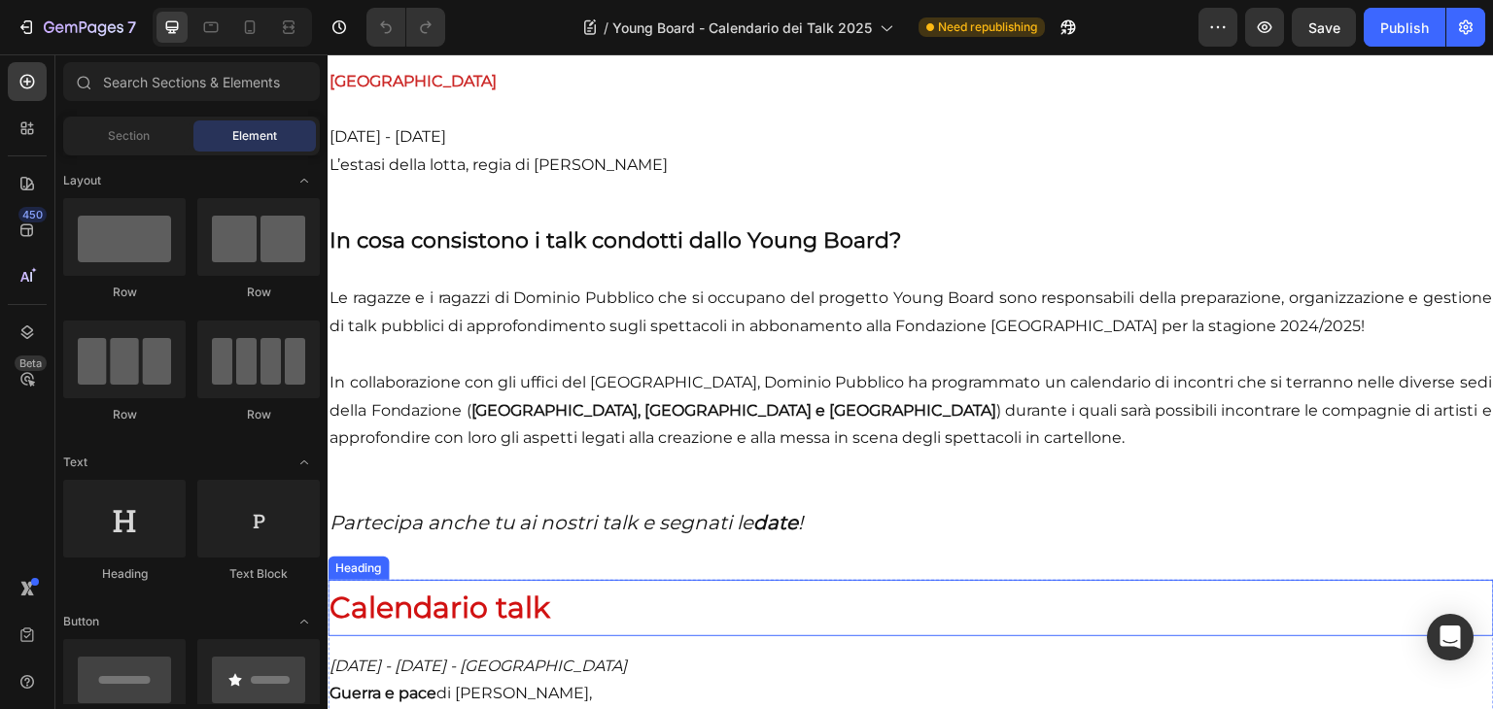
click at [550, 626] on span "Calendario talk" at bounding box center [439, 608] width 221 height 36
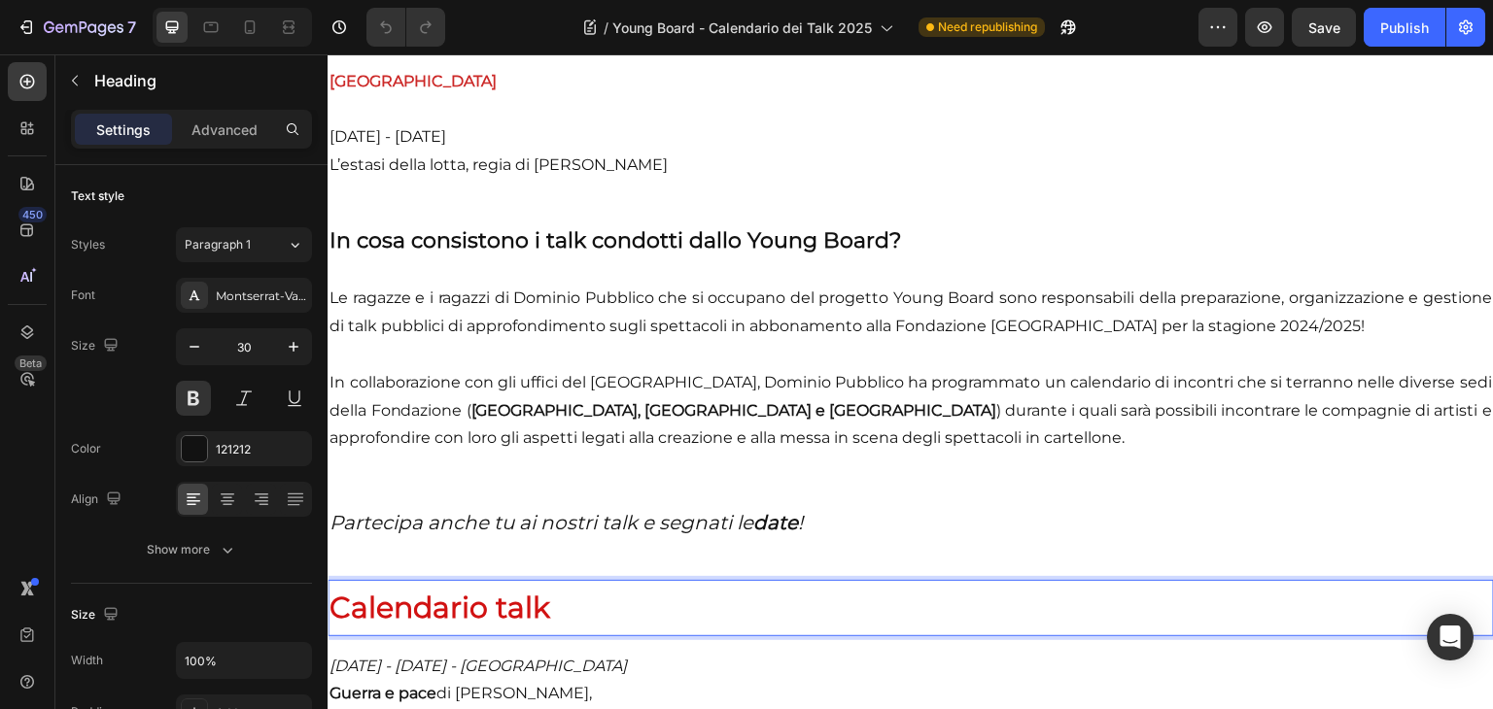
click at [550, 626] on span "Calendario talk" at bounding box center [439, 608] width 221 height 36
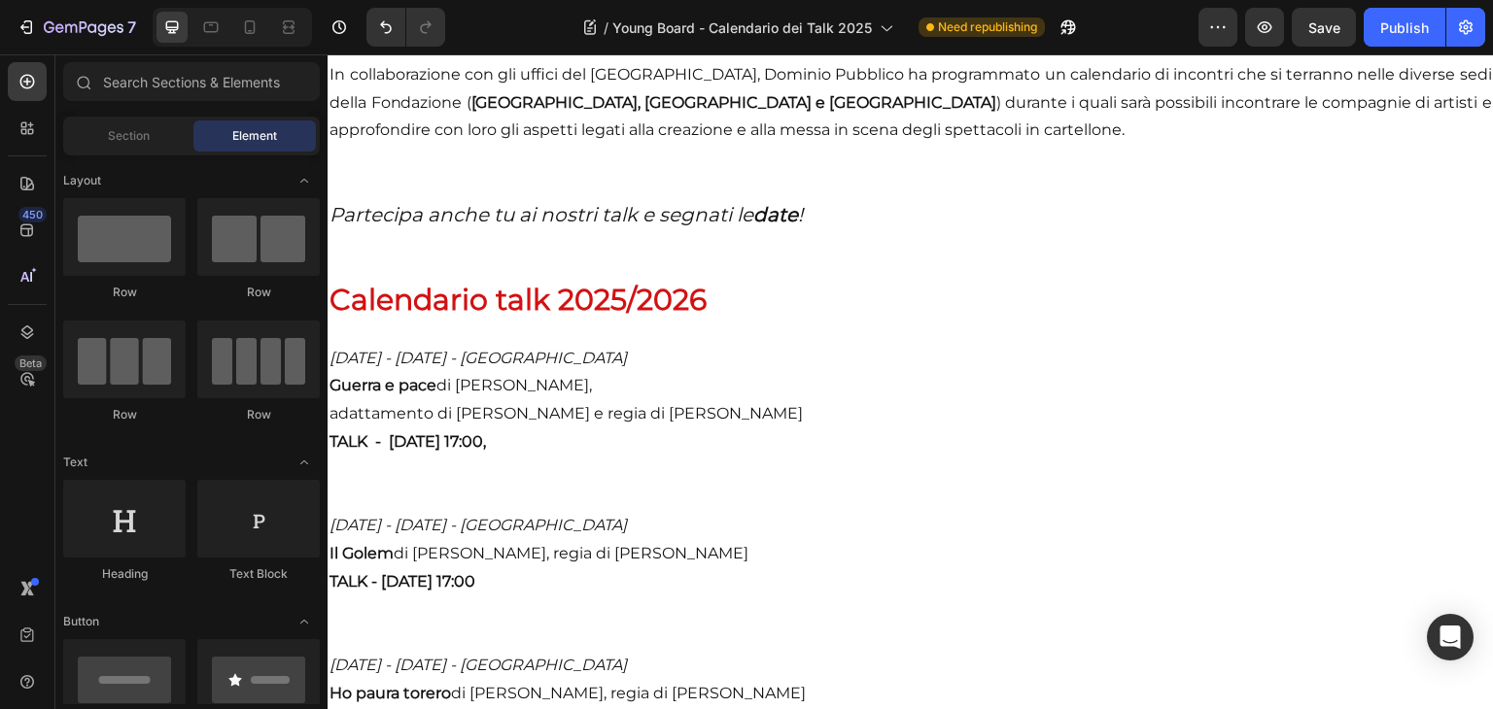
scroll to position [3209, 0]
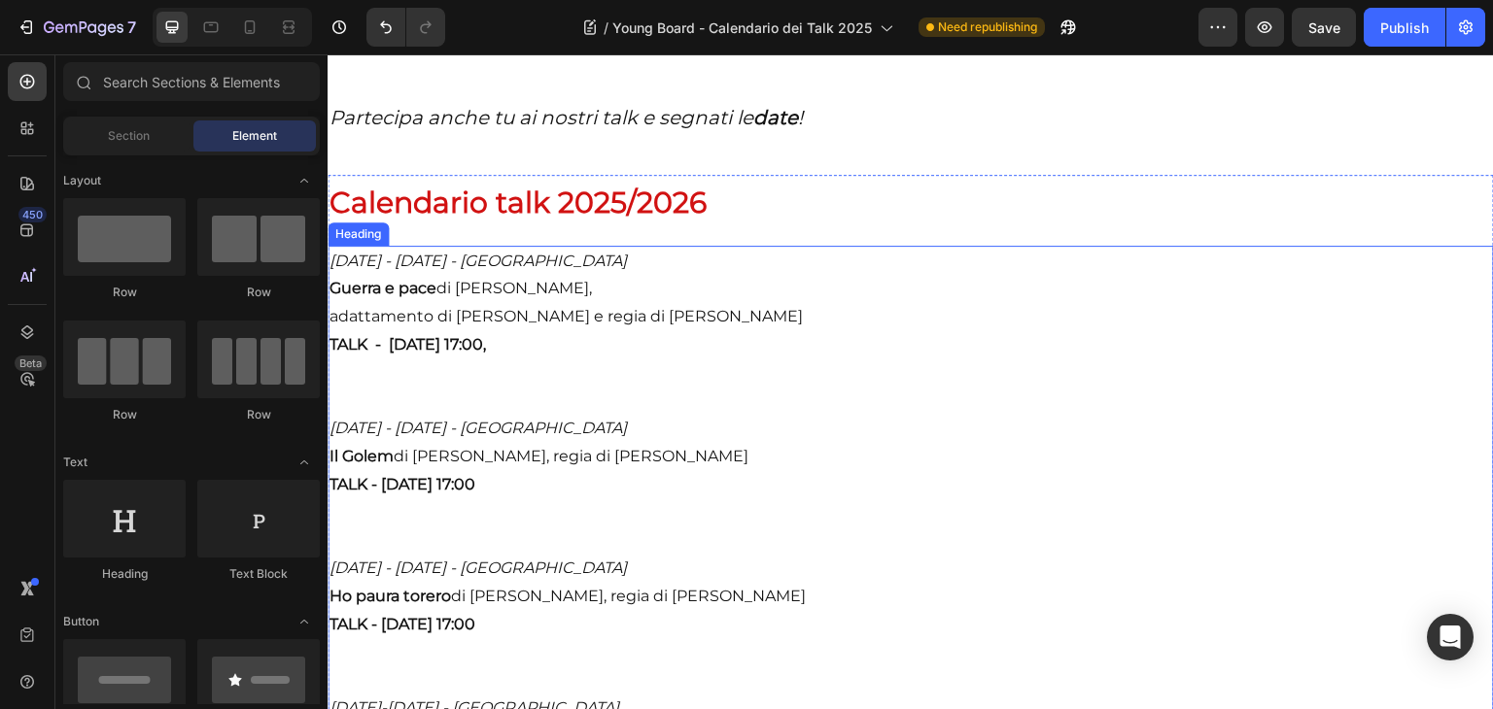
click at [346, 321] on h2 "4 - 23 febbraio 2025 - Teatro Argentina Guerra e pace di Lev Tolstoj, adattamen…" at bounding box center [911, 542] width 1166 height 592
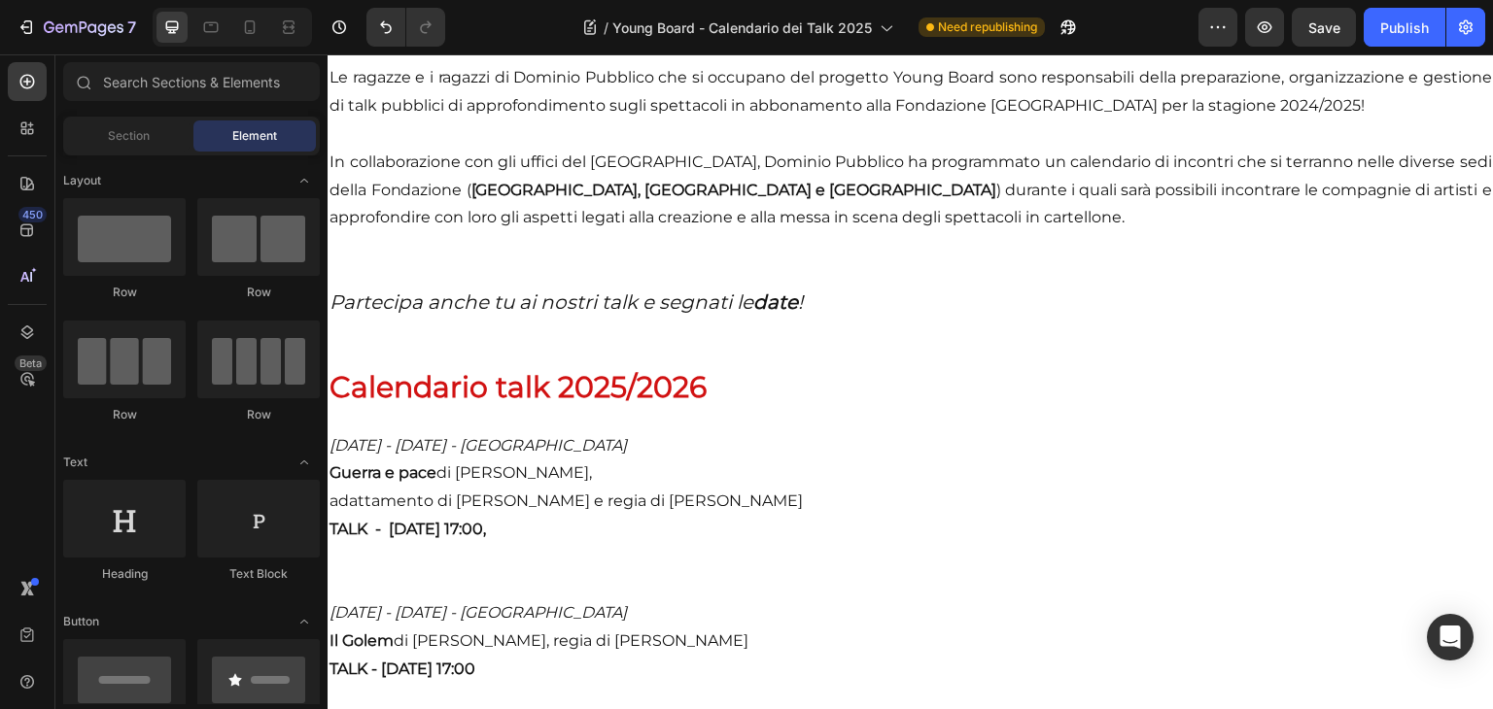
scroll to position [3087, 0]
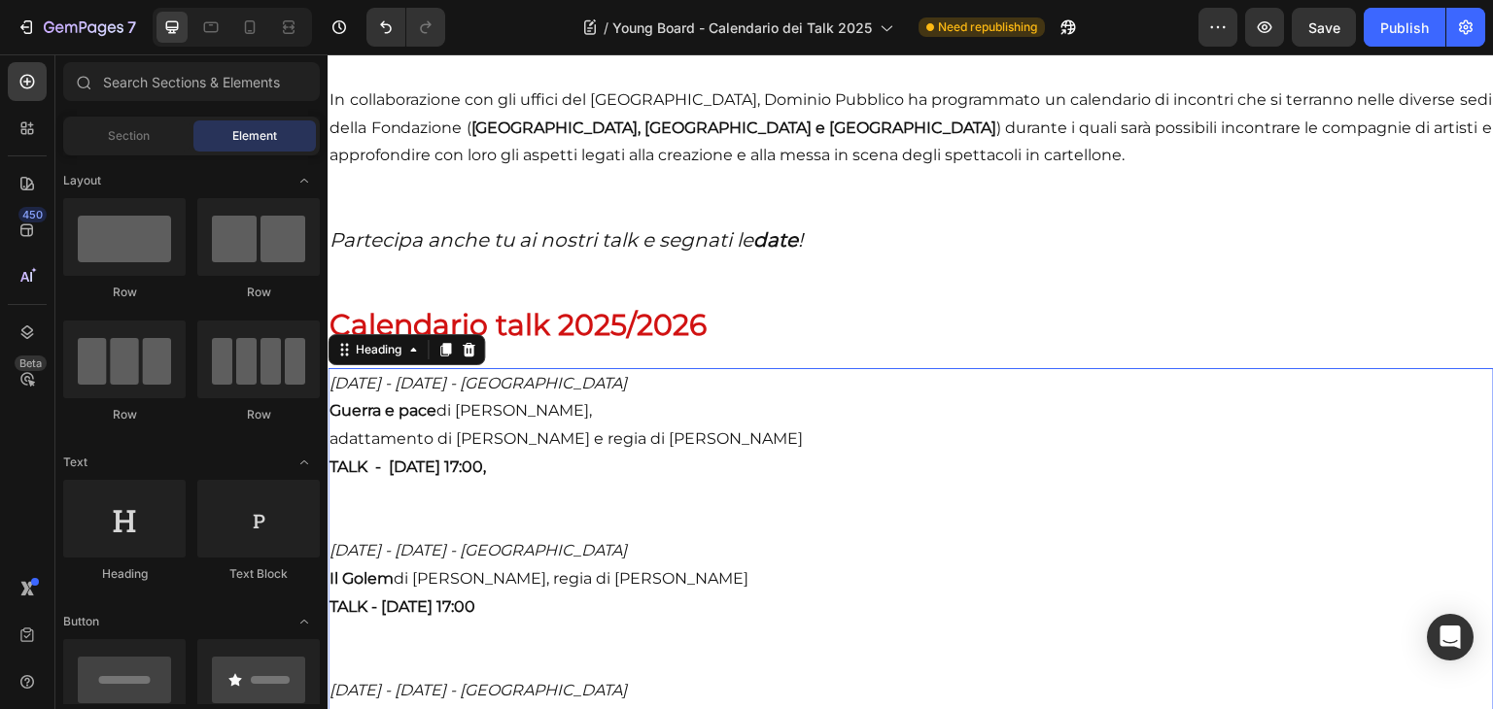
click at [657, 510] on p "⁠⁠⁠⁠⁠⁠⁠ 4 - 23 febbraio 2025 - Teatro Argentina Guerra e pace di Lev Tolstoj, a…" at bounding box center [910, 664] width 1162 height 588
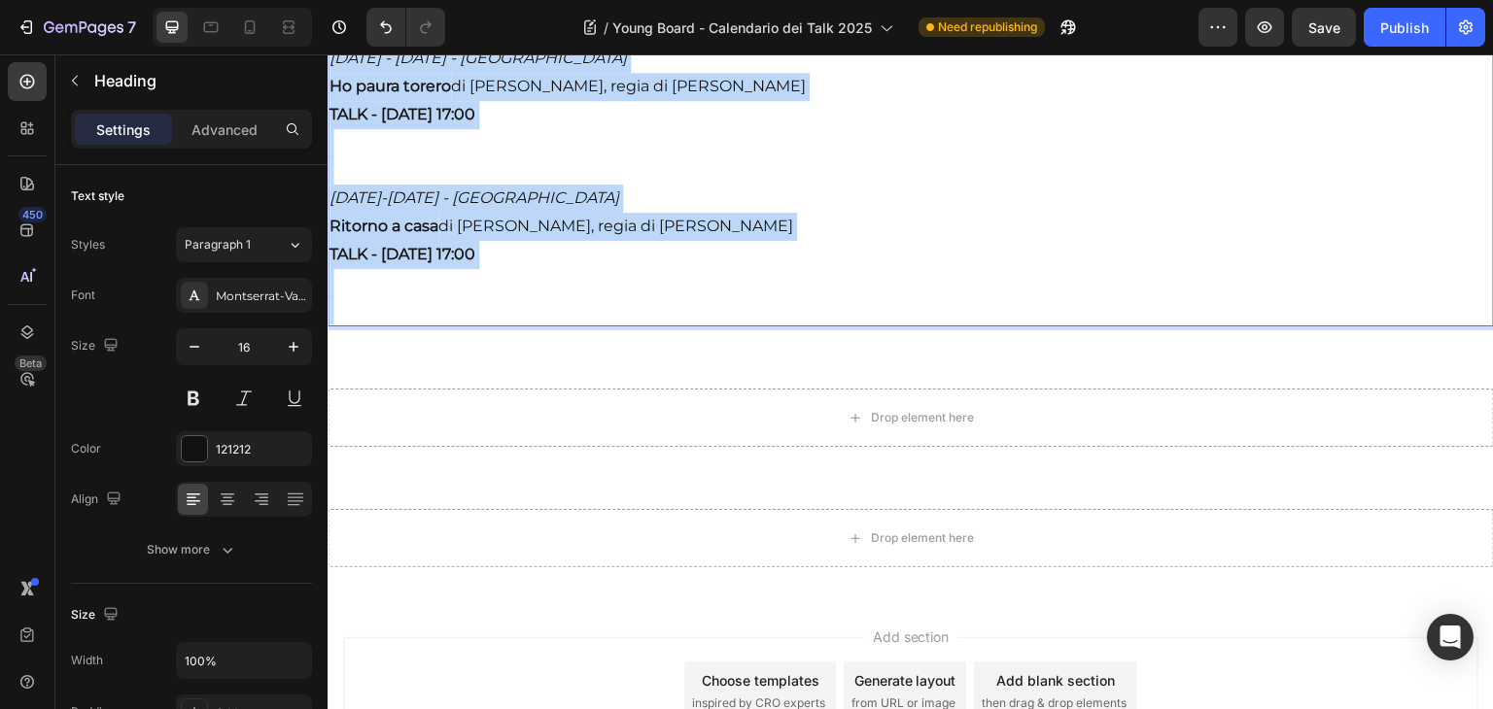
scroll to position [3887, 0]
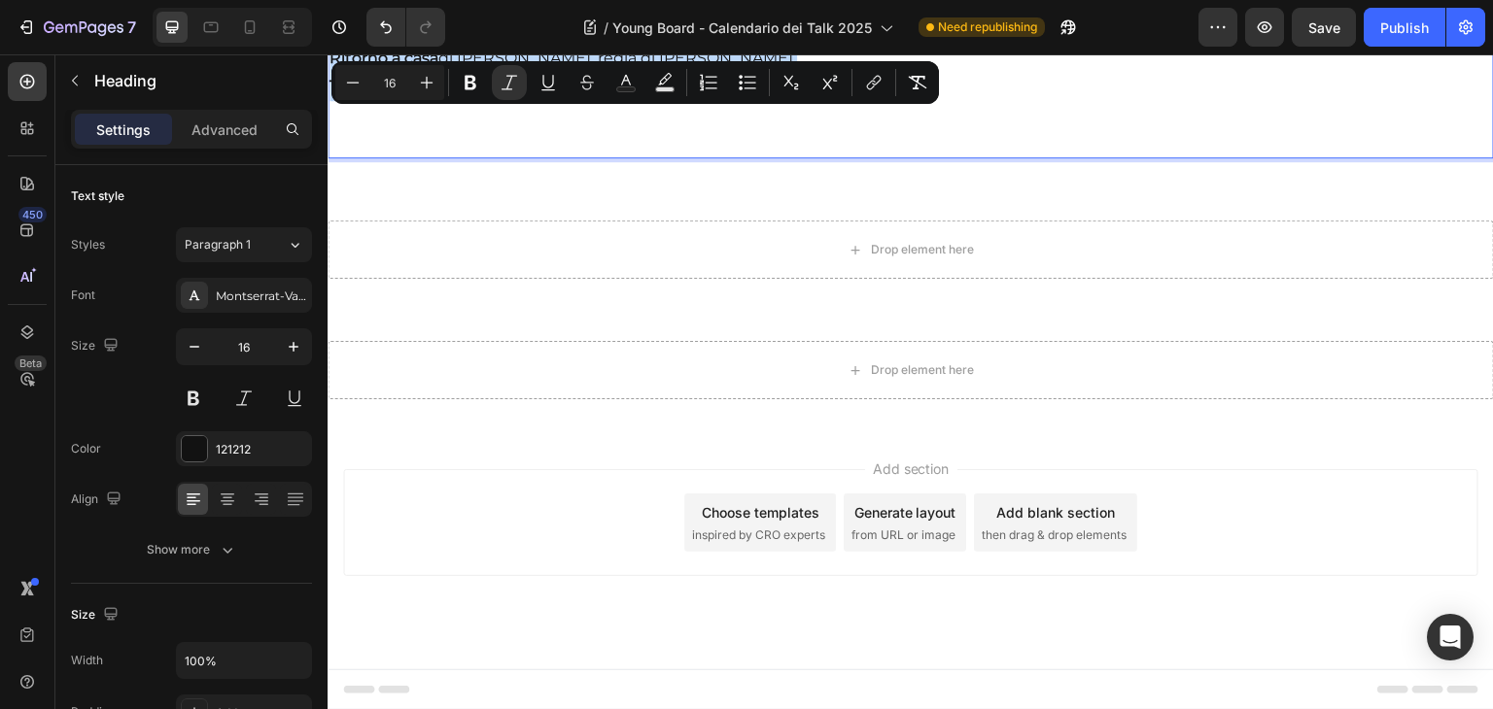
drag, startPoint x: 332, startPoint y: 396, endPoint x: 608, endPoint y: 125, distance: 386.2
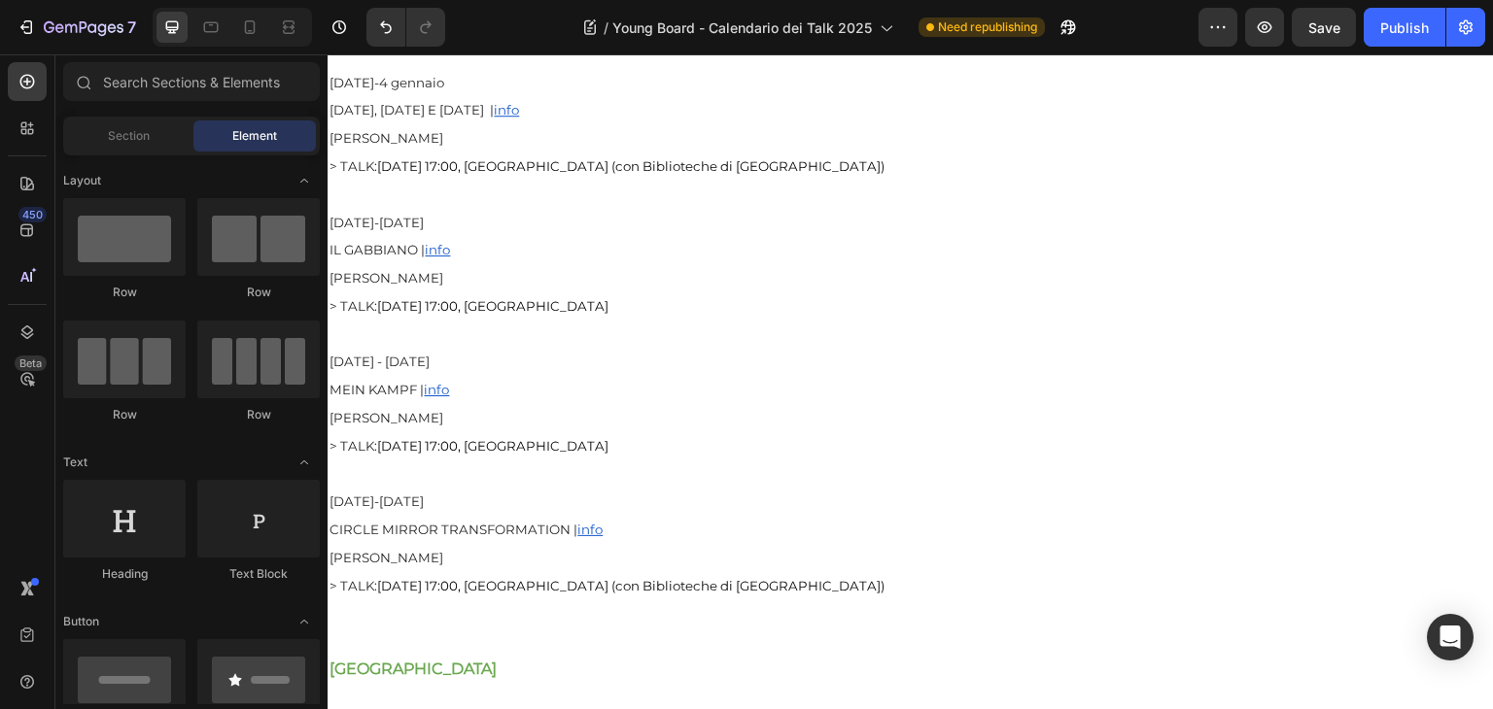
scroll to position [3088, 0]
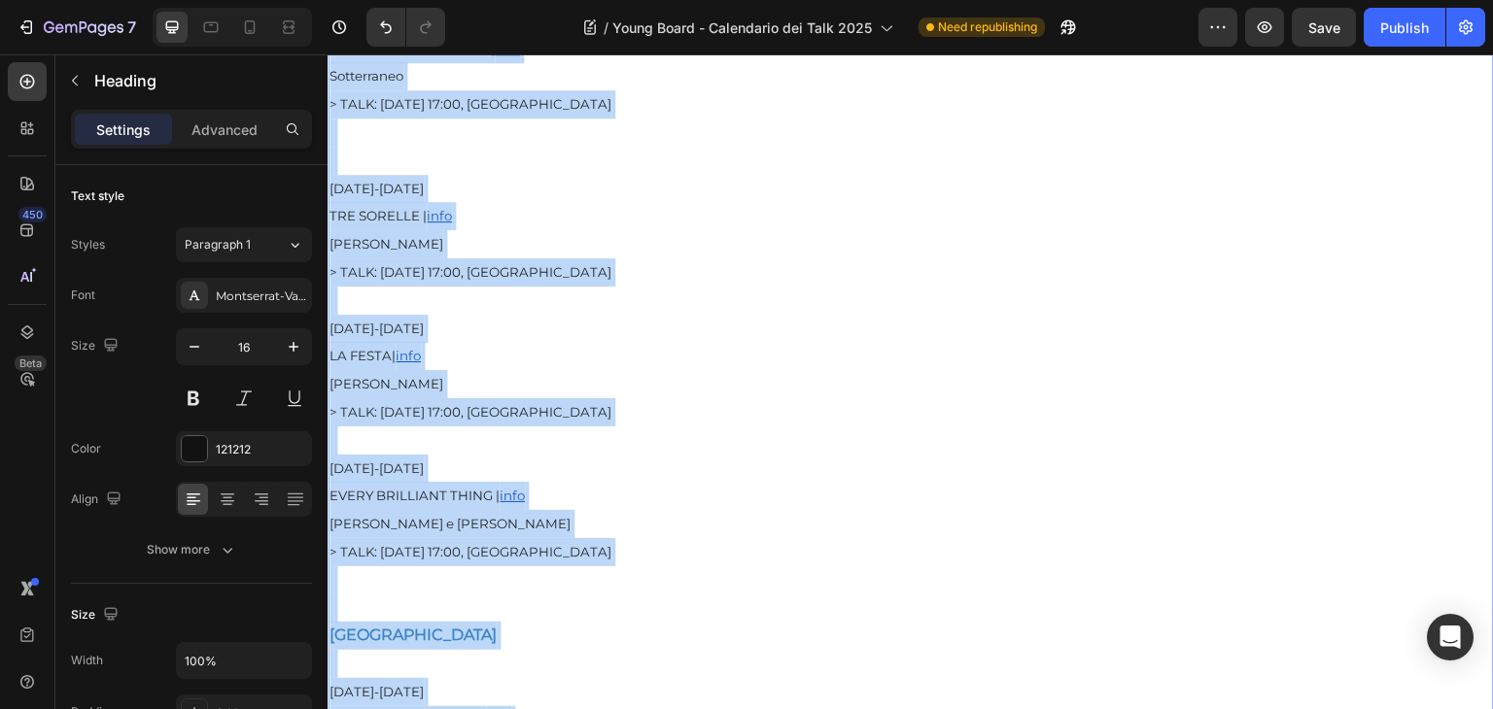
scroll to position [4840, 0]
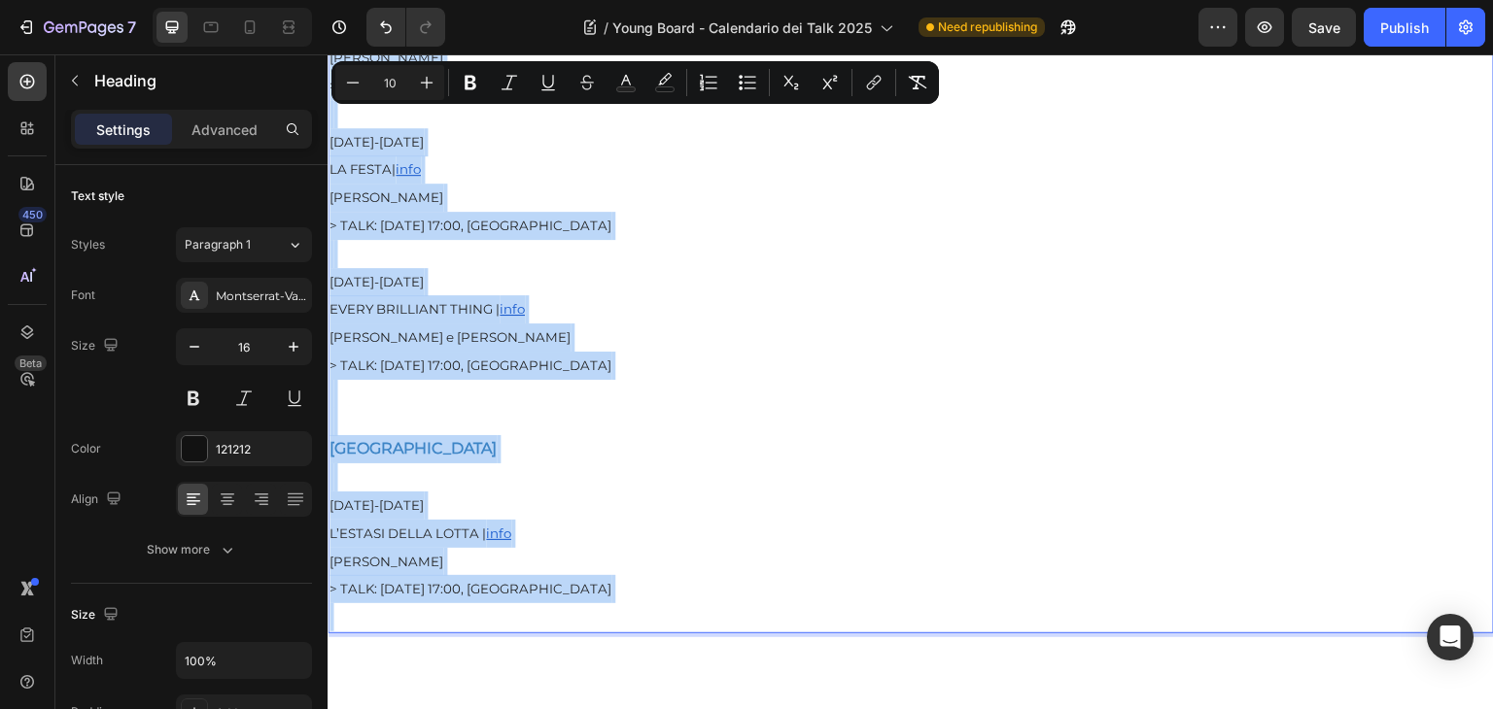
drag, startPoint x: 330, startPoint y: 396, endPoint x: 671, endPoint y: 654, distance: 427.2
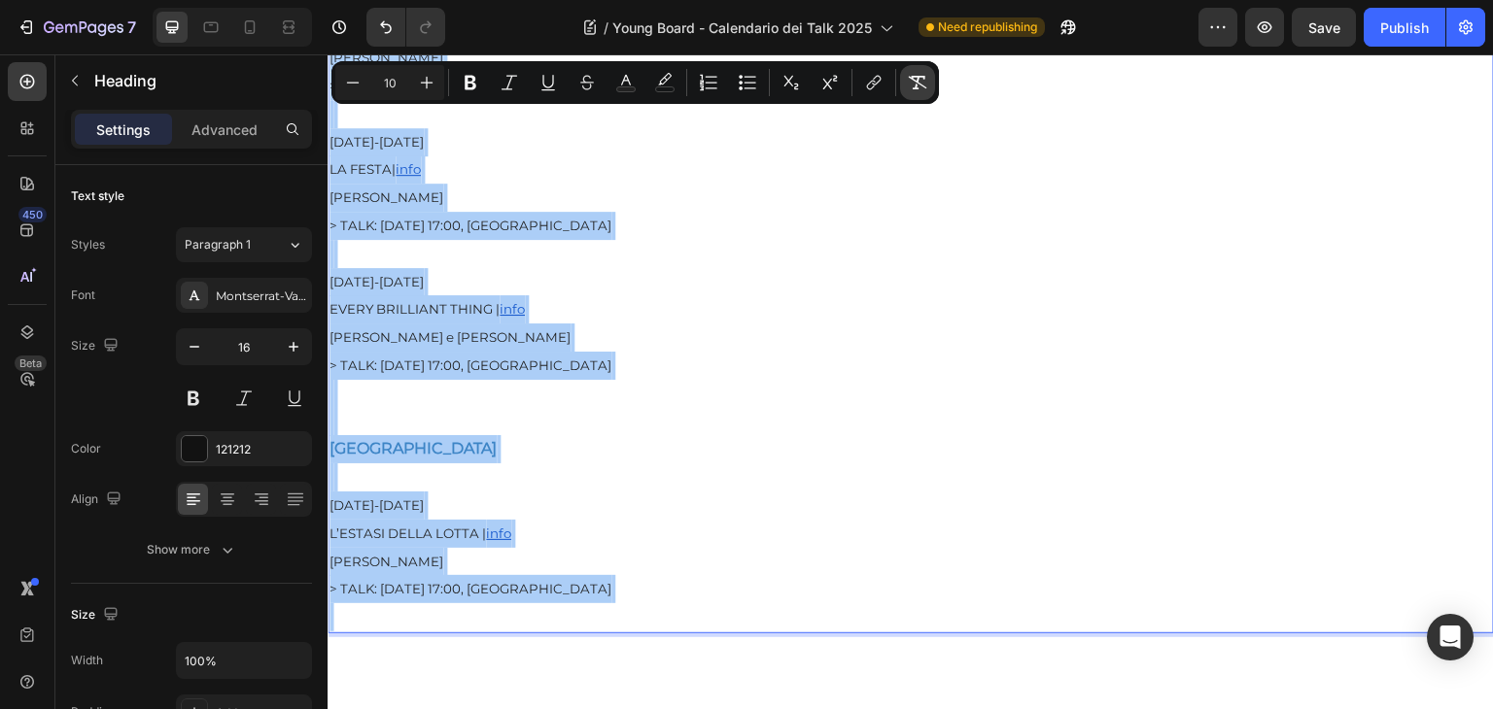
click at [932, 85] on button "Remove Format" at bounding box center [917, 82] width 35 height 35
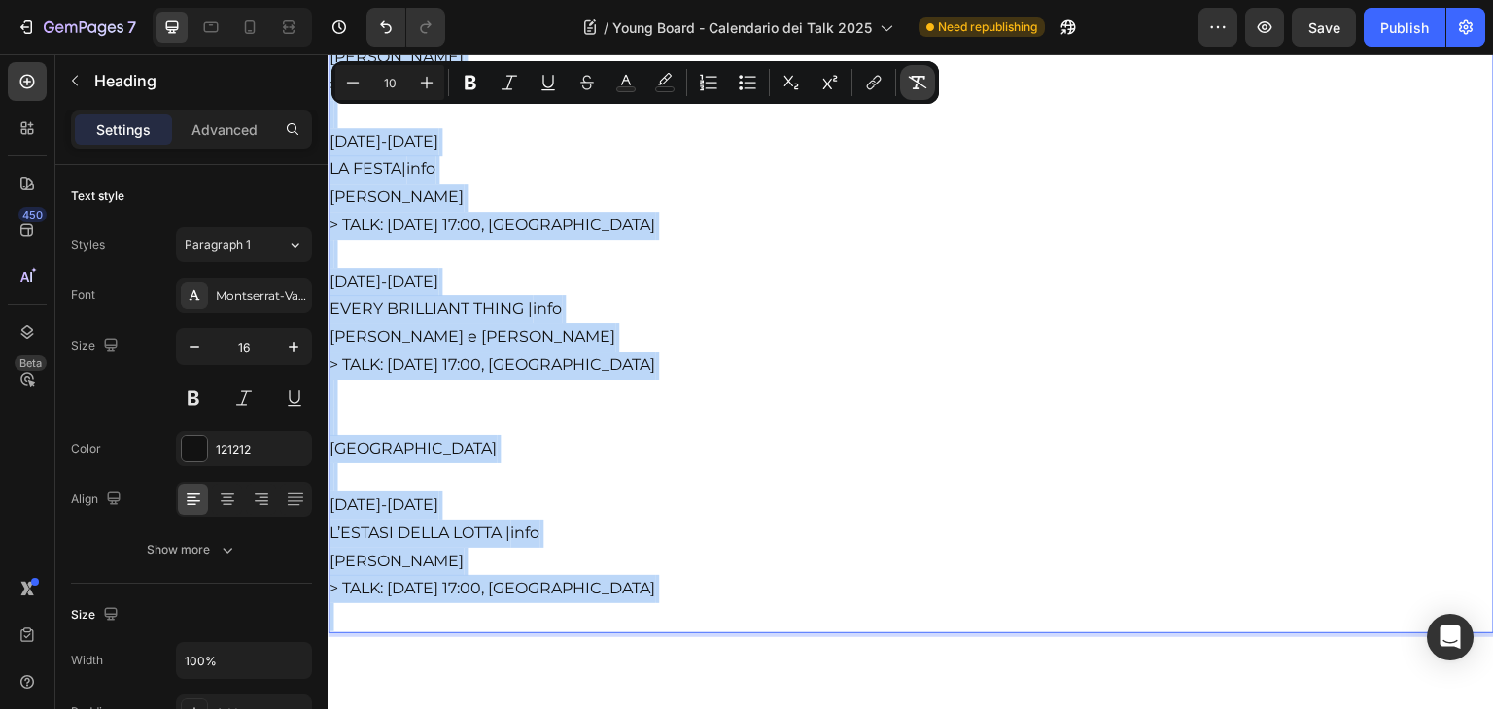
type input "16"
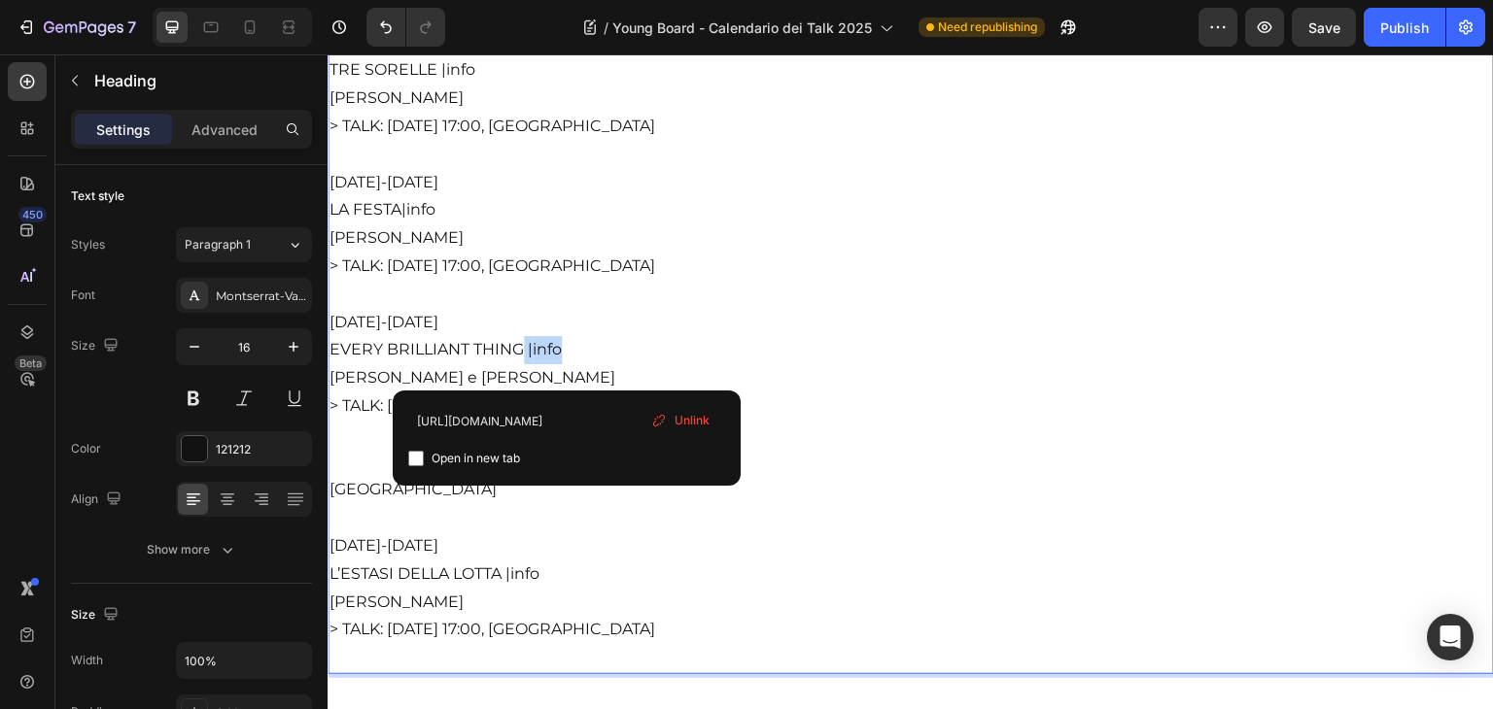
drag, startPoint x: 579, startPoint y: 380, endPoint x: 524, endPoint y: 368, distance: 56.6
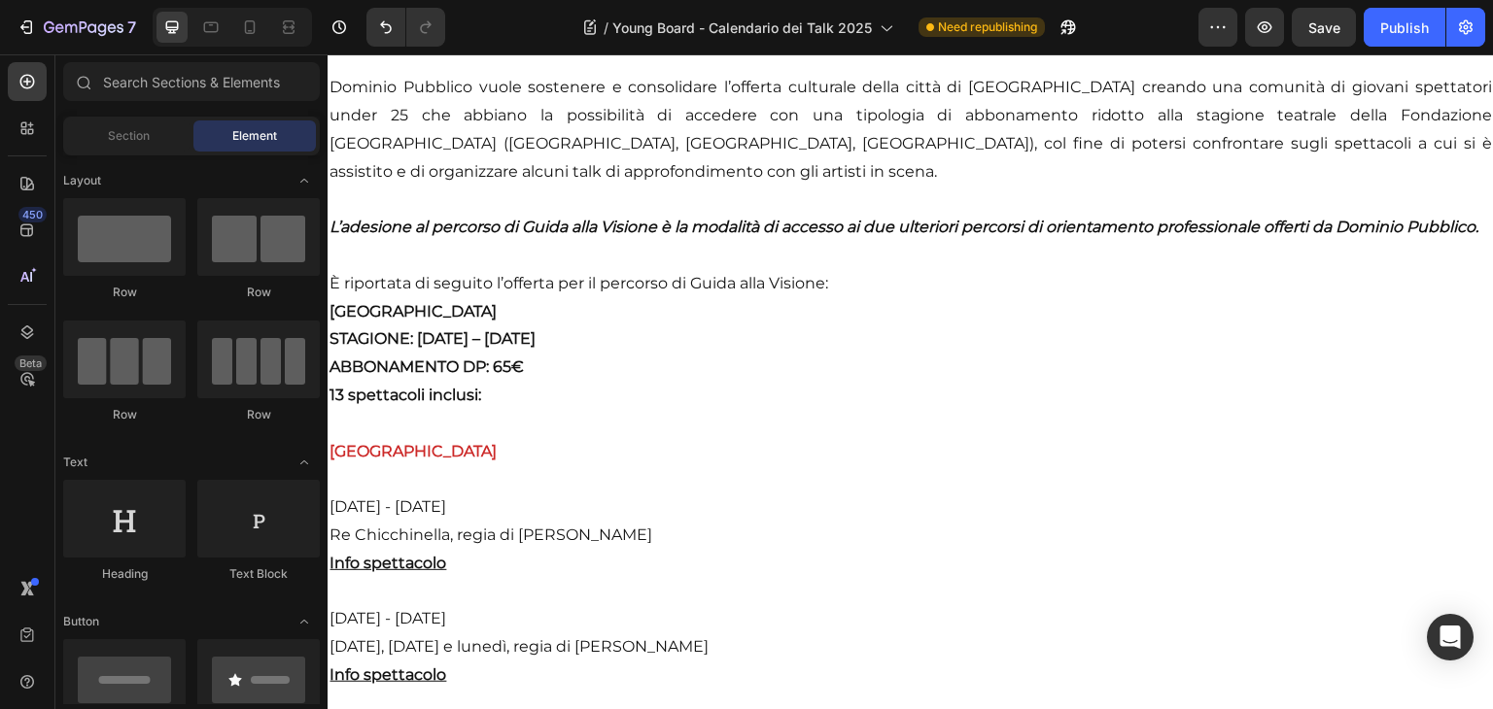
scroll to position [906, 0]
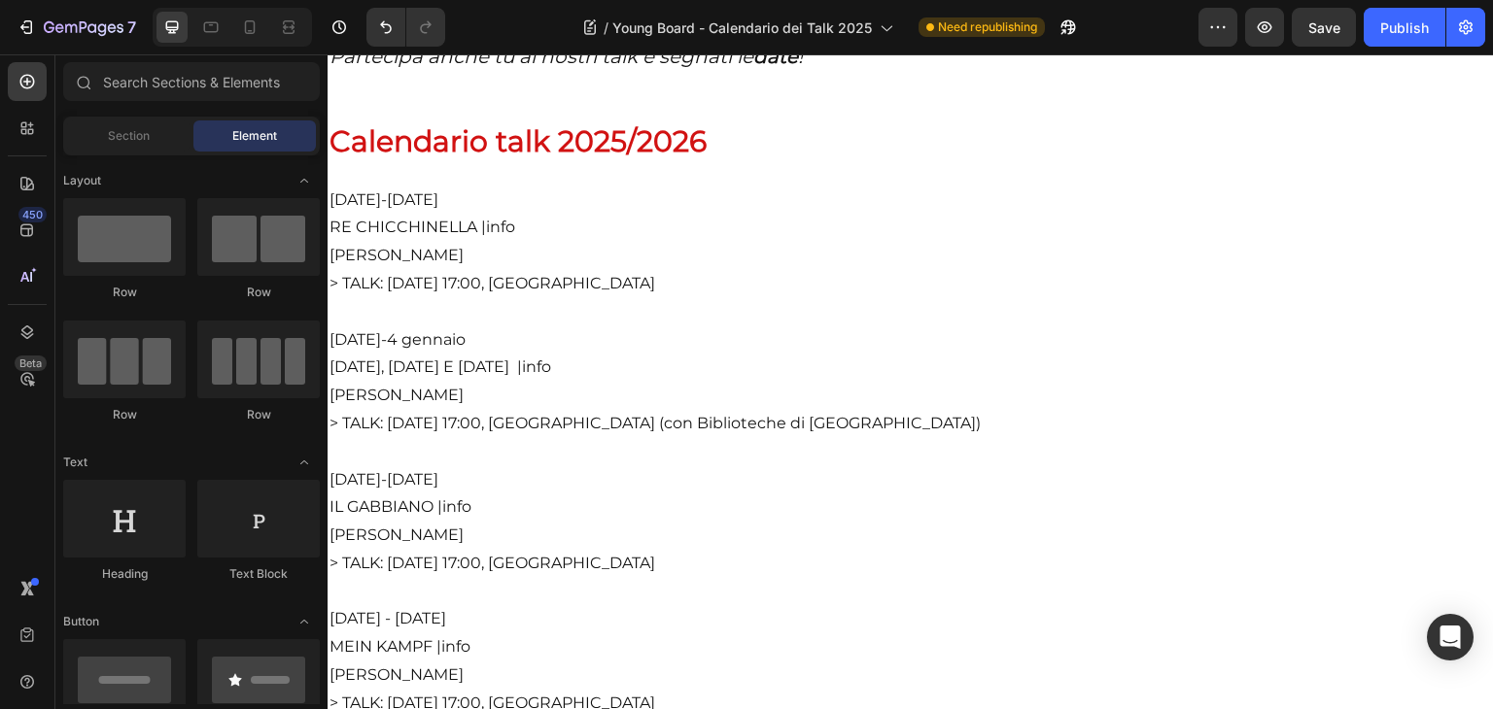
scroll to position [3248, 0]
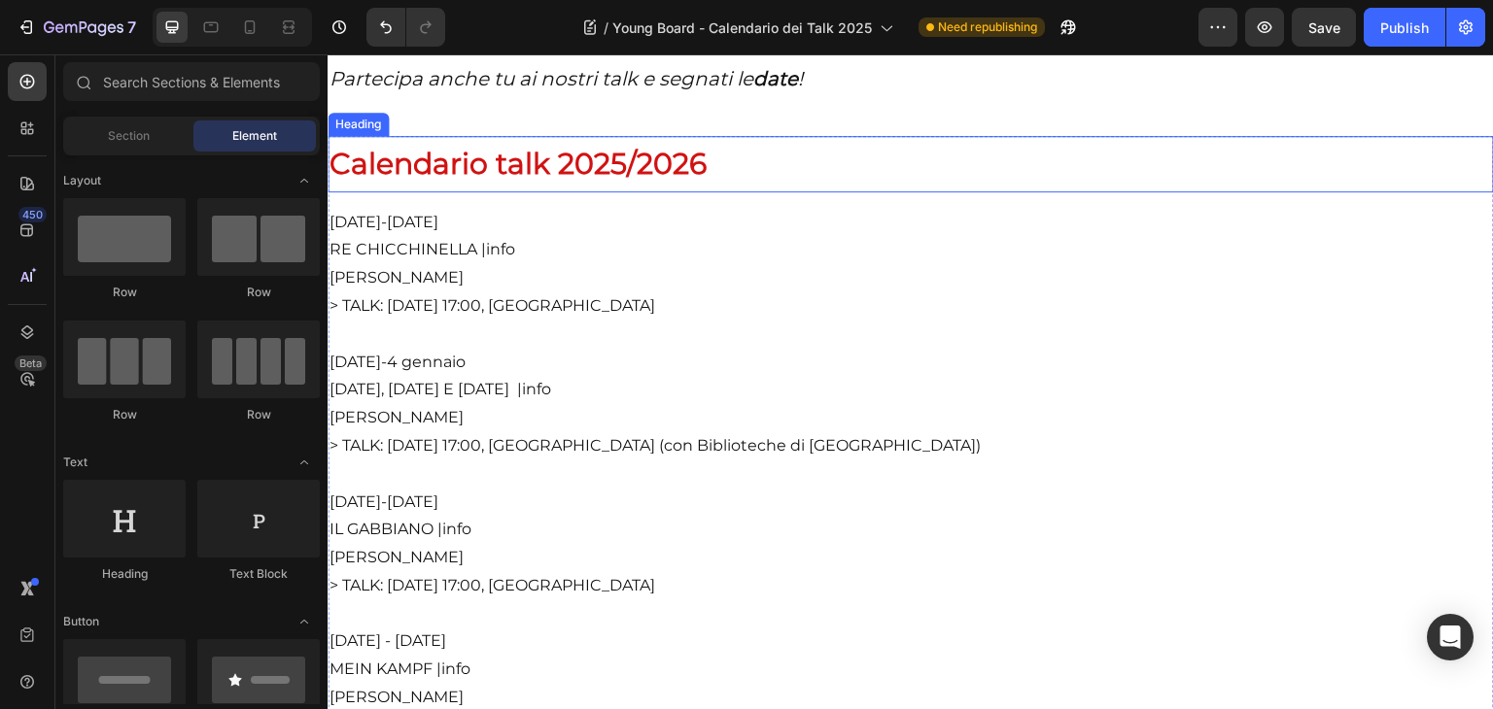
click at [547, 182] on span "Calendario talk 2025/2026" at bounding box center [517, 164] width 377 height 36
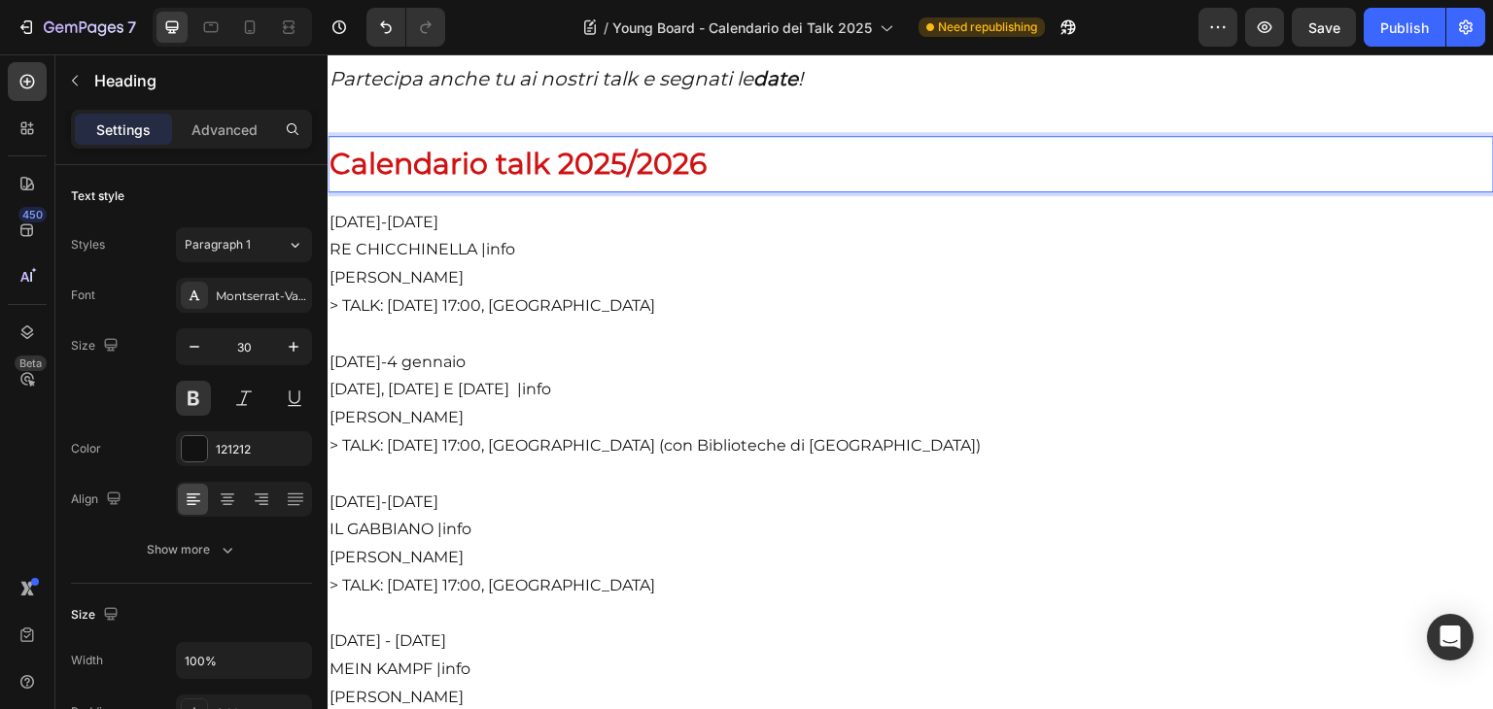
click at [547, 182] on span "Calendario talk 2025/2026" at bounding box center [517, 164] width 377 height 36
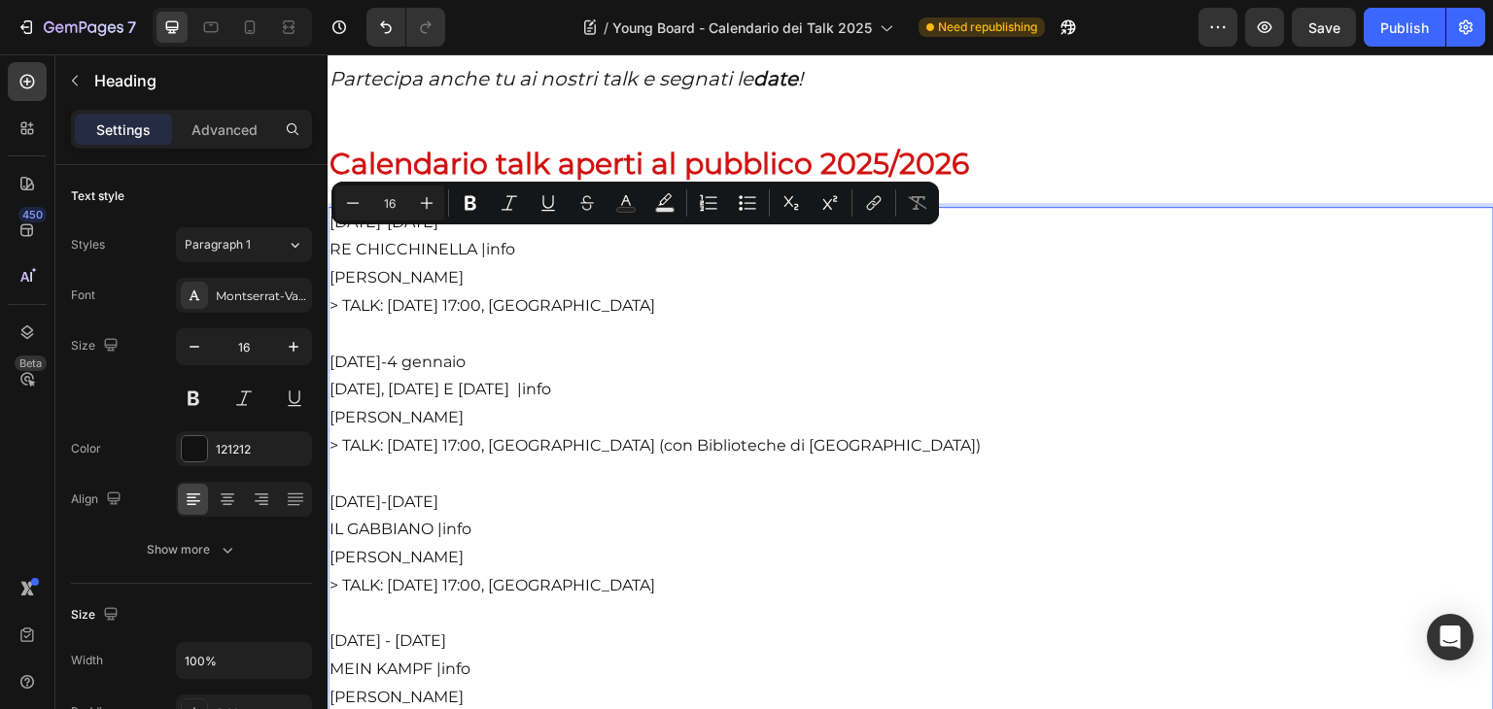
drag, startPoint x: 763, startPoint y: 329, endPoint x: 325, endPoint y: 243, distance: 446.8
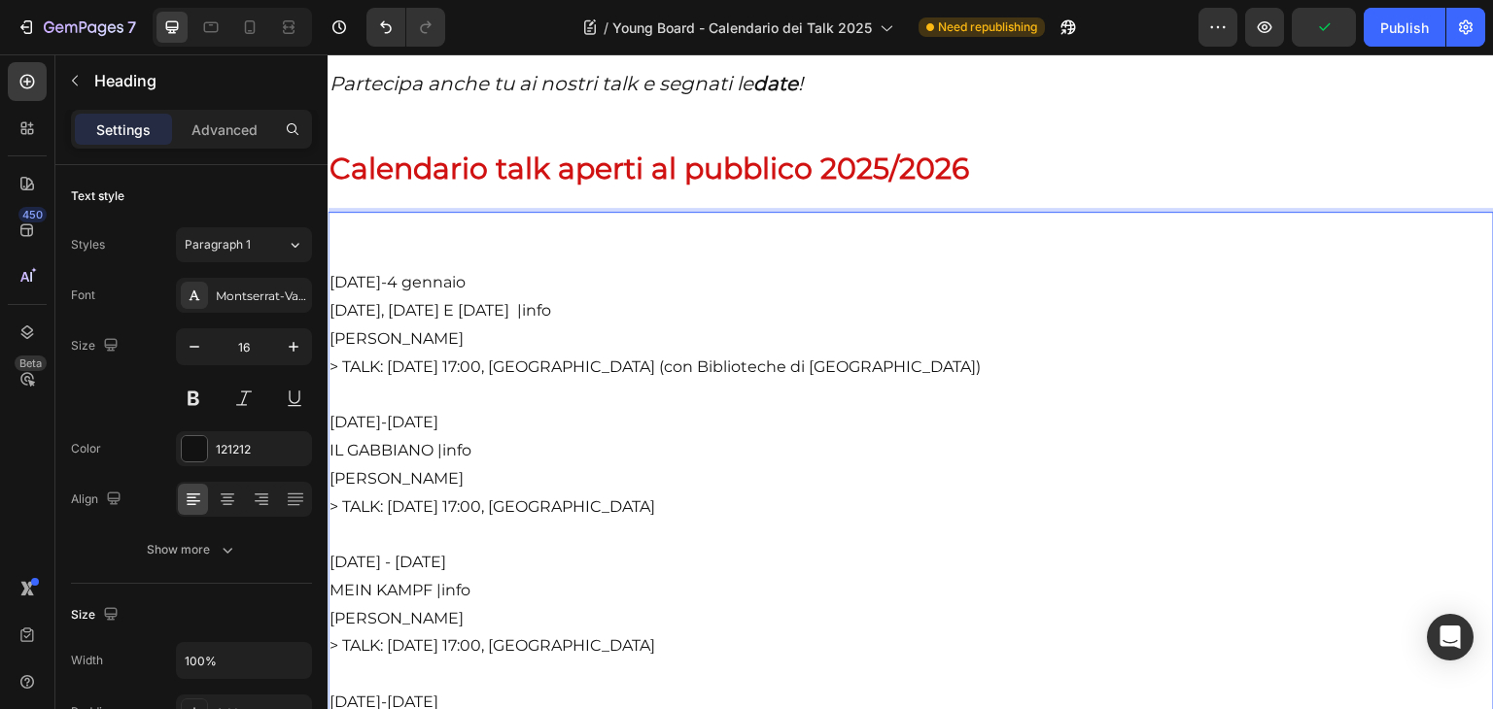
drag, startPoint x: 778, startPoint y: 533, endPoint x: 327, endPoint y: 433, distance: 462.6
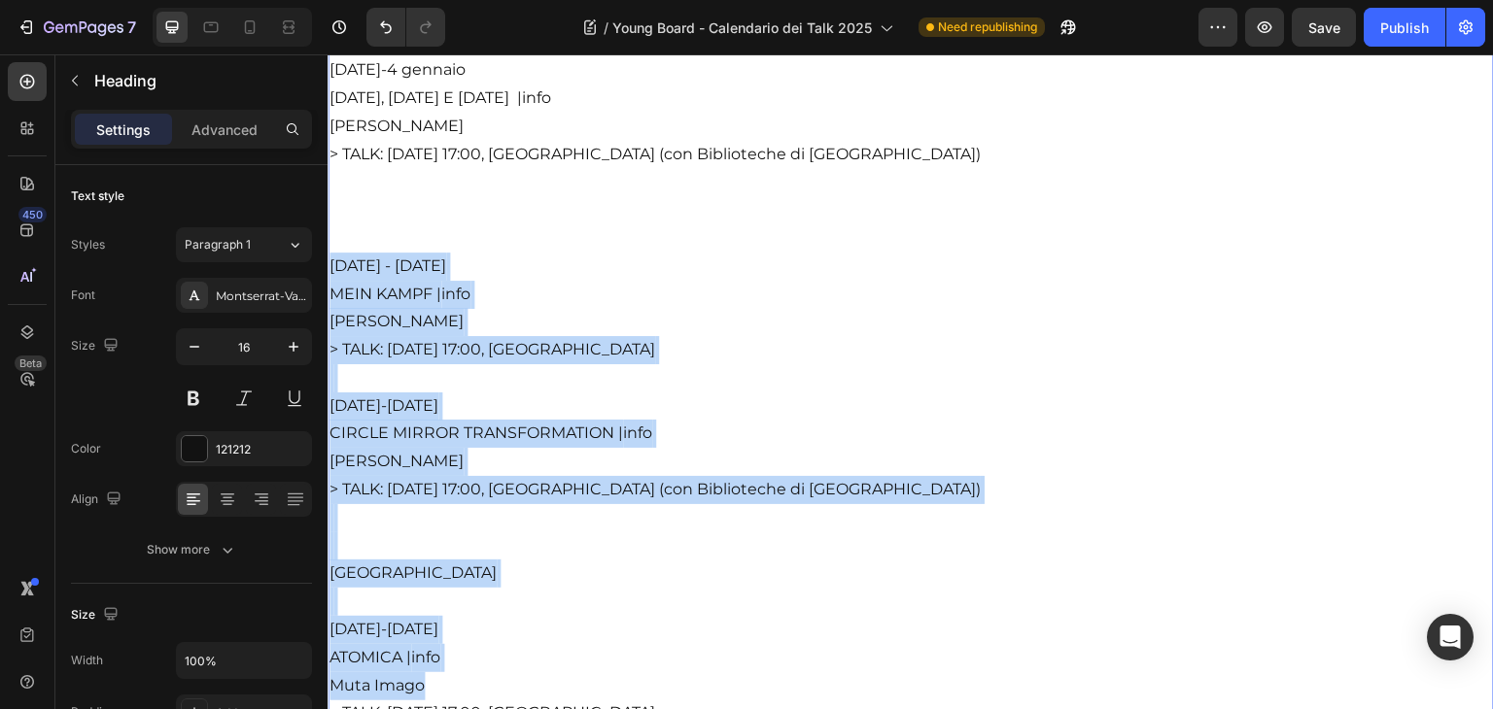
scroll to position [3559, 0]
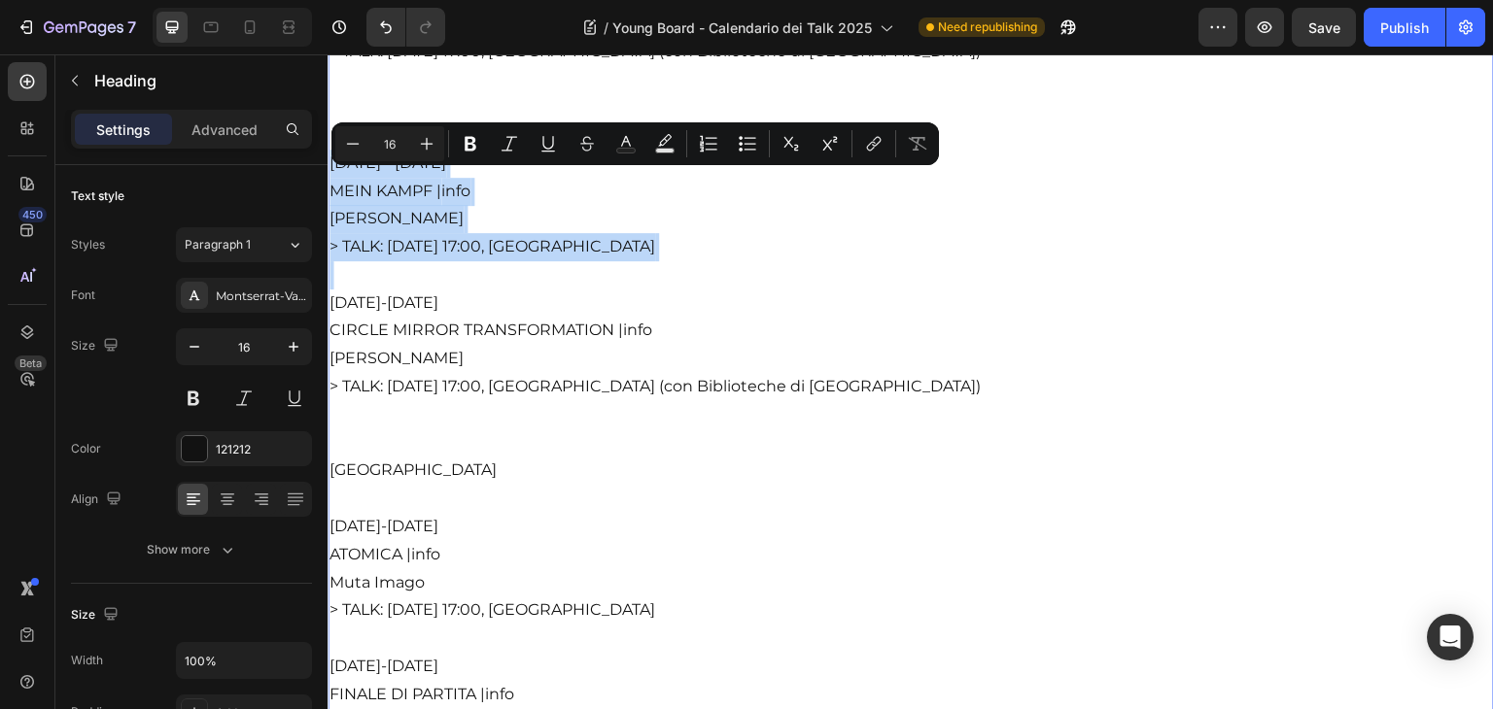
drag, startPoint x: 331, startPoint y: 487, endPoint x: 402, endPoint y: 283, distance: 216.1
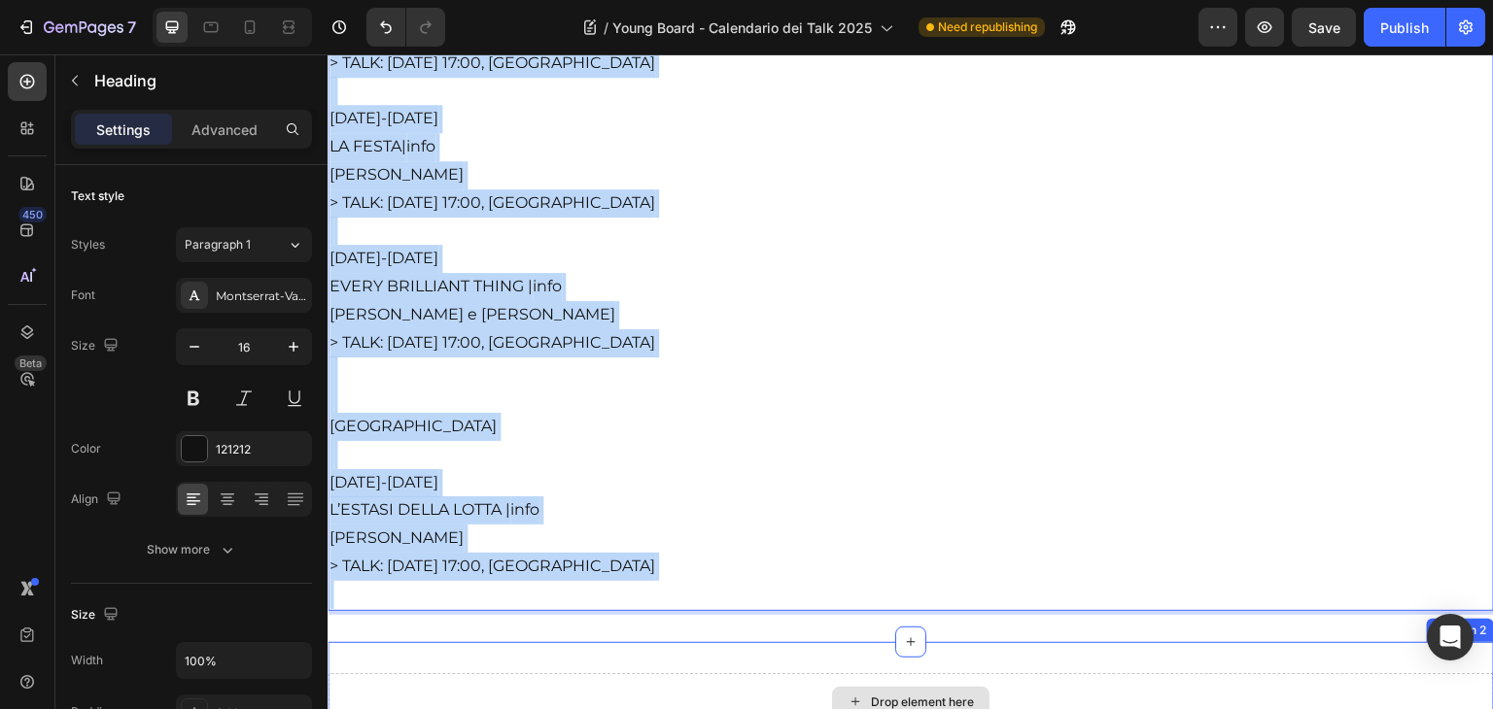
scroll to position [4526, 0]
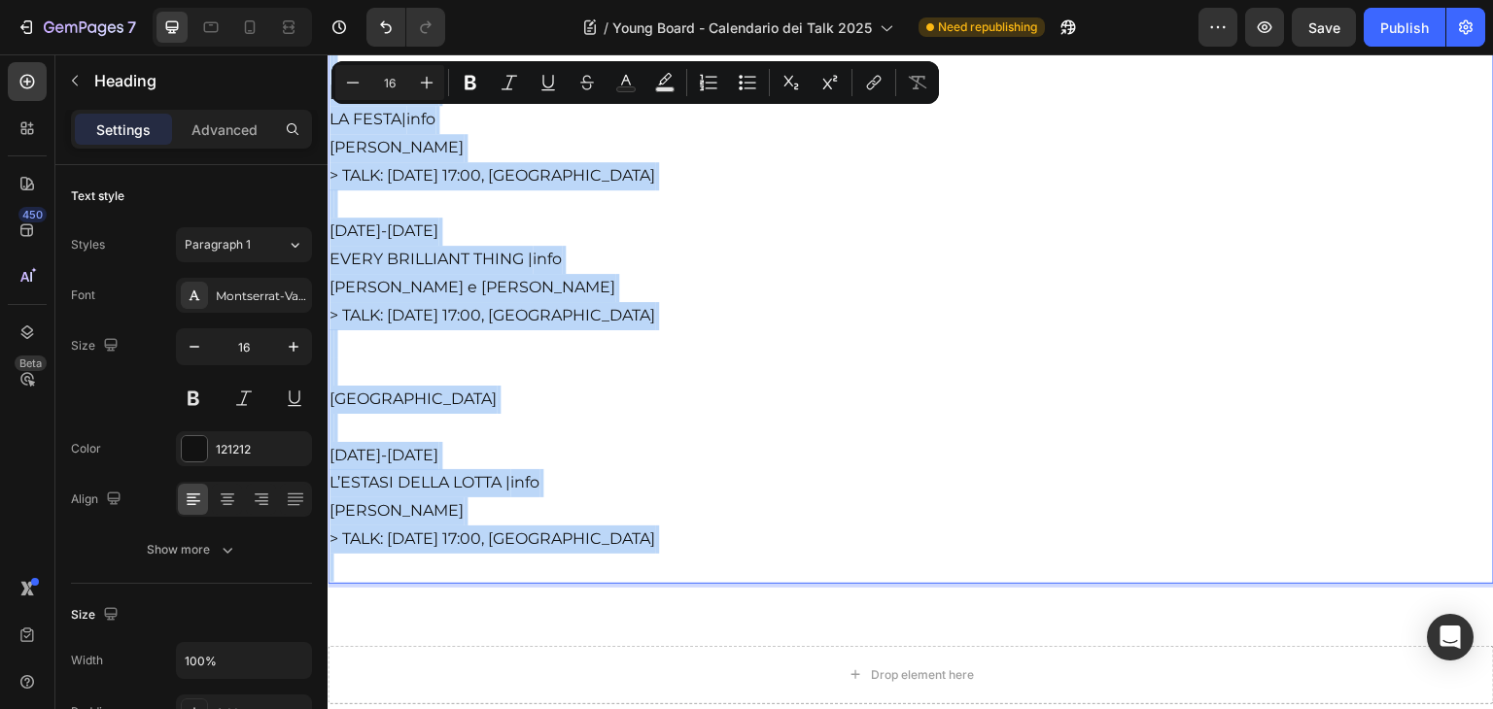
drag, startPoint x: 334, startPoint y: 273, endPoint x: 775, endPoint y: 519, distance: 504.2
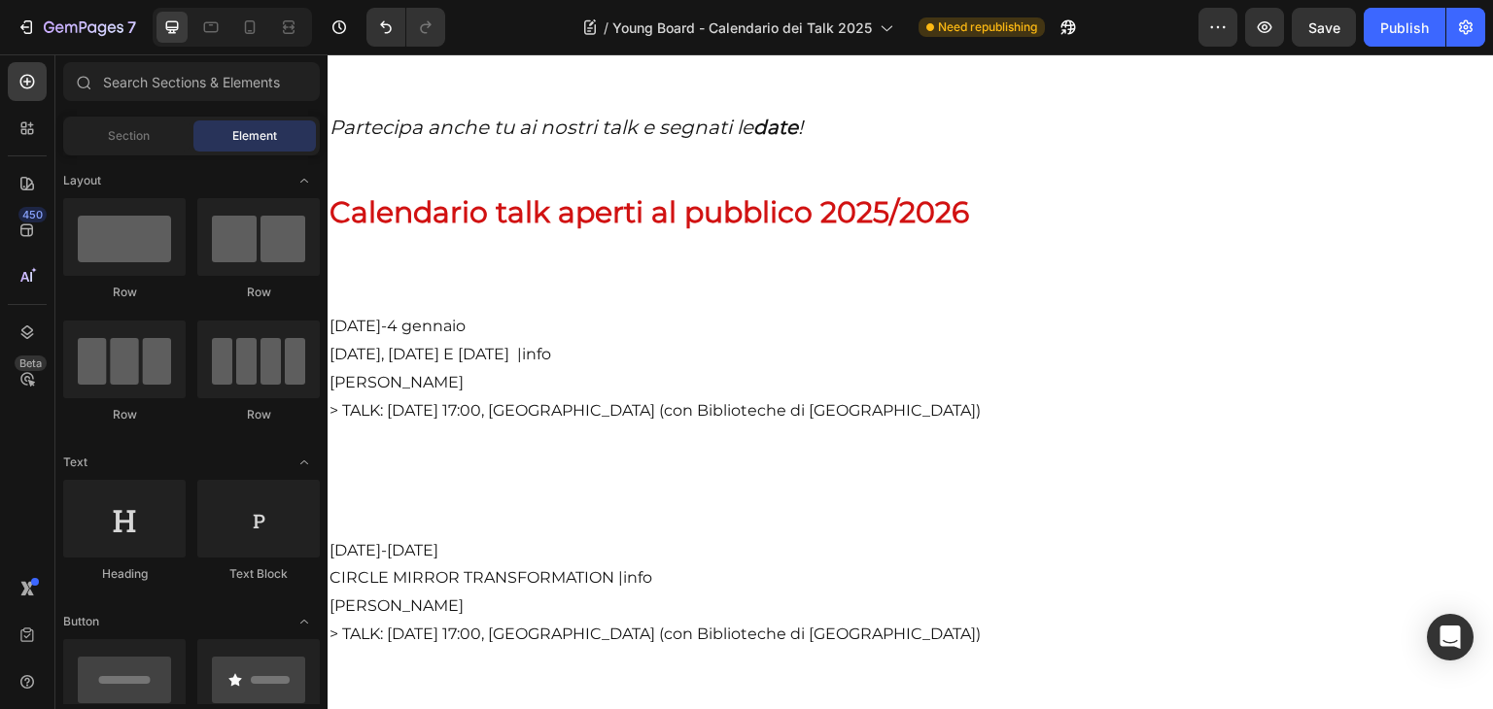
scroll to position [3179, 0]
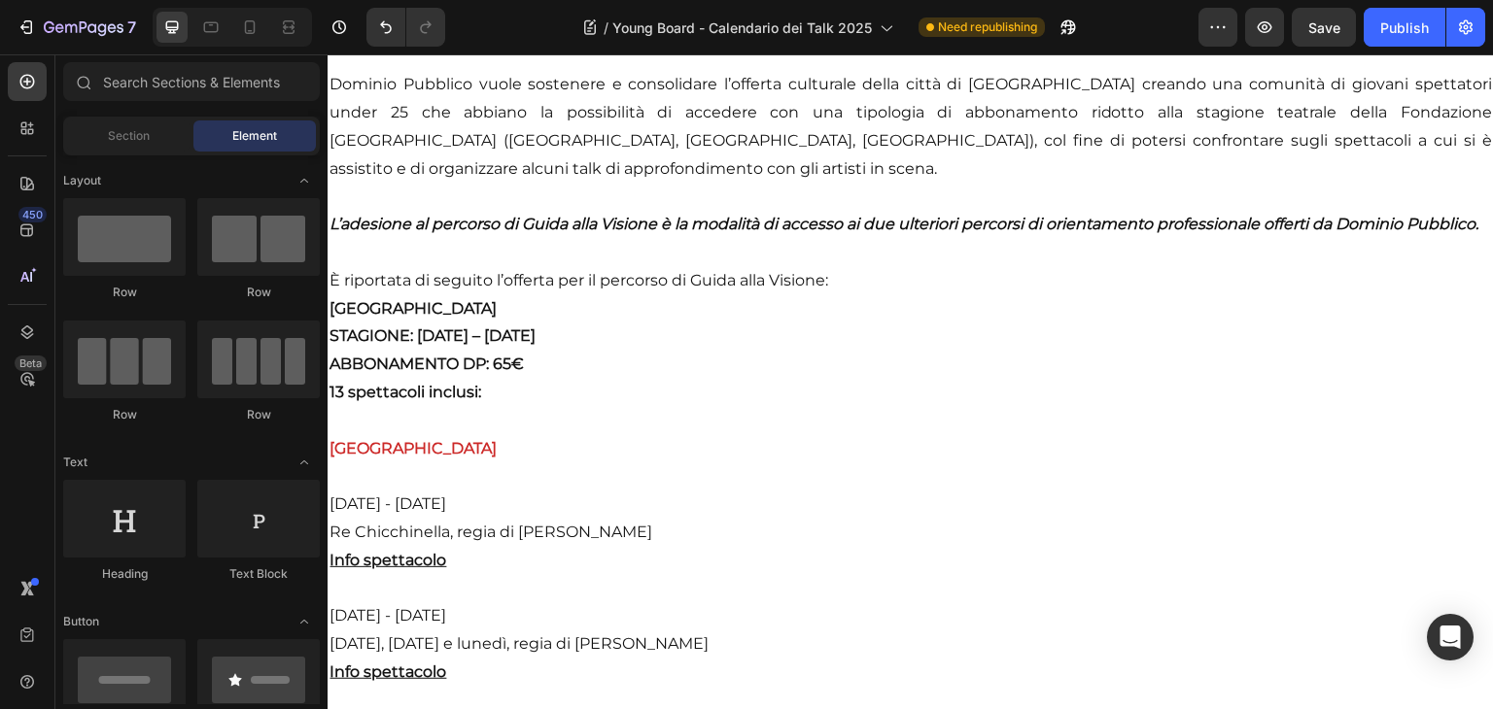
scroll to position [983, 0]
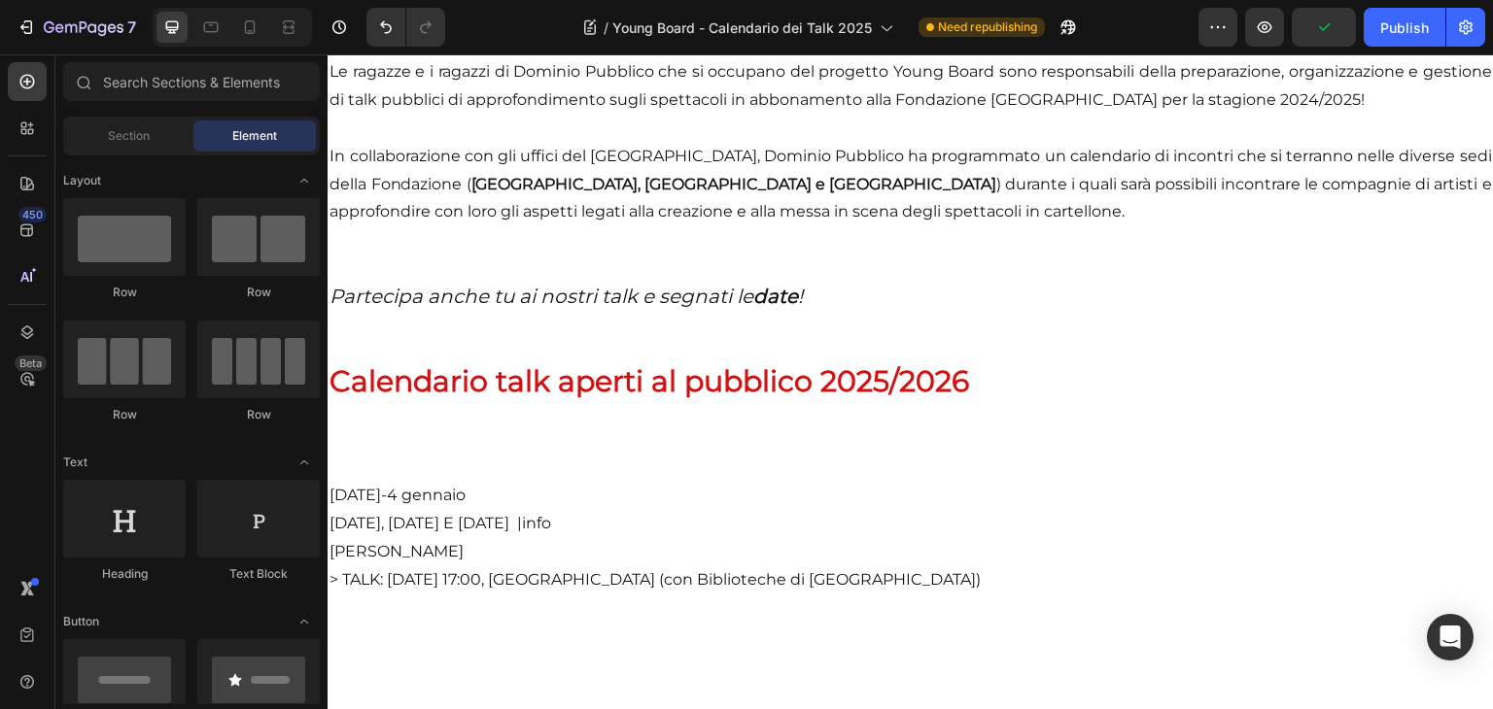
scroll to position [3123, 0]
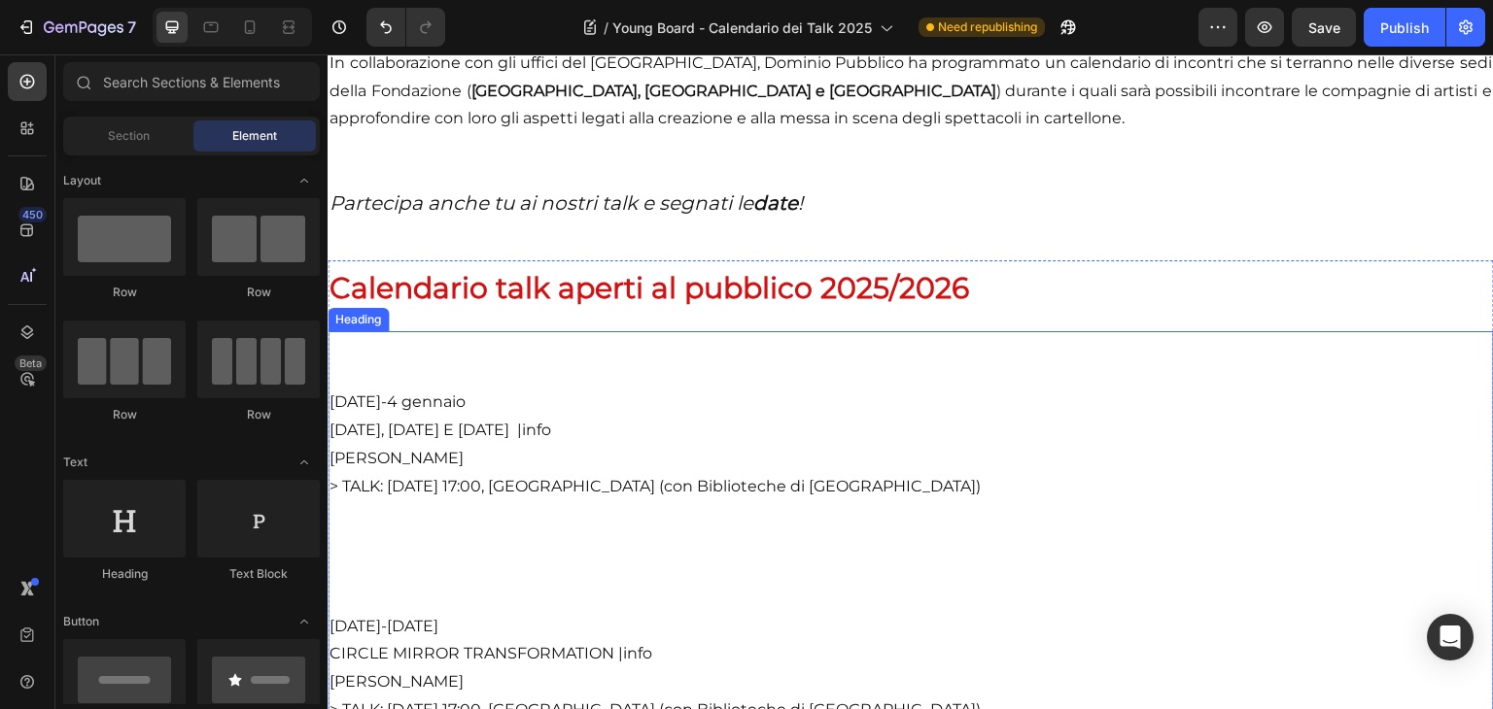
click at [812, 306] on span "Calendario talk aperti al pubblico 2025/2026" at bounding box center [648, 288] width 639 height 36
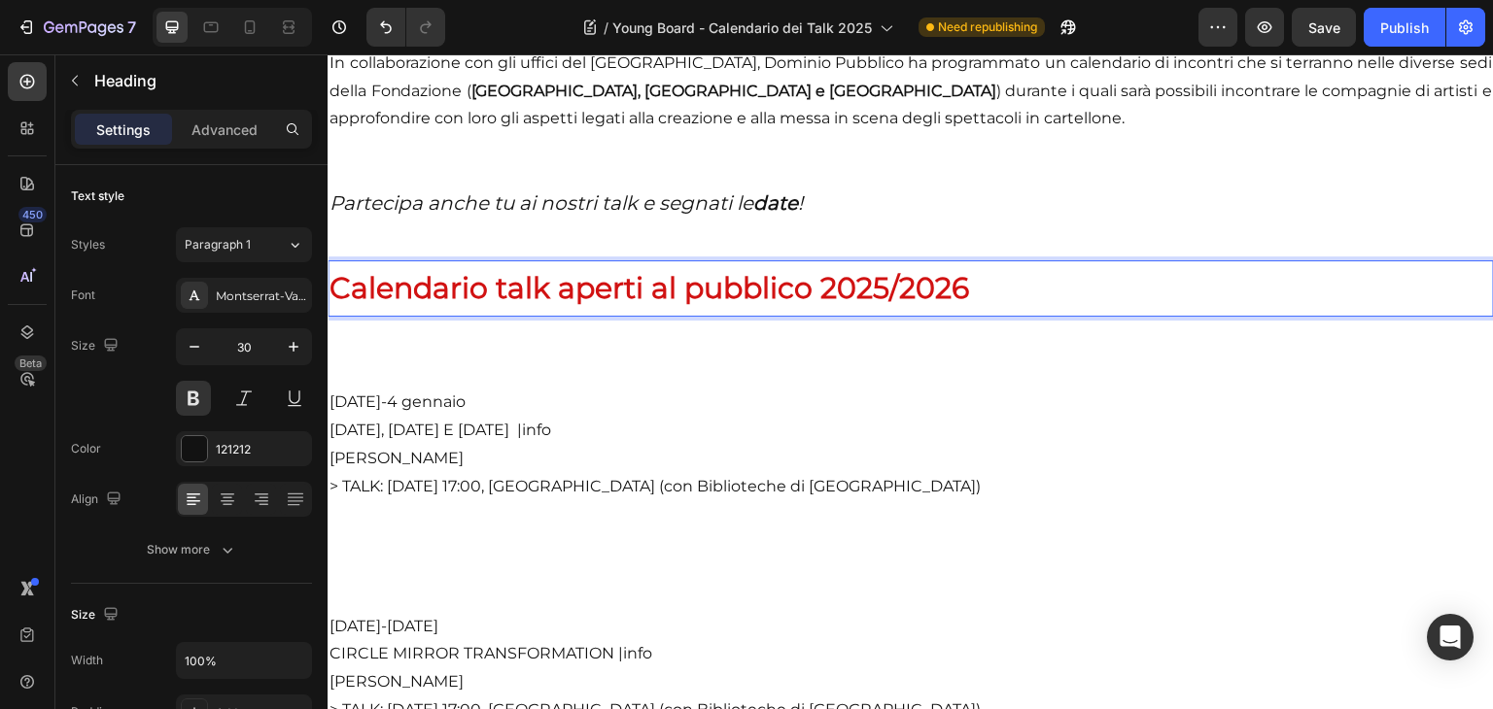
click at [811, 306] on span "Calendario talk aperti al pubblico 2025/2026" at bounding box center [648, 288] width 639 height 36
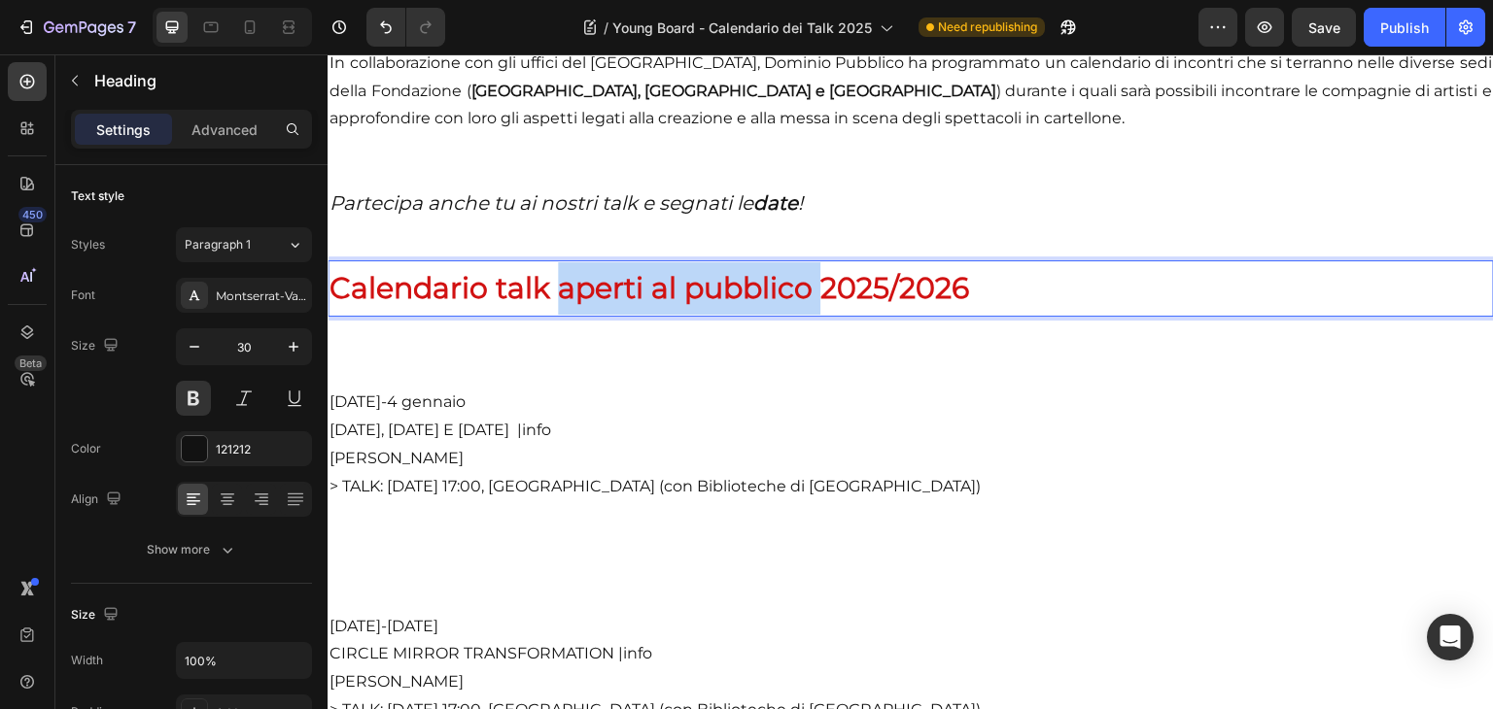
drag, startPoint x: 811, startPoint y: 311, endPoint x: 565, endPoint y: 305, distance: 245.9
click at [565, 305] on span "Calendario talk aperti al pubblico 2025/2026" at bounding box center [648, 288] width 639 height 36
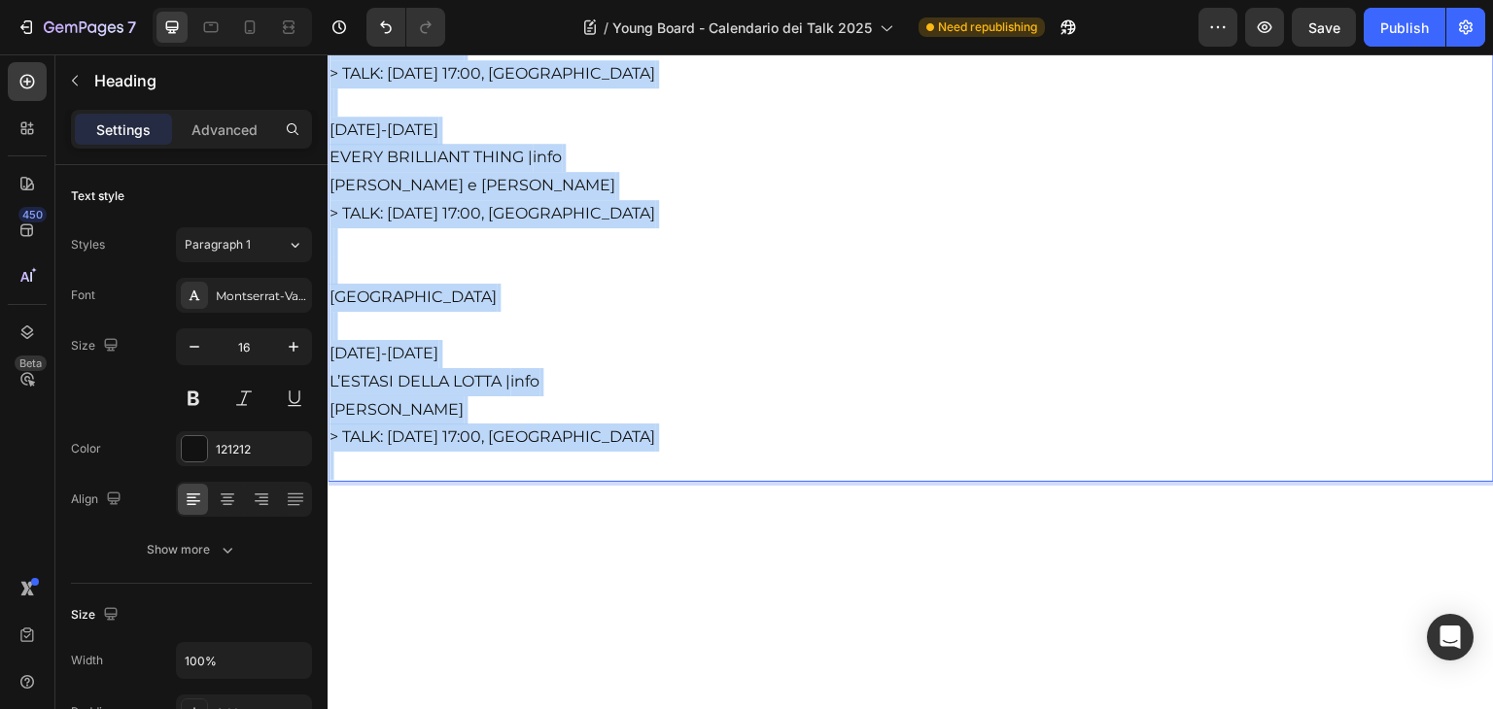
scroll to position [4817, 0]
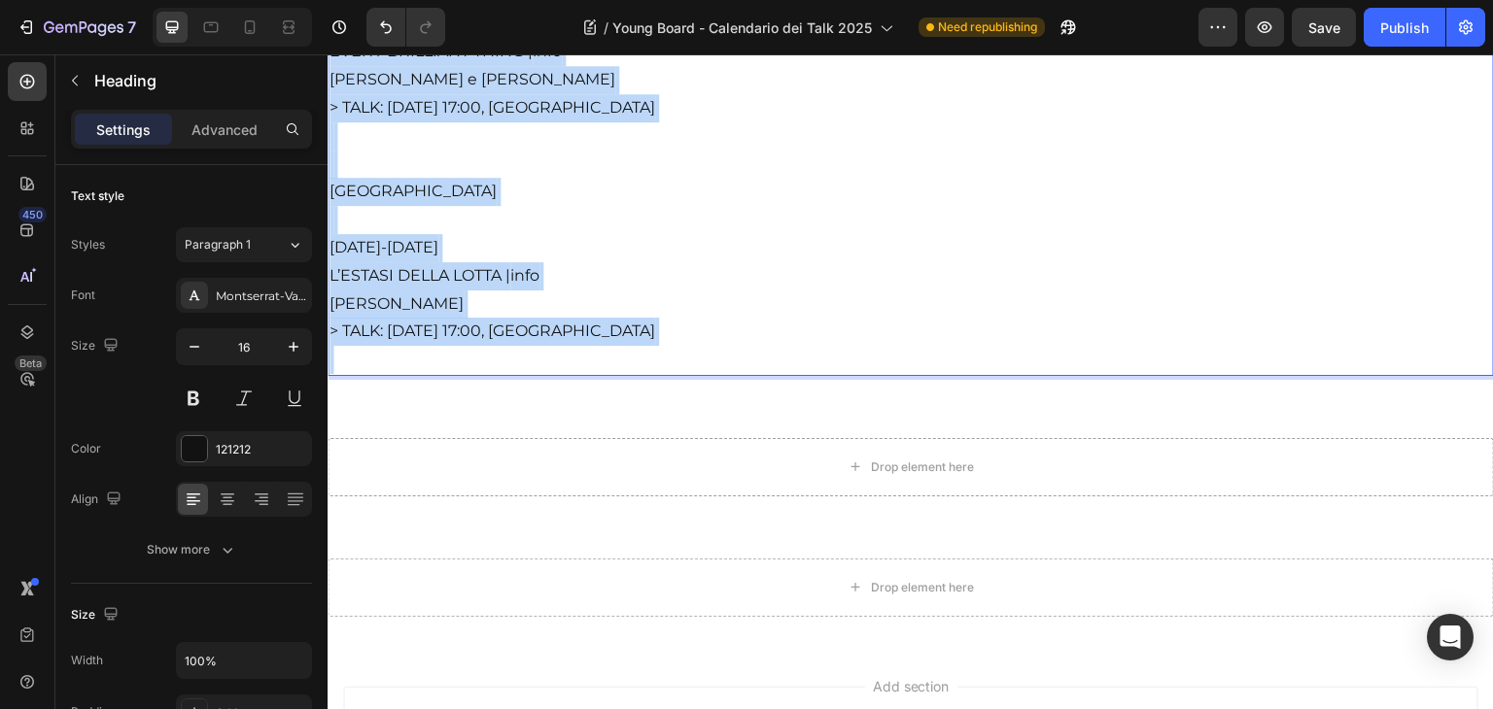
drag, startPoint x: 334, startPoint y: 363, endPoint x: 747, endPoint y: 360, distance: 413.0
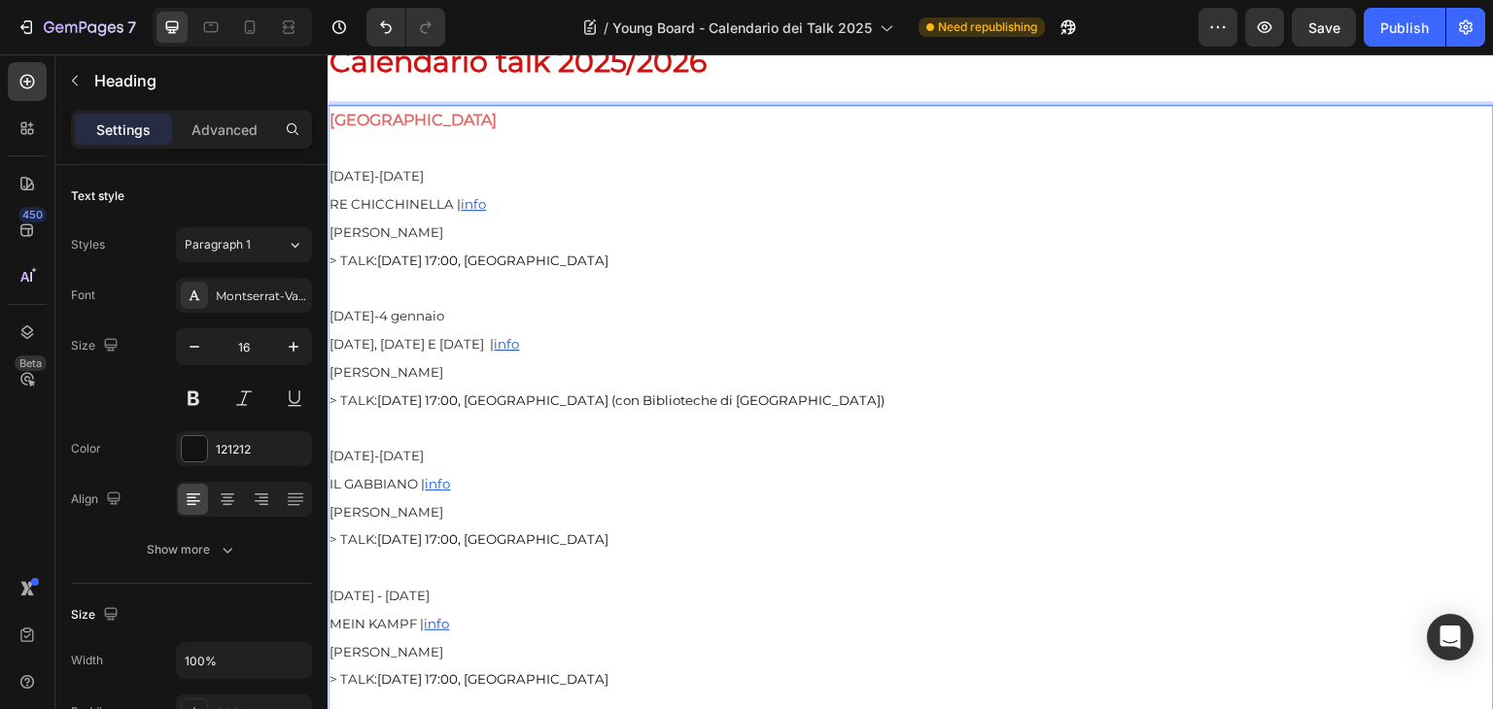
scroll to position [3343, 0]
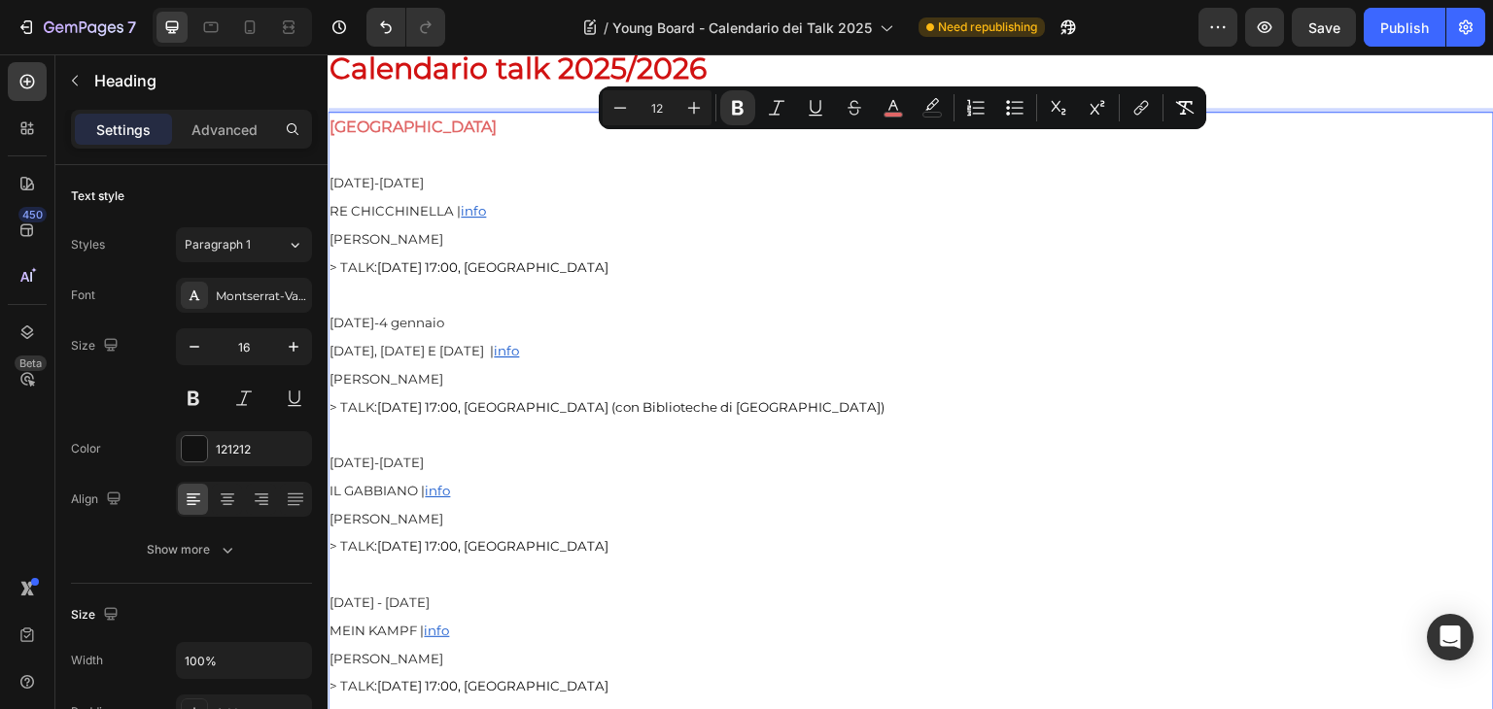
drag, startPoint x: 658, startPoint y: 691, endPoint x: 328, endPoint y: 145, distance: 638.3
click at [696, 107] on icon "Editor contextual toolbar" at bounding box center [694, 108] width 13 height 13
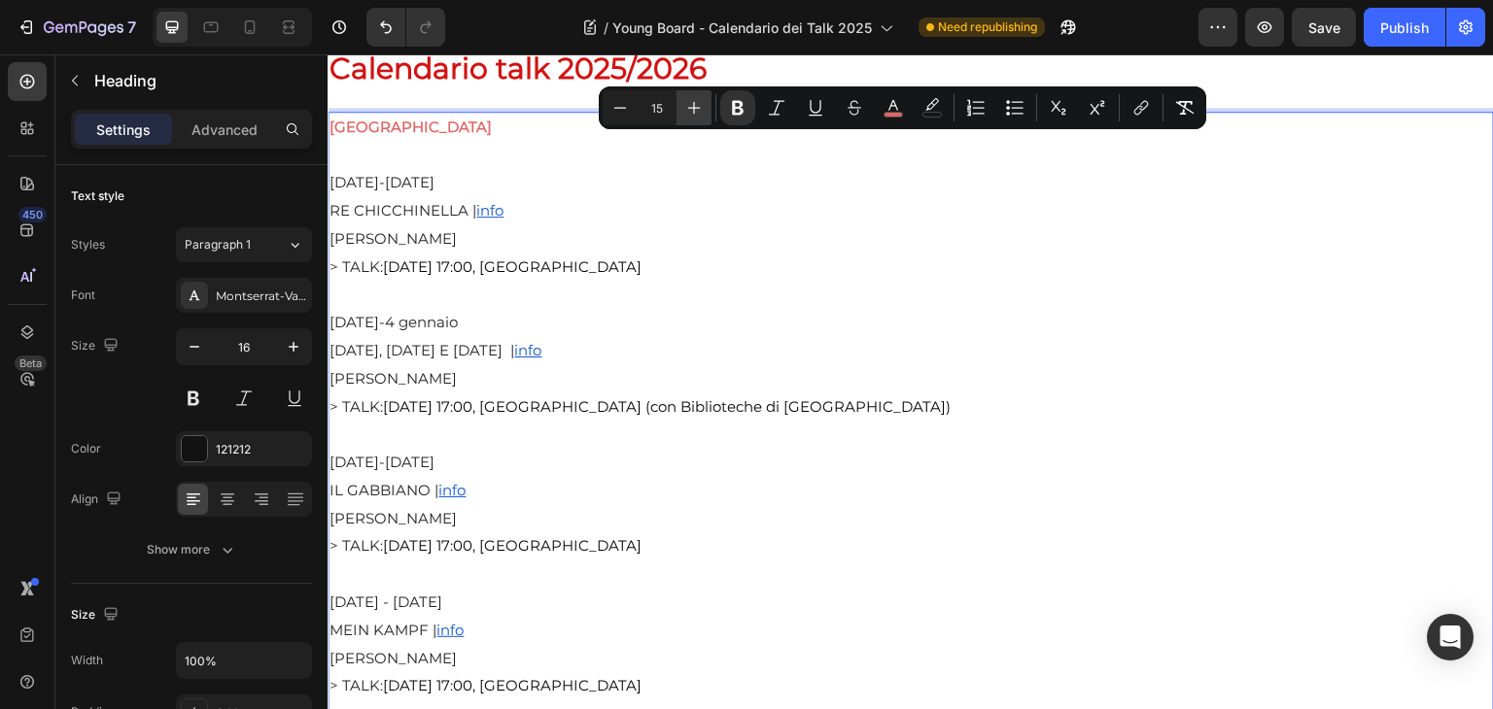
click at [696, 107] on icon "Editor contextual toolbar" at bounding box center [694, 108] width 13 height 13
type input "16"
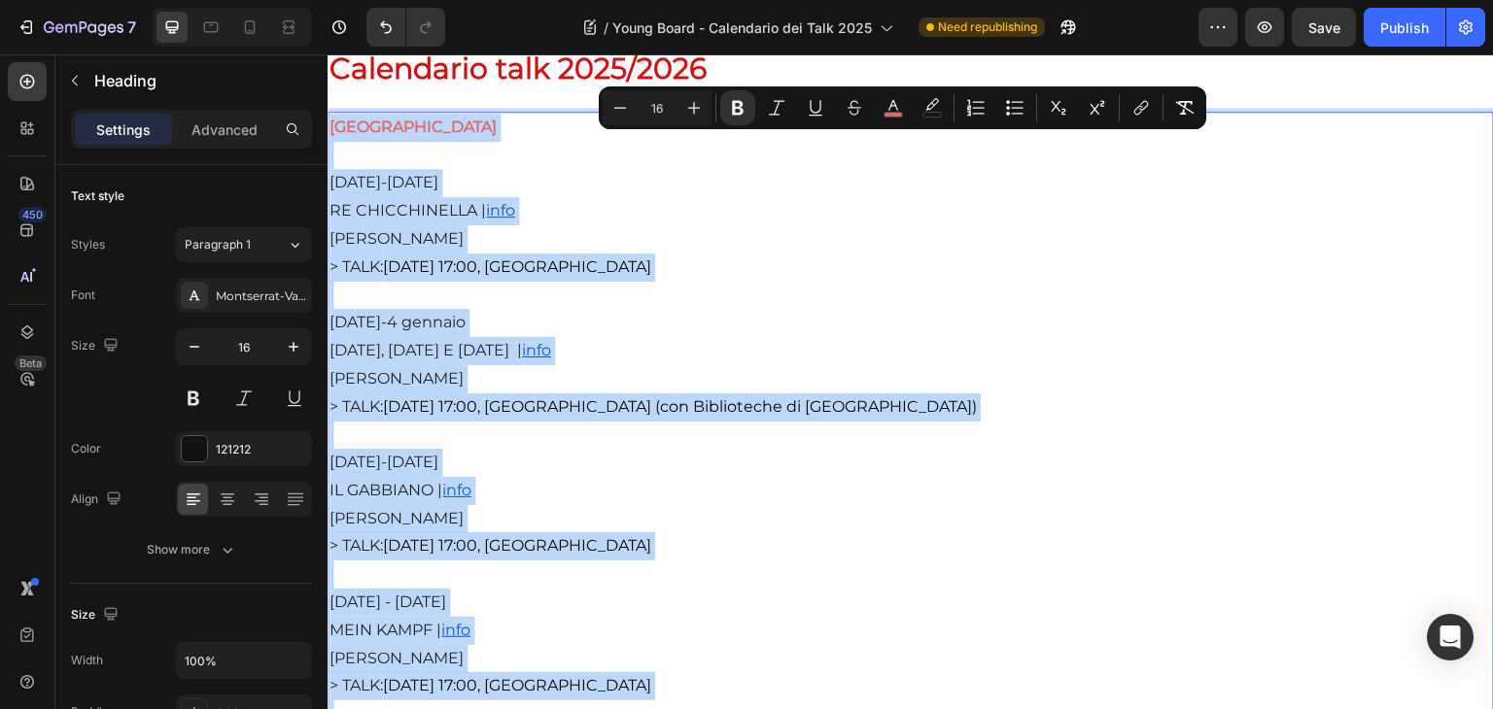
click at [808, 223] on p "RE CHICCHINELLA | info" at bounding box center [910, 211] width 1162 height 28
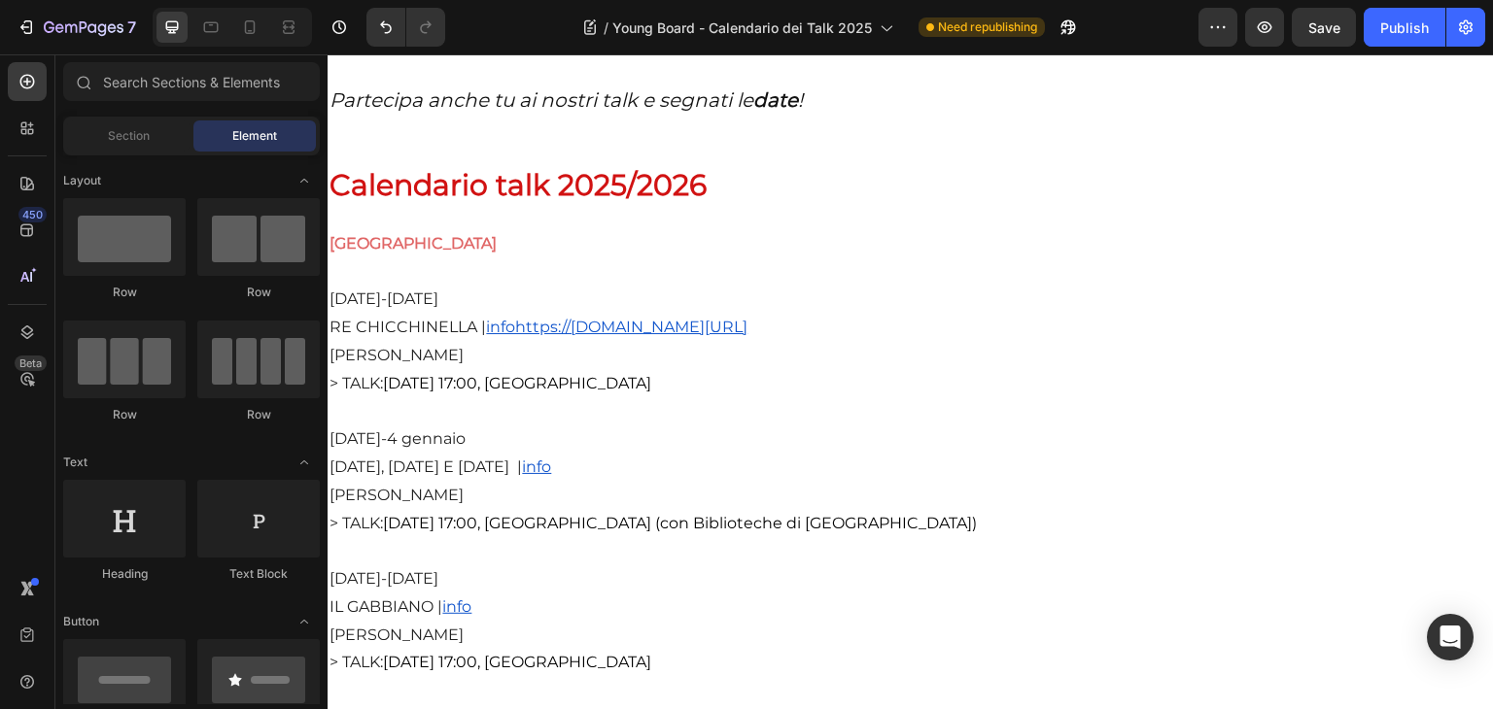
scroll to position [3182, 0]
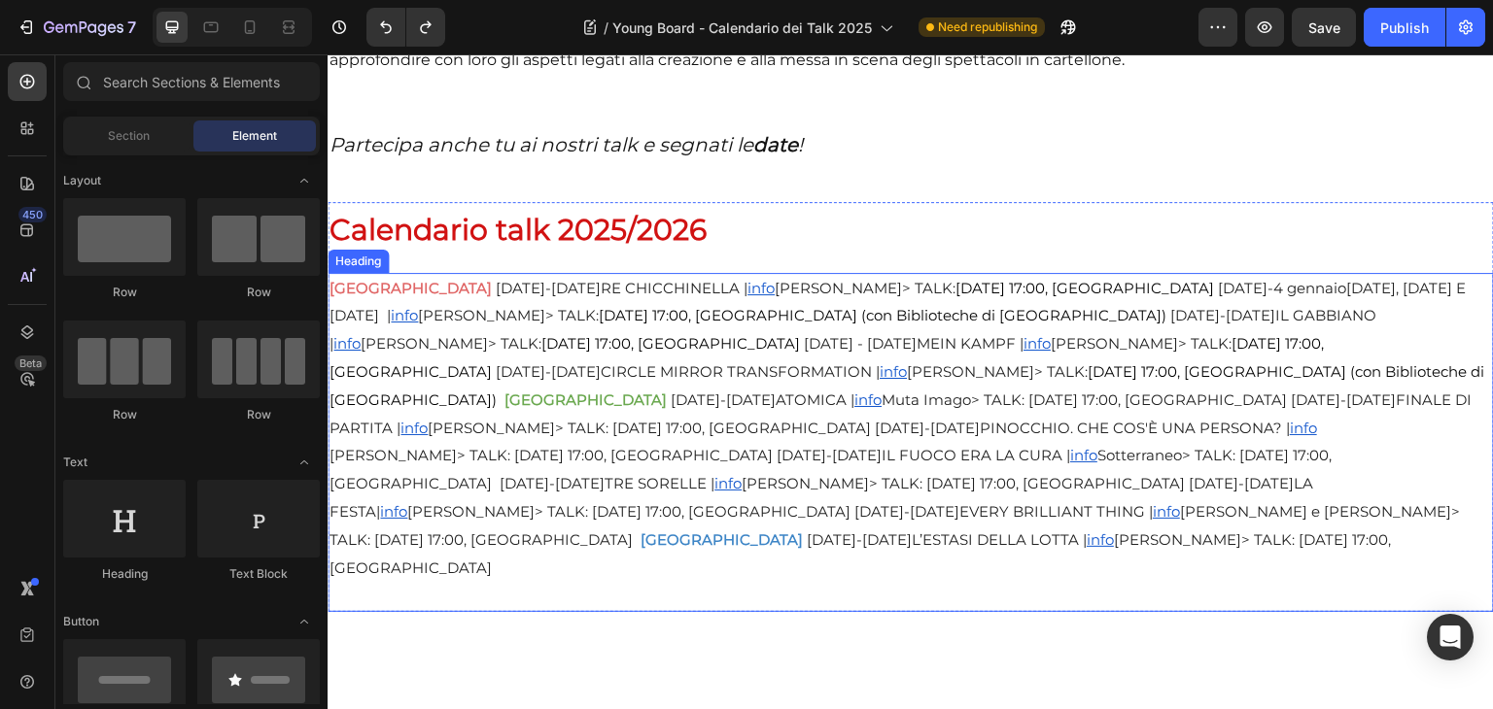
click at [601, 381] on span "3-14 giugno" at bounding box center [548, 371] width 105 height 18
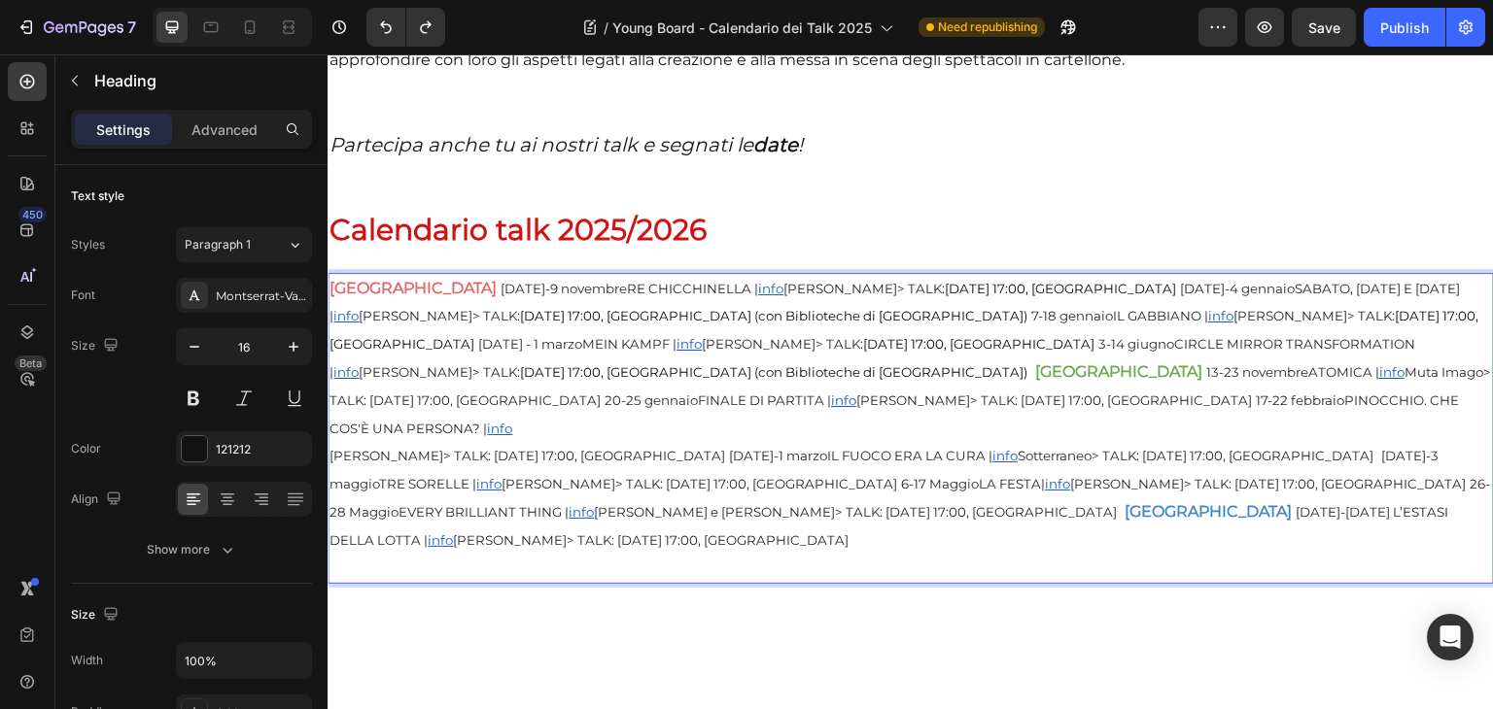
click at [994, 570] on p "TEATRO ARGENTINA 28 ottobre-9 novembreRE CHICCHINELLA | info Emma Dante> TALK: …" at bounding box center [910, 429] width 1162 height 308
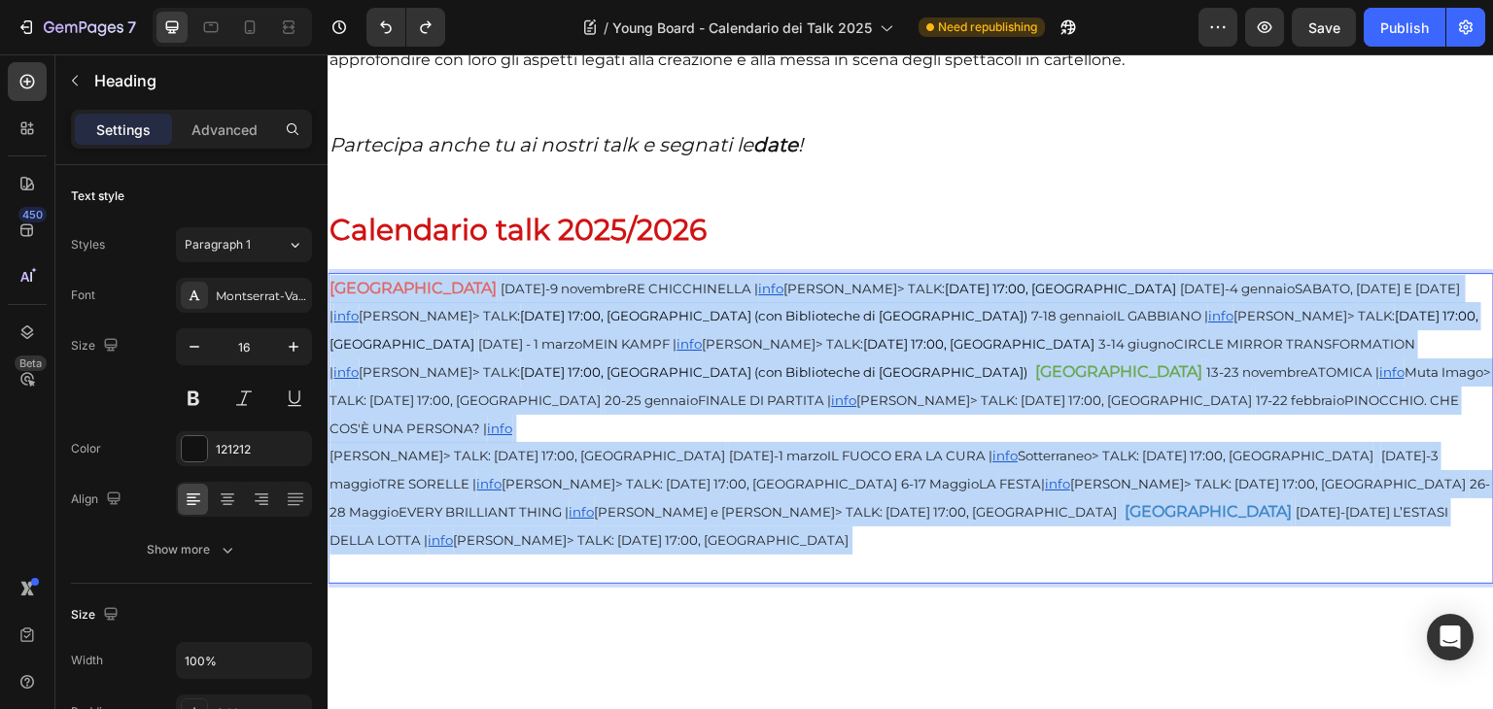
drag, startPoint x: 994, startPoint y: 570, endPoint x: 316, endPoint y: 303, distance: 729.1
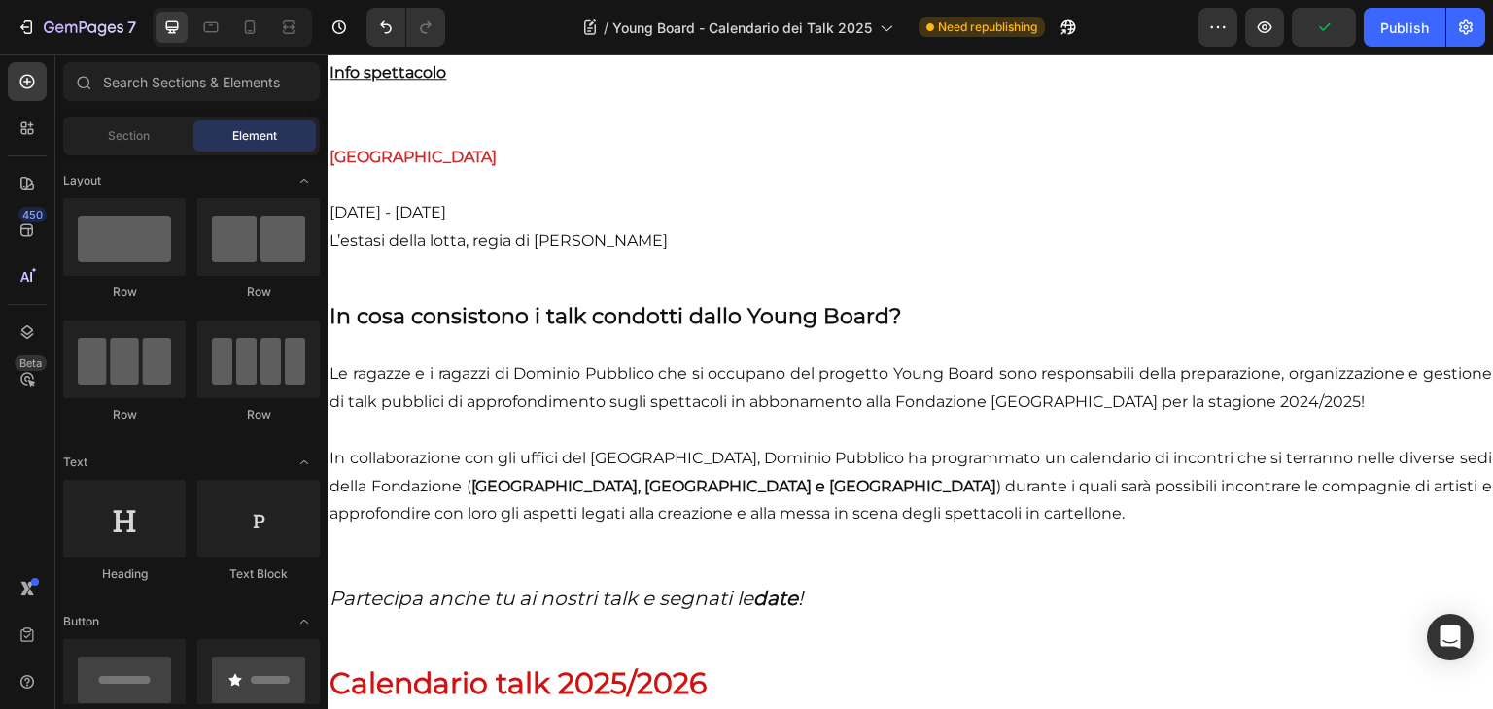
scroll to position [2667, 0]
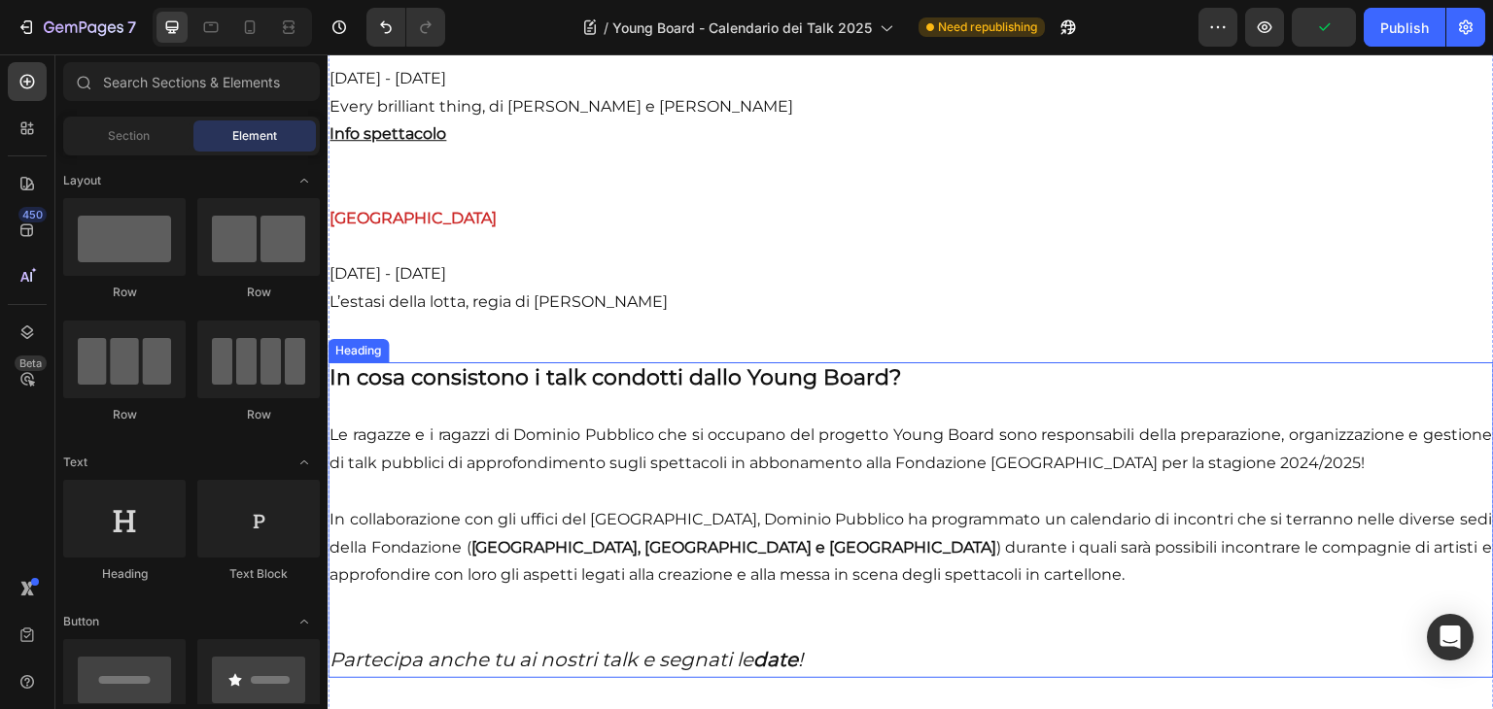
click at [1016, 494] on h2 "In cosa consistono i talk condotti dallo Young Board? Le ragazze e i ragazzi di…" at bounding box center [911, 520] width 1166 height 316
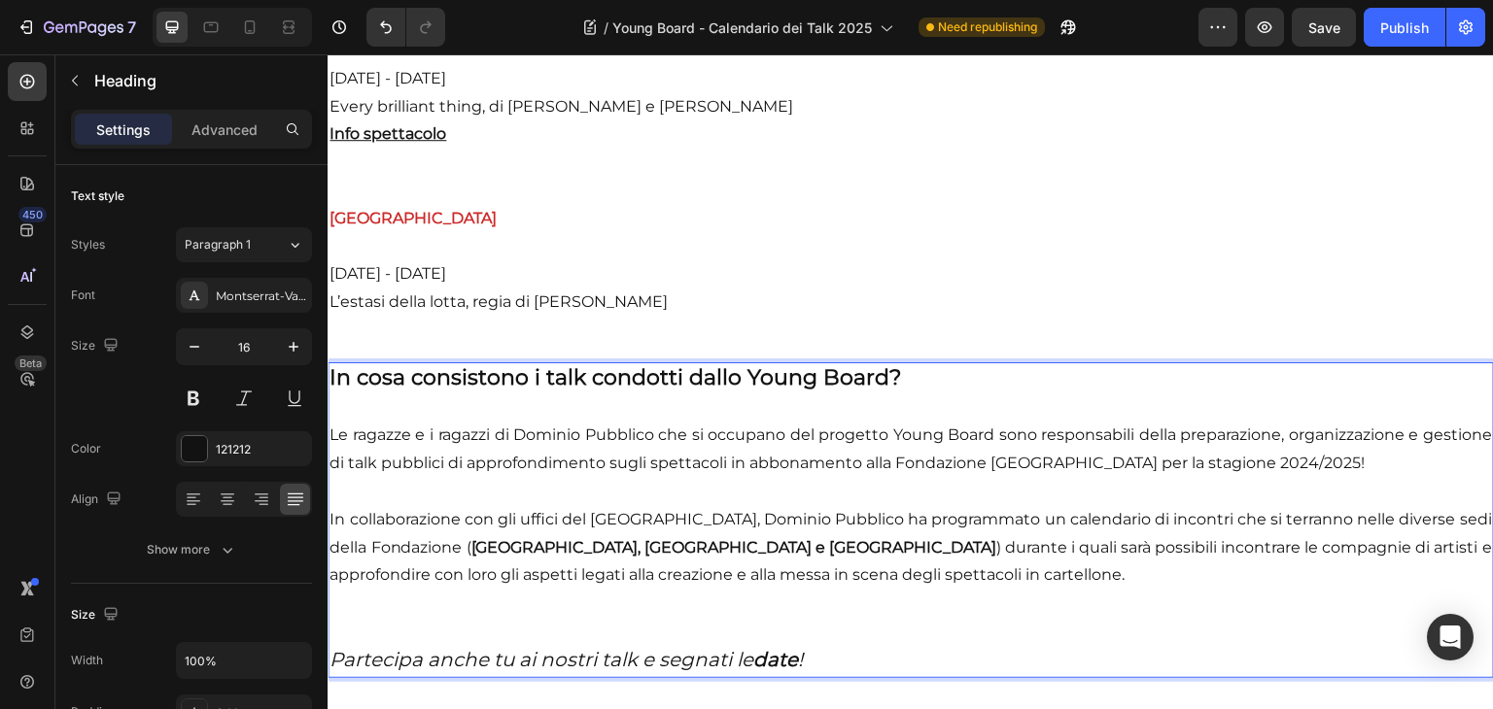
click at [1005, 472] on span "Le ragazze e i ragazzi di Dominio Pubblico che si occupano del progetto Young B…" at bounding box center [910, 449] width 1162 height 47
drag, startPoint x: 1046, startPoint y: 483, endPoint x: 918, endPoint y: 481, distance: 127.3
click at [918, 472] on span "Le ragazze e i ragazzi di Dominio Pubblico che si occupano del progetto Young B…" at bounding box center [910, 449] width 1162 height 47
click at [960, 515] on p "In cosa consistono i talk condotti dallo Young Board? Le ragazze e i ragazzi di…" at bounding box center [910, 520] width 1162 height 312
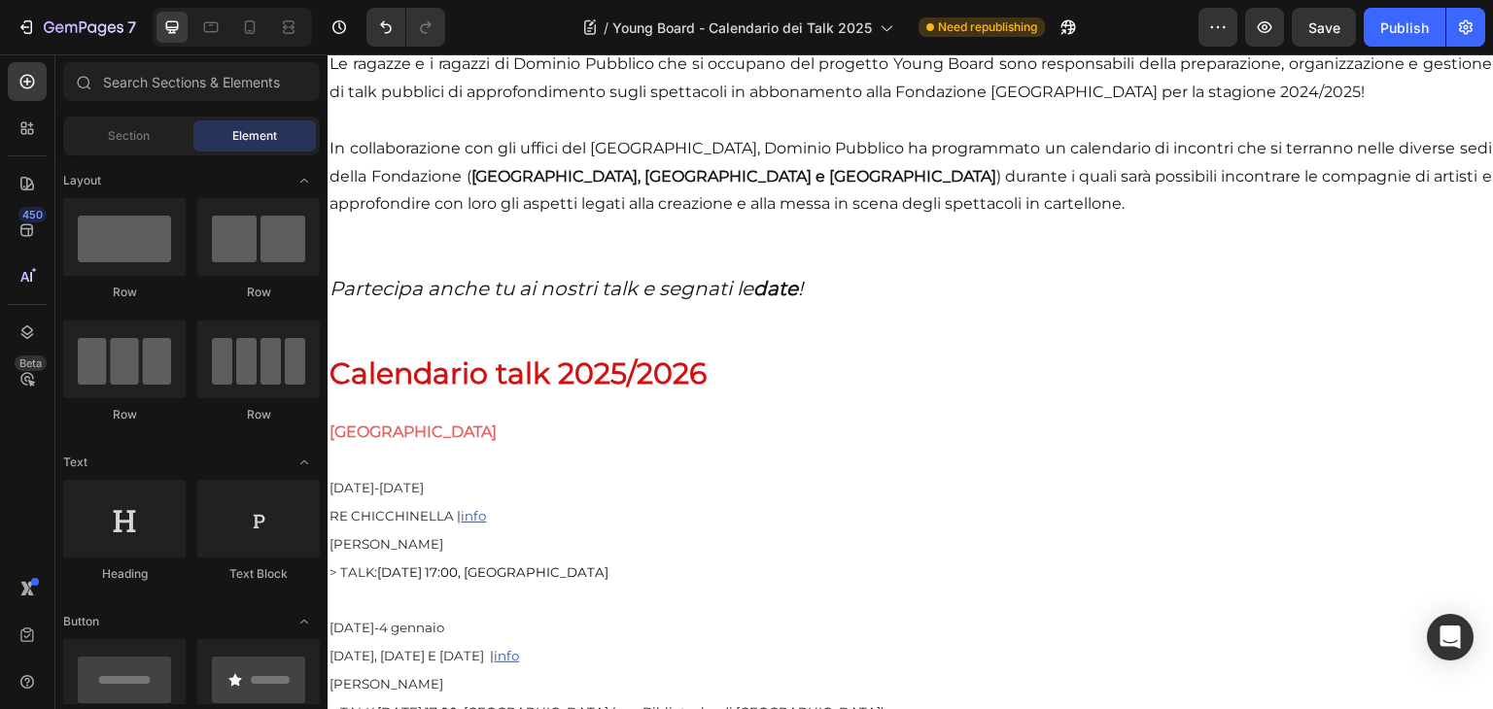
scroll to position [3060, 0]
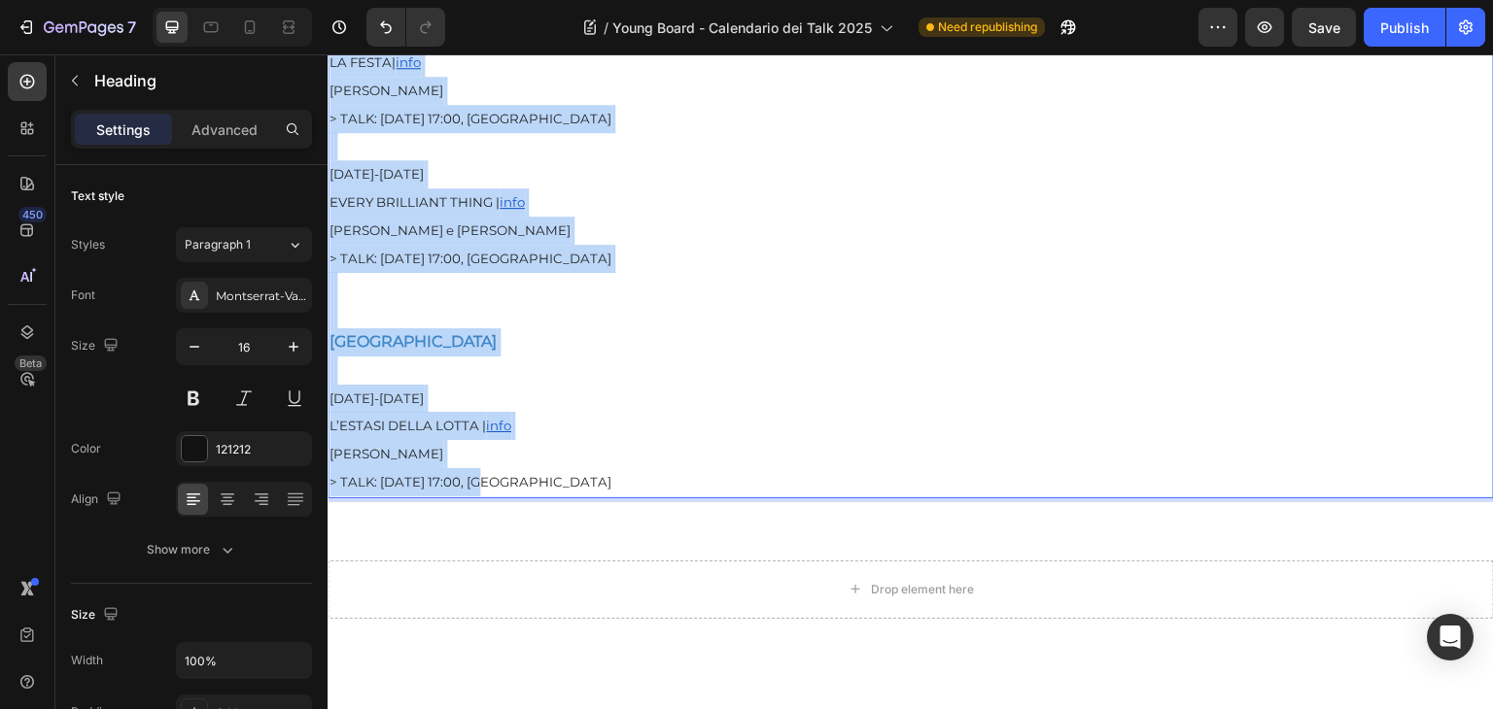
scroll to position [5403, 0]
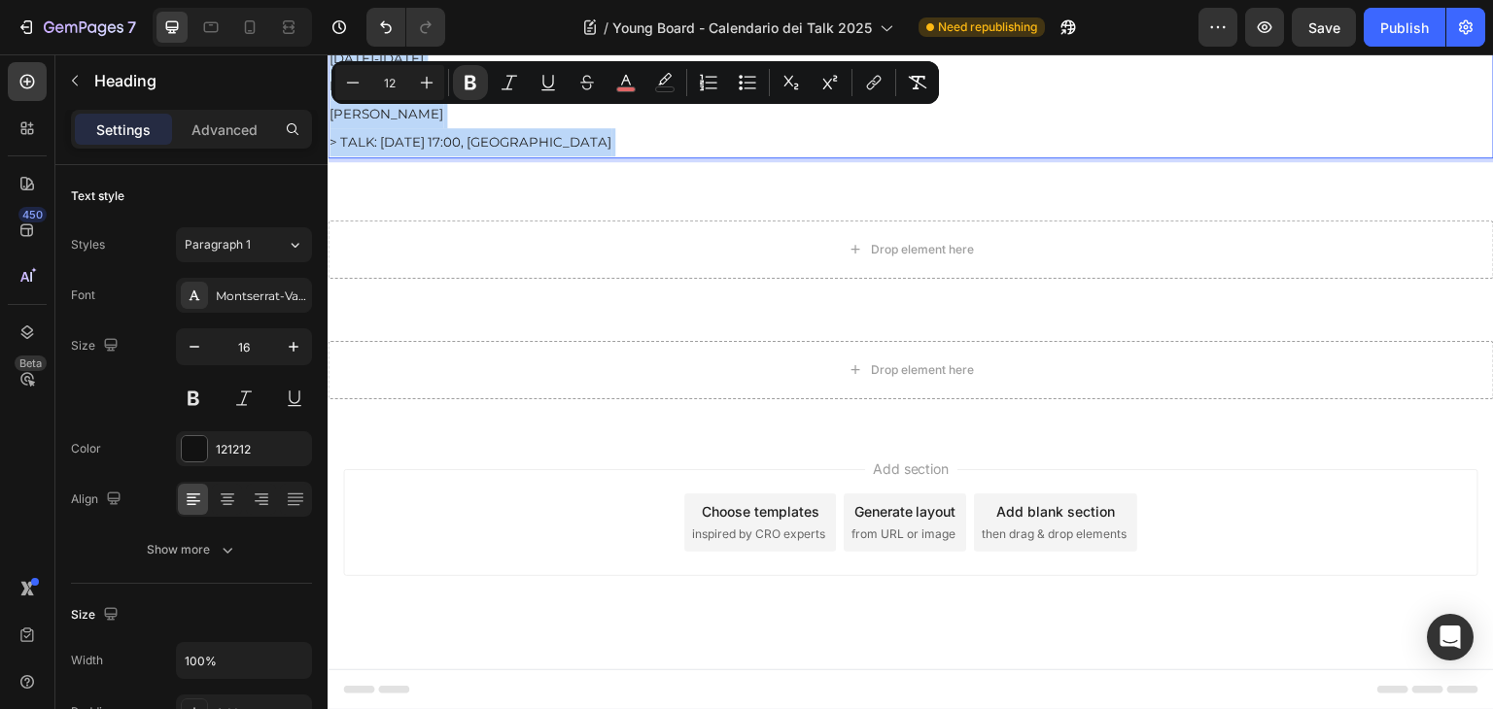
drag, startPoint x: 331, startPoint y: 418, endPoint x: 662, endPoint y: 138, distance: 433.0
click at [432, 85] on icon "Editor contextual toolbar" at bounding box center [426, 82] width 19 height 19
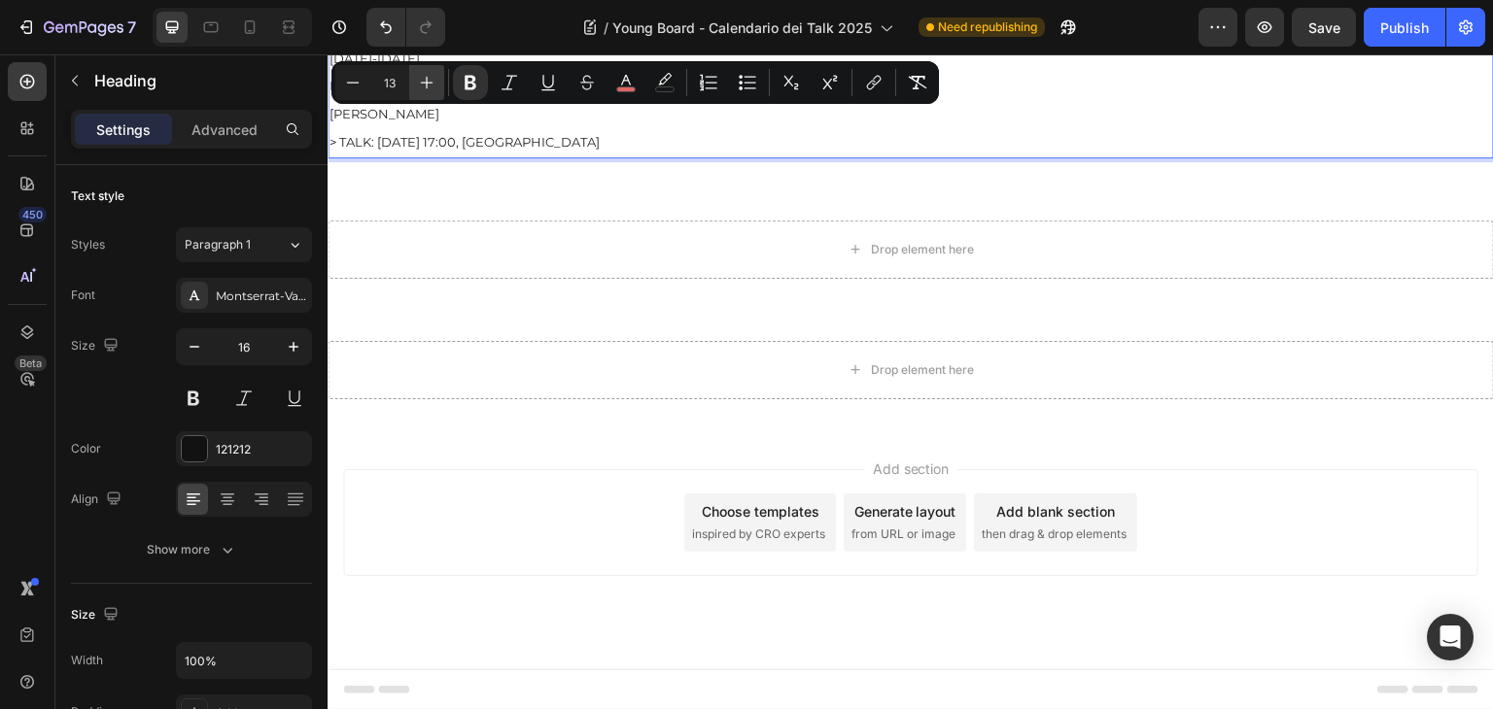
click at [432, 85] on icon "Editor contextual toolbar" at bounding box center [426, 82] width 19 height 19
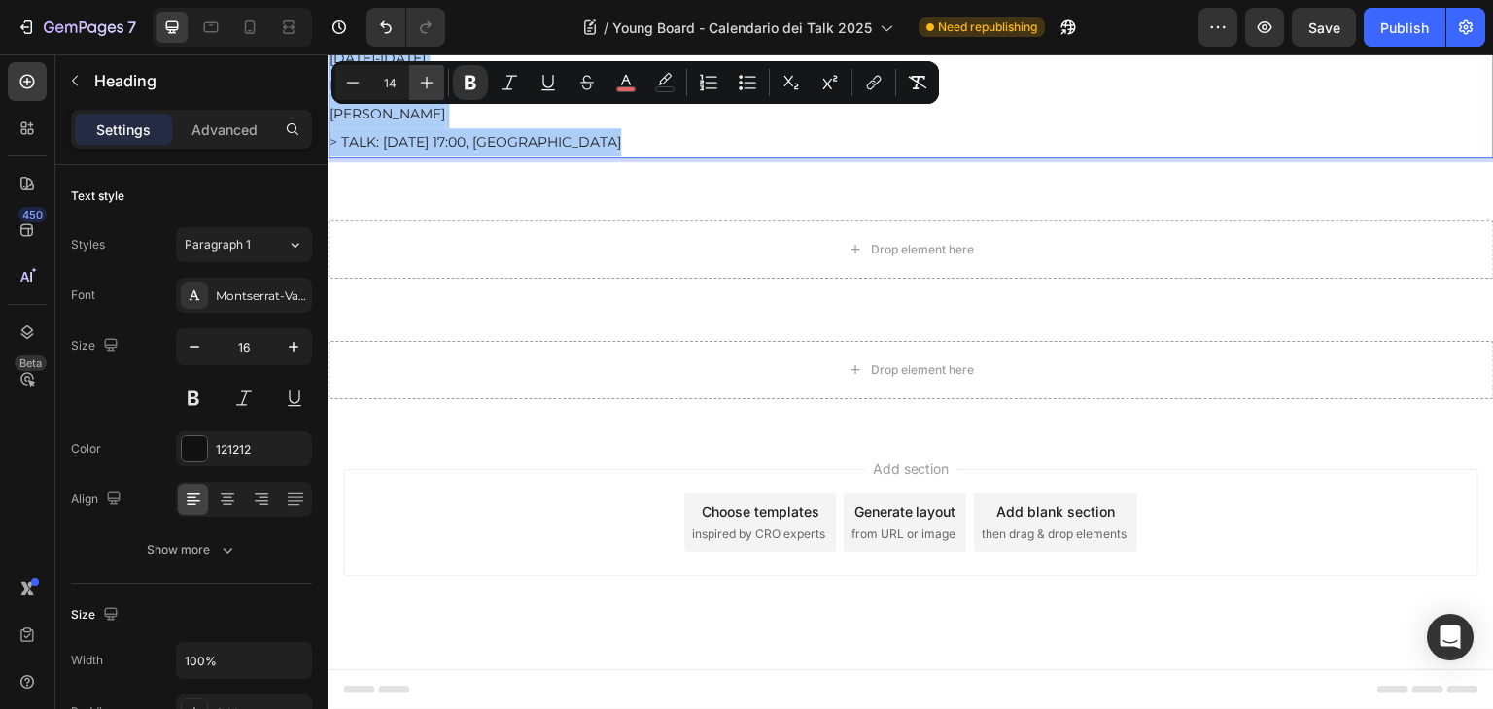
click at [432, 85] on icon "Editor contextual toolbar" at bounding box center [426, 82] width 19 height 19
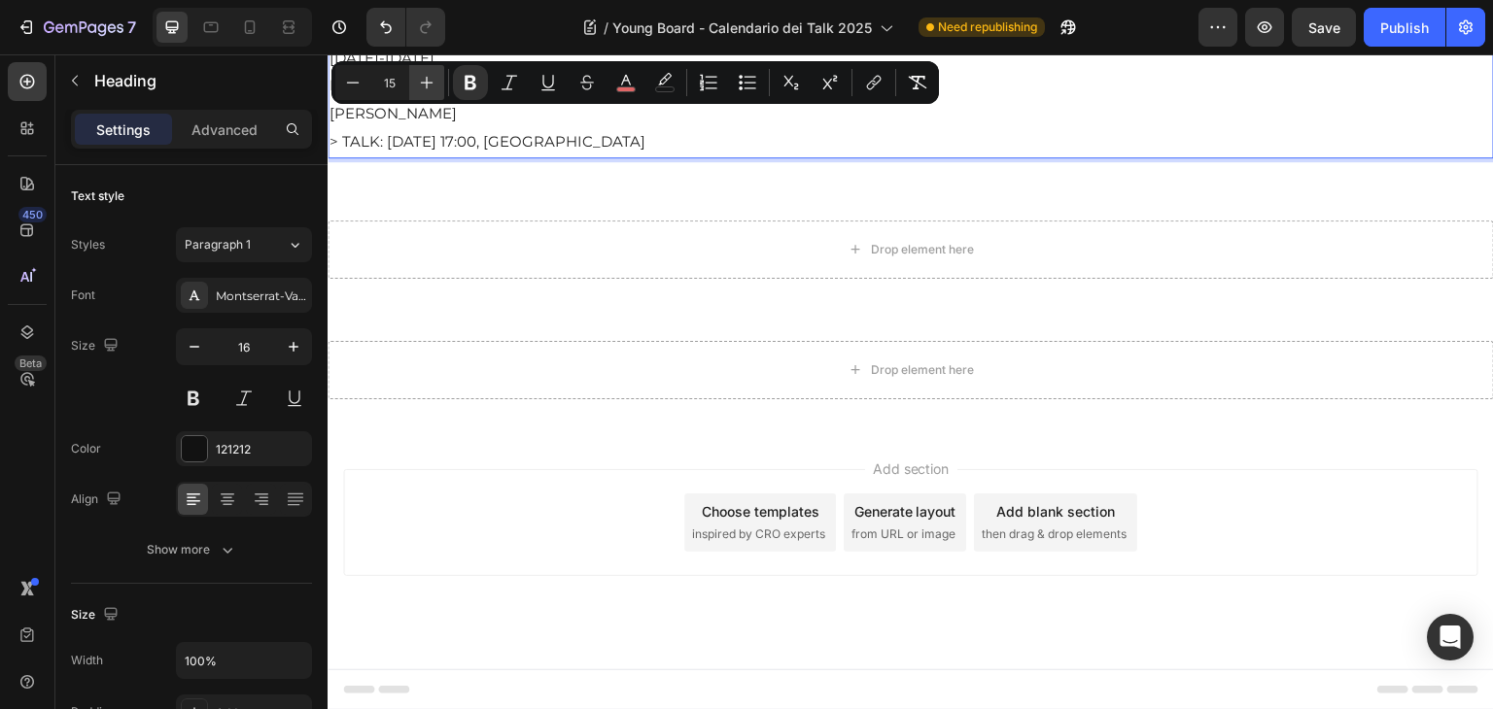
click at [432, 85] on icon "Editor contextual toolbar" at bounding box center [426, 82] width 19 height 19
type input "16"
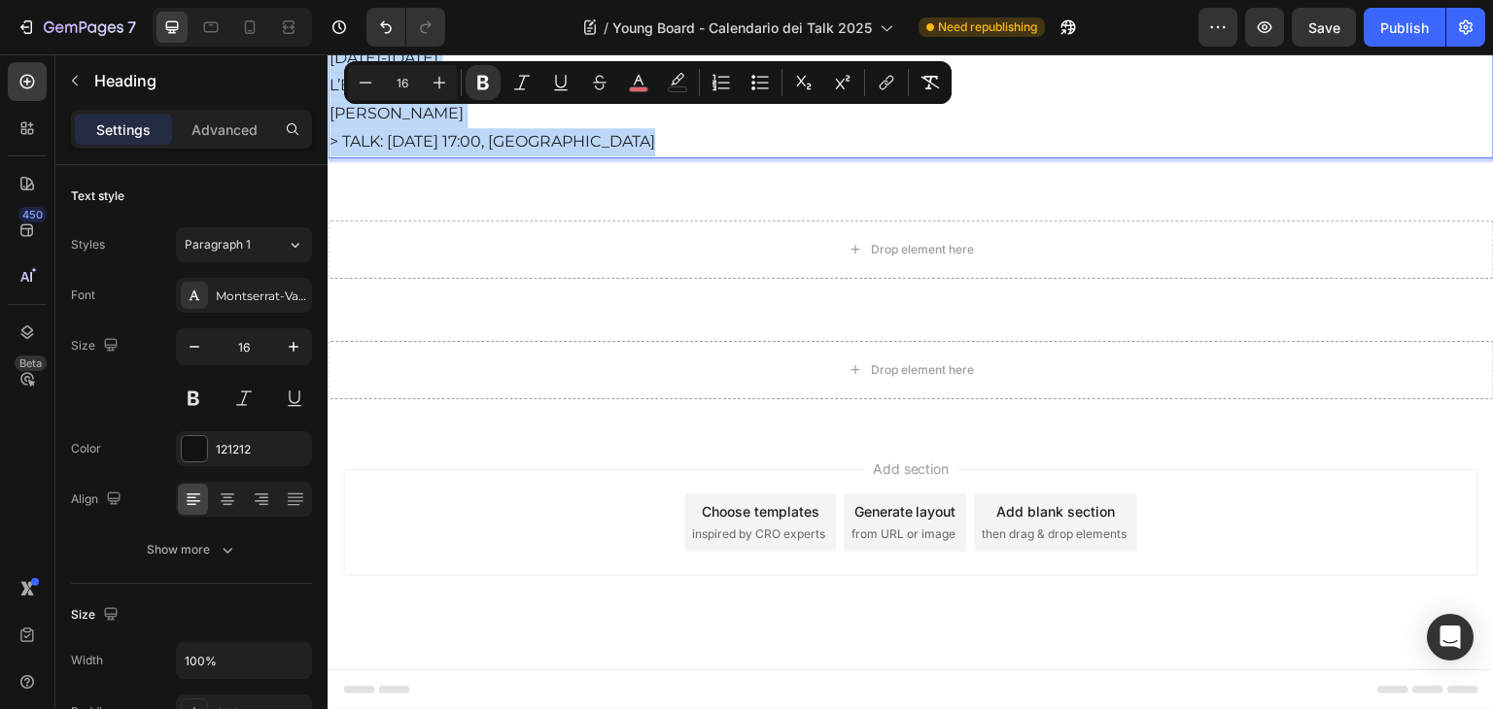
click at [527, 302] on div "Drop element here Section 2" at bounding box center [911, 250] width 1166 height 121
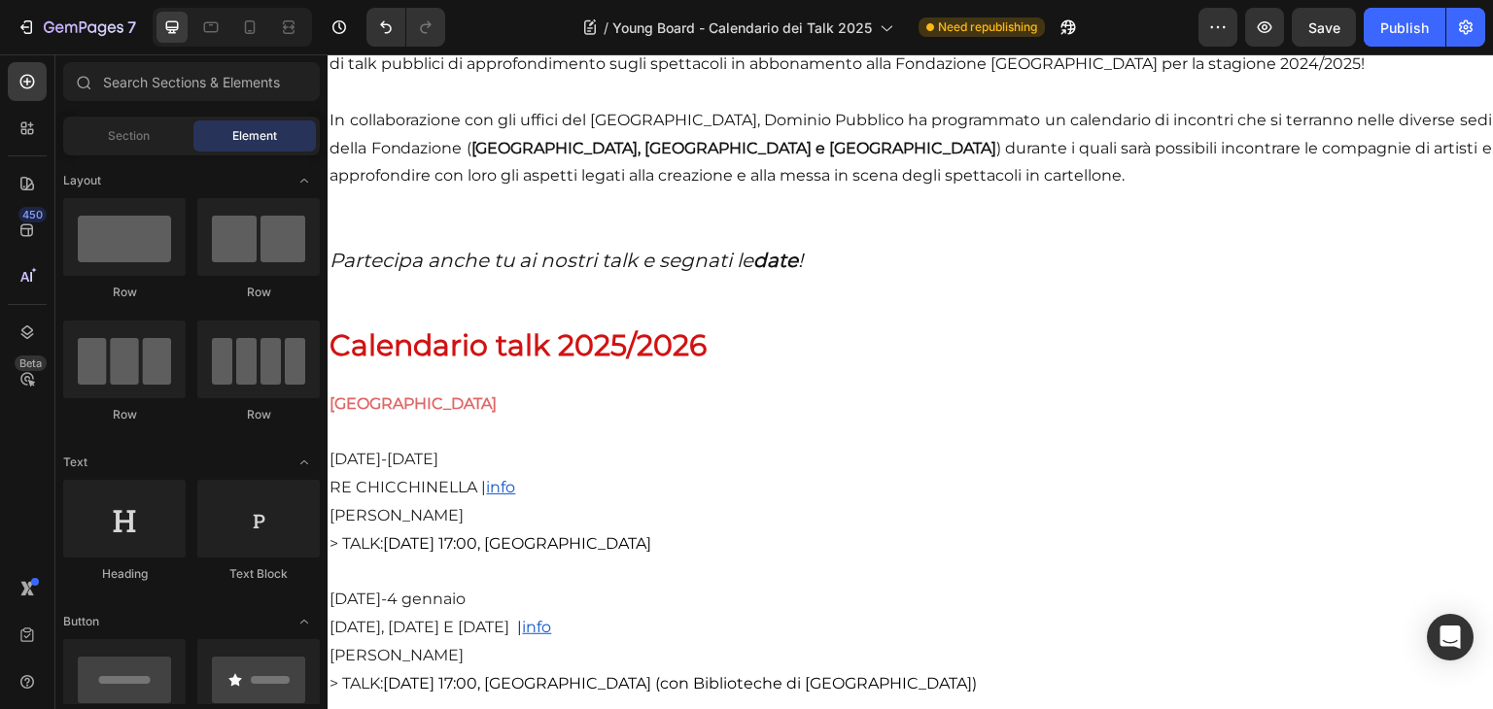
scroll to position [3067, 0]
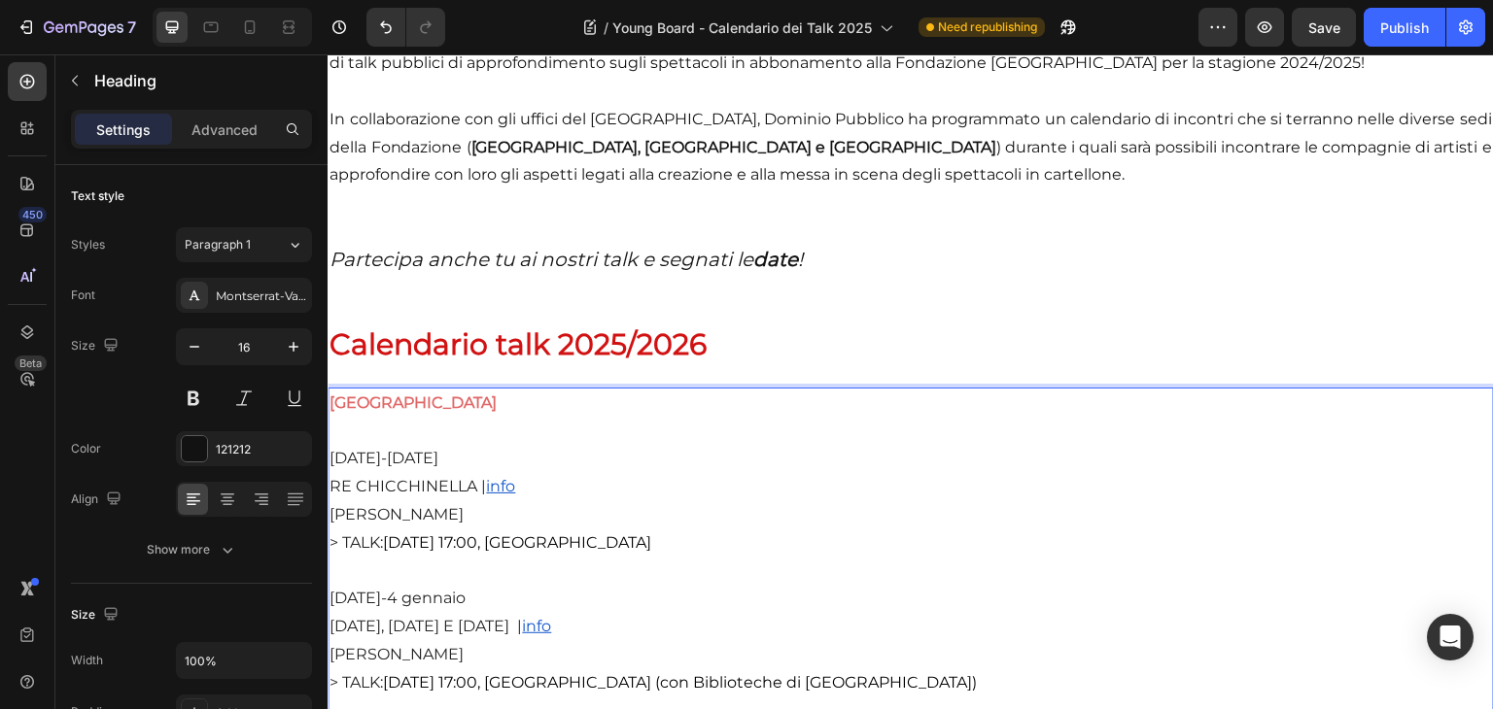
click at [438, 467] on span "28 ottobre-9 novembre" at bounding box center [383, 458] width 109 height 18
drag, startPoint x: 521, startPoint y: 478, endPoint x: 325, endPoint y: 480, distance: 196.3
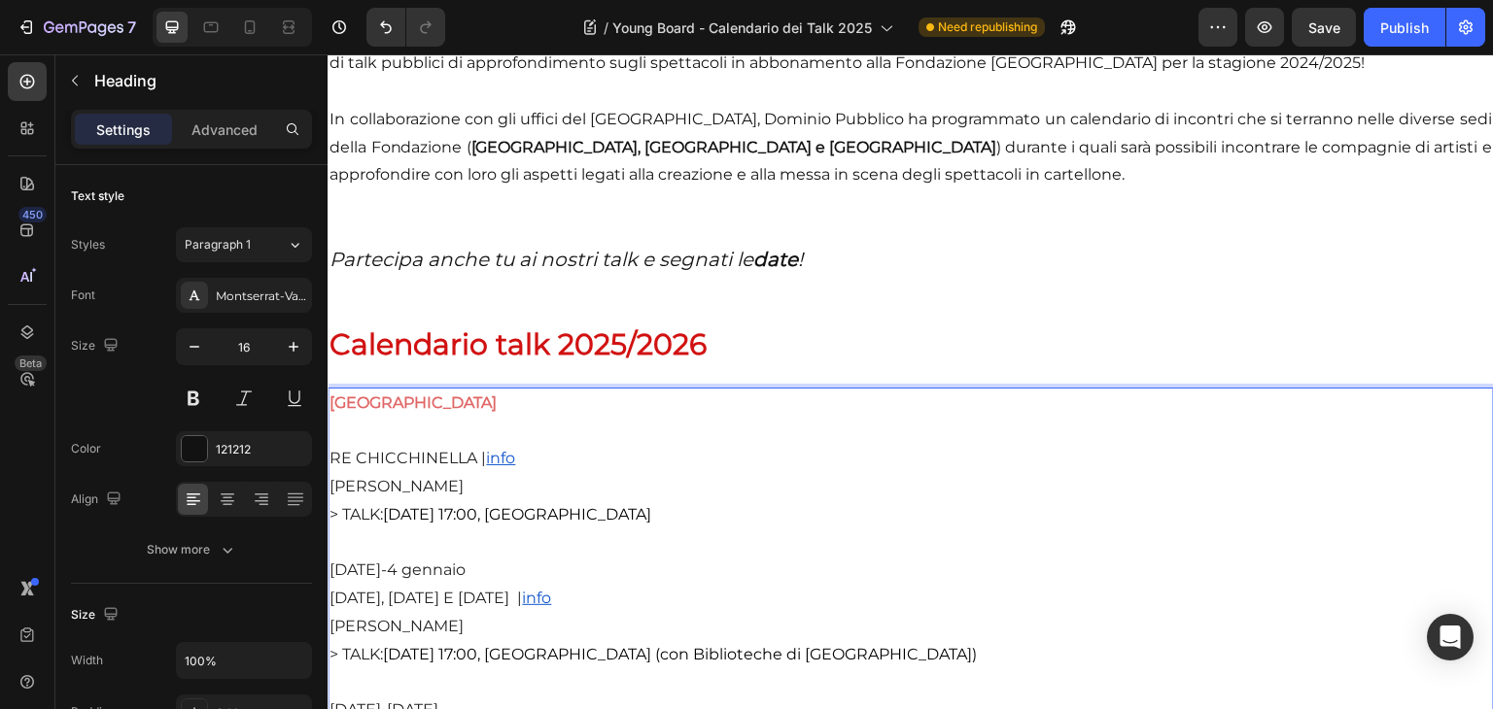
drag, startPoint x: 533, startPoint y: 592, endPoint x: 330, endPoint y: 590, distance: 202.2
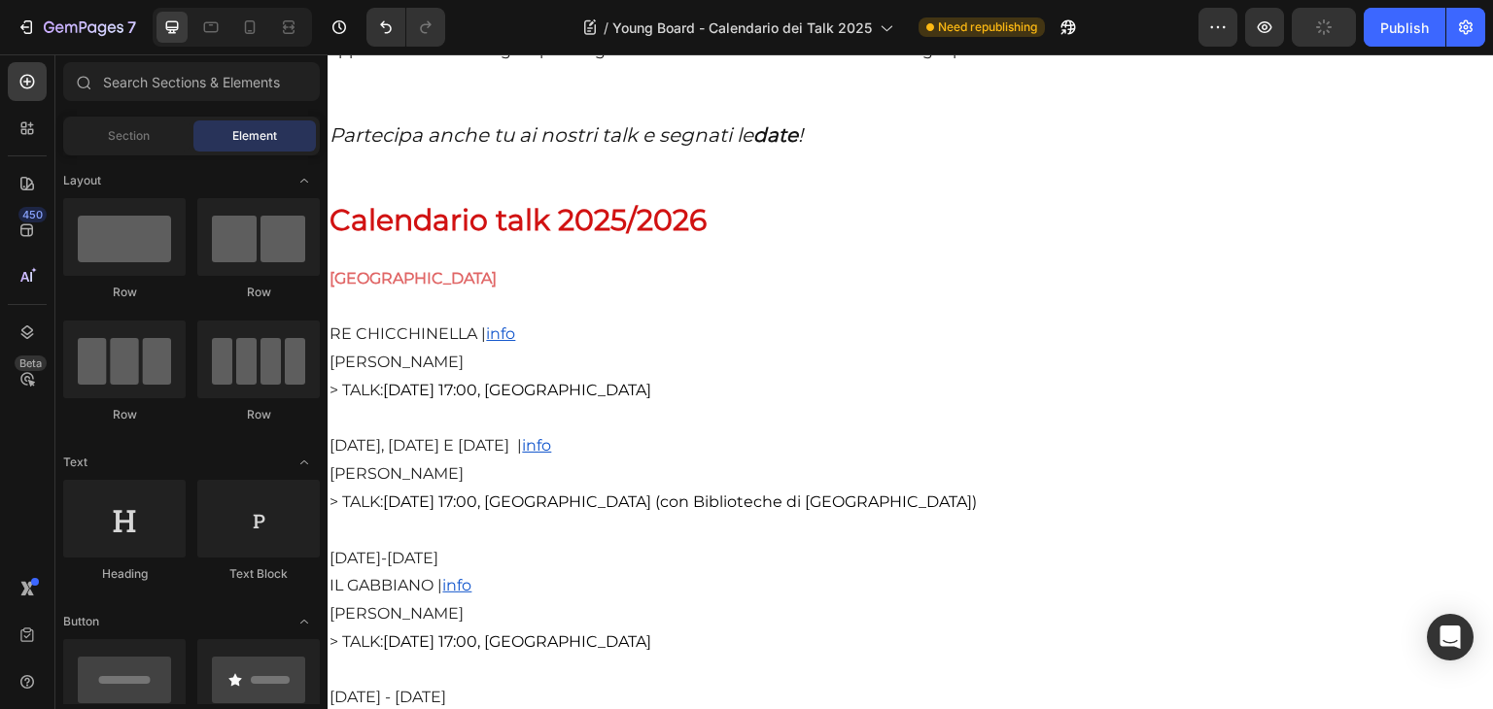
scroll to position [3207, 0]
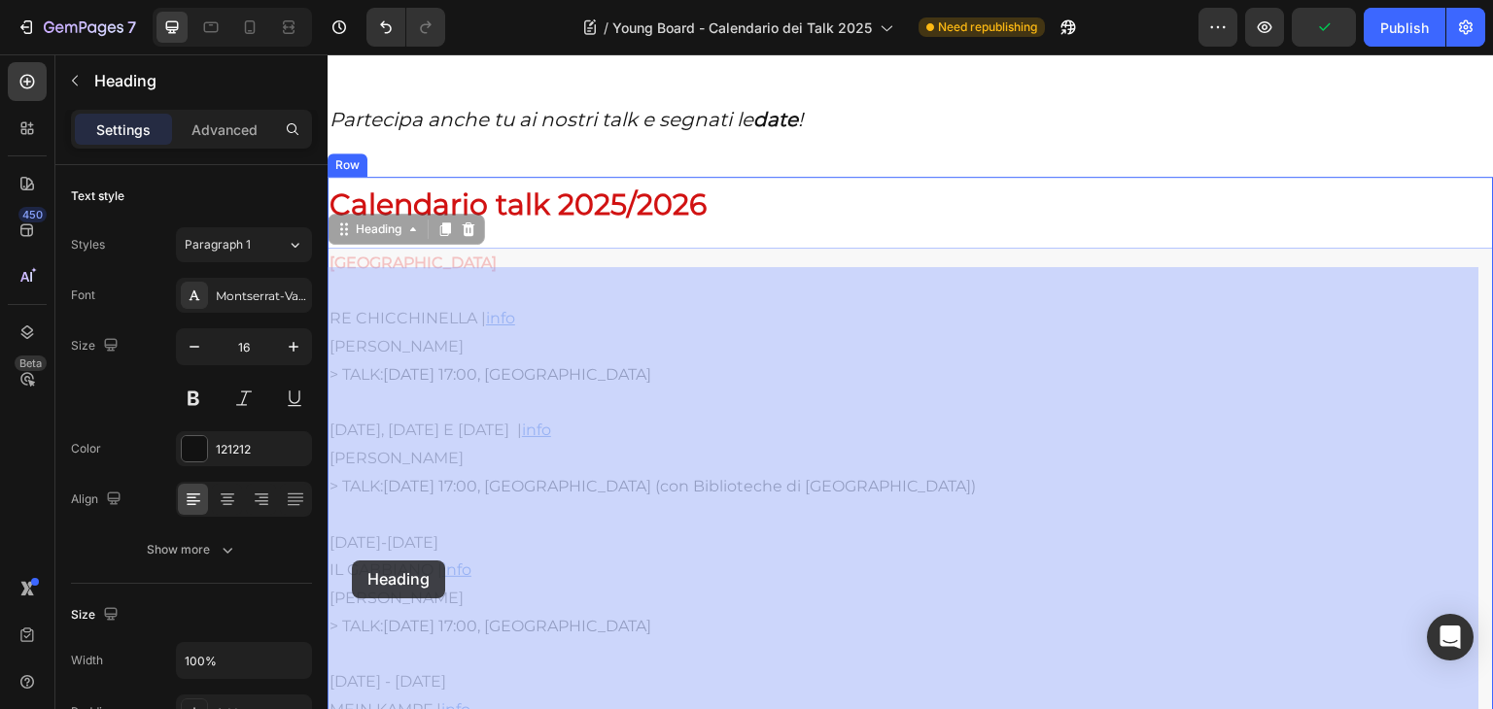
drag, startPoint x: 451, startPoint y: 573, endPoint x: 349, endPoint y: 559, distance: 103.1
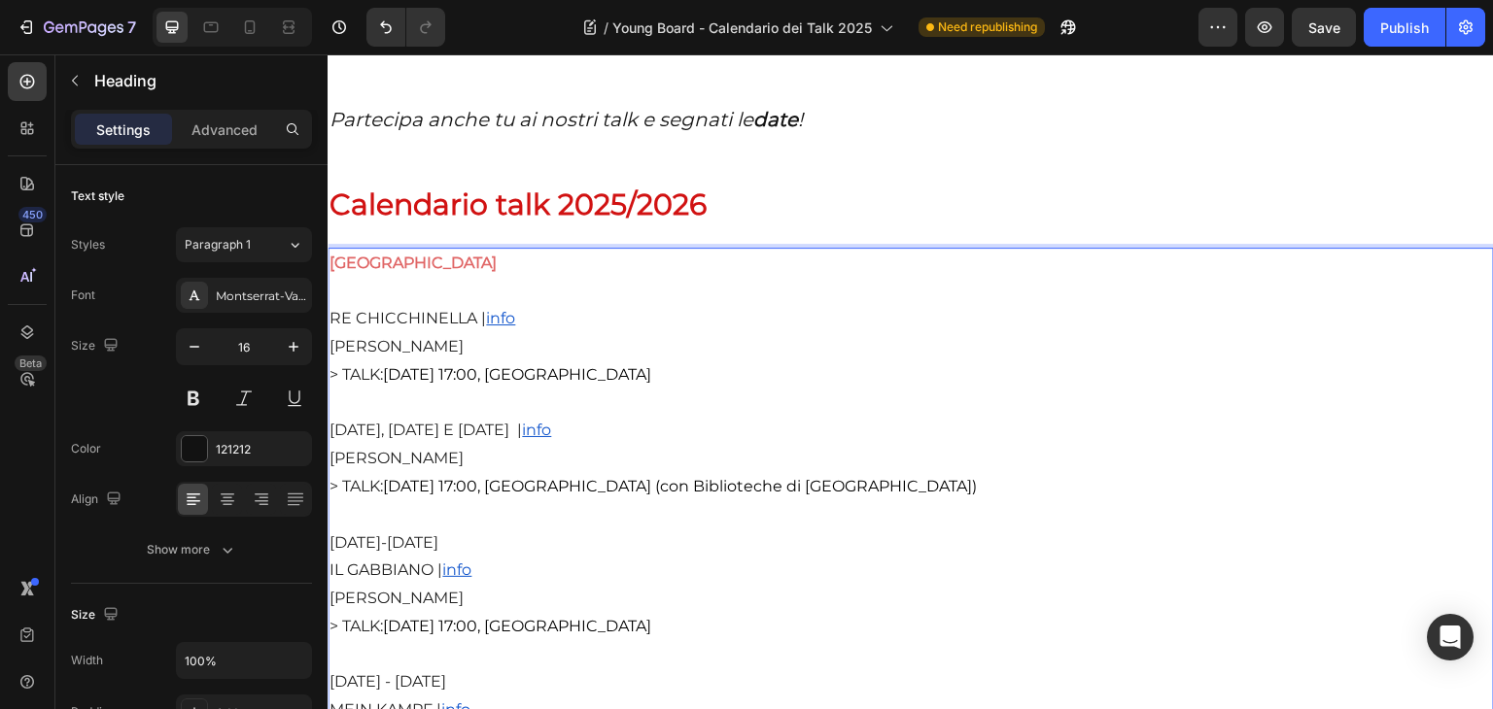
drag, startPoint x: 444, startPoint y: 567, endPoint x: 318, endPoint y: 564, distance: 126.4
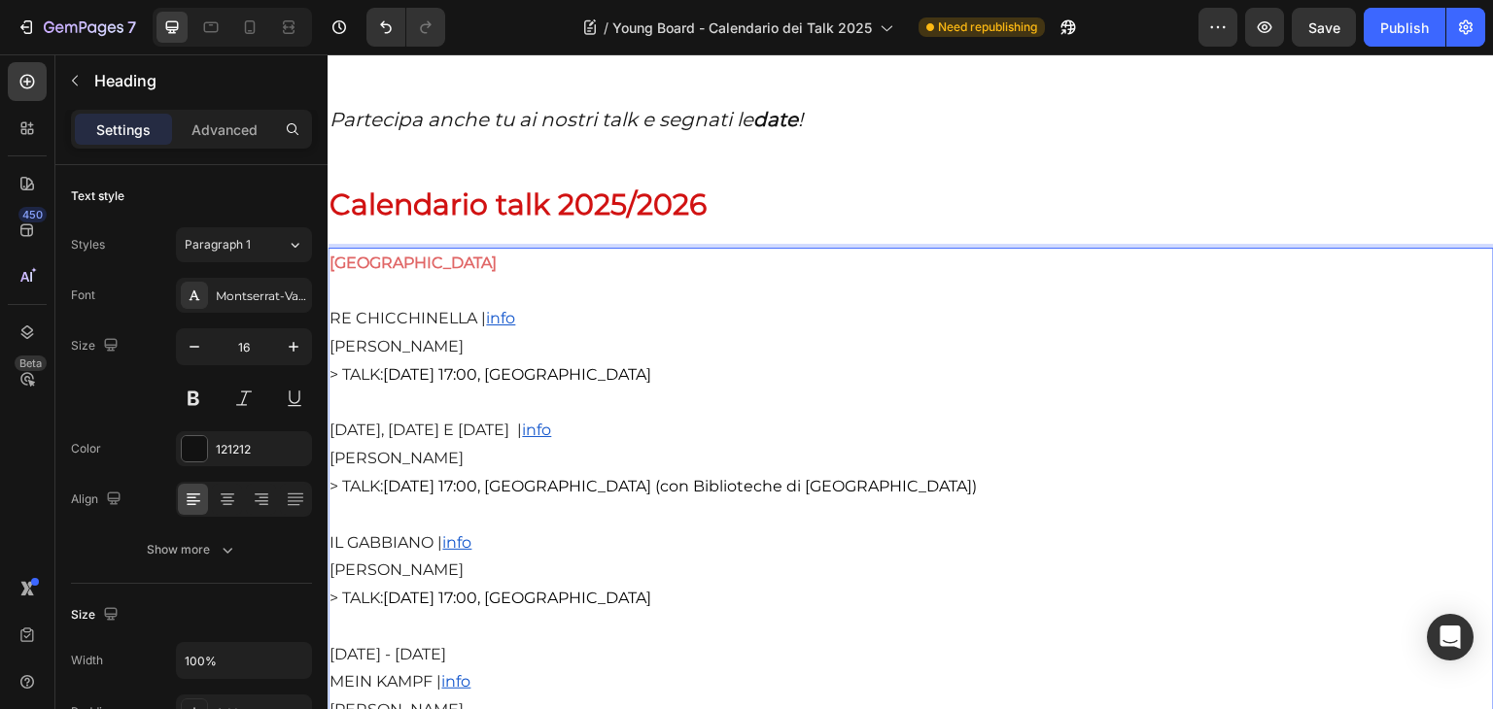
drag, startPoint x: 516, startPoint y: 681, endPoint x: 327, endPoint y: 669, distance: 189.9
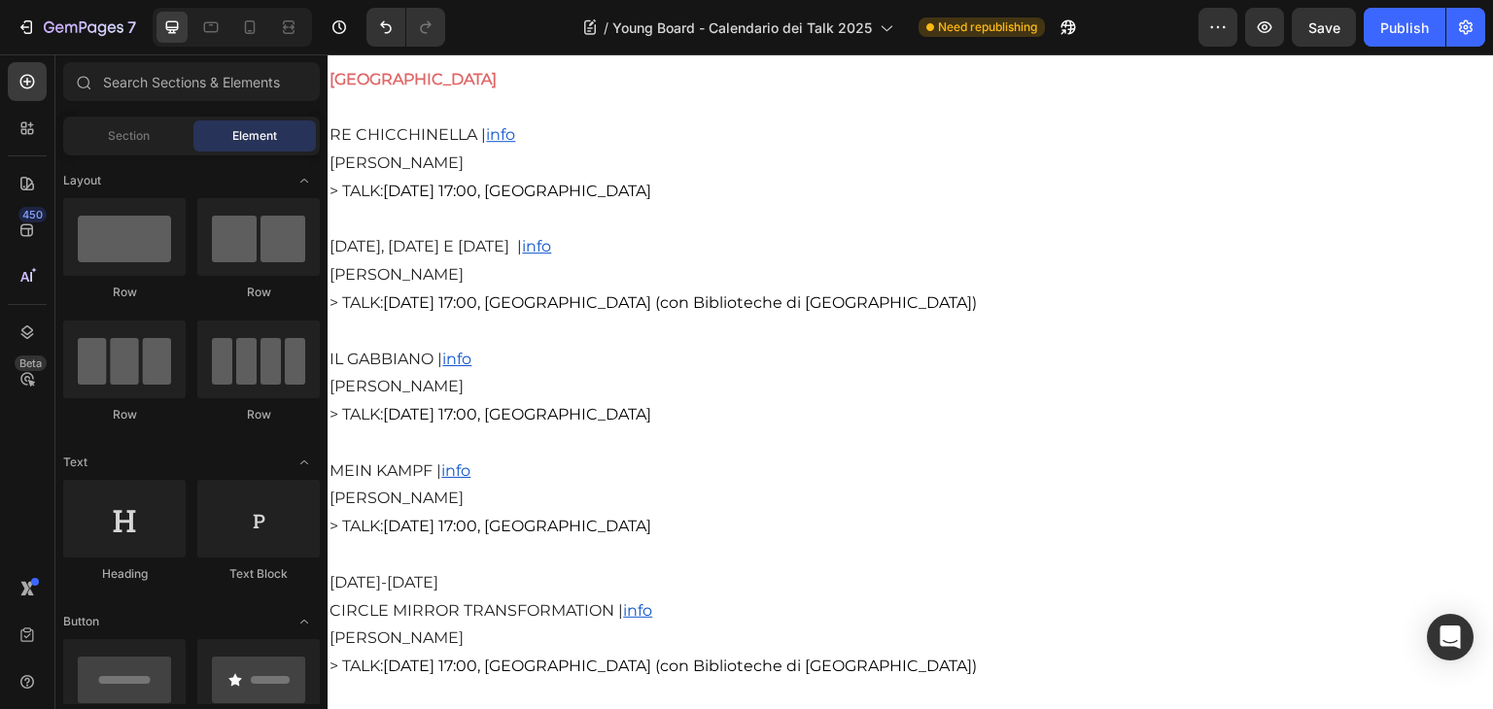
scroll to position [3421, 0]
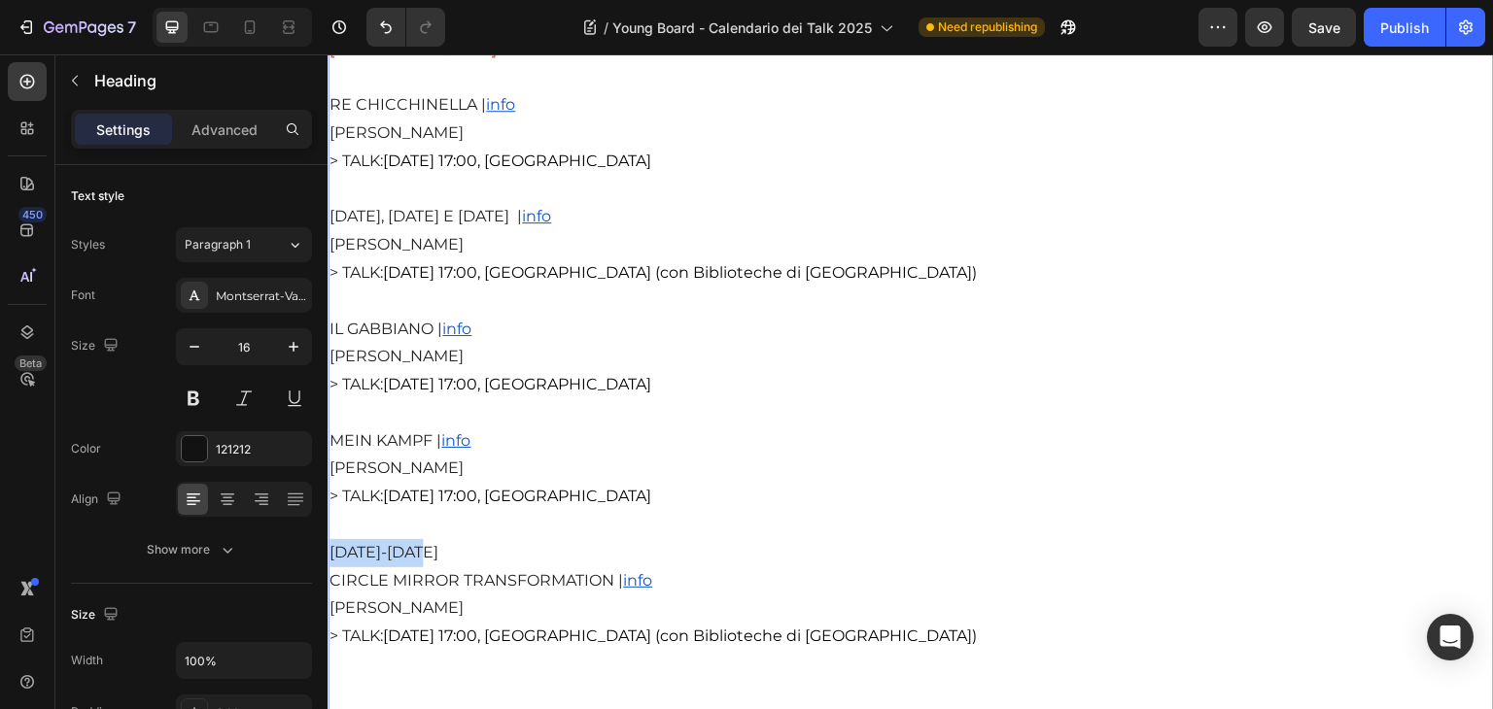
drag, startPoint x: 428, startPoint y: 577, endPoint x: 317, endPoint y: 573, distance: 110.9
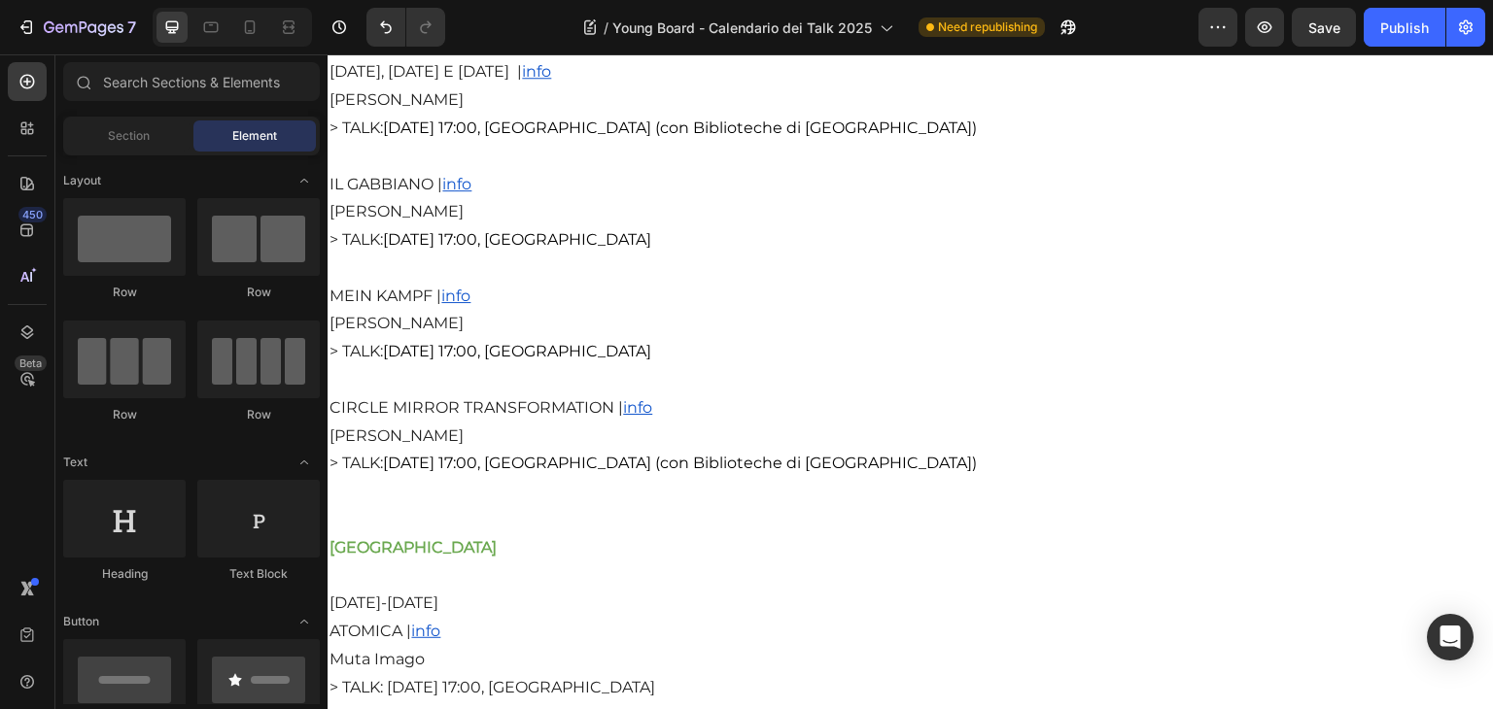
scroll to position [3647, 0]
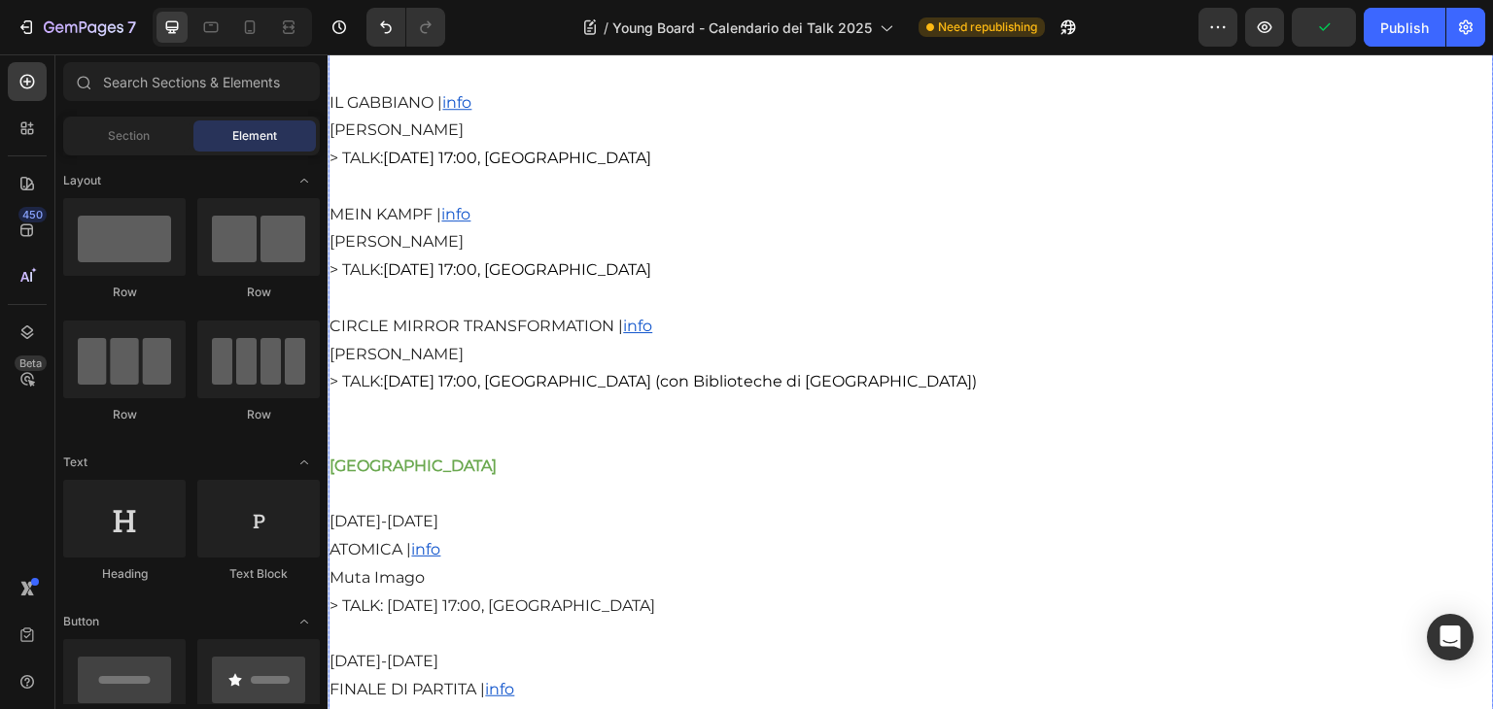
click at [438, 531] on span "13-23 novembre" at bounding box center [383, 521] width 109 height 18
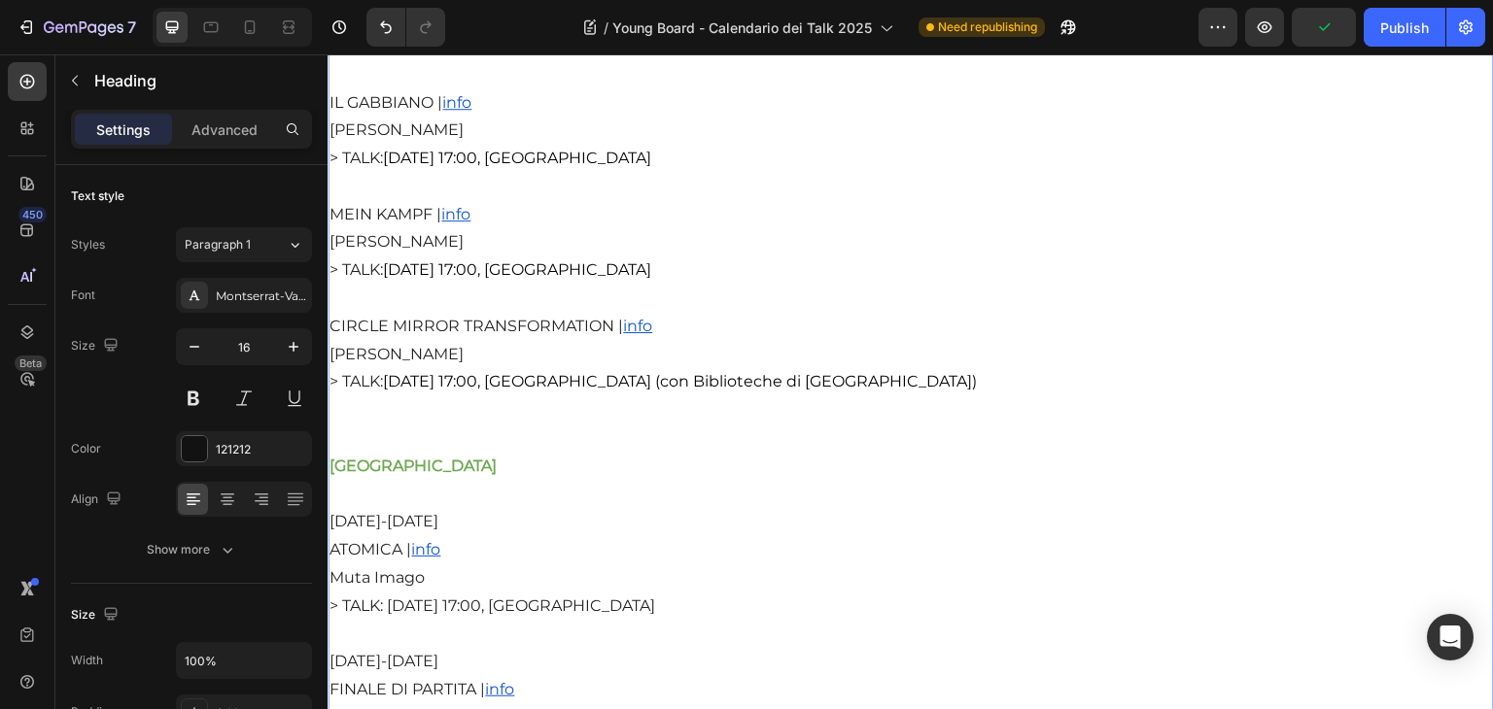
drag, startPoint x: 459, startPoint y: 544, endPoint x: 313, endPoint y: 536, distance: 146.0
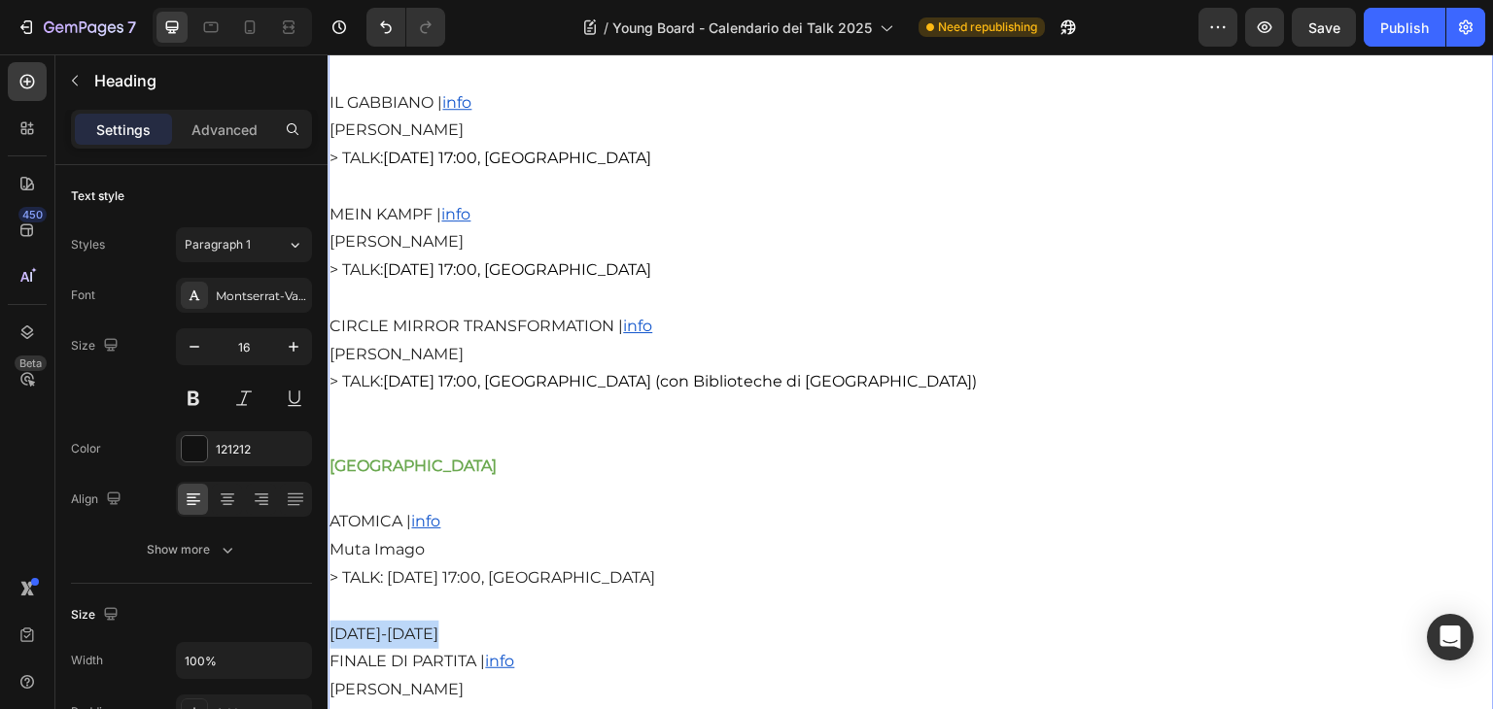
drag, startPoint x: 439, startPoint y: 648, endPoint x: 318, endPoint y: 647, distance: 121.5
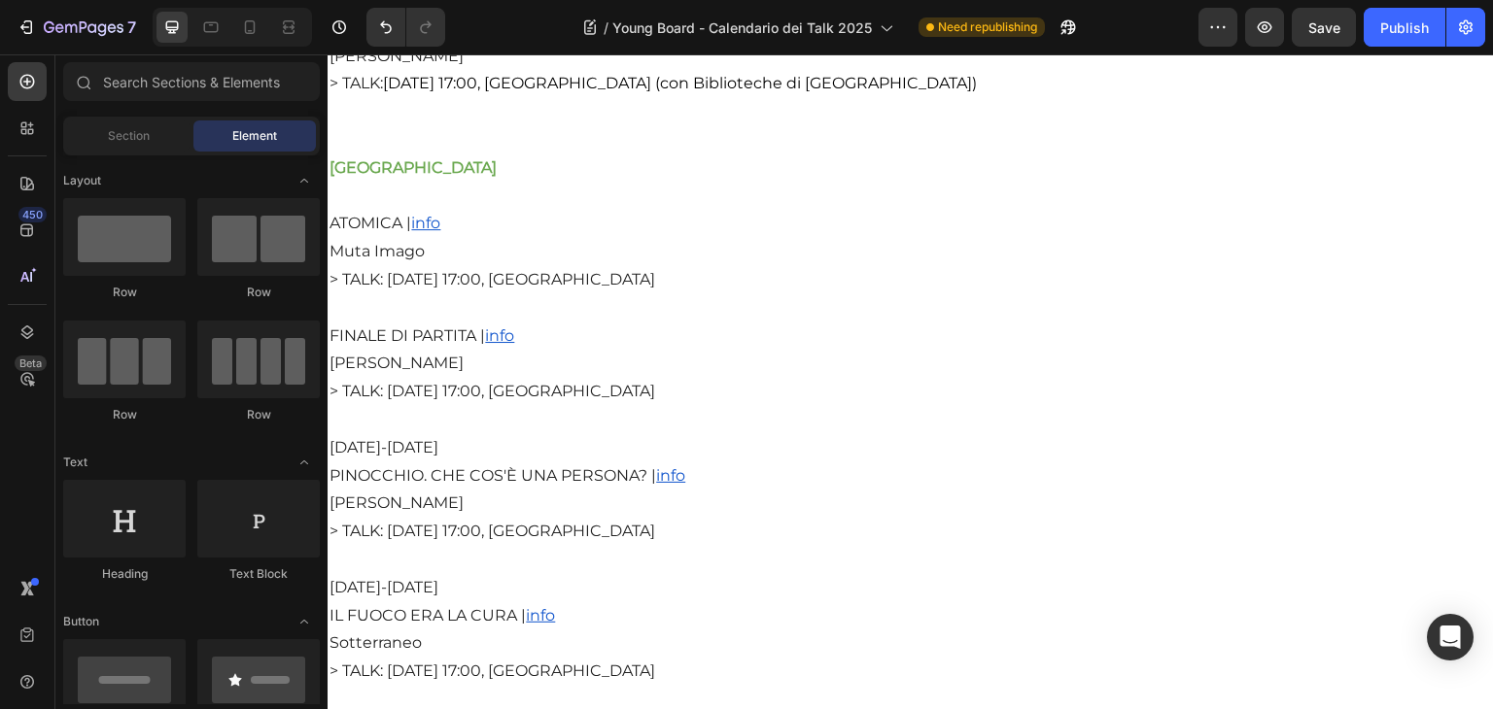
scroll to position [3989, 0]
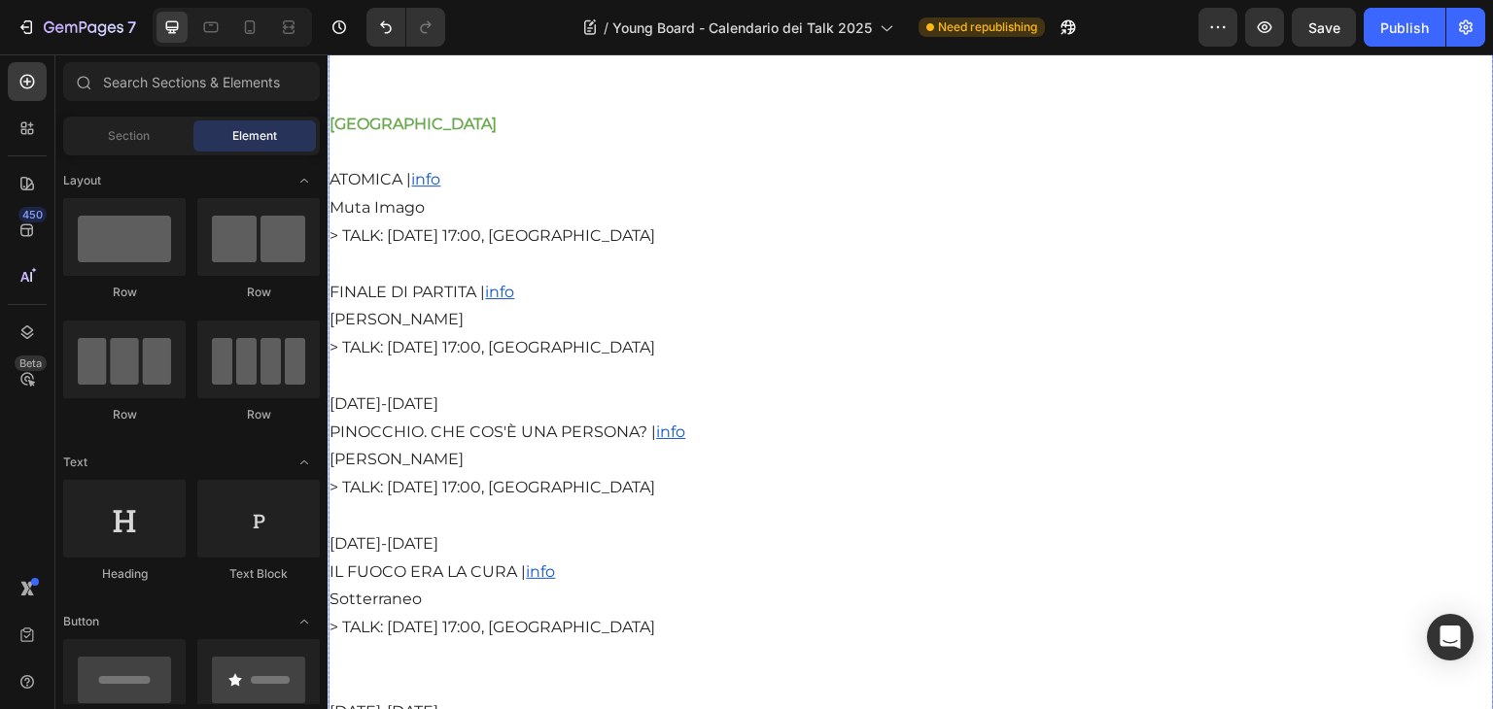
click at [424, 413] on span "17-22 febbraio" at bounding box center [383, 404] width 109 height 18
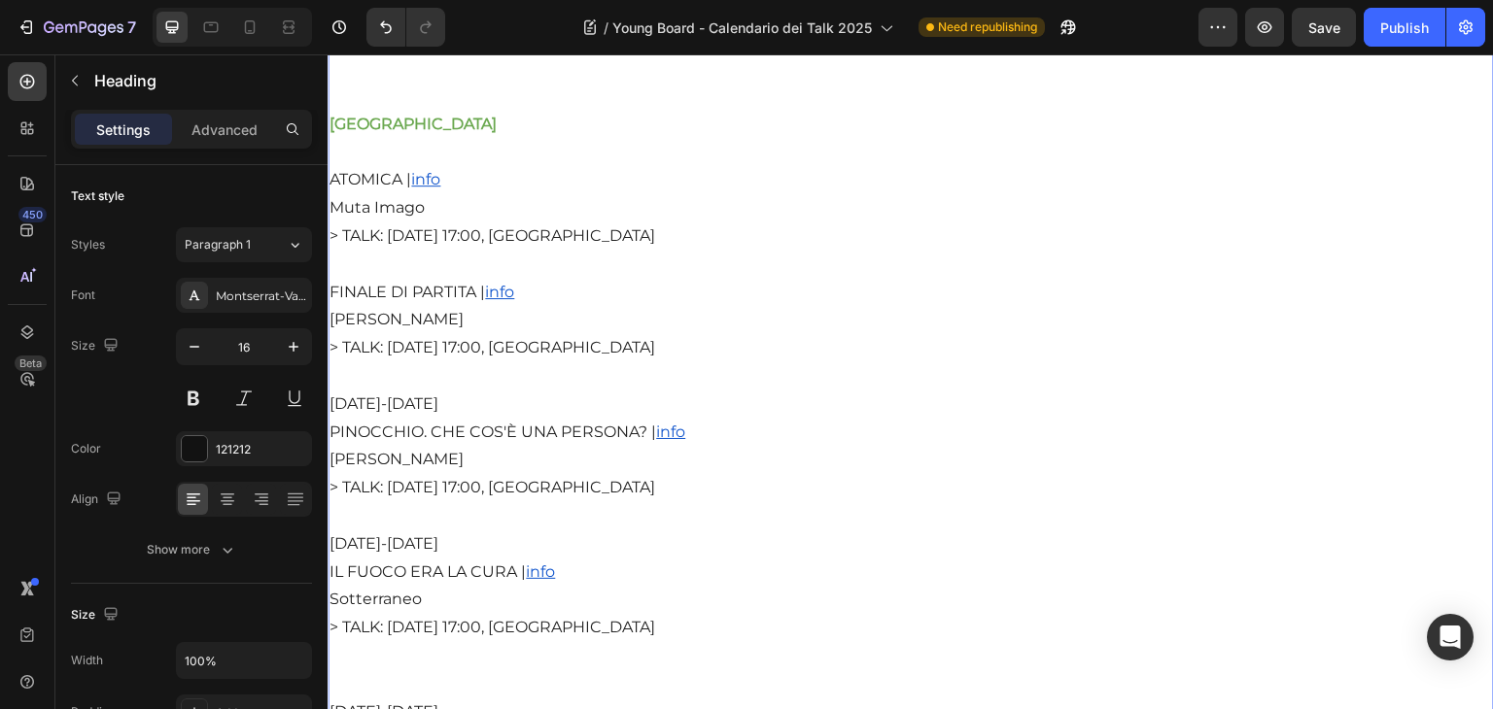
drag, startPoint x: 461, startPoint y: 426, endPoint x: 326, endPoint y: 426, distance: 135.1
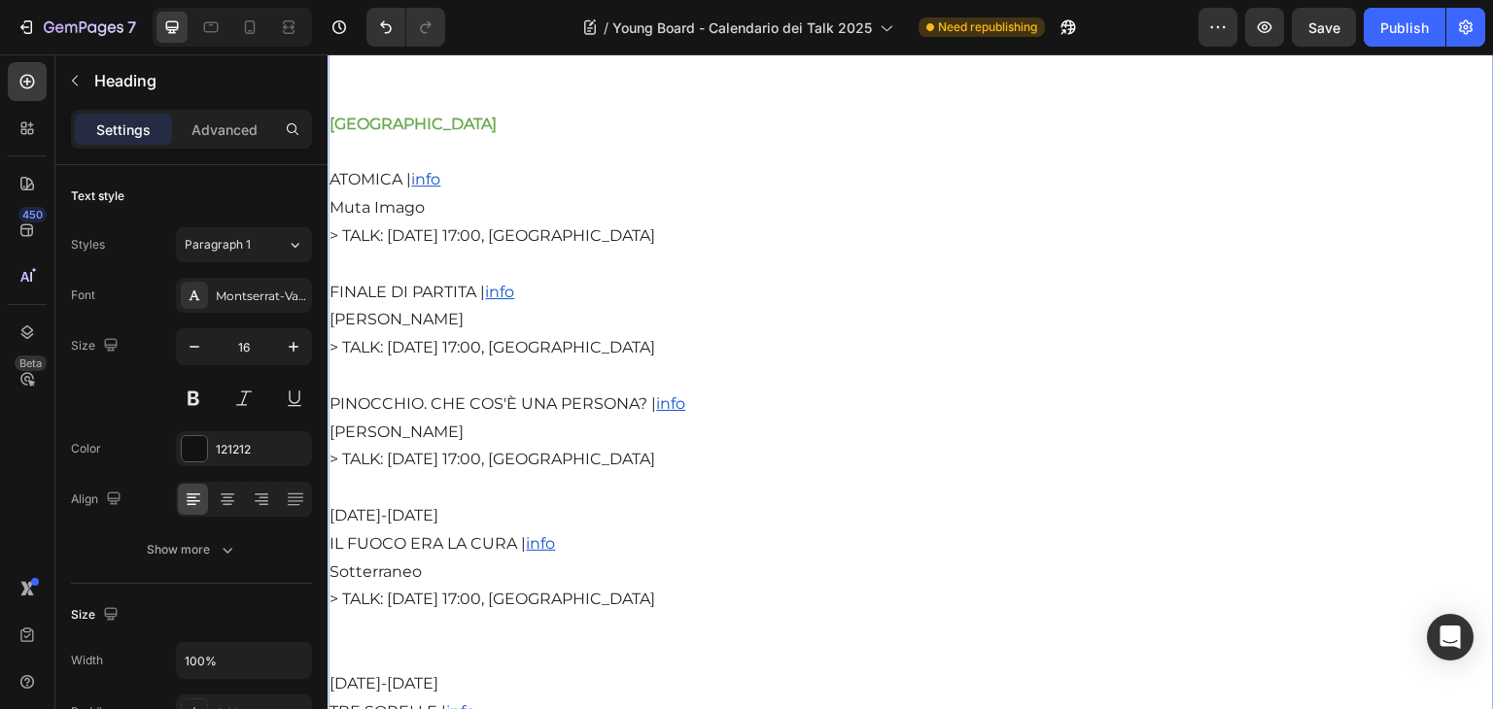
drag, startPoint x: 510, startPoint y: 535, endPoint x: 310, endPoint y: 537, distance: 200.2
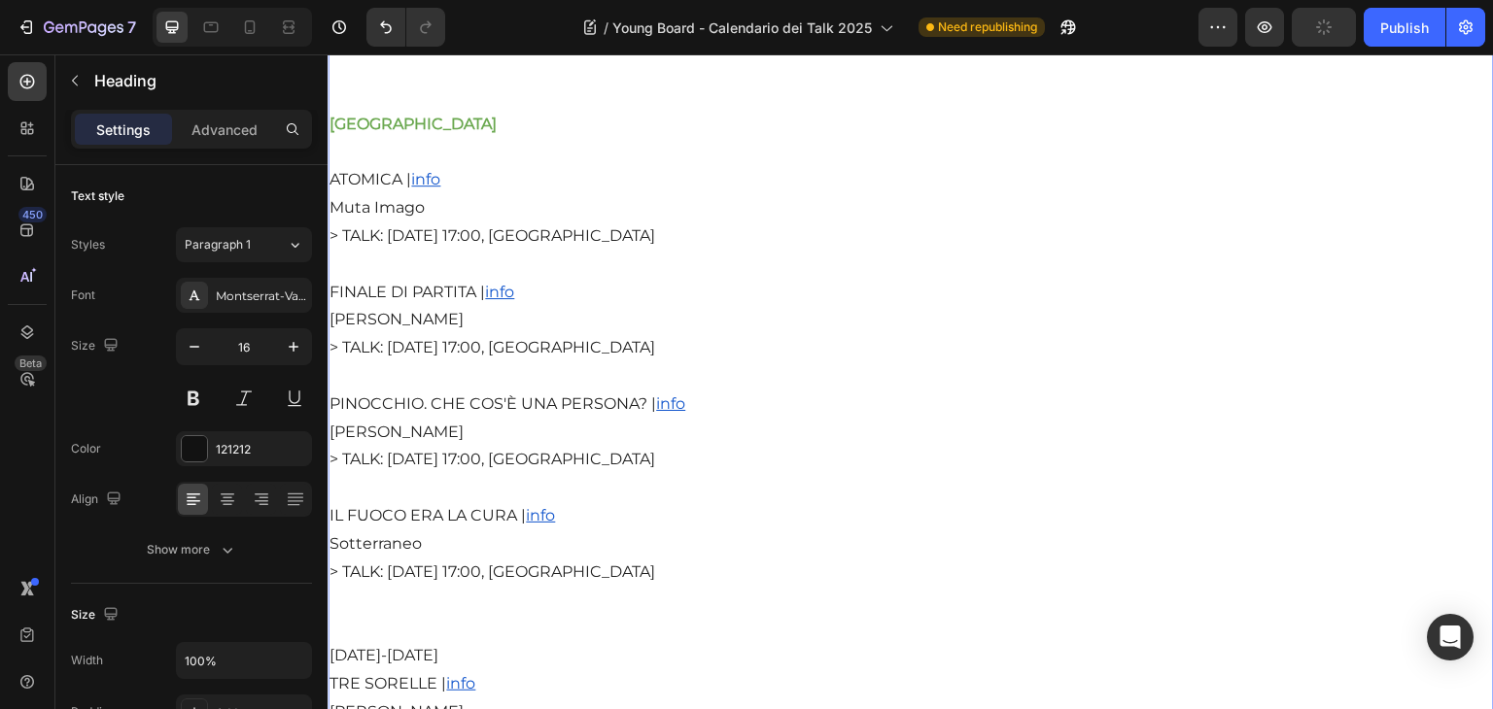
drag, startPoint x: 477, startPoint y: 673, endPoint x: 310, endPoint y: 675, distance: 167.2
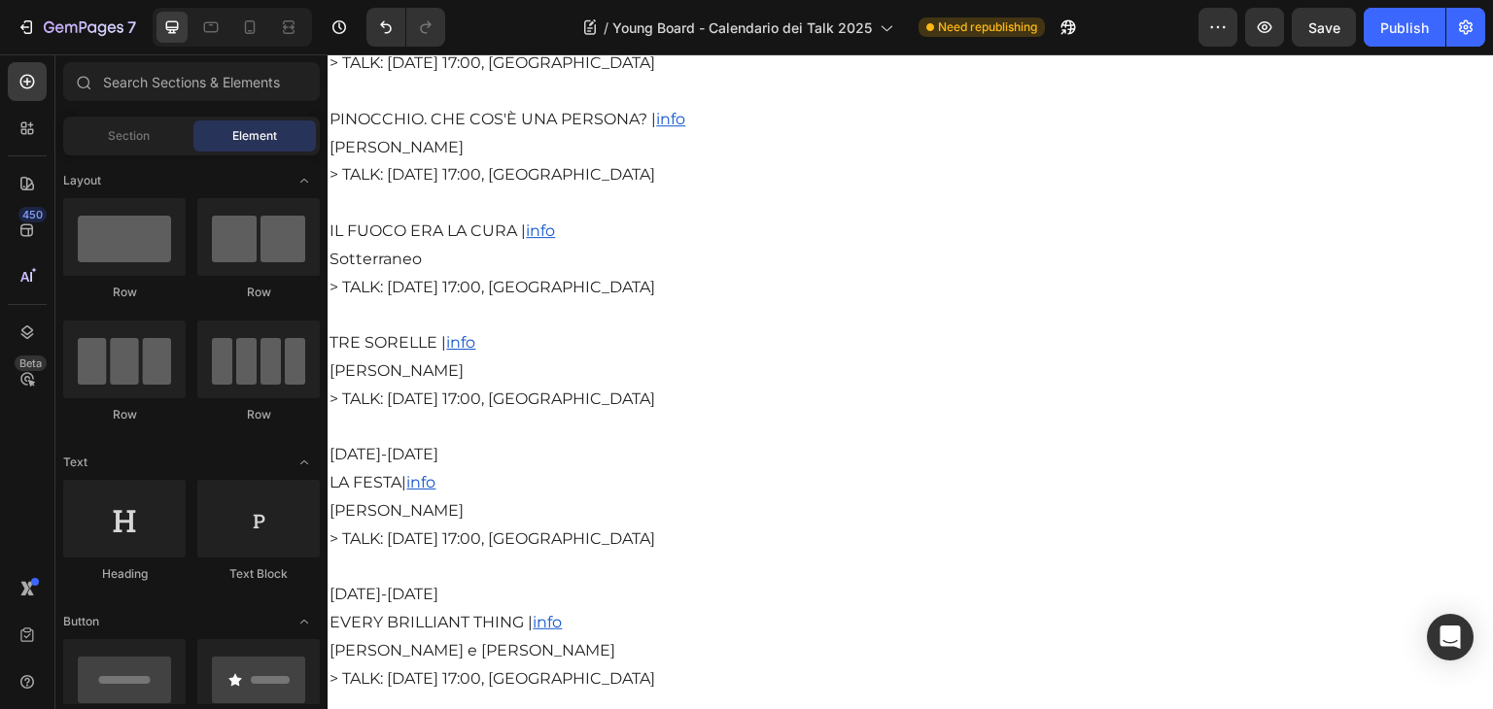
scroll to position [4324, 0]
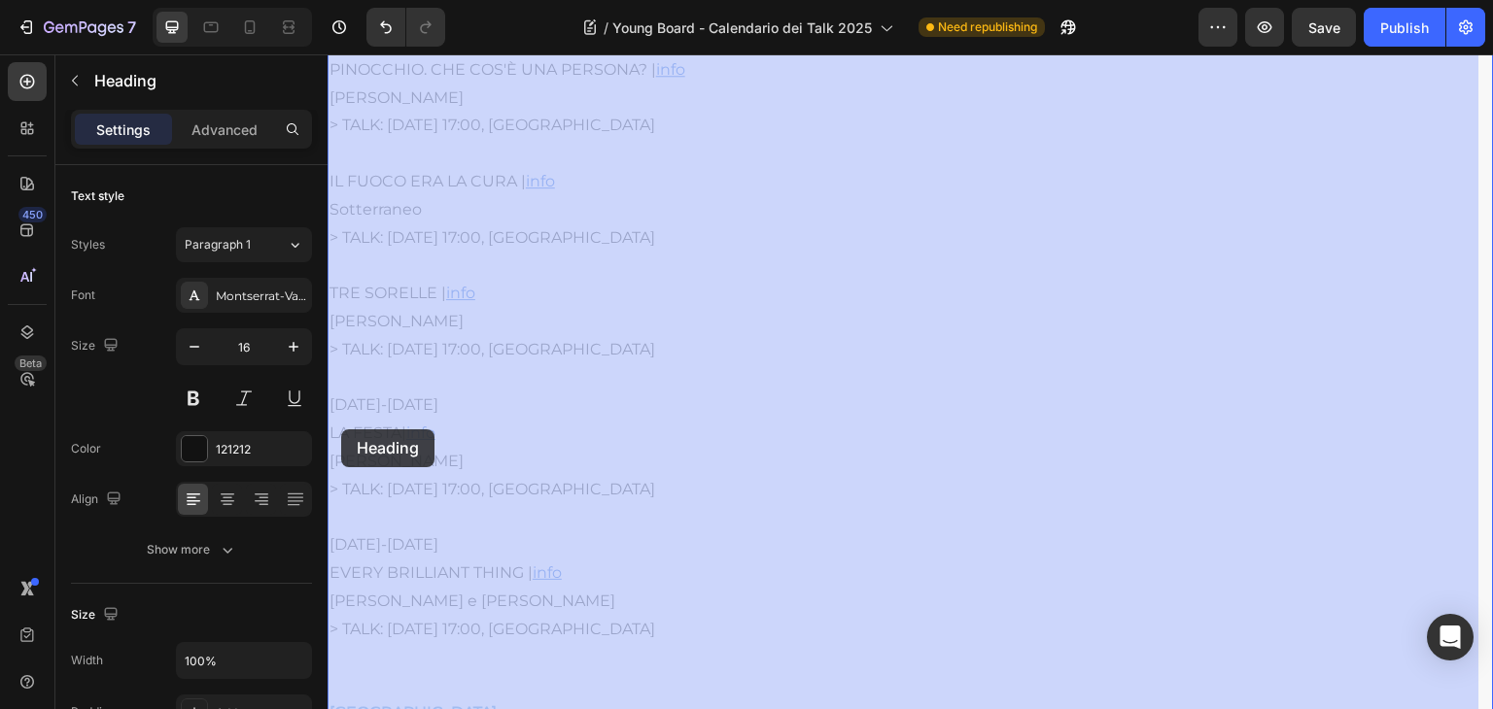
drag, startPoint x: 423, startPoint y: 428, endPoint x: 341, endPoint y: 430, distance: 81.7
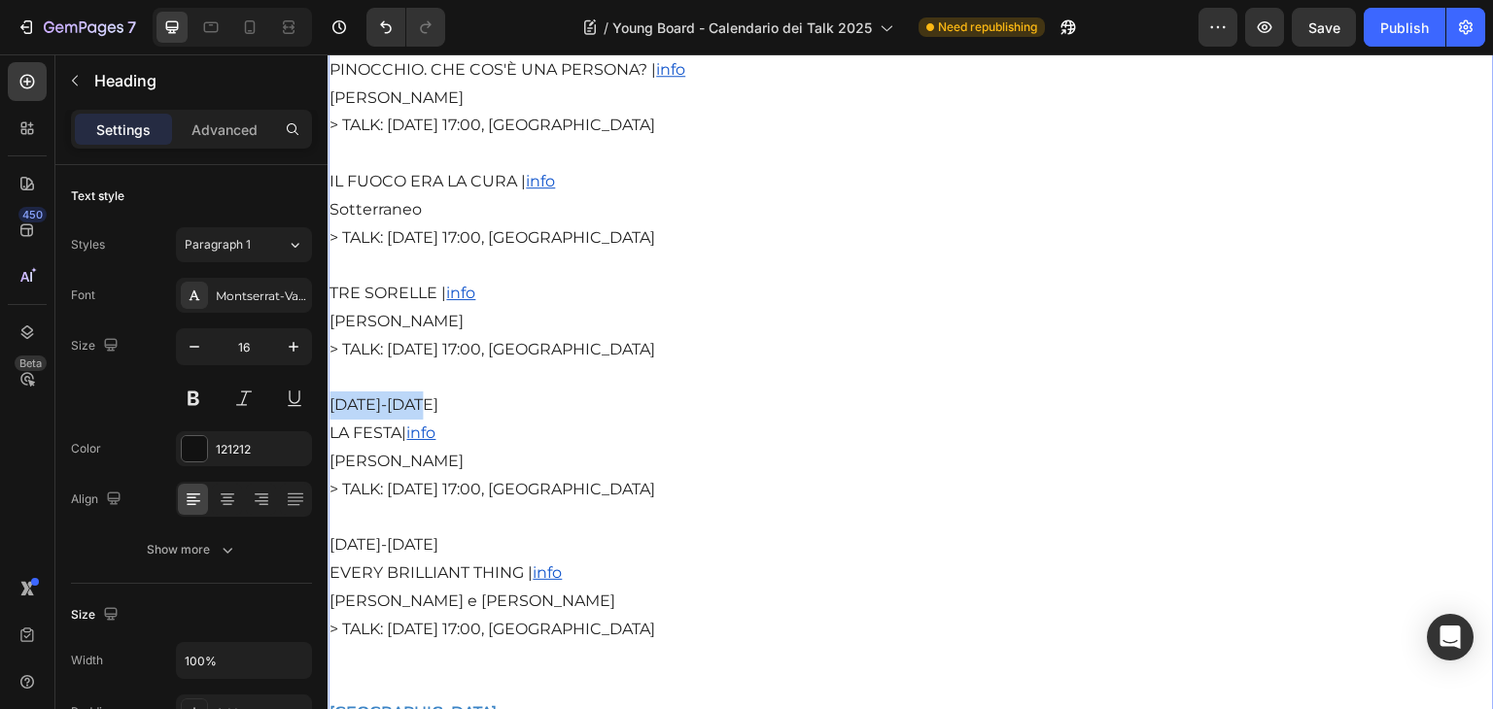
drag, startPoint x: 431, startPoint y: 430, endPoint x: 317, endPoint y: 430, distance: 113.7
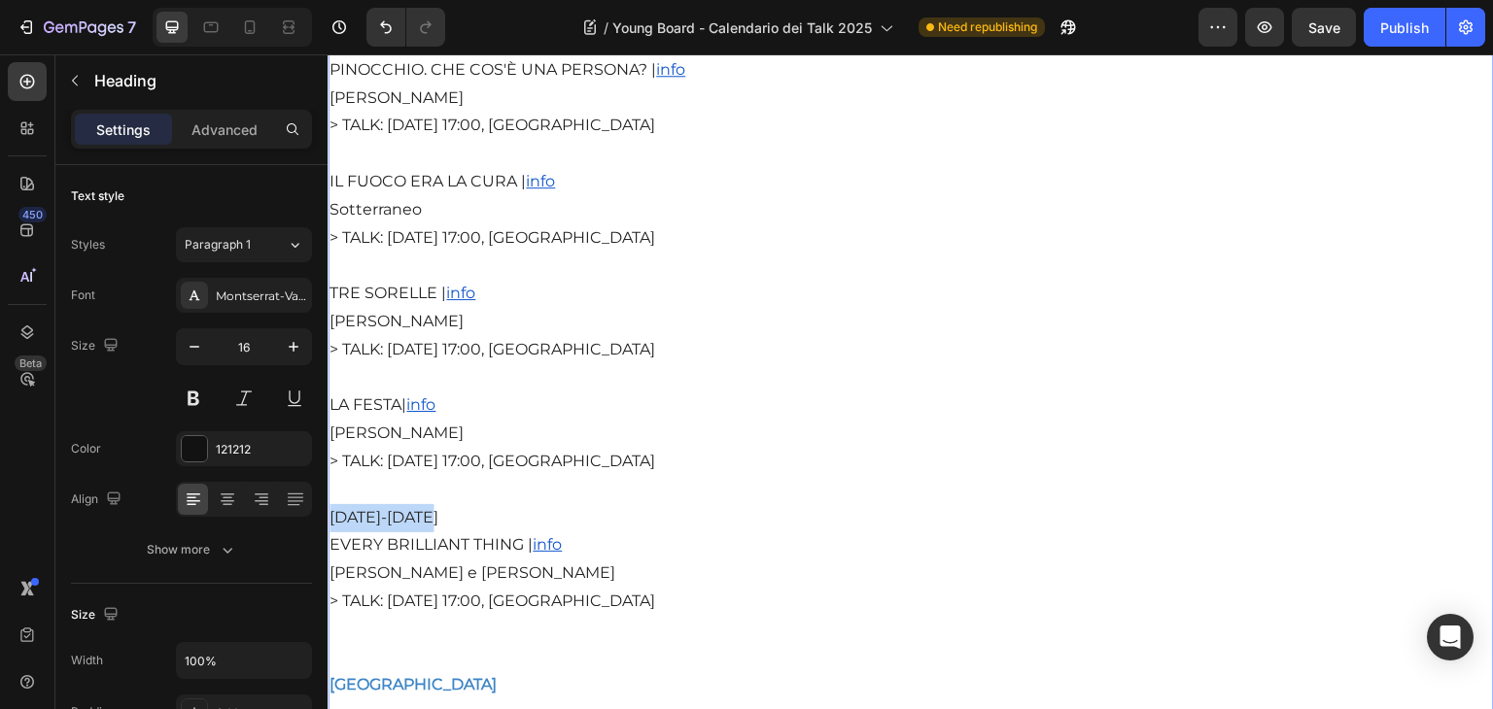
drag, startPoint x: 456, startPoint y: 539, endPoint x: 322, endPoint y: 539, distance: 134.1
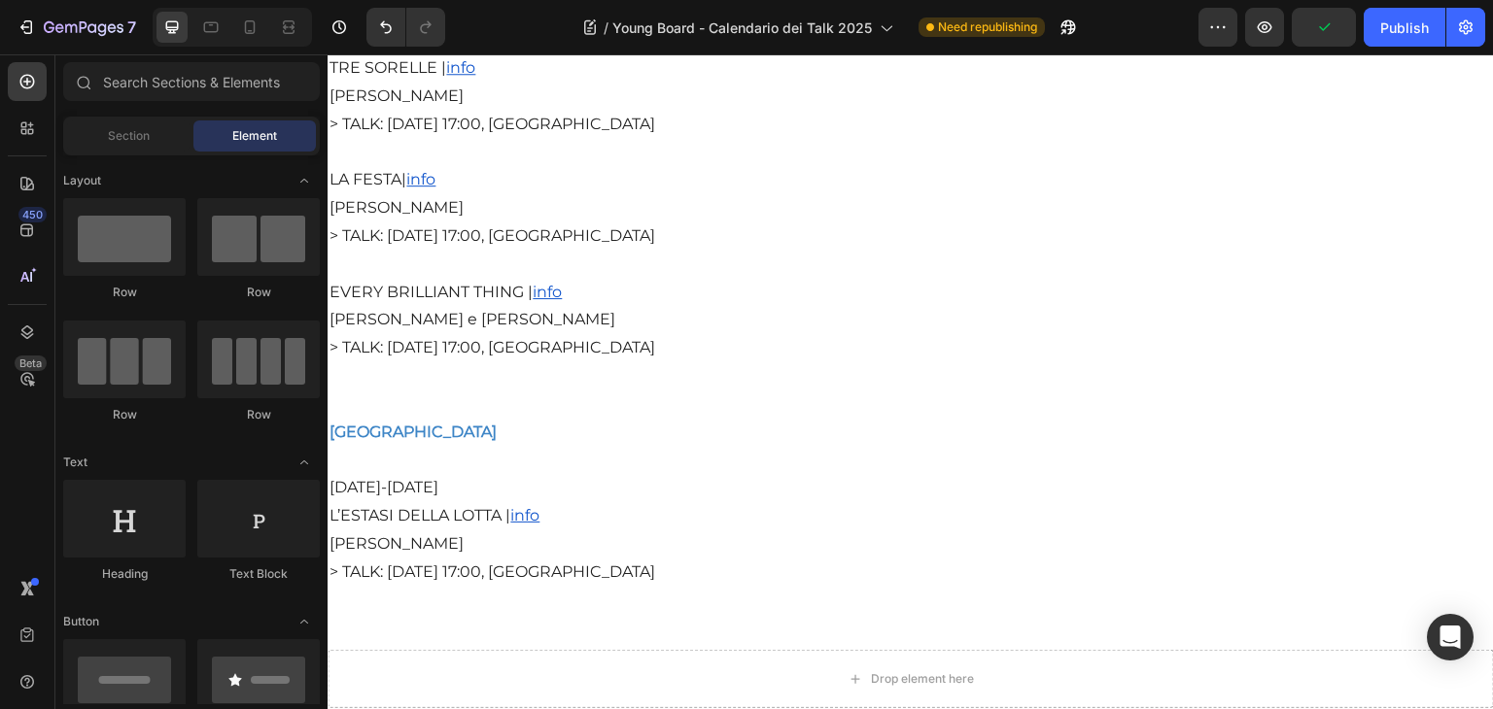
scroll to position [4692, 0]
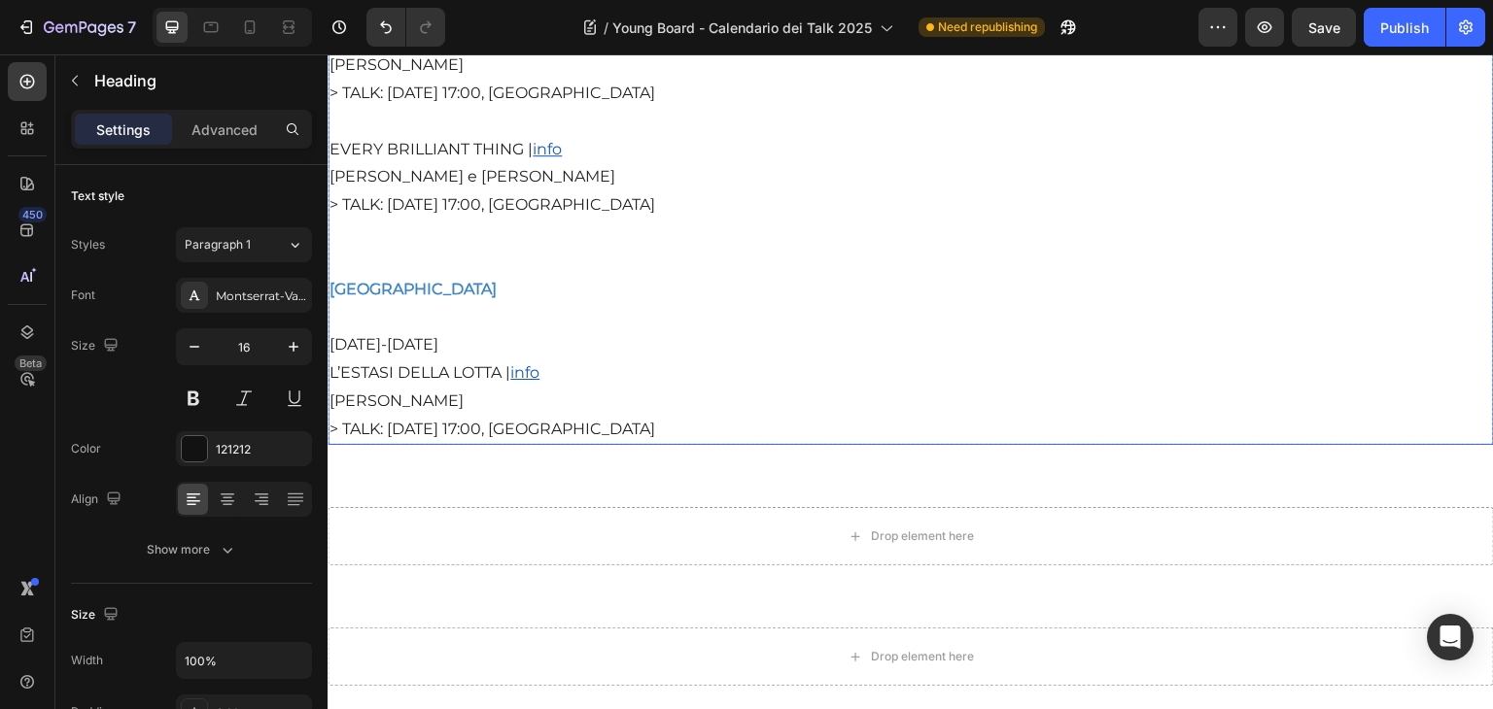
click at [369, 354] on span "16-19 aprile" at bounding box center [383, 344] width 109 height 18
drag, startPoint x: 468, startPoint y: 360, endPoint x: 303, endPoint y: 356, distance: 165.3
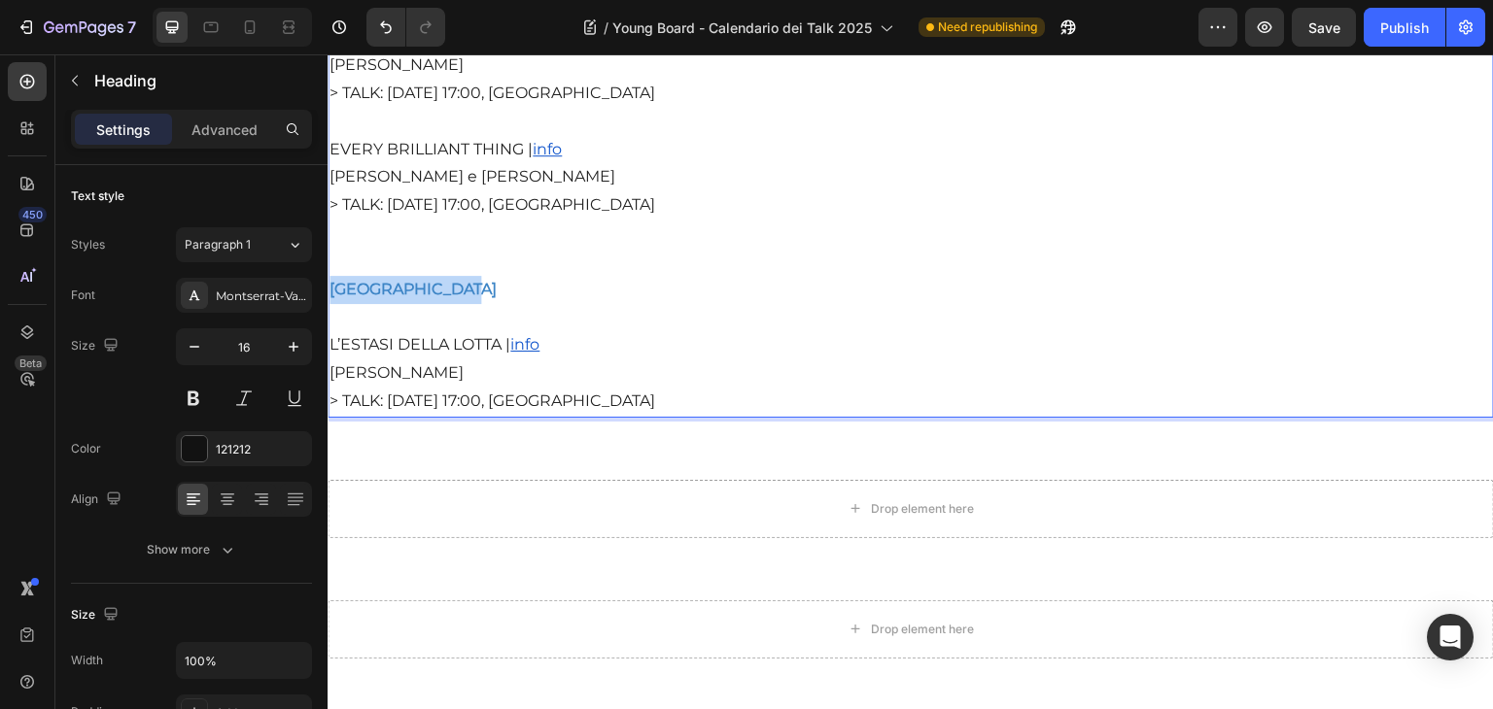
drag, startPoint x: 498, startPoint y: 303, endPoint x: 324, endPoint y: 299, distance: 174.0
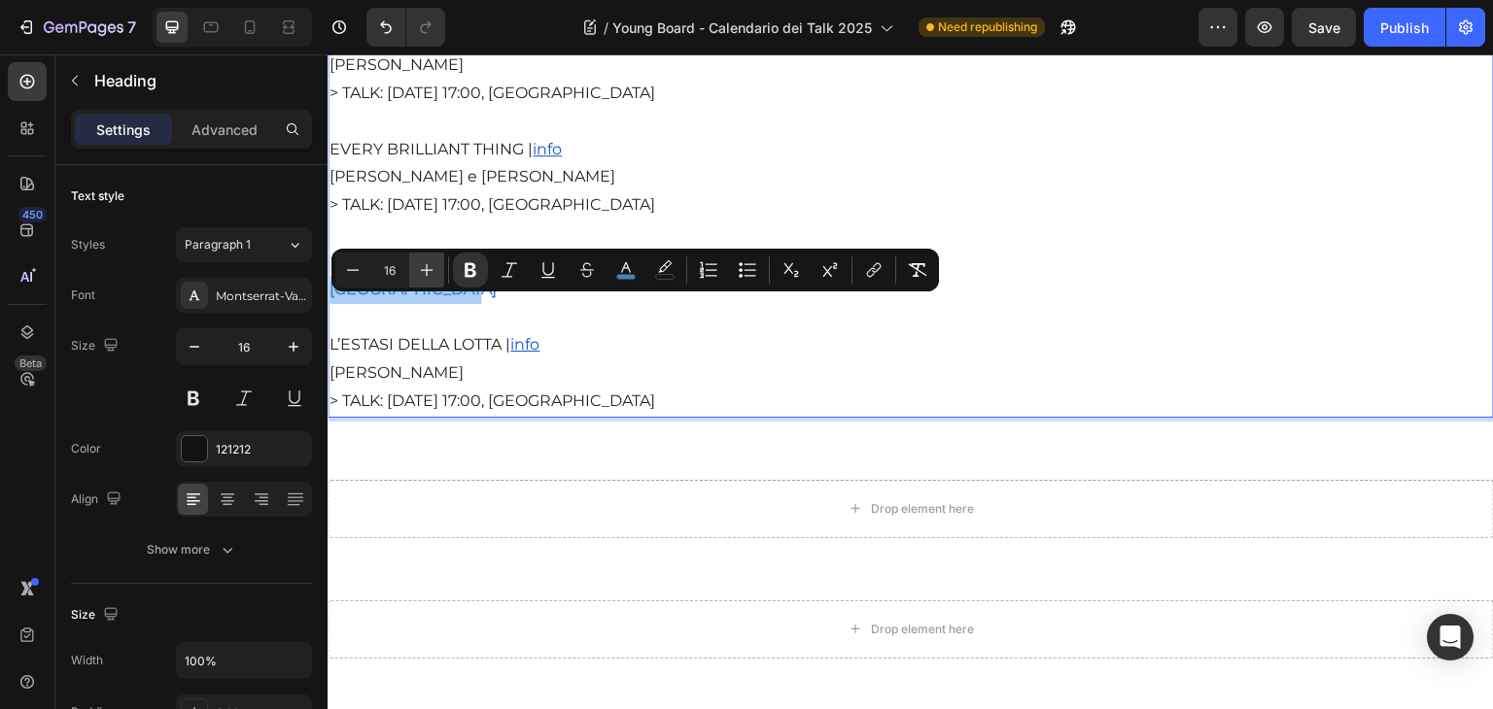
click at [419, 269] on icon "Editor contextual toolbar" at bounding box center [426, 269] width 19 height 19
type input "20"
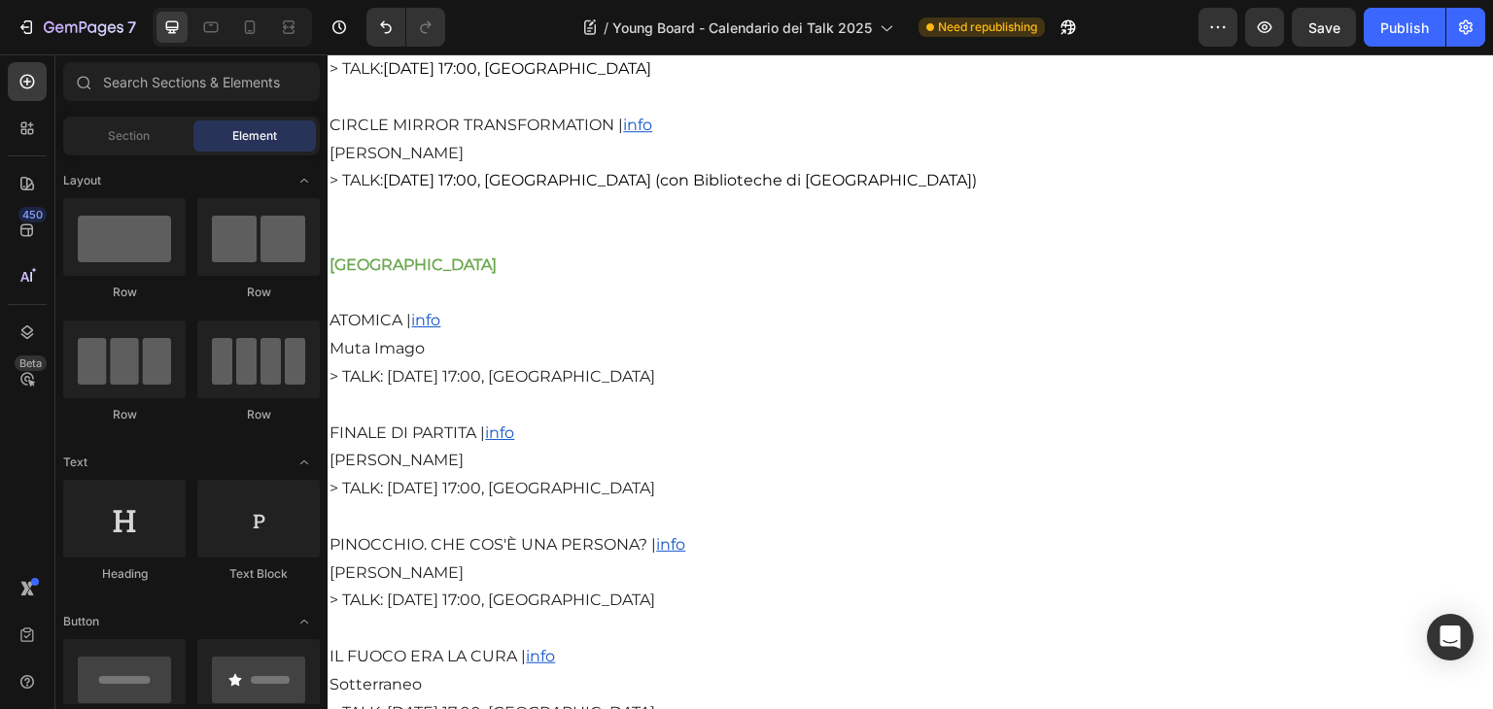
scroll to position [3772, 0]
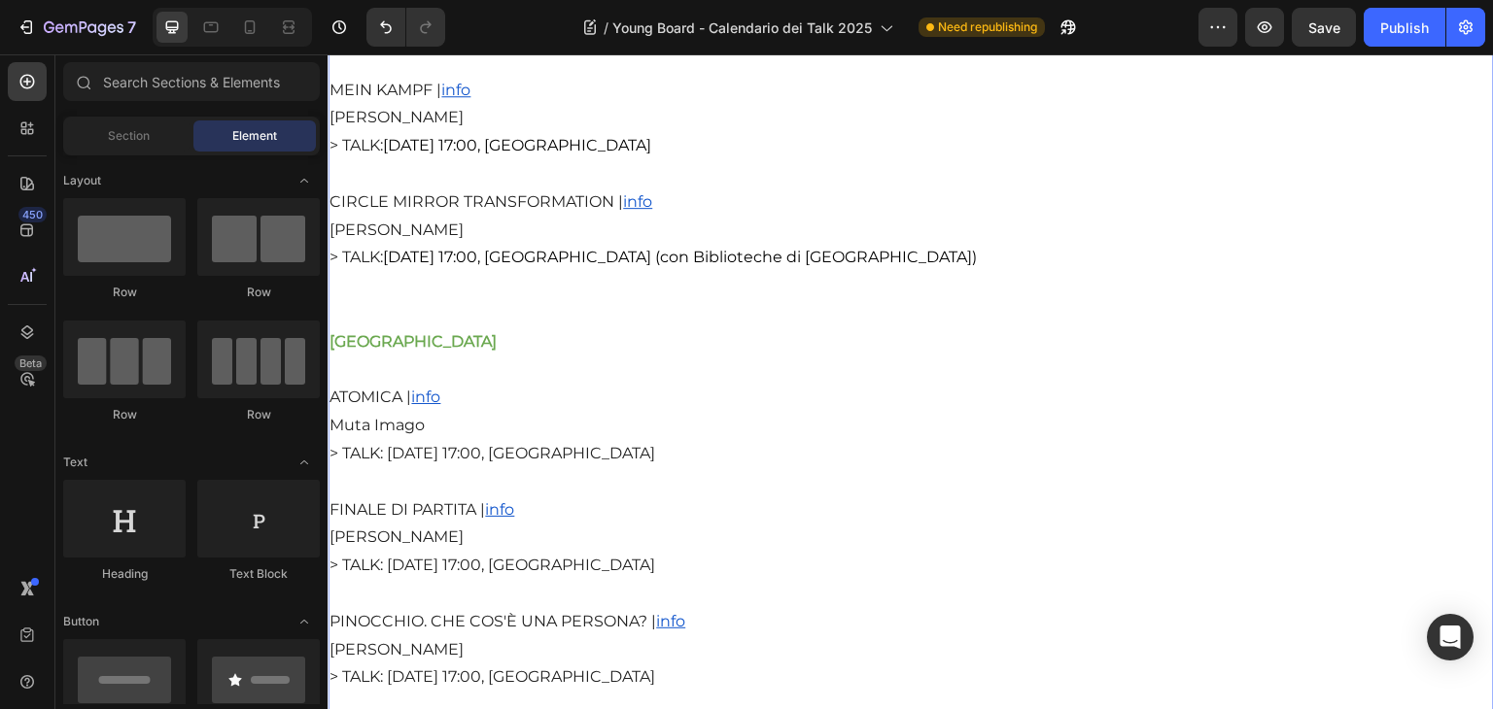
click at [430, 351] on strong "[GEOGRAPHIC_DATA]" at bounding box center [412, 341] width 167 height 18
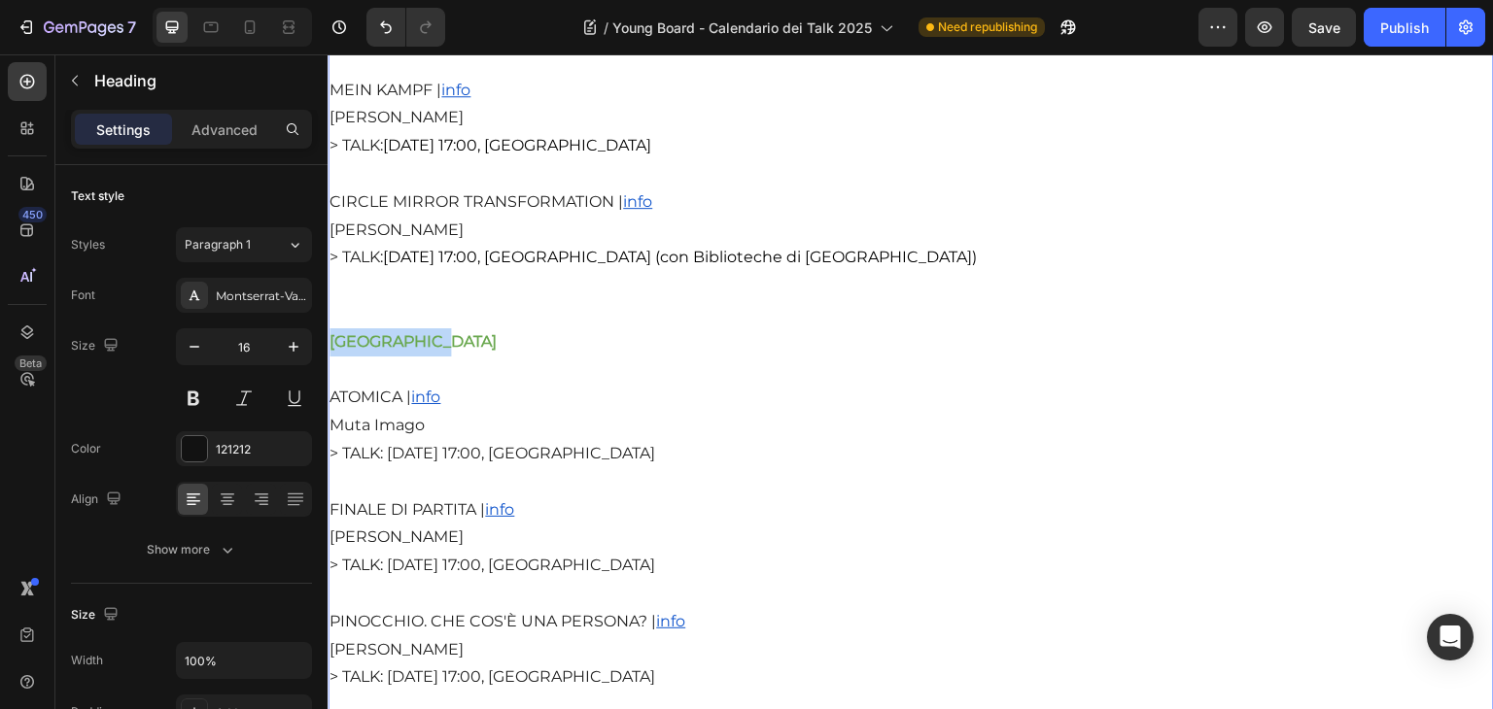
drag, startPoint x: 450, startPoint y: 367, endPoint x: 326, endPoint y: 355, distance: 125.0
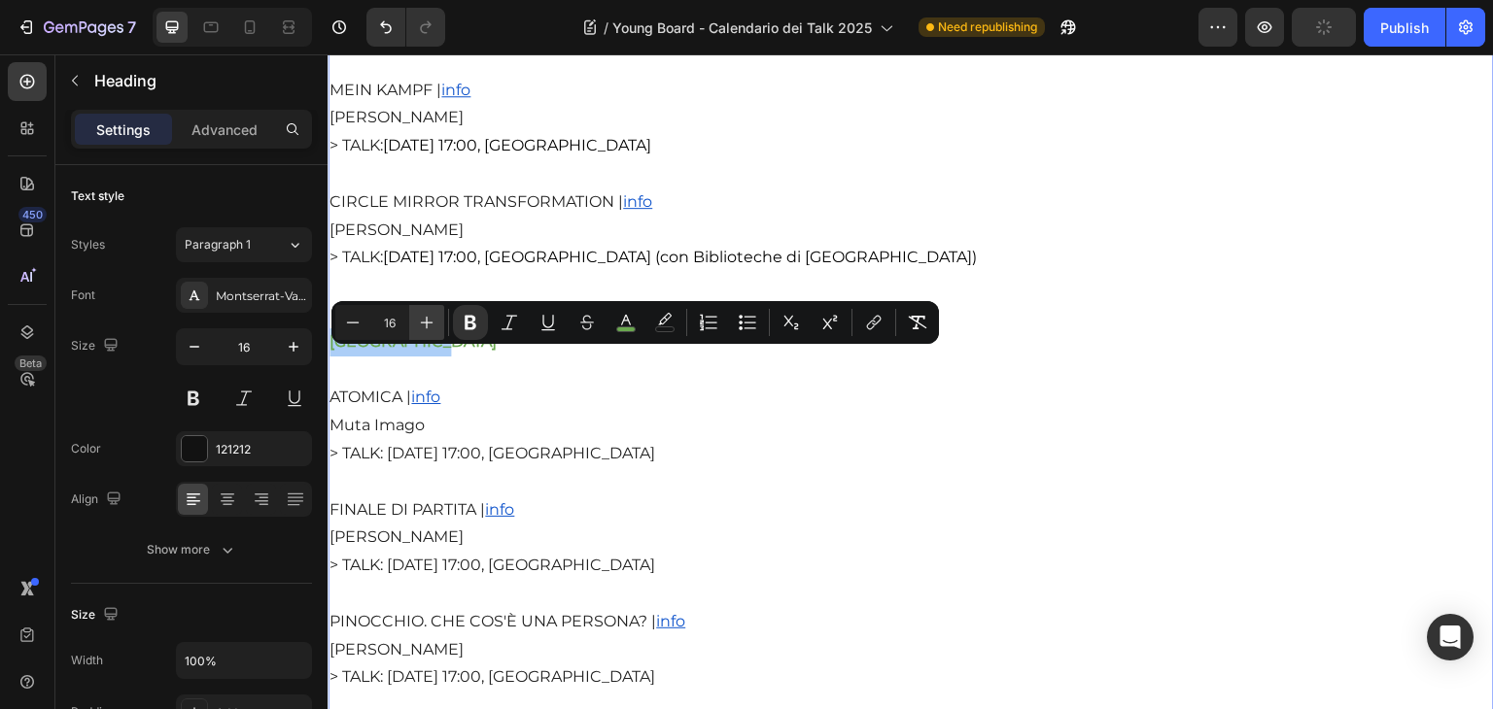
click at [423, 325] on icon "Editor contextual toolbar" at bounding box center [426, 322] width 19 height 19
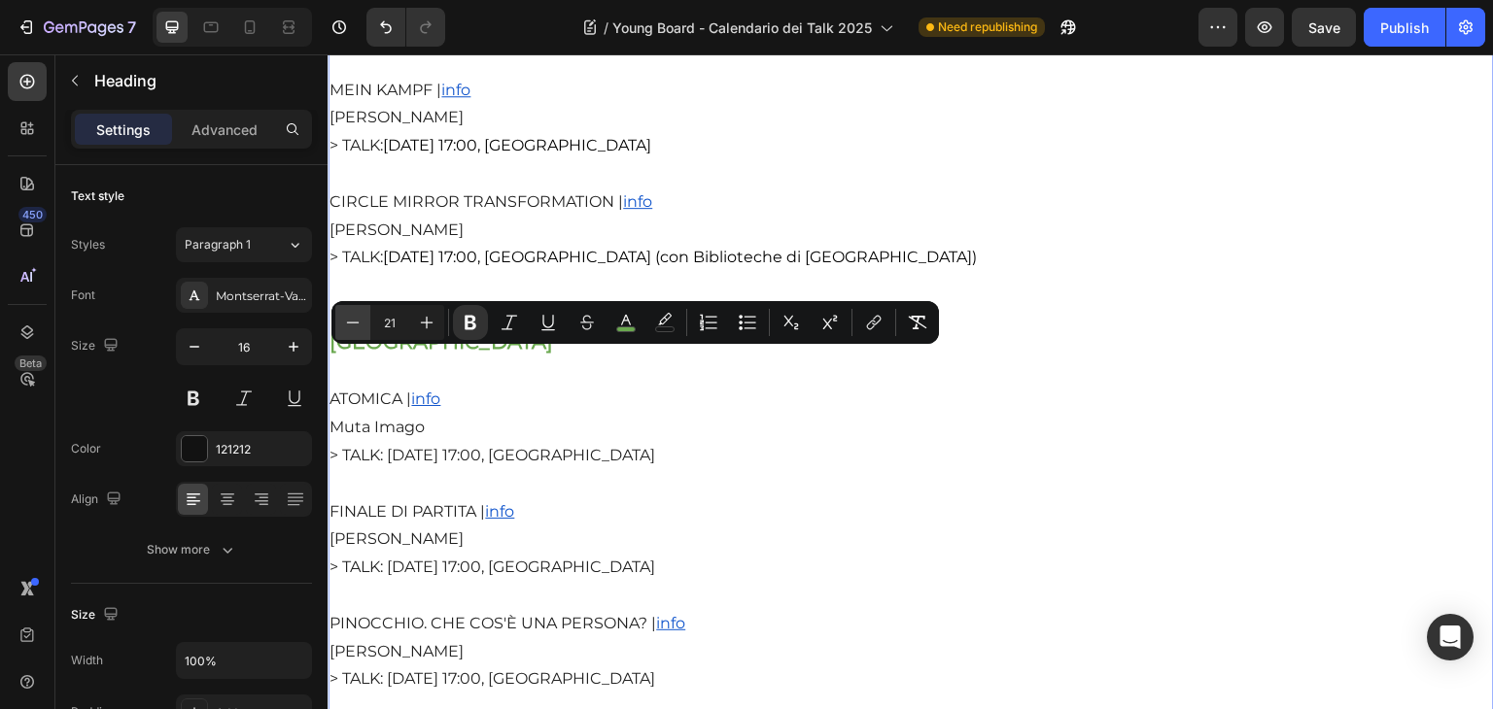
click at [355, 328] on icon "Editor contextual toolbar" at bounding box center [352, 322] width 19 height 19
type input "20"
click at [615, 449] on p "TEATRO ARGENTINA RE CHICCHINELLA | info Emma Dante > TALK: Martedì 4 novembre, …" at bounding box center [910, 512] width 1162 height 1655
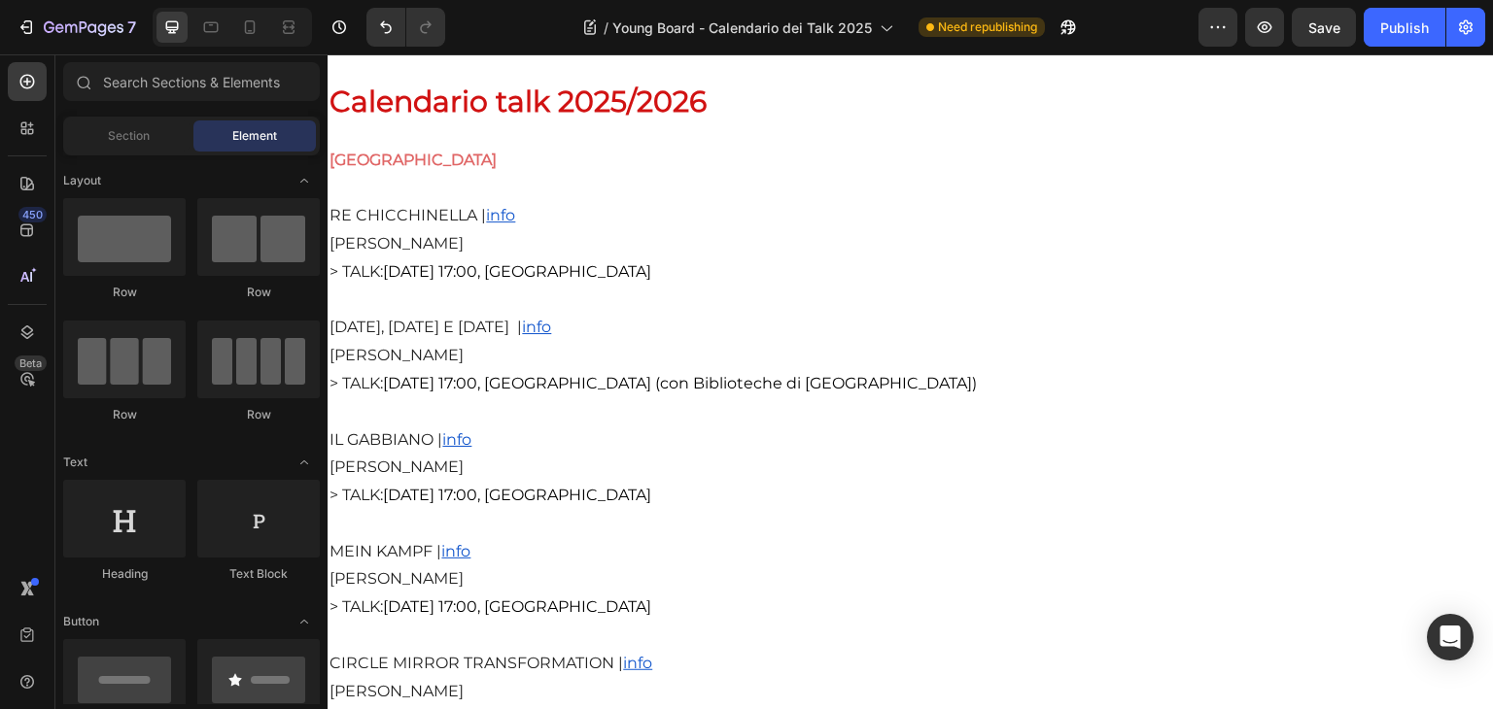
scroll to position [3055, 0]
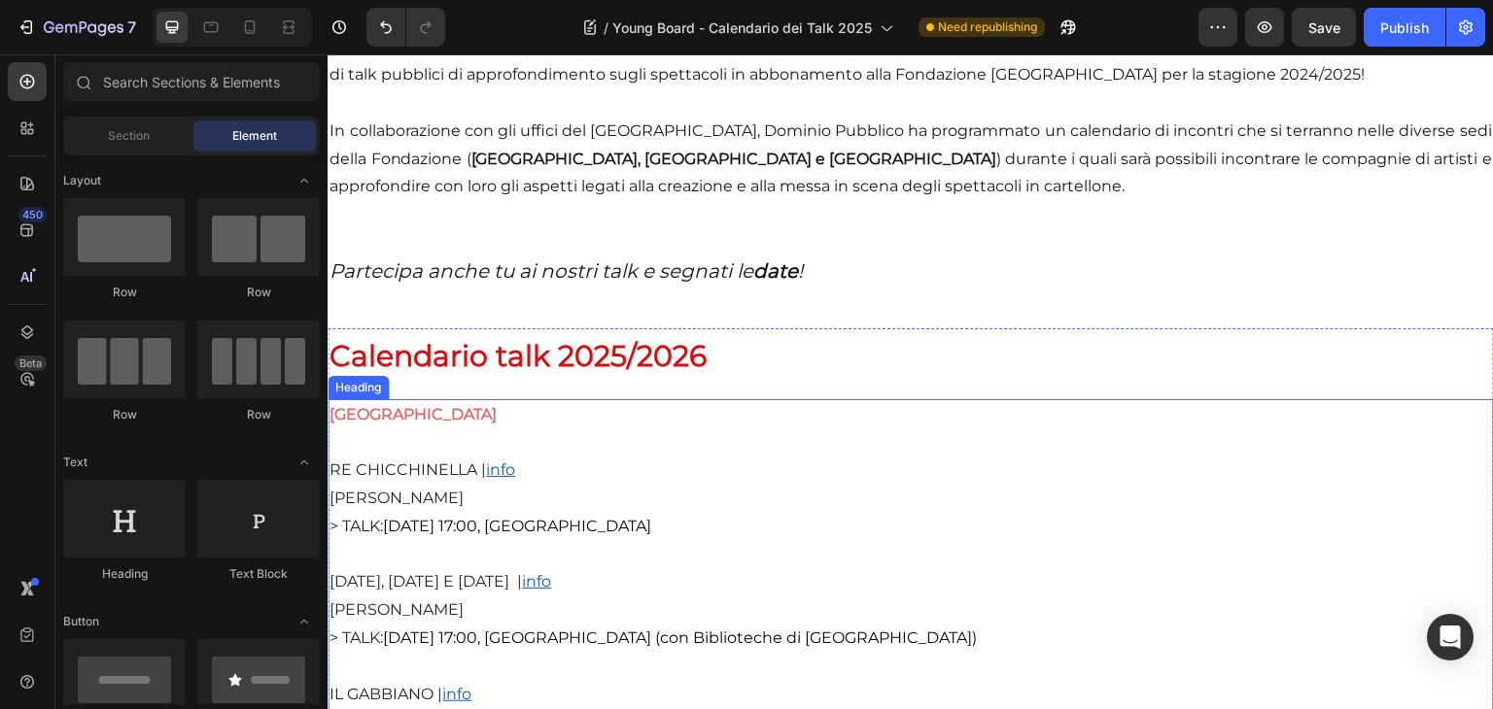
click at [486, 424] on strong "[GEOGRAPHIC_DATA]" at bounding box center [412, 414] width 167 height 18
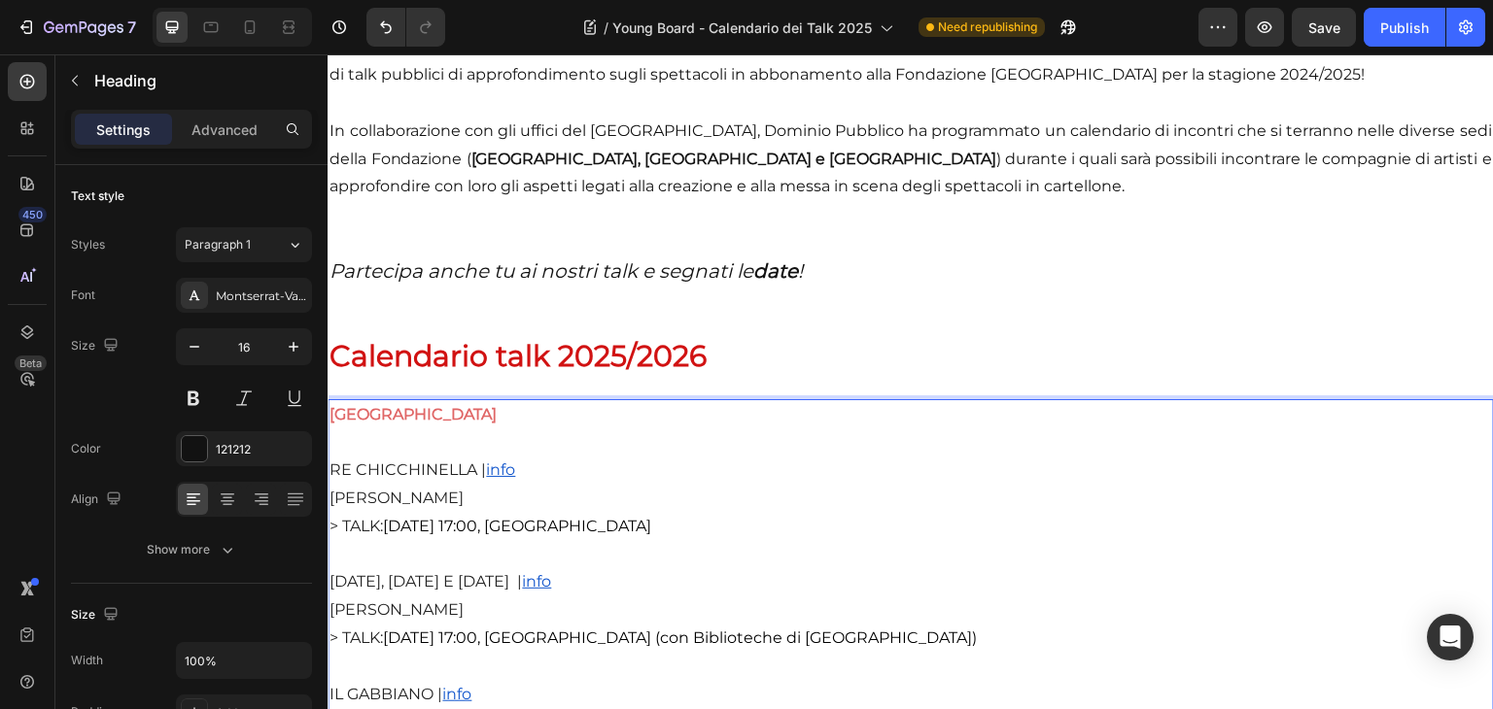
drag, startPoint x: 513, startPoint y: 431, endPoint x: 338, endPoint y: 434, distance: 175.0
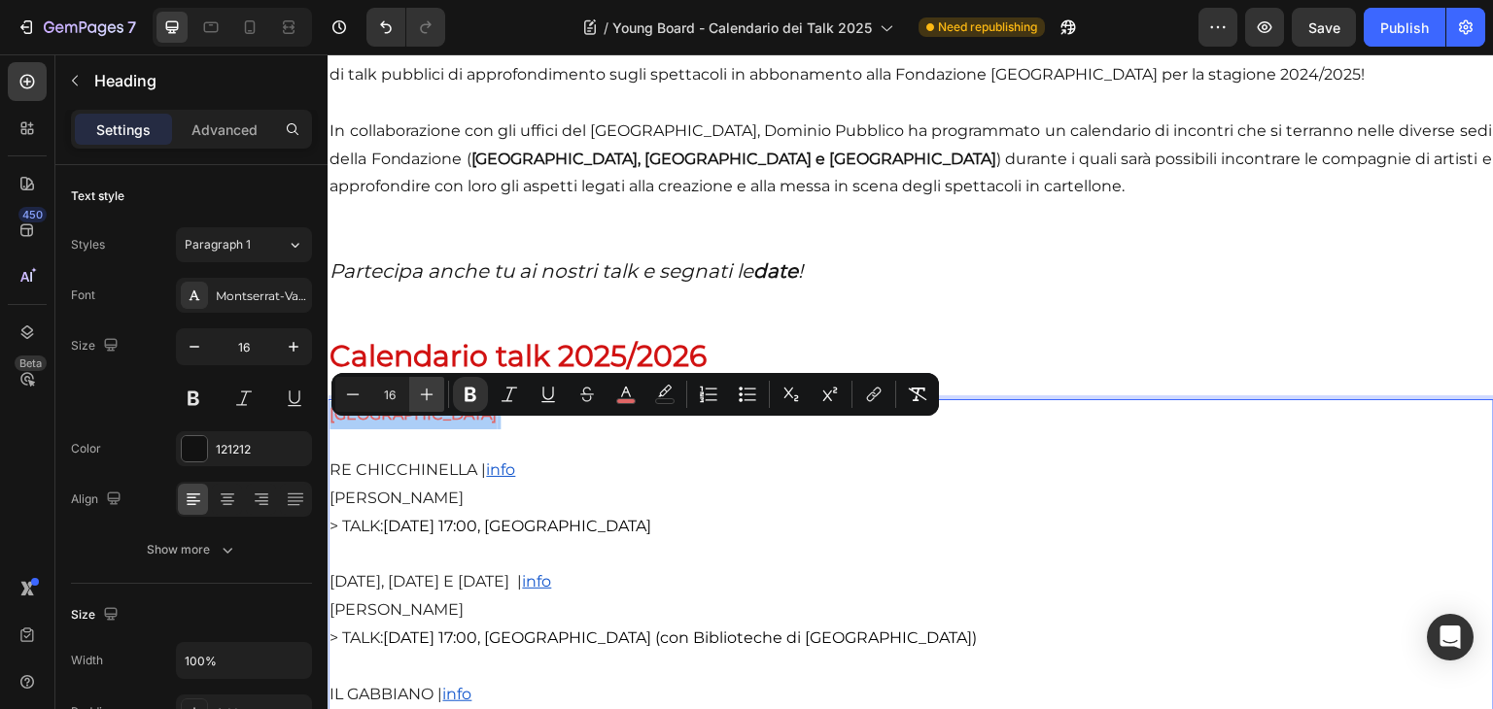
click at [424, 397] on icon "Editor contextual toolbar" at bounding box center [426, 394] width 19 height 19
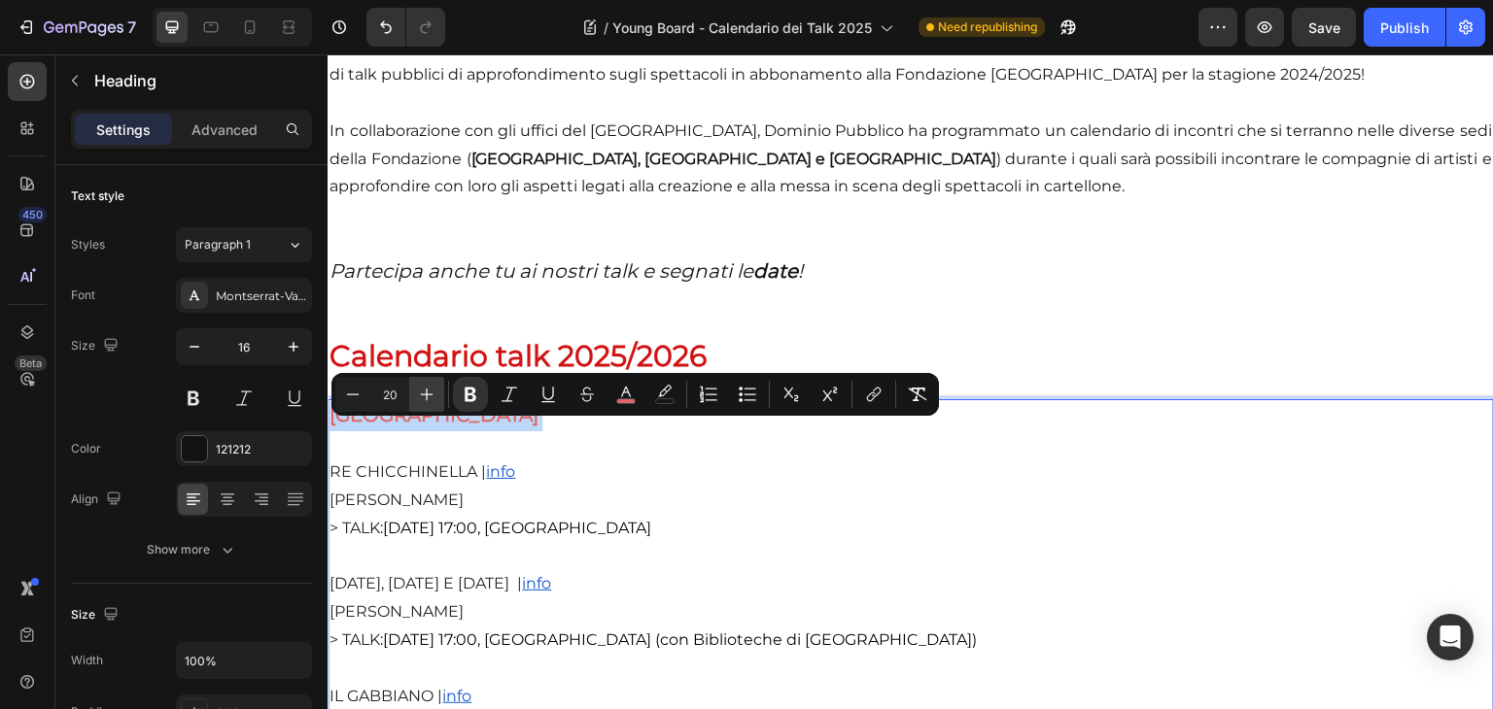
type input "21"
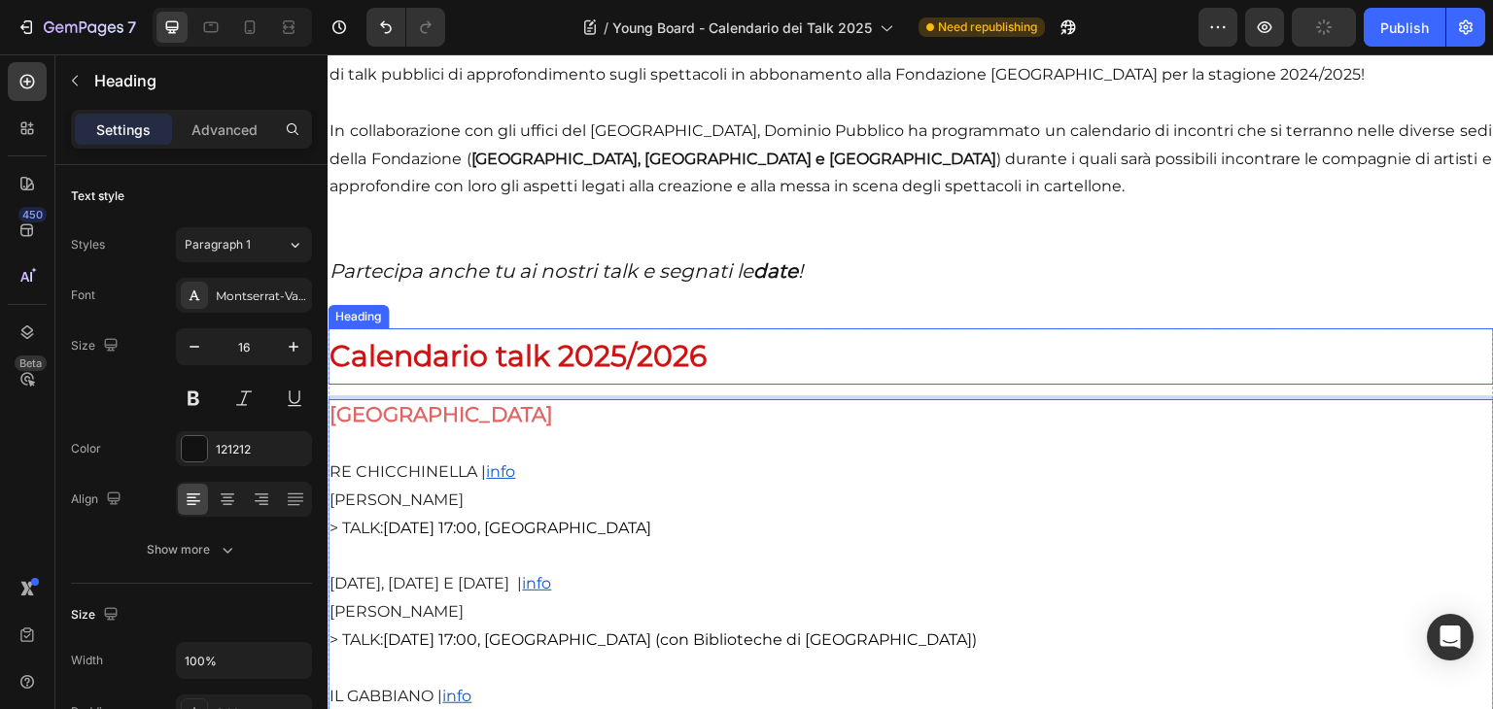
click at [742, 370] on p "⁠⁠⁠⁠⁠⁠⁠ Calendario talk 2025/2026" at bounding box center [910, 356] width 1162 height 52
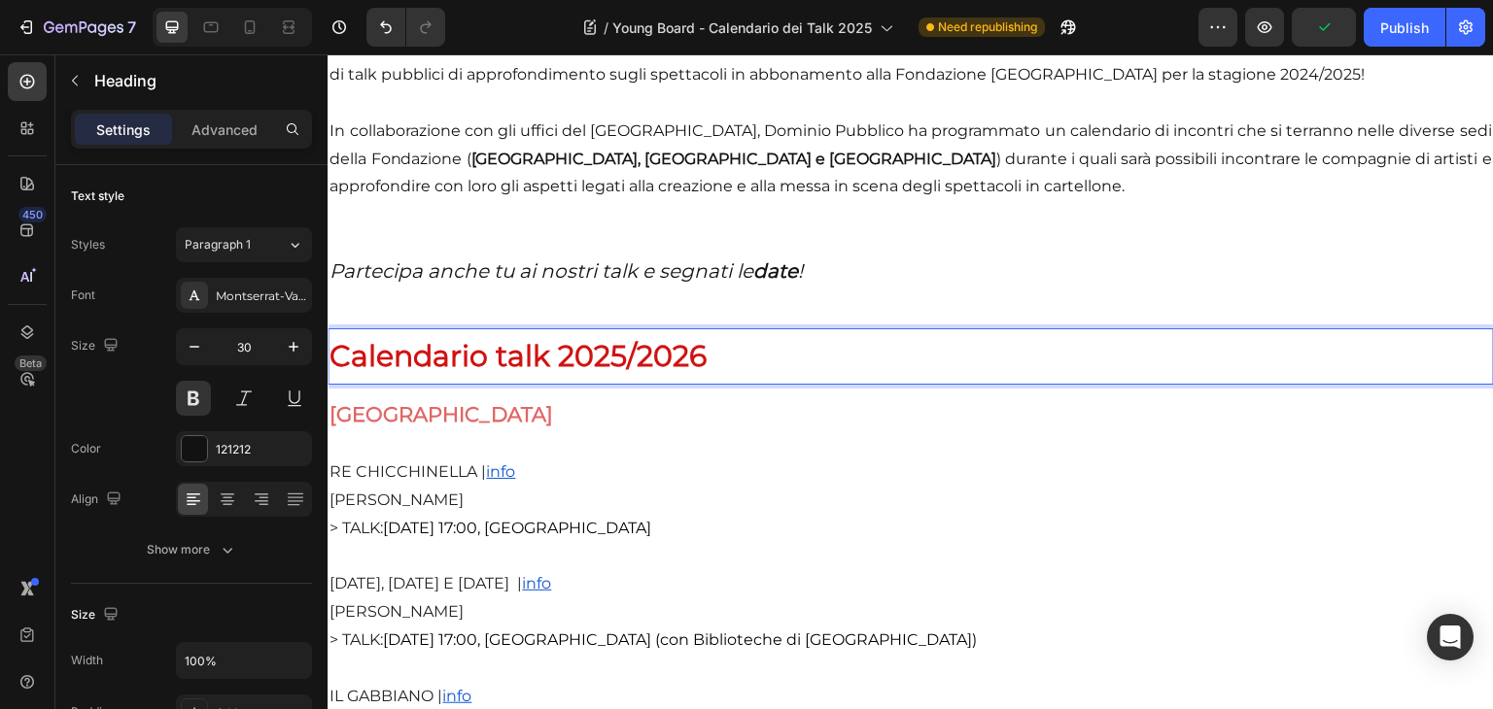
drag, startPoint x: 717, startPoint y: 372, endPoint x: 687, endPoint y: 372, distance: 30.1
drag, startPoint x: 706, startPoint y: 374, endPoint x: 654, endPoint y: 373, distance: 51.5
click at [654, 373] on span "Calendario talk 2025/2026" at bounding box center [517, 356] width 377 height 36
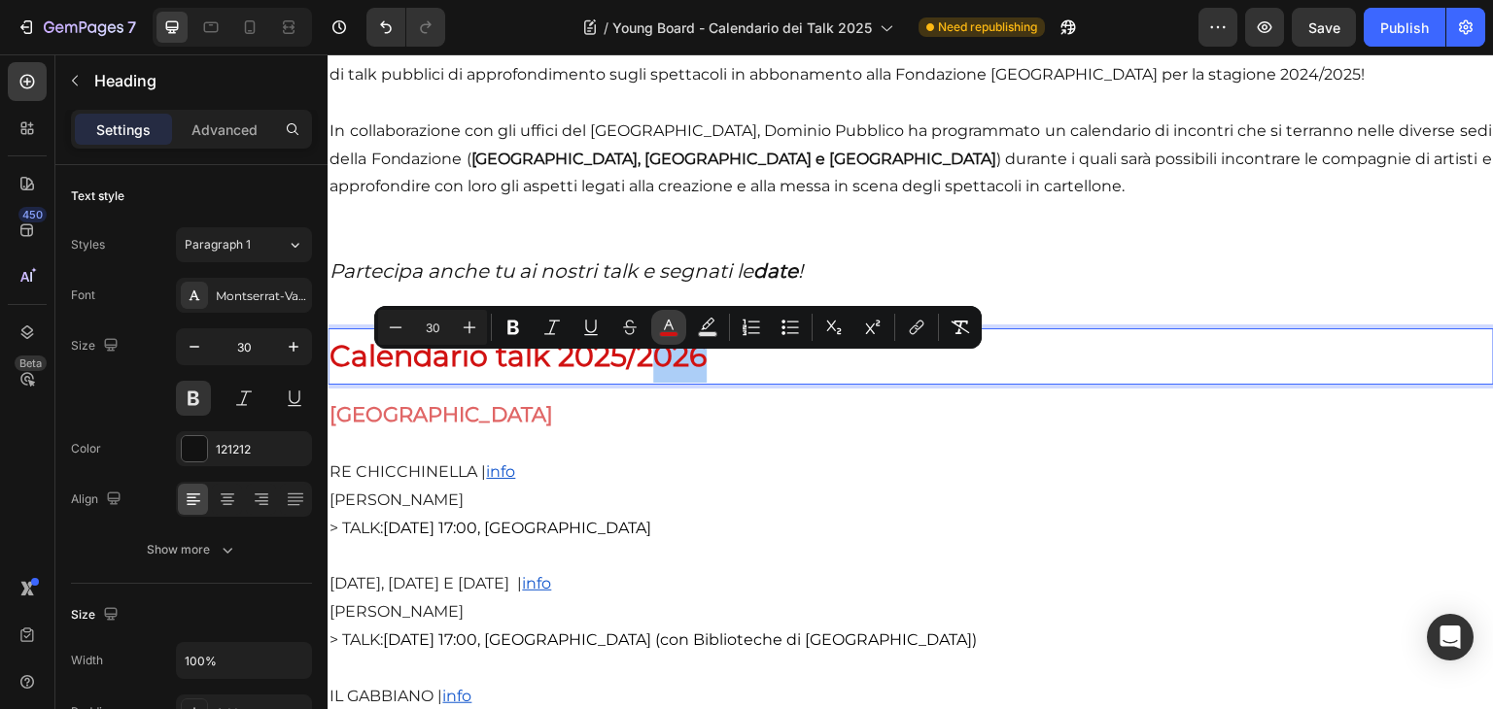
click at [676, 338] on button "color" at bounding box center [668, 327] width 35 height 35
type input "D11212"
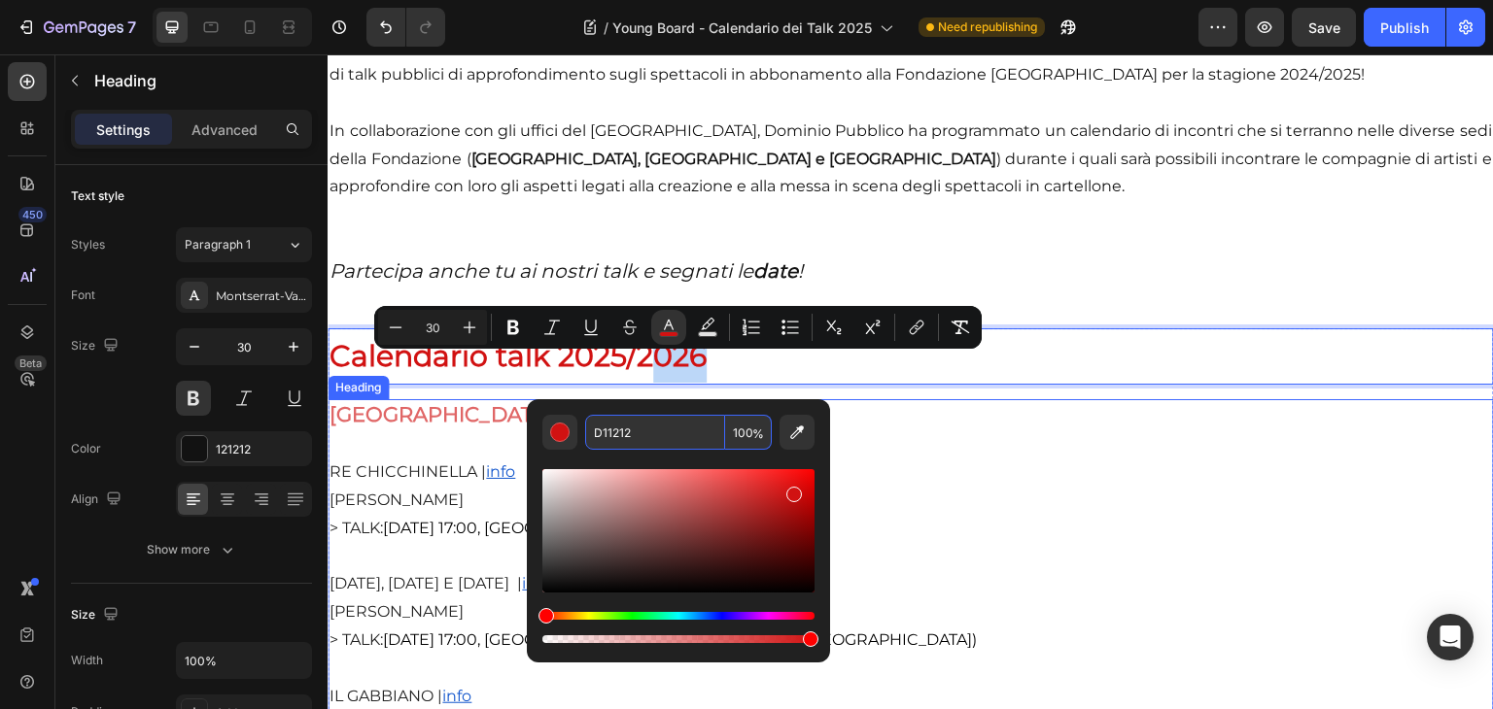
click at [476, 427] on strong "[GEOGRAPHIC_DATA]" at bounding box center [441, 414] width 224 height 24
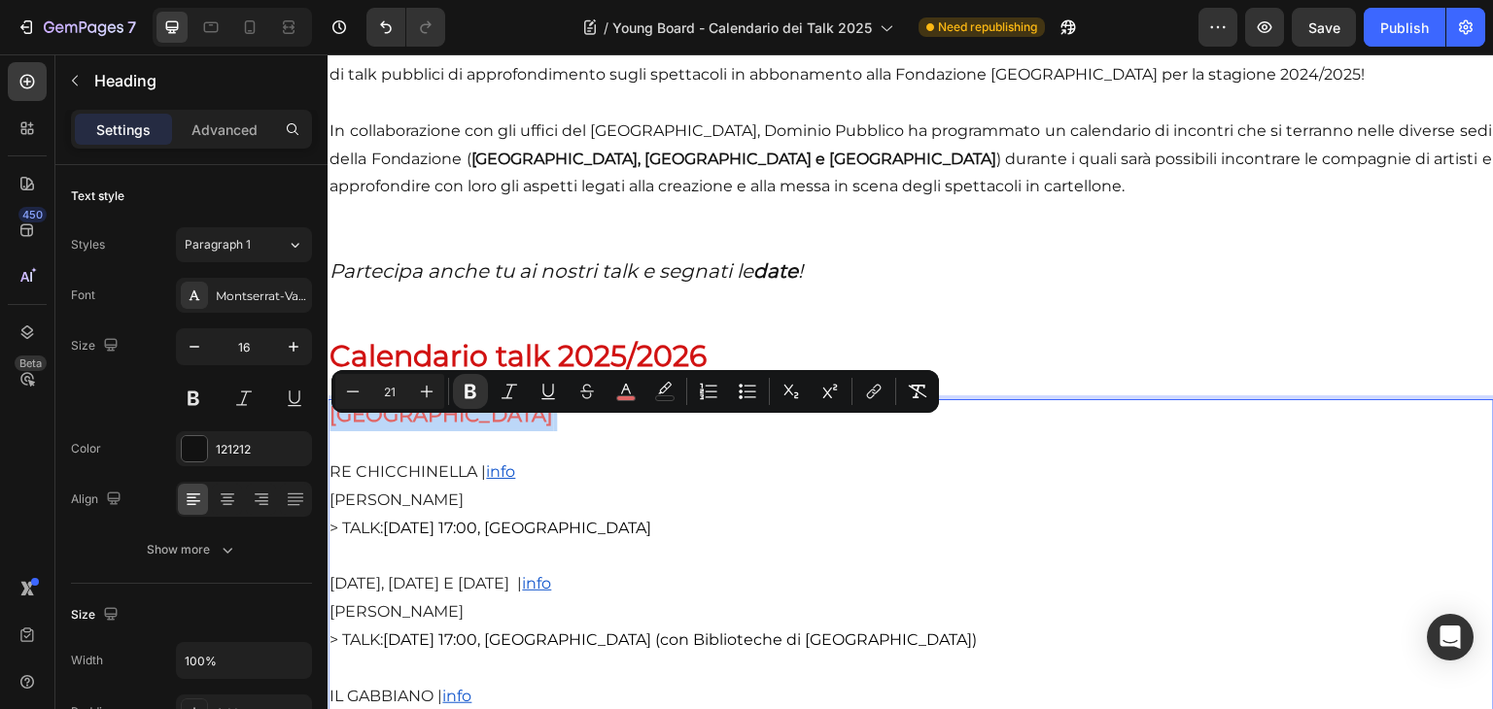
drag, startPoint x: 580, startPoint y: 434, endPoint x: 357, endPoint y: 434, distance: 223.5
click at [626, 397] on rect "Editor contextual toolbar" at bounding box center [626, 399] width 18 height 5
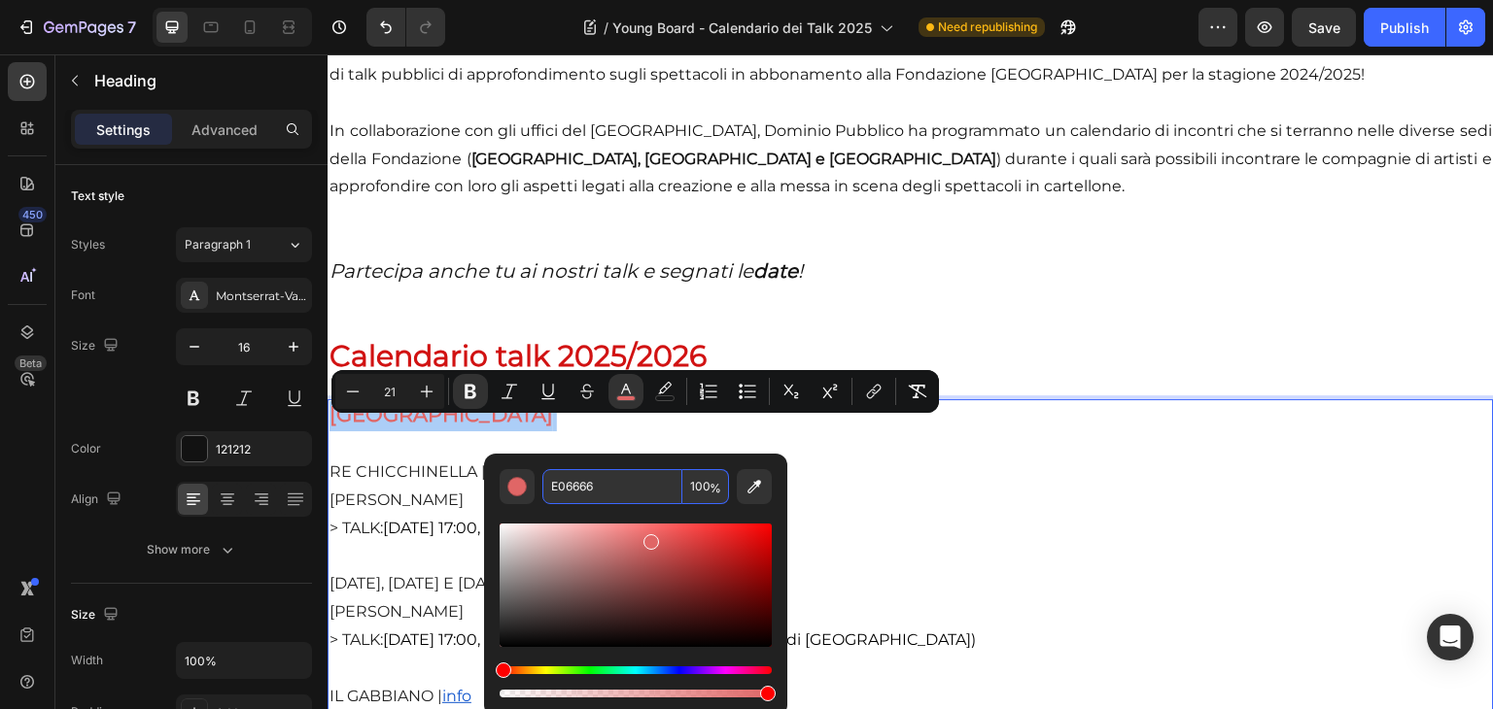
click at [622, 481] on input "E06666" at bounding box center [612, 486] width 140 height 35
paste input "TEATRO ARGENTINA 28 ottobre-9 novembre RE CHICCHINELLA | info Emma Dante > TALK…"
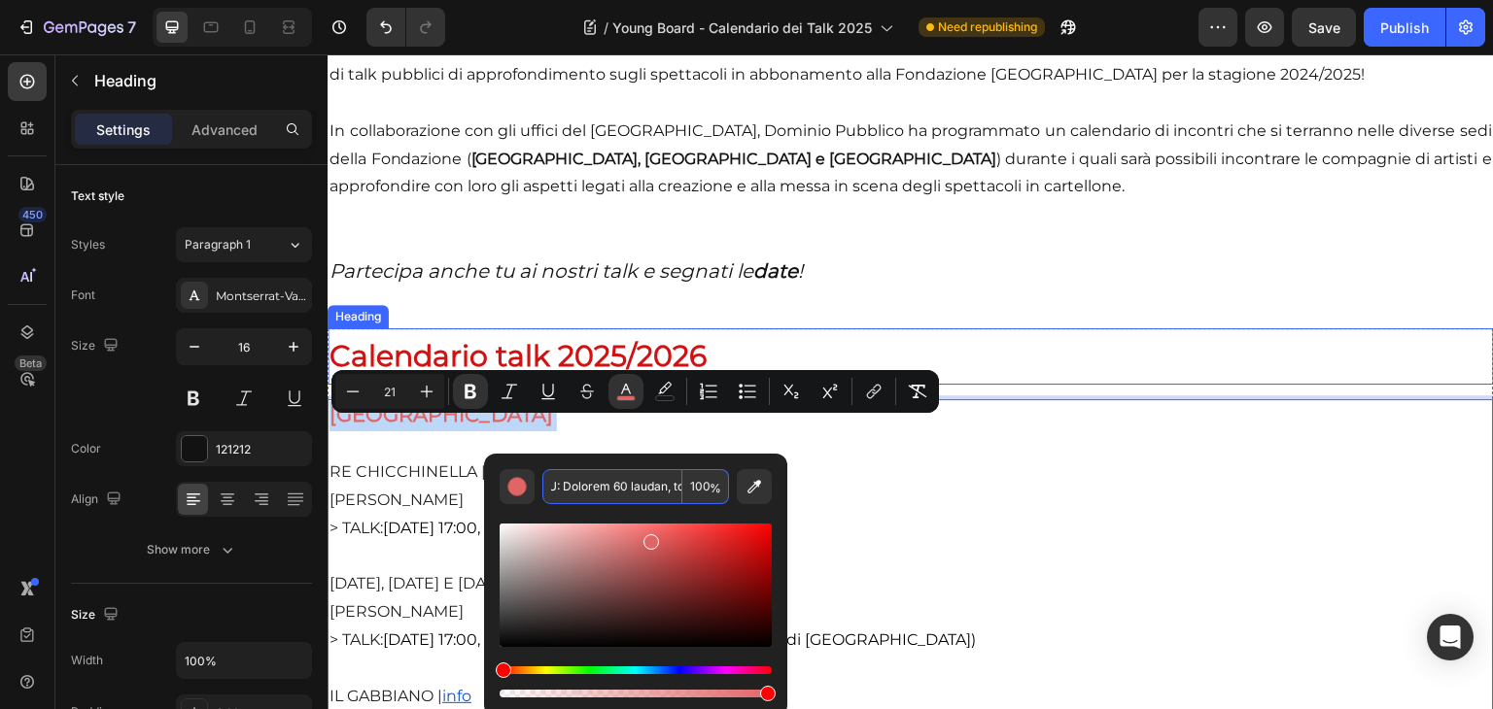
click at [638, 363] on span "Calendario talk 2025/2026" at bounding box center [517, 356] width 377 height 36
type input "E06666"
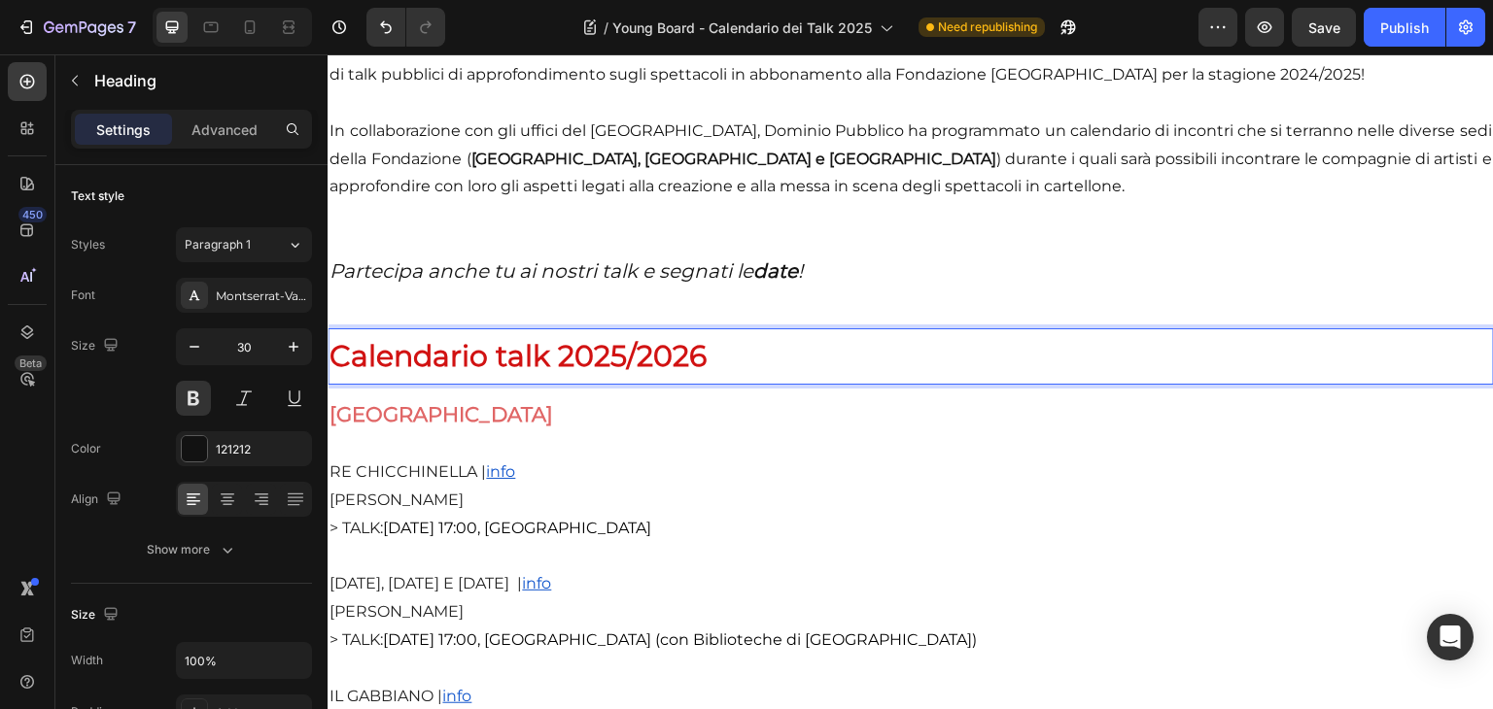
click at [707, 371] on span "Calendario talk 2025/2026" at bounding box center [517, 356] width 377 height 36
drag, startPoint x: 714, startPoint y: 371, endPoint x: 614, endPoint y: 373, distance: 100.1
click at [614, 373] on span "Calendario talk 2025/2026" at bounding box center [517, 356] width 377 height 36
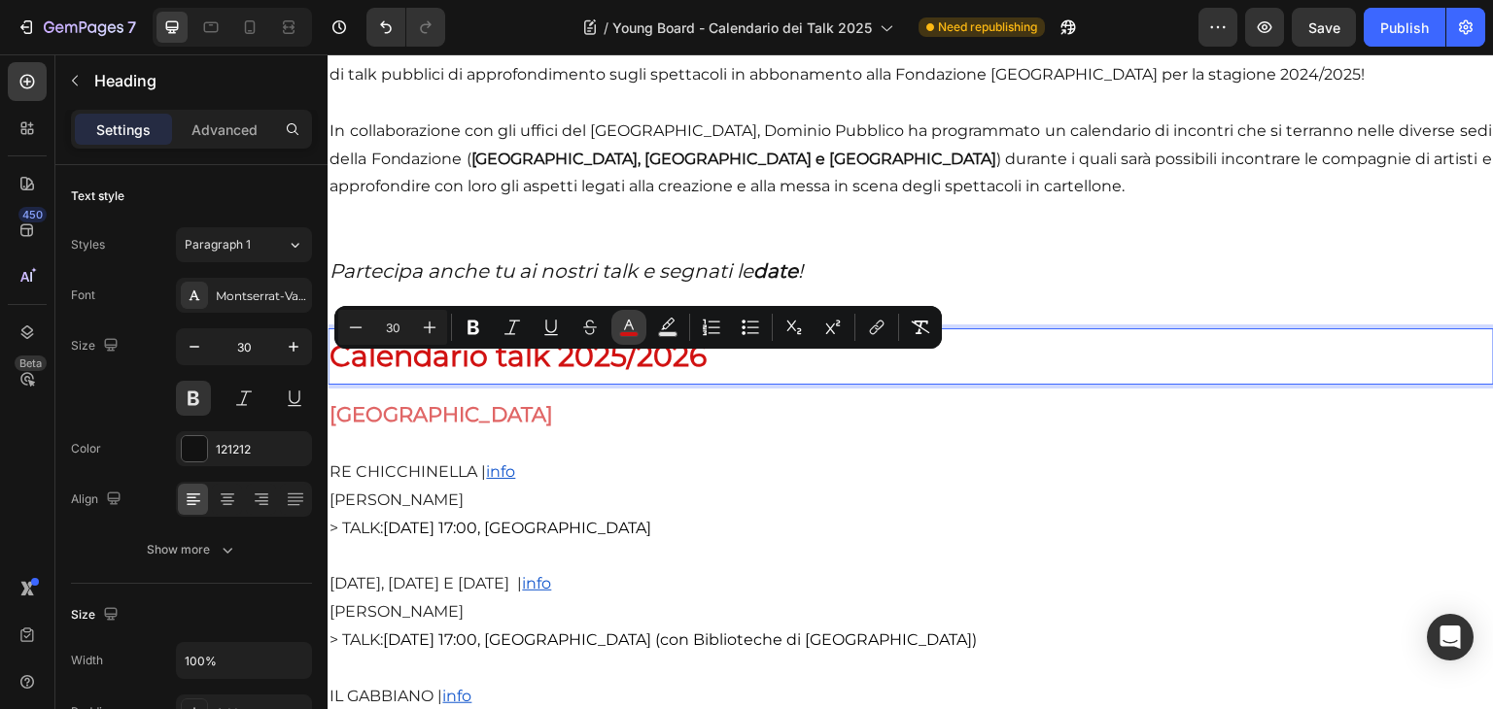
click at [626, 338] on button "color" at bounding box center [628, 327] width 35 height 35
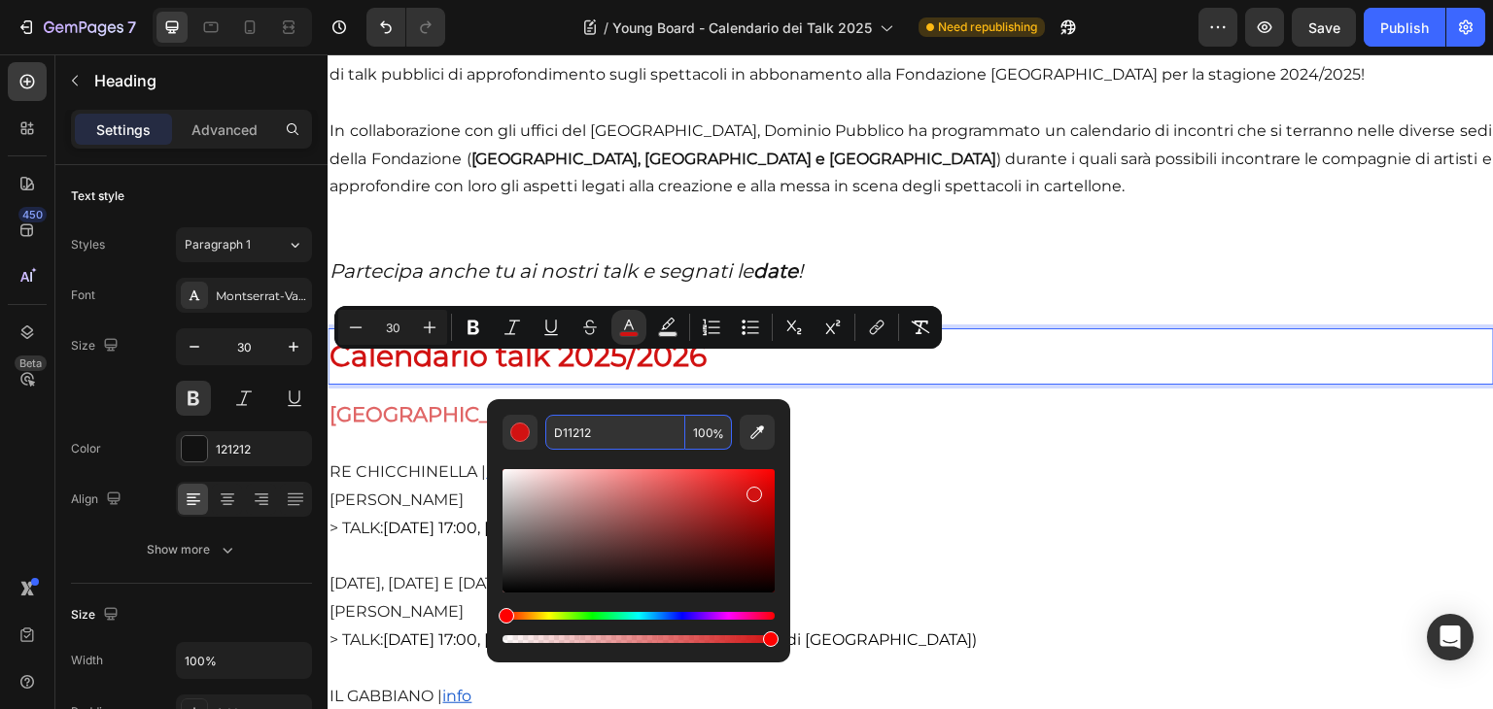
click at [625, 431] on input "D11212" at bounding box center [615, 432] width 140 height 35
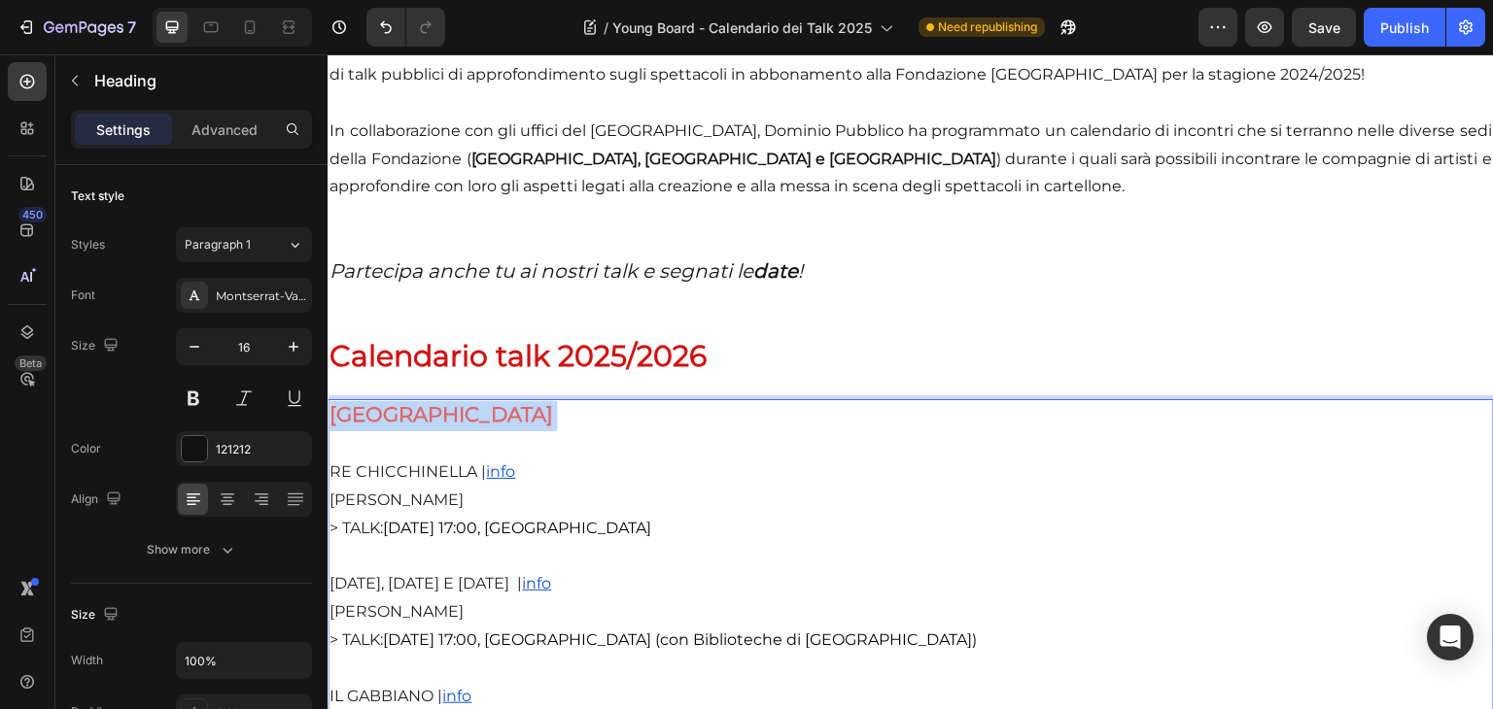
drag, startPoint x: 559, startPoint y: 439, endPoint x: 362, endPoint y: 432, distance: 196.4
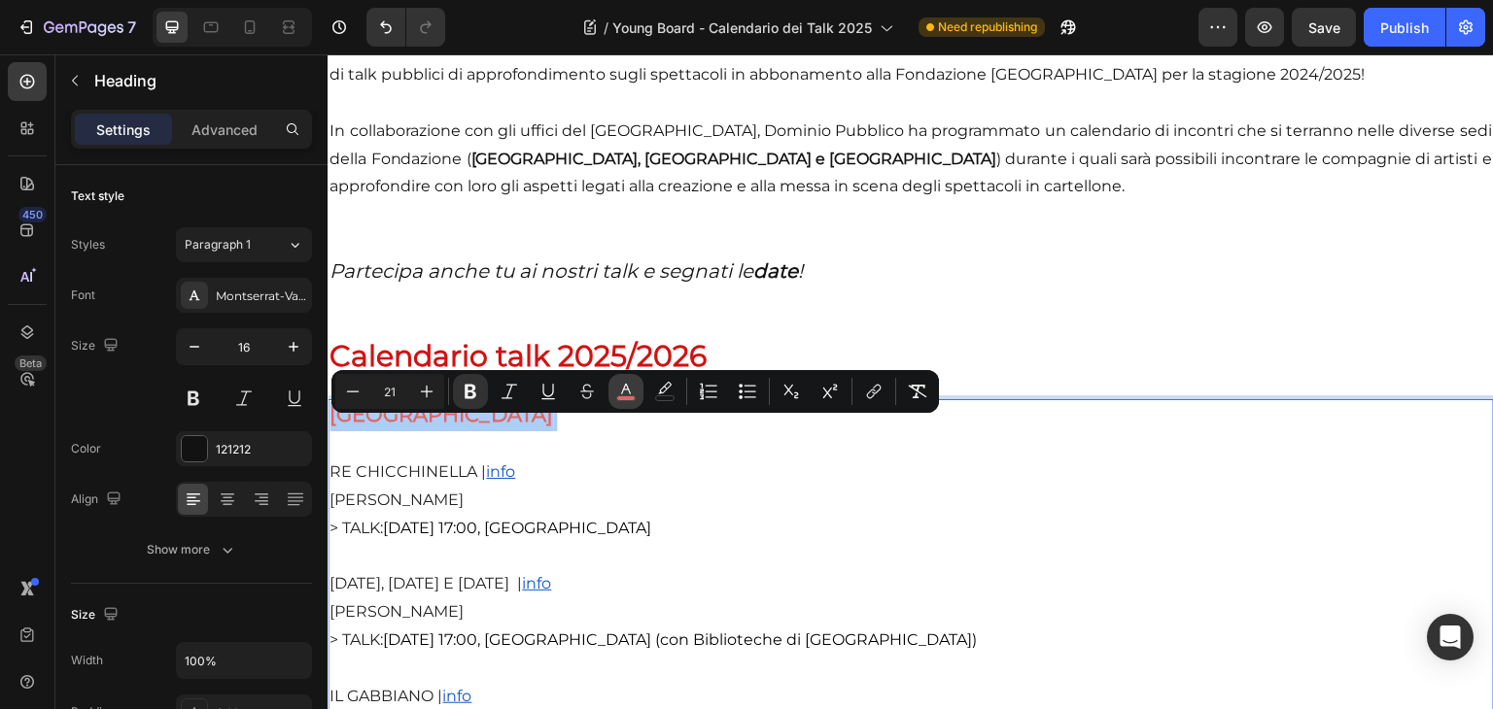
click at [613, 394] on button "color" at bounding box center [625, 391] width 35 height 35
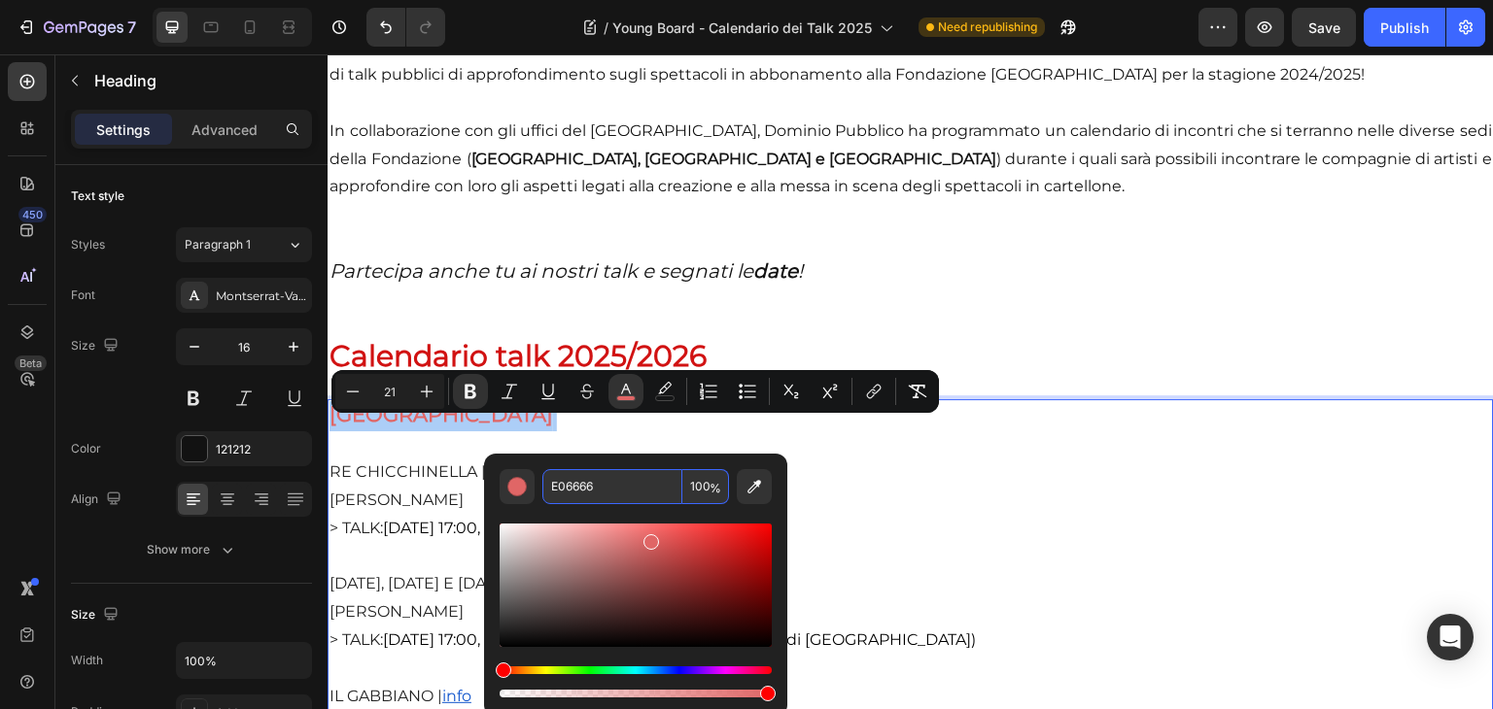
click at [630, 483] on input "E06666" at bounding box center [612, 486] width 140 height 35
paste input "D11212"
type input "D11212"
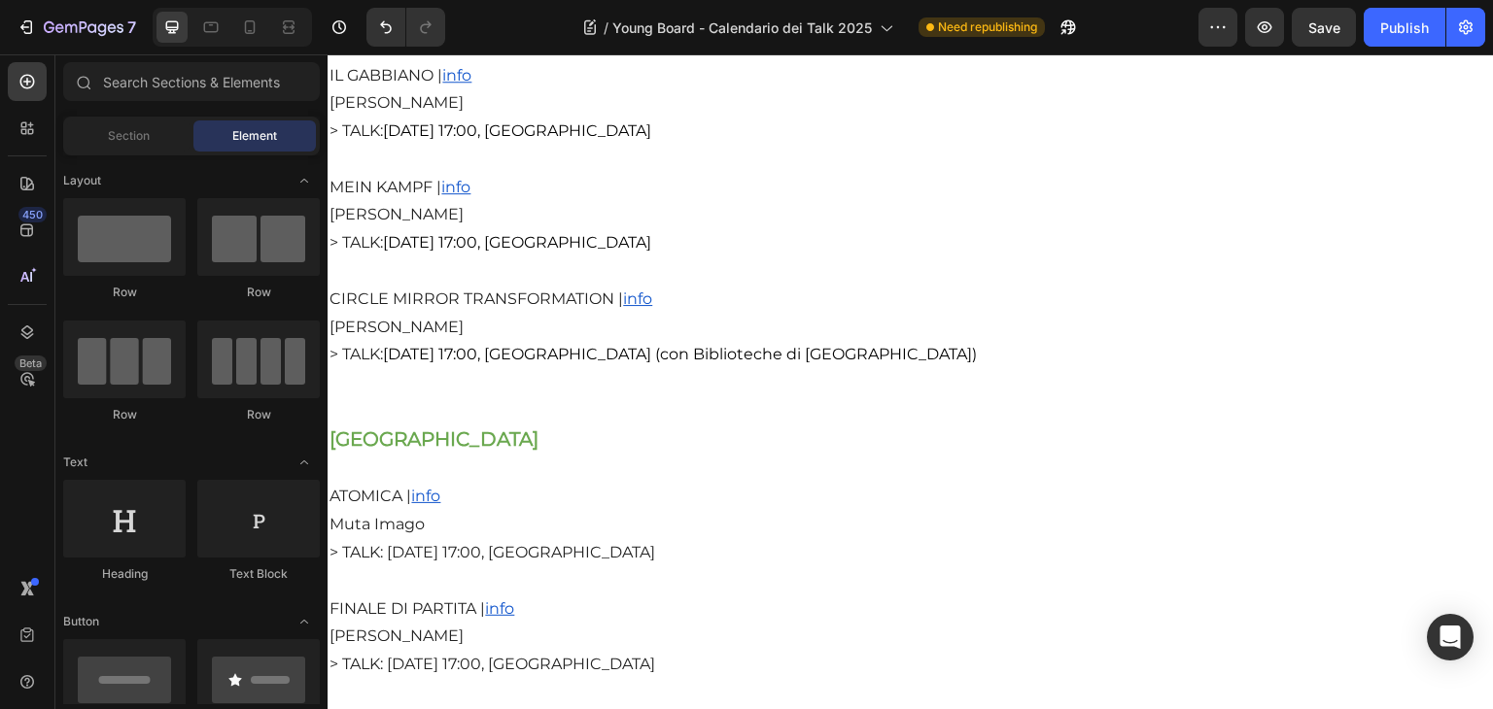
scroll to position [3754, 0]
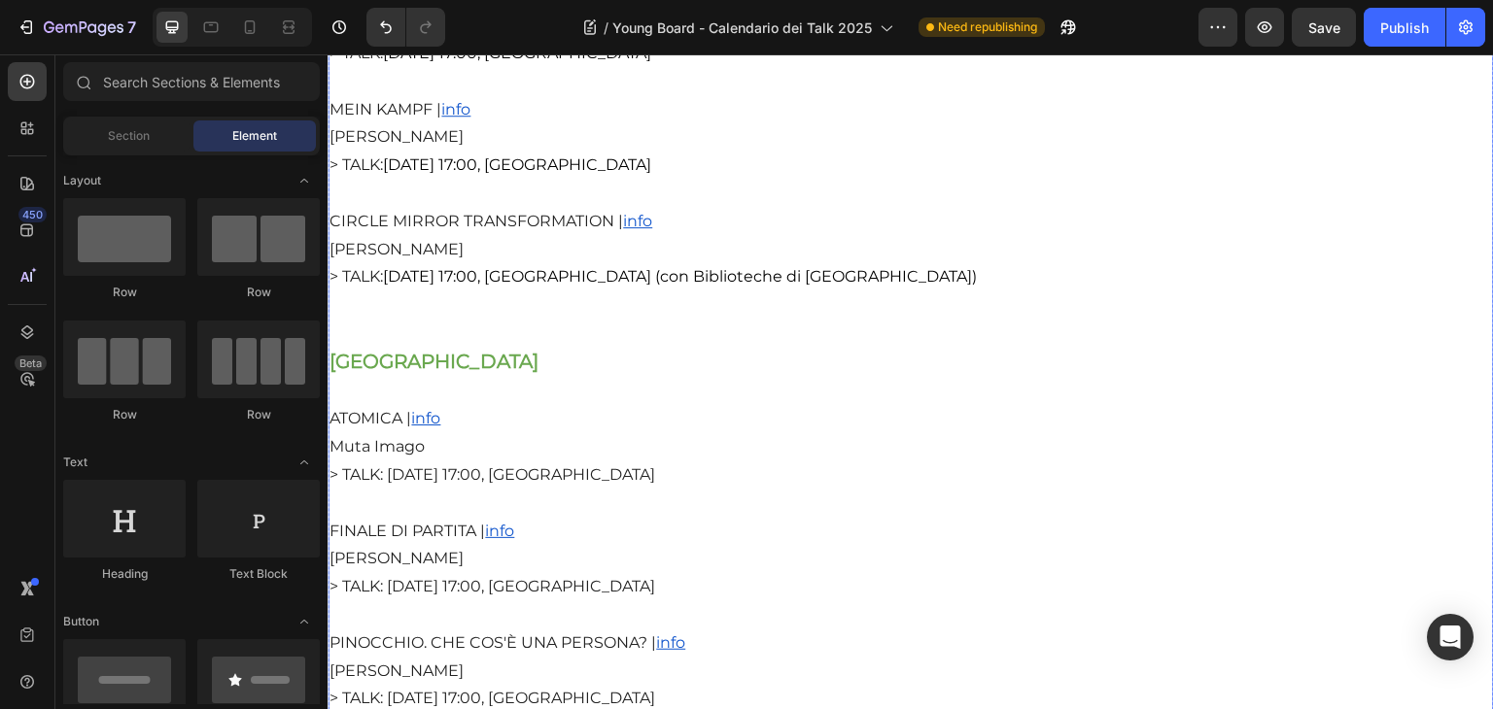
click at [443, 373] on strong "[GEOGRAPHIC_DATA]" at bounding box center [433, 361] width 209 height 23
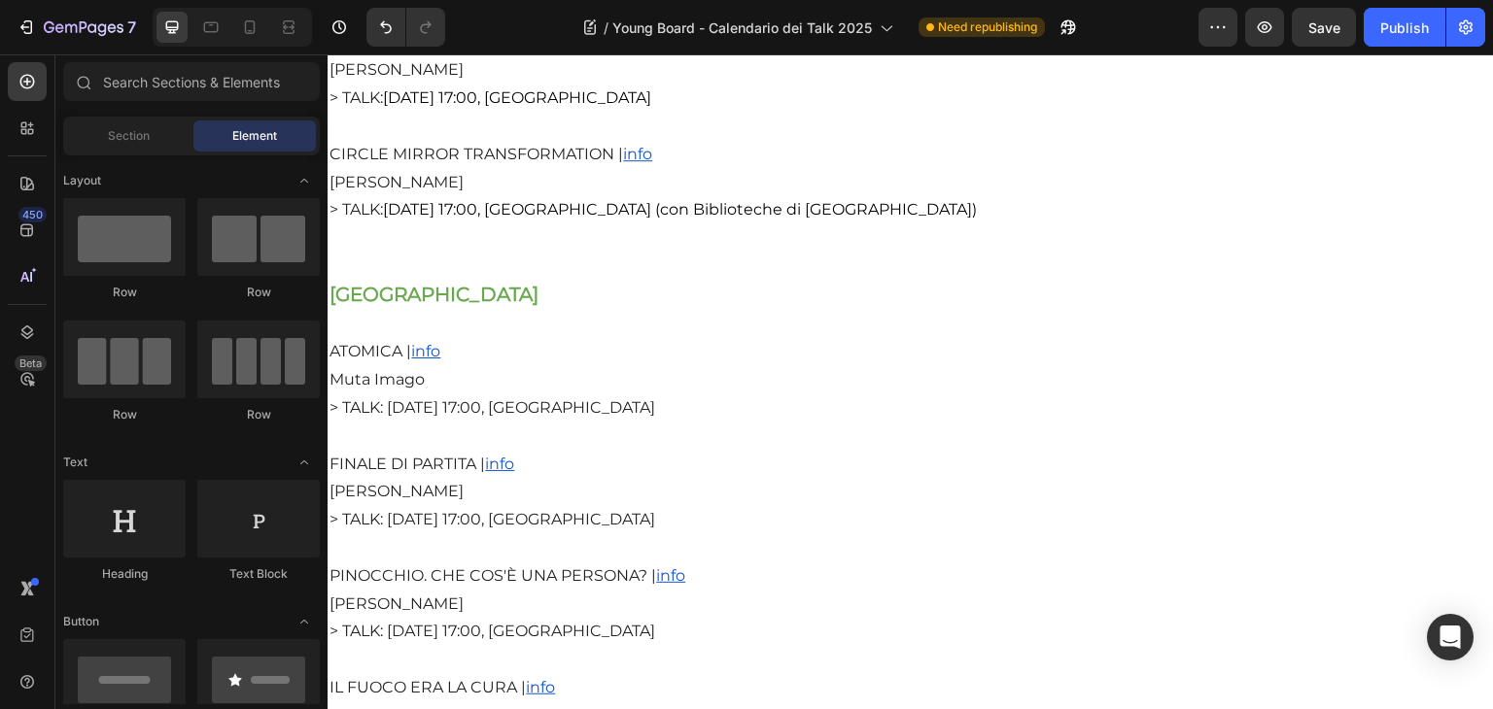
scroll to position [3828, 0]
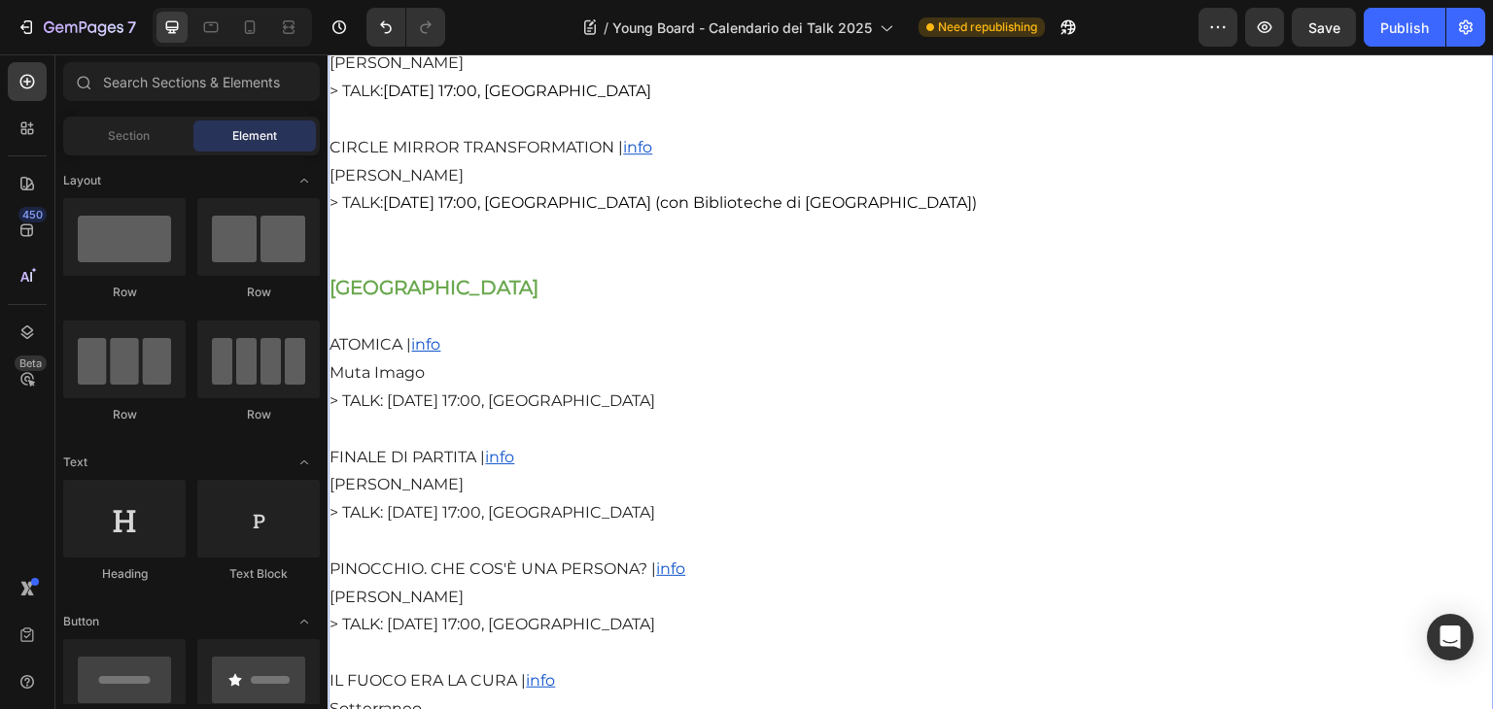
click at [459, 299] on strong "[GEOGRAPHIC_DATA]" at bounding box center [433, 287] width 209 height 23
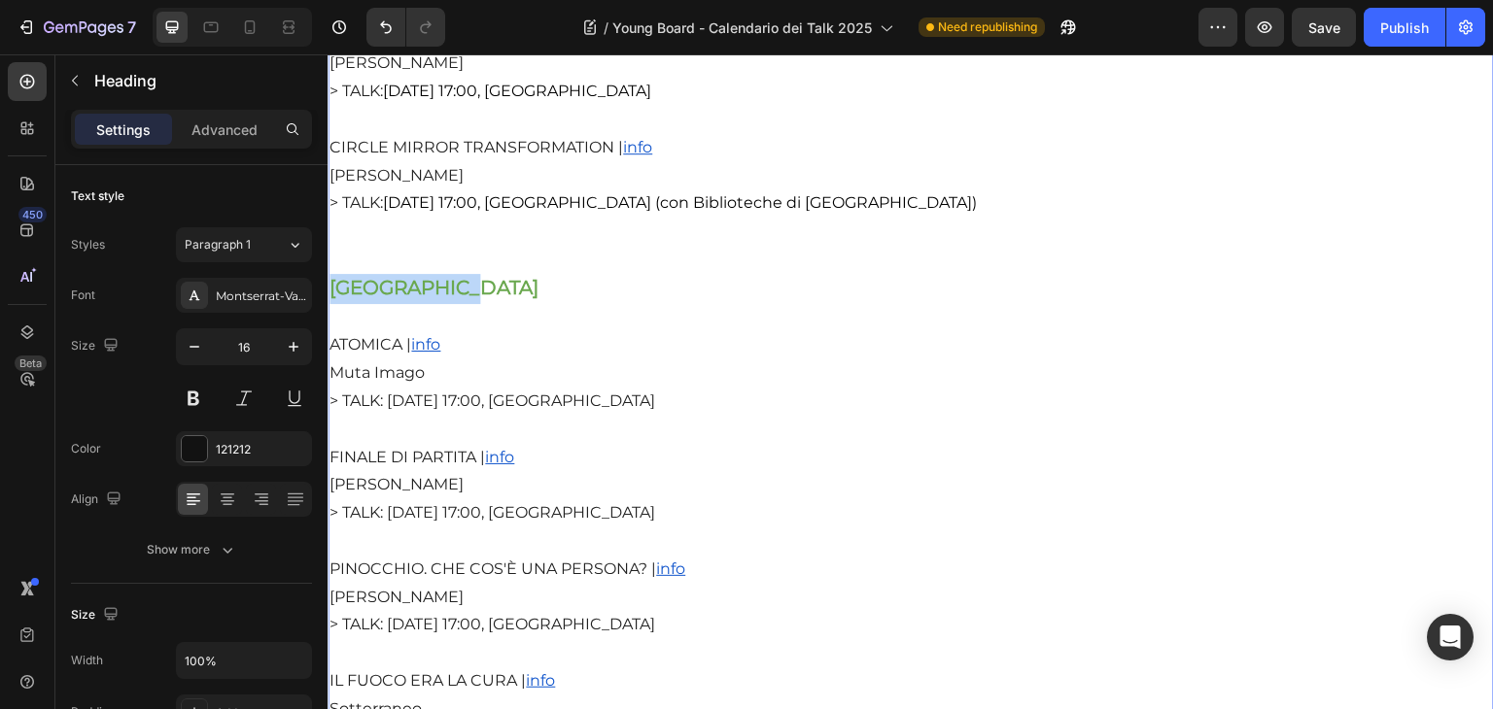
drag, startPoint x: 487, startPoint y: 310, endPoint x: 652, endPoint y: 363, distance: 173.6
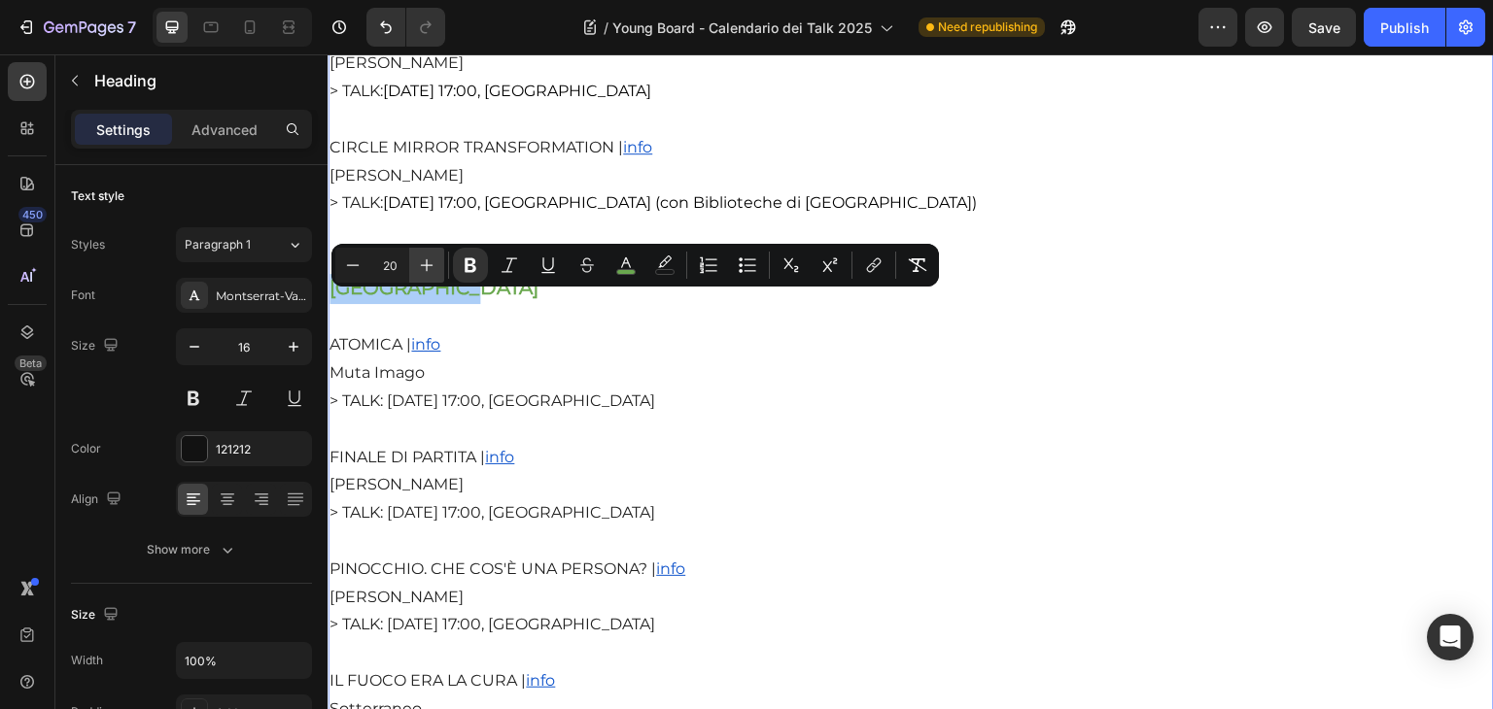
click at [426, 266] on icon "Editor contextual toolbar" at bounding box center [427, 265] width 13 height 13
type input "21"
click at [635, 269] on icon "Editor contextual toolbar" at bounding box center [625, 265] width 19 height 19
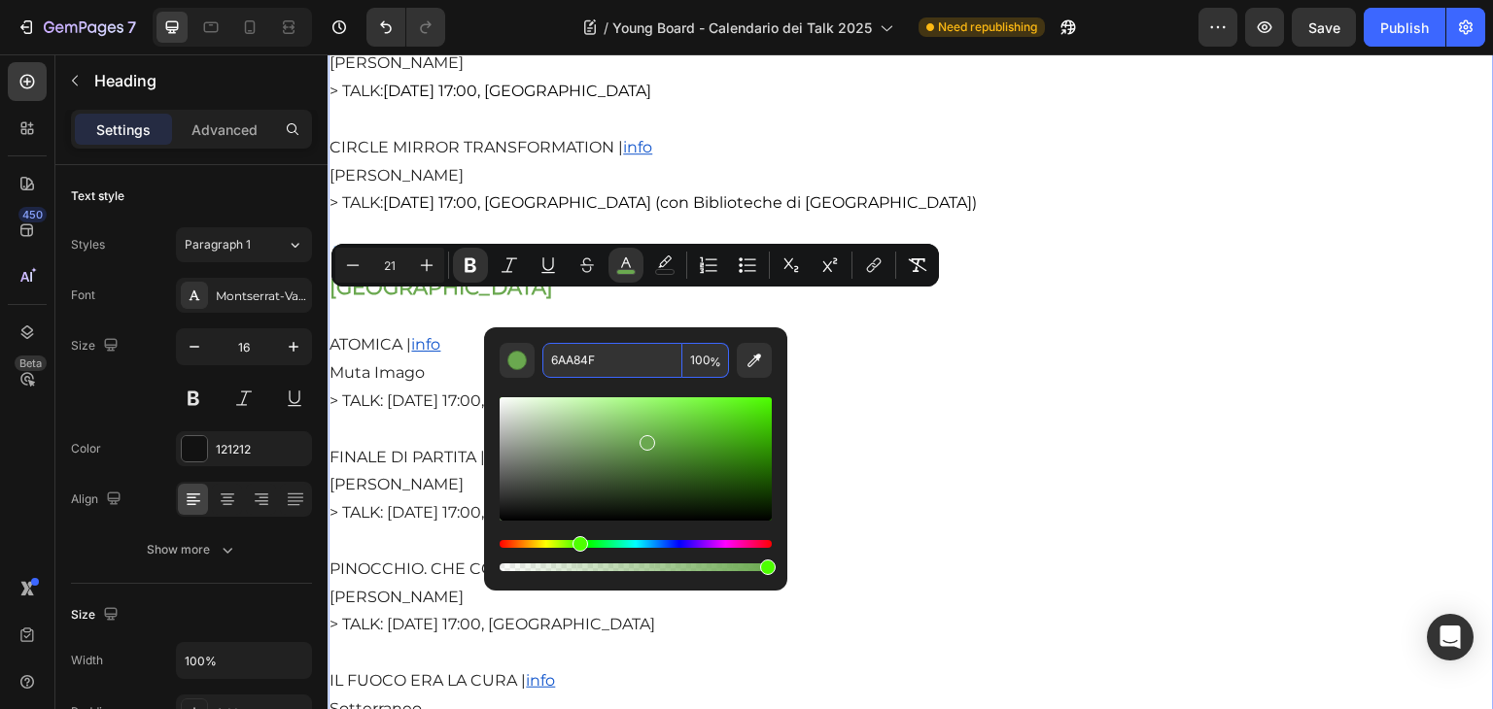
click at [633, 351] on input "6AA84F" at bounding box center [612, 360] width 140 height 35
paste input "D11212"
type input "D11212"
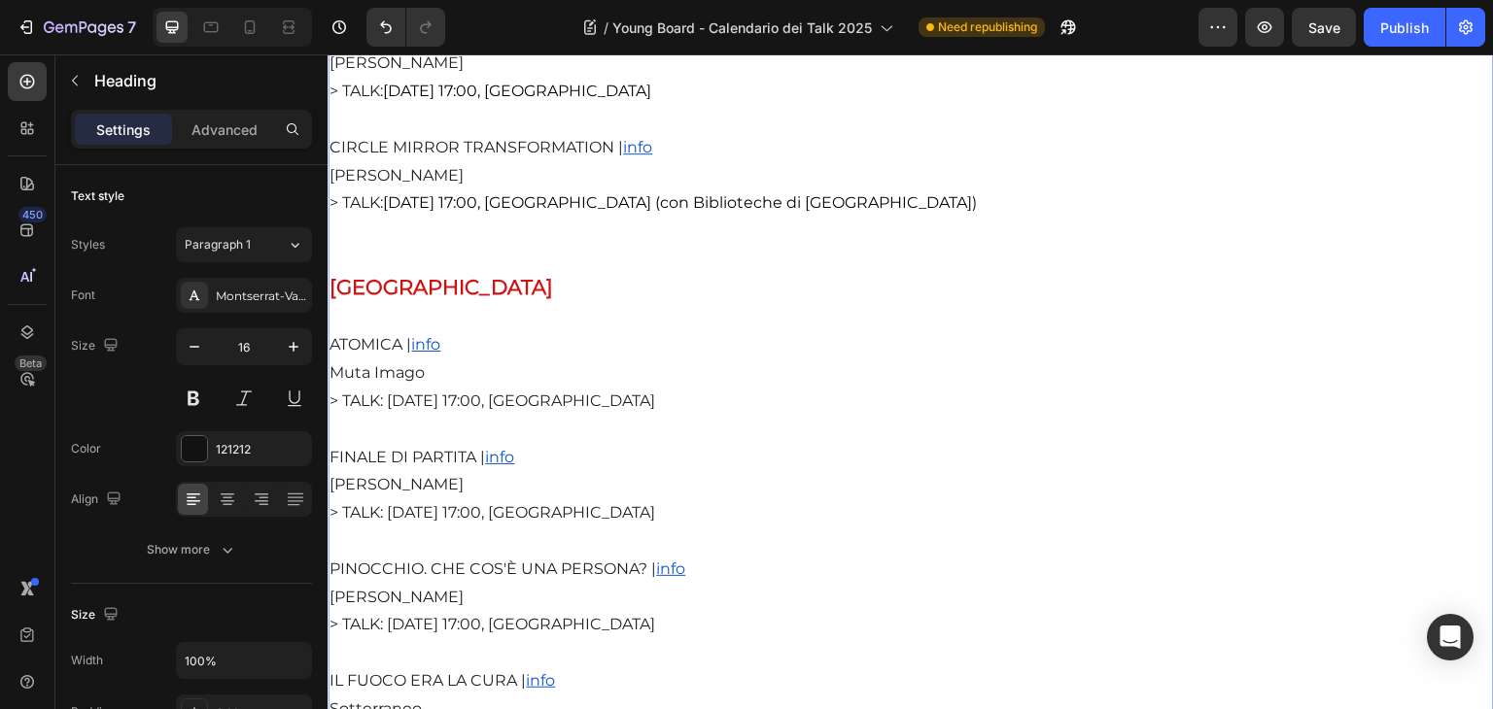
click at [980, 410] on p "TEATRO ARGENTINA RE CHICCHINELLA | info Emma Dante > TALK: Martedì 4 novembre, …" at bounding box center [910, 457] width 1162 height 1657
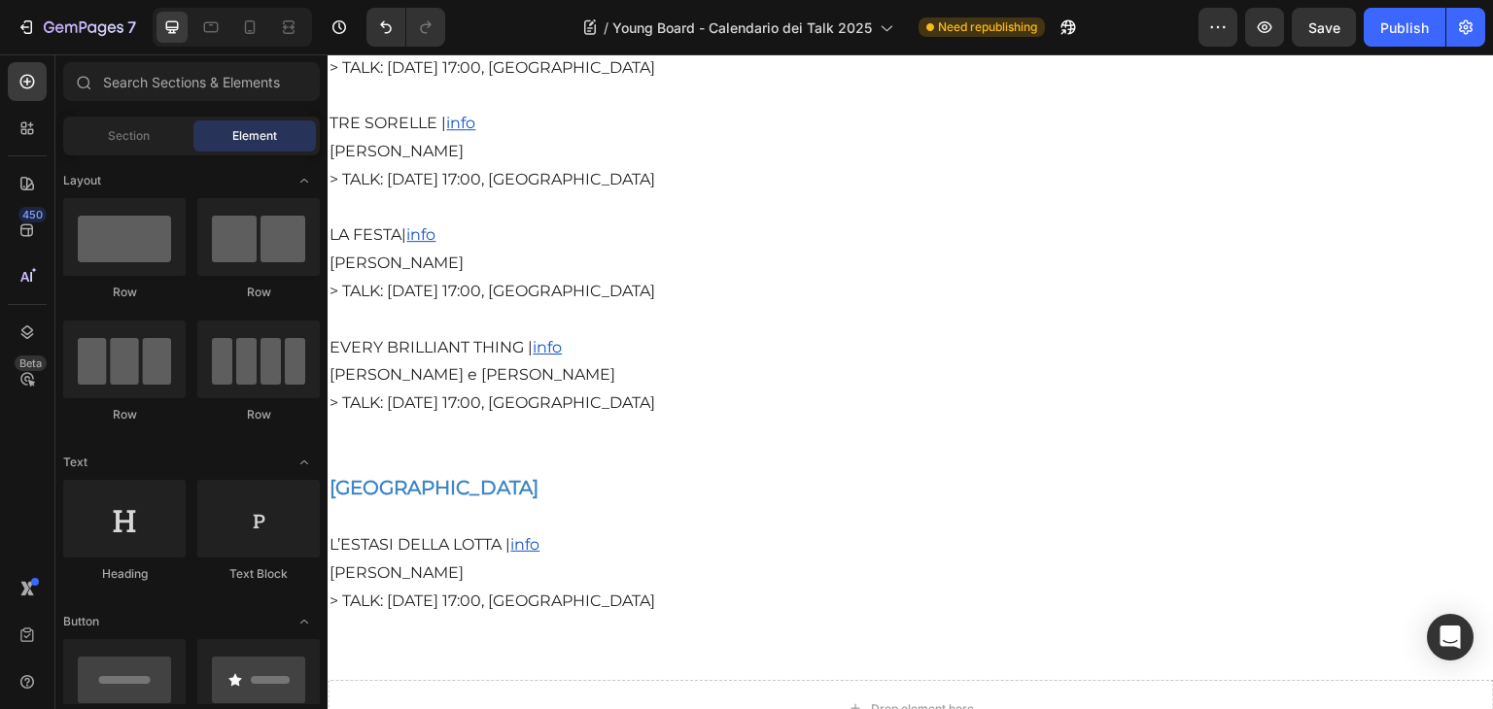
scroll to position [4456, 0]
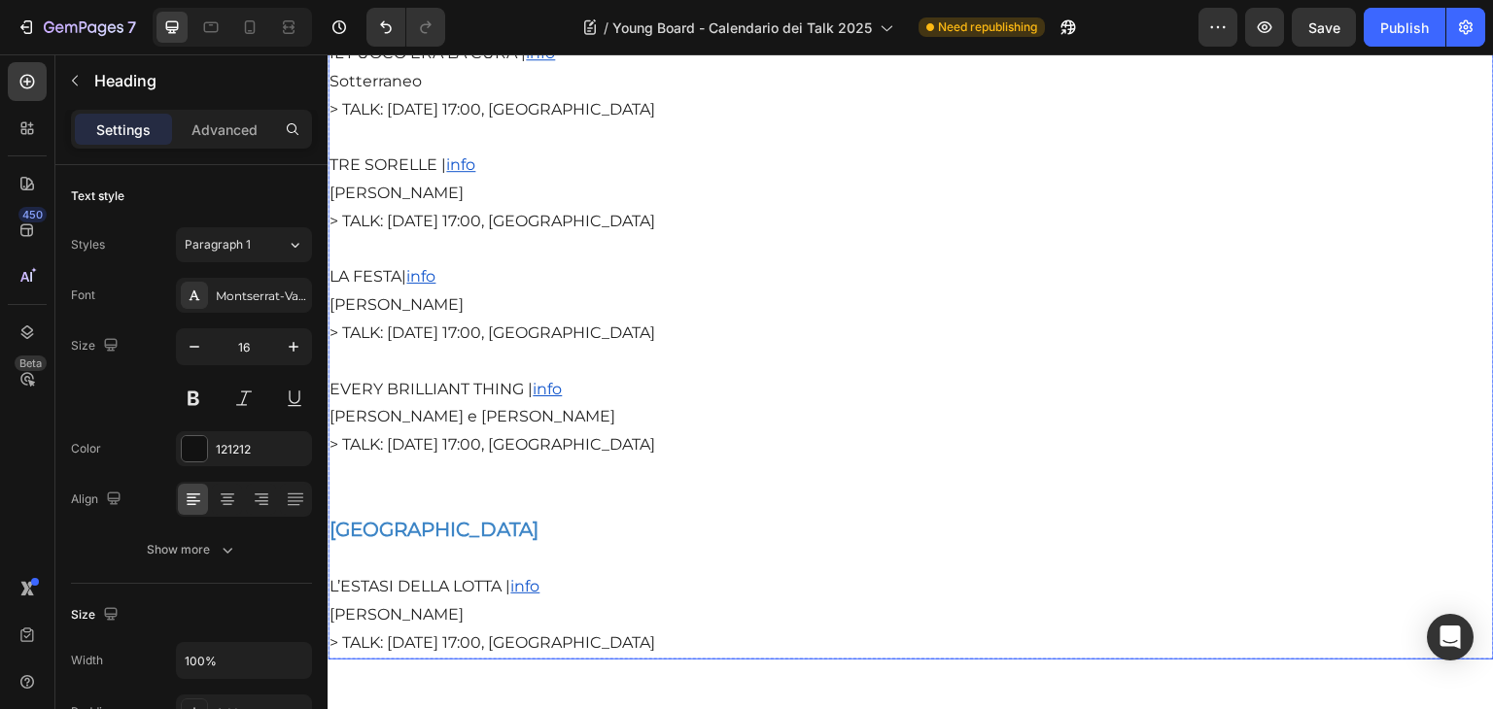
click at [453, 541] on strong "[GEOGRAPHIC_DATA]" at bounding box center [433, 529] width 209 height 23
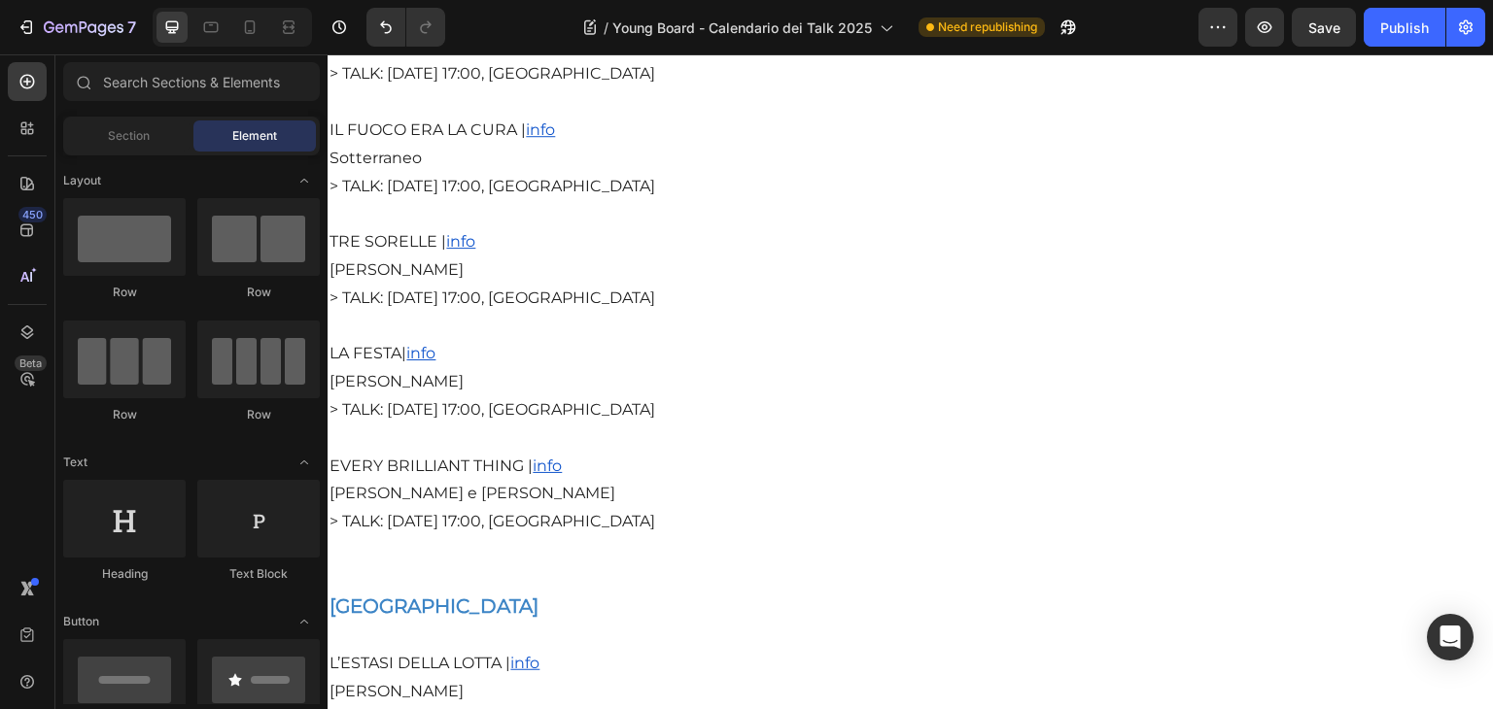
scroll to position [4506, 0]
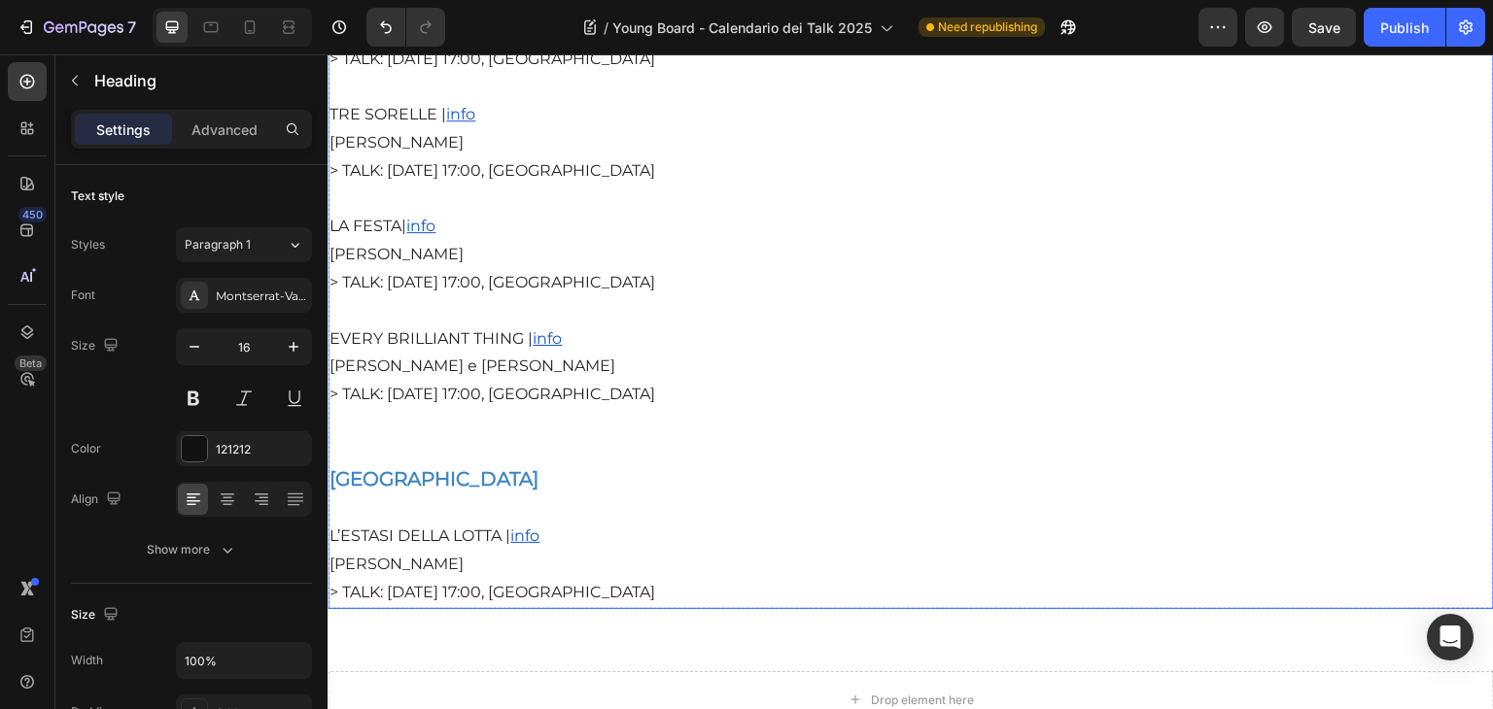
drag, startPoint x: 537, startPoint y: 509, endPoint x: 326, endPoint y: 499, distance: 212.1
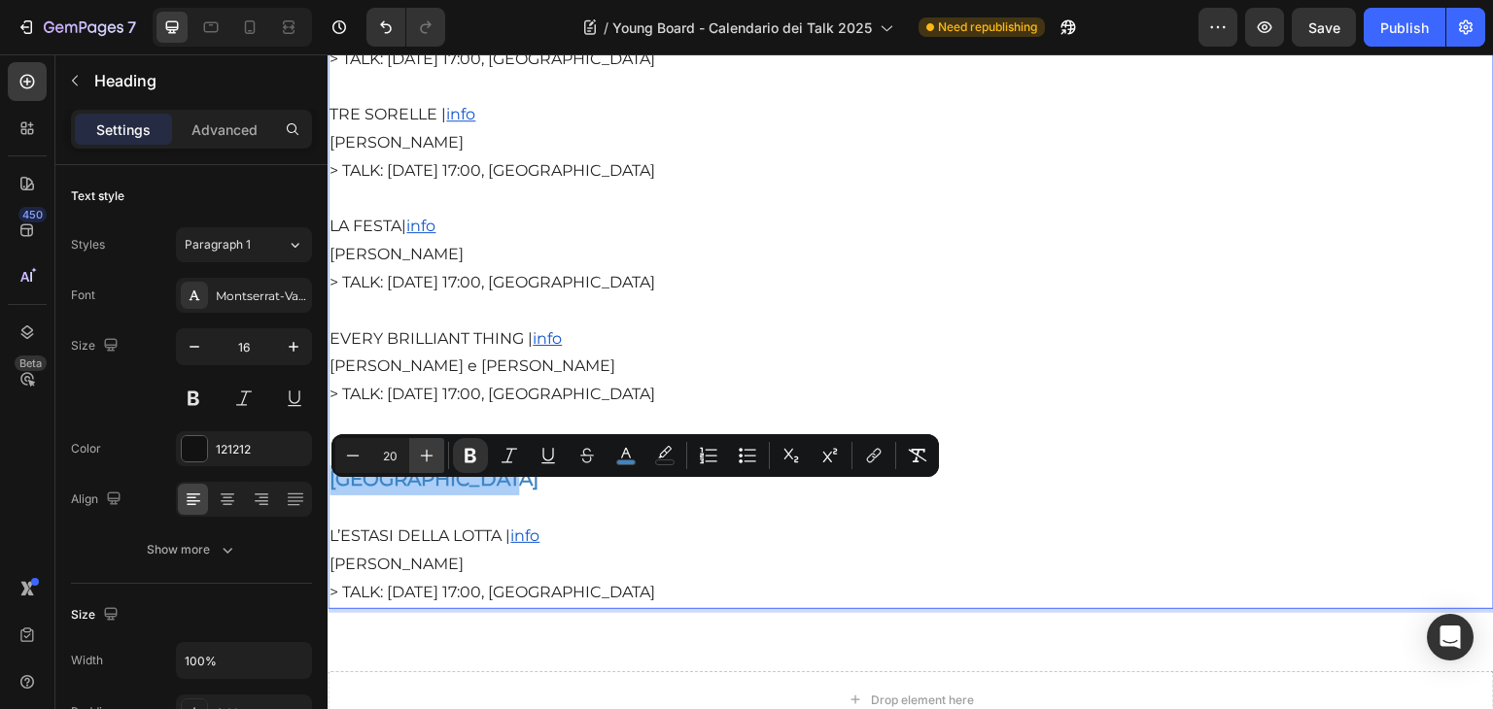
click at [410, 460] on button "Plus" at bounding box center [426, 455] width 35 height 35
type input "21"
click at [619, 461] on rect "Editor contextual toolbar" at bounding box center [626, 463] width 18 height 5
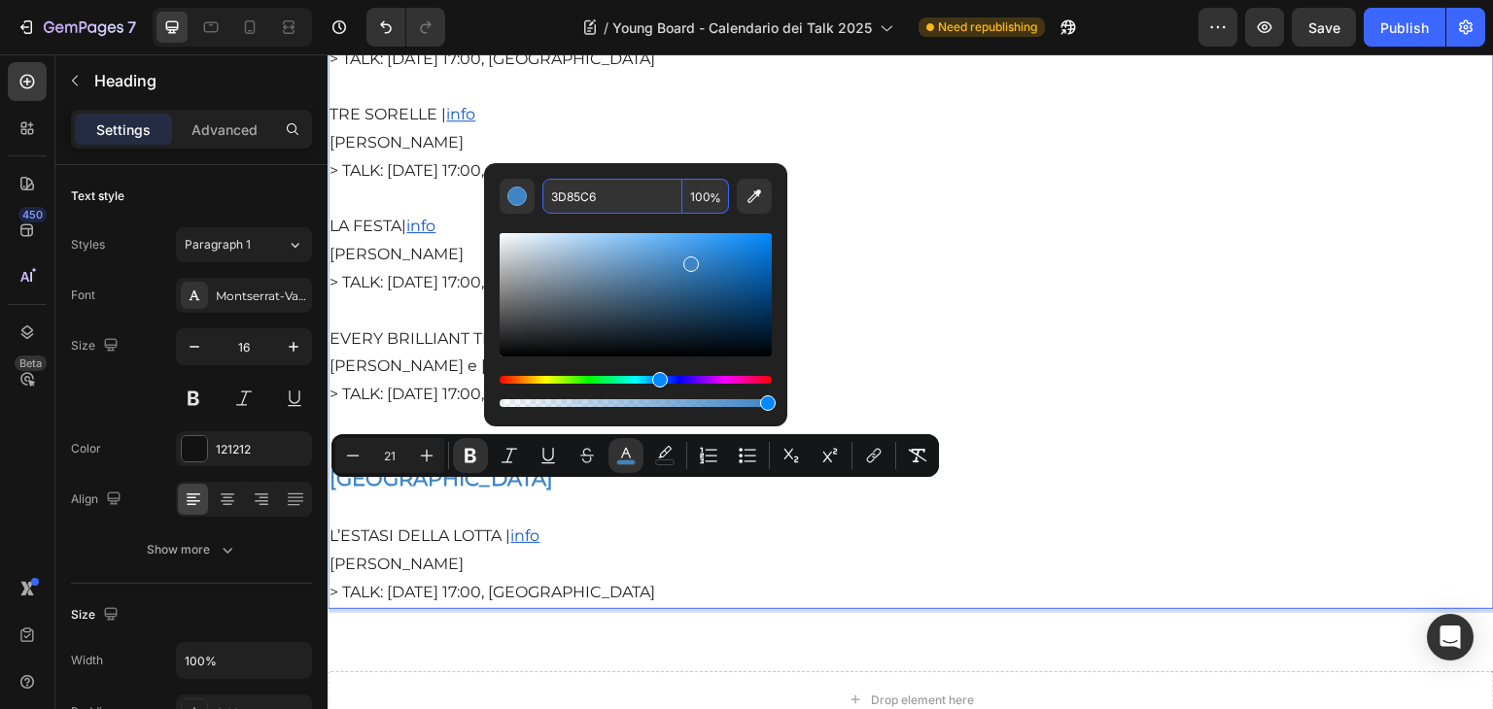
click at [583, 201] on input "3D85C6" at bounding box center [612, 196] width 140 height 35
paste input "D11212"
type input "D11212"
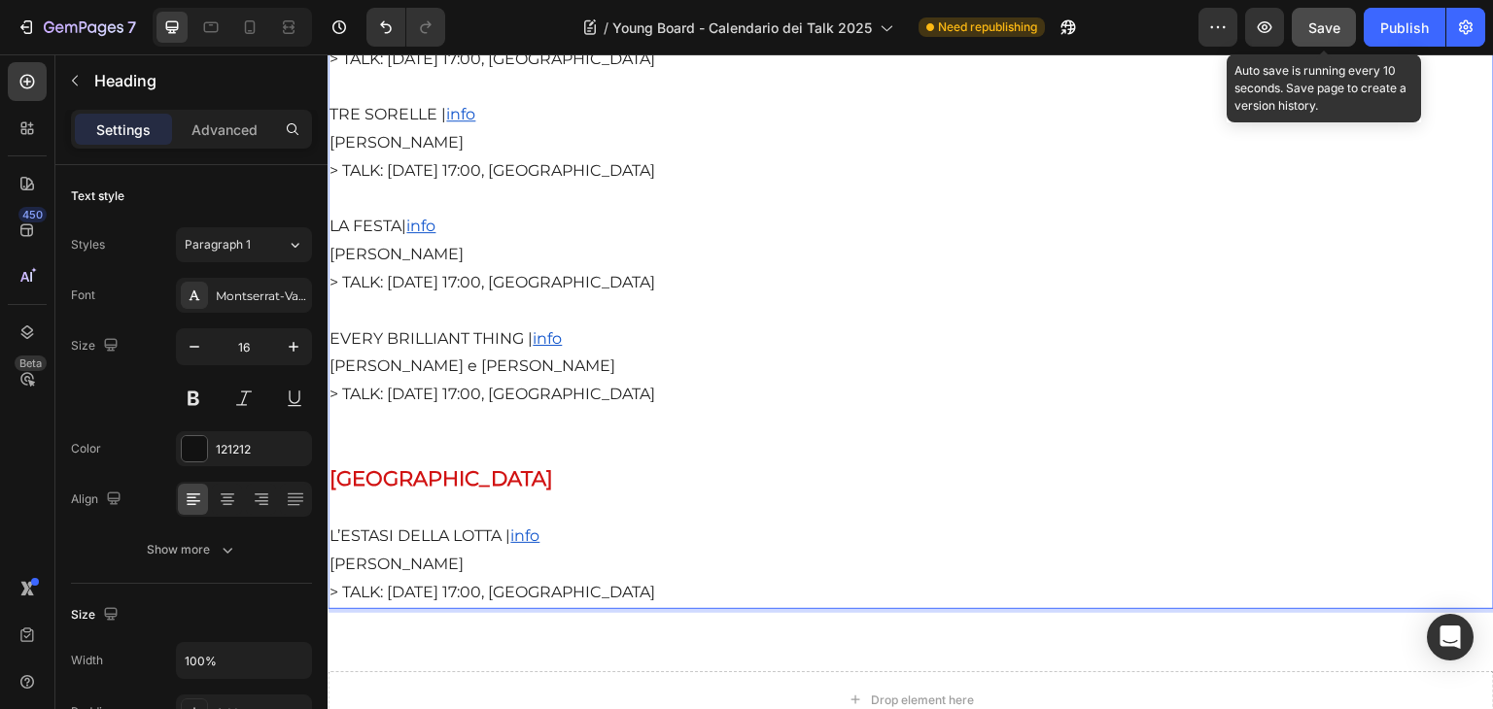
click at [1322, 33] on span "Save" at bounding box center [1324, 27] width 32 height 17
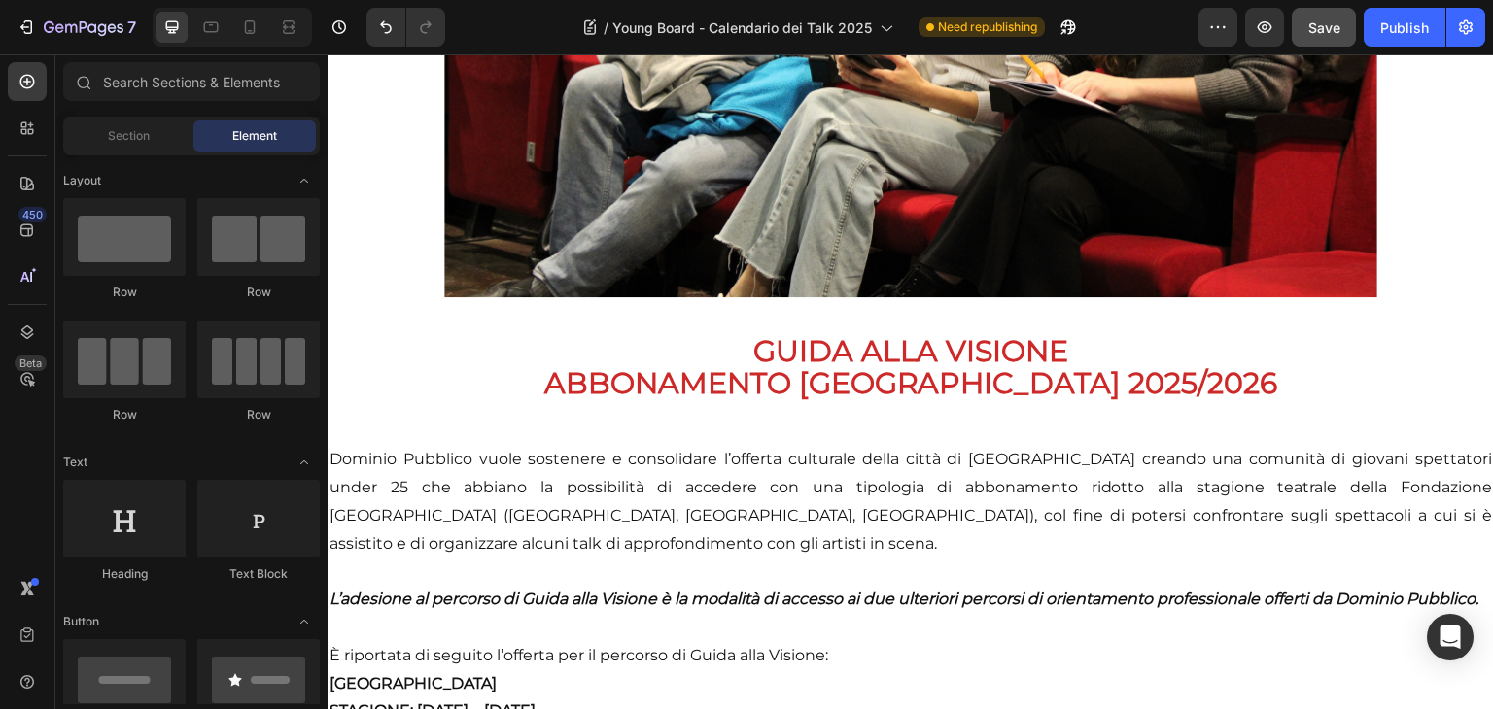
scroll to position [641, 0]
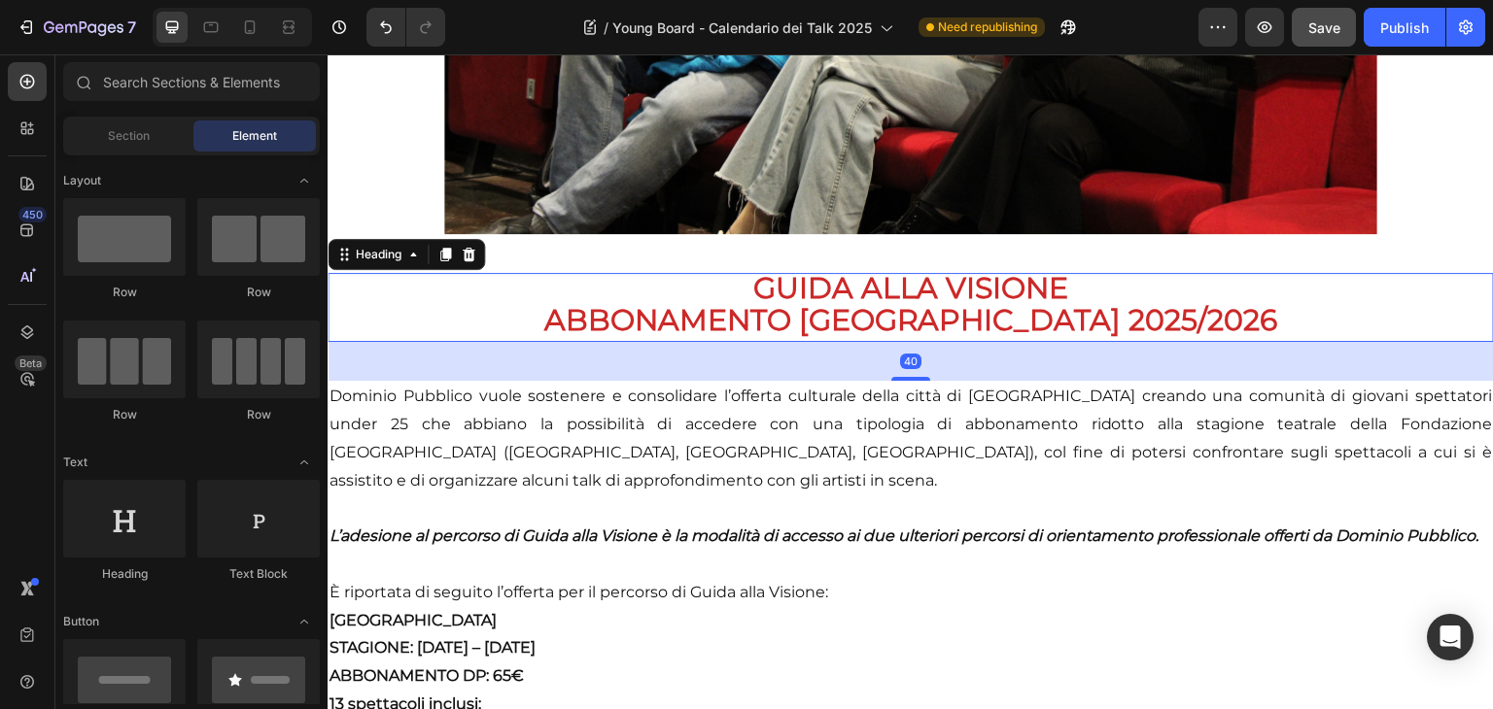
click at [1193, 310] on strong "ABBONAMENTO [GEOGRAPHIC_DATA] 2025/2026" at bounding box center [911, 320] width 734 height 36
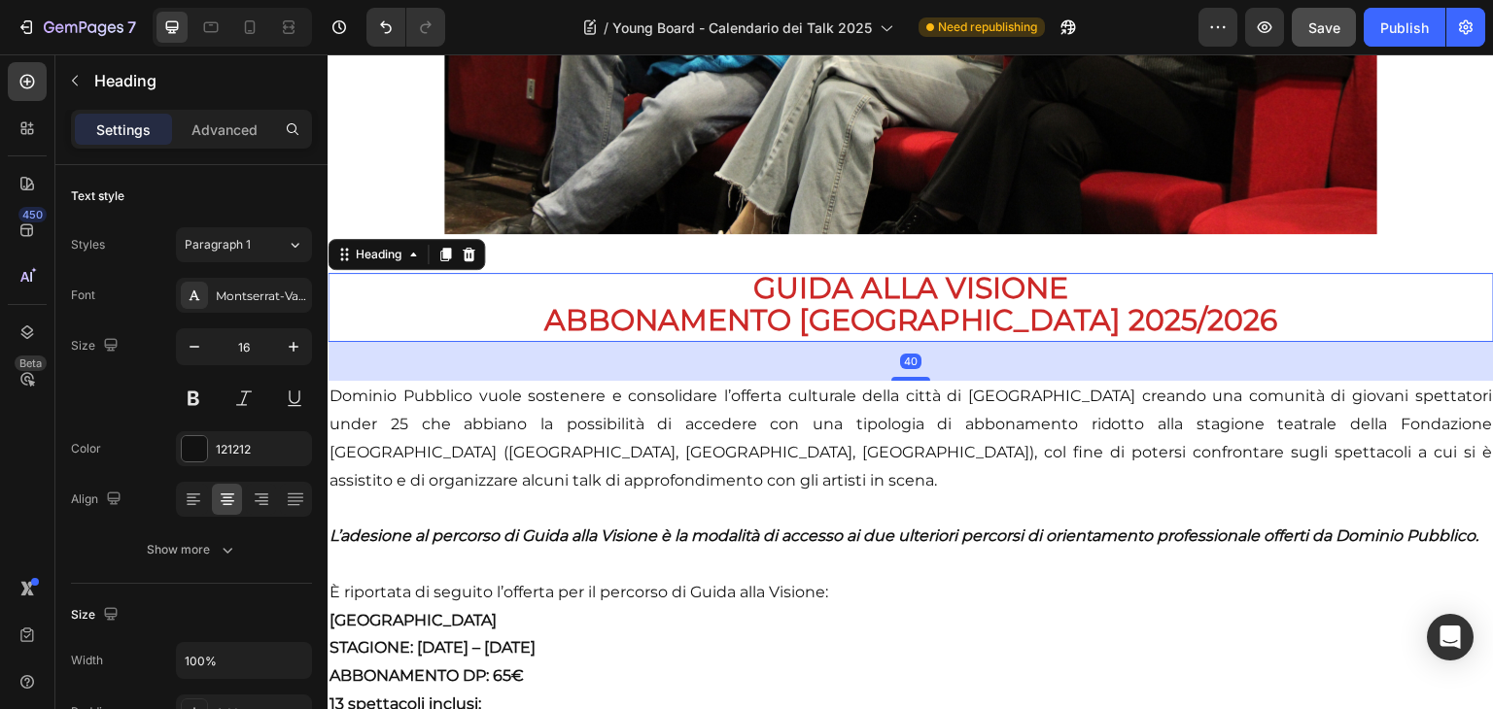
click at [1252, 326] on h2 "GUIDA ALLA VISIONE ABBONAMENTO [GEOGRAPHIC_DATA] 2025/2026" at bounding box center [911, 308] width 1166 height 70
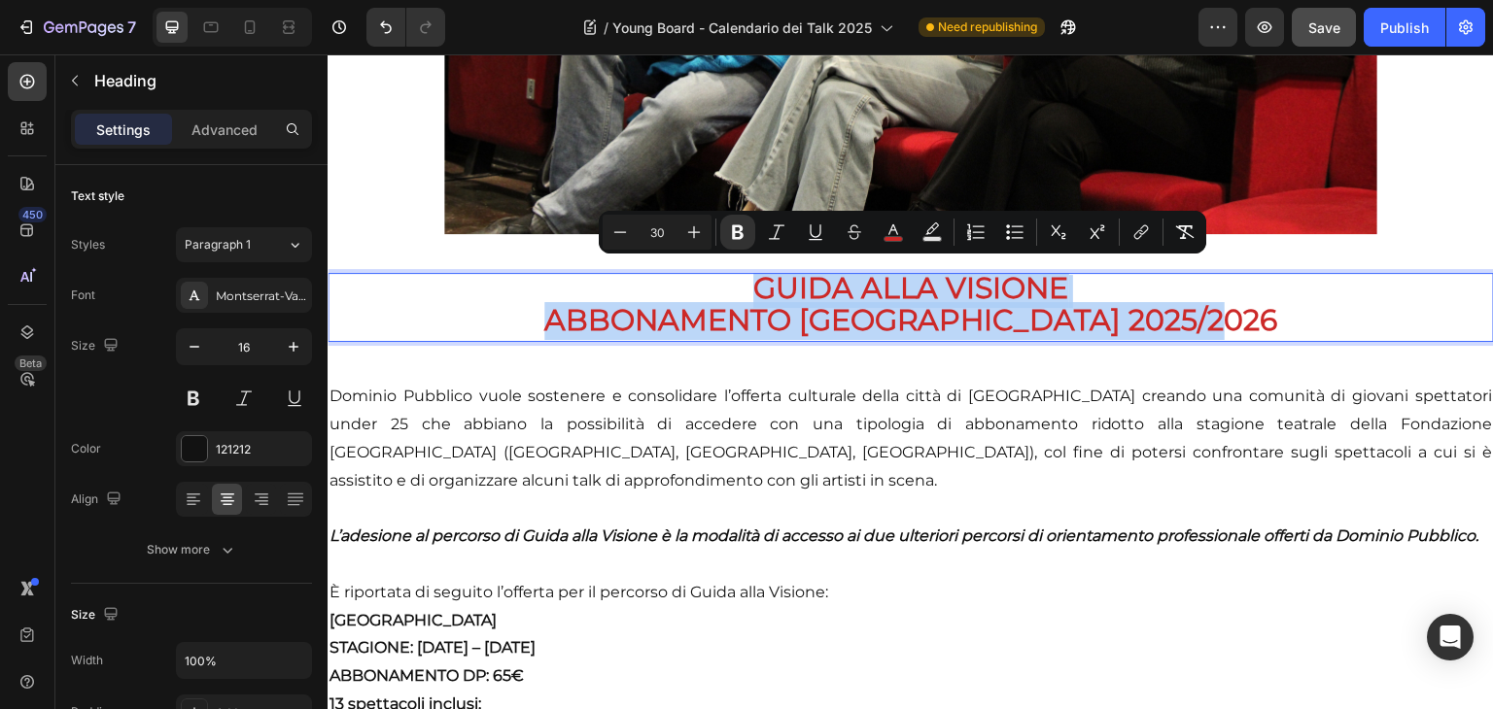
drag, startPoint x: 1284, startPoint y: 329, endPoint x: 710, endPoint y: 285, distance: 575.1
click at [710, 285] on p "GUIDA ALLA VISIONE ABBONAMENTO [GEOGRAPHIC_DATA] 2025/2026" at bounding box center [910, 308] width 1162 height 66
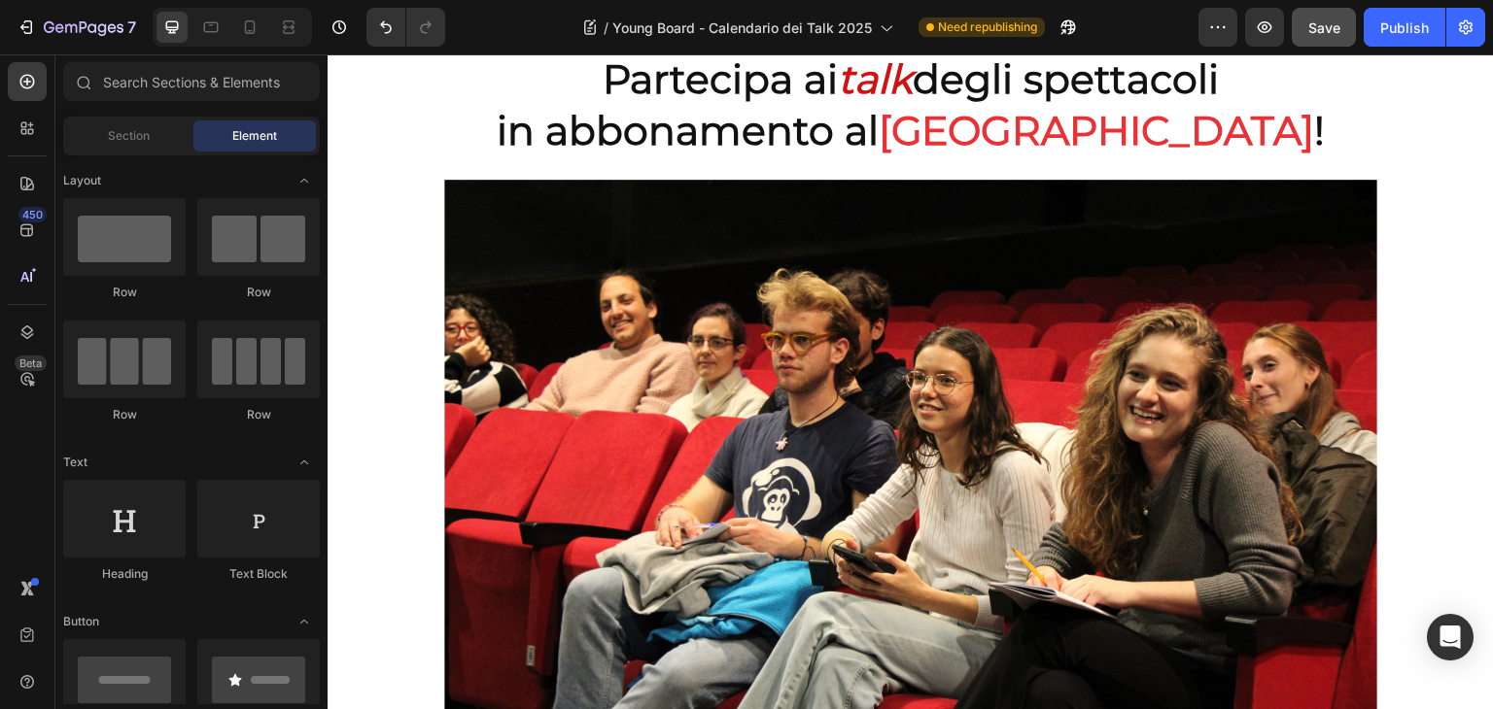
scroll to position [31, 0]
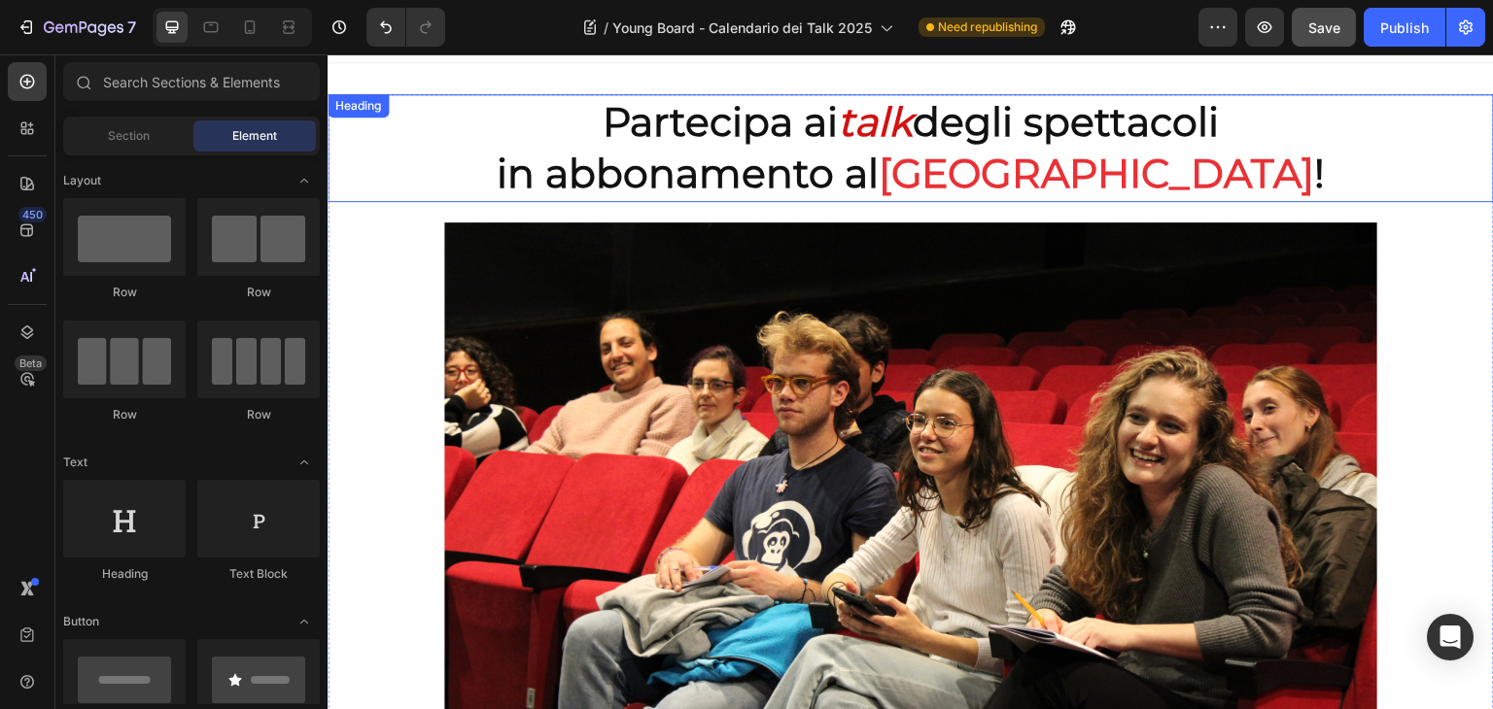
click at [1146, 140] on span "degli spettacoli" at bounding box center [1066, 121] width 306 height 49
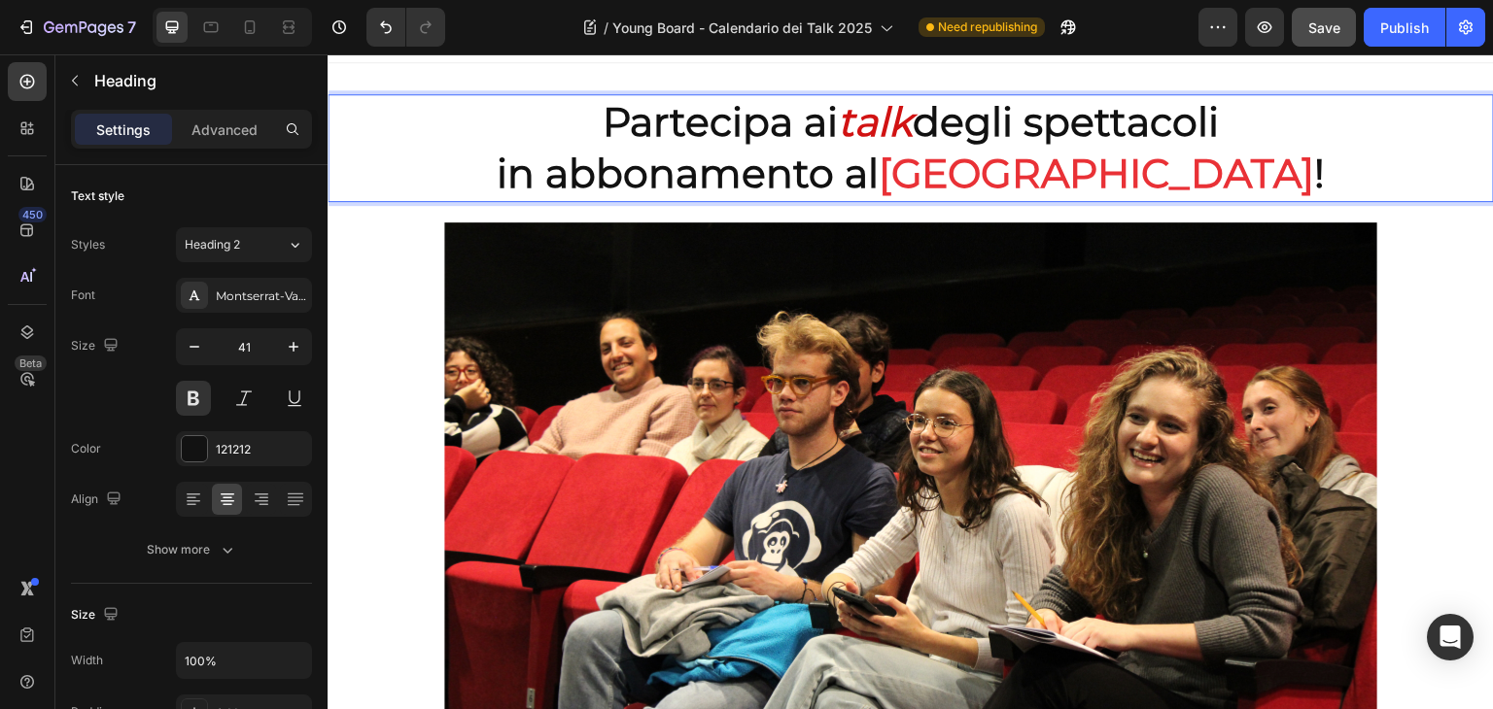
click at [913, 119] on span "degli spettacoli" at bounding box center [1066, 121] width 306 height 49
drag, startPoint x: 904, startPoint y: 119, endPoint x: 824, endPoint y: 129, distance: 80.4
click at [824, 129] on p "Partecipa ai talk degli spettacoli in abbonamento al Teatro di Roma !" at bounding box center [910, 148] width 1162 height 104
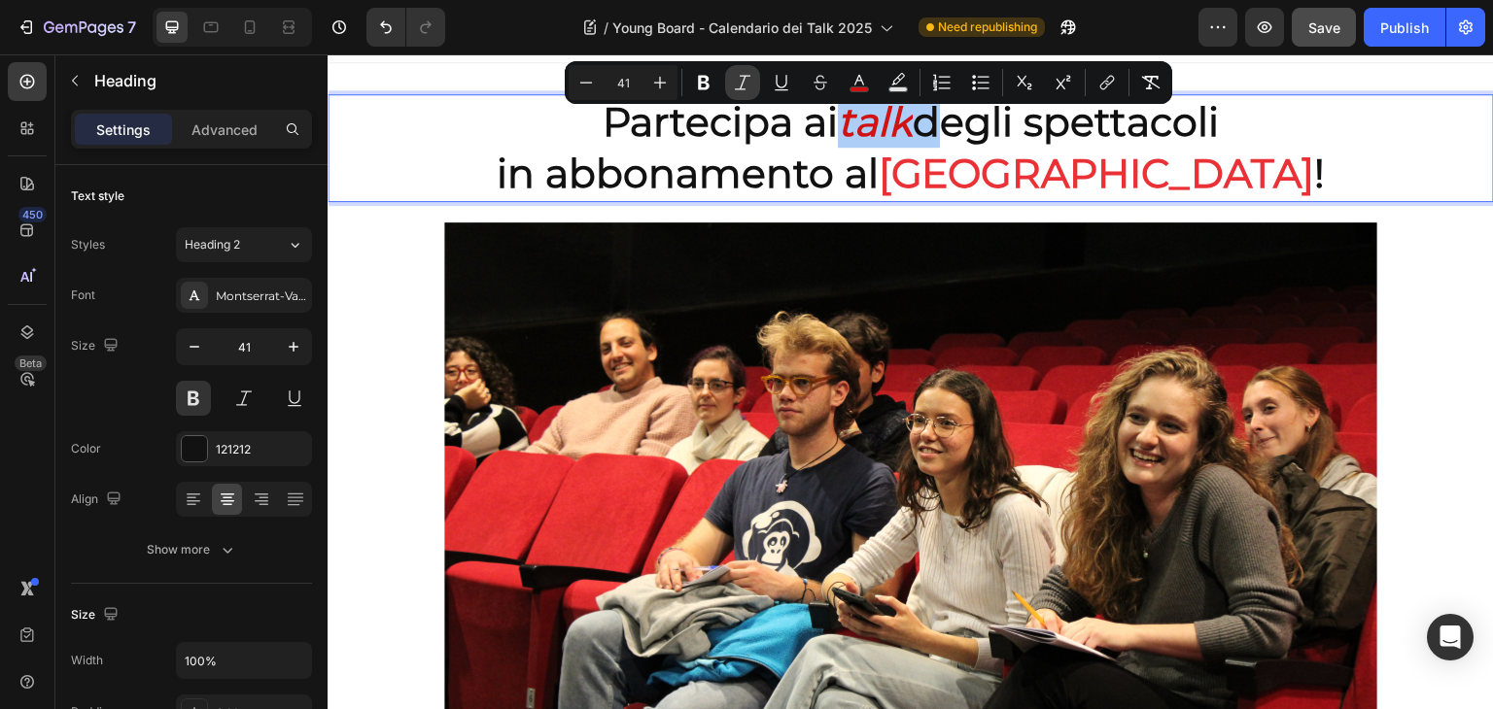
click at [731, 82] on button "Italic" at bounding box center [742, 82] width 35 height 35
click at [1079, 168] on span "[GEOGRAPHIC_DATA]" at bounding box center [1097, 173] width 436 height 49
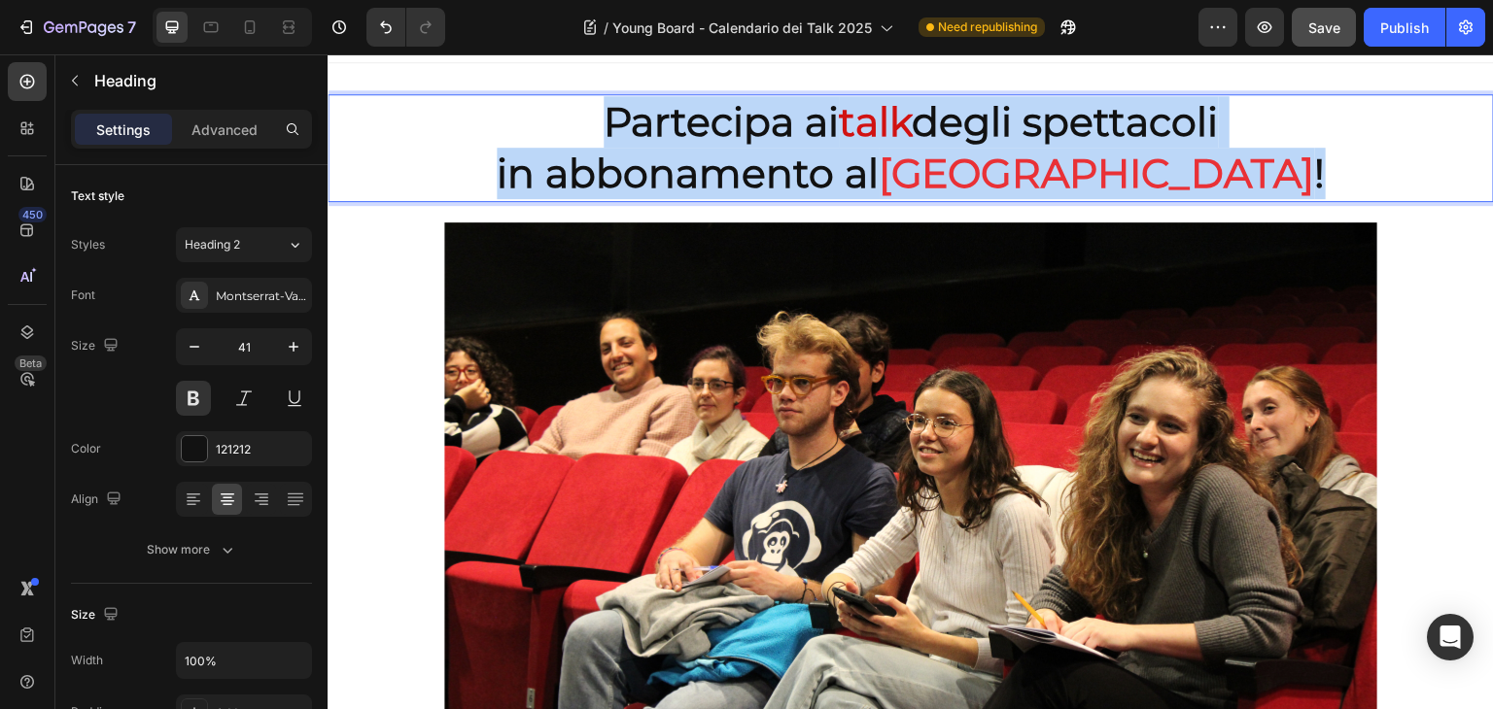
drag, startPoint x: 1290, startPoint y: 172, endPoint x: 558, endPoint y: 114, distance: 734.1
click at [558, 114] on p "Partecipa ai talk degli spettacoli in abbonamento al Teatro di Roma !" at bounding box center [910, 148] width 1162 height 104
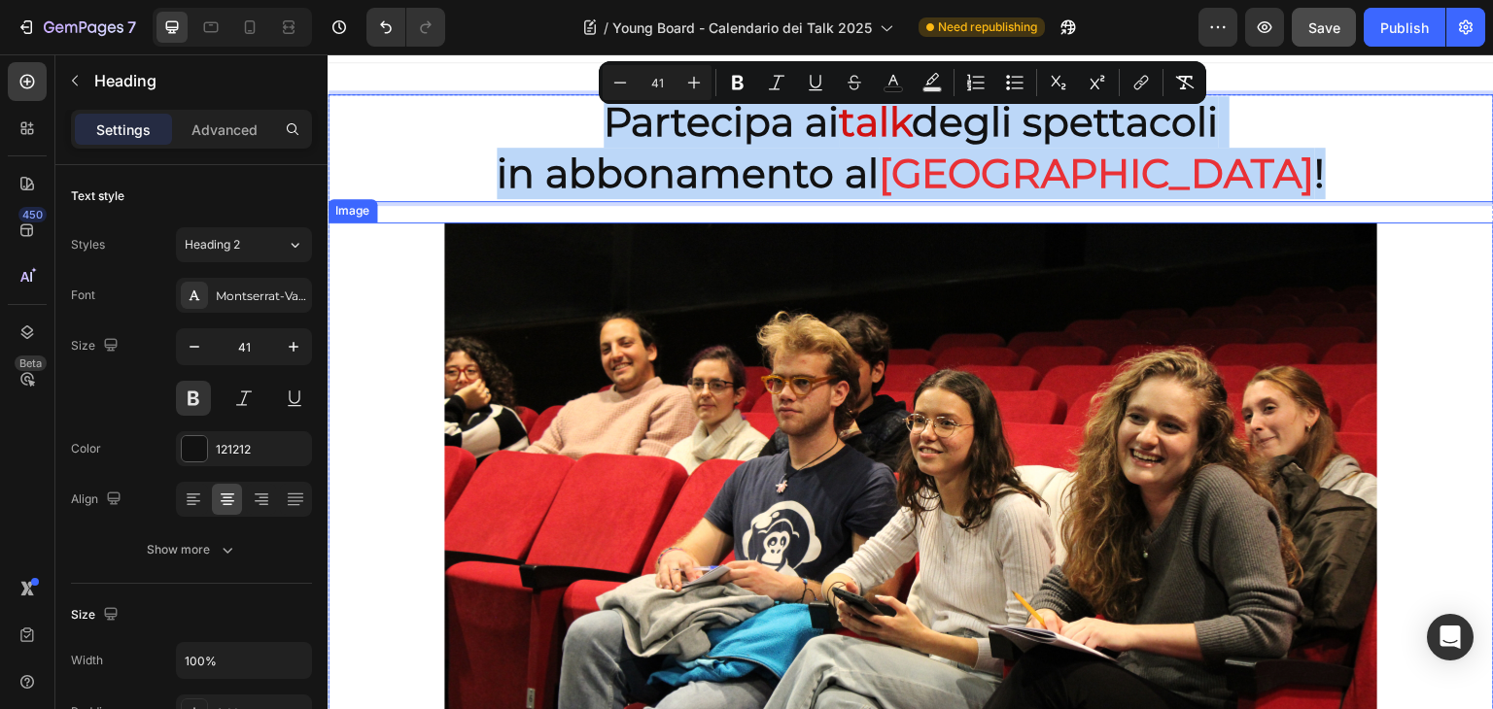
click at [409, 238] on link at bounding box center [911, 534] width 1166 height 622
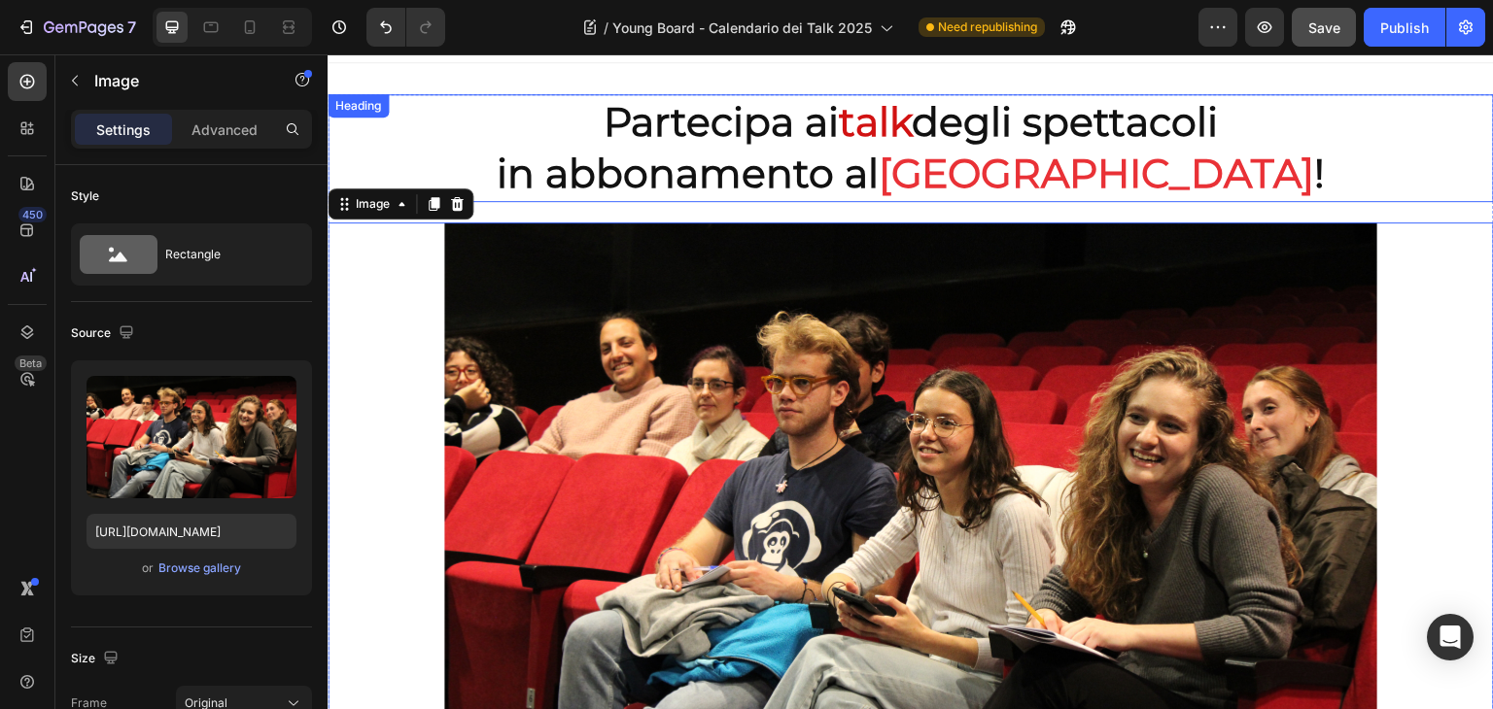
click at [397, 134] on p "⁠⁠⁠⁠⁠⁠⁠ Partecipa ai talk degli spettacoli in abbonamento al Teatro di Roma !" at bounding box center [910, 148] width 1162 height 104
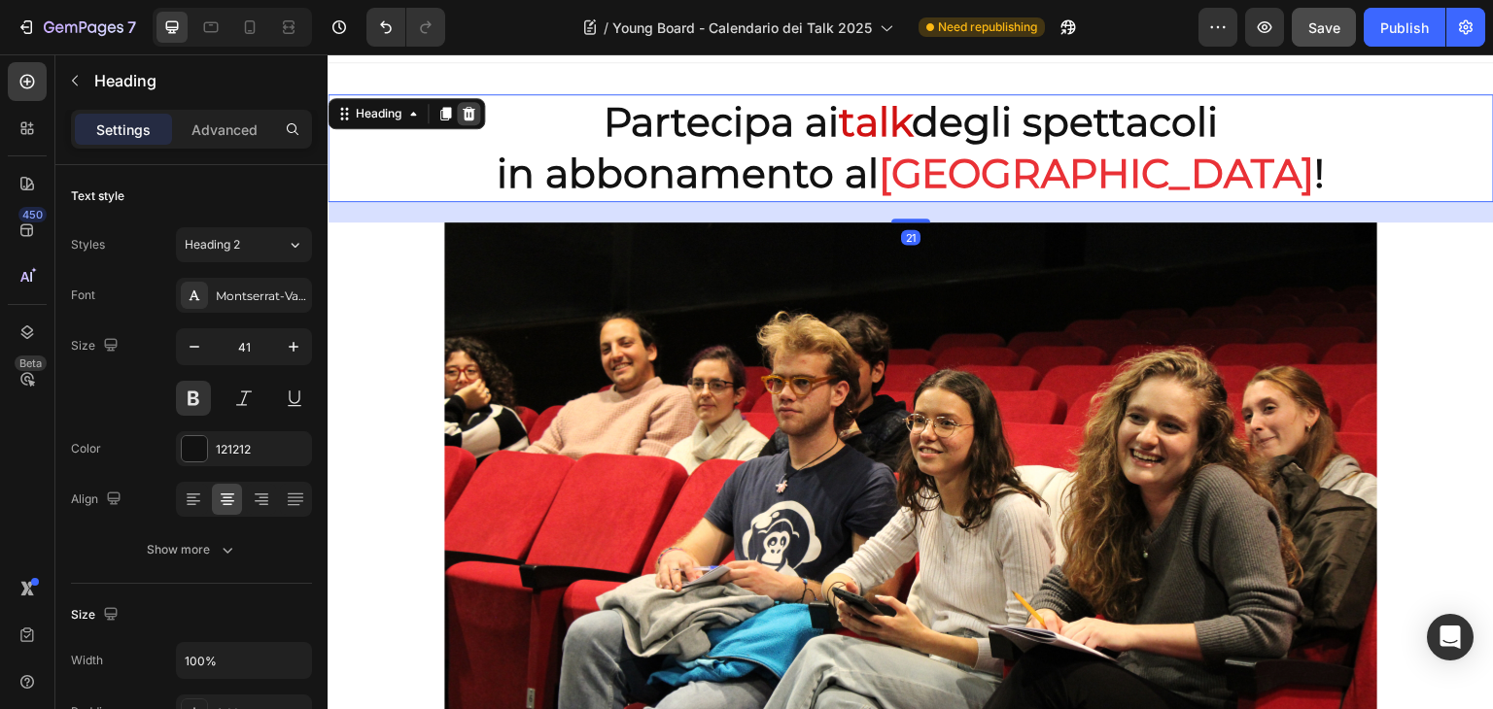
click at [463, 121] on div at bounding box center [468, 113] width 23 height 23
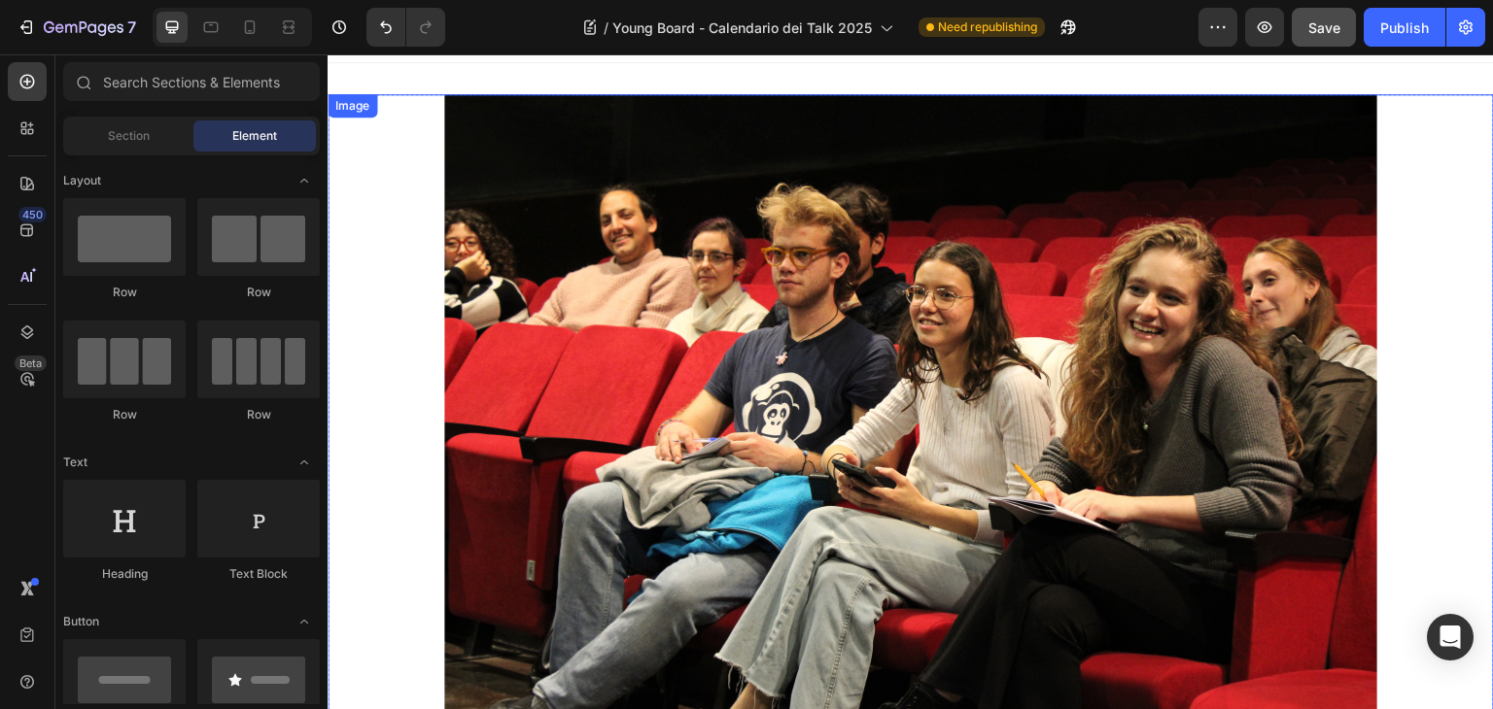
click at [468, 183] on img at bounding box center [910, 405] width 933 height 622
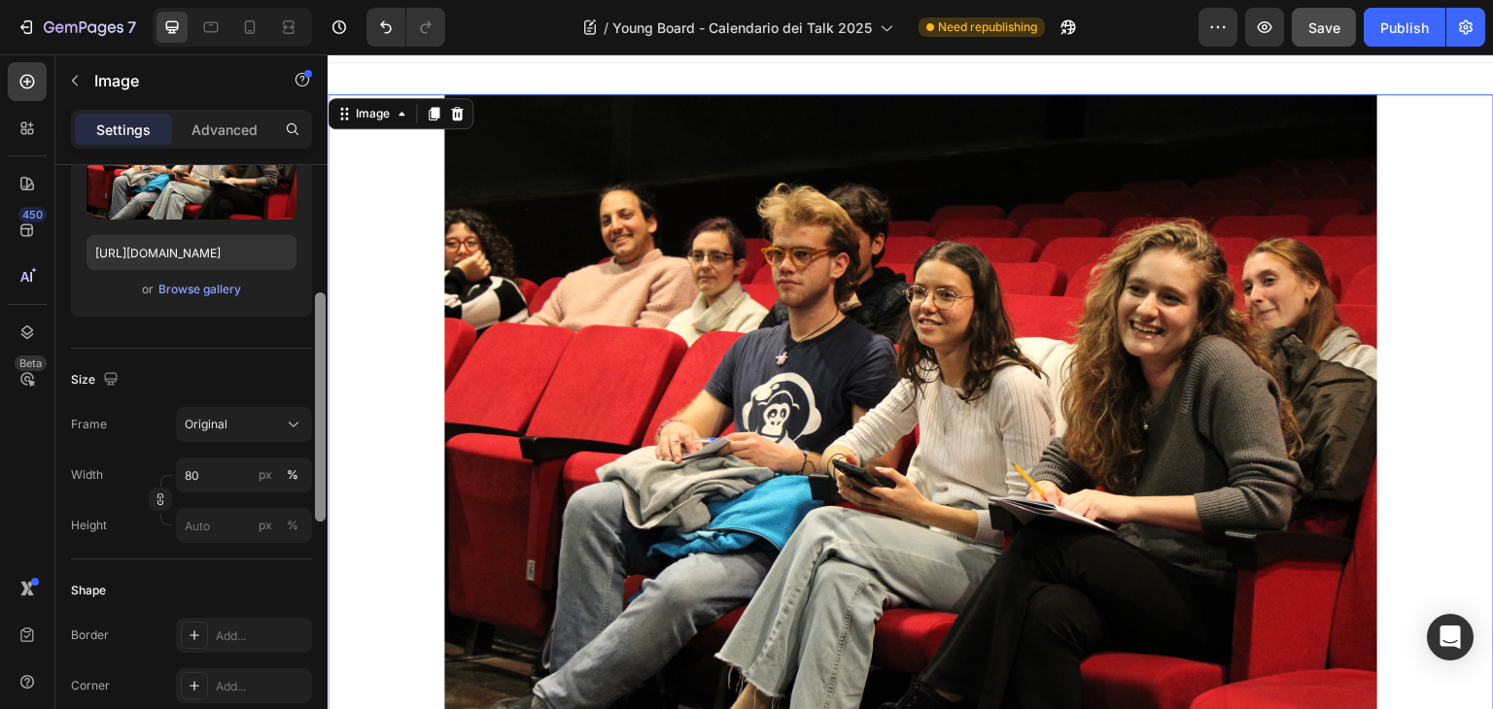
scroll to position [302, 0]
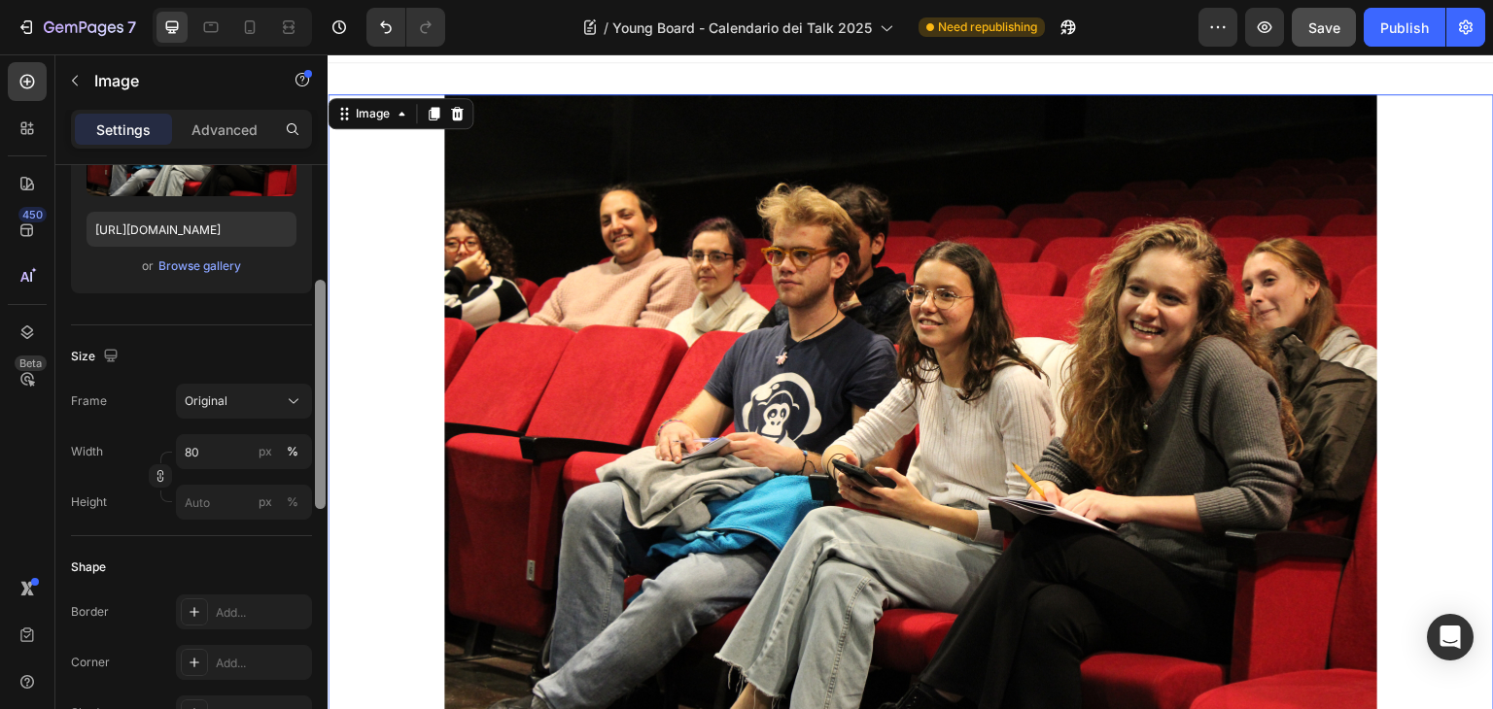
drag, startPoint x: 645, startPoint y: 320, endPoint x: 329, endPoint y: 400, distance: 326.0
click at [1458, 327] on link at bounding box center [911, 405] width 1166 height 622
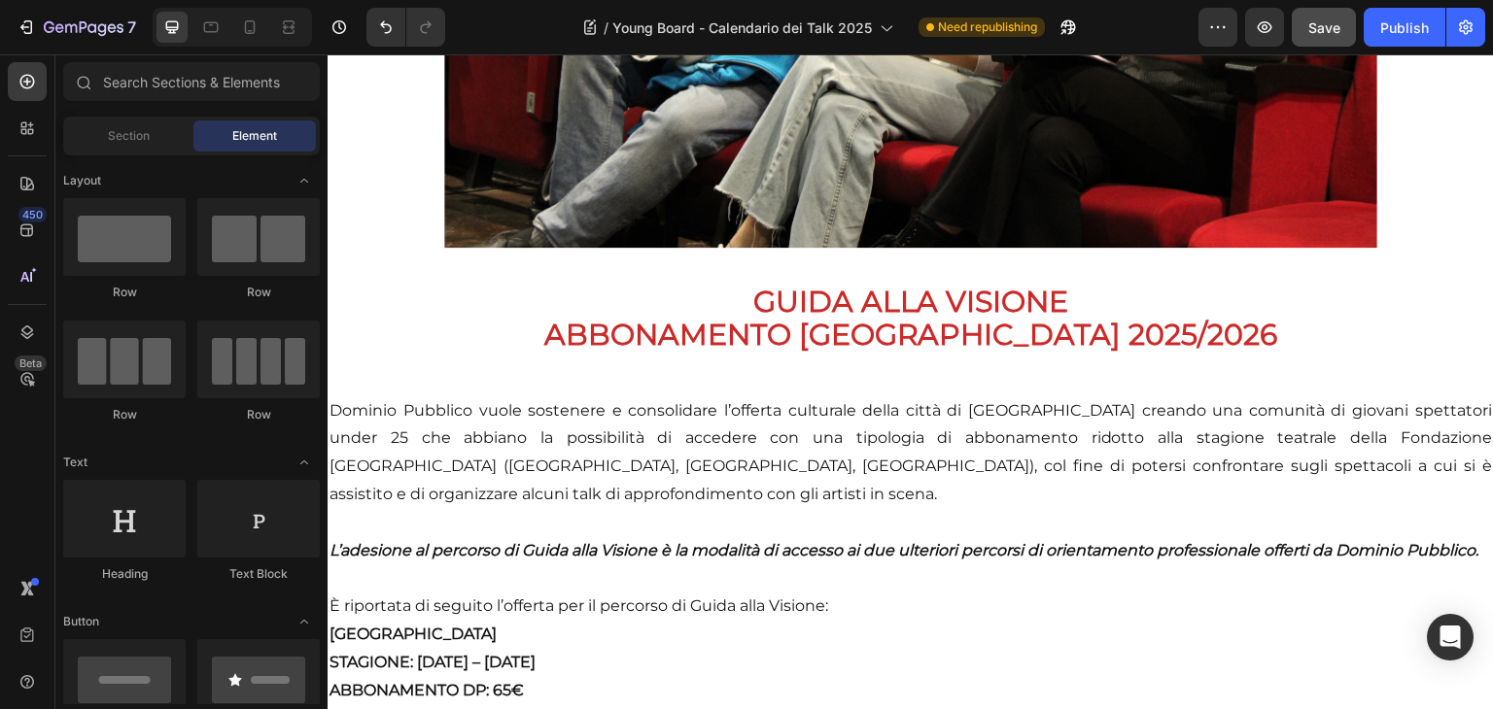
scroll to position [995, 0]
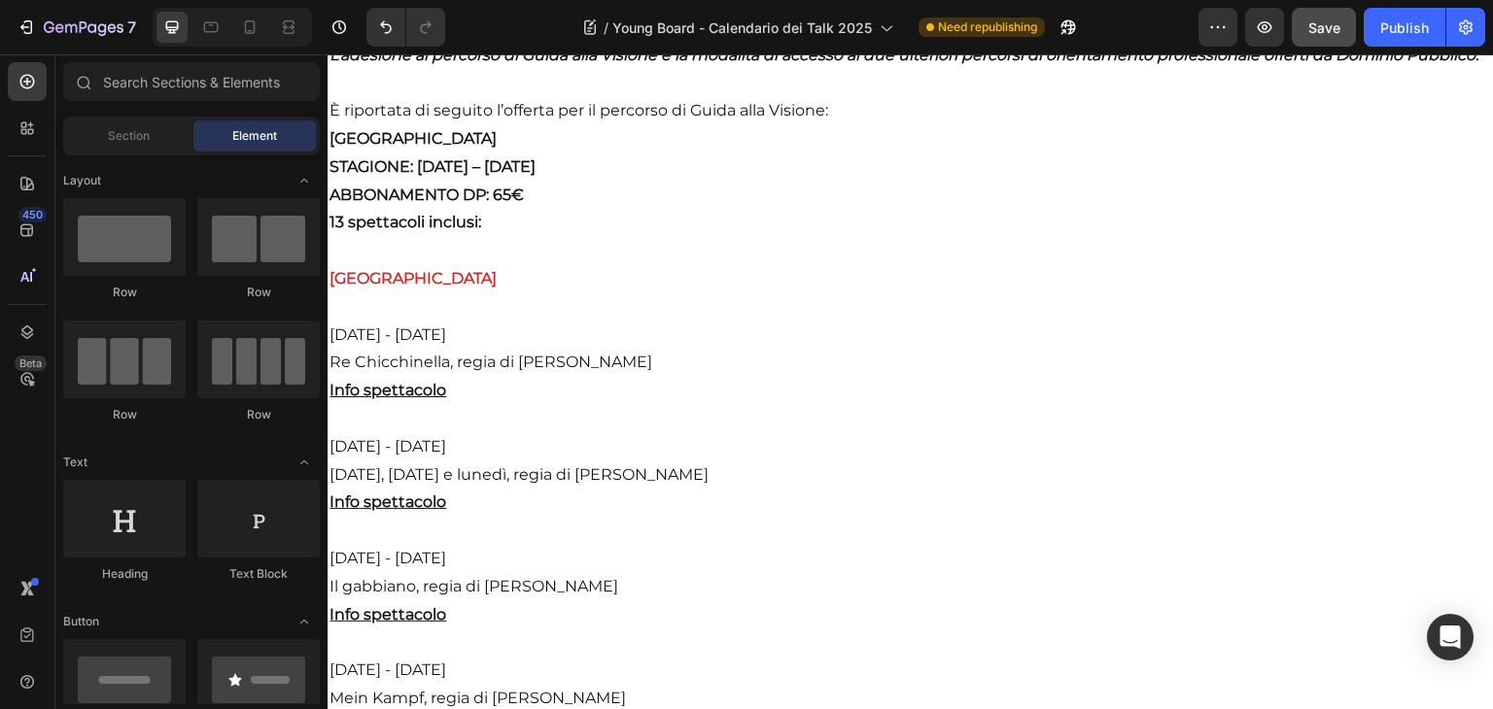
click at [1315, 36] on div "Save" at bounding box center [1324, 27] width 32 height 20
